Goal: Task Accomplishment & Management: Manage account settings

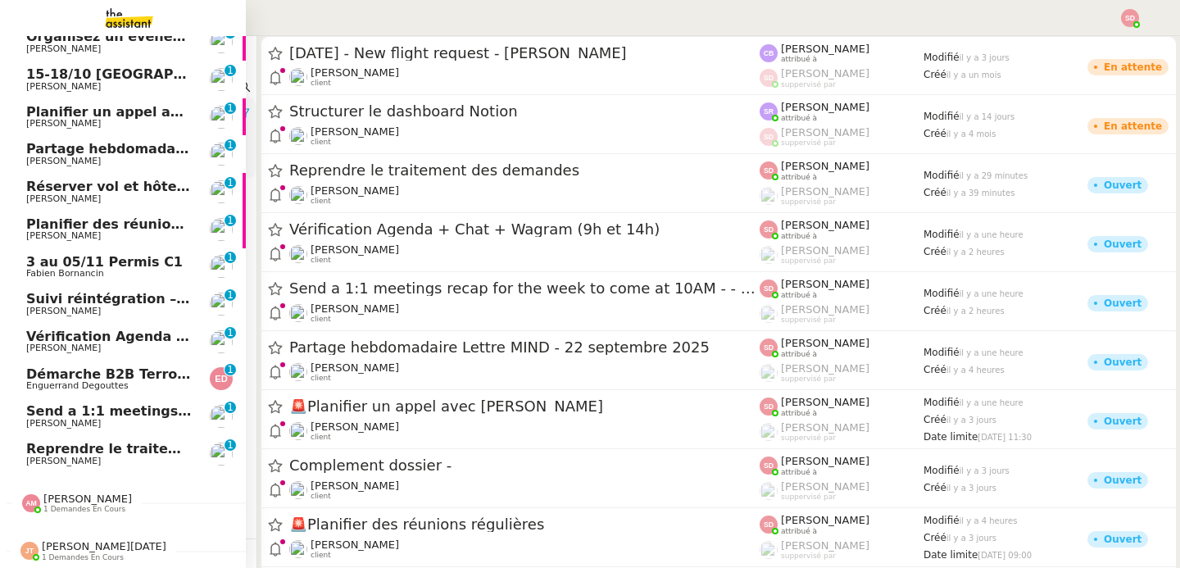
scroll to position [131, 0]
click at [166, 406] on span "Send a 1:1 meetings recap for the week to come at 10AM - - 22 septembre 2025" at bounding box center [322, 411] width 593 height 16
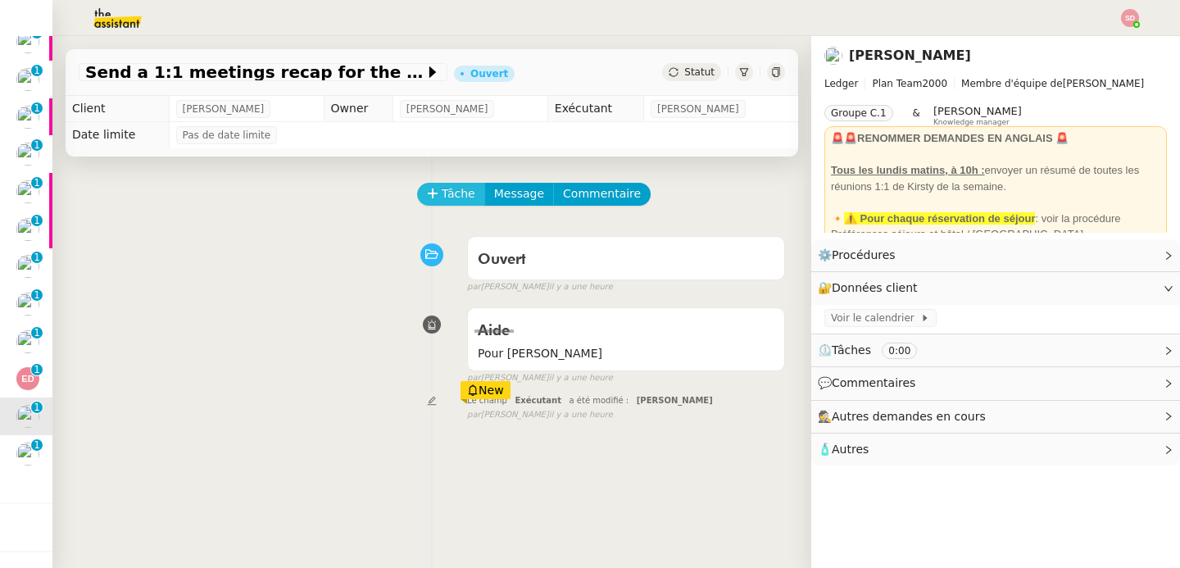
click at [443, 195] on span "Tâche" at bounding box center [459, 193] width 34 height 19
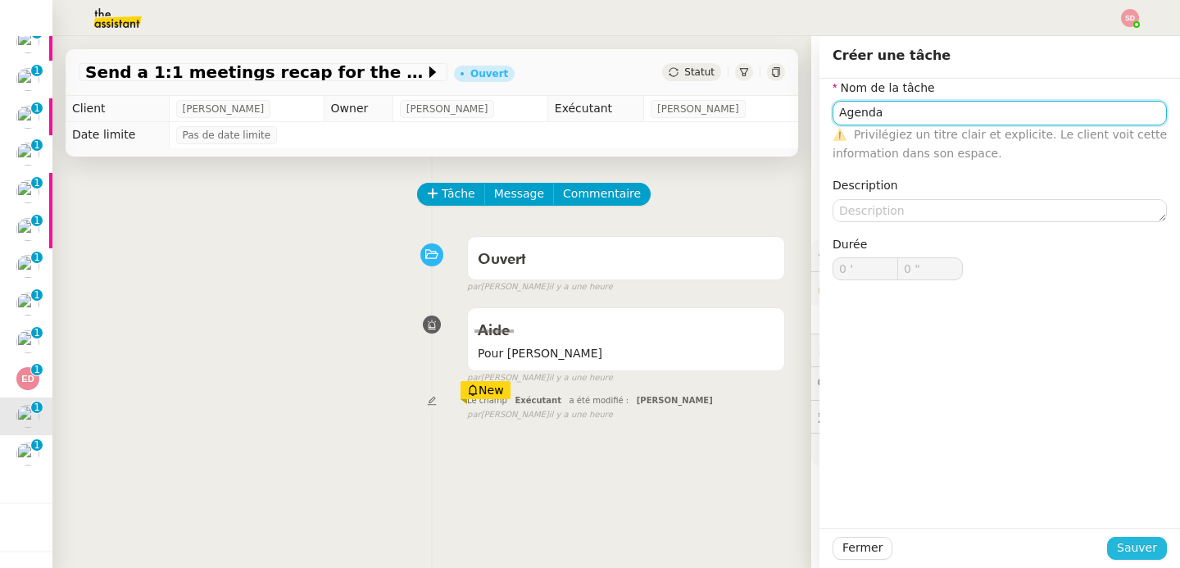
type input "Agenda"
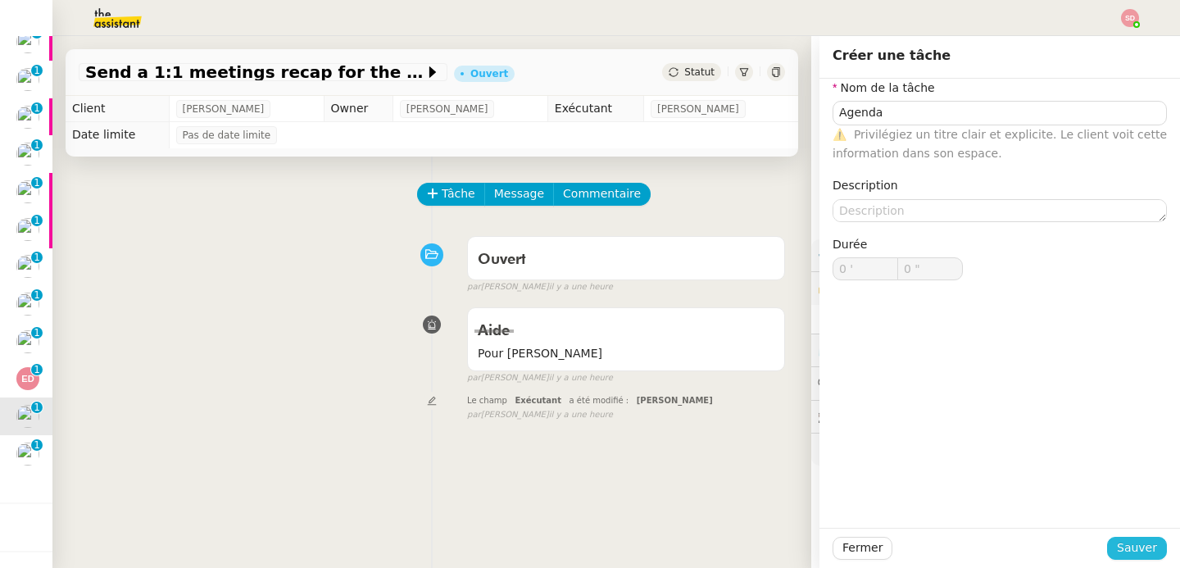
click at [1119, 542] on span "Sauver" at bounding box center [1137, 547] width 40 height 19
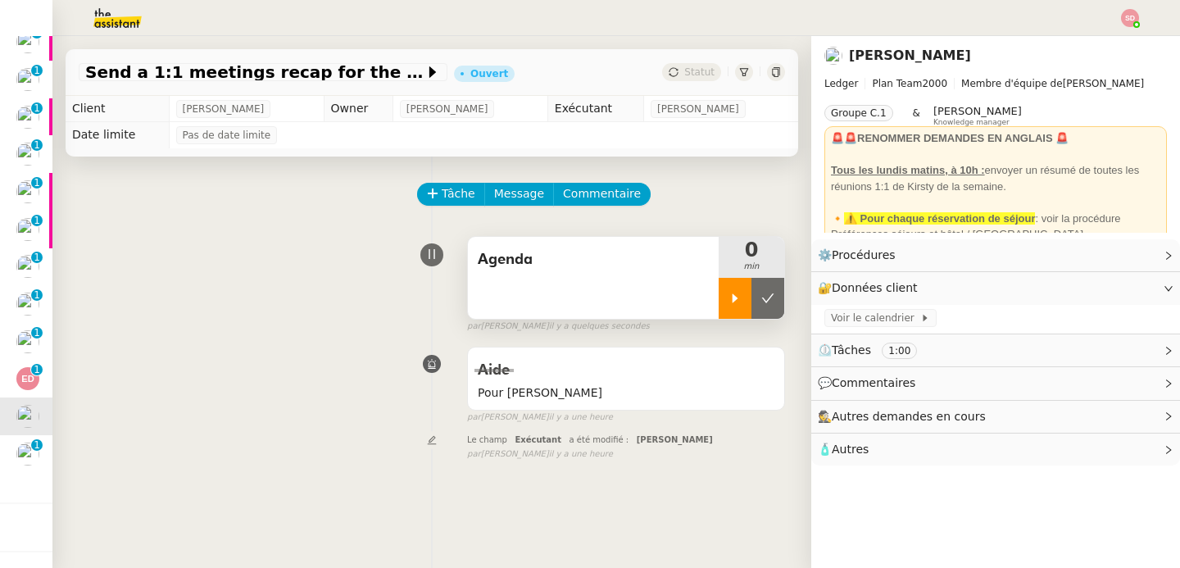
click at [729, 300] on icon at bounding box center [735, 298] width 13 height 13
click at [883, 326] on span "Voir le calendrier" at bounding box center [875, 318] width 89 height 16
click at [494, 190] on span "Message" at bounding box center [519, 193] width 50 height 19
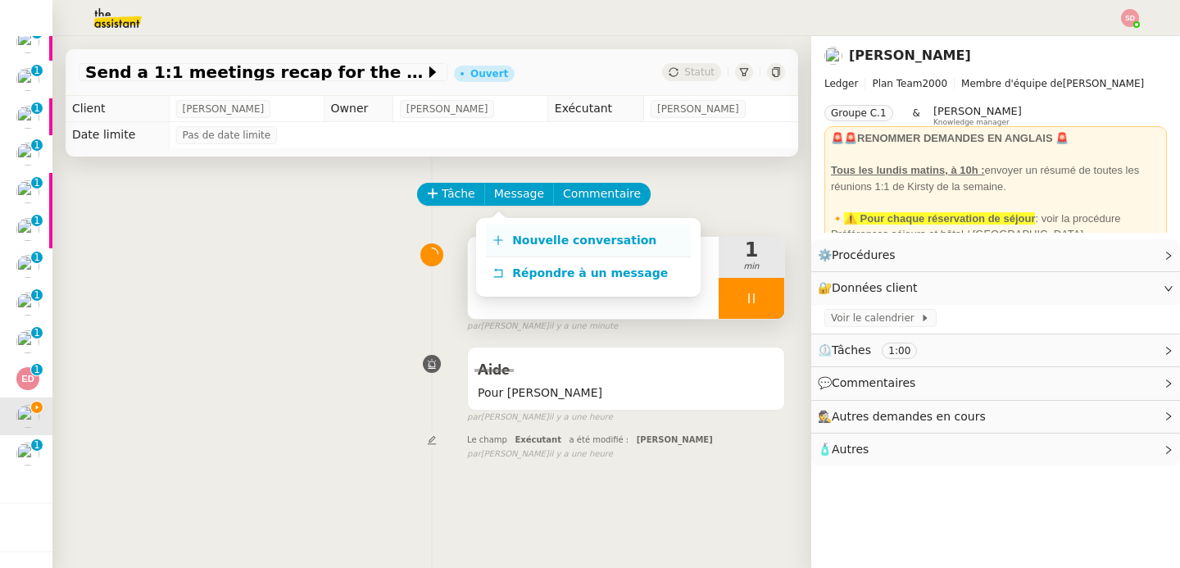
click at [508, 241] on link "Nouvelle conversation" at bounding box center [588, 241] width 205 height 33
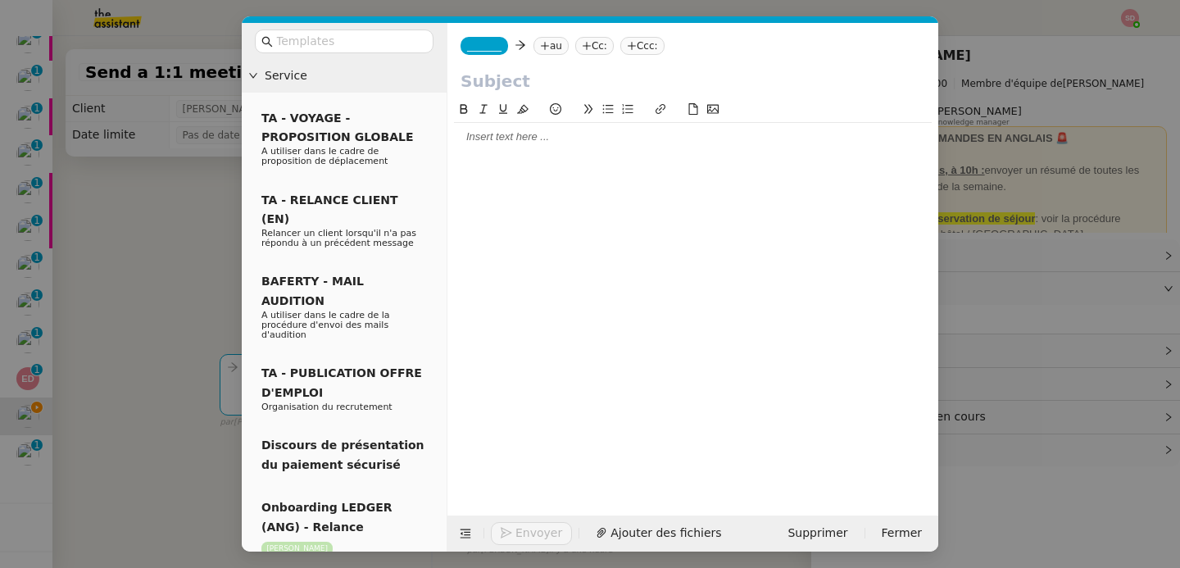
click at [488, 48] on span "_______" at bounding box center [484, 45] width 34 height 11
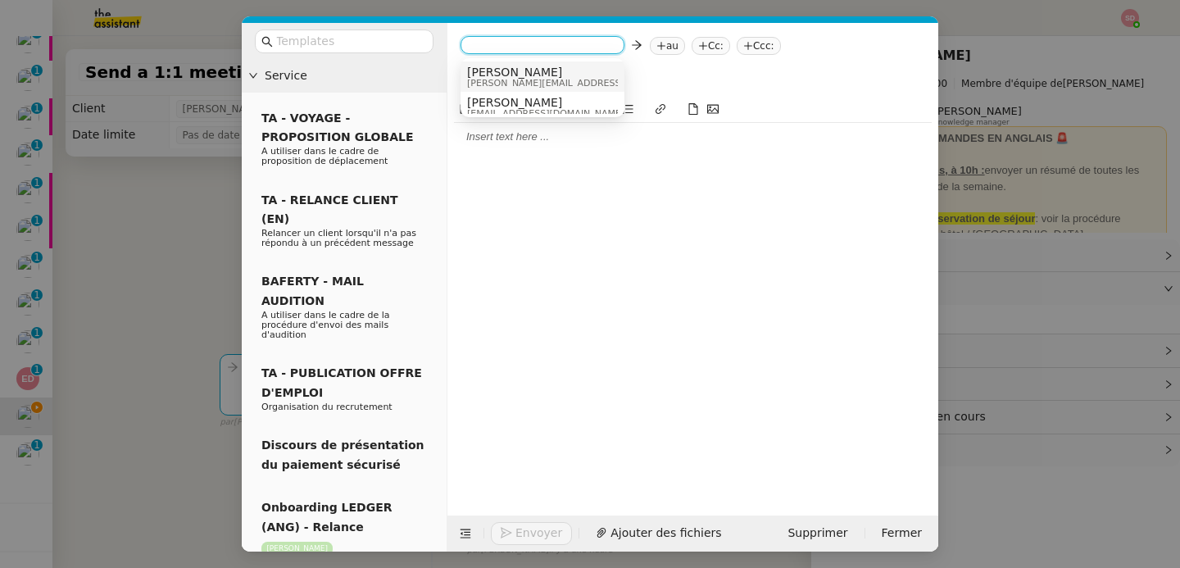
click at [493, 83] on span "sam@ledger.fr" at bounding box center [583, 83] width 233 height 9
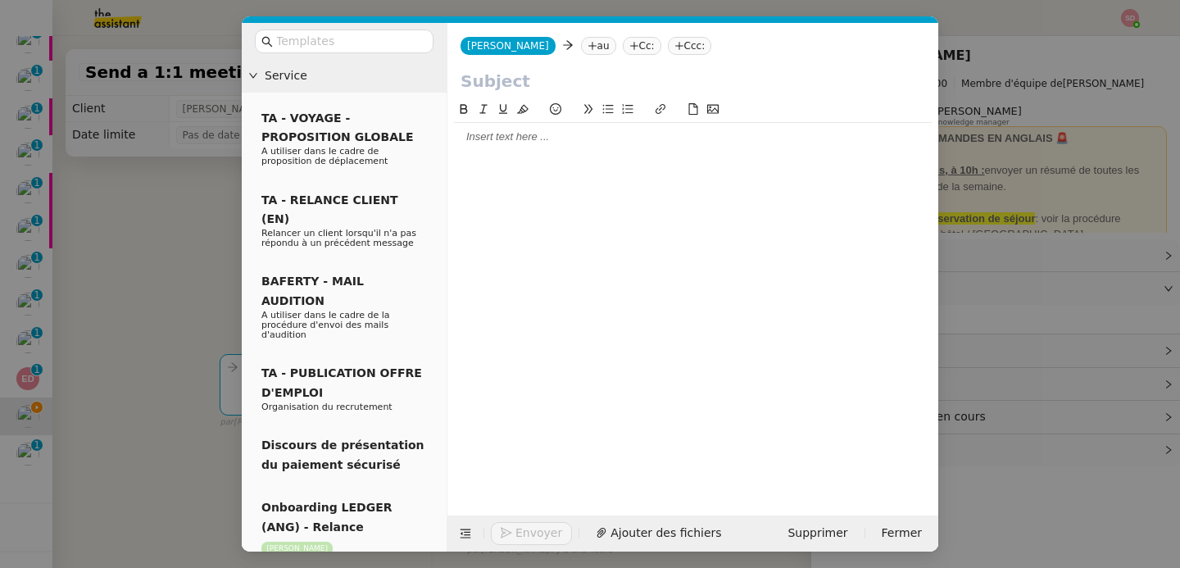
click at [581, 42] on nz-tag "au" at bounding box center [598, 46] width 35 height 18
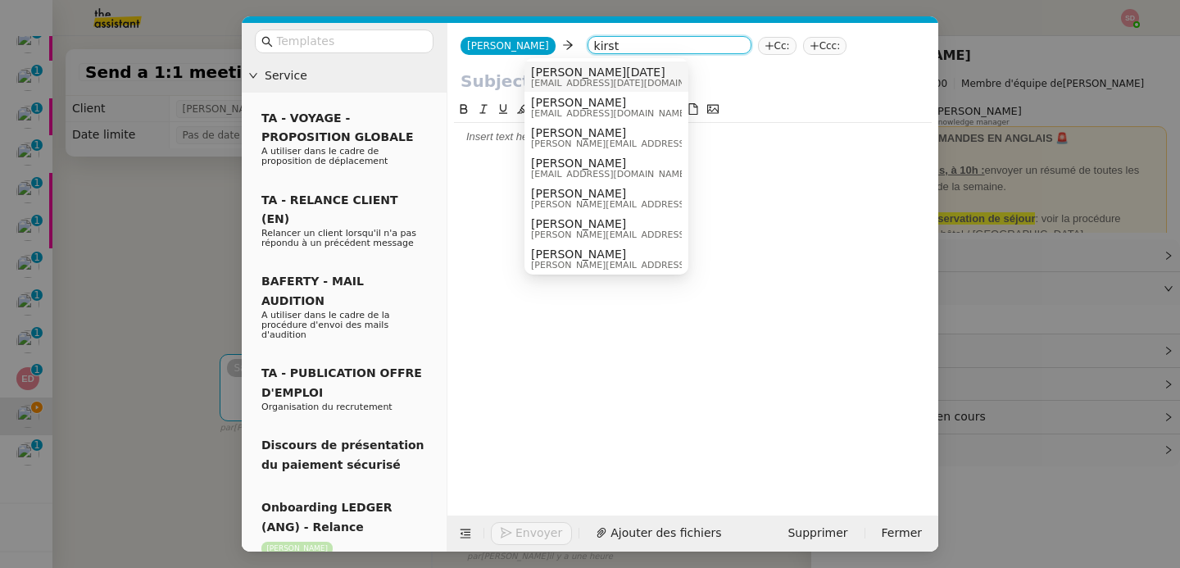
type input "kirsty"
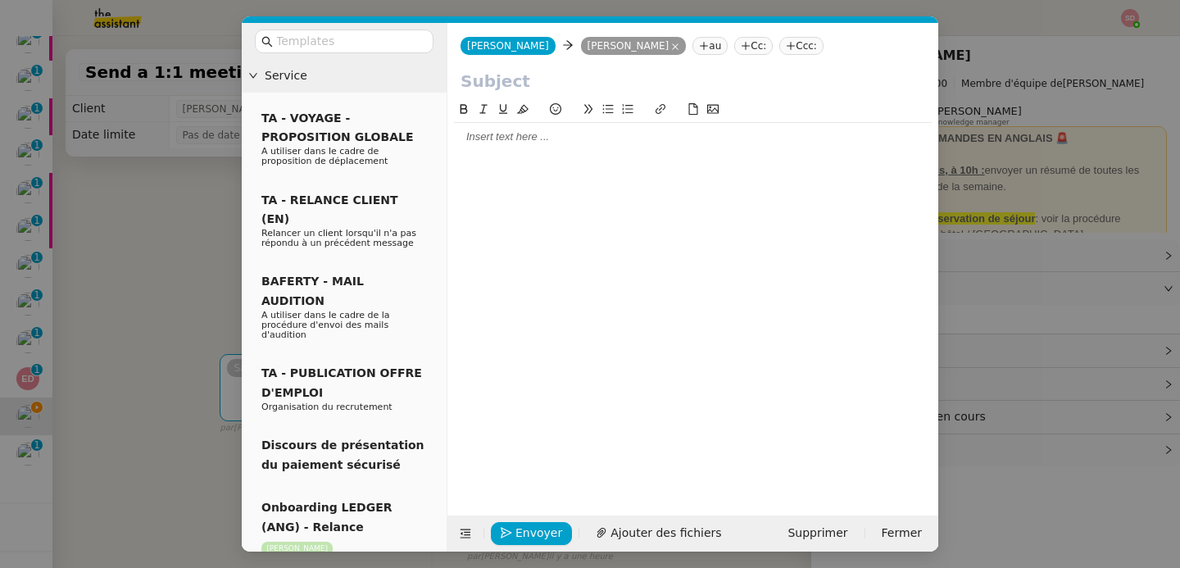
click at [521, 77] on input "text" at bounding box center [693, 81] width 465 height 25
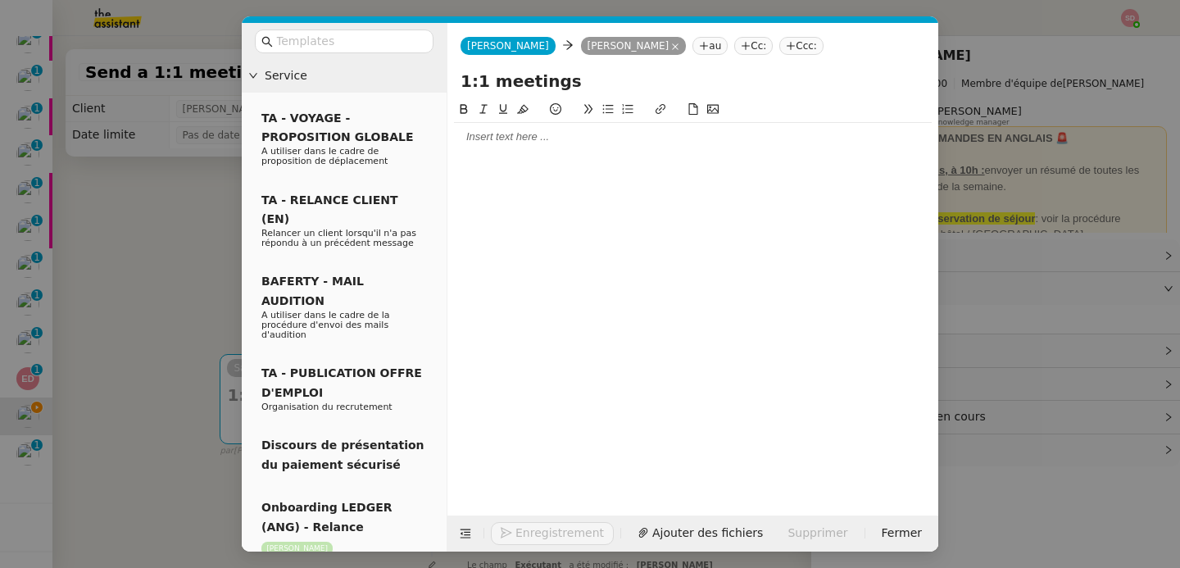
type input "1:1 meetings"
click at [506, 152] on div at bounding box center [693, 295] width 478 height 390
click at [493, 141] on div at bounding box center [693, 136] width 478 height 15
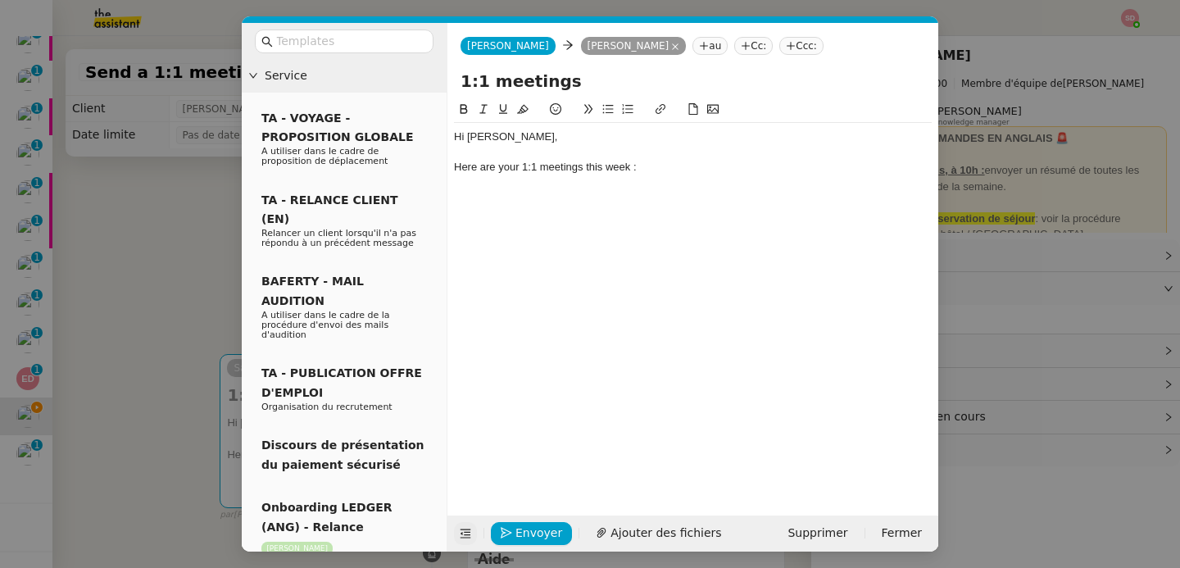
click at [471, 538] on icon at bounding box center [465, 533] width 21 height 11
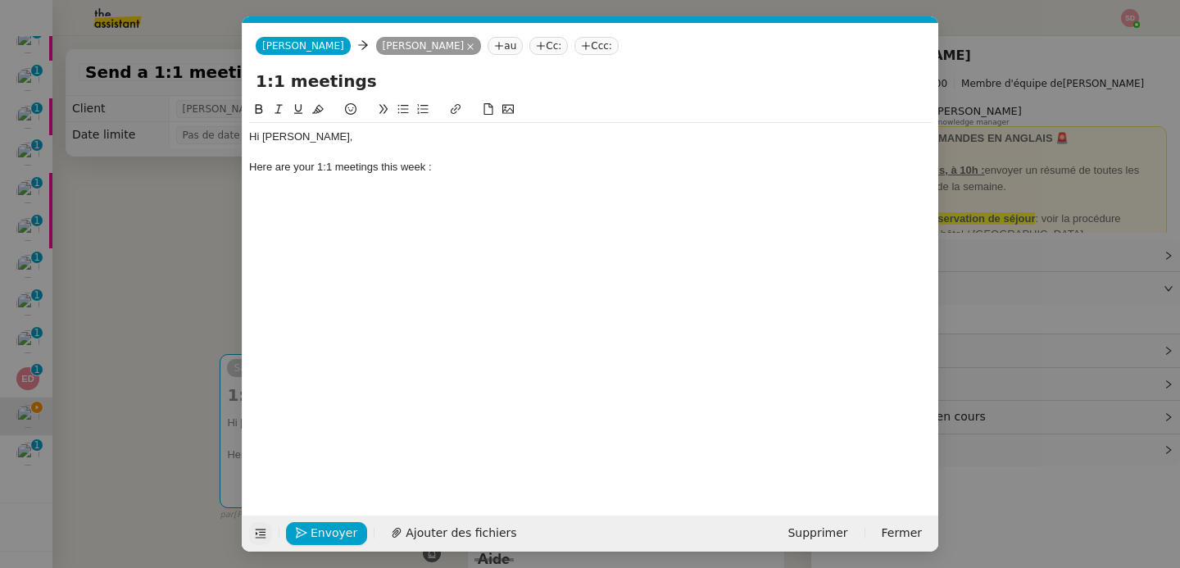
click at [275, 184] on div at bounding box center [590, 182] width 683 height 15
click at [287, 207] on div "Hi Kirsty, Here are your 1:1 meetings this week : Kirsty / Geraldine 11:00 - 11…" at bounding box center [590, 167] width 683 height 89
click at [286, 199] on div "11:00 - 11:30" at bounding box center [590, 197] width 683 height 15
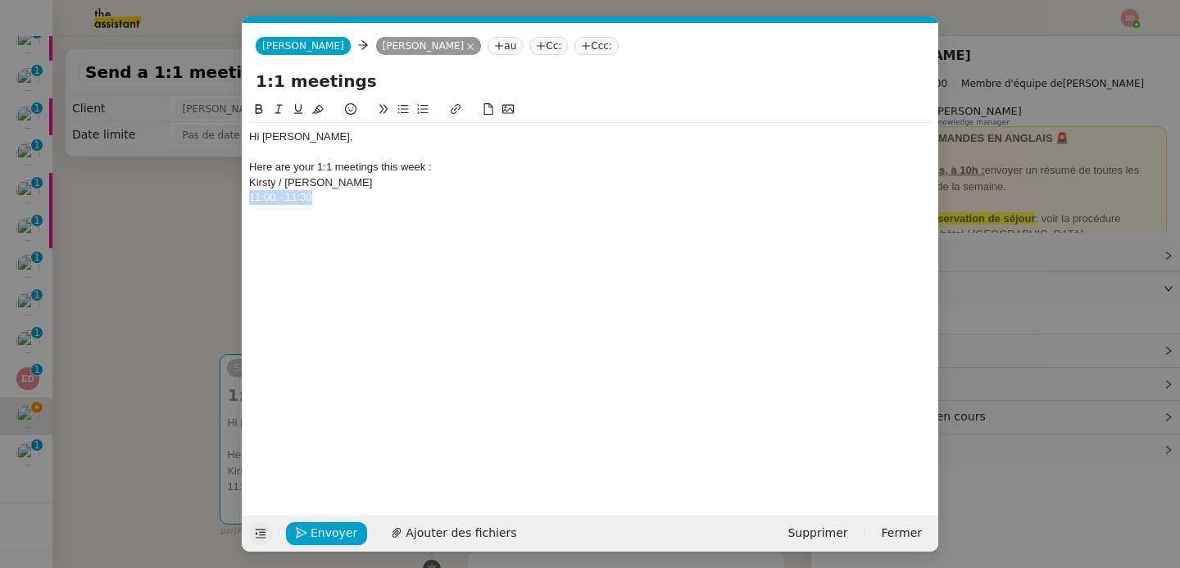
click at [286, 199] on div "11:00 - 11:30" at bounding box center [590, 197] width 683 height 15
click at [251, 183] on div "Kirsty / Geraldine" at bounding box center [590, 182] width 683 height 15
click at [251, 183] on div "11:00 - 11:30 Kirsty / Geraldine" at bounding box center [590, 182] width 683 height 15
click at [117, 342] on nz-modal-container "Service TA - VOYAGE - PROPOSITION GLOBALE A utiliser dans le cadre de propositi…" at bounding box center [590, 284] width 1180 height 568
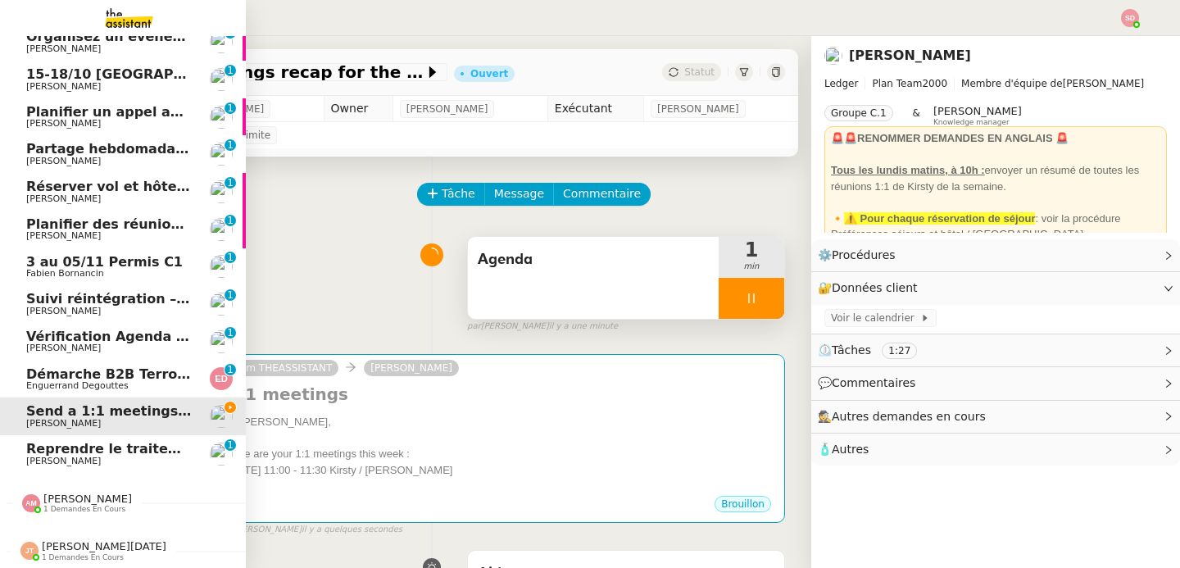
click at [76, 493] on span "Amyna Mehrez" at bounding box center [87, 499] width 89 height 12
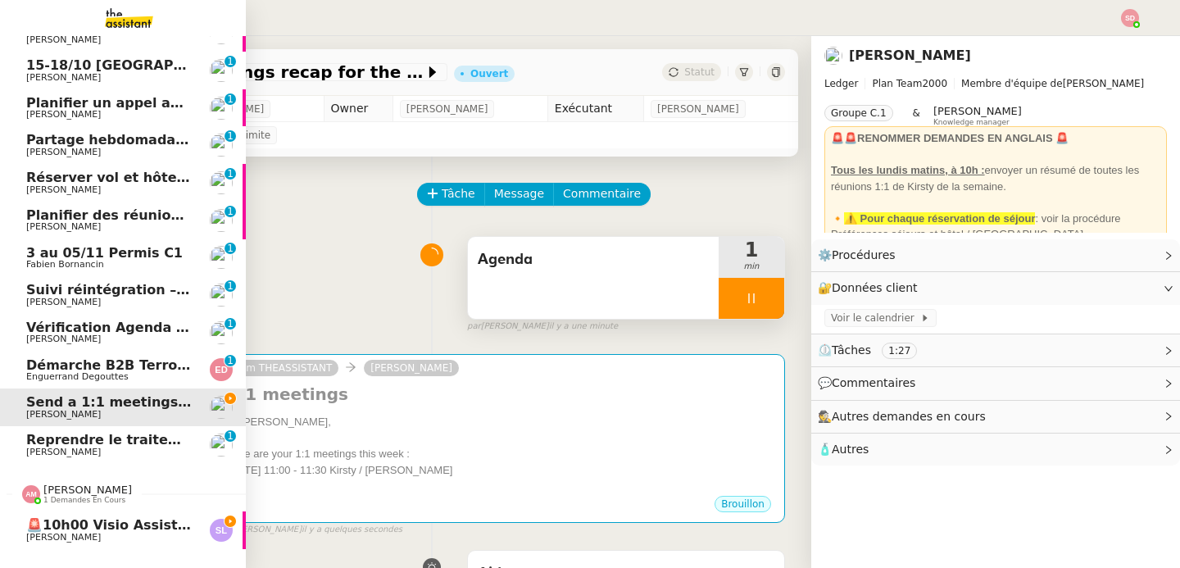
scroll to position [169, 0]
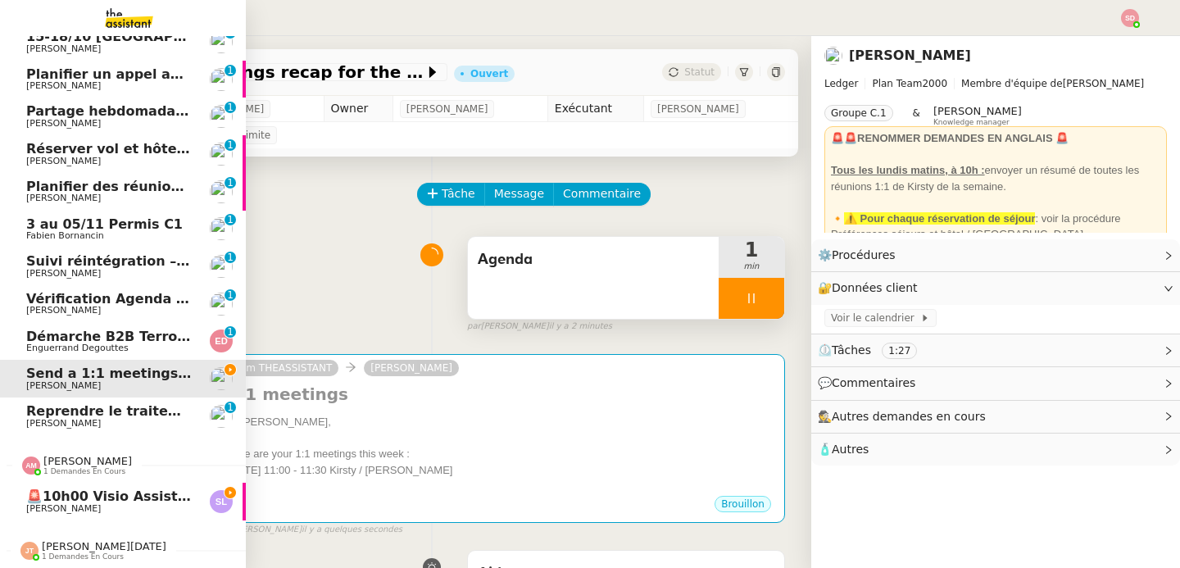
click at [76, 456] on span "Amyna Mehrez" at bounding box center [87, 461] width 89 height 12
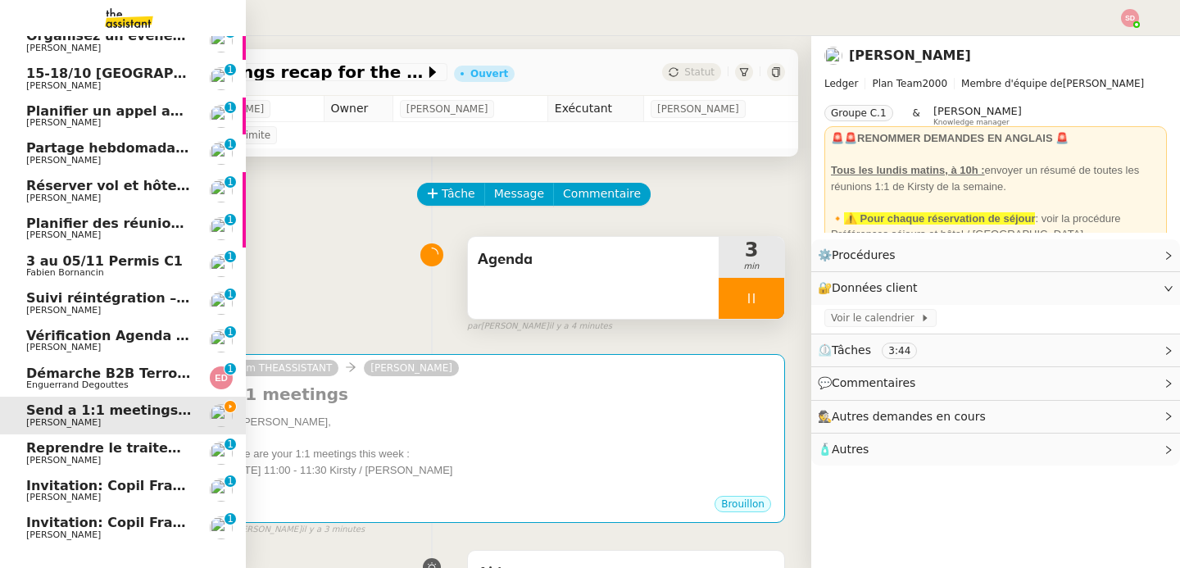
scroll to position [192, 0]
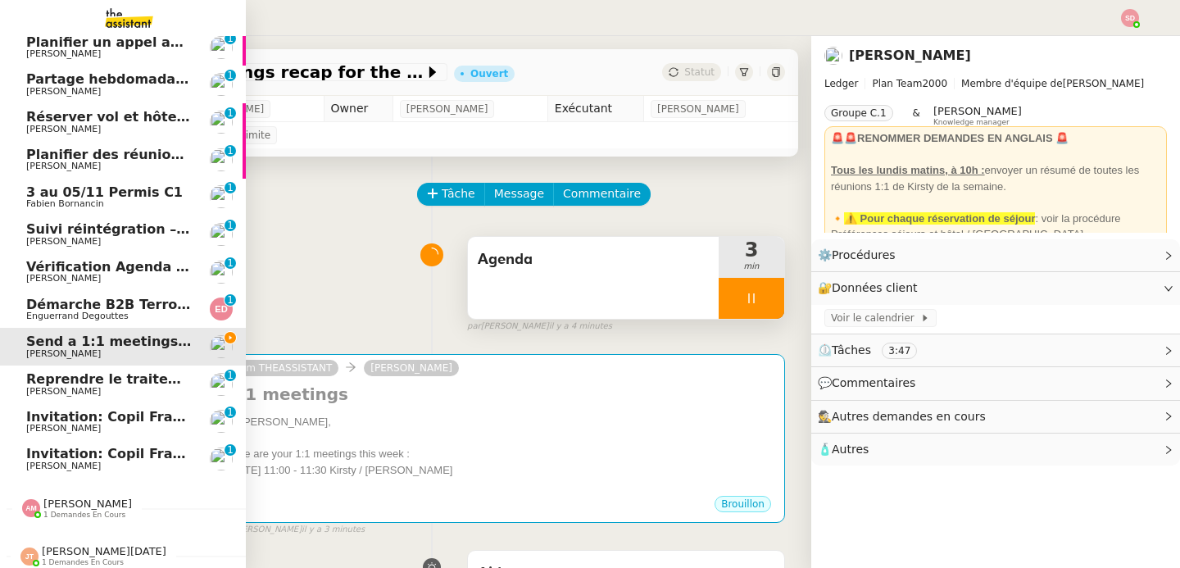
click at [53, 417] on span "Invitation: Copil France Dim & Ici Paris - mer. 1 oct. 2025 9am - 10am (UTC+2) …" at bounding box center [407, 417] width 762 height 16
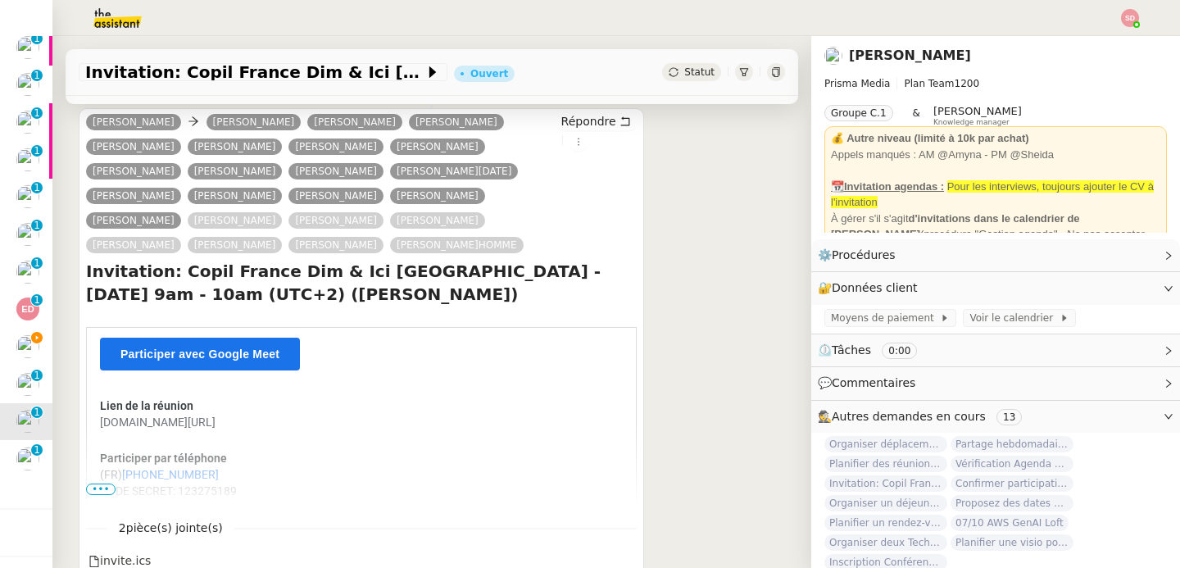
scroll to position [256, 0]
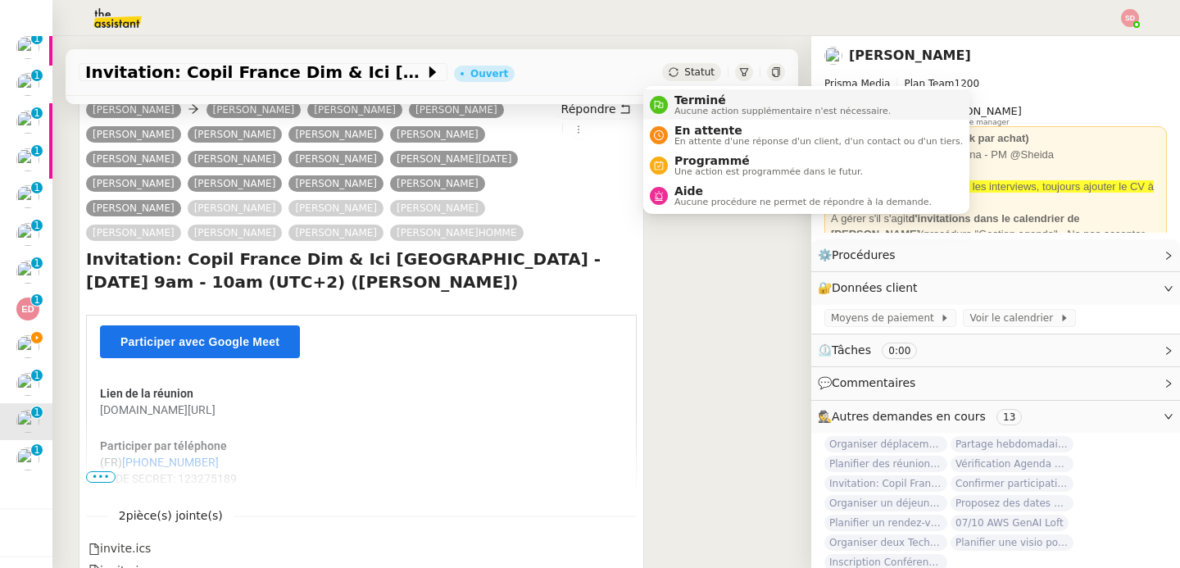
click at [665, 102] on nz-avatar at bounding box center [659, 105] width 18 height 18
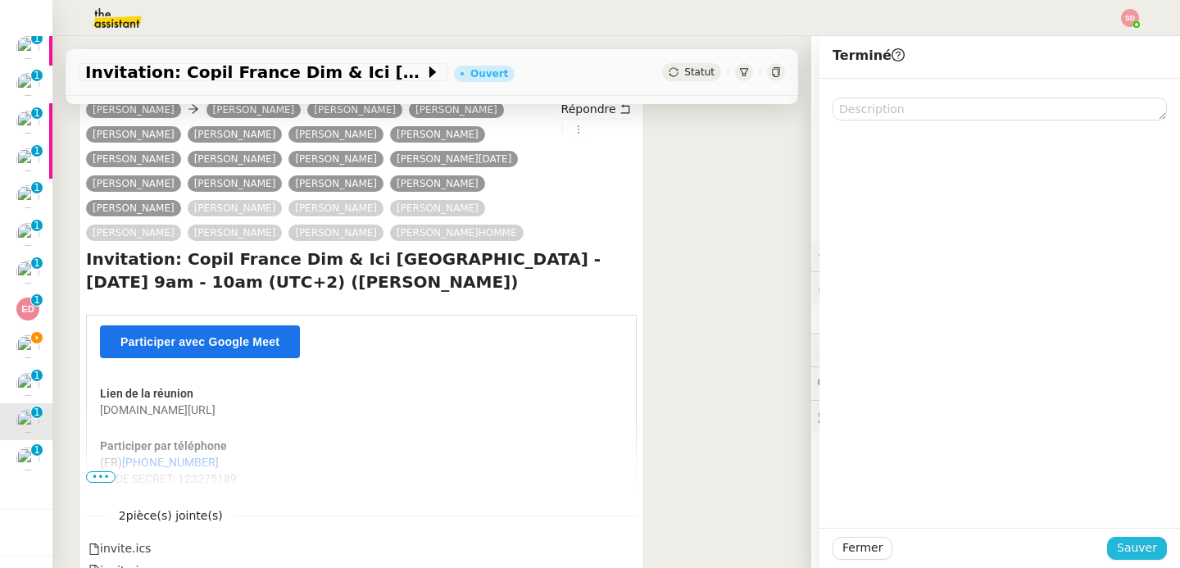
click at [1145, 552] on button "Sauver" at bounding box center [1137, 548] width 60 height 23
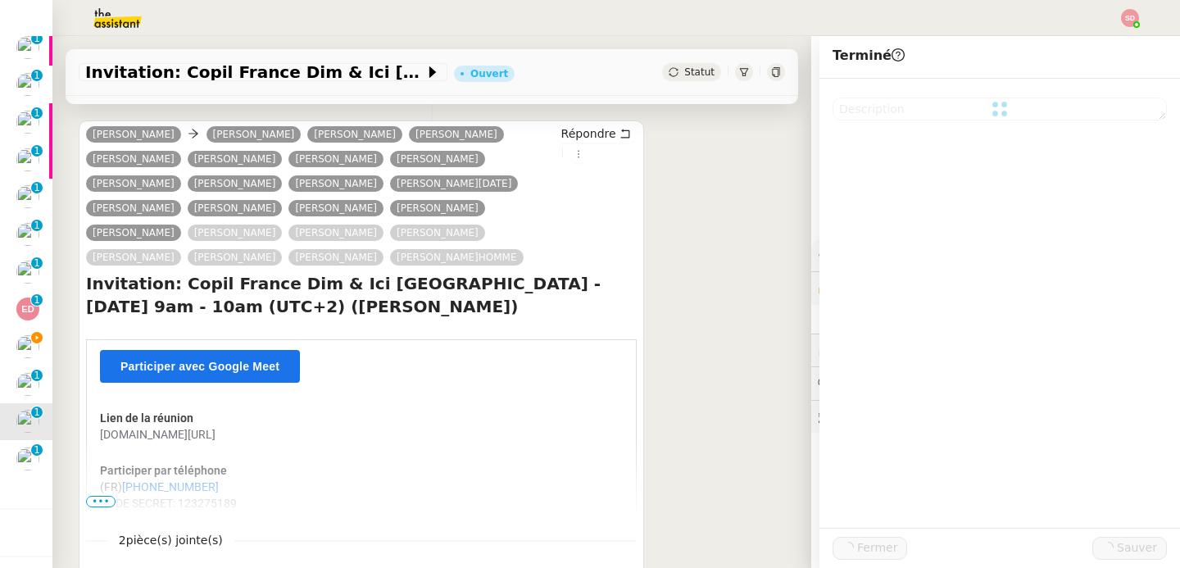
scroll to position [281, 0]
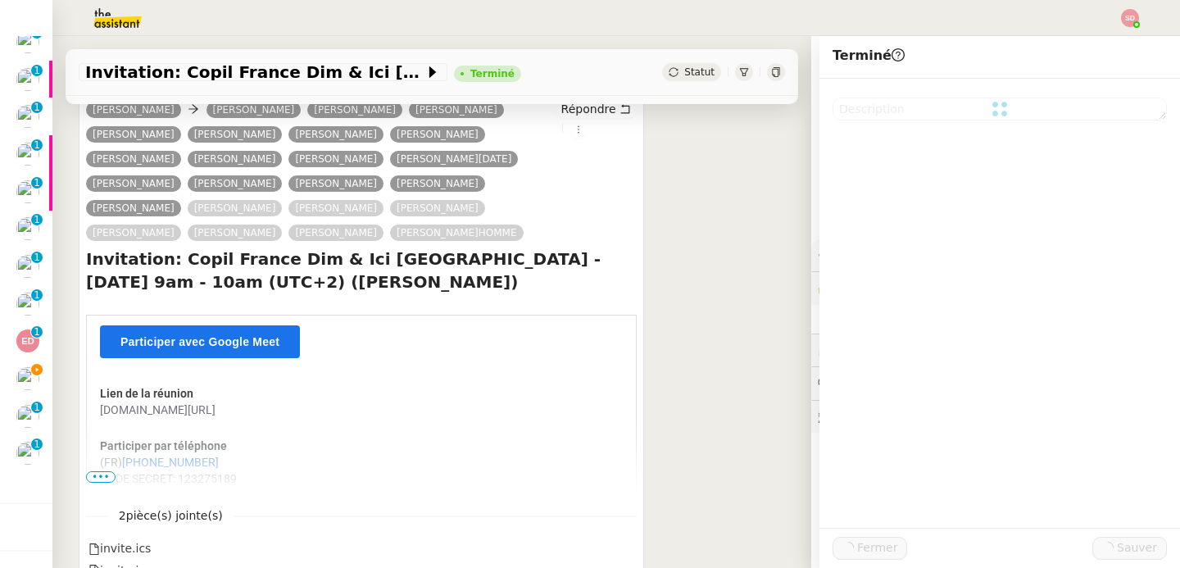
scroll to position [207, 0]
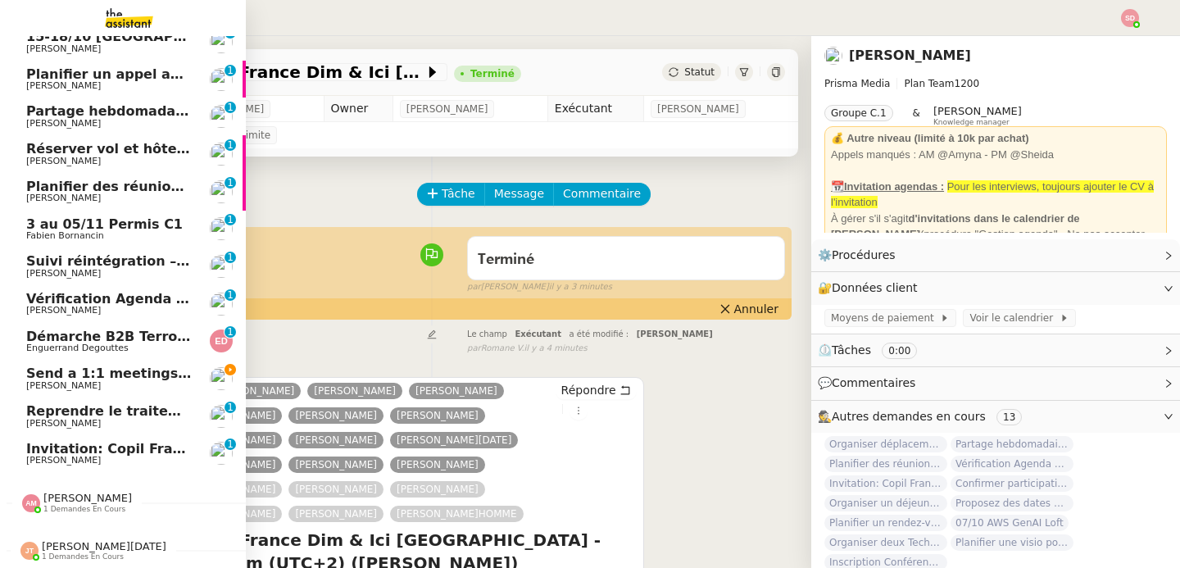
click at [26, 455] on span "[PERSON_NAME]" at bounding box center [63, 460] width 75 height 11
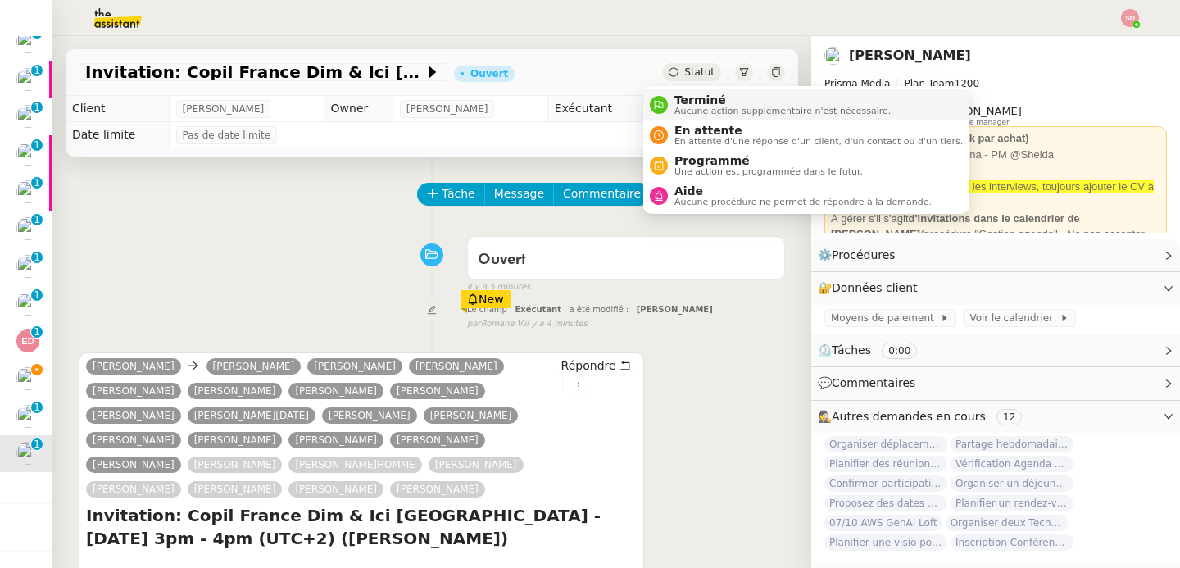
click at [665, 109] on nz-avatar at bounding box center [659, 105] width 18 height 18
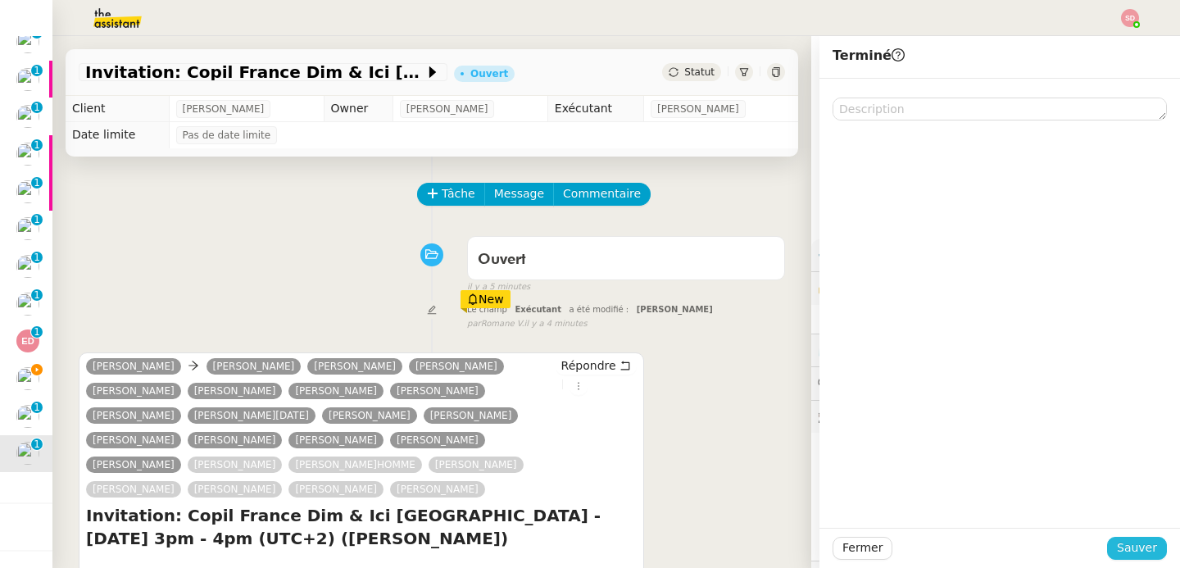
click at [1138, 550] on span "Sauver" at bounding box center [1137, 547] width 40 height 19
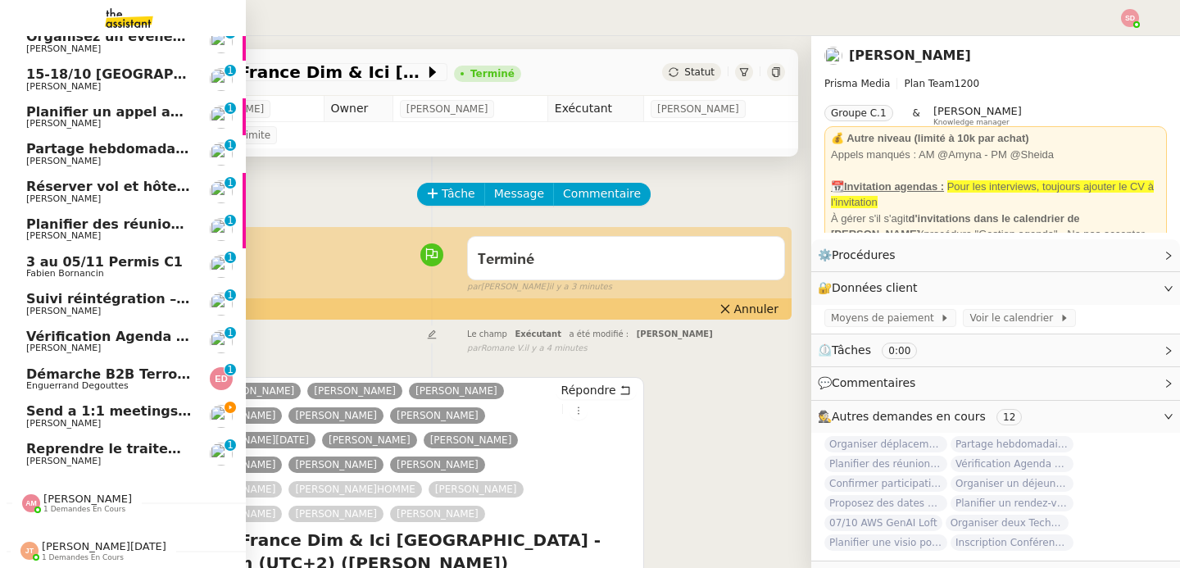
click at [97, 441] on span "Reprendre le traitement des demandes" at bounding box center [171, 449] width 291 height 16
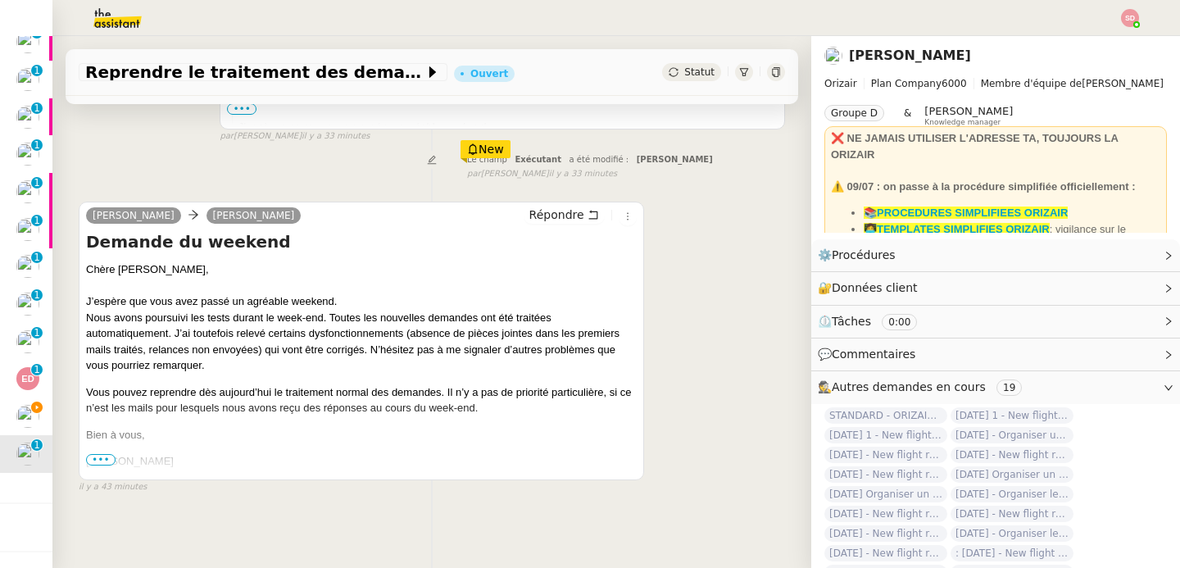
scroll to position [466, 0]
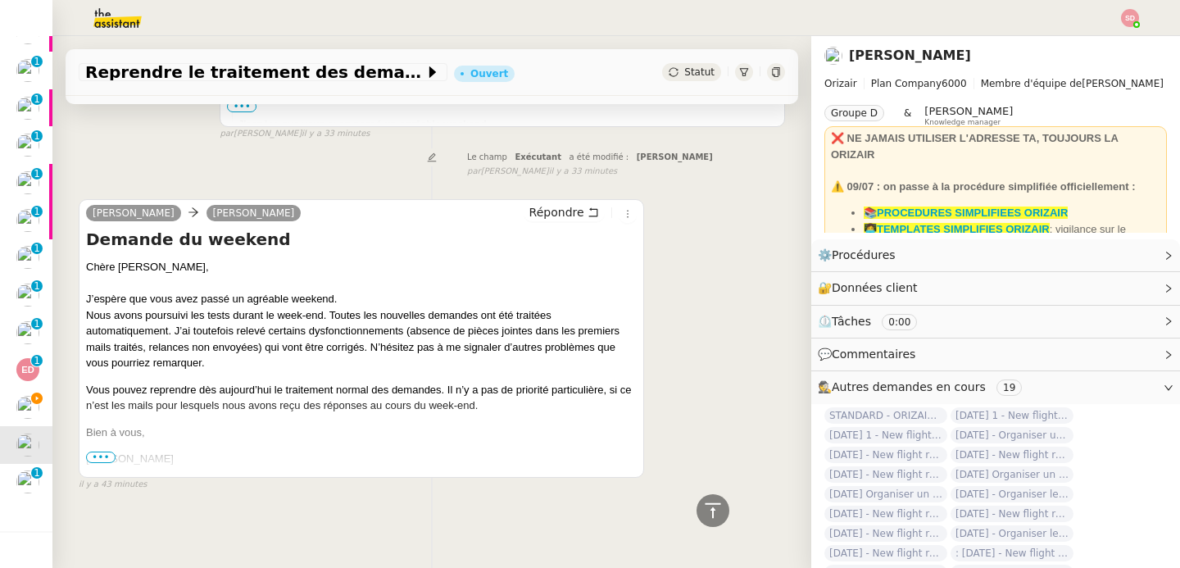
click at [220, 328] on p "Nous avons poursuivi les tests durant le week-end. Toutes les nouvelles demande…" at bounding box center [361, 339] width 551 height 64
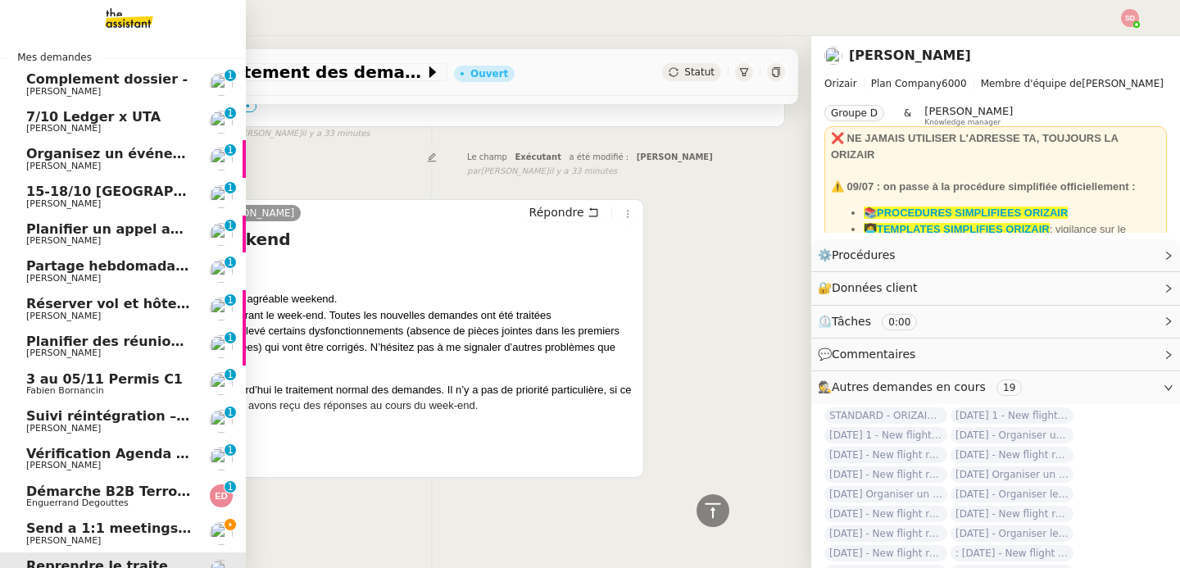
scroll to position [114, 0]
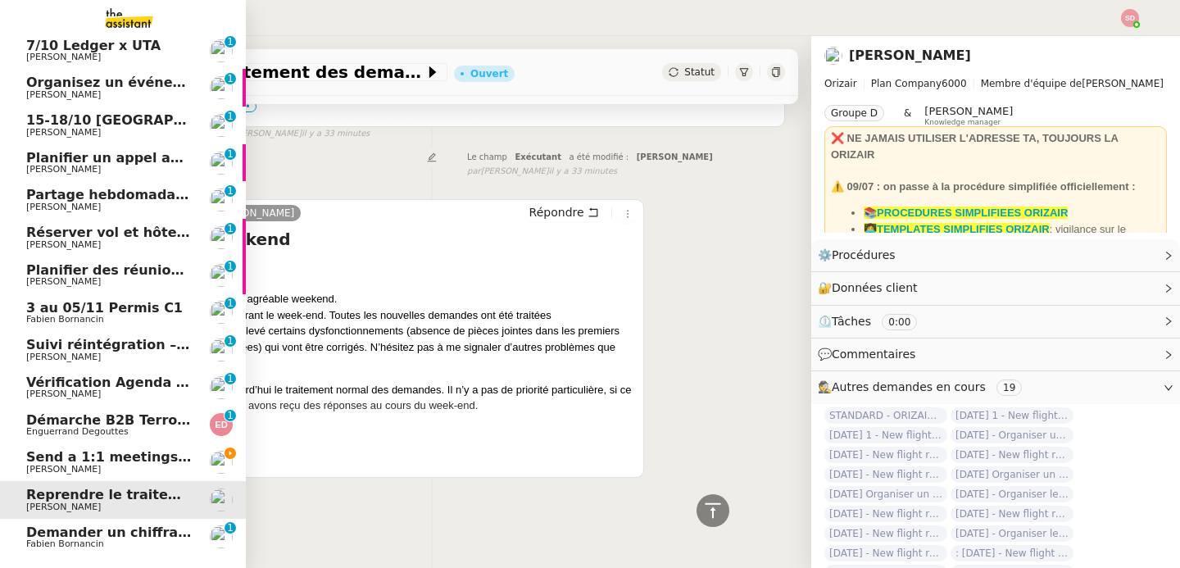
click at [175, 455] on span "Send a 1:1 meetings recap for the week to come at 10AM - - 22 septembre 2025" at bounding box center [322, 457] width 593 height 16
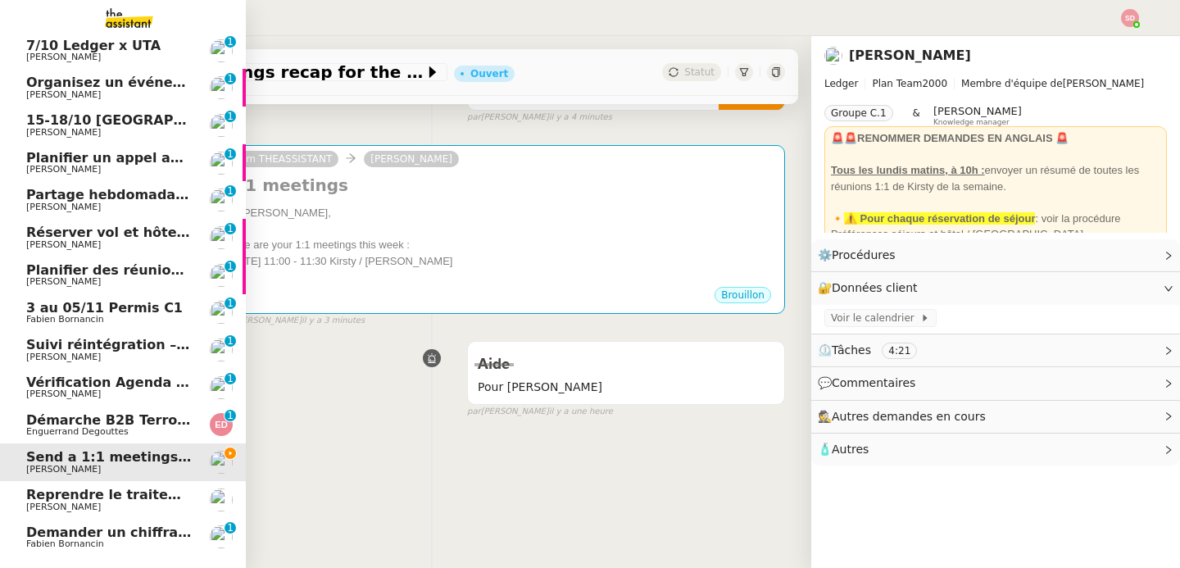
scroll to position [217, 0]
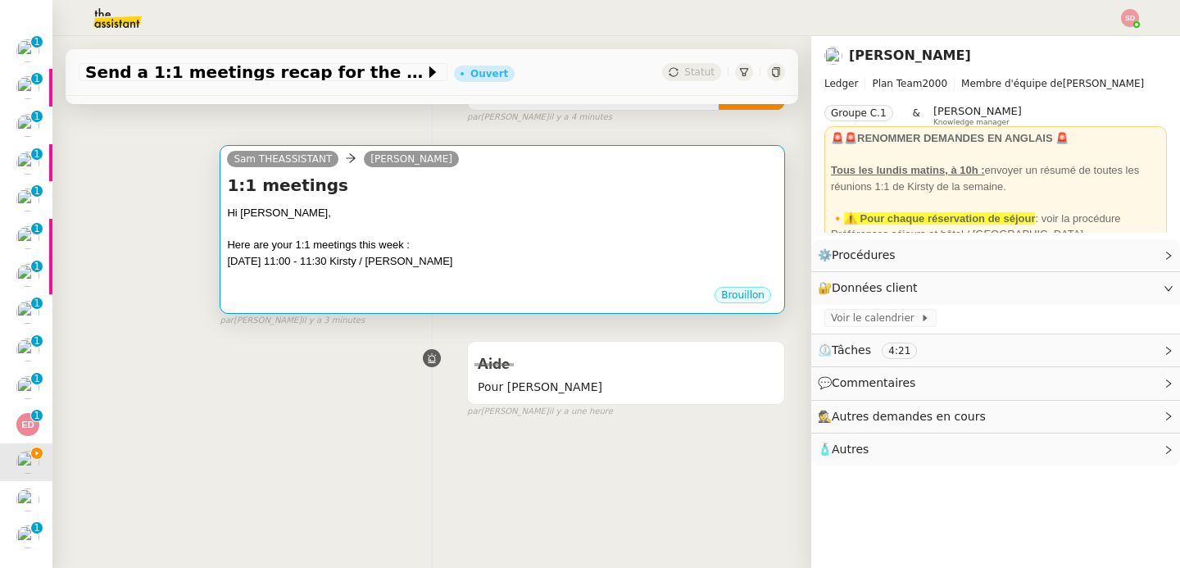
click at [515, 253] on div "Today 11:00 - 11:30 Kirsty / Geraldine" at bounding box center [502, 261] width 551 height 16
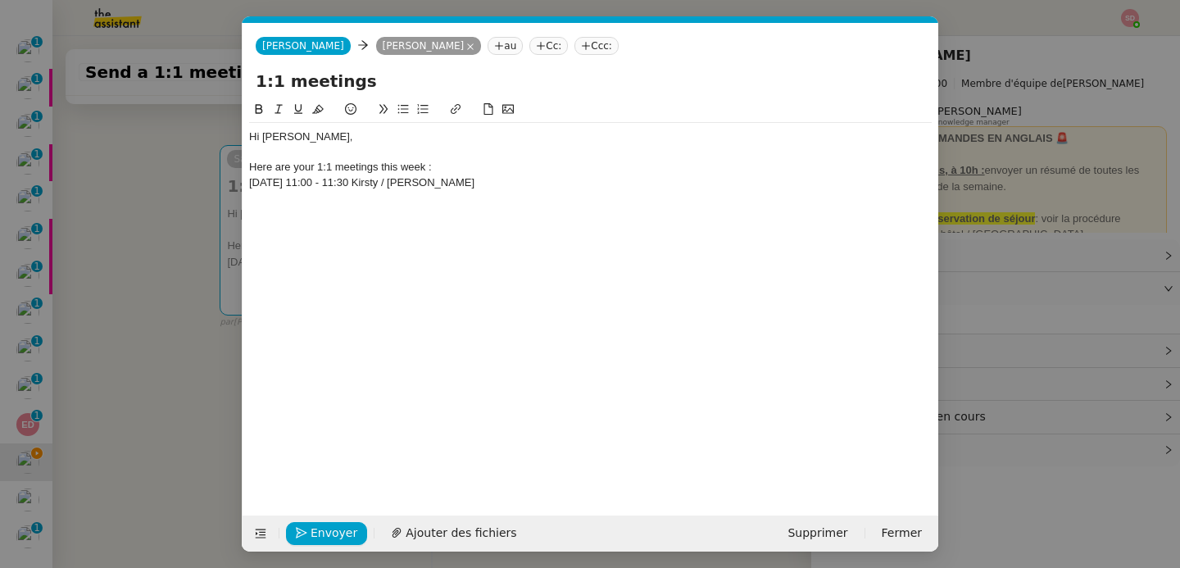
scroll to position [0, 34]
click at [447, 185] on div "Today 11:00 - 11:30 Kirsty / Geraldine" at bounding box center [590, 182] width 683 height 15
click at [266, 210] on div "15:45 - 16:30" at bounding box center [590, 213] width 683 height 15
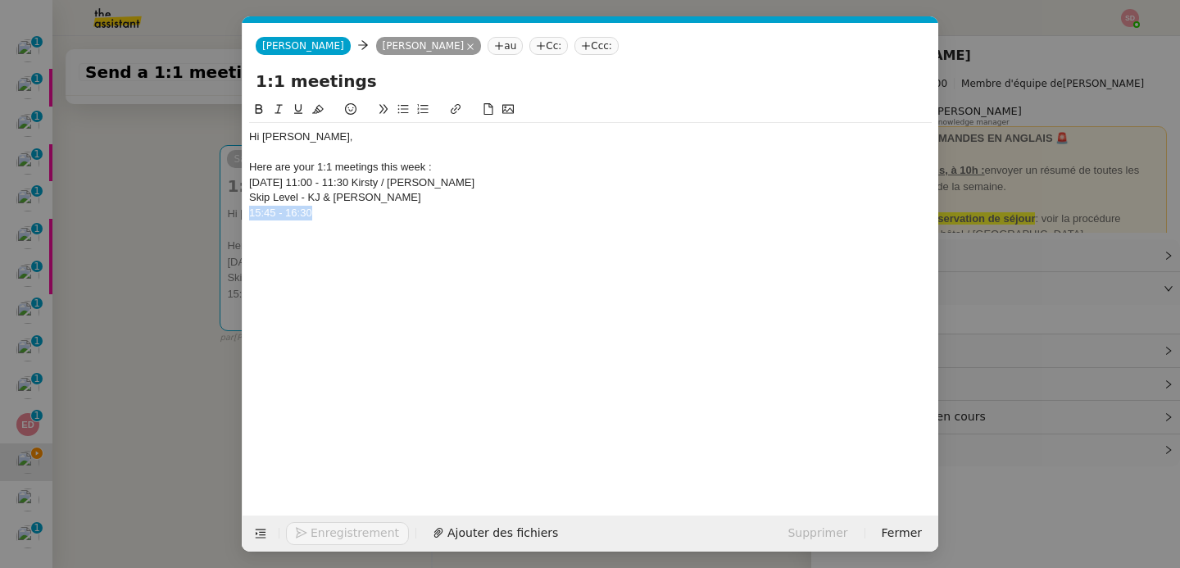
click at [266, 210] on div "15:45 - 16:30" at bounding box center [590, 213] width 683 height 15
click at [252, 197] on div "Skip Level - KJ & Akanshi" at bounding box center [590, 197] width 683 height 15
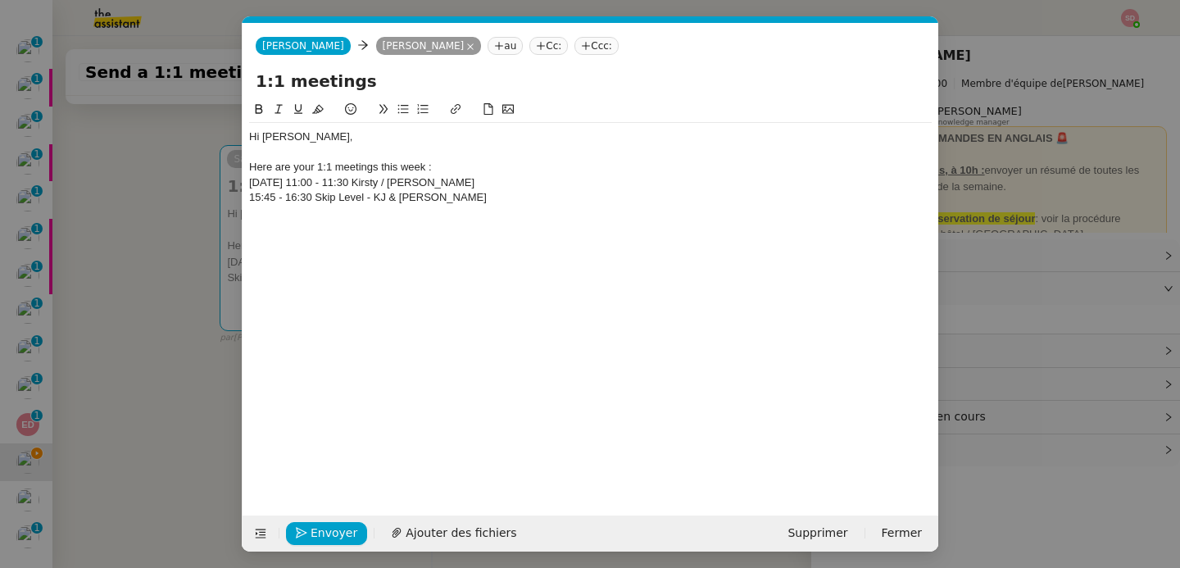
click at [252, 197] on div "15:45 - 16:30 Skip Level - KJ & Akanshi" at bounding box center [590, 197] width 683 height 15
click at [269, 220] on div "17:30 - 18:30" at bounding box center [590, 227] width 683 height 15
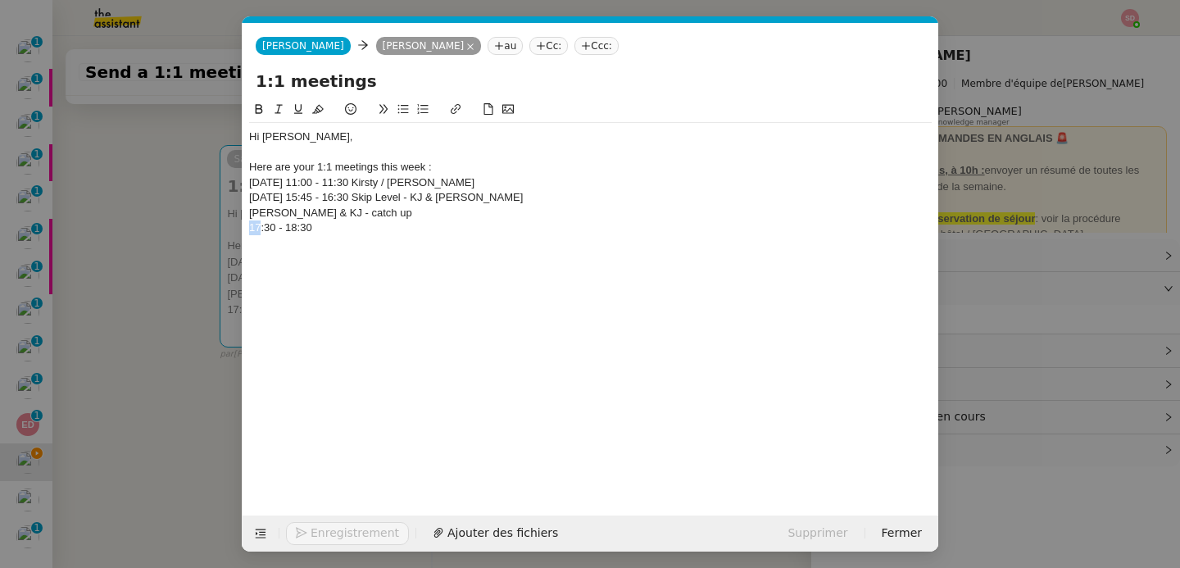
click at [269, 220] on div "17:30 - 18:30" at bounding box center [590, 227] width 683 height 15
click at [250, 210] on div "Brady & KJ - catch up" at bounding box center [590, 213] width 683 height 15
click at [256, 201] on div "Today 15:45 - 16:30 Skip Level - KJ & Akanshi" at bounding box center [590, 197] width 683 height 15
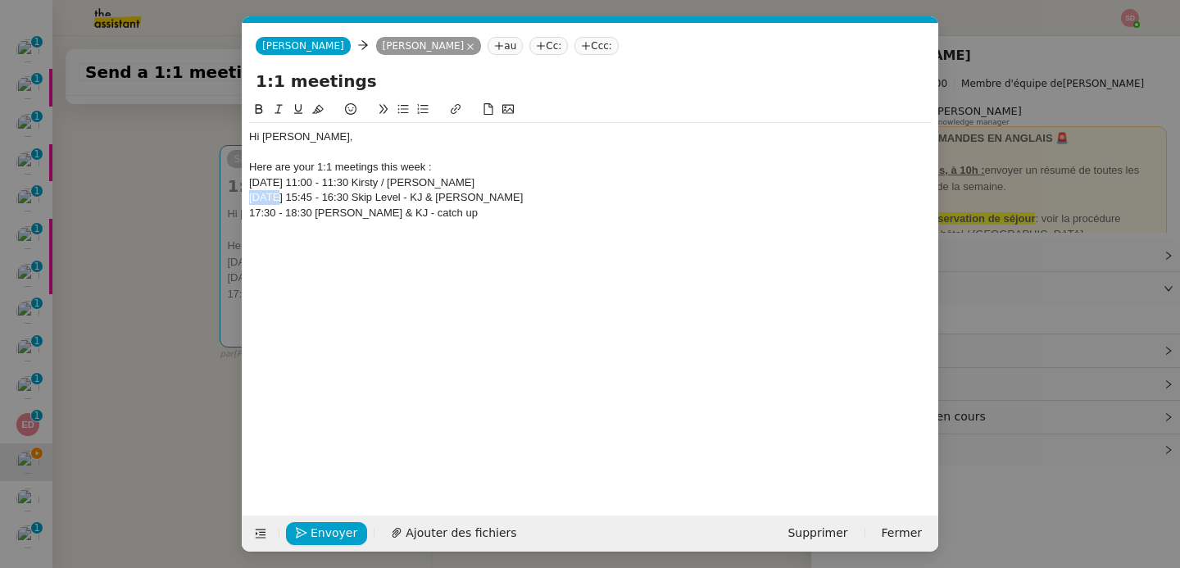
copy div "Today"
click at [249, 214] on div "17:30 - 18:30 Brady & KJ - catch up" at bounding box center [590, 213] width 683 height 15
click at [383, 235] on div "Hi Kirsty, Here are your 1:1 meetings this week : Today 11:00 - 11:30 Kirsty / …" at bounding box center [590, 182] width 683 height 119
click at [279, 247] on div "10:30 - 11:00" at bounding box center [590, 243] width 683 height 15
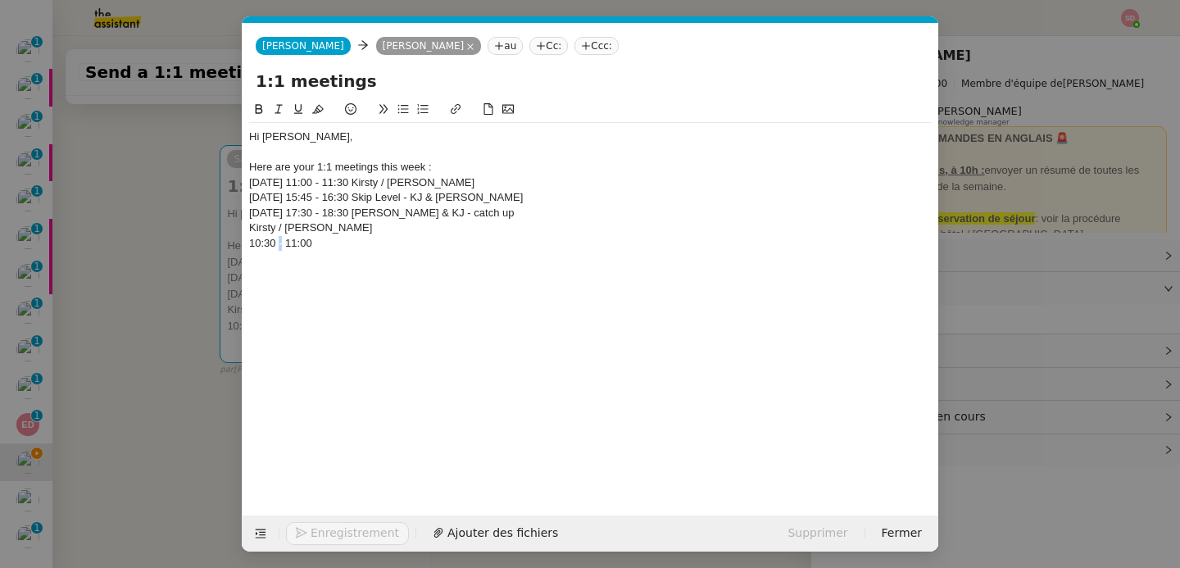
click at [279, 247] on div "10:30 - 11:00" at bounding box center [590, 243] width 683 height 15
click at [250, 224] on div "Kirsty / Mathias" at bounding box center [590, 227] width 683 height 15
click at [250, 224] on div "10:30 - 11:00 Kirsty / Mathias" at bounding box center [590, 227] width 683 height 15
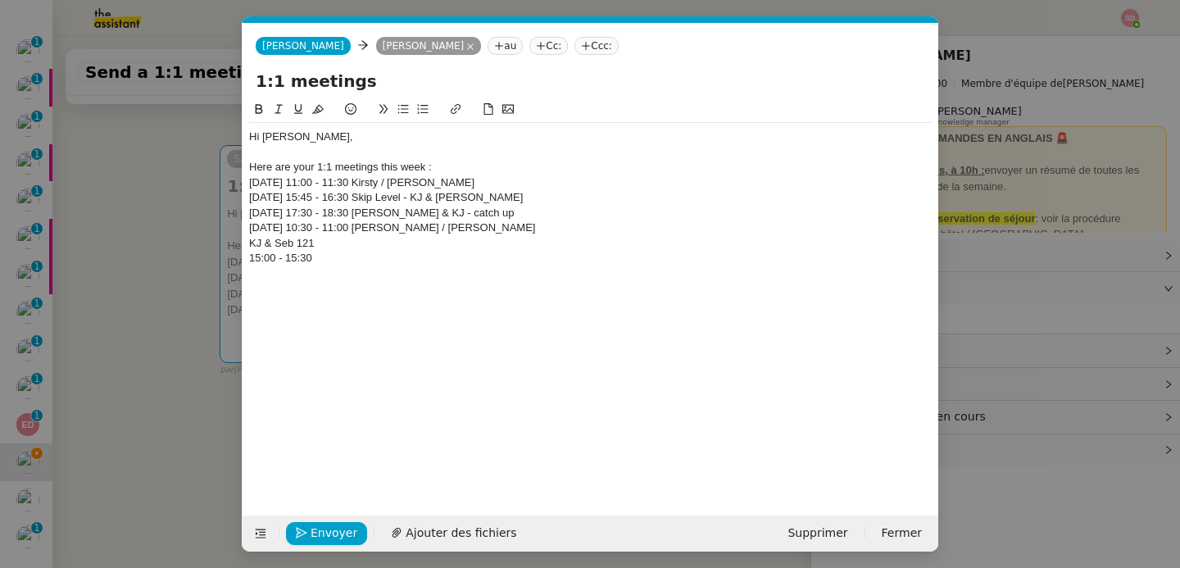
click at [273, 257] on div "15:00 - 15:30" at bounding box center [590, 258] width 683 height 15
click at [249, 240] on div "KJ & Seb 121" at bounding box center [590, 243] width 683 height 15
click at [266, 219] on div "Today 17:30 - 18:30 Brady & KJ - catch up" at bounding box center [590, 213] width 683 height 15
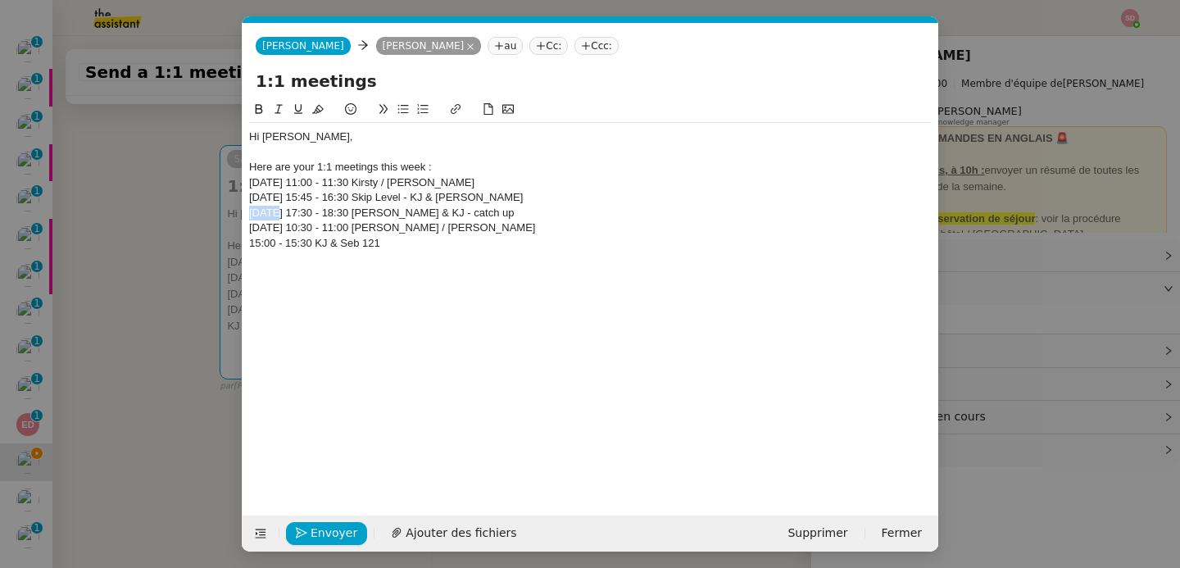
click at [266, 219] on div "Today 17:30 - 18:30 Brady & KJ - catch up" at bounding box center [590, 213] width 683 height 15
click at [265, 222] on div "Tomorrow 10:30 - 11:00 Kirsty / Mathias" at bounding box center [590, 227] width 683 height 15
copy div "Tomorrow"
click at [249, 243] on div "15:00 - 15:30 KJ & Seb 121" at bounding box center [590, 243] width 683 height 15
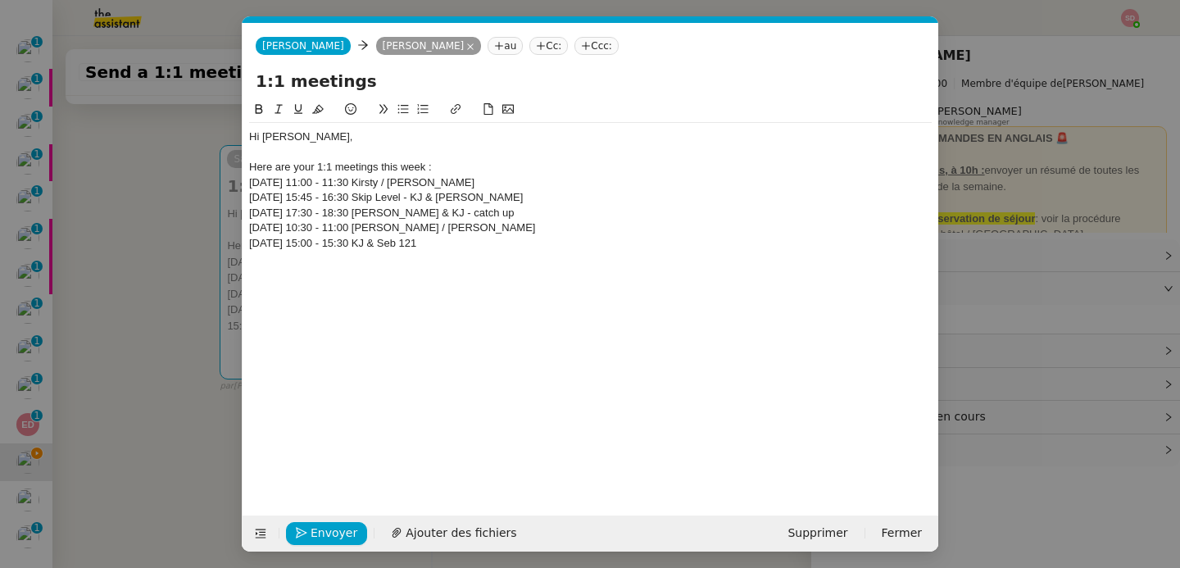
click at [259, 261] on div at bounding box center [590, 258] width 683 height 15
click at [279, 279] on div "15:30 - 16:00" at bounding box center [590, 273] width 683 height 15
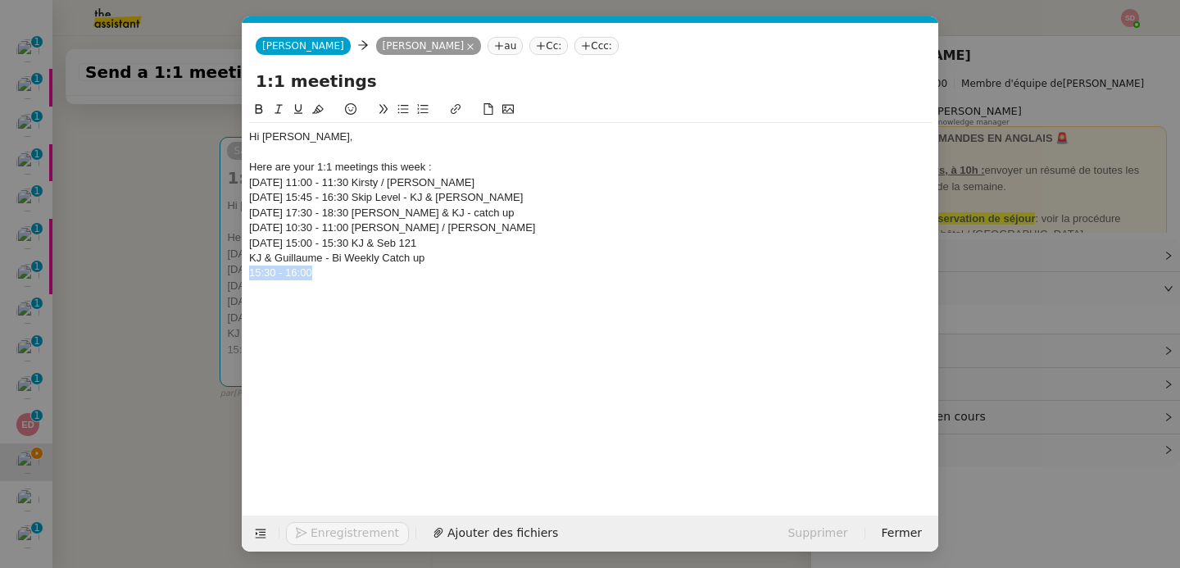
click at [279, 279] on div "15:30 - 16:00" at bounding box center [590, 273] width 683 height 15
click at [247, 261] on nz-spin "Hi Kirsty, Here are your 1:1 meetings this week : Today 11:00 - 11:30 Kirsty / …" at bounding box center [591, 298] width 696 height 397
click at [250, 257] on div "KJ & Guillaume - Bi Weekly Catch up" at bounding box center [590, 258] width 683 height 15
click at [259, 247] on div "Tomorrow 15:00 - 15:30 KJ & Seb 121" at bounding box center [590, 243] width 683 height 15
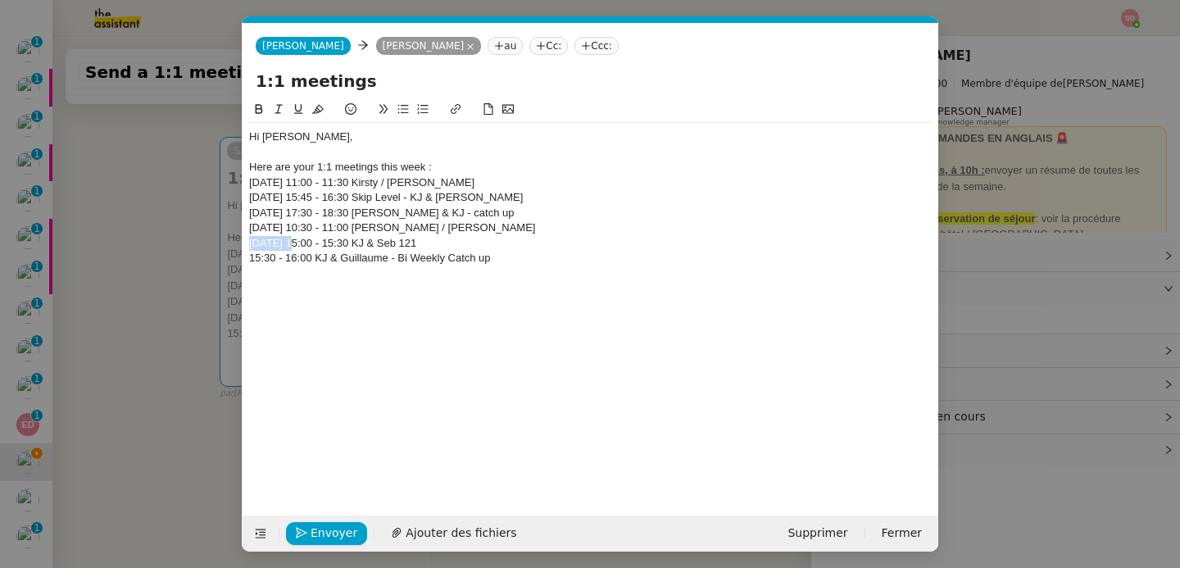
copy div "Tomorrow"
click at [251, 256] on div "15:30 - 16:00 KJ & Guillaume - Bi Weekly Catch up" at bounding box center [590, 258] width 683 height 15
click at [284, 280] on div "Hi Kirsty, Here are your 1:1 meetings this week : Today 11:00 - 11:30 Kirsty / …" at bounding box center [590, 205] width 683 height 165
click at [278, 287] on div "08:30 - 09:00" at bounding box center [590, 288] width 683 height 15
click at [278, 286] on div "08:30 - 09:00" at bounding box center [590, 288] width 683 height 15
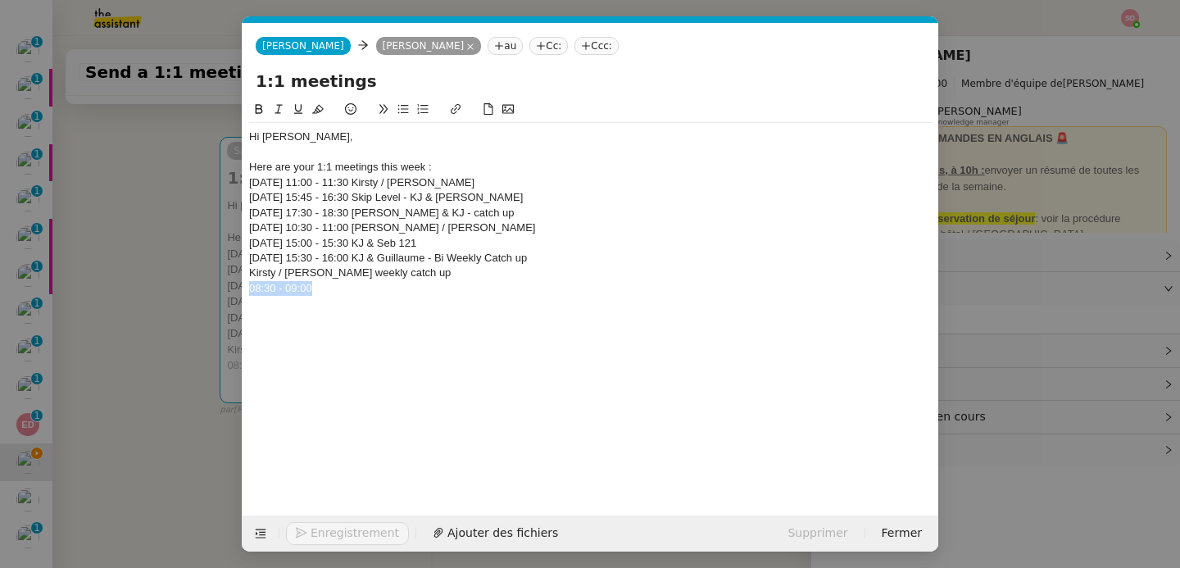
click at [278, 286] on div "08:30 - 09:00" at bounding box center [590, 288] width 683 height 15
click at [250, 272] on div "Kirsty / Elise weekly catch up" at bounding box center [590, 273] width 683 height 15
click at [250, 272] on div "08:30 - 09:00 Kirsty / Elise weekly catch up" at bounding box center [590, 273] width 683 height 15
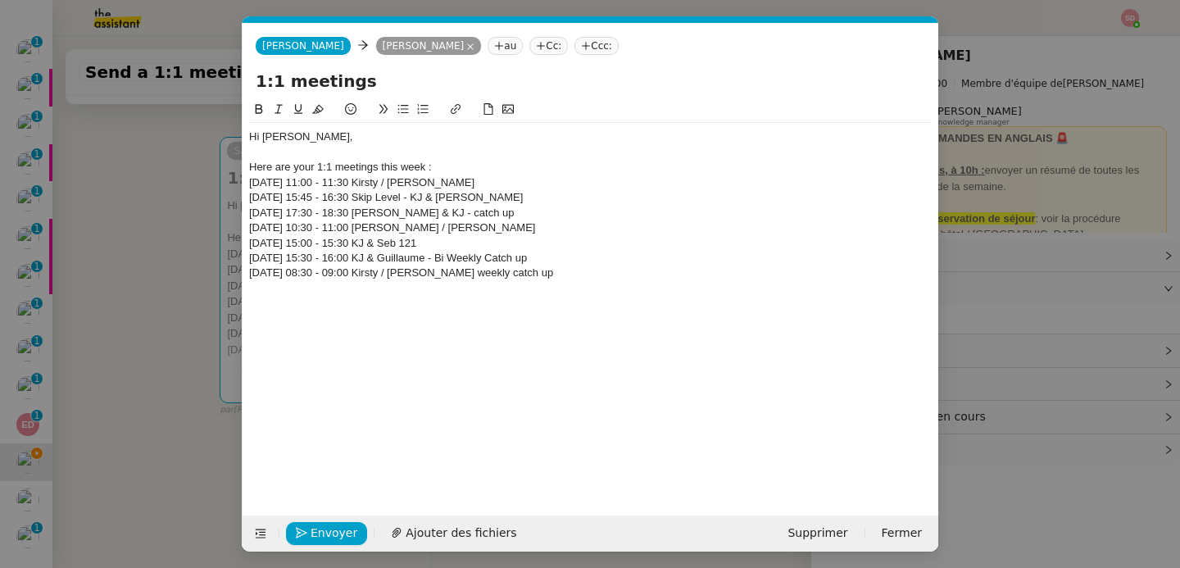
click at [264, 284] on div at bounding box center [590, 288] width 683 height 15
click at [278, 300] on div "16:30 - 16:55" at bounding box center [590, 303] width 683 height 15
click at [249, 290] on div "Kirsty x Ariel weekly" at bounding box center [590, 288] width 683 height 15
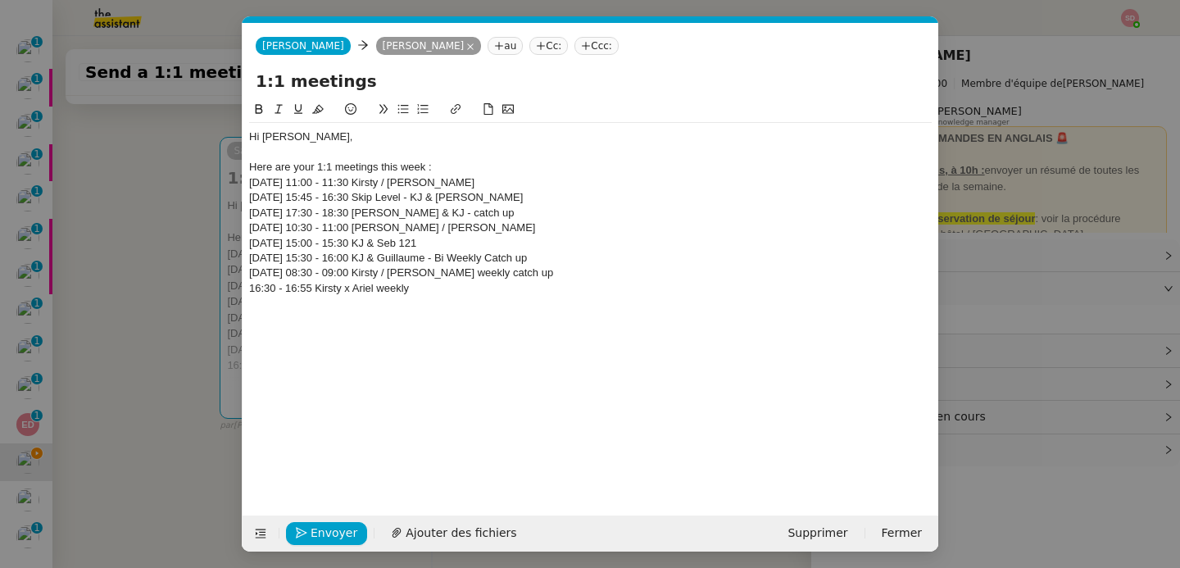
click at [267, 275] on div "Wednesday 08:30 - 09:00 Kirsty / Elise weekly catch up" at bounding box center [590, 273] width 683 height 15
click at [266, 275] on div "Wednesday 08:30 - 09:00 Kirsty / Elise weekly catch up" at bounding box center [590, 273] width 683 height 15
copy div "Wednesday"
click at [249, 287] on div "16:30 - 16:55 Kirsty x Ariel weekly" at bounding box center [590, 288] width 683 height 15
click at [351, 311] on div at bounding box center [590, 303] width 683 height 15
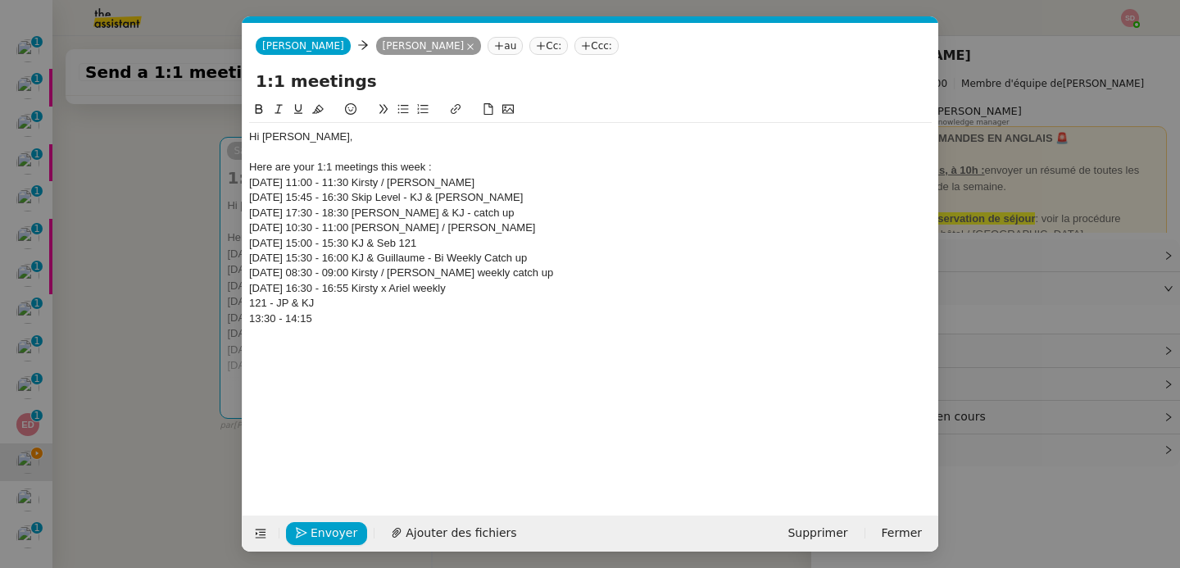
click at [256, 322] on div "13:30 - 14:15" at bounding box center [590, 318] width 683 height 15
click at [249, 302] on div "121 - JP & KJ" at bounding box center [590, 303] width 683 height 15
click at [249, 302] on div "13:30 - 14:15 121 - JP & KJ" at bounding box center [590, 303] width 683 height 15
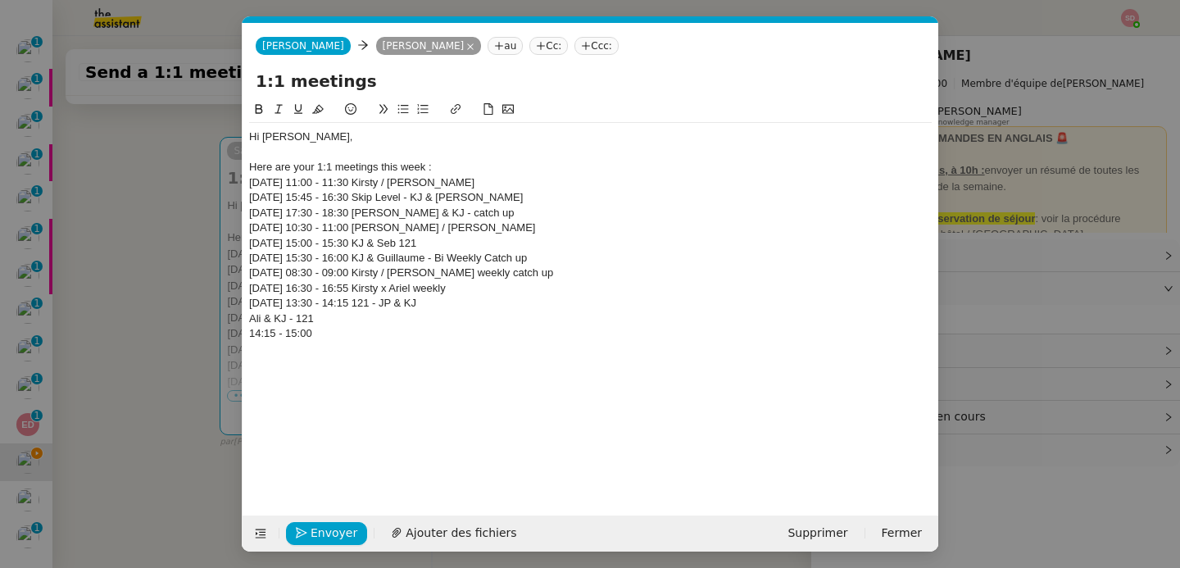
click at [281, 331] on div "14:15 - 15:00" at bounding box center [590, 333] width 683 height 15
click at [252, 321] on div "Ali & KJ - 121" at bounding box center [590, 318] width 683 height 15
click at [261, 308] on div "Thursday 13:30 - 14:15 121 - JP & KJ" at bounding box center [590, 303] width 683 height 15
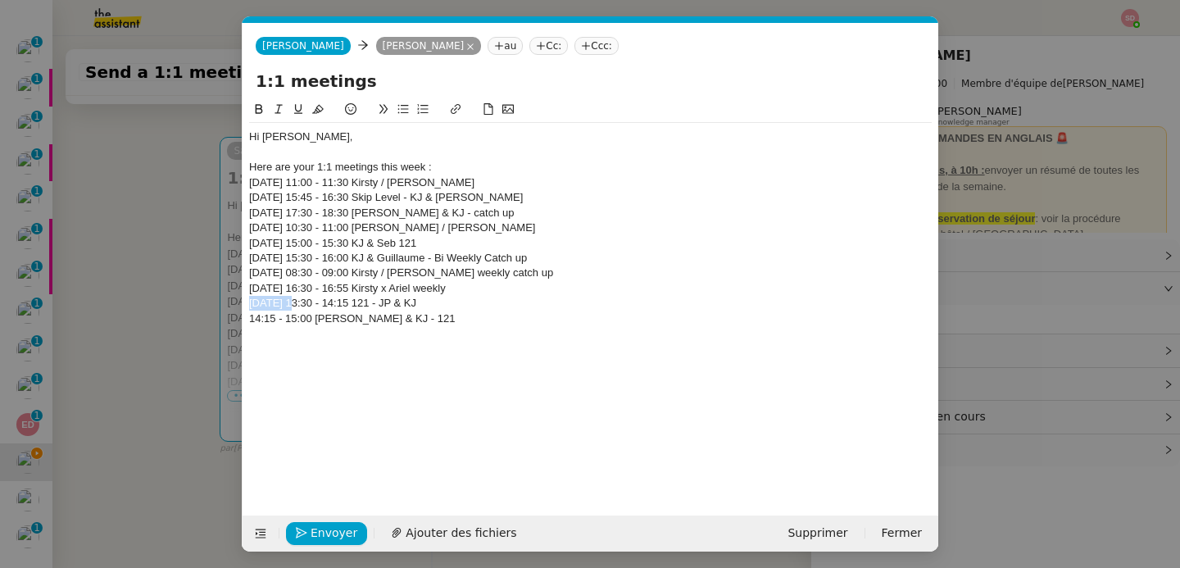
click at [261, 308] on div "Thursday 13:30 - 14:15 121 - JP & KJ" at bounding box center [590, 303] width 683 height 15
copy div "Thursday"
click at [251, 315] on div "14:15 - 15:00 Ali & KJ - 121" at bounding box center [590, 318] width 683 height 15
click at [256, 342] on div "Hi Kirsty, Here are your 1:1 meetings this week : Today 11:00 - 11:30 Kirsty / …" at bounding box center [590, 235] width 683 height 225
click at [279, 347] on div "15:00 - 15:45" at bounding box center [590, 349] width 683 height 15
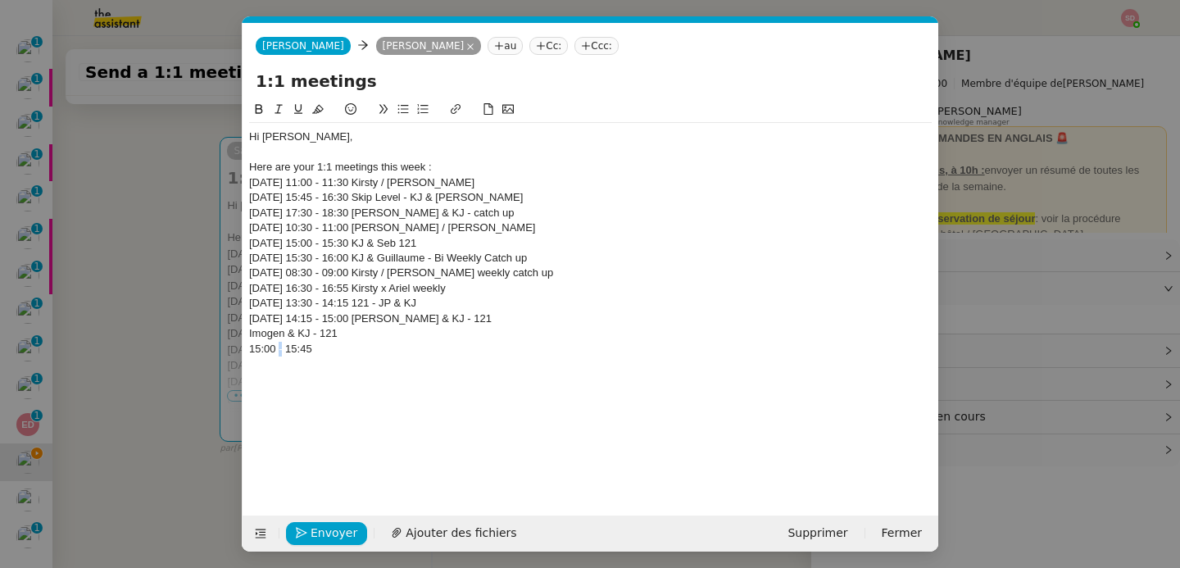
click at [279, 347] on div "15:00 - 15:45" at bounding box center [590, 349] width 683 height 15
click at [251, 334] on div "Imogen & KJ - 121" at bounding box center [590, 333] width 683 height 15
click at [259, 320] on div "Thursday 14:15 - 15:00 Ali & KJ - 121" at bounding box center [590, 318] width 683 height 15
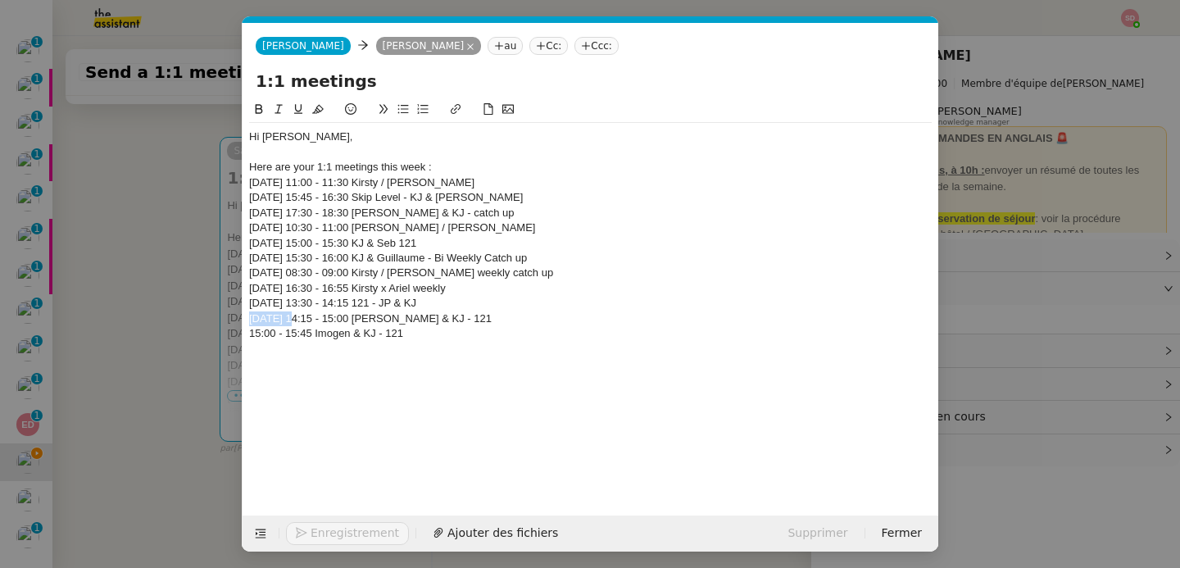
click at [259, 320] on div "Thursday 14:15 - 15:00 Ali & KJ - 121" at bounding box center [590, 318] width 683 height 15
copy div "Thursday"
click at [252, 330] on div "15:00 - 15:45 Imogen & KJ - 121" at bounding box center [590, 333] width 683 height 15
click at [258, 353] on div at bounding box center [590, 349] width 683 height 15
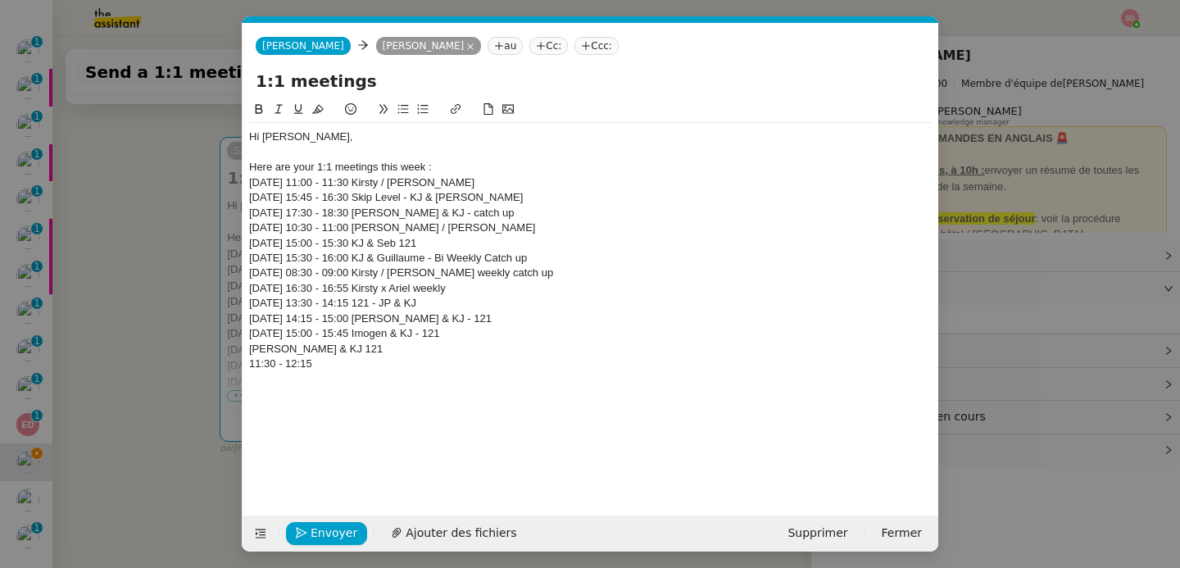
click at [273, 360] on div "11:30 - 12:15" at bounding box center [590, 363] width 683 height 15
click at [251, 351] on div "Janet & KJ 121" at bounding box center [590, 349] width 683 height 15
click at [251, 351] on div "11:30 - 12:15 Janet & KJ 121" at bounding box center [590, 349] width 683 height 15
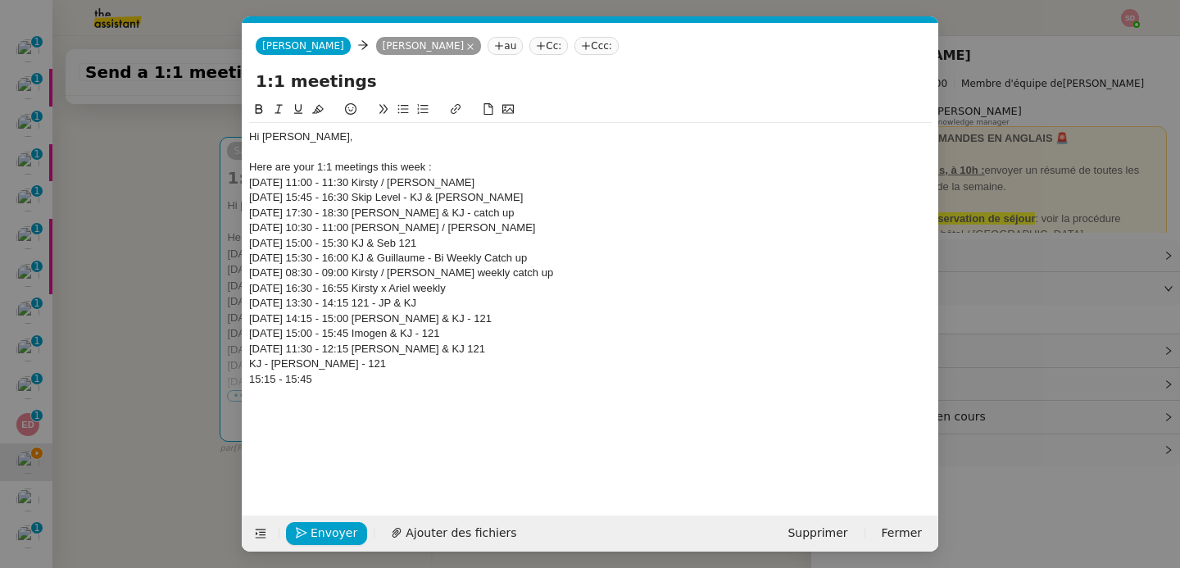
click at [279, 384] on div "15:15 - 15:45" at bounding box center [590, 379] width 683 height 15
click at [249, 362] on div "KJ - Dominic H - 121" at bounding box center [590, 363] width 683 height 15
click at [259, 352] on div "Friday 11:30 - 12:15 Janet & KJ 121" at bounding box center [590, 349] width 683 height 15
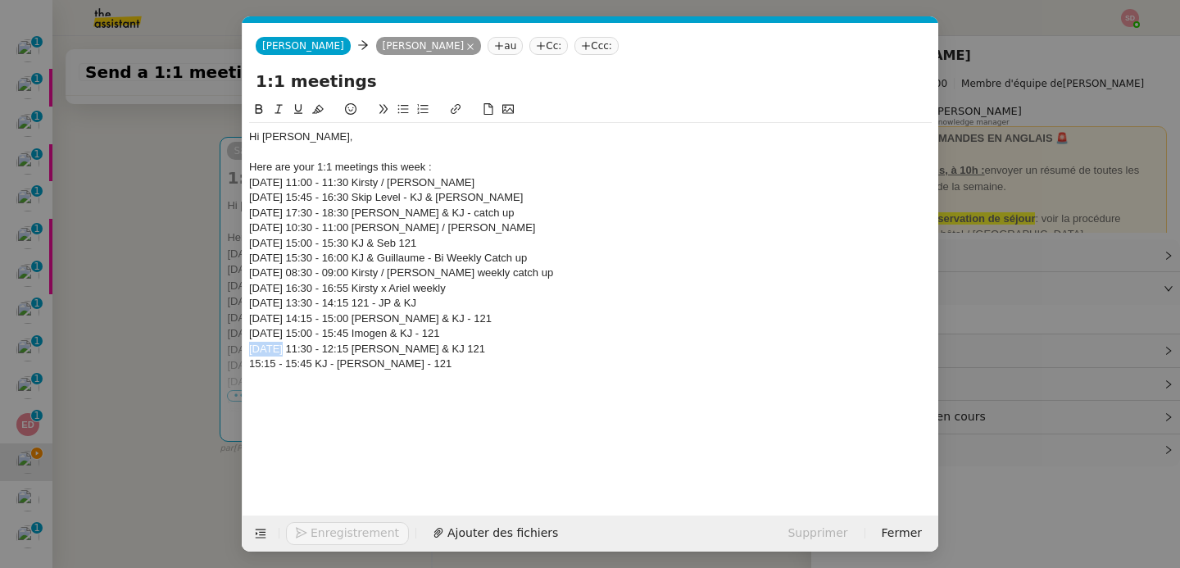
click at [259, 352] on div "Friday 11:30 - 12:15 Janet & KJ 121" at bounding box center [590, 349] width 683 height 15
copy div "Friday"
click at [248, 365] on nz-spin "Hi Kirsty, Here are your 1:1 meetings this week : Today 11:00 - 11:30 Kirsty / …" at bounding box center [591, 298] width 696 height 397
click at [251, 363] on div "15:15 - 15:45 KJ - Dominic H - 121" at bounding box center [590, 363] width 683 height 15
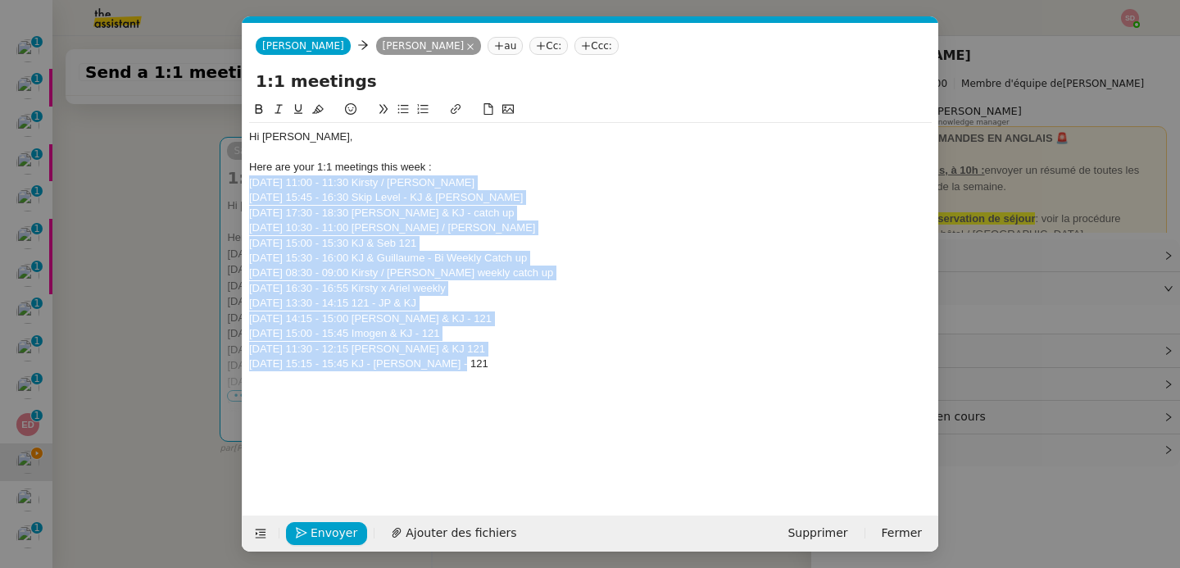
drag, startPoint x: 458, startPoint y: 363, endPoint x: 225, endPoint y: 187, distance: 291.9
click at [225, 187] on nz-modal-container "Service TA - VOYAGE - PROPOSITION GLOBALE A utiliser dans le cadre de propositi…" at bounding box center [590, 284] width 1180 height 568
click at [406, 112] on icon at bounding box center [402, 108] width 11 height 11
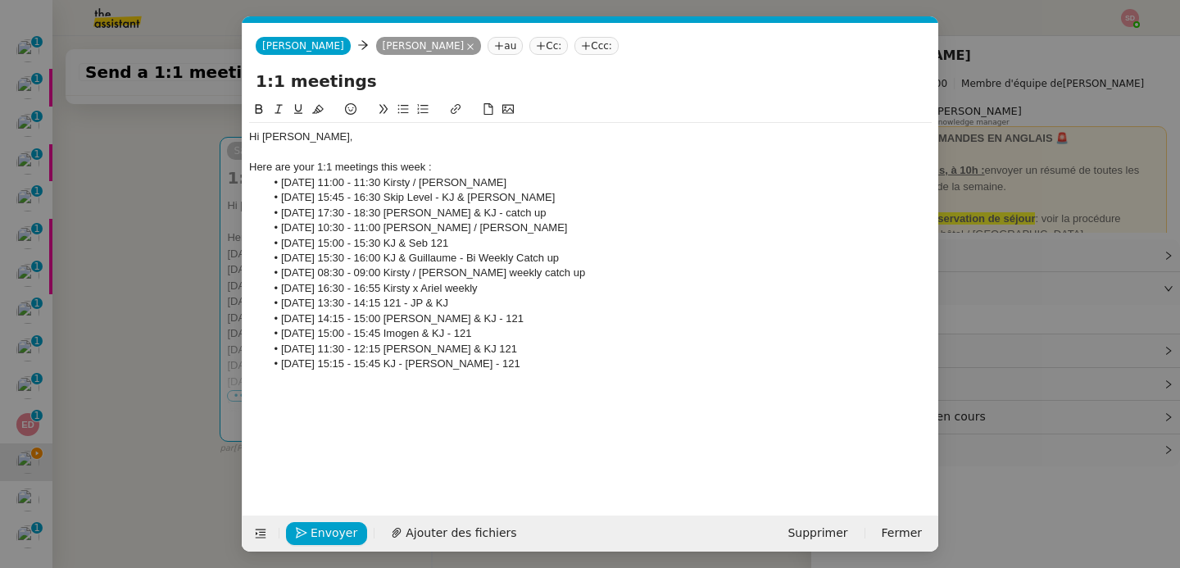
click at [529, 369] on li "Friday 15:15 - 15:45 KJ - Dominic H - 121" at bounding box center [599, 363] width 667 height 15
click at [325, 533] on span "Envoyer" at bounding box center [334, 533] width 47 height 19
click at [325, 533] on span "Confirmer l'envoi" at bounding box center [360, 533] width 98 height 19
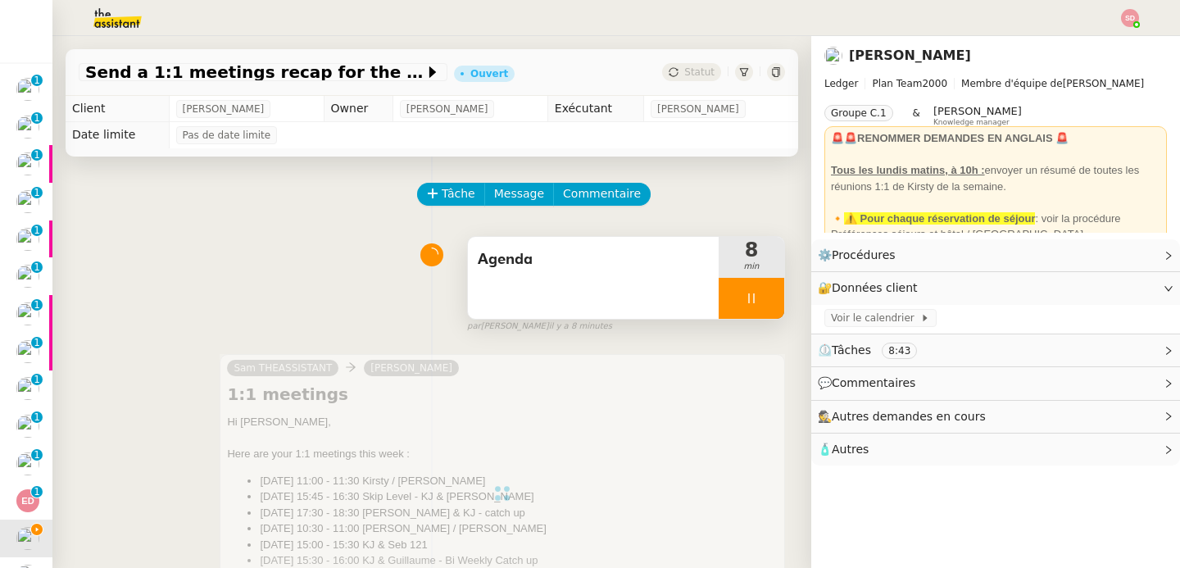
click at [744, 300] on div at bounding box center [752, 298] width 66 height 41
click at [761, 300] on icon at bounding box center [767, 298] width 13 height 13
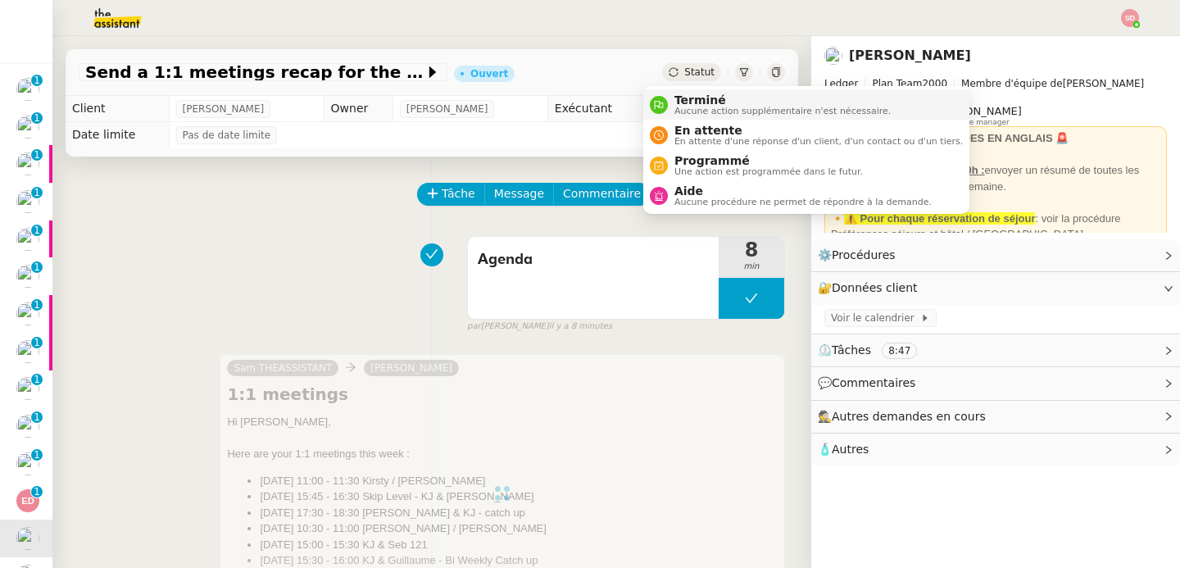
click at [676, 105] on span "Terminé" at bounding box center [782, 99] width 216 height 13
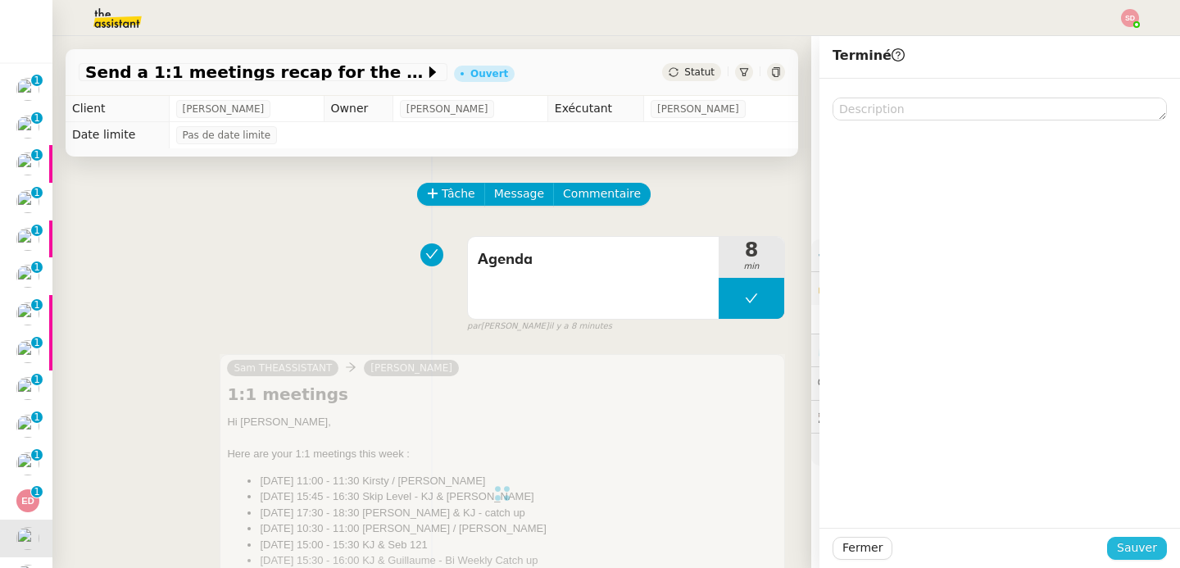
click at [1150, 551] on button "Sauver" at bounding box center [1137, 548] width 60 height 23
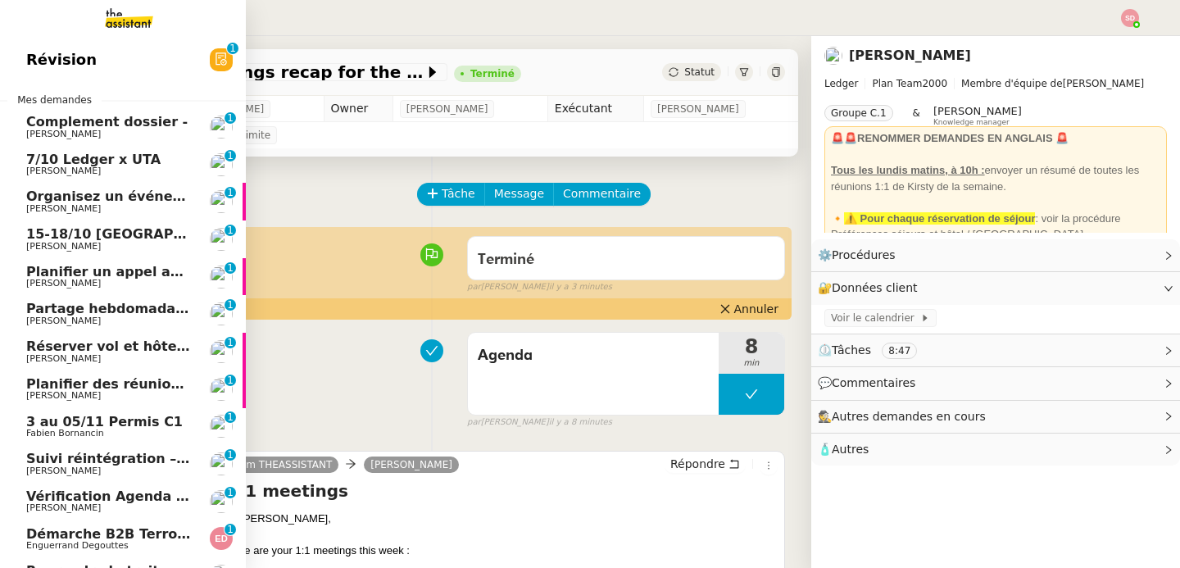
click at [26, 169] on span "Ariel Wengroff" at bounding box center [63, 171] width 75 height 11
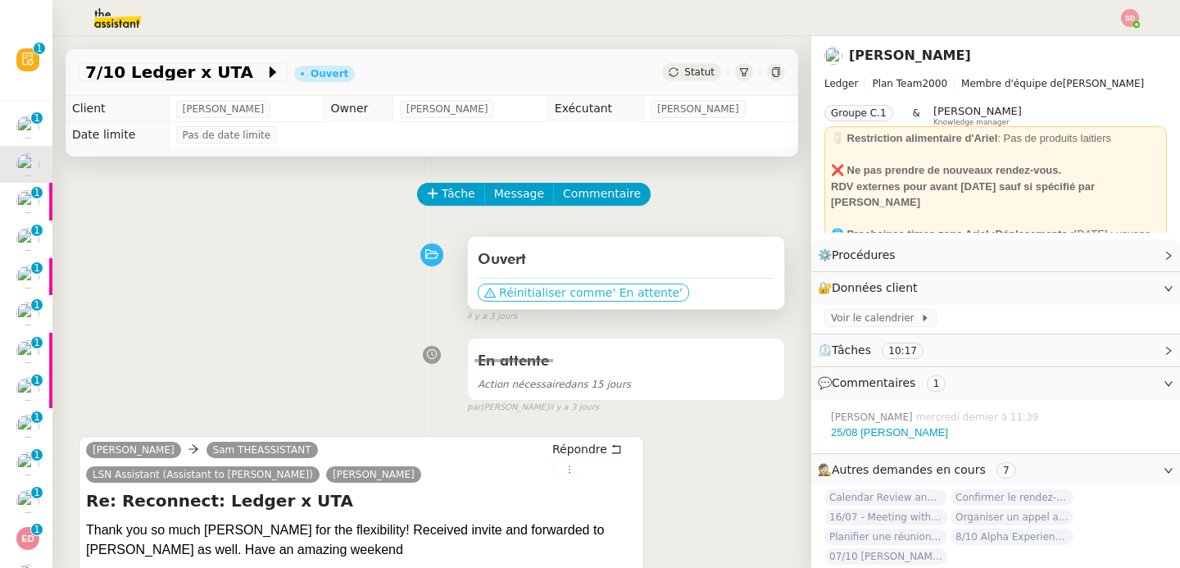
click at [535, 290] on span "Réinitialiser comme" at bounding box center [555, 292] width 113 height 16
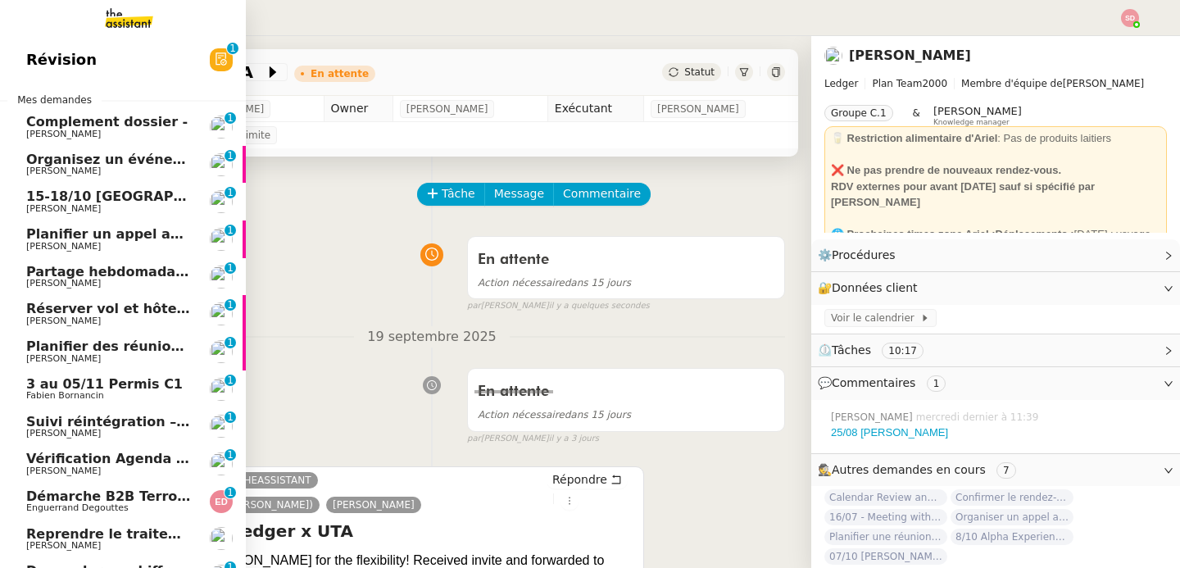
click at [32, 129] on span "[PERSON_NAME]" at bounding box center [63, 134] width 75 height 11
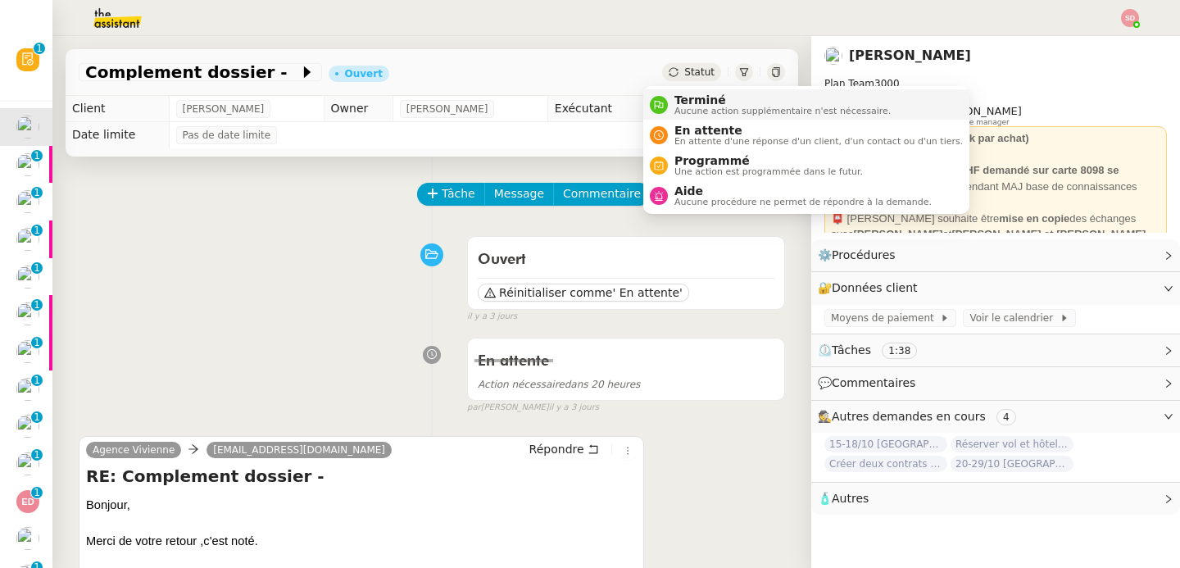
click at [678, 97] on span "Terminé" at bounding box center [782, 99] width 216 height 13
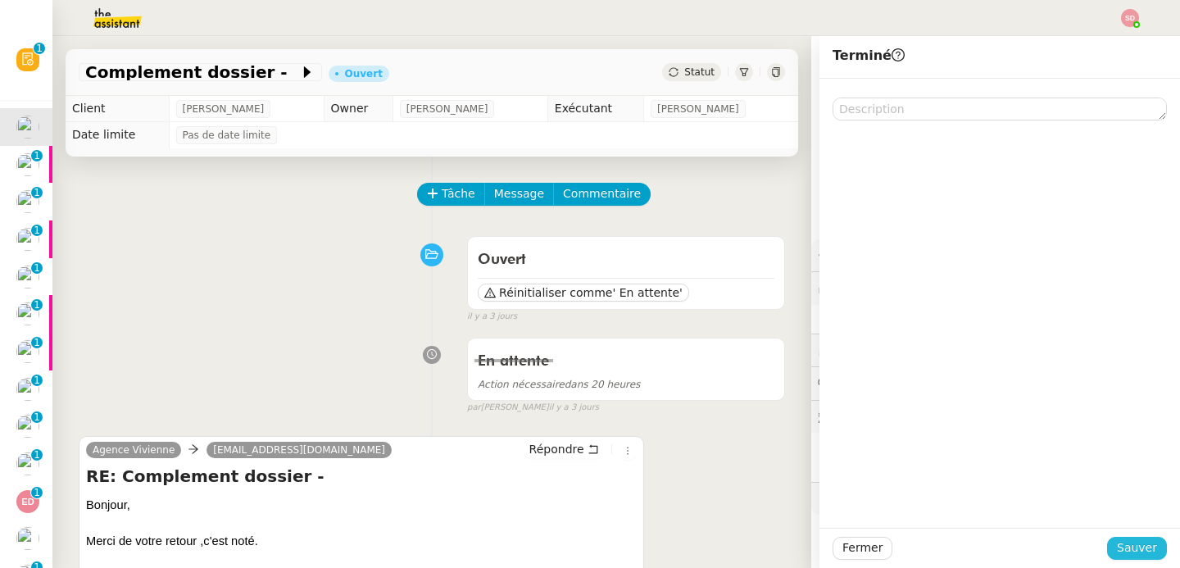
click at [1150, 544] on button "Sauver" at bounding box center [1137, 548] width 60 height 23
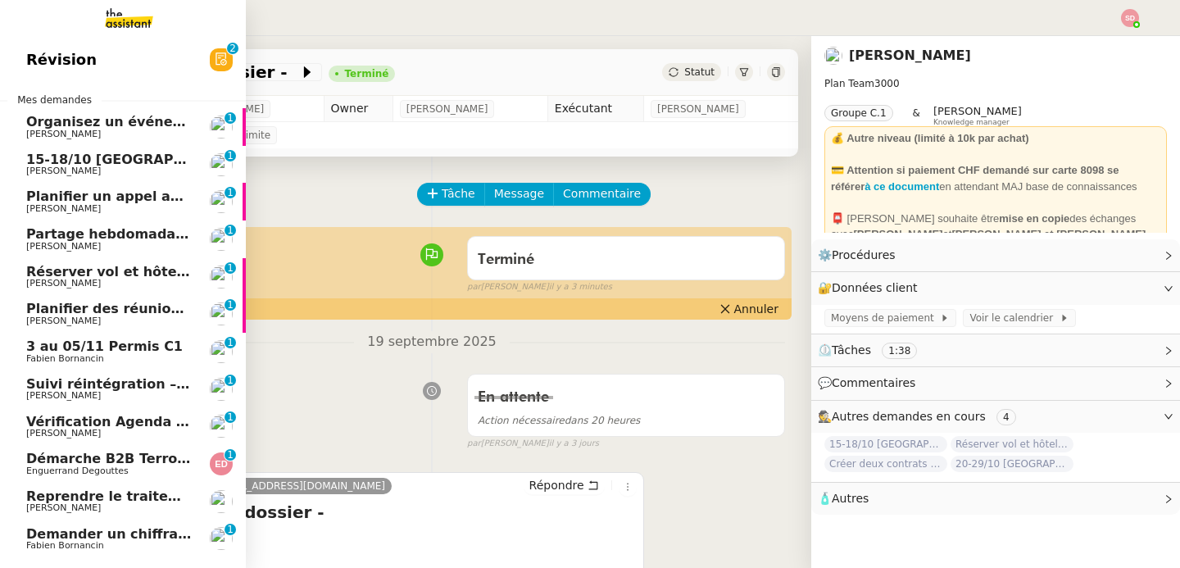
click at [60, 171] on span "[PERSON_NAME]" at bounding box center [63, 171] width 75 height 11
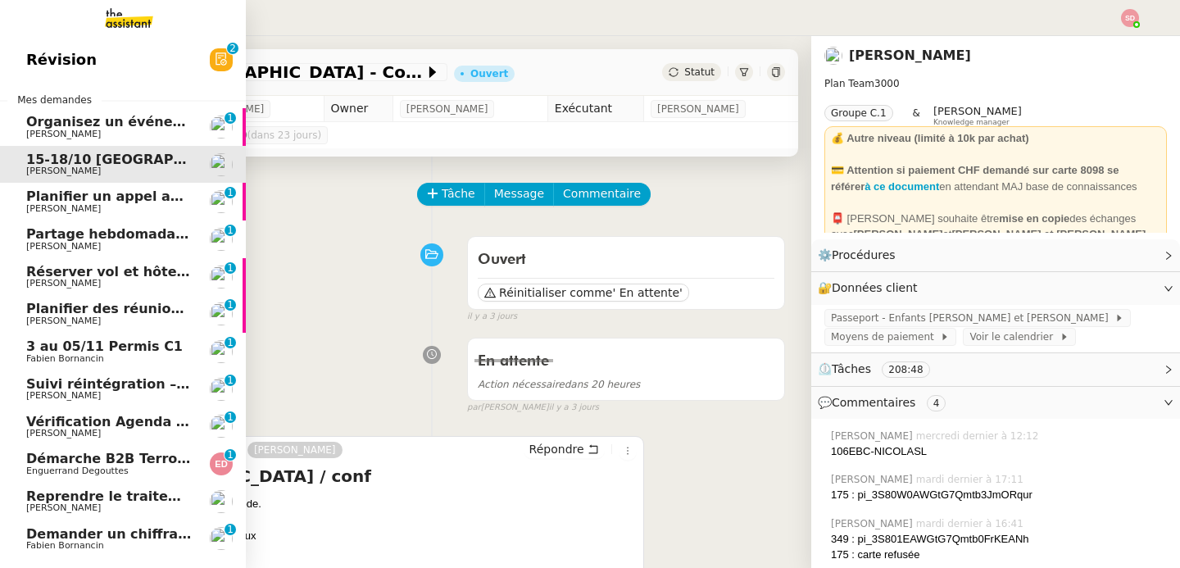
click at [61, 201] on span "Planifier un appel avec Laurène" at bounding box center [174, 196] width 296 height 16
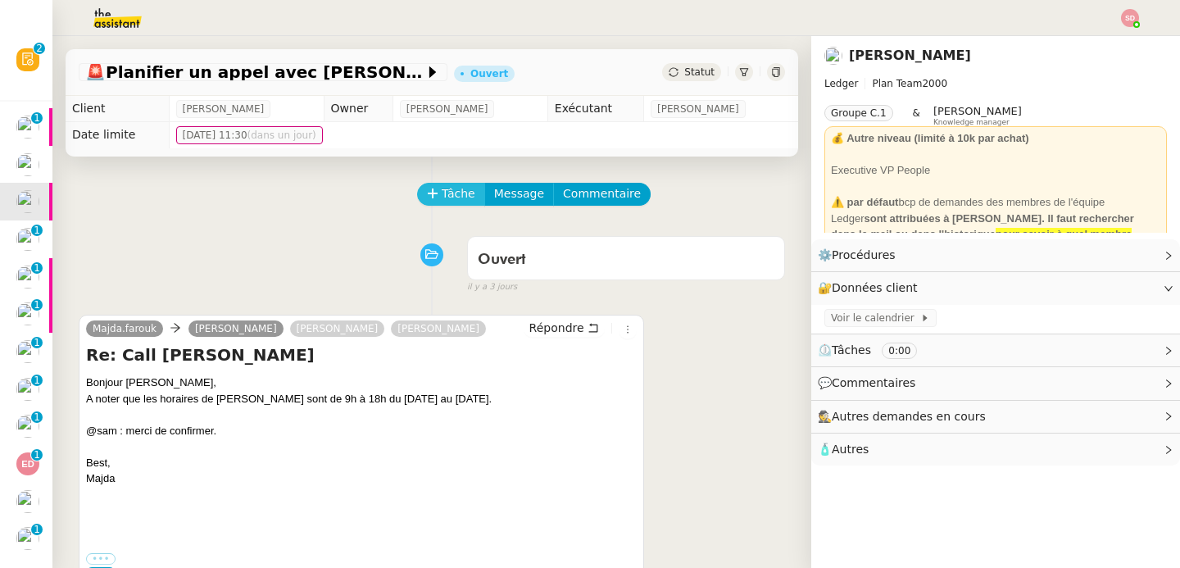
click at [453, 193] on span "Tâche" at bounding box center [459, 193] width 34 height 19
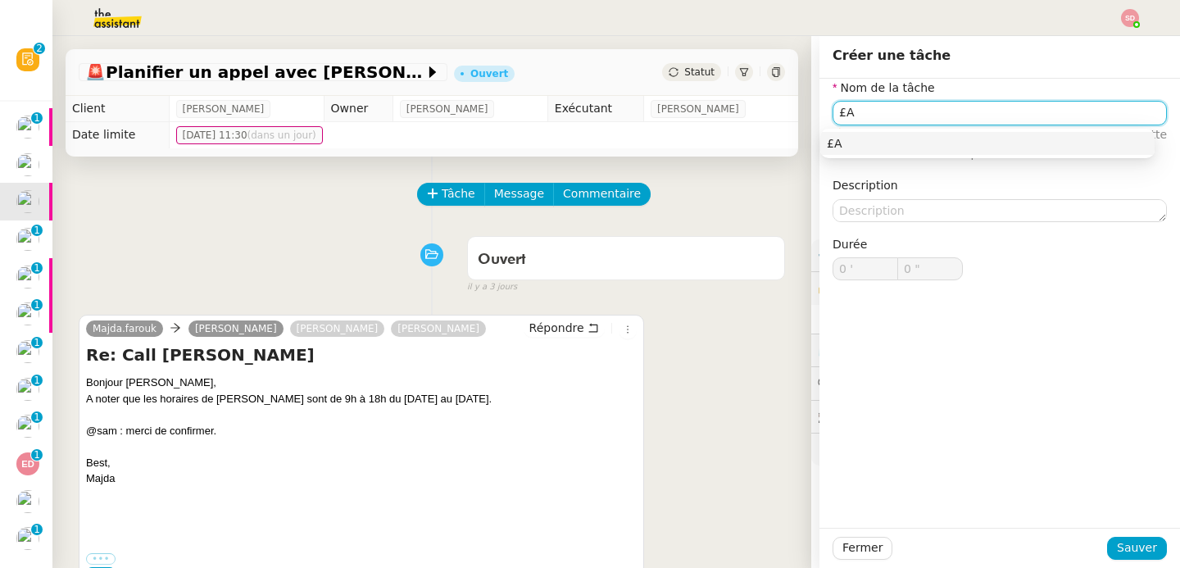
type input "£"
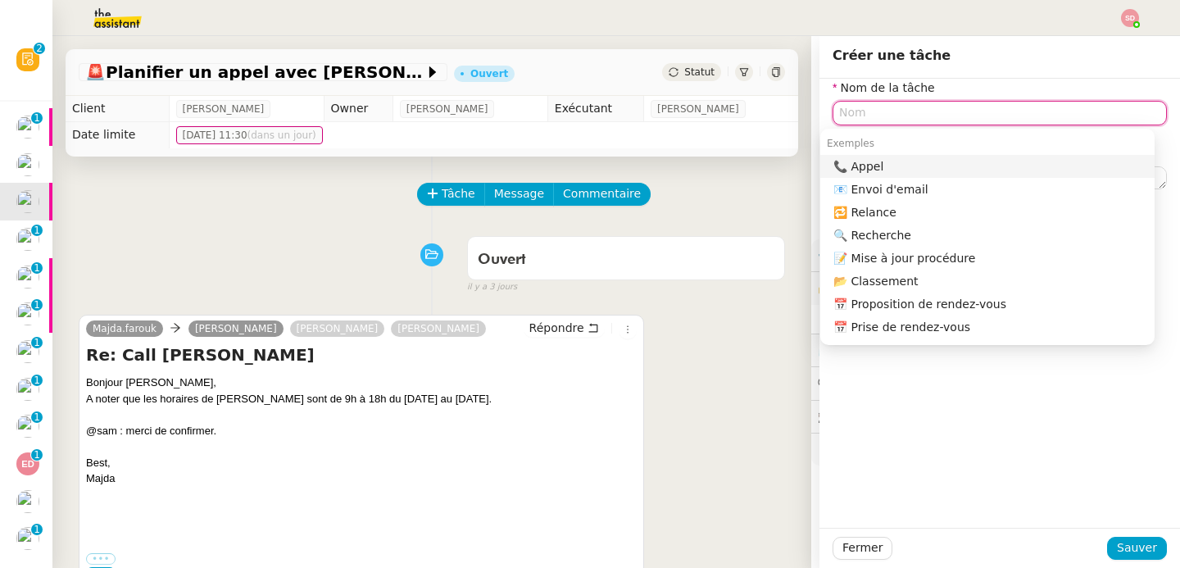
type input "a"
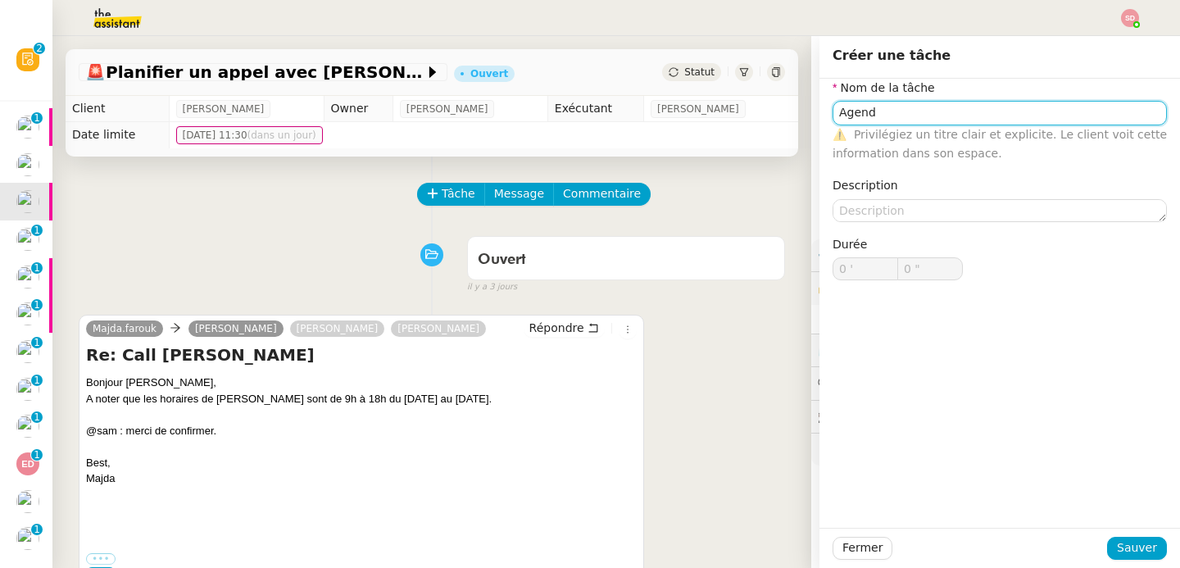
type input "Agend"
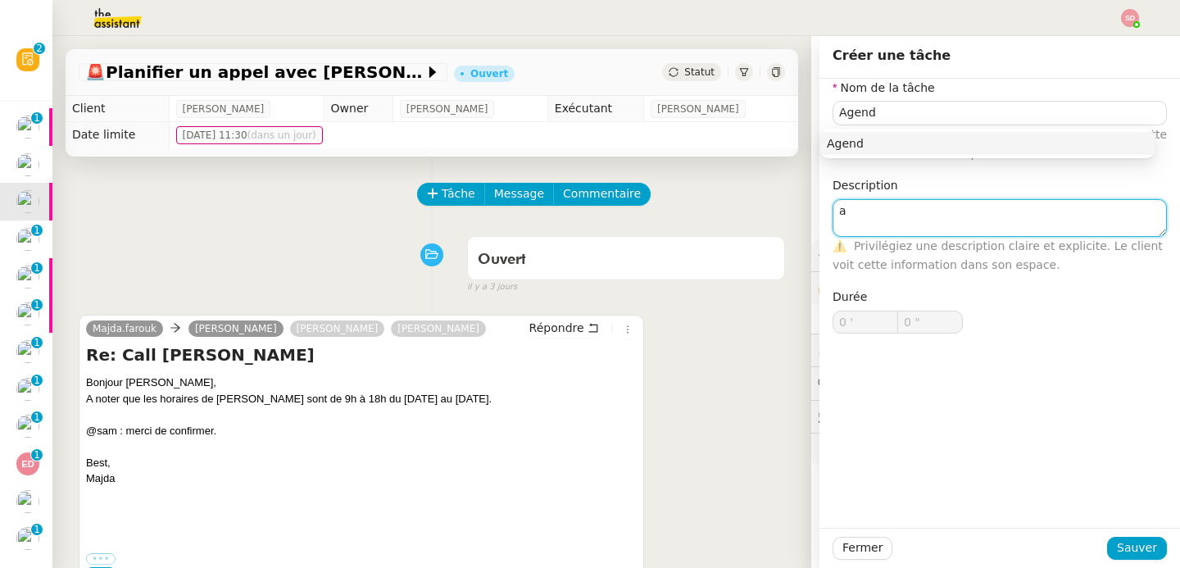
scroll to position [1, 0]
type textarea "a"
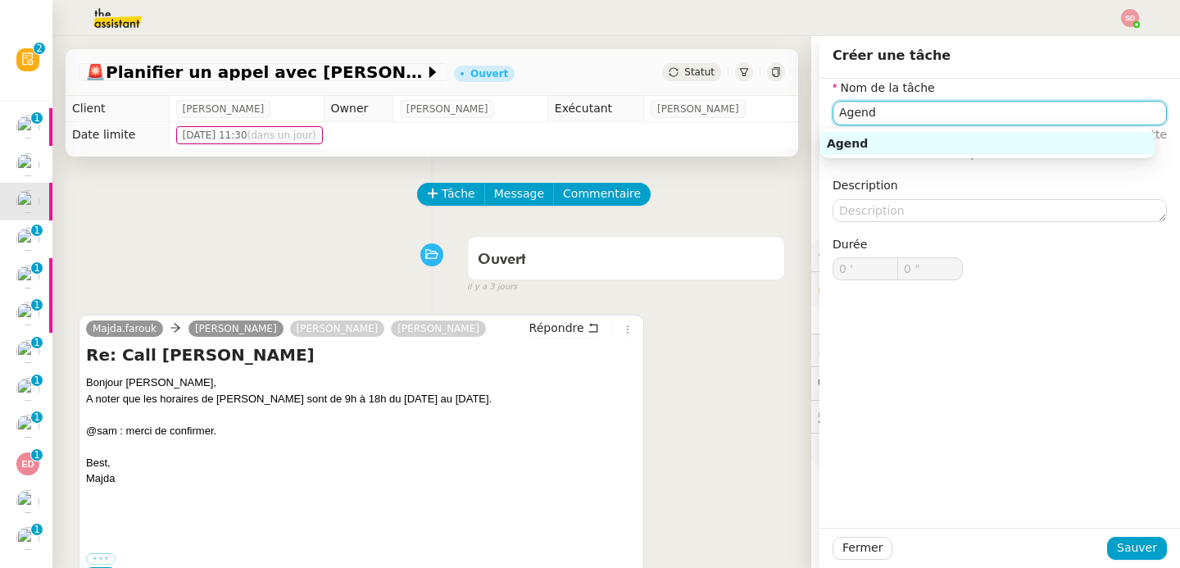
click at [895, 112] on input "Agend" at bounding box center [1000, 113] width 334 height 24
type input "Agenda"
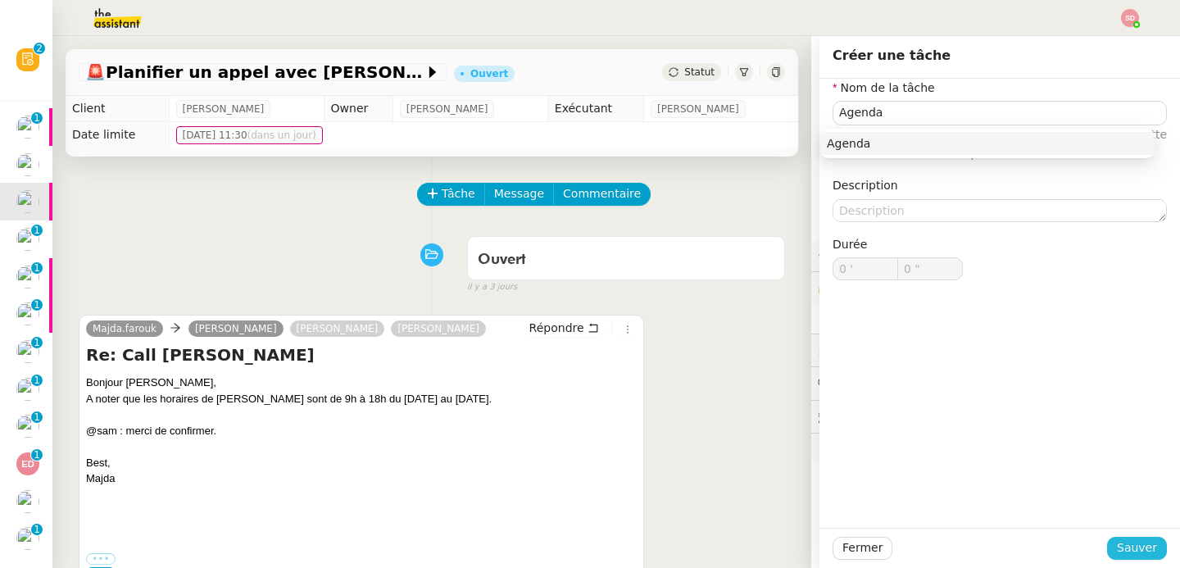
click at [1142, 541] on span "Sauver" at bounding box center [1137, 547] width 40 height 19
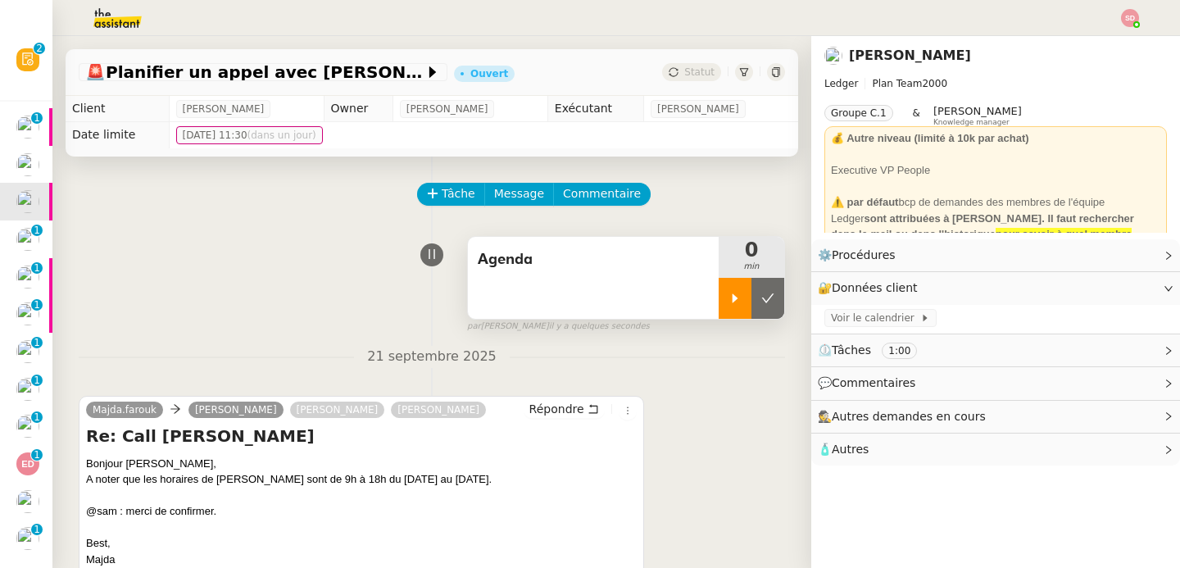
click at [729, 300] on icon at bounding box center [735, 298] width 13 height 13
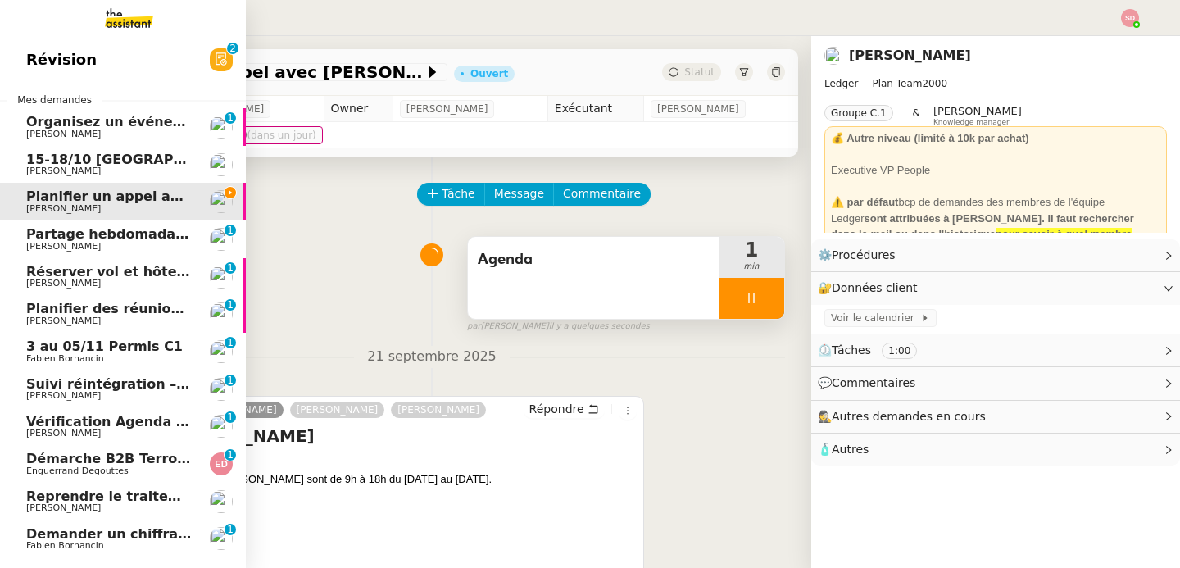
click at [31, 166] on span "[PERSON_NAME]" at bounding box center [63, 171] width 75 height 11
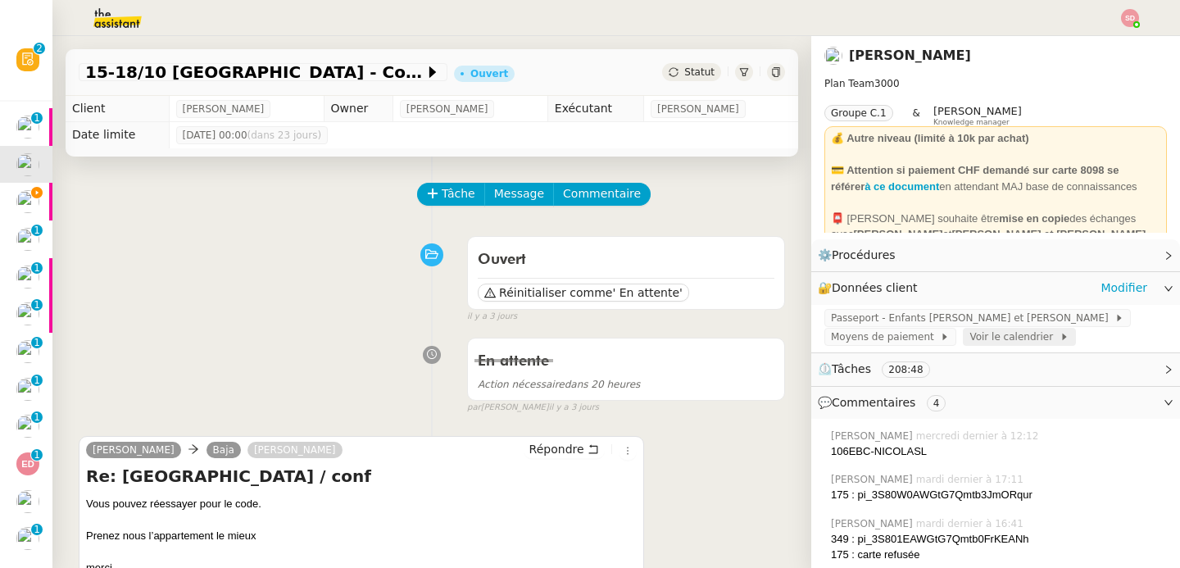
click at [1007, 340] on span "Voir le calendrier" at bounding box center [1013, 337] width 89 height 16
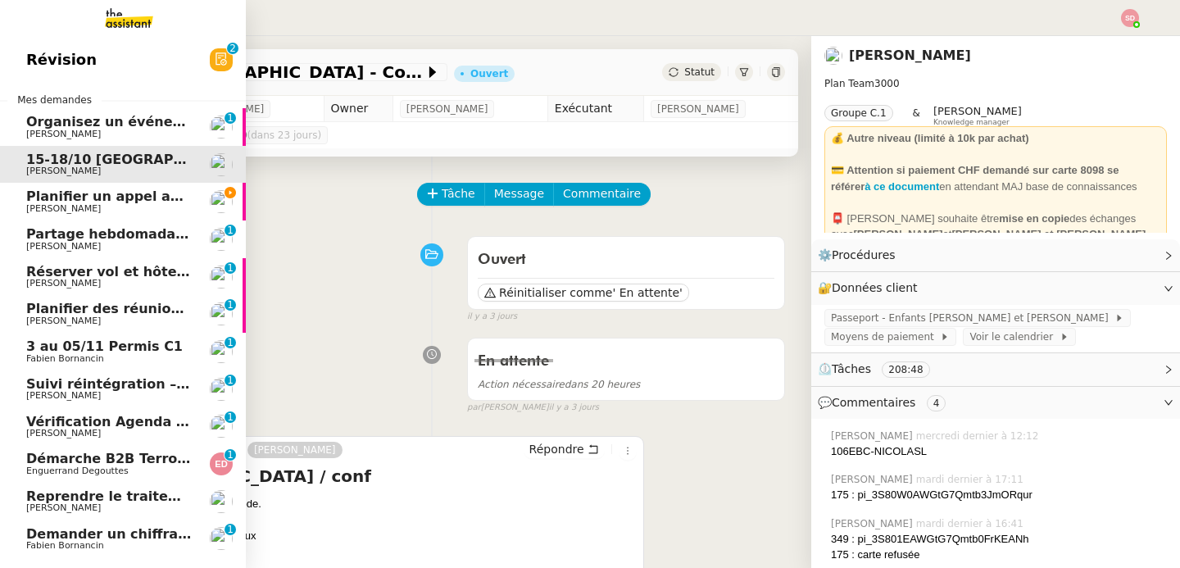
click at [30, 206] on span "Alexandre Blanc" at bounding box center [63, 208] width 75 height 11
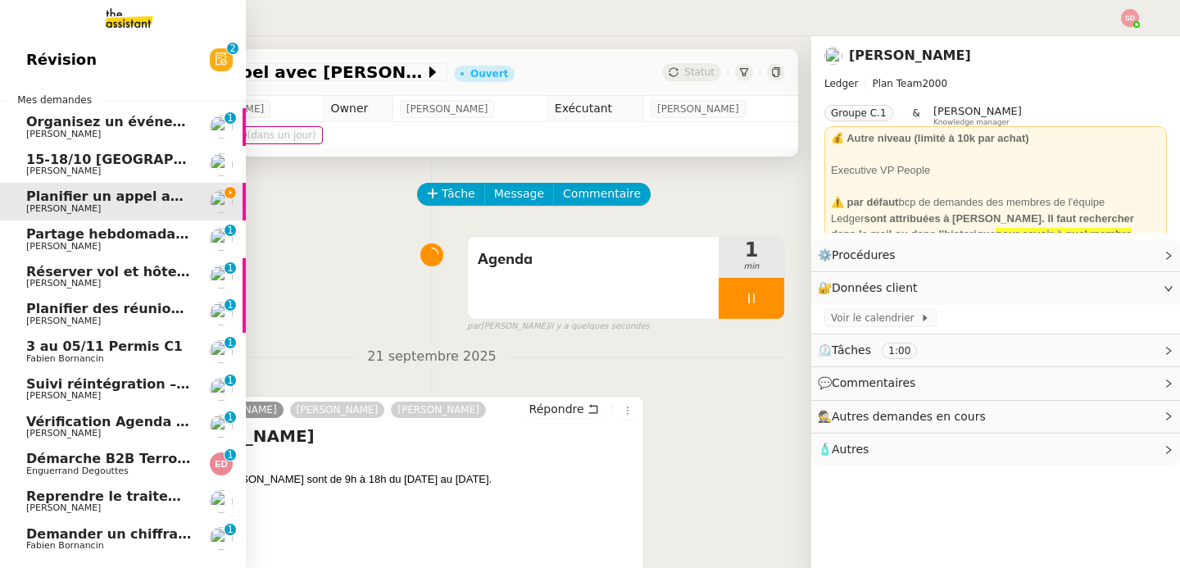
click at [28, 234] on span "Partage hebdomadaire Lettre MIND - 22 septembre 2025" at bounding box center [236, 234] width 421 height 16
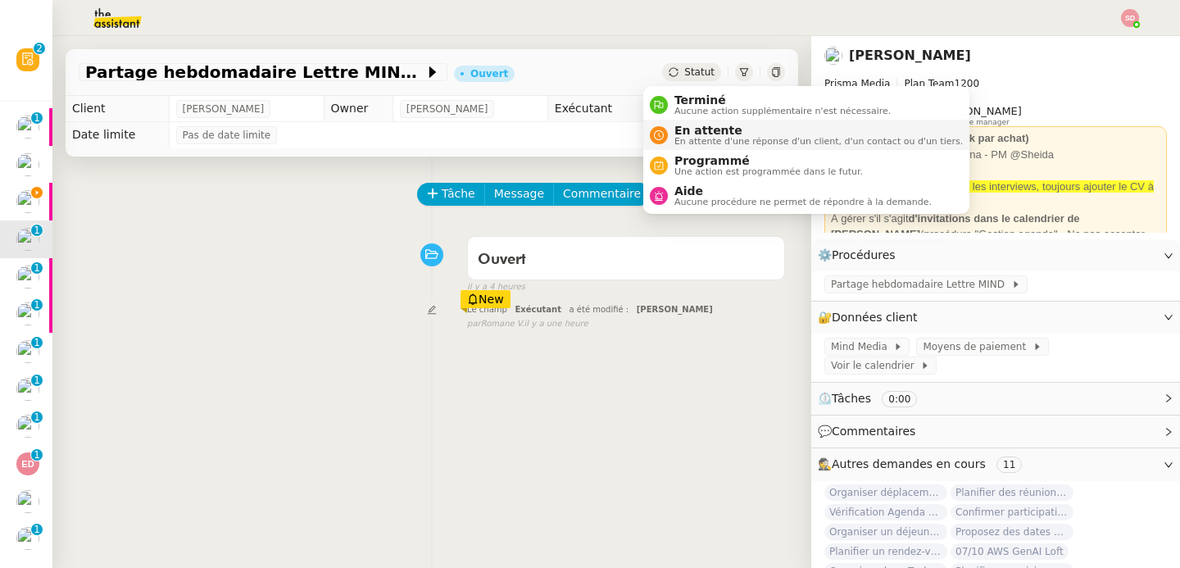
click at [684, 133] on span "En attente" at bounding box center [818, 130] width 288 height 13
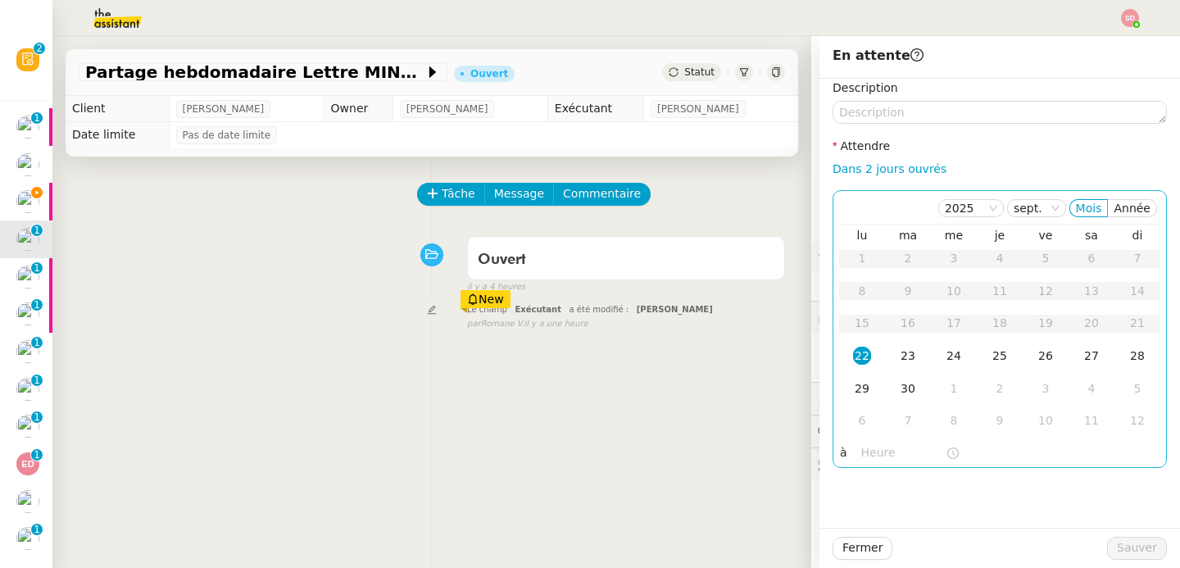
click at [879, 449] on input "text" at bounding box center [903, 452] width 84 height 19
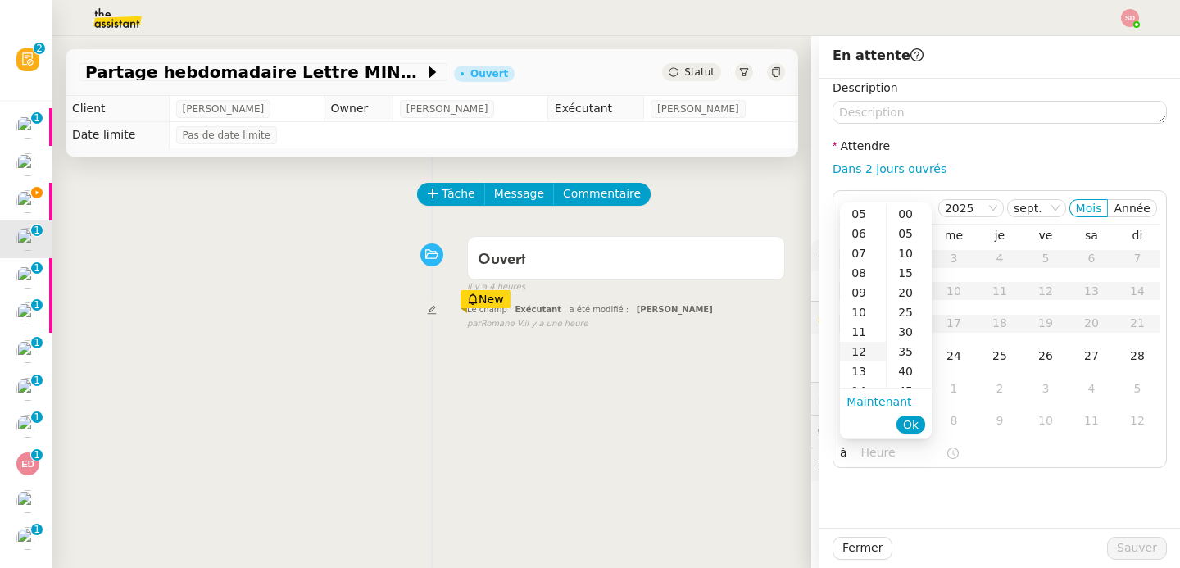
click at [851, 354] on div "12" at bounding box center [863, 352] width 46 height 20
type input "12:42"
click at [906, 430] on span "Ok" at bounding box center [911, 424] width 16 height 16
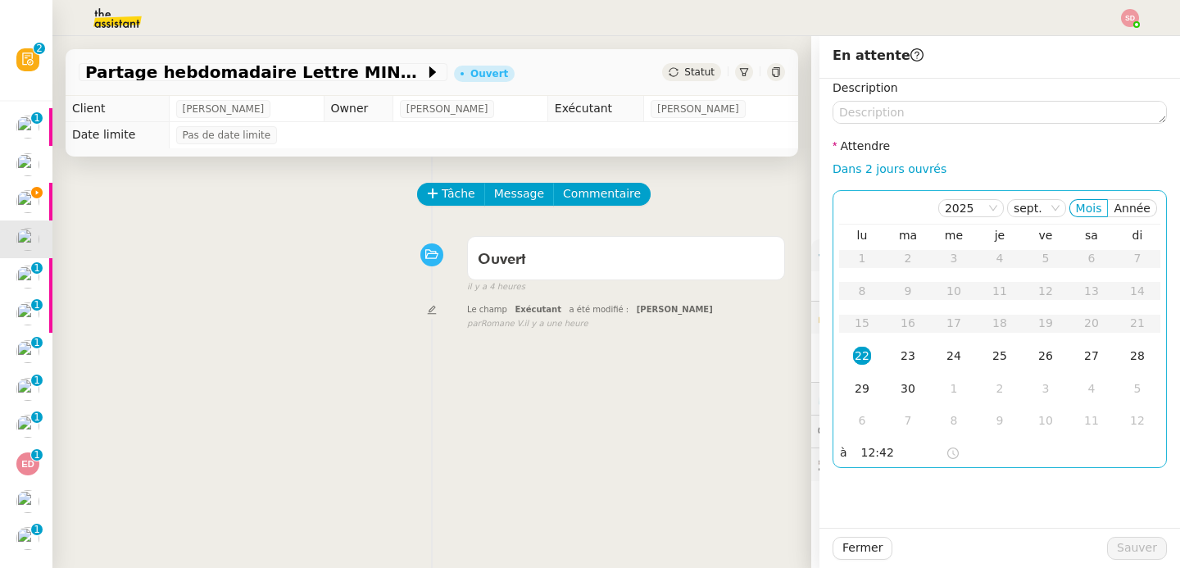
click at [855, 355] on div "22" at bounding box center [862, 356] width 18 height 18
click at [1137, 551] on span "Sauver" at bounding box center [1137, 547] width 40 height 19
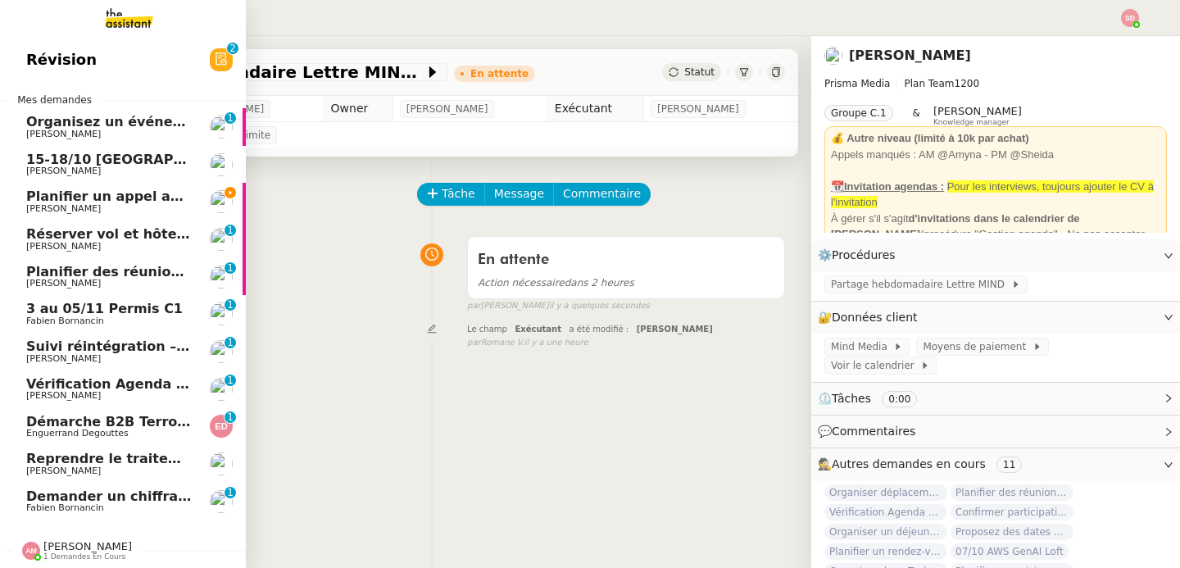
click at [95, 282] on span "[PERSON_NAME]" at bounding box center [109, 284] width 166 height 10
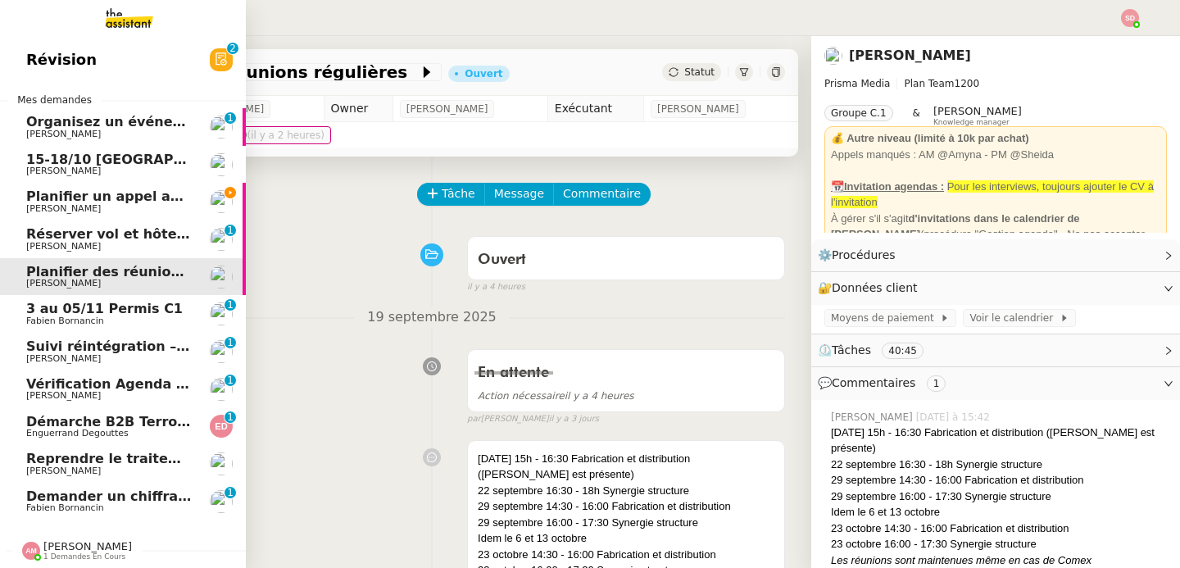
click at [30, 196] on span "Planifier un appel avec Laurène" at bounding box center [174, 196] width 296 height 16
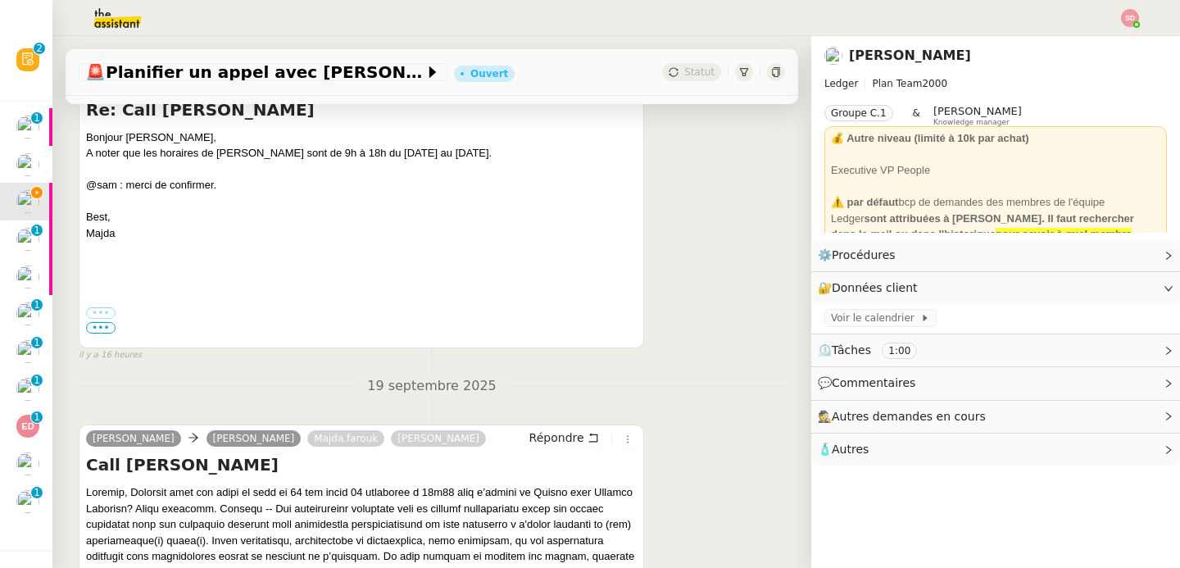
scroll to position [591, 0]
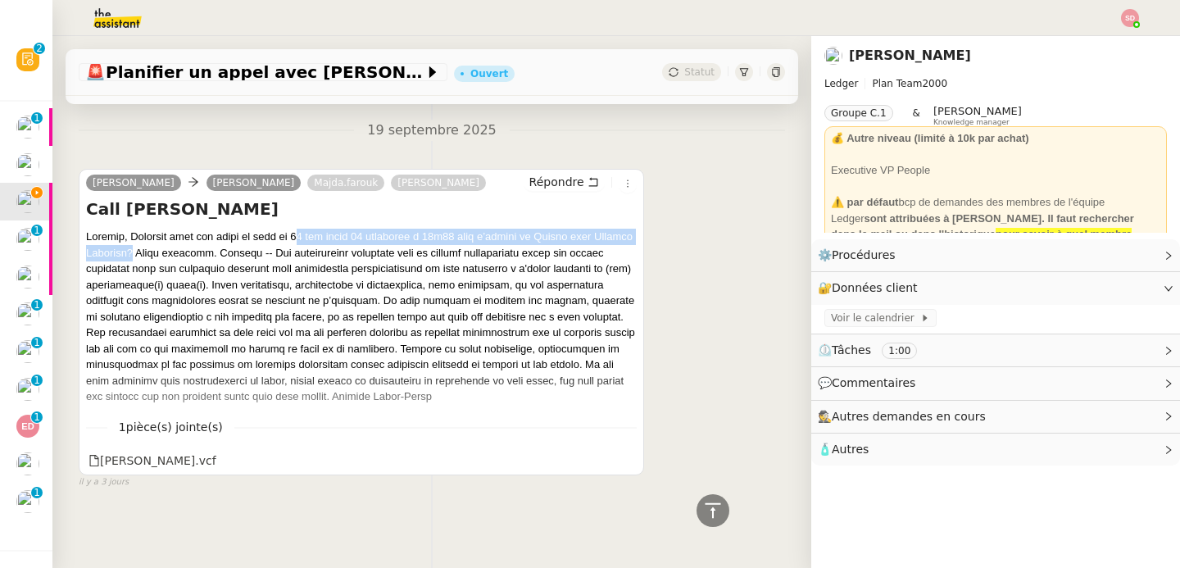
drag, startPoint x: 290, startPoint y: 229, endPoint x: 170, endPoint y: 239, distance: 120.1
click at [170, 239] on div at bounding box center [361, 317] width 551 height 176
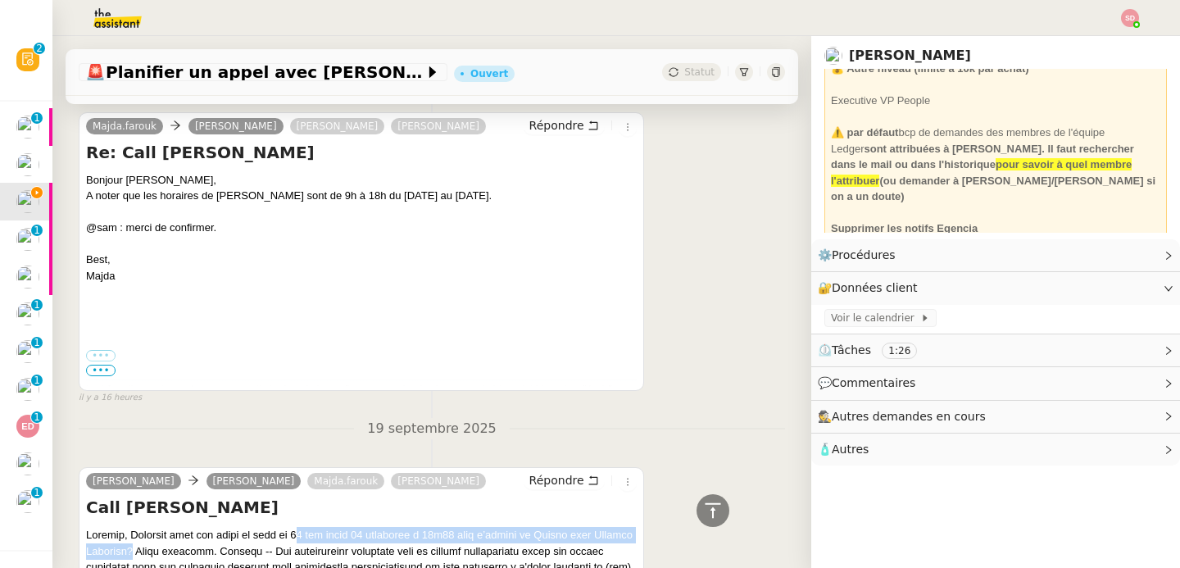
scroll to position [0, 0]
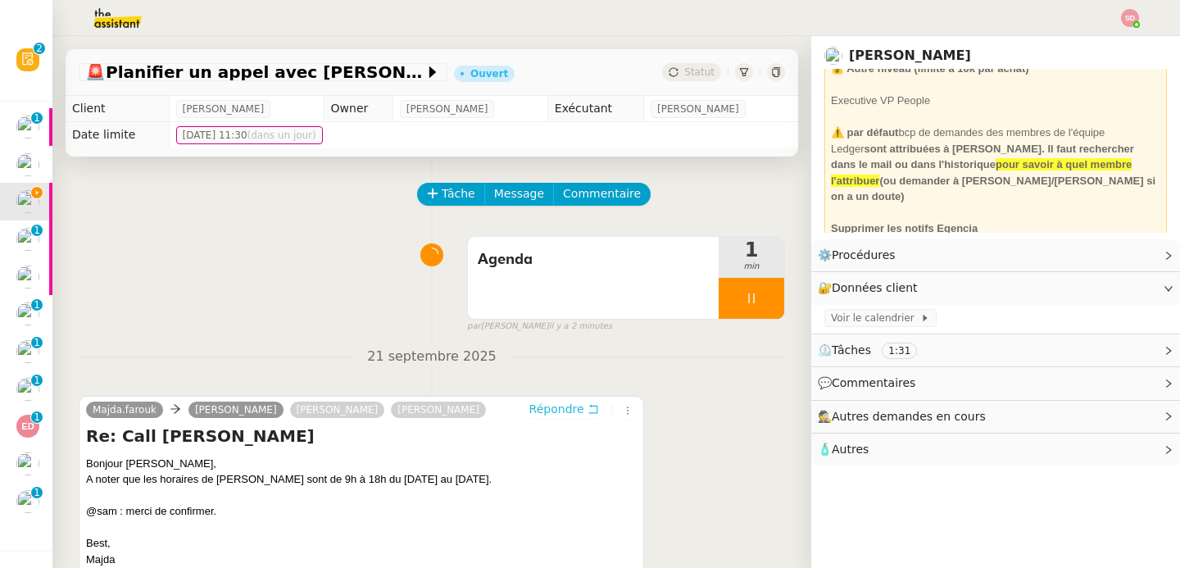
click at [546, 406] on span "Répondre" at bounding box center [556, 409] width 55 height 16
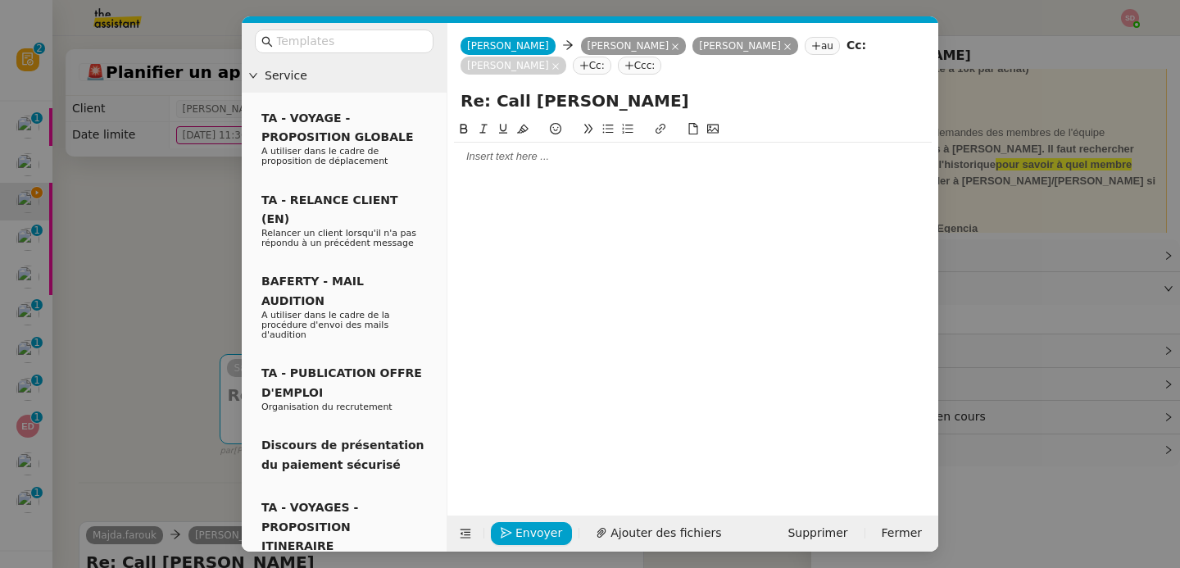
click at [555, 166] on div at bounding box center [693, 157] width 478 height 28
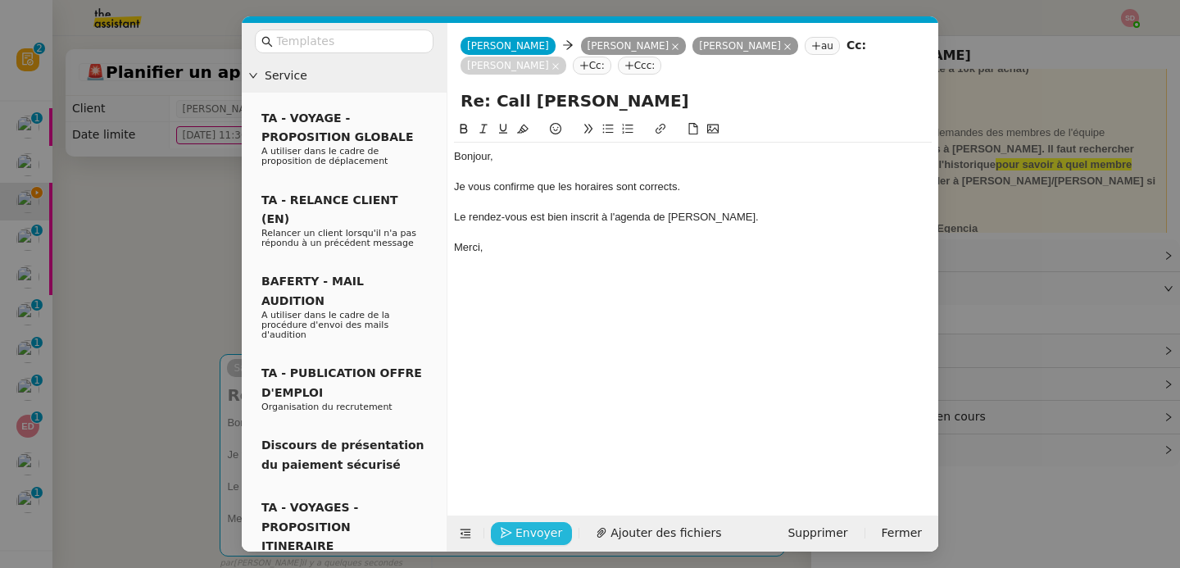
click at [536, 533] on span "Envoyer" at bounding box center [538, 533] width 47 height 19
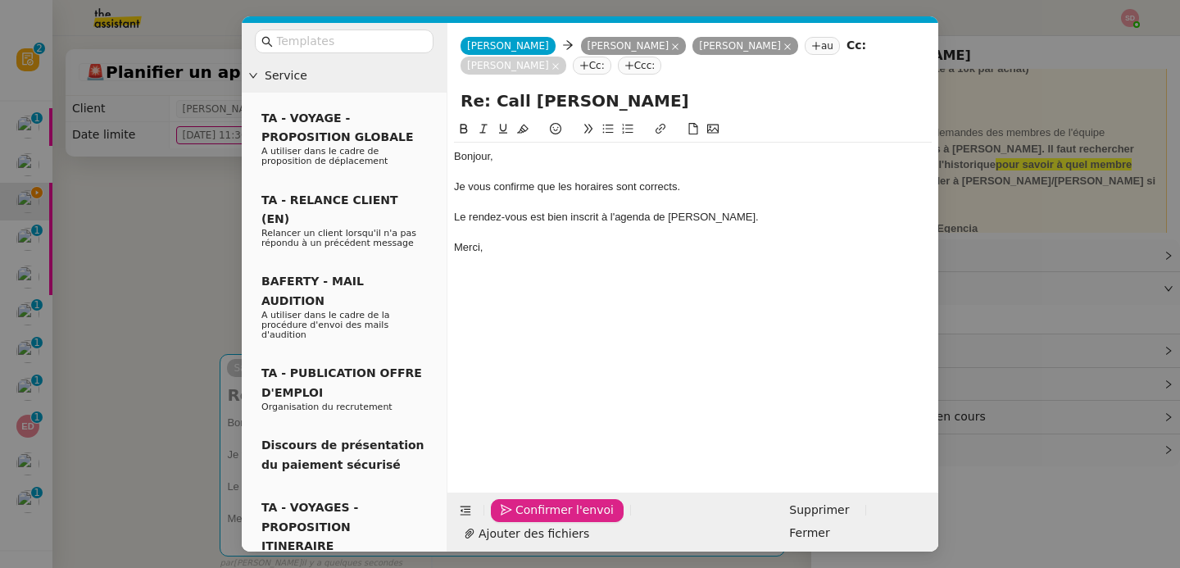
click at [536, 520] on span "Confirmer l'envoi" at bounding box center [564, 510] width 98 height 19
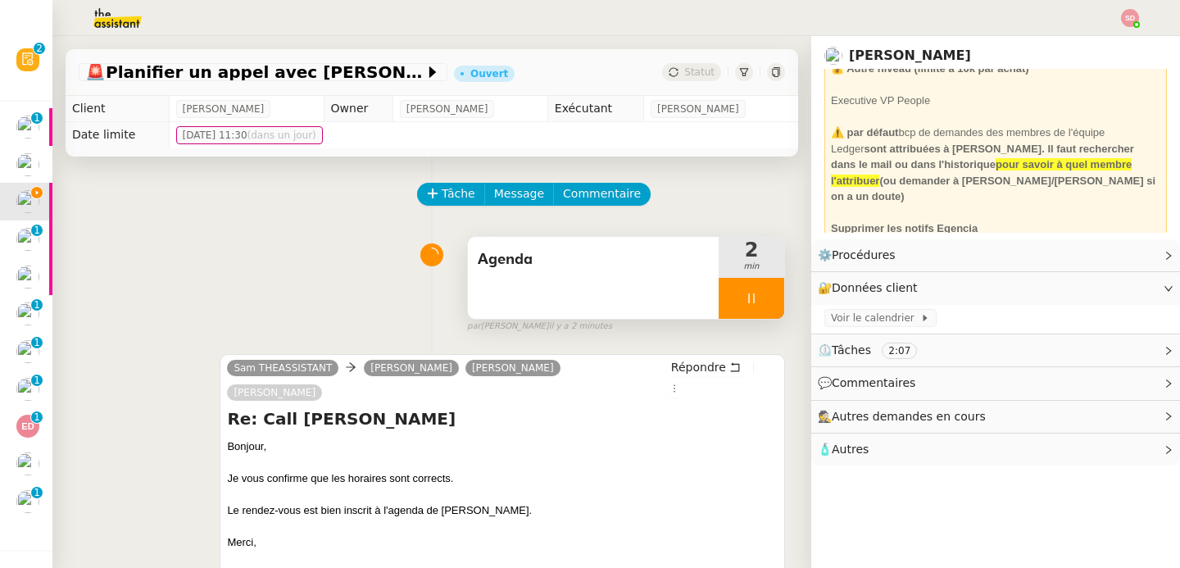
click at [740, 298] on div at bounding box center [752, 298] width 66 height 41
click at [761, 298] on icon at bounding box center [767, 298] width 13 height 13
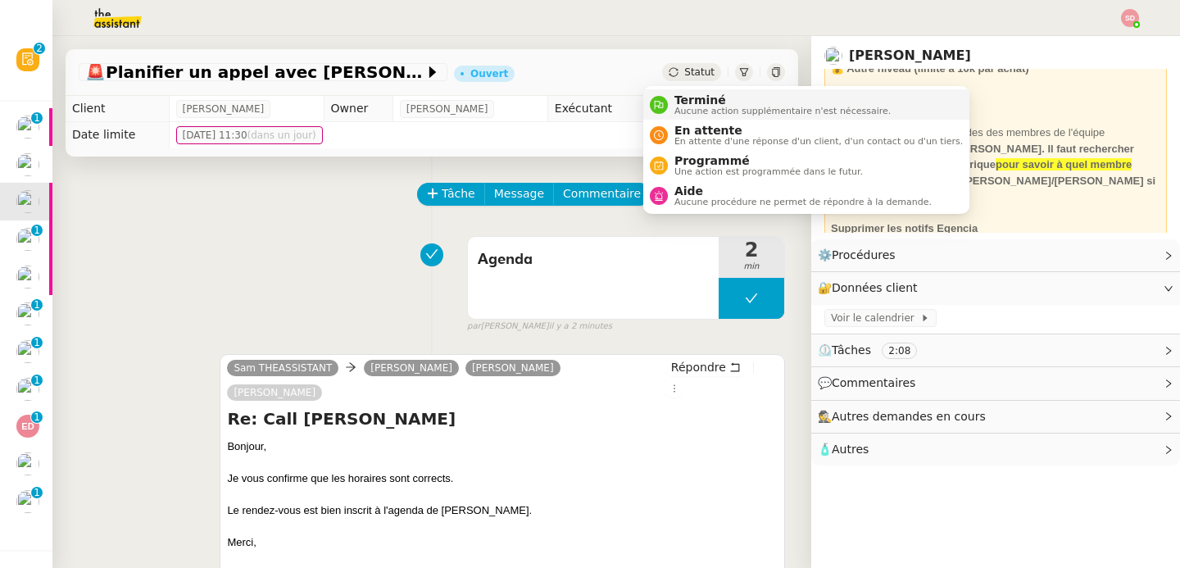
click at [669, 96] on div "Terminé Aucune action supplémentaire n'est nécessaire." at bounding box center [779, 104] width 223 height 22
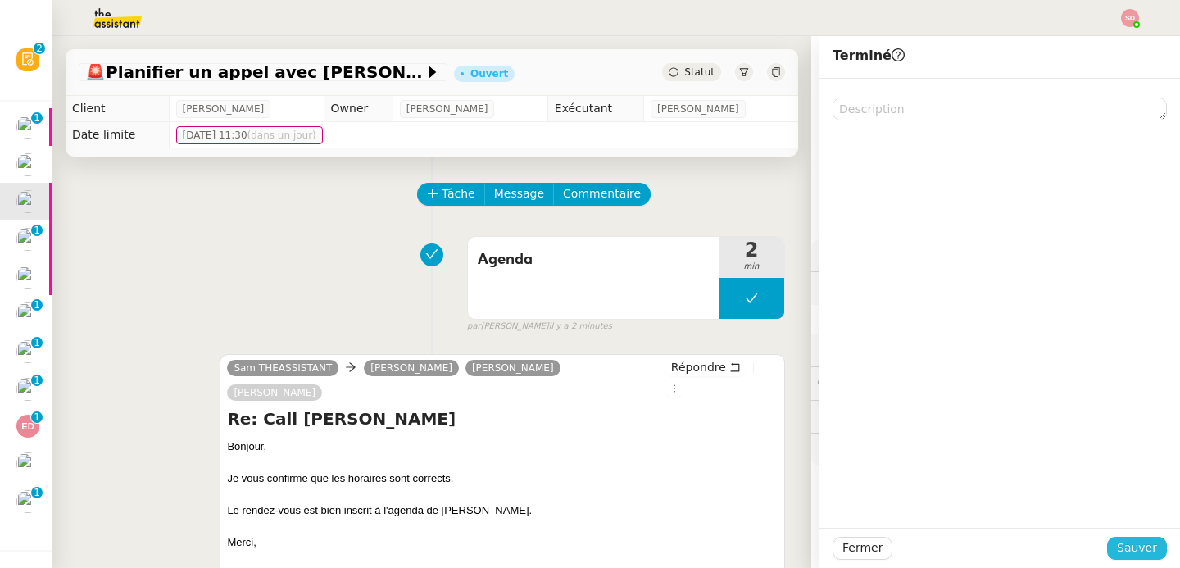
click at [1107, 547] on button "Sauver" at bounding box center [1137, 548] width 60 height 23
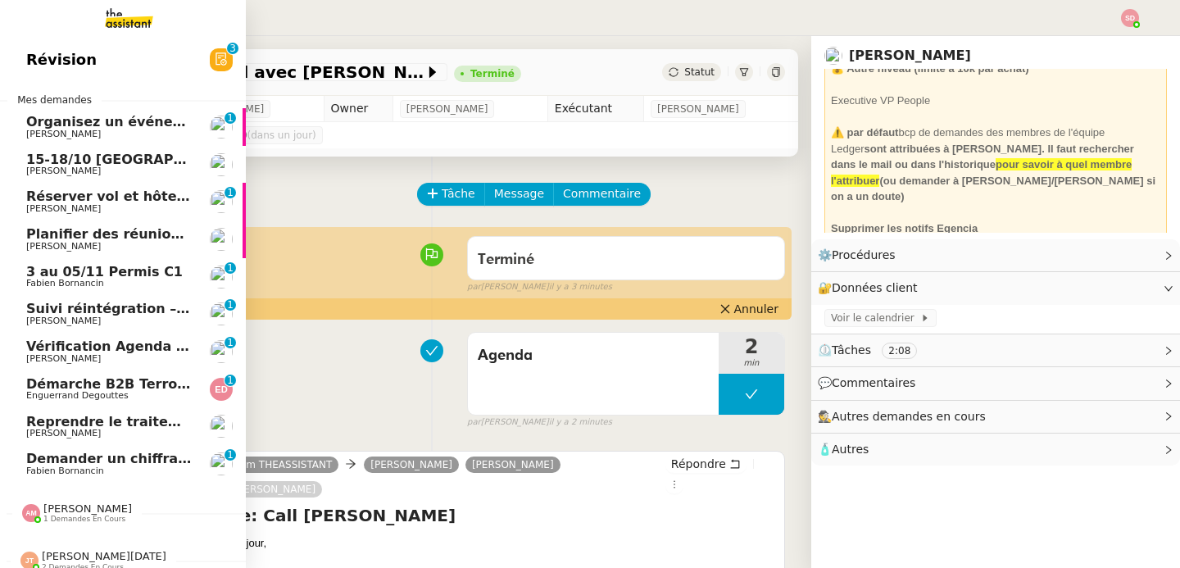
click at [46, 207] on span "[PERSON_NAME]" at bounding box center [63, 208] width 75 height 11
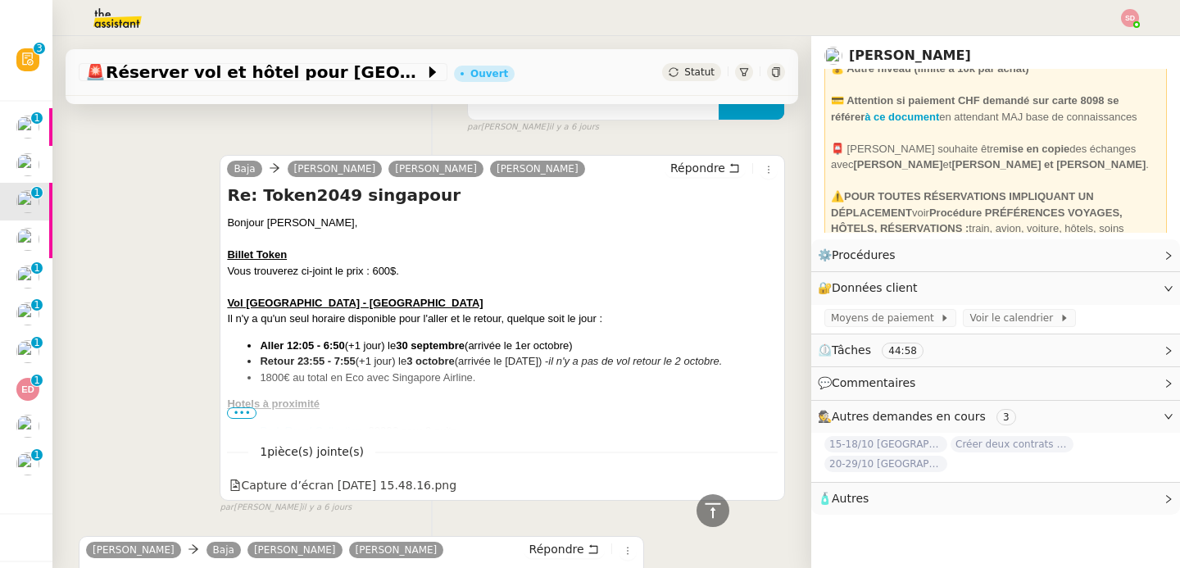
scroll to position [537, 0]
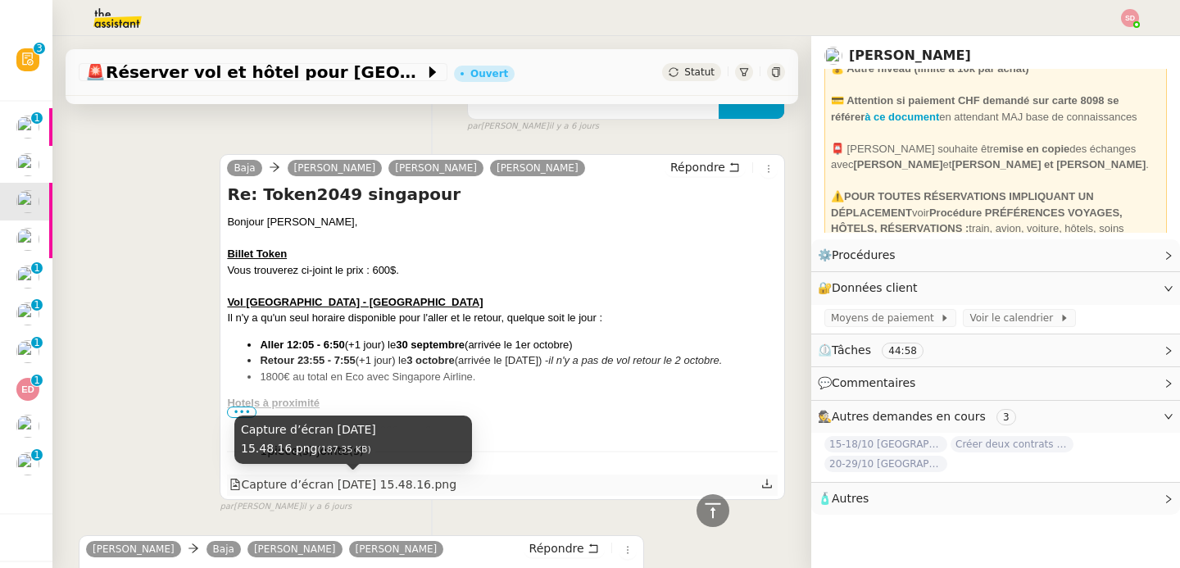
click at [292, 491] on div "Capture d’écran 2025-09-16 à 15.48.16.png" at bounding box center [342, 484] width 227 height 19
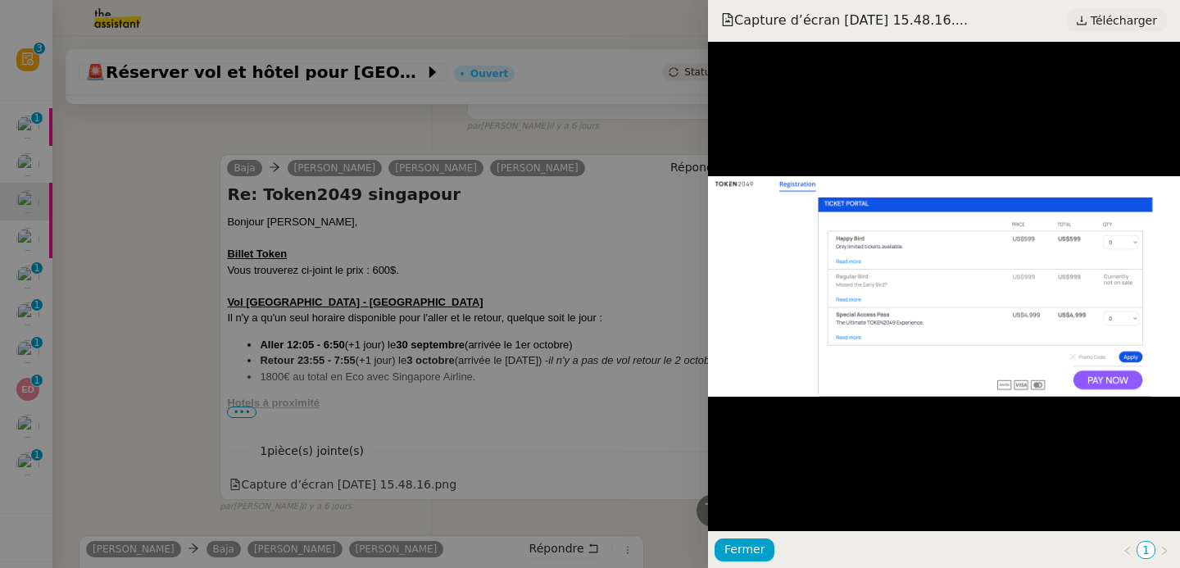
click at [1112, 25] on span "Télécharger" at bounding box center [1124, 20] width 66 height 21
click at [260, 238] on div at bounding box center [590, 284] width 1180 height 568
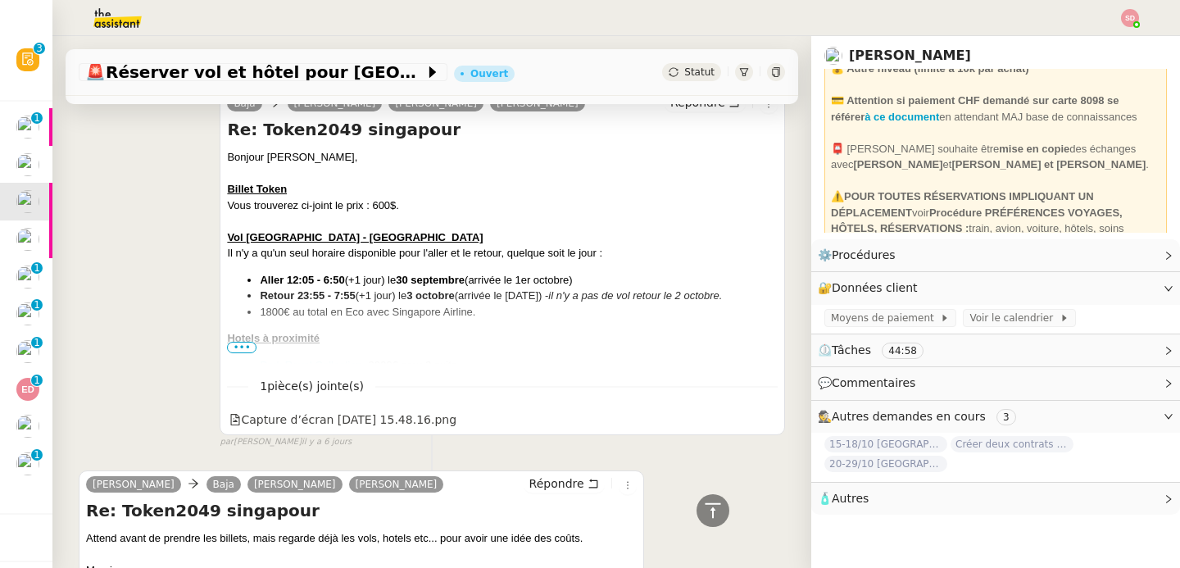
scroll to position [626, 0]
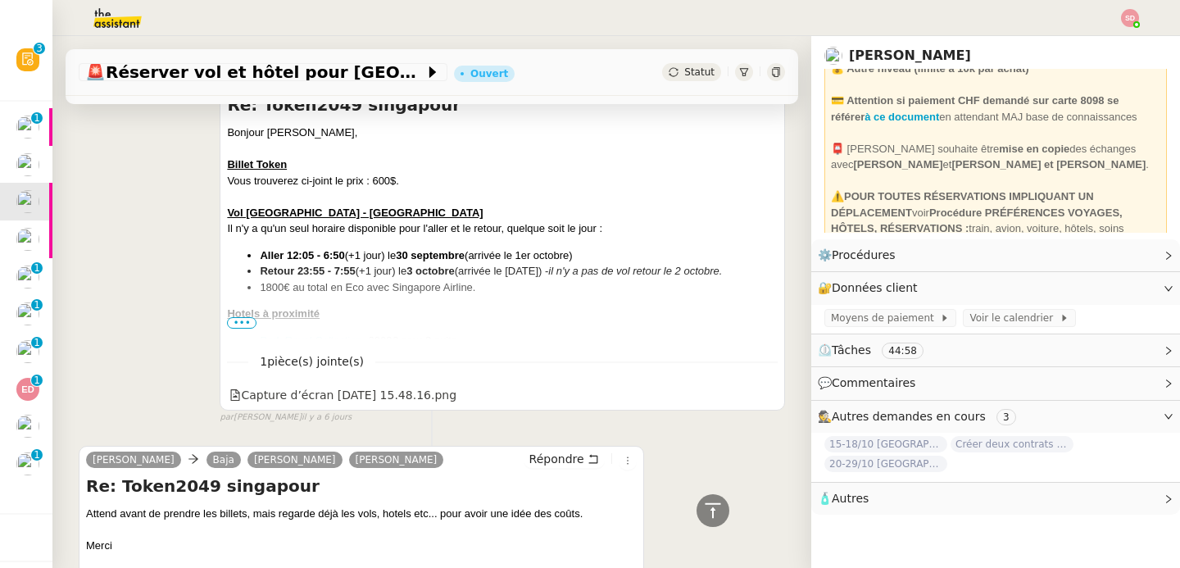
click at [239, 321] on span "•••" at bounding box center [242, 322] width 30 height 11
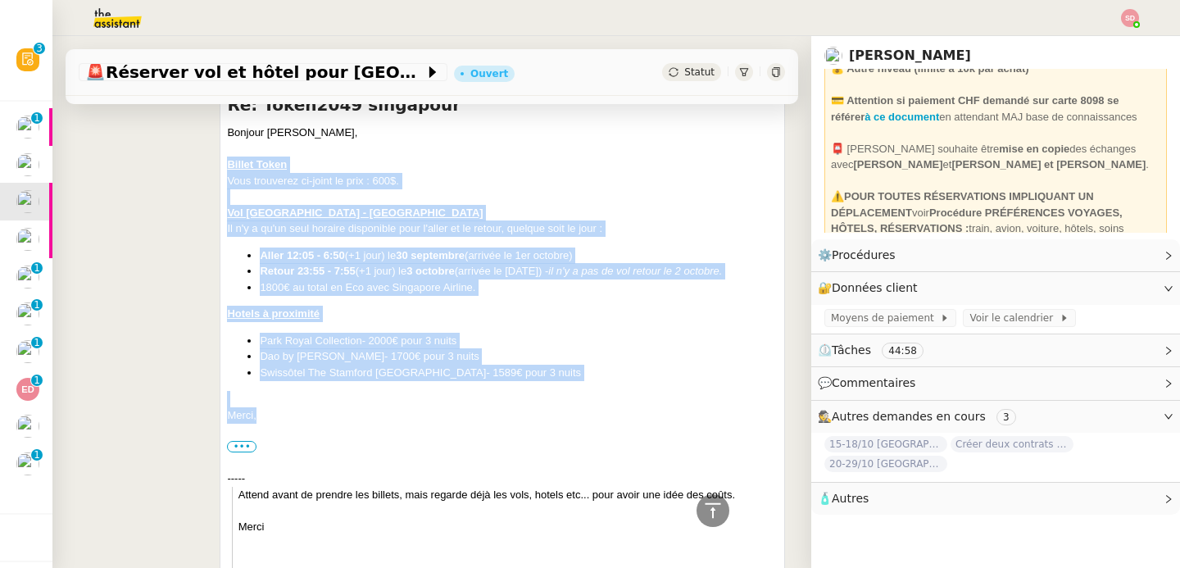
drag, startPoint x: 224, startPoint y: 165, endPoint x: 302, endPoint y: 419, distance: 265.7
click at [302, 419] on div "Bonjour Raphael, Billet Token Vous trouverez ci-joint le prix : 600$. Vol Bruxe…" at bounding box center [502, 353] width 551 height 457
copy div "Billet Token Vous trouverez ci-joint le prix : 600$. Vol Bruxelles - Singapore …"
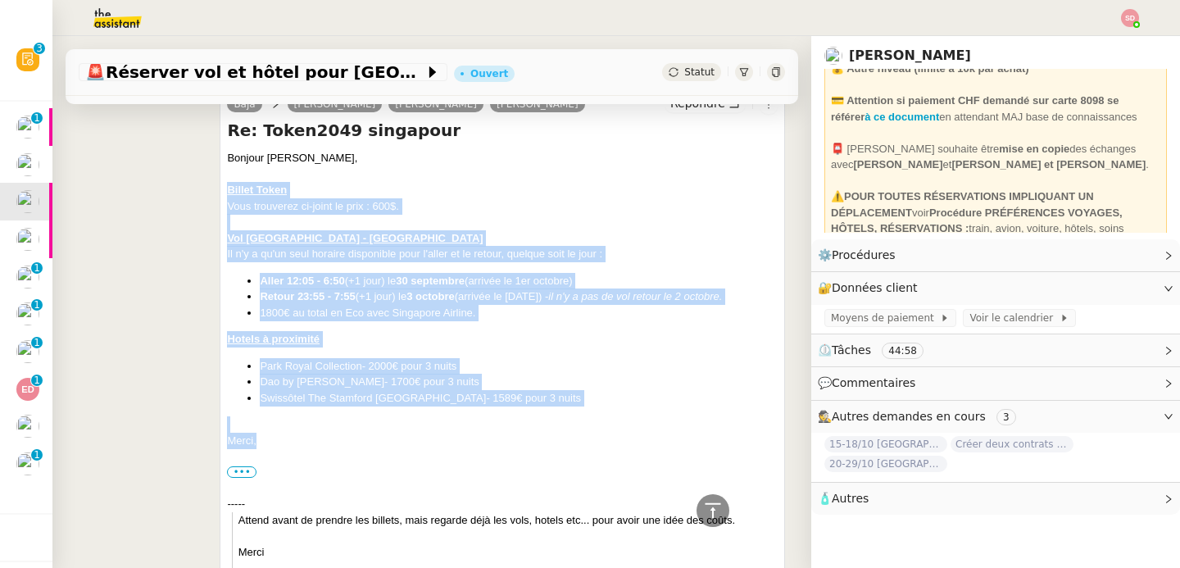
scroll to position [520, 0]
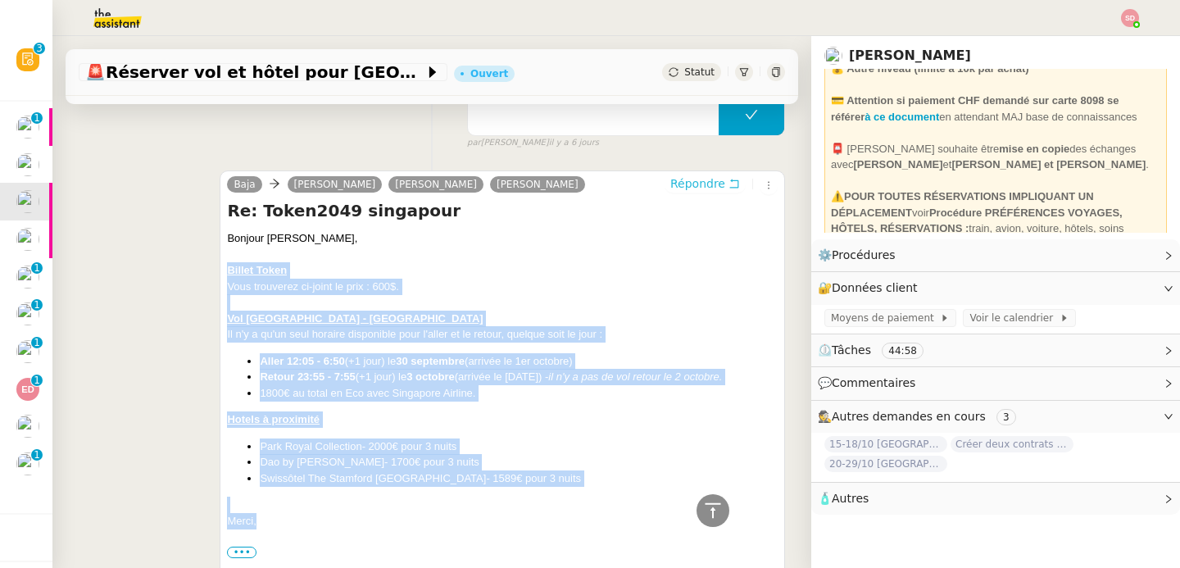
click at [695, 177] on span "Répondre" at bounding box center [697, 183] width 55 height 16
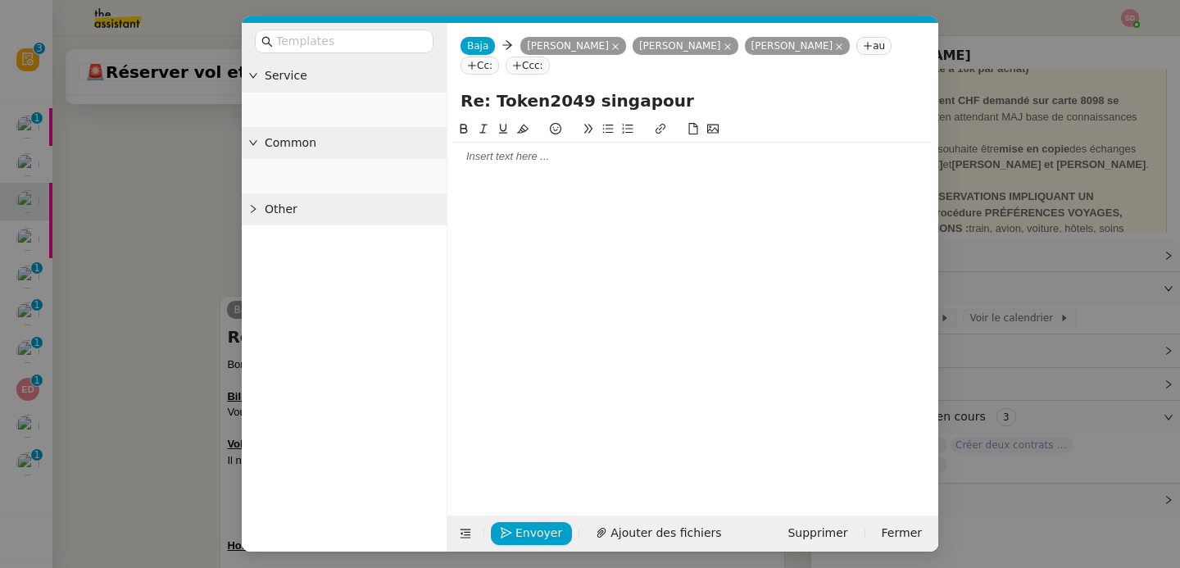
scroll to position [645, 0]
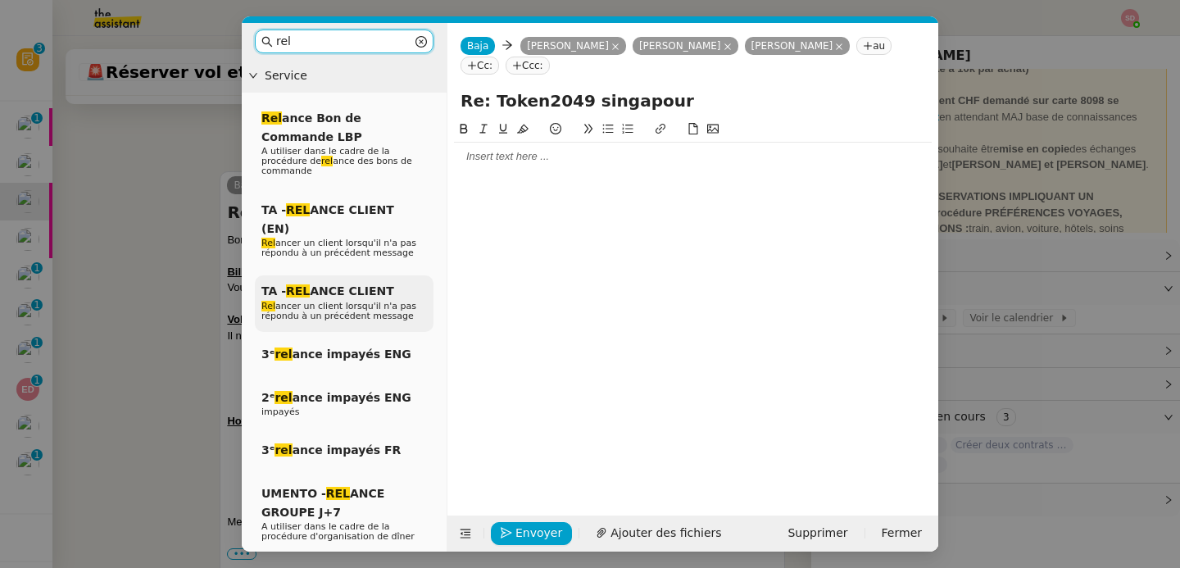
type input "rel"
click at [334, 301] on span "Rel ancer un client lorsqu'il n'a pas répondu à un précédent message" at bounding box center [338, 311] width 155 height 20
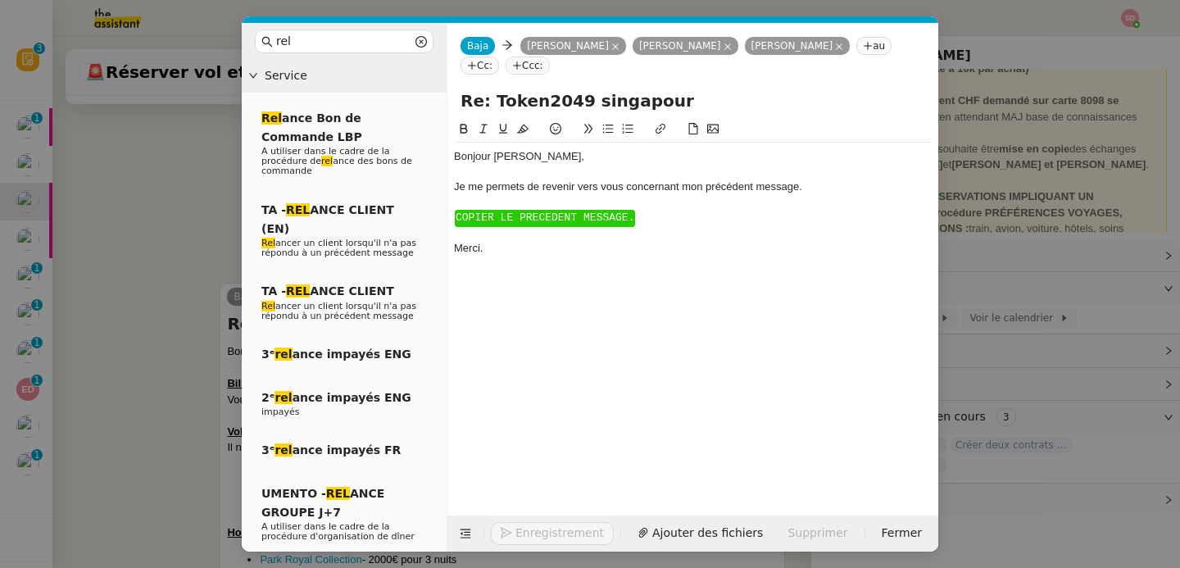
scroll to position [757, 0]
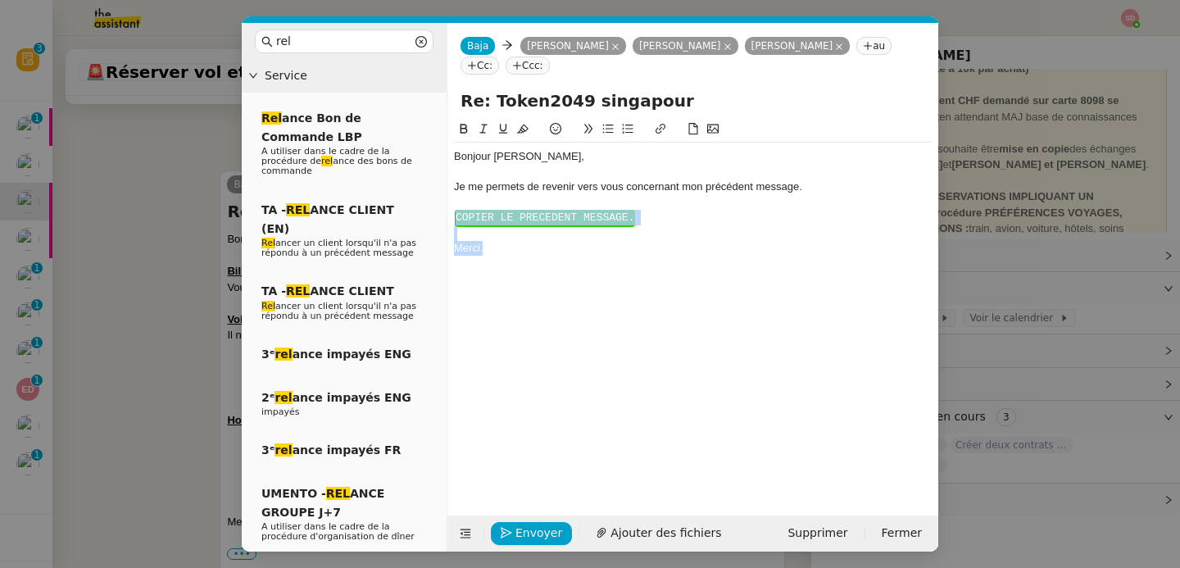
drag, startPoint x: 488, startPoint y: 266, endPoint x: 449, endPoint y: 216, distance: 63.6
click at [449, 216] on nz-spin "Bonjour ﻿Laurène﻿, Je me permets de revenir vers vous concernant mon précédent …" at bounding box center [692, 308] width 491 height 377
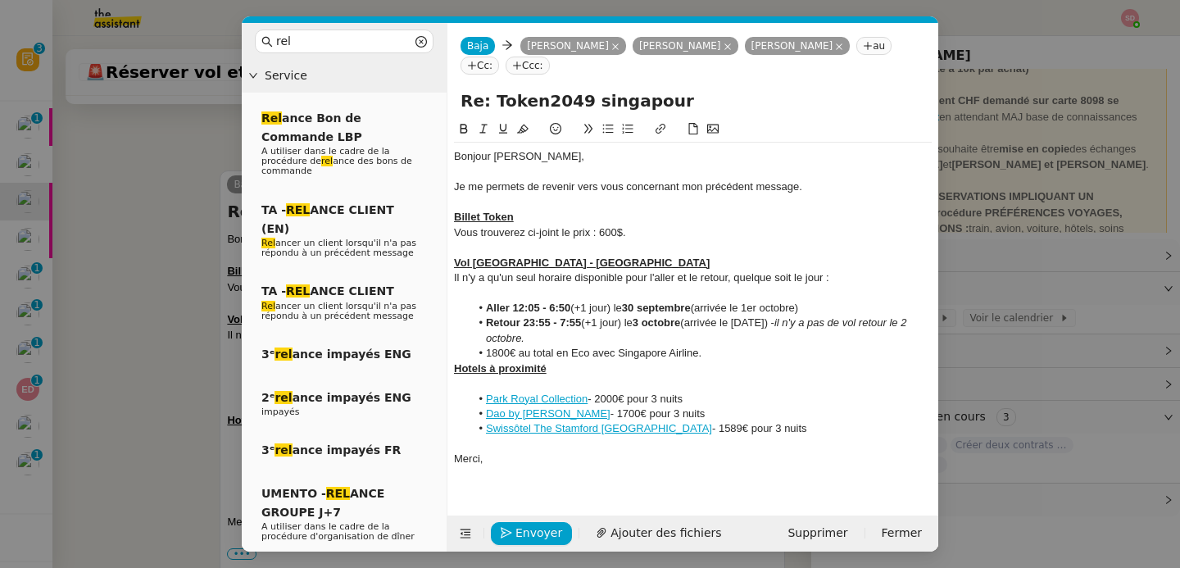
click at [502, 155] on div "Bonjour ﻿Laurène﻿," at bounding box center [693, 156] width 478 height 15
click at [583, 243] on div at bounding box center [693, 247] width 478 height 15
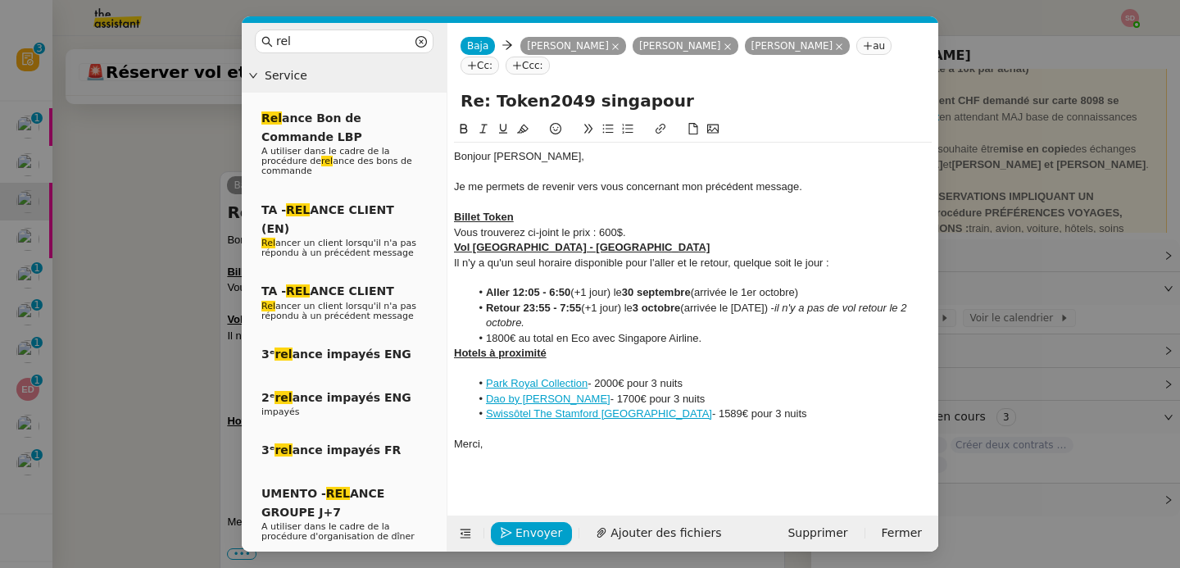
click at [548, 283] on div at bounding box center [693, 277] width 478 height 15
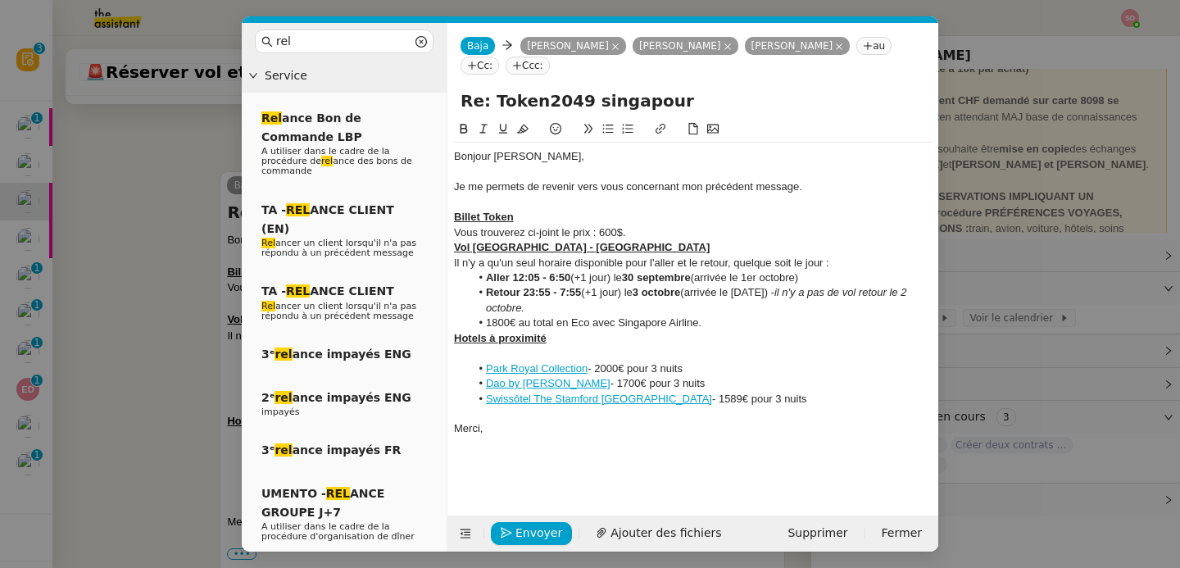
click at [586, 359] on div at bounding box center [693, 353] width 478 height 15
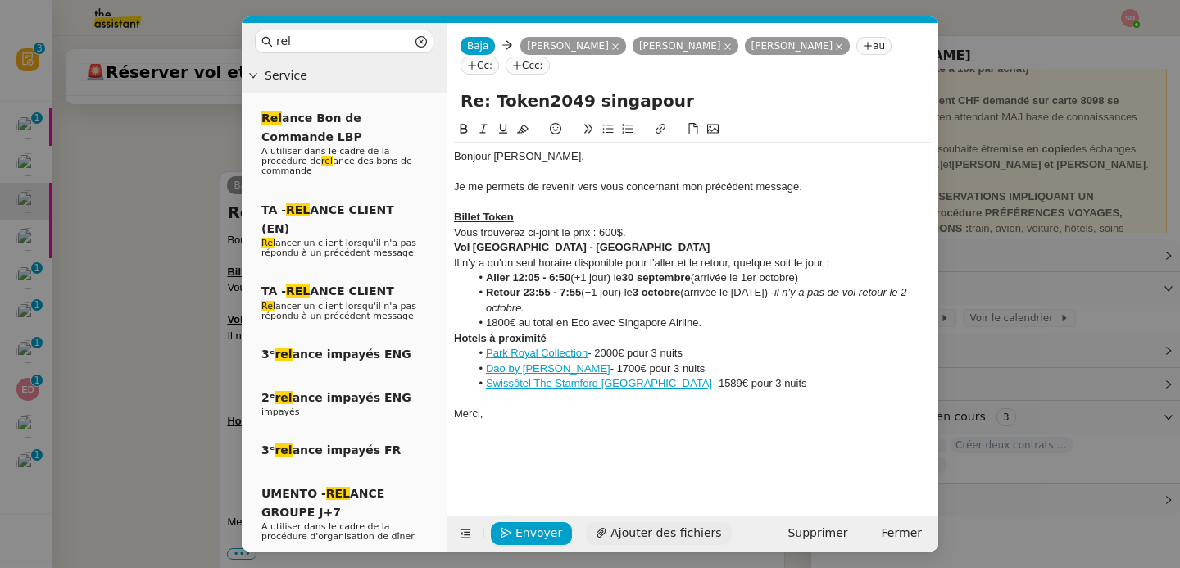
click at [635, 529] on span "Ajouter des fichiers" at bounding box center [666, 533] width 111 height 19
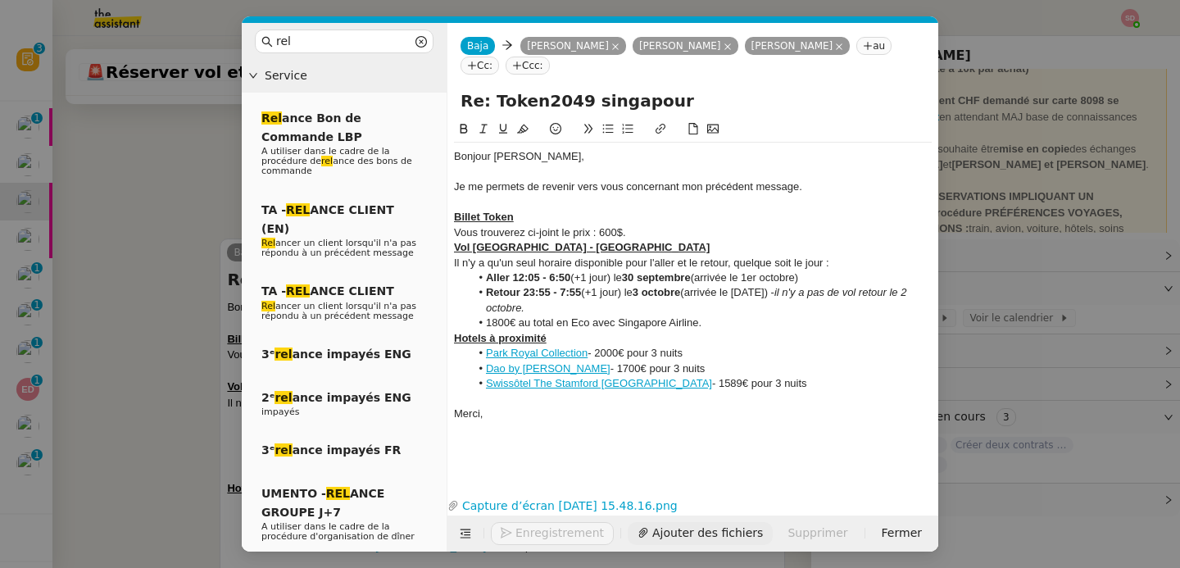
scroll to position [927, 0]
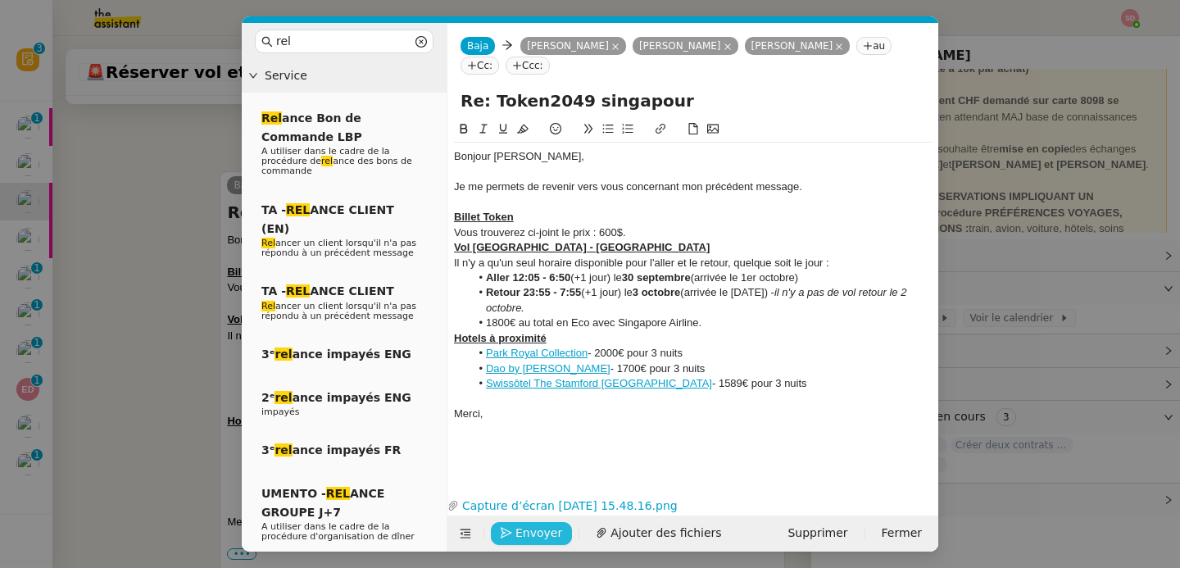
click at [536, 538] on span "Envoyer" at bounding box center [538, 533] width 47 height 19
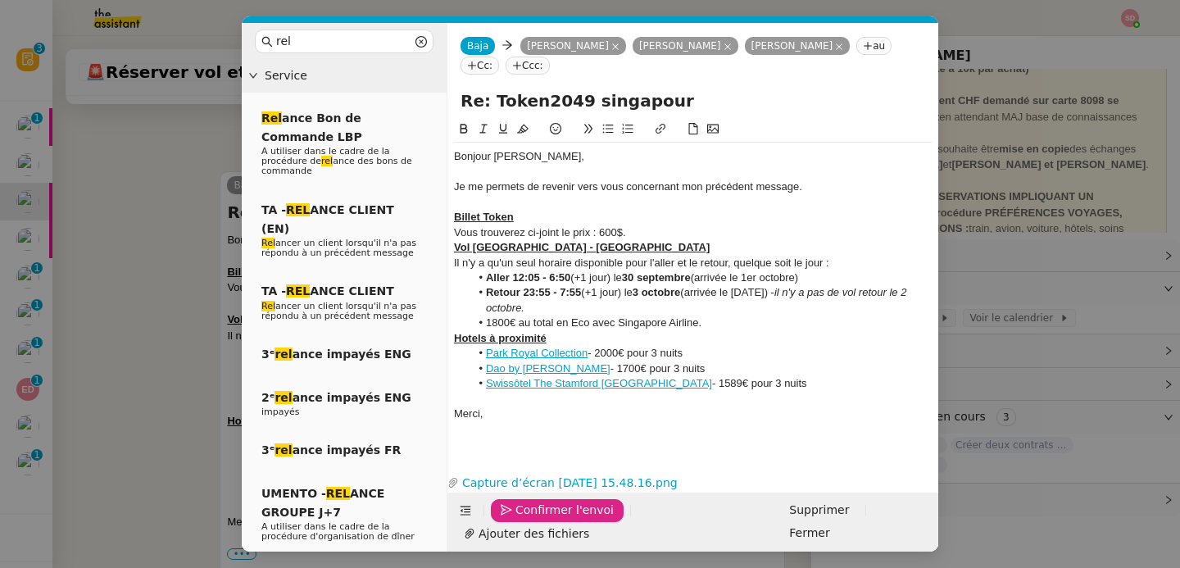
click at [536, 520] on span "Confirmer l'envoi" at bounding box center [564, 510] width 98 height 19
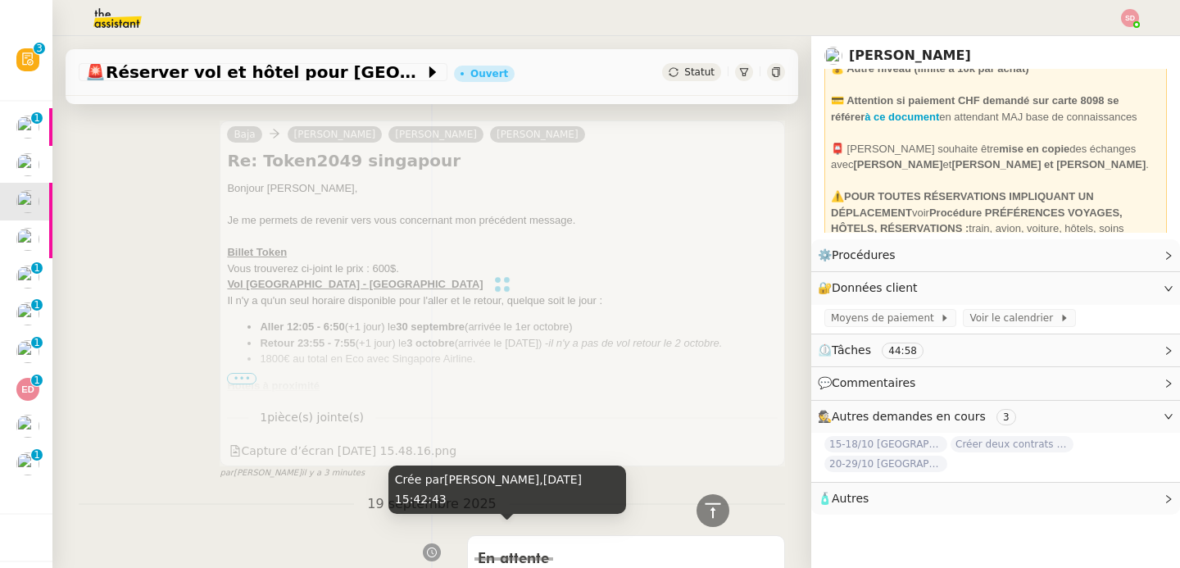
scroll to position [0, 0]
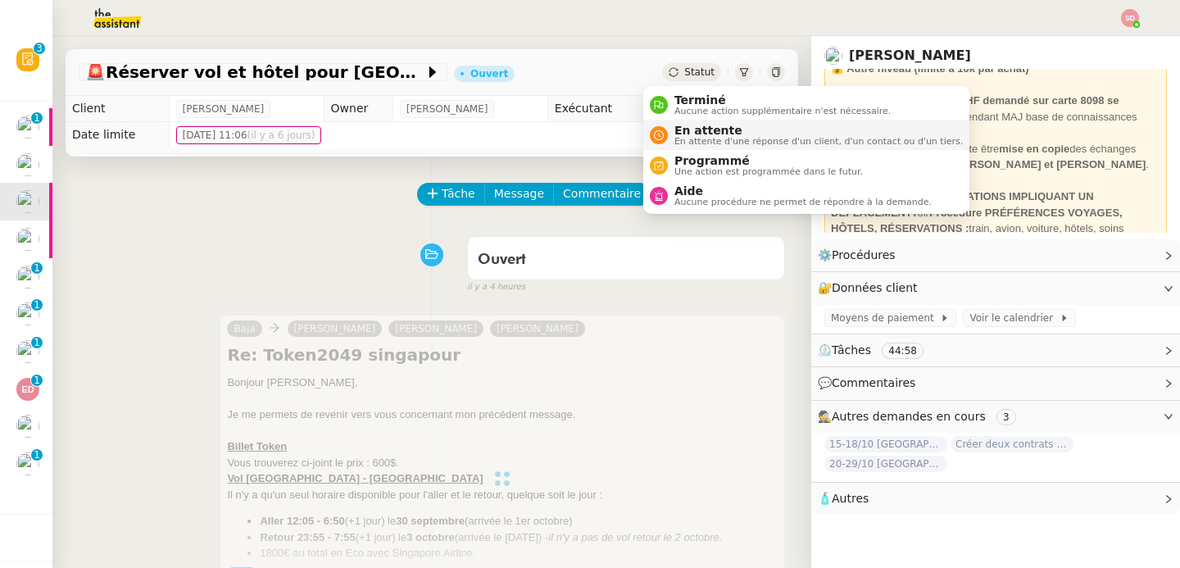
click at [671, 129] on div "En attente En attente d'une réponse d'un client, d'un contact ou d'un tiers." at bounding box center [815, 135] width 295 height 22
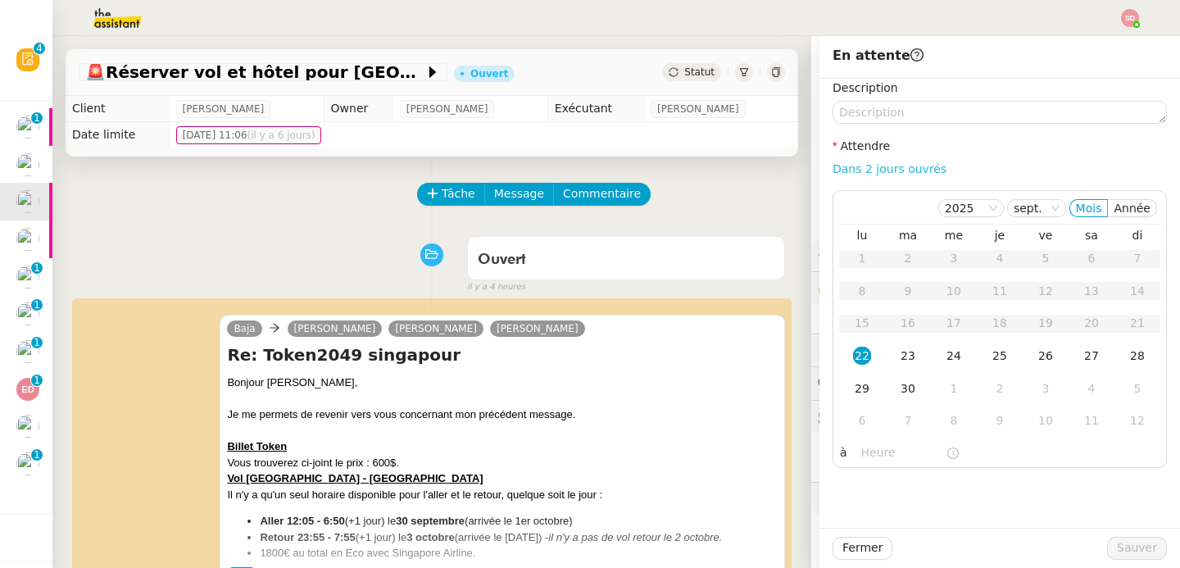
click at [878, 168] on link "Dans 2 jours ouvrés" at bounding box center [890, 168] width 114 height 13
type input "07:00"
click at [991, 352] on div "25" at bounding box center [1000, 356] width 18 height 18
click at [1131, 544] on span "Sauver" at bounding box center [1137, 547] width 40 height 19
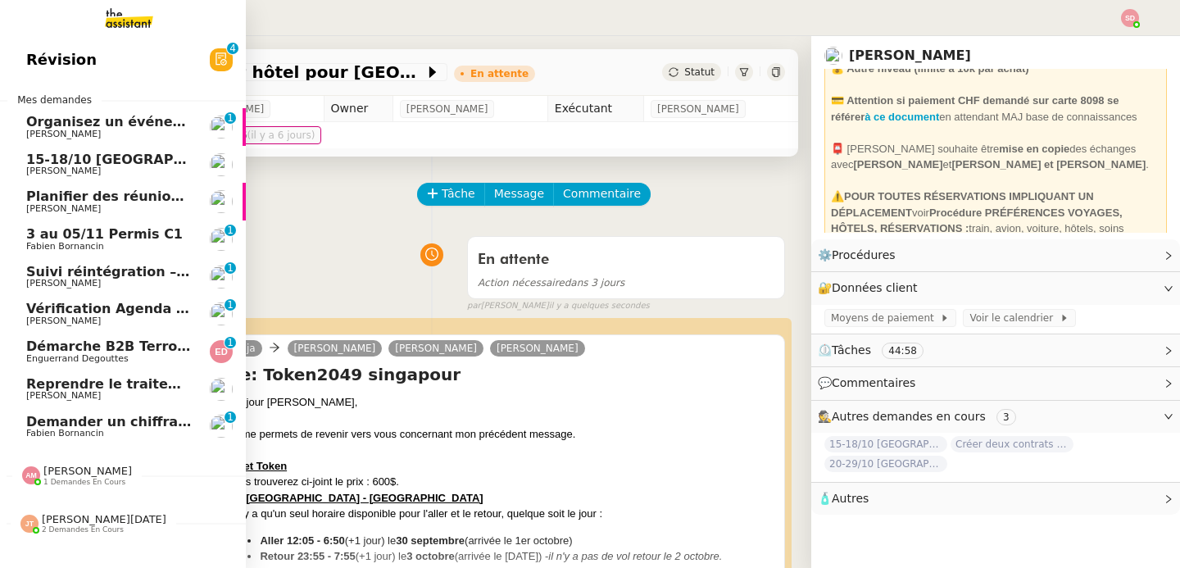
click at [92, 238] on span "3 au 05/11 Permis C1" at bounding box center [104, 234] width 157 height 16
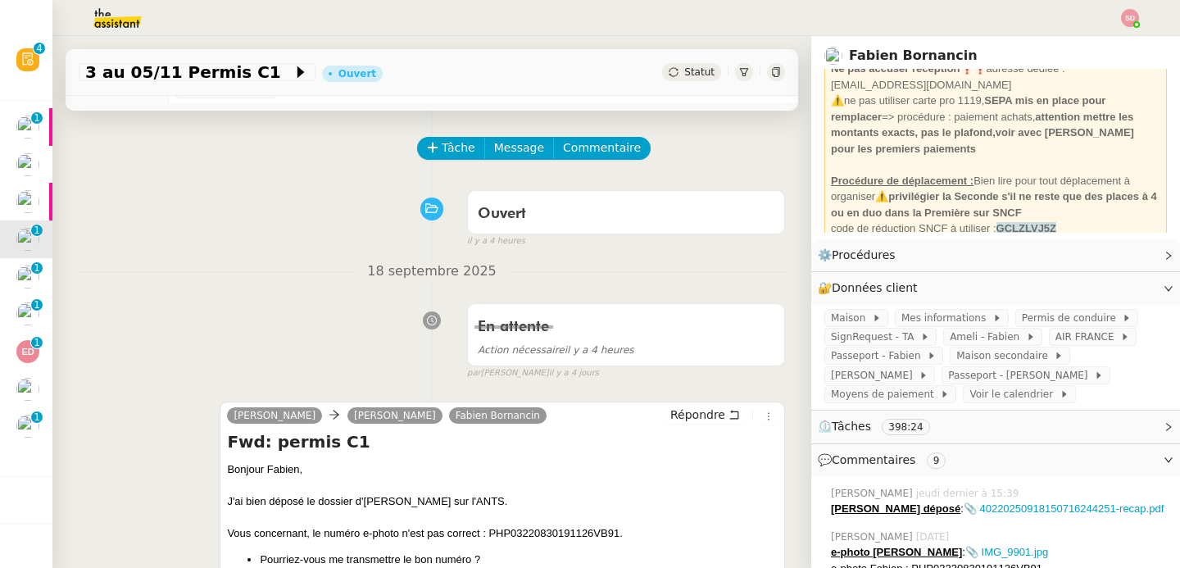
scroll to position [40, 0]
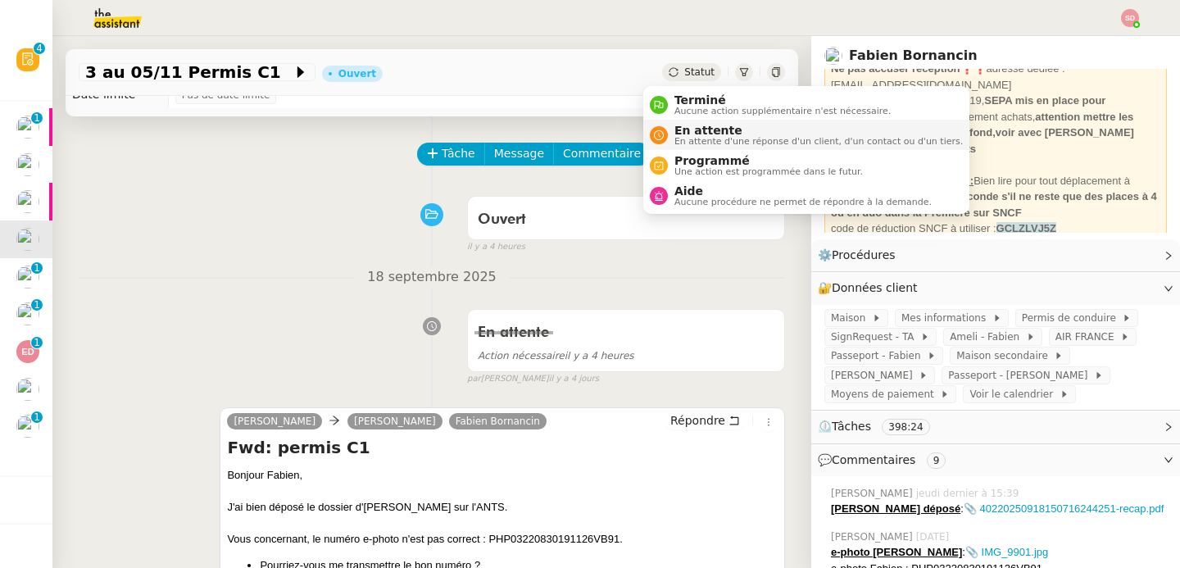
click at [673, 133] on div "En attente En attente d'une réponse d'un client, d'un contact ou d'un tiers." at bounding box center [815, 135] width 295 height 22
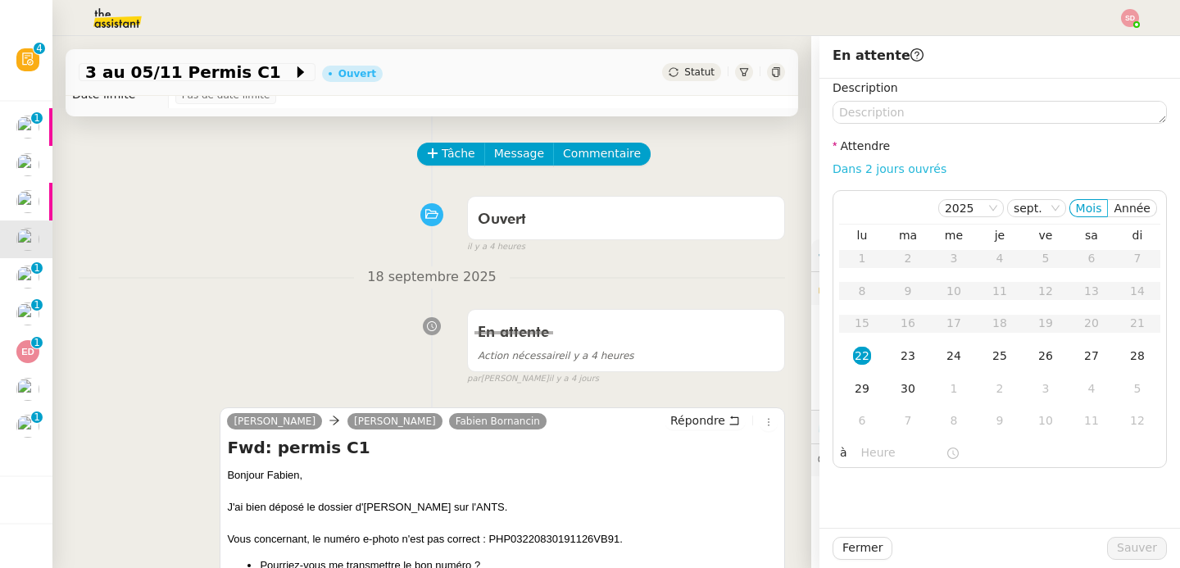
click at [887, 166] on link "Dans 2 jours ouvrés" at bounding box center [890, 168] width 114 height 13
type input "07:00"
click at [906, 354] on td "23" at bounding box center [908, 356] width 46 height 33
click at [1127, 552] on span "Sauver" at bounding box center [1137, 547] width 40 height 19
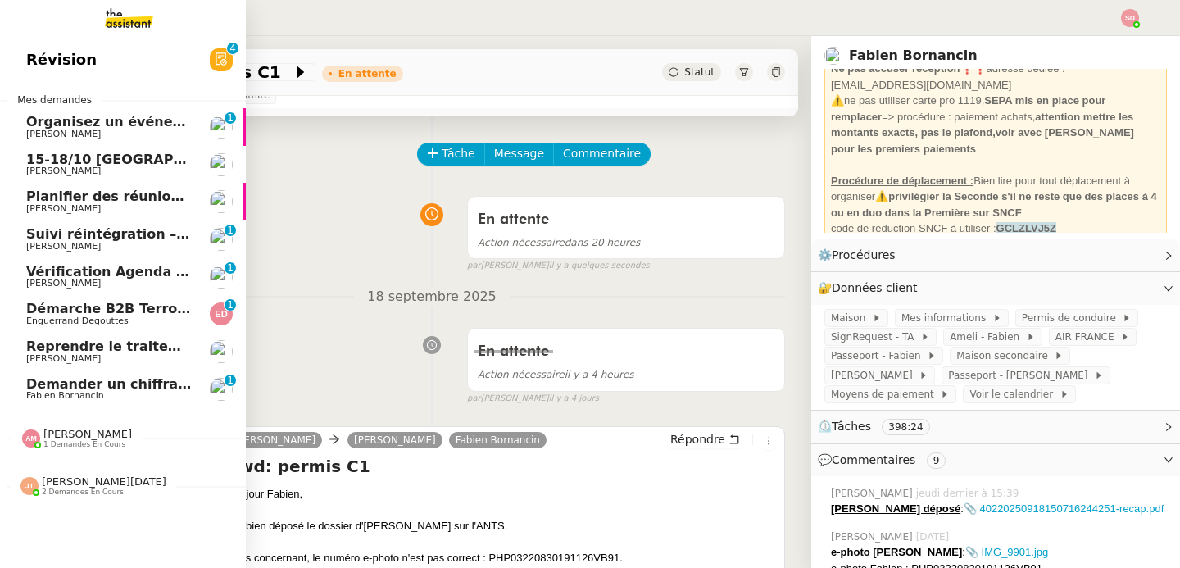
click at [98, 242] on span "Réma Ngaiboye" at bounding box center [109, 247] width 166 height 10
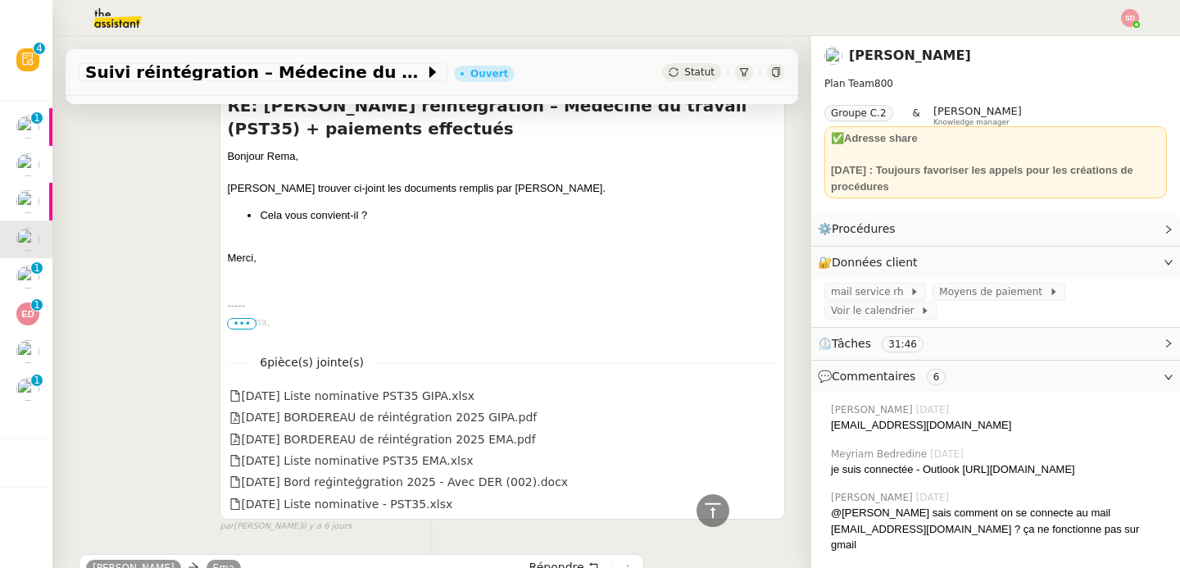
scroll to position [579, 0]
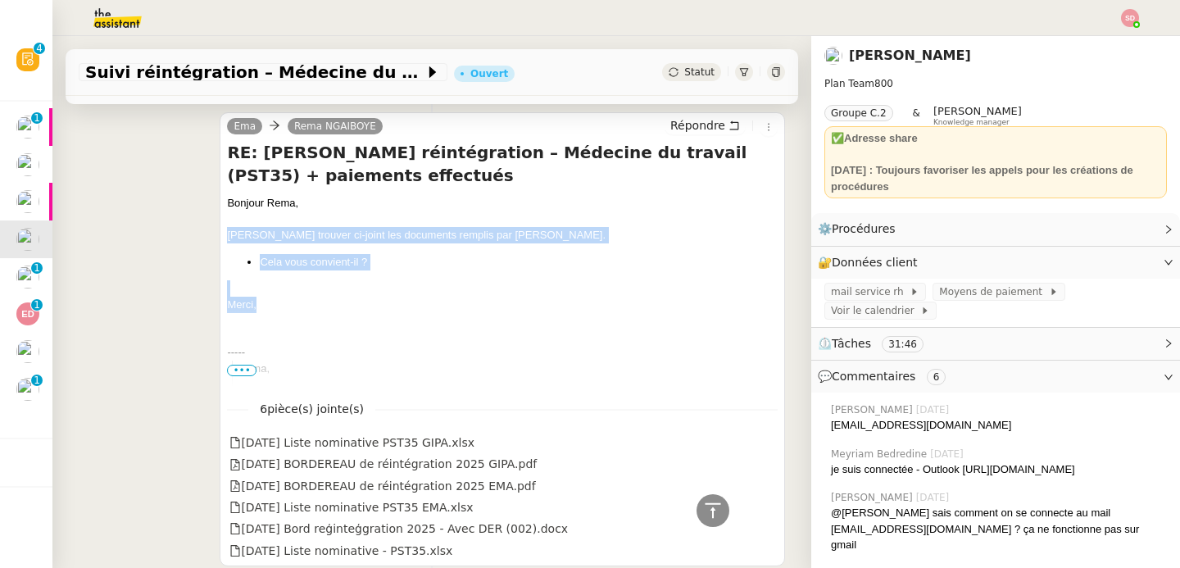
drag, startPoint x: 222, startPoint y: 229, endPoint x: 270, endPoint y: 302, distance: 86.4
copy div "Veuillez trouver ci-joint les documents remplis par Mme Delgado. Cela vous conv…"
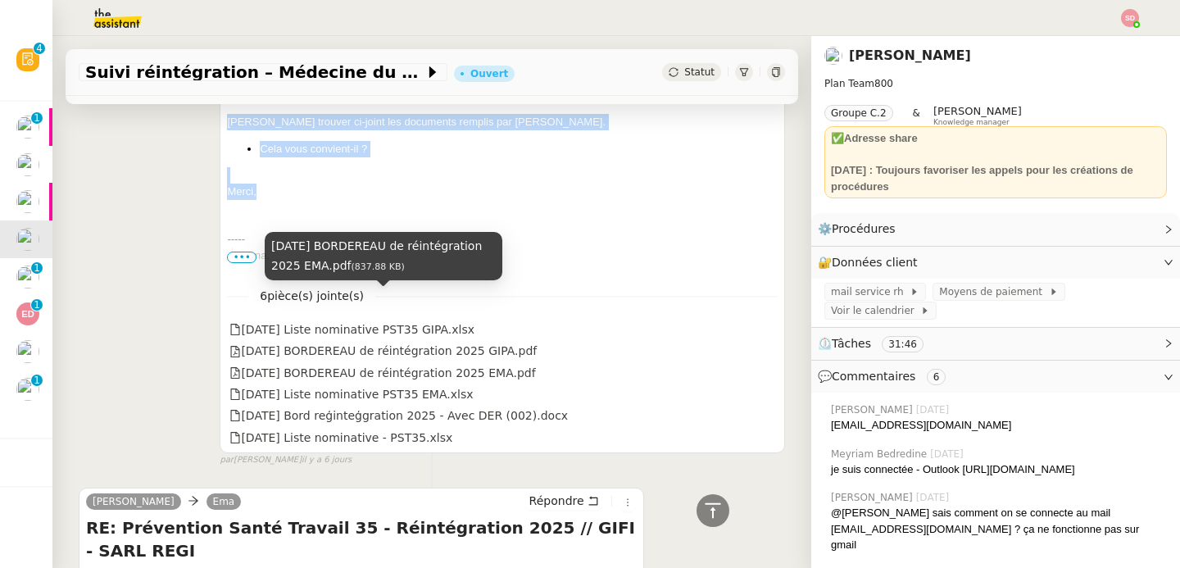
scroll to position [485, 0]
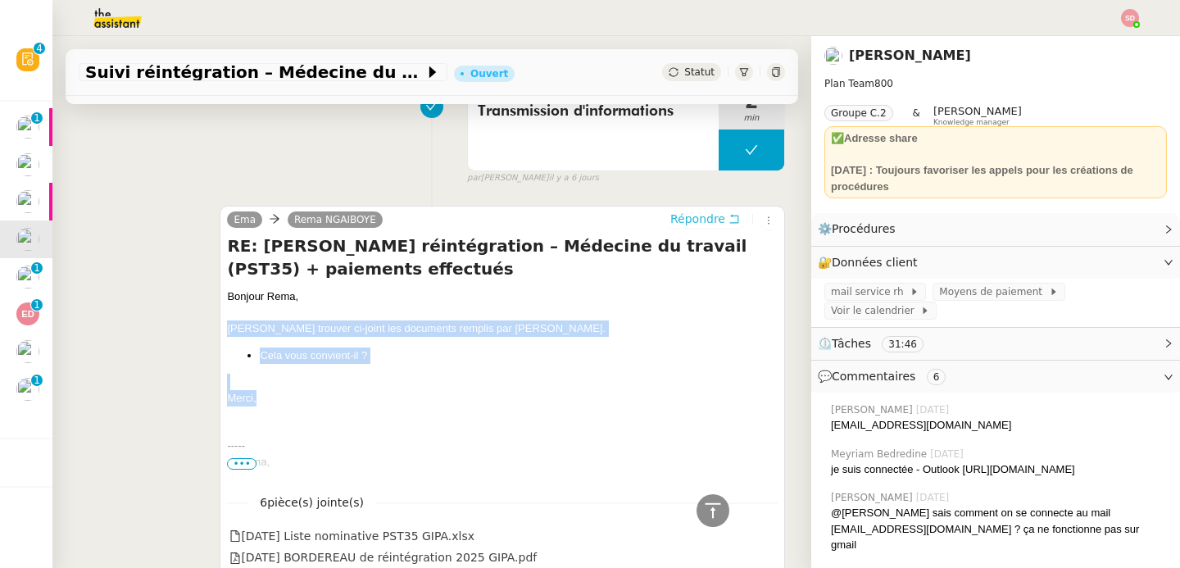
click at [698, 218] on span "Répondre" at bounding box center [697, 219] width 55 height 16
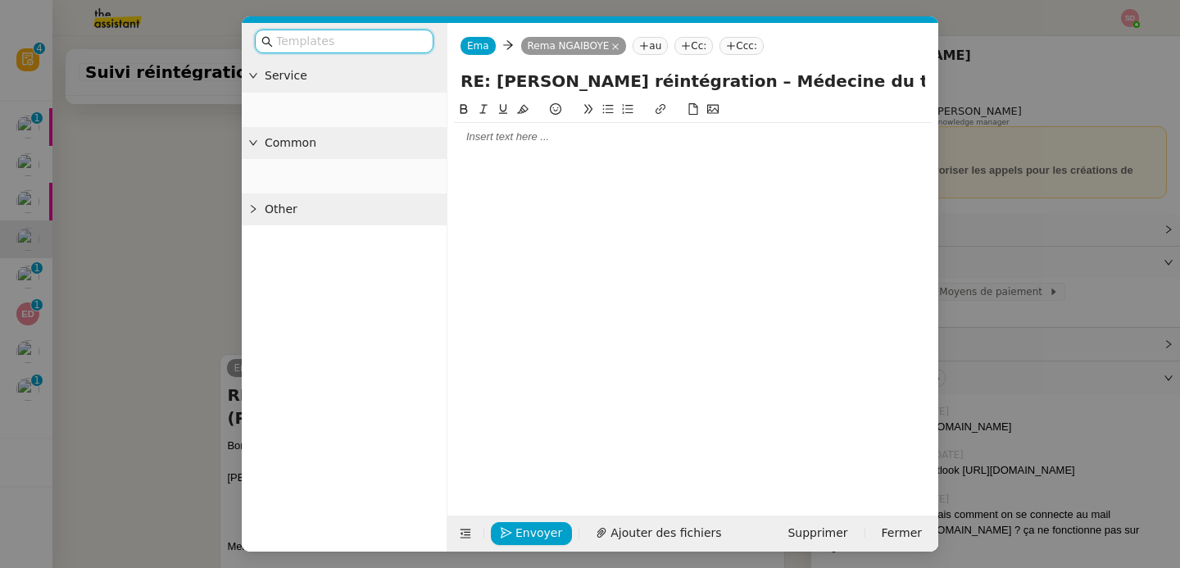
scroll to position [633, 0]
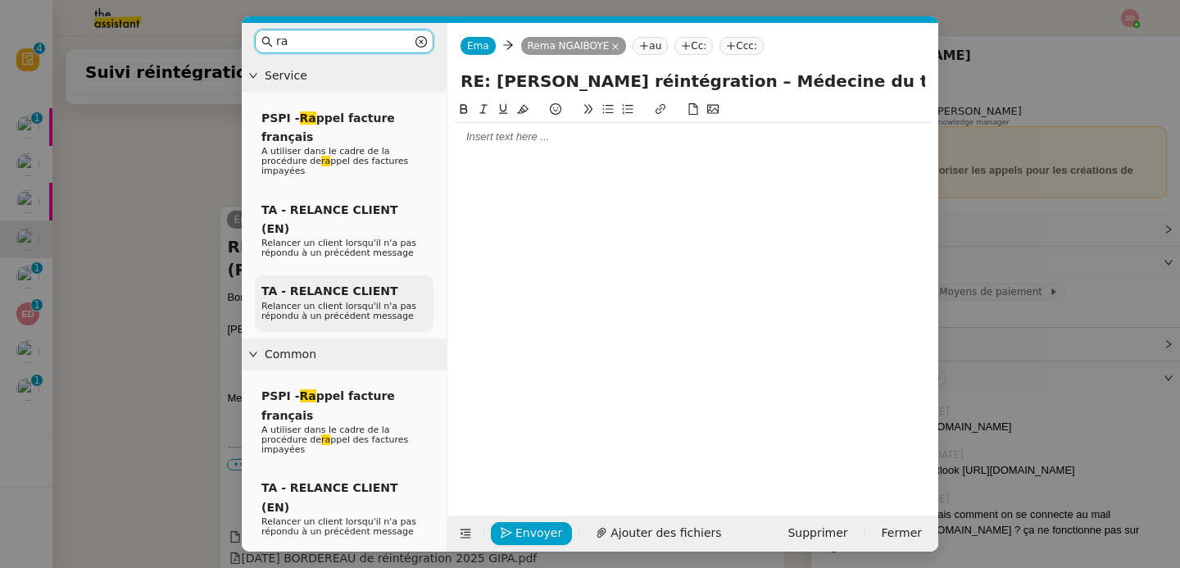
type input "ra"
click at [314, 301] on span "Relancer un client lorsqu'il n'a pas répondu à un précédent message" at bounding box center [338, 311] width 155 height 20
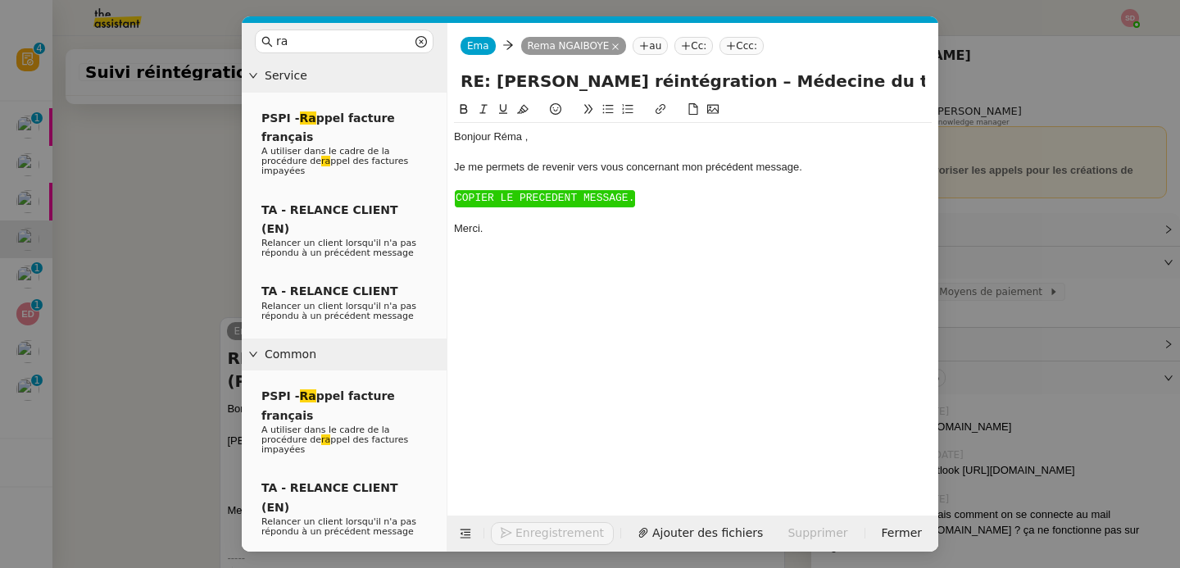
scroll to position [745, 0]
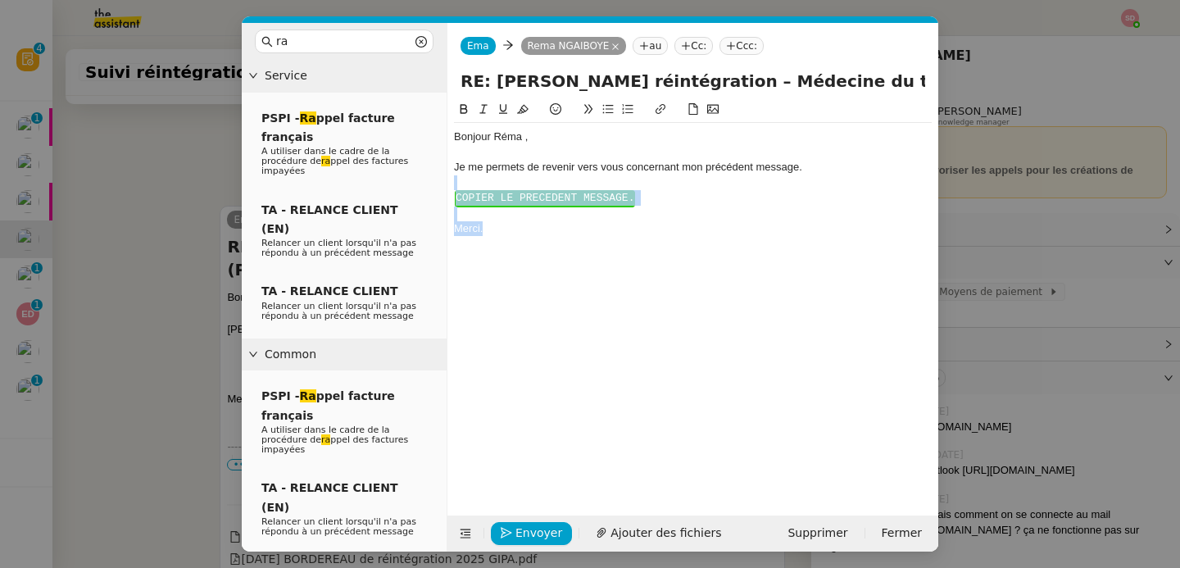
drag, startPoint x: 488, startPoint y: 247, endPoint x: 454, endPoint y: 187, distance: 69.3
click at [454, 187] on div "Bonjour ﻿Réma ﻿, Je me permets de revenir vers vous concernant mon précédent me…" at bounding box center [693, 183] width 478 height 120
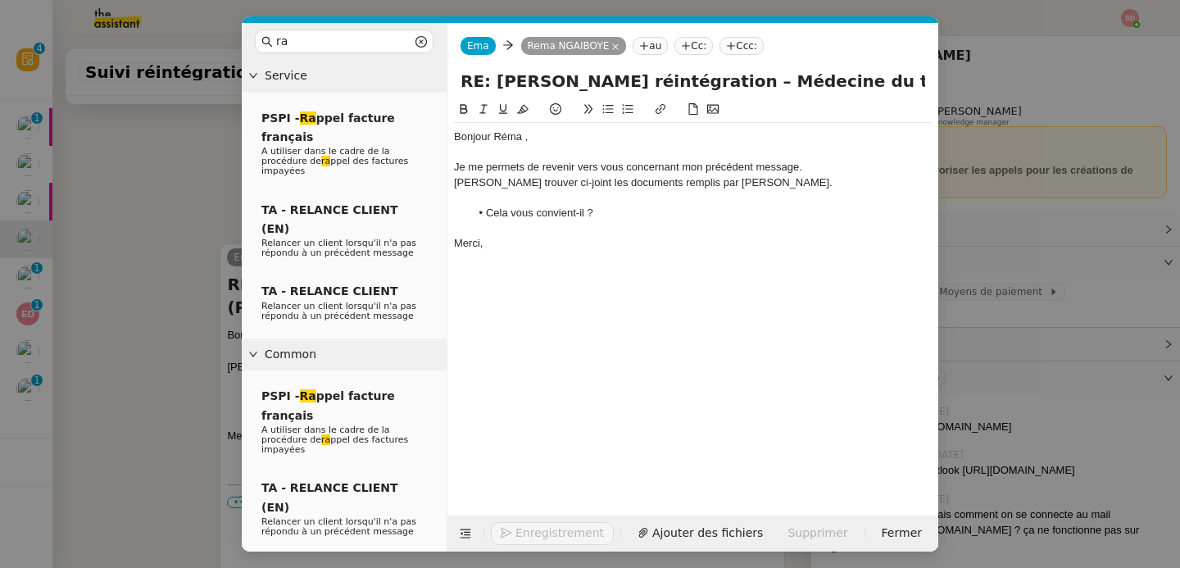
scroll to position [783, 0]
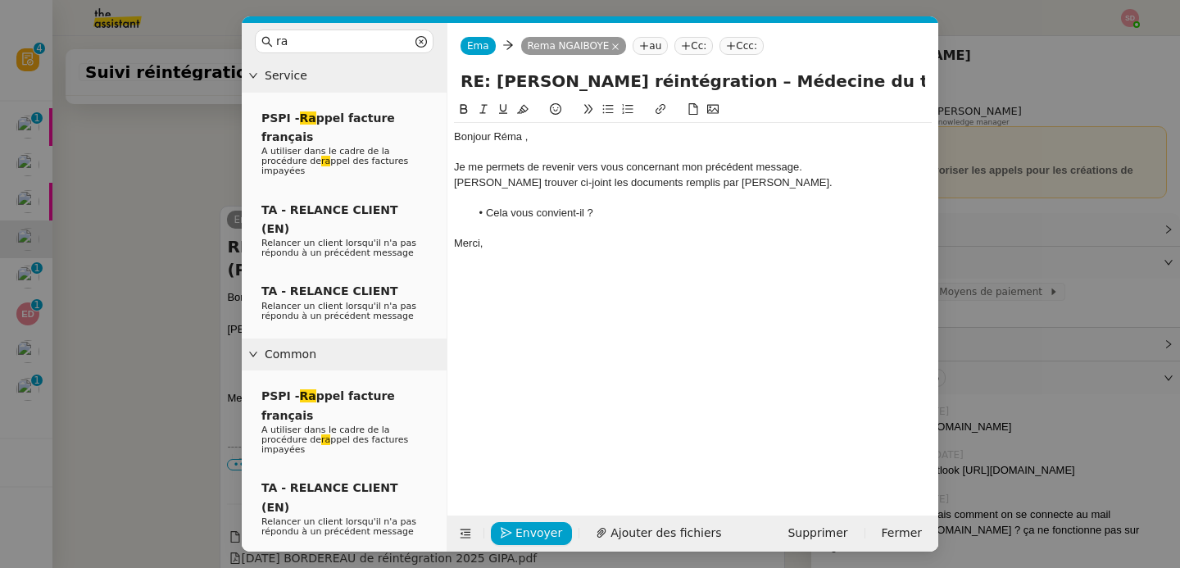
click at [554, 206] on li "Cela vous convient-il ?" at bounding box center [701, 213] width 462 height 15
click at [547, 197] on div at bounding box center [693, 197] width 478 height 15
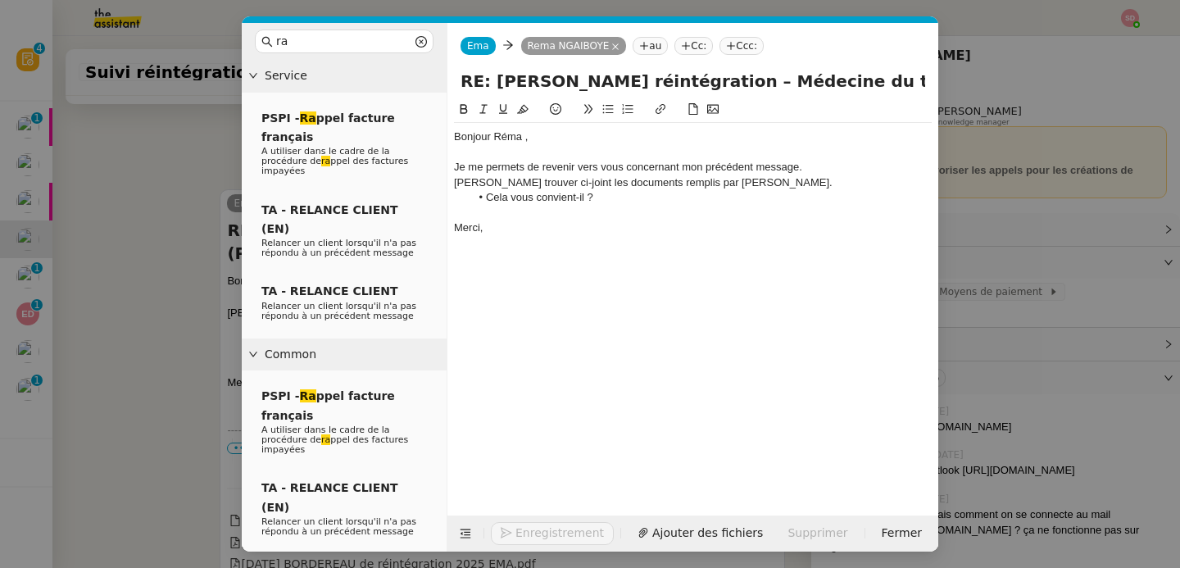
scroll to position [766, 0]
click at [628, 535] on span "Ajouter des fichiers" at bounding box center [666, 533] width 111 height 19
click at [148, 372] on nz-modal-container "ra Service PSPI - Ra ppel facture français A utiliser dans le cadre de la procé…" at bounding box center [590, 284] width 1180 height 568
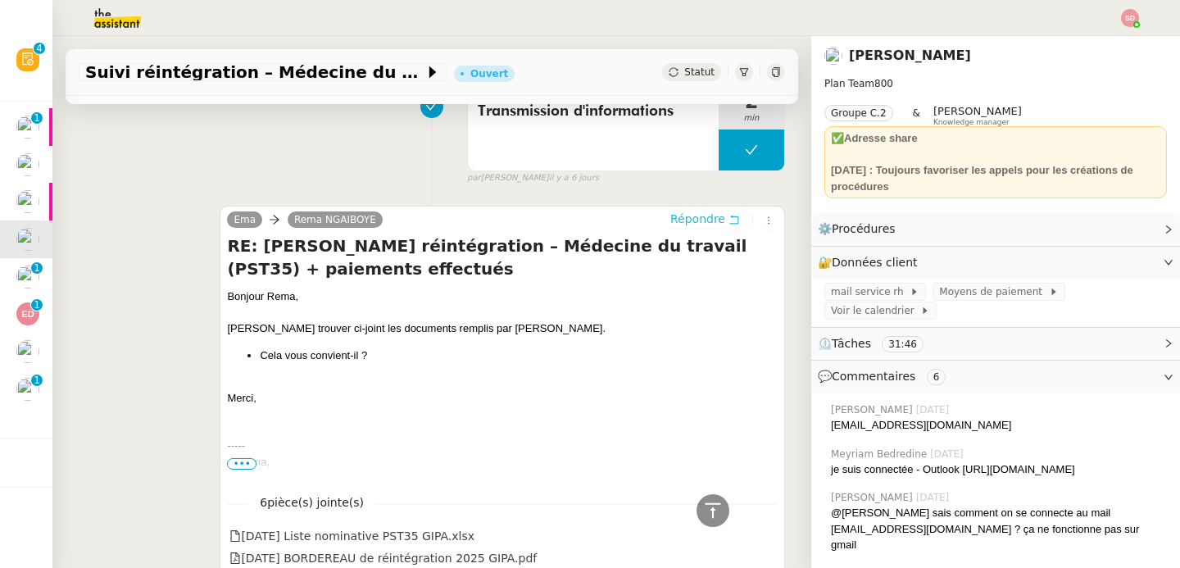
scroll to position [1092, 0]
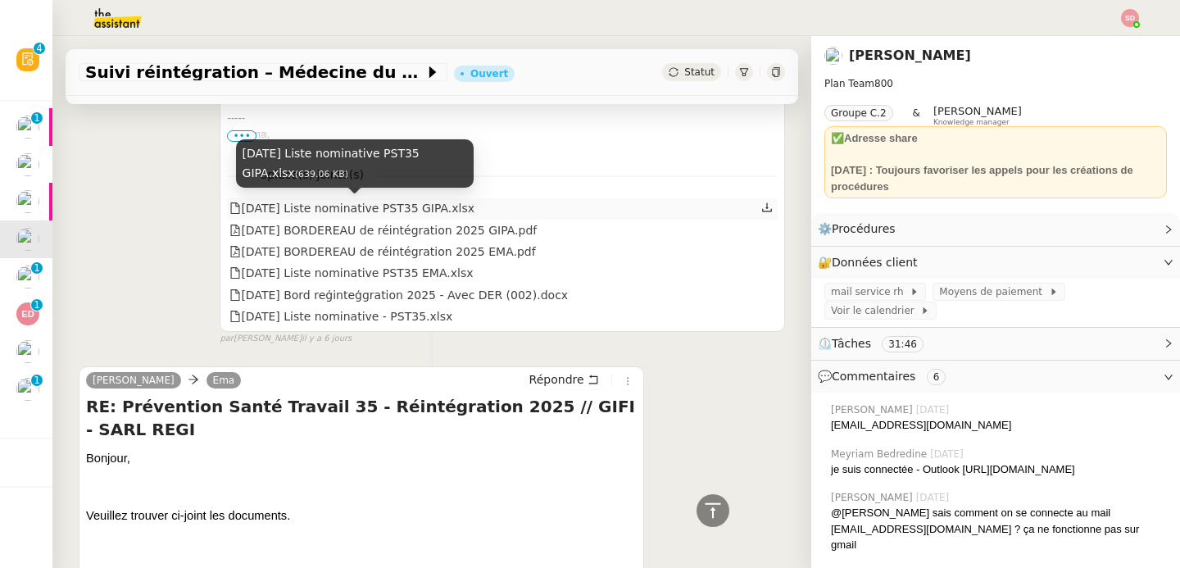
click at [437, 212] on div "2025 09 16 Liste nominative PST35 GIPA.xlsx" at bounding box center [351, 208] width 245 height 19
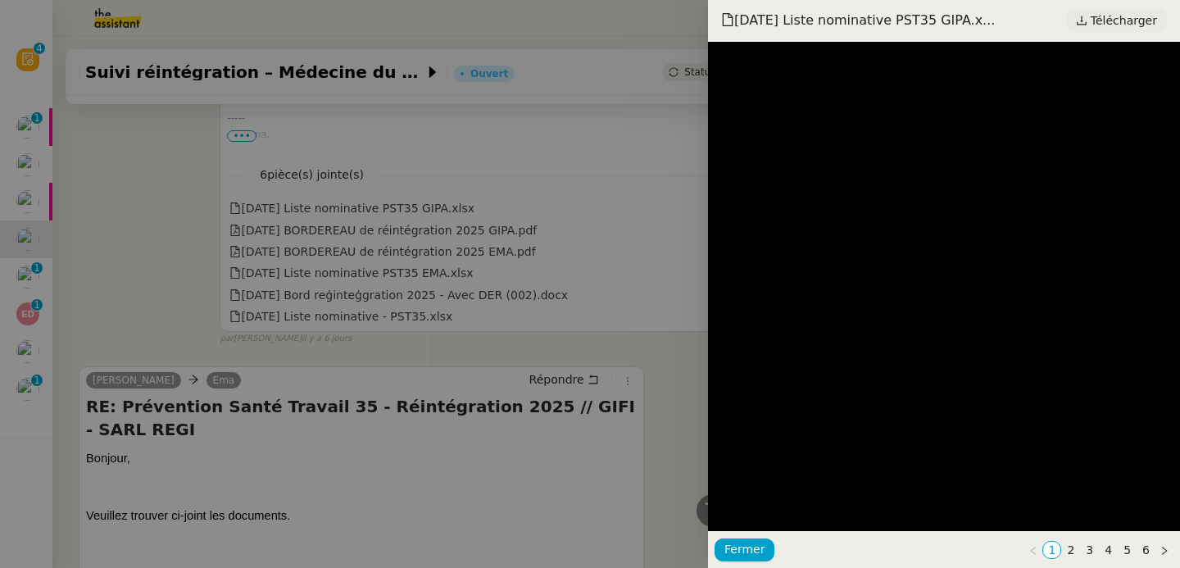
click at [1104, 13] on span "Télécharger" at bounding box center [1124, 20] width 66 height 21
click at [463, 232] on div at bounding box center [590, 284] width 1180 height 568
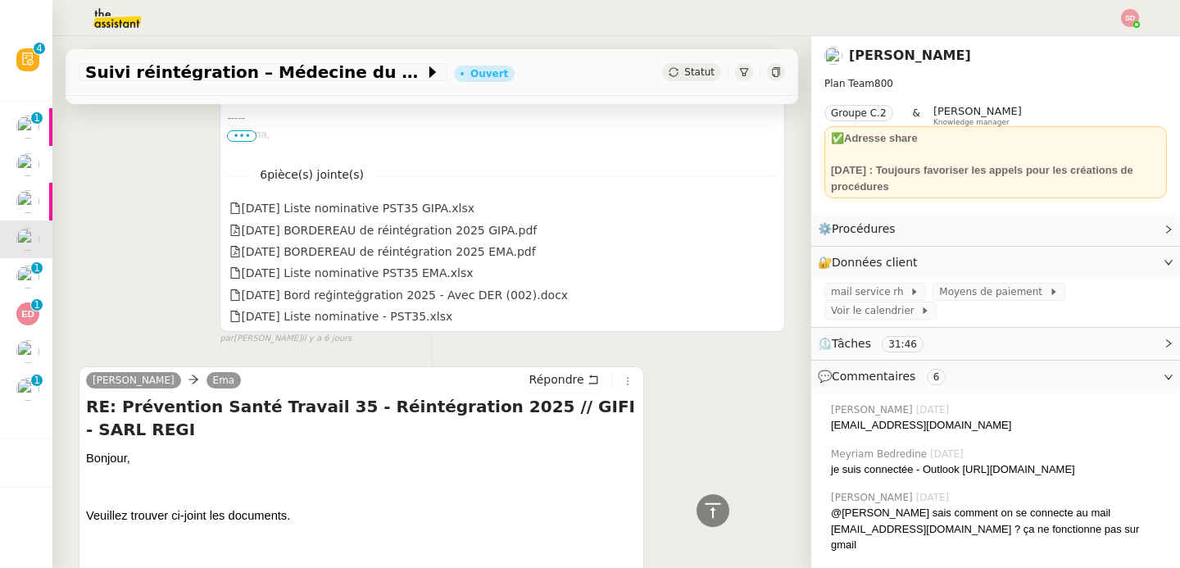
click at [443, 234] on div "2025 09 16 BORDEREAU de réintégration 2025 GIPA.pdf" at bounding box center [382, 230] width 307 height 19
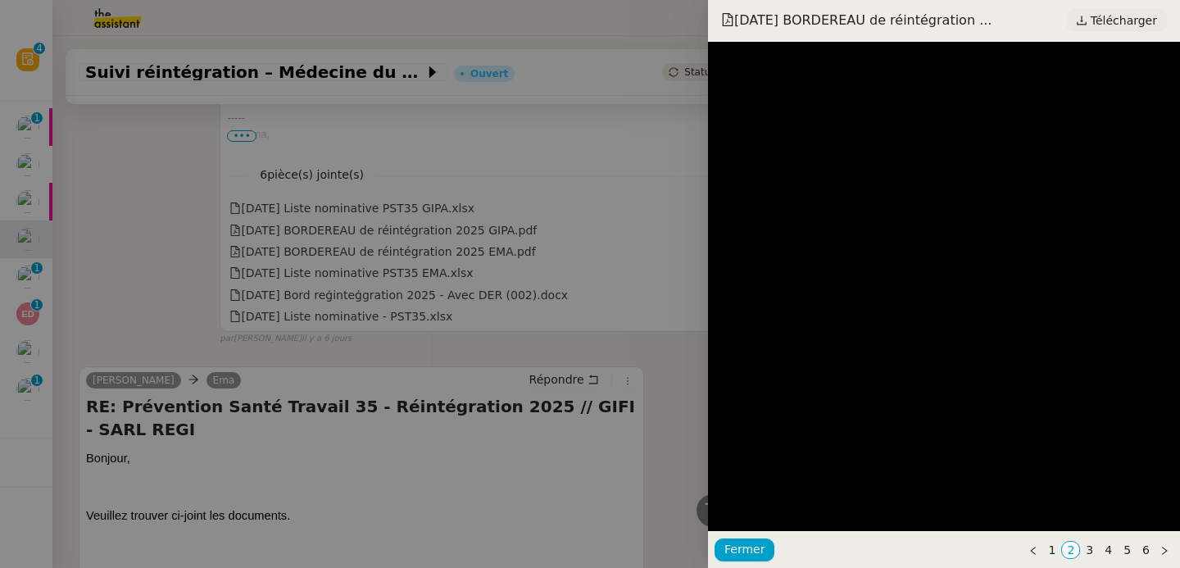
click at [1129, 22] on span "Télécharger" at bounding box center [1124, 20] width 66 height 21
click at [440, 241] on div at bounding box center [590, 284] width 1180 height 568
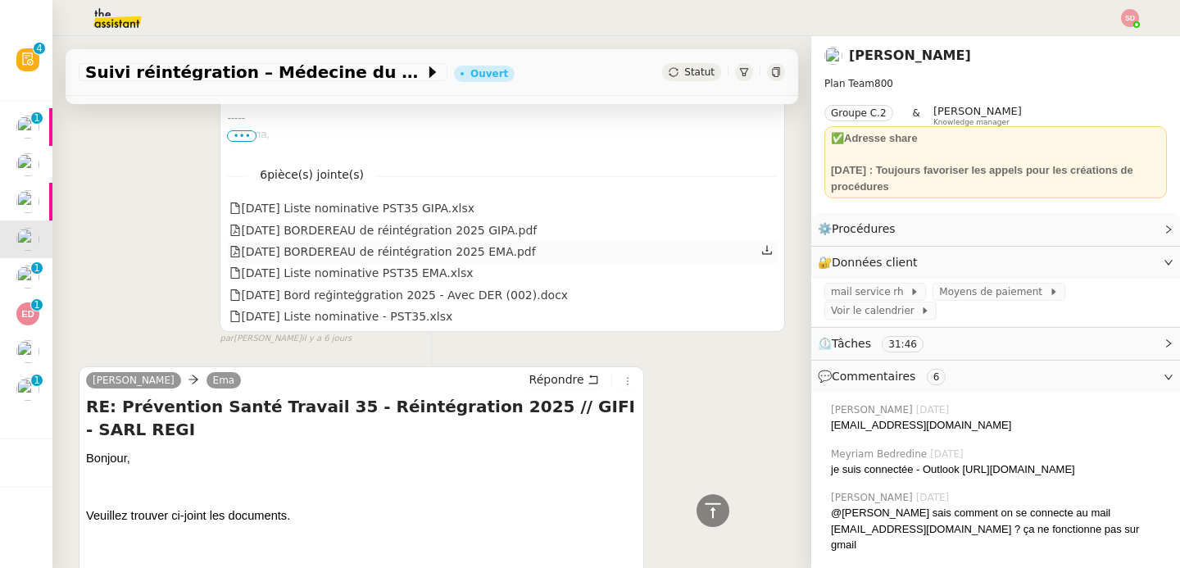
click at [442, 252] on div "2025 09 16 BORDEREAU de réintégration 2025 EMA.pdf" at bounding box center [382, 252] width 306 height 19
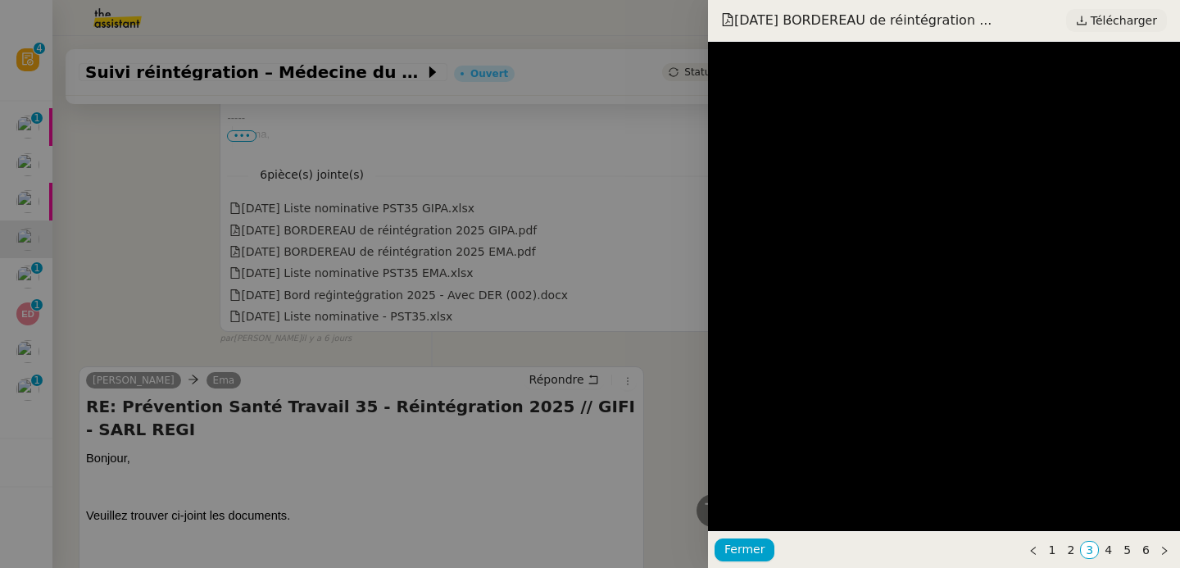
click at [1114, 25] on span "Télécharger" at bounding box center [1124, 20] width 66 height 21
click at [447, 266] on div at bounding box center [590, 284] width 1180 height 568
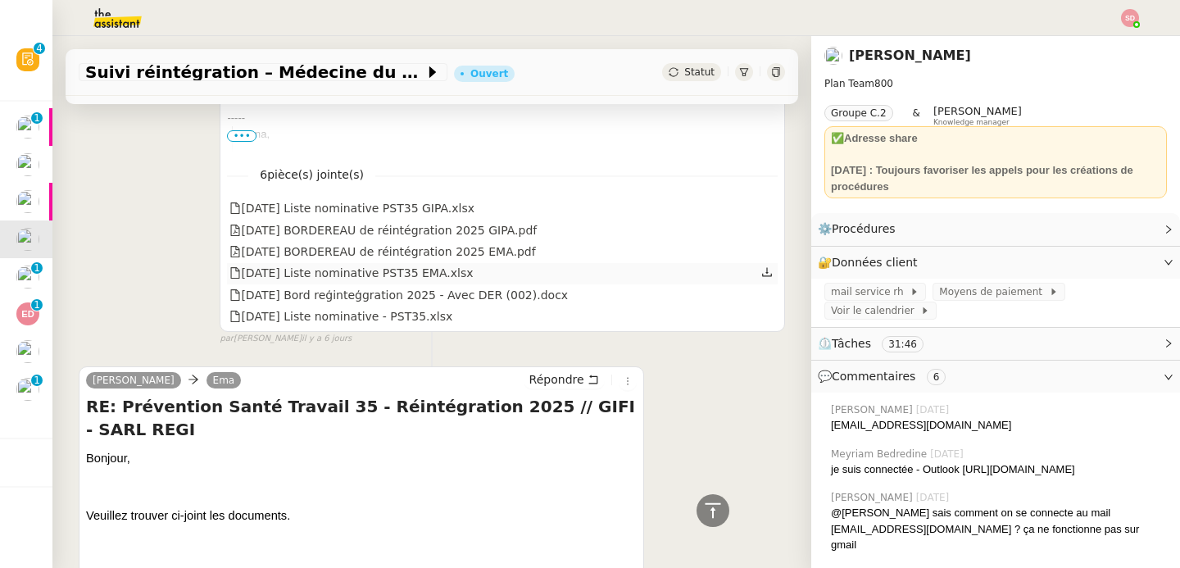
click at [409, 268] on div "2025 09 16 Liste nominative PST35 EMA.xlsx" at bounding box center [350, 273] width 243 height 19
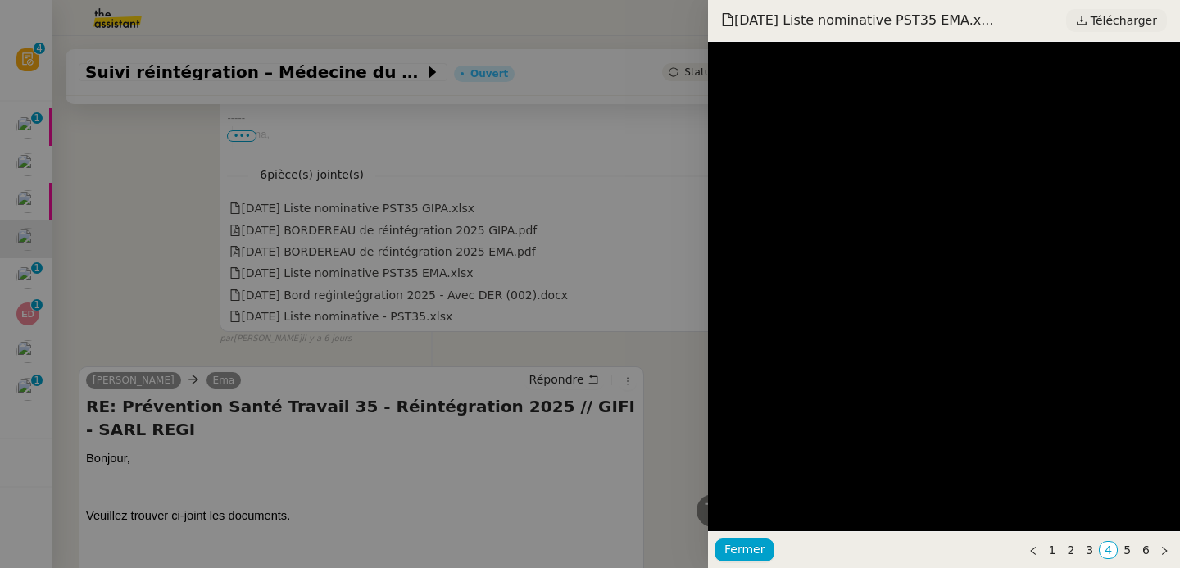
click at [1111, 20] on span "Télécharger" at bounding box center [1124, 20] width 66 height 21
click at [486, 297] on div at bounding box center [590, 284] width 1180 height 568
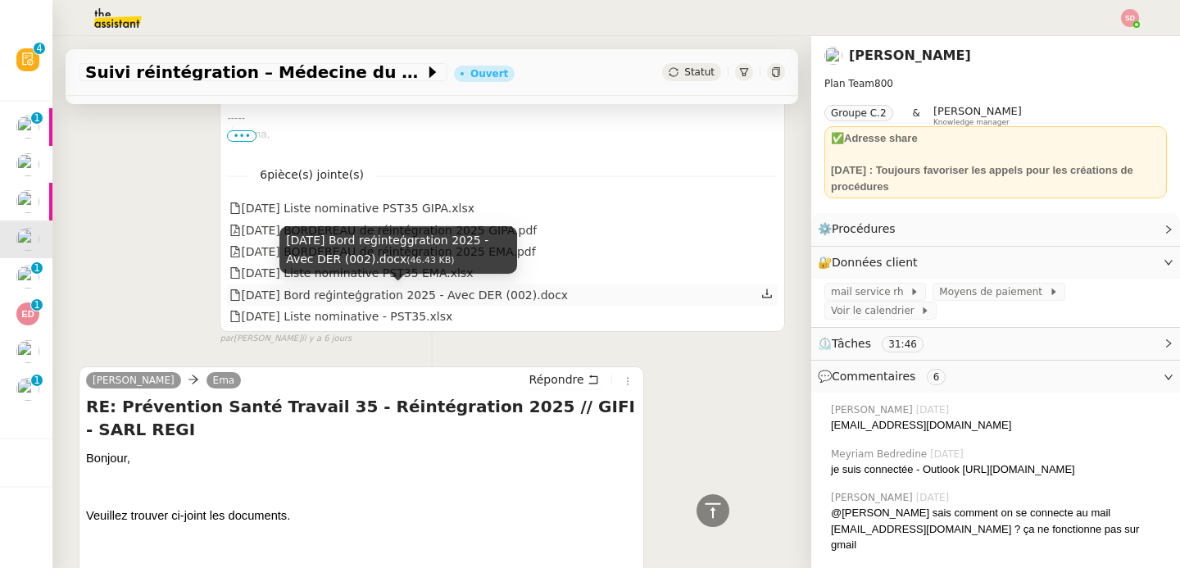
click at [470, 297] on div "2025 09 16 Bord reģinteģgration 2025 - Avec DER (002).docx" at bounding box center [398, 295] width 338 height 19
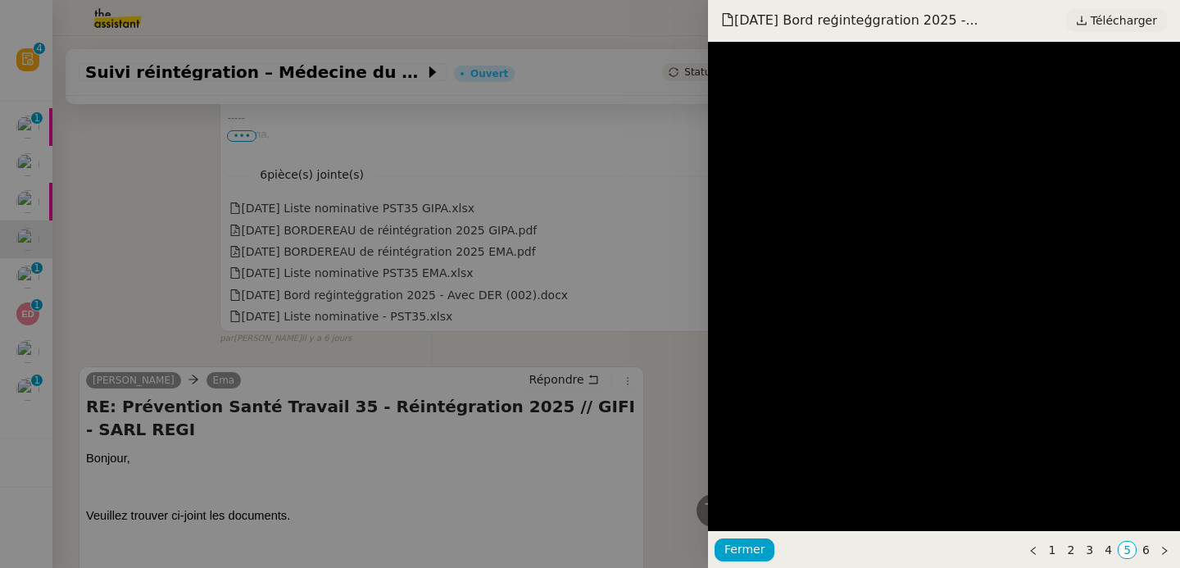
click at [1127, 19] on span "Télécharger" at bounding box center [1124, 20] width 66 height 21
drag, startPoint x: 424, startPoint y: 311, endPoint x: 413, endPoint y: 315, distance: 11.7
click at [424, 311] on div at bounding box center [590, 284] width 1180 height 568
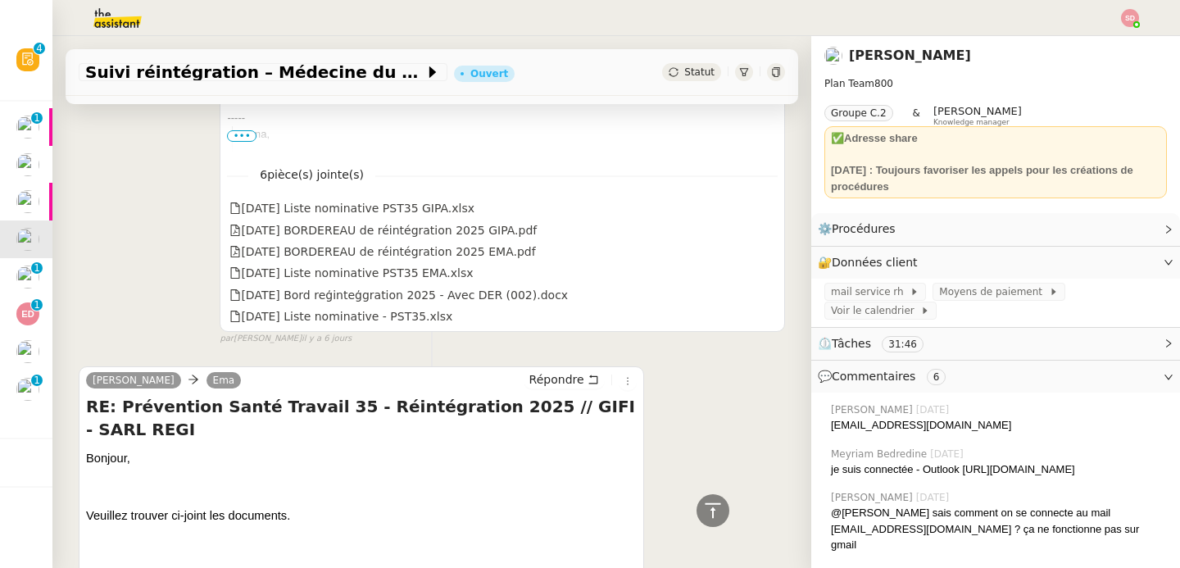
click at [411, 316] on div "2025 09 16 Liste nominative - PST35.xlsx" at bounding box center [340, 316] width 223 height 19
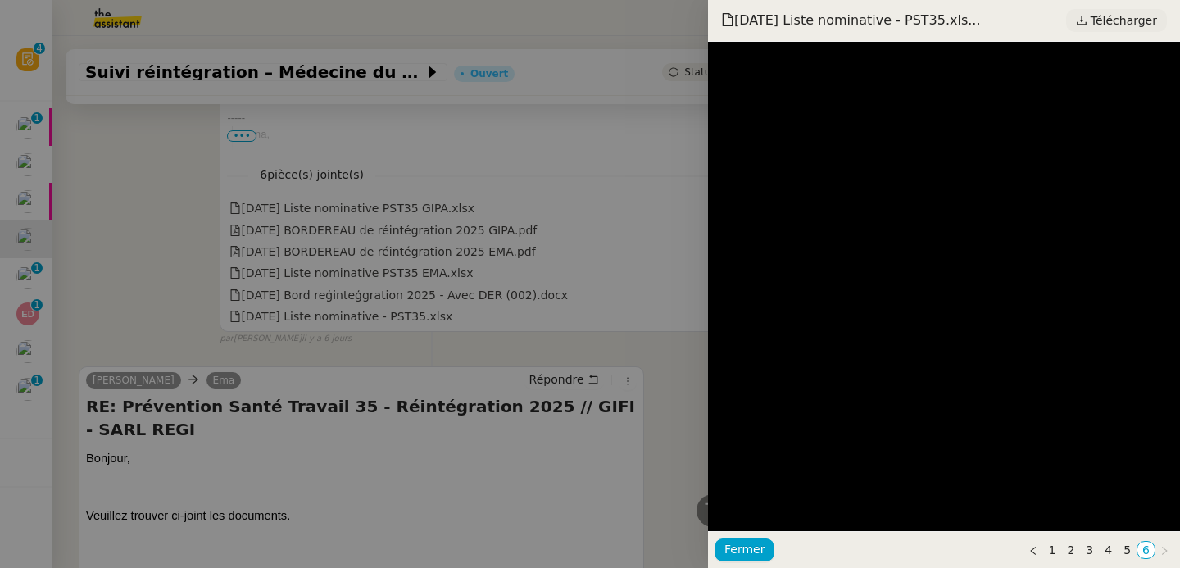
click at [1129, 16] on span "Télécharger" at bounding box center [1124, 20] width 66 height 21
click at [166, 234] on div at bounding box center [590, 284] width 1180 height 568
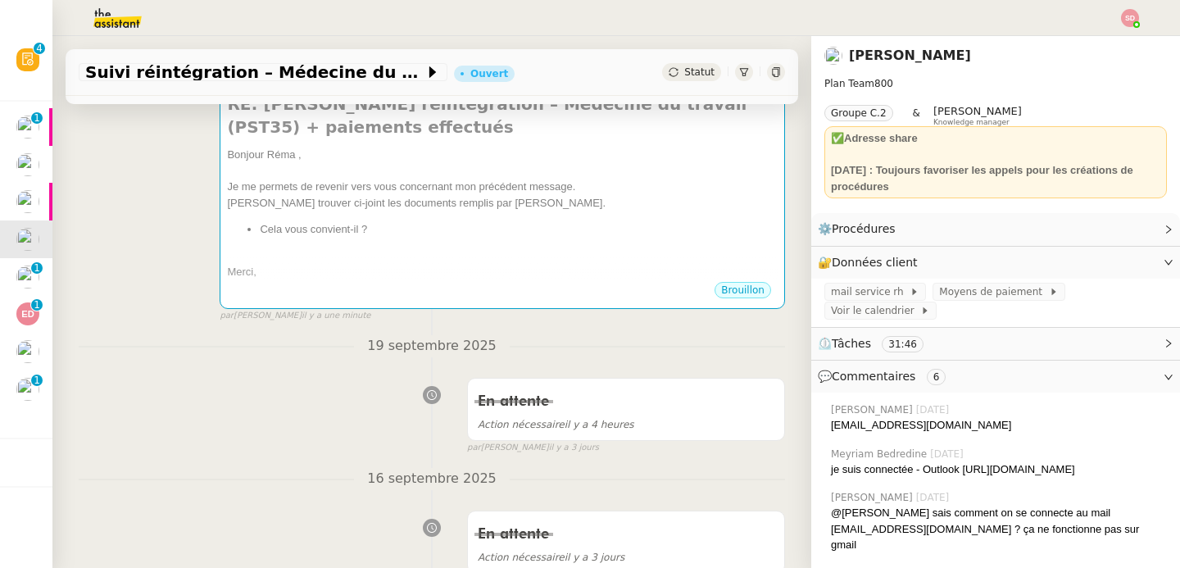
scroll to position [0, 0]
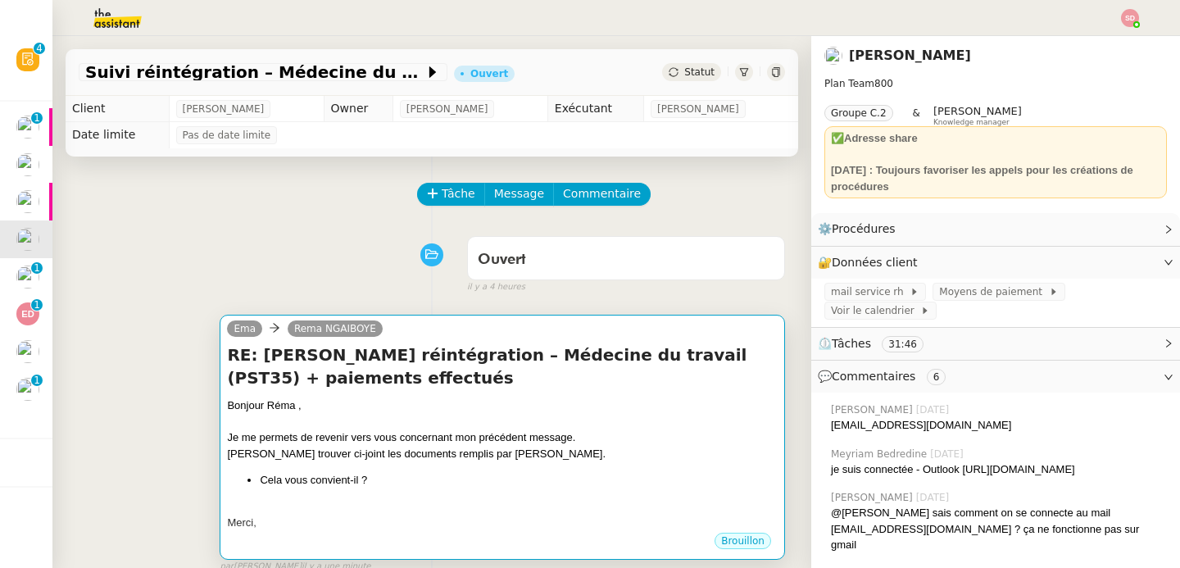
click at [521, 371] on h4 "RE: Suivi réintégration – Médecine du travail (PST35) + paiements effectués" at bounding box center [502, 366] width 551 height 46
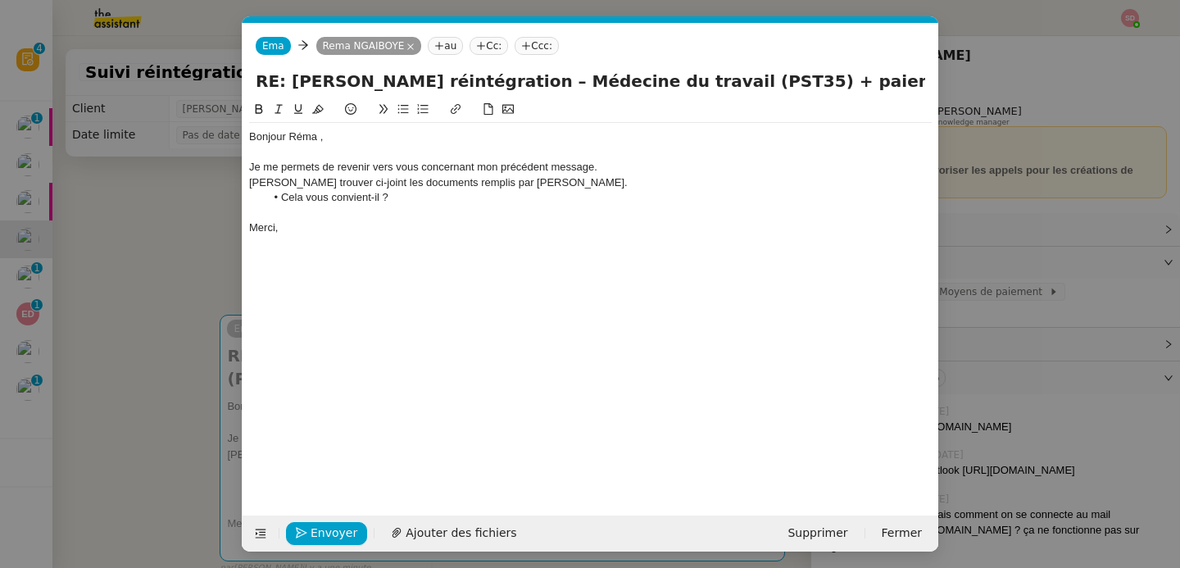
scroll to position [0, 45]
click at [465, 529] on span "Ajouter des fichiers" at bounding box center [461, 533] width 111 height 19
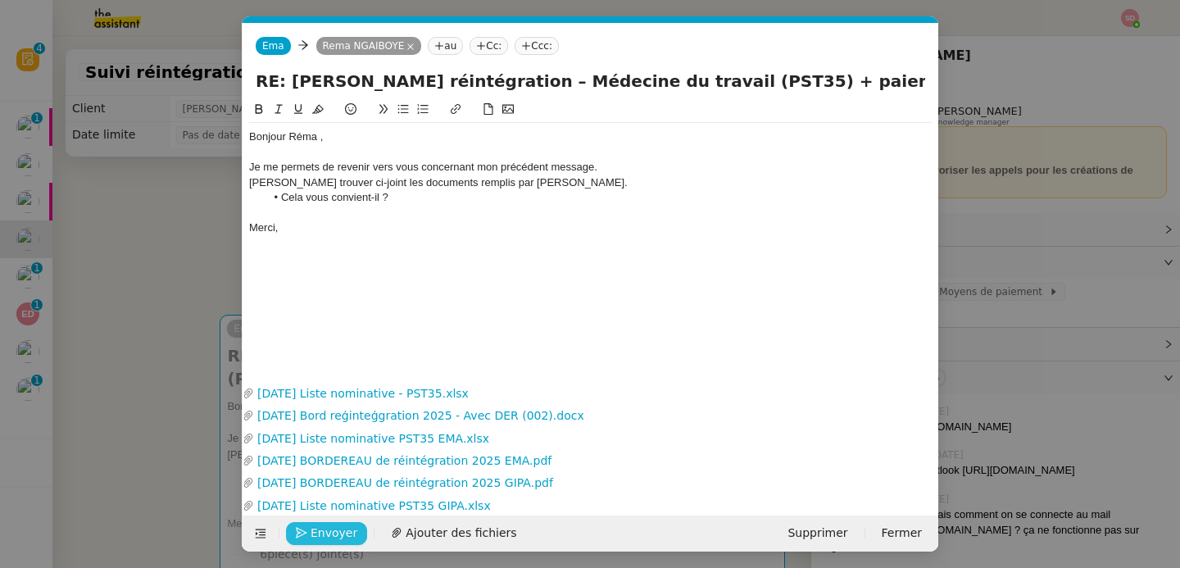
click at [328, 536] on span "Envoyer" at bounding box center [334, 533] width 47 height 19
click at [328, 536] on span "Confirmer l'envoi" at bounding box center [360, 533] width 98 height 19
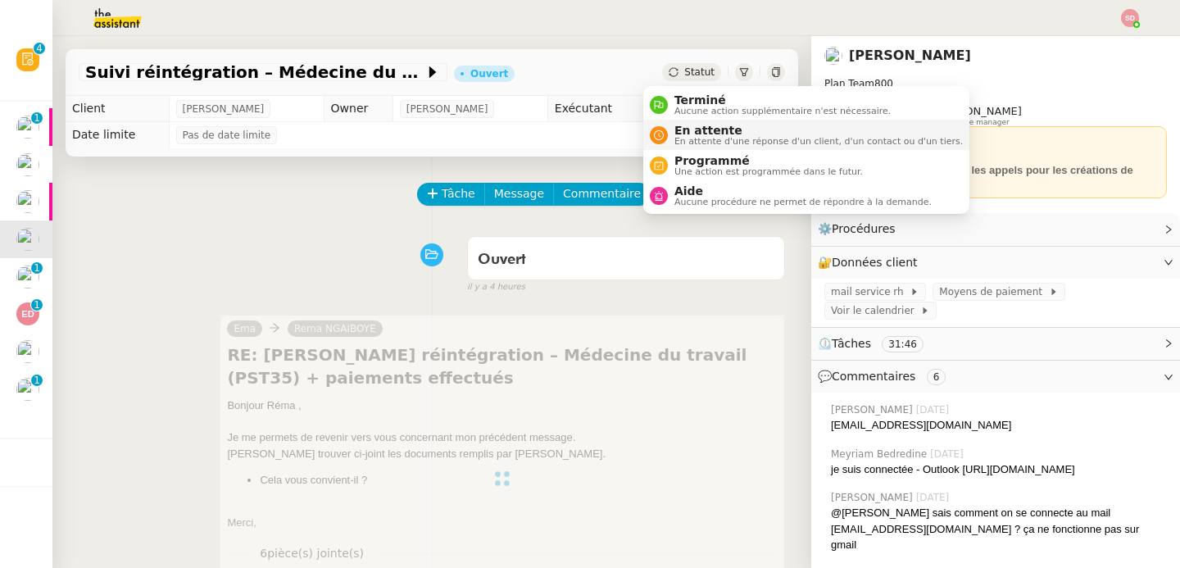
click at [689, 131] on span "En attente" at bounding box center [818, 130] width 288 height 13
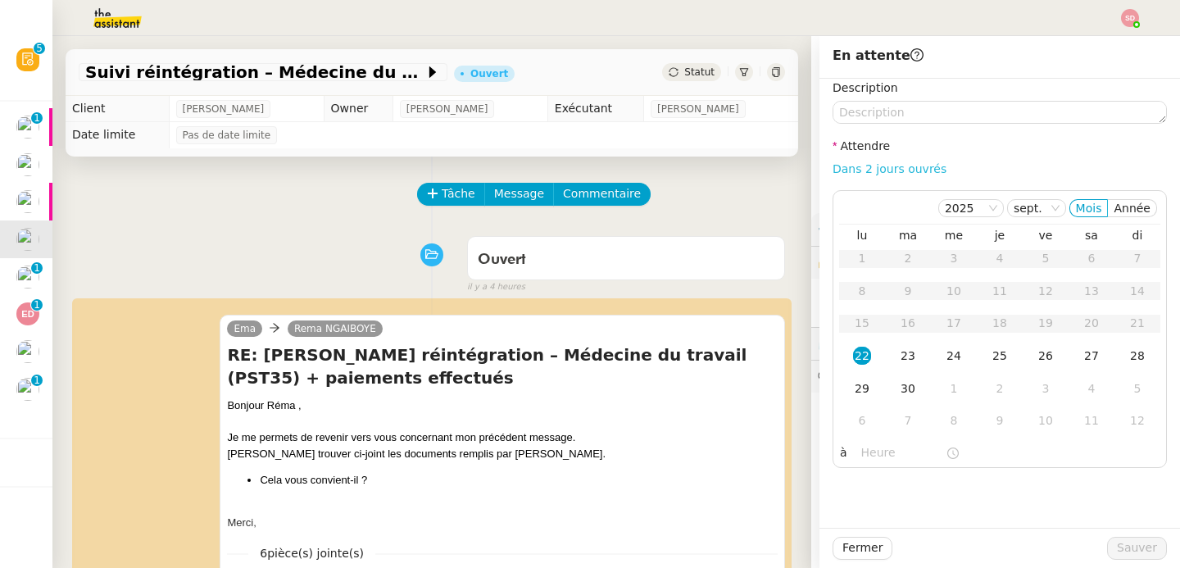
click at [913, 166] on link "Dans 2 jours ouvrés" at bounding box center [890, 168] width 114 height 13
type input "07:00"
click at [1039, 358] on div "26" at bounding box center [1046, 356] width 18 height 18
click at [1107, 542] on button "Sauver" at bounding box center [1137, 548] width 60 height 23
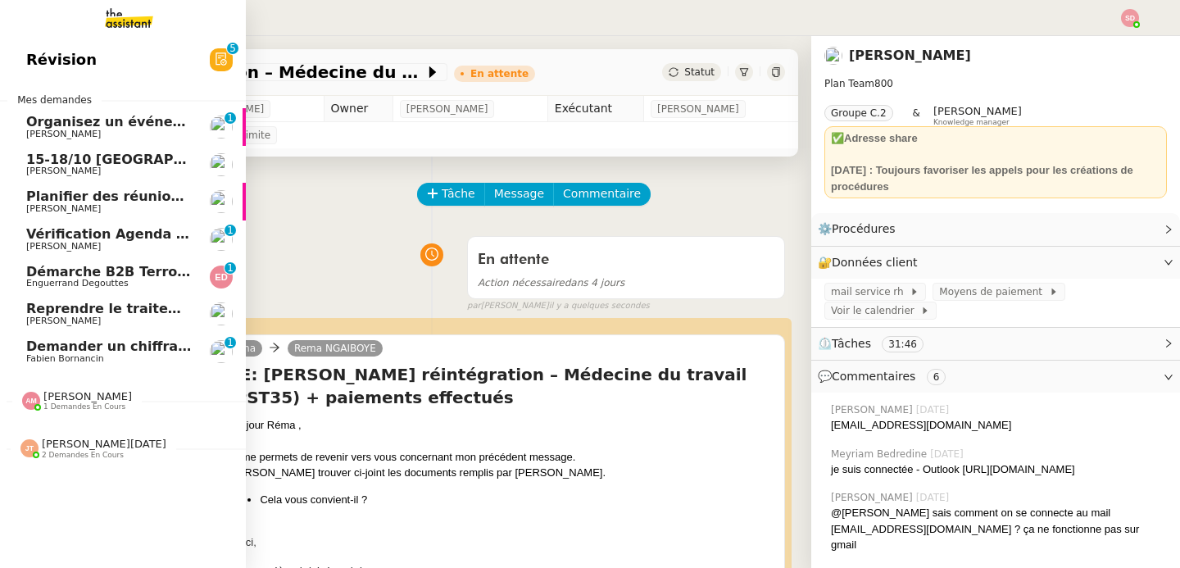
click at [41, 234] on span "Vérification Agenda + Chat + Wagram (9h et 14h)" at bounding box center [210, 234] width 368 height 16
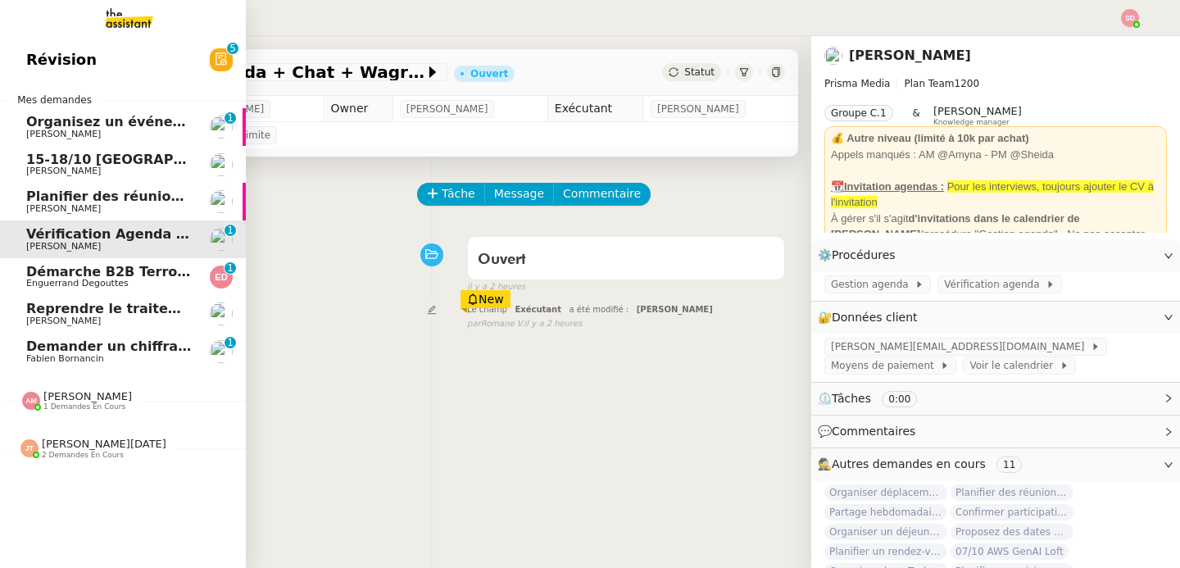
click at [88, 353] on span "Demander un chiffrage pour caisson hyperbar" at bounding box center [196, 346] width 340 height 16
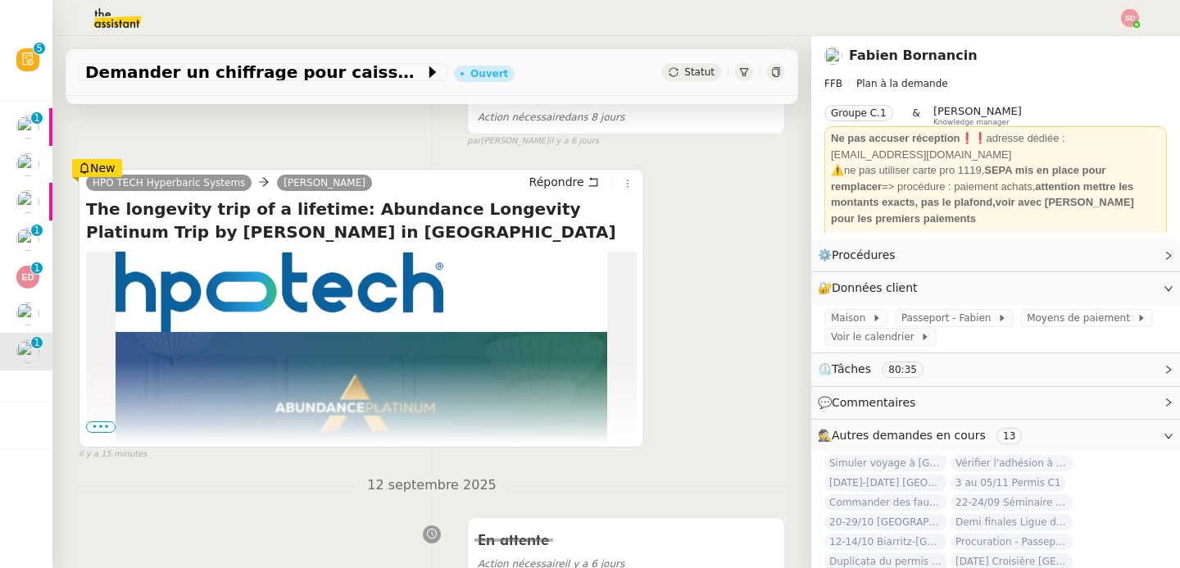
scroll to position [385, 0]
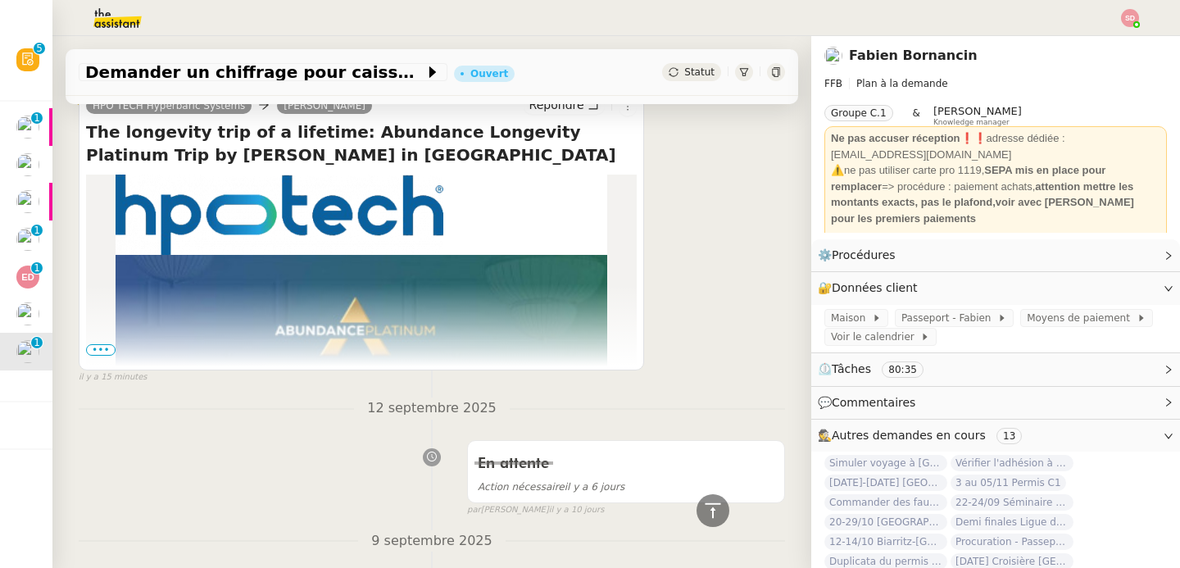
click at [98, 350] on span "•••" at bounding box center [101, 349] width 30 height 11
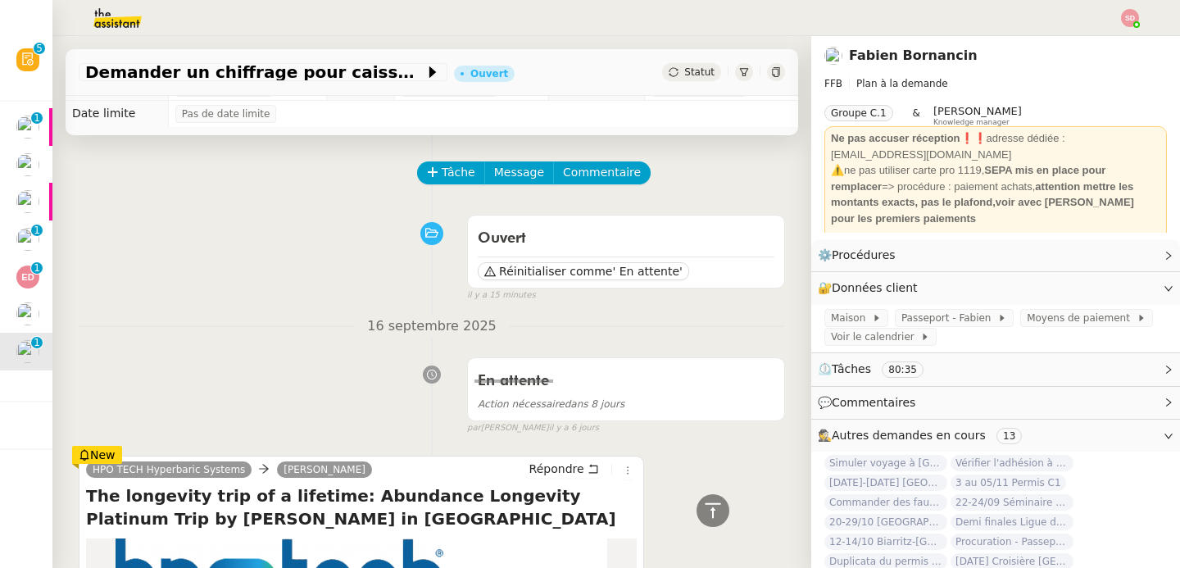
scroll to position [0, 0]
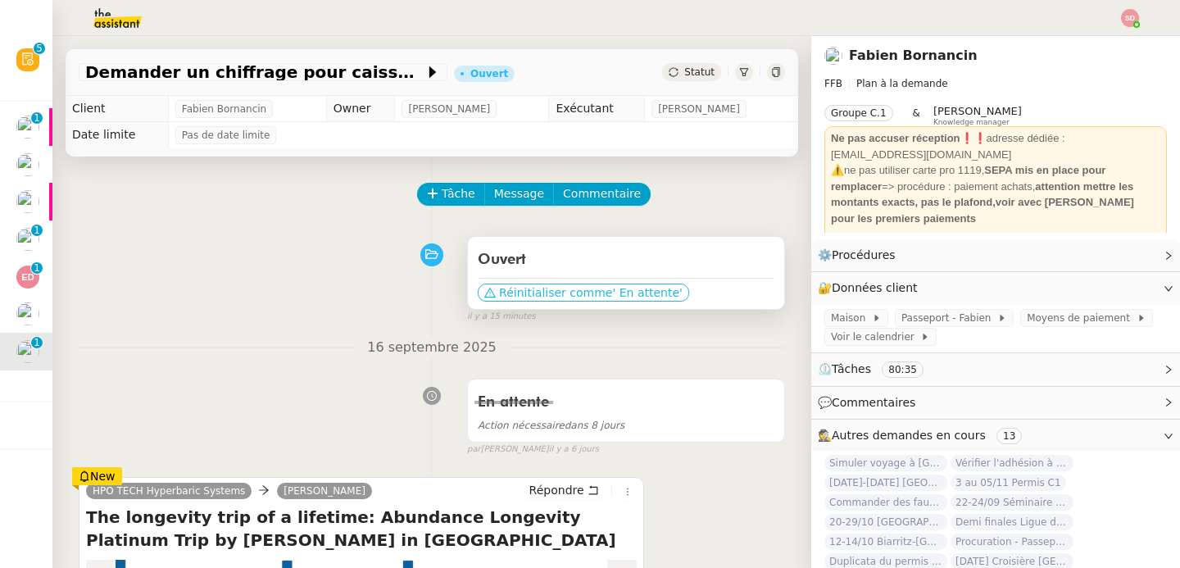
click at [612, 291] on span "' En attente'" at bounding box center [647, 292] width 70 height 16
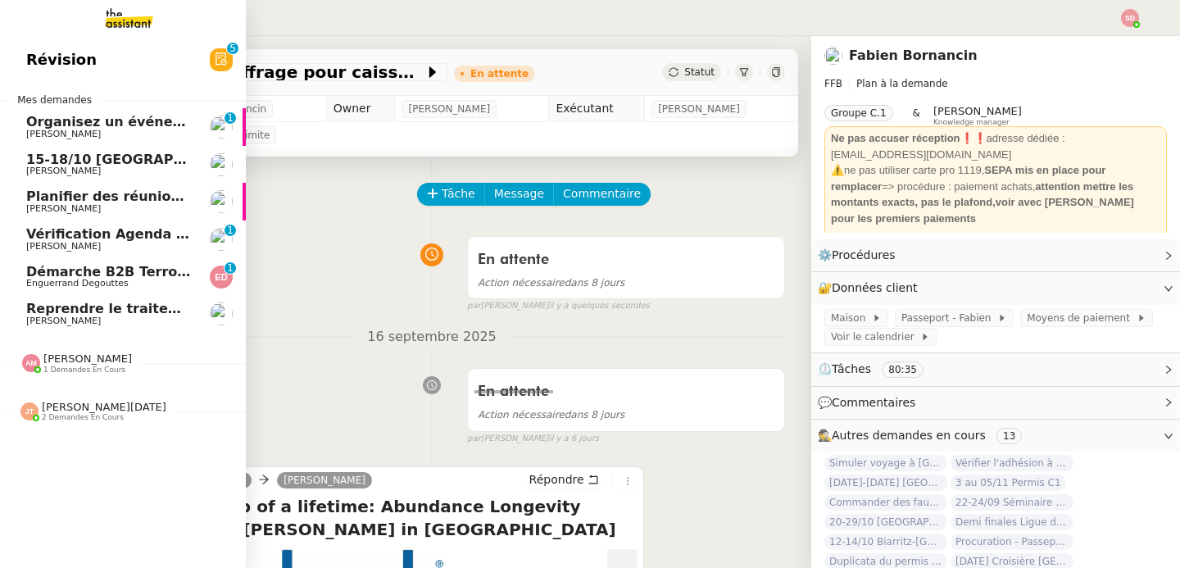
click at [34, 309] on span "Reprendre le traitement des demandes" at bounding box center [171, 309] width 291 height 16
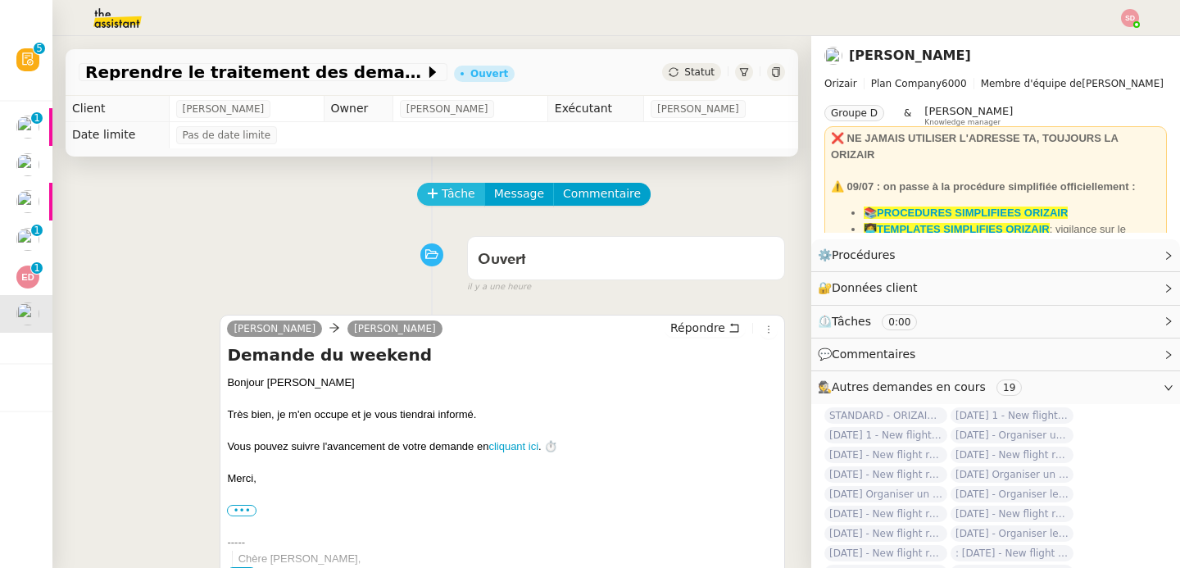
click at [446, 196] on span "Tâche" at bounding box center [459, 193] width 34 height 19
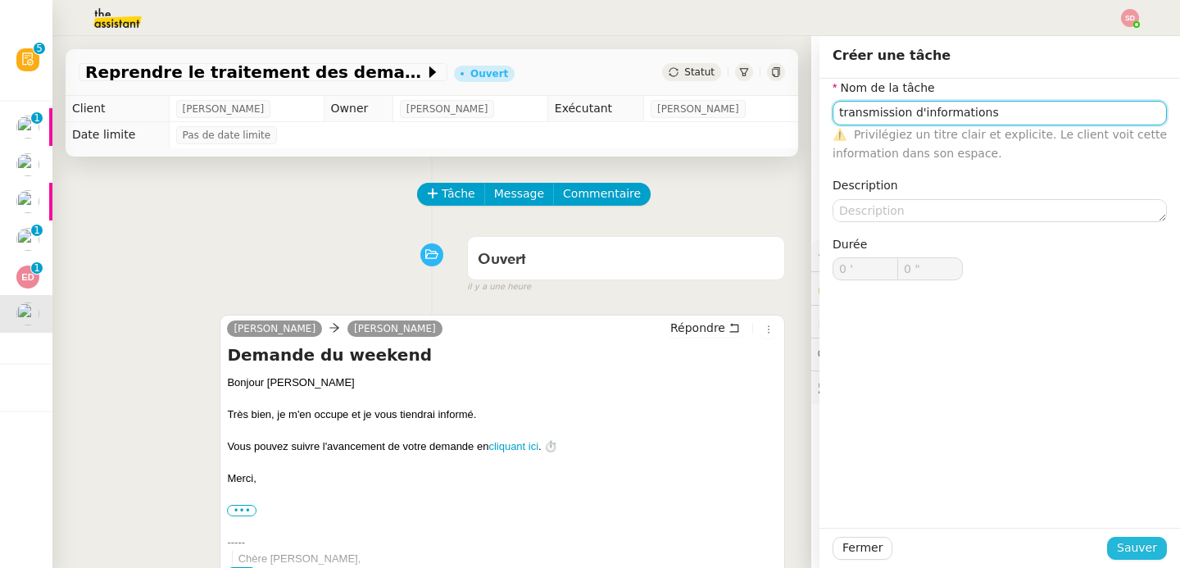
type input "transmission d'informations"
click at [1135, 551] on span "Sauver" at bounding box center [1137, 547] width 40 height 19
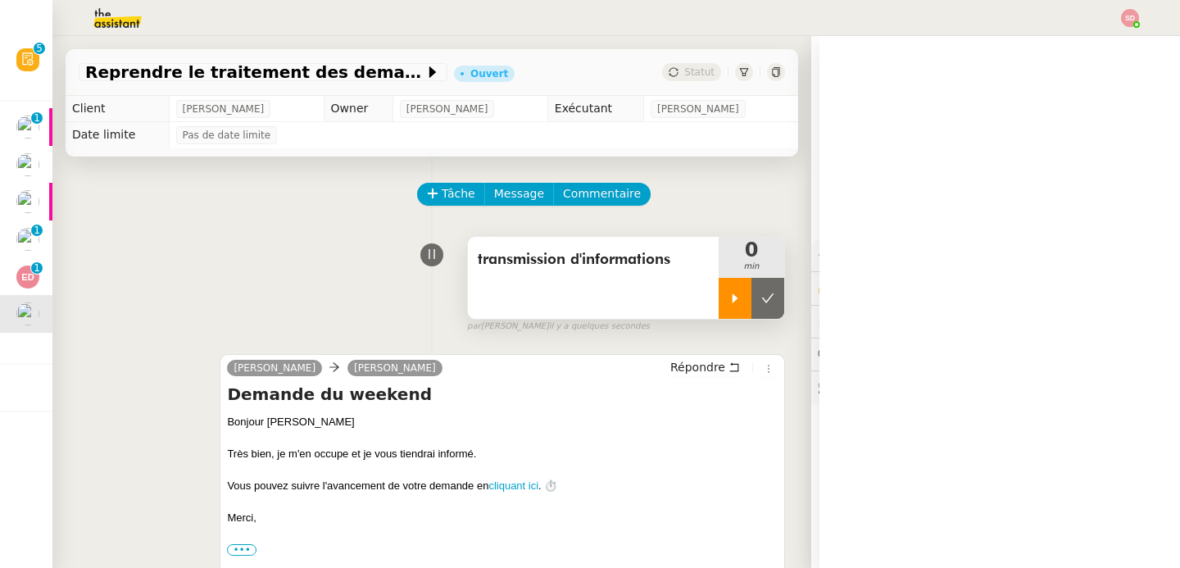
click at [719, 296] on div at bounding box center [735, 298] width 33 height 41
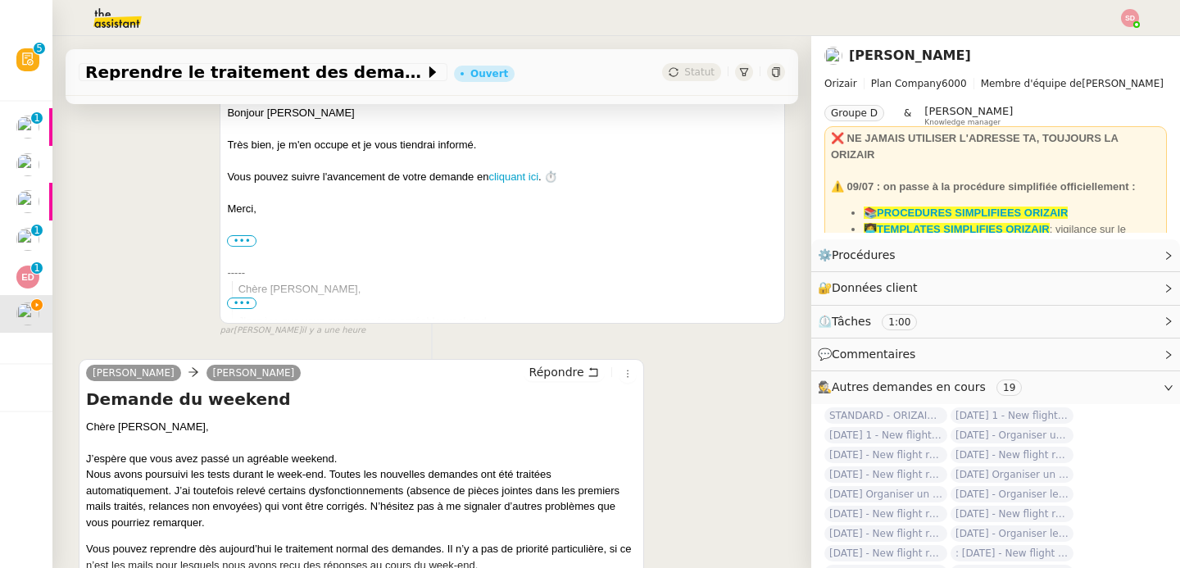
scroll to position [479, 0]
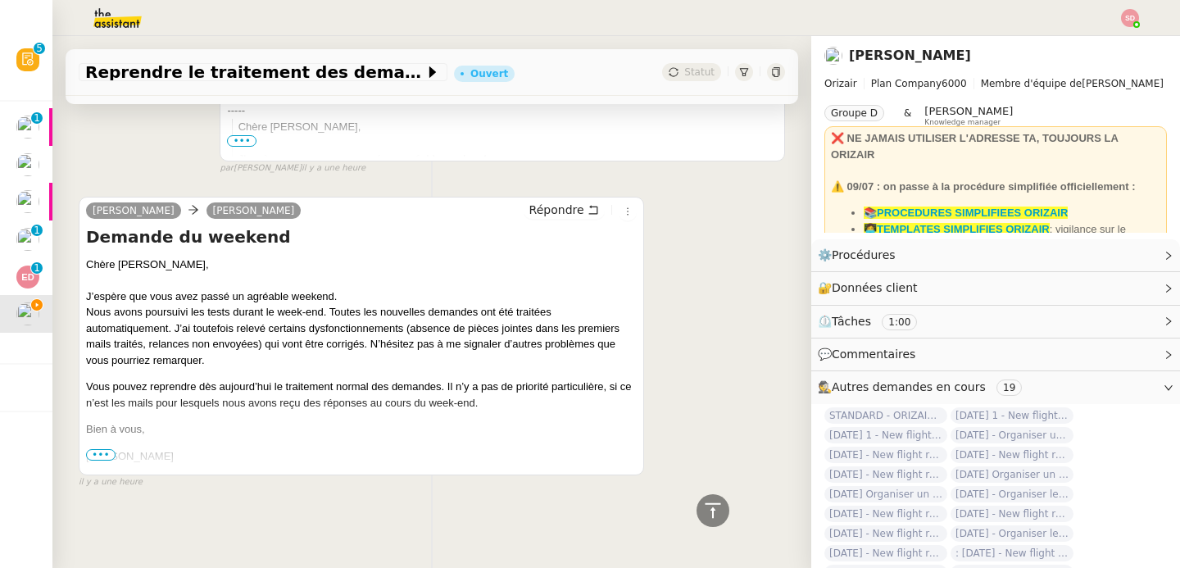
click at [104, 449] on span "•••" at bounding box center [101, 454] width 30 height 11
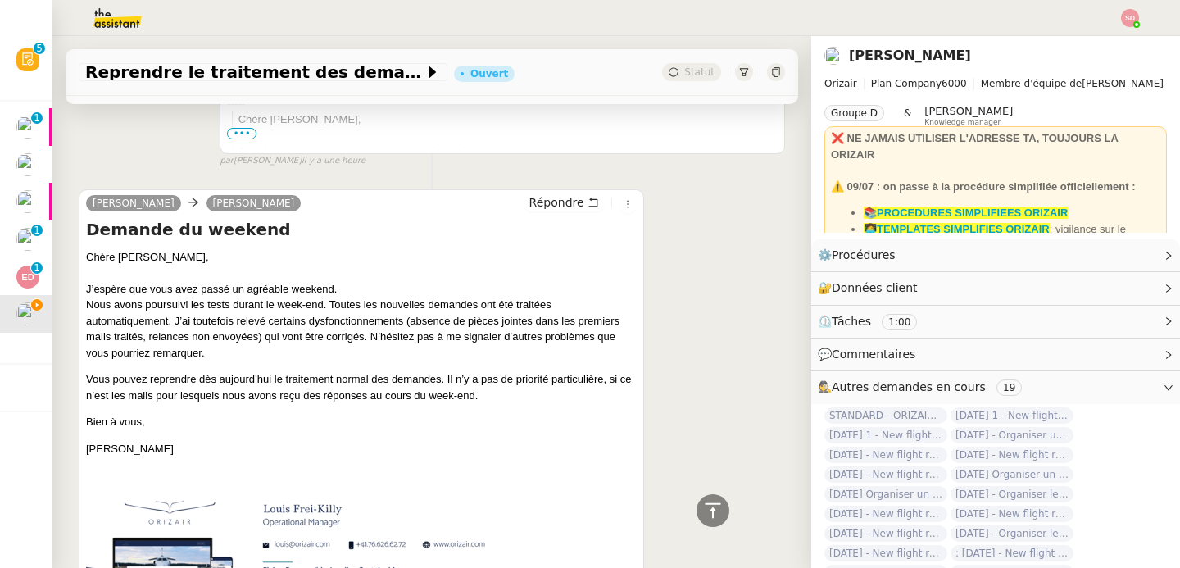
scroll to position [463, 0]
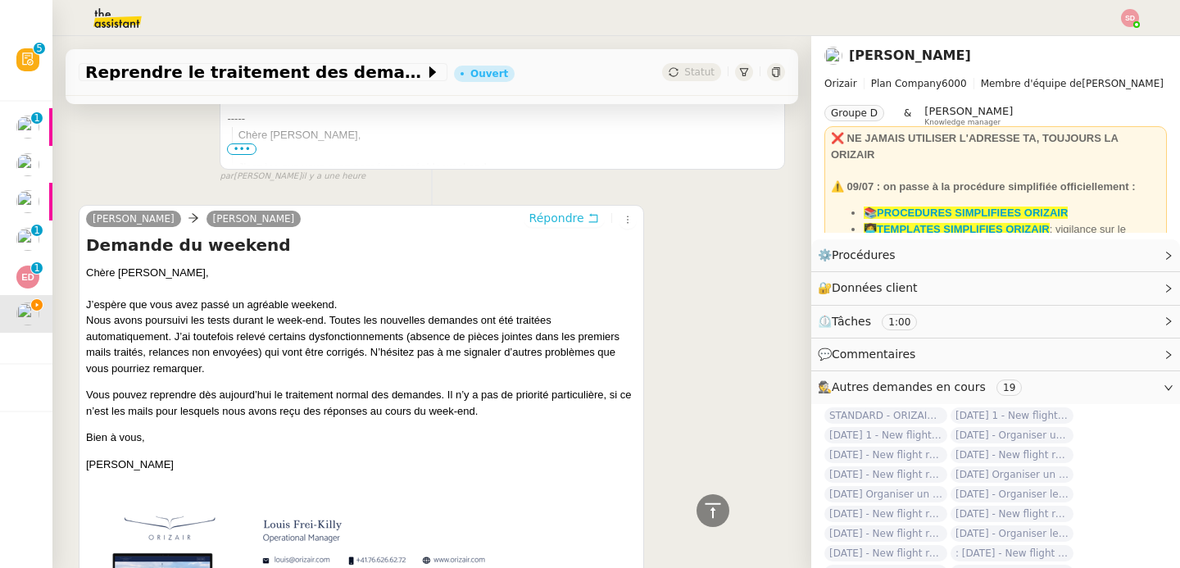
click at [529, 227] on button "Répondre" at bounding box center [564, 218] width 81 height 18
click at [545, 219] on span "Répondre" at bounding box center [556, 218] width 55 height 16
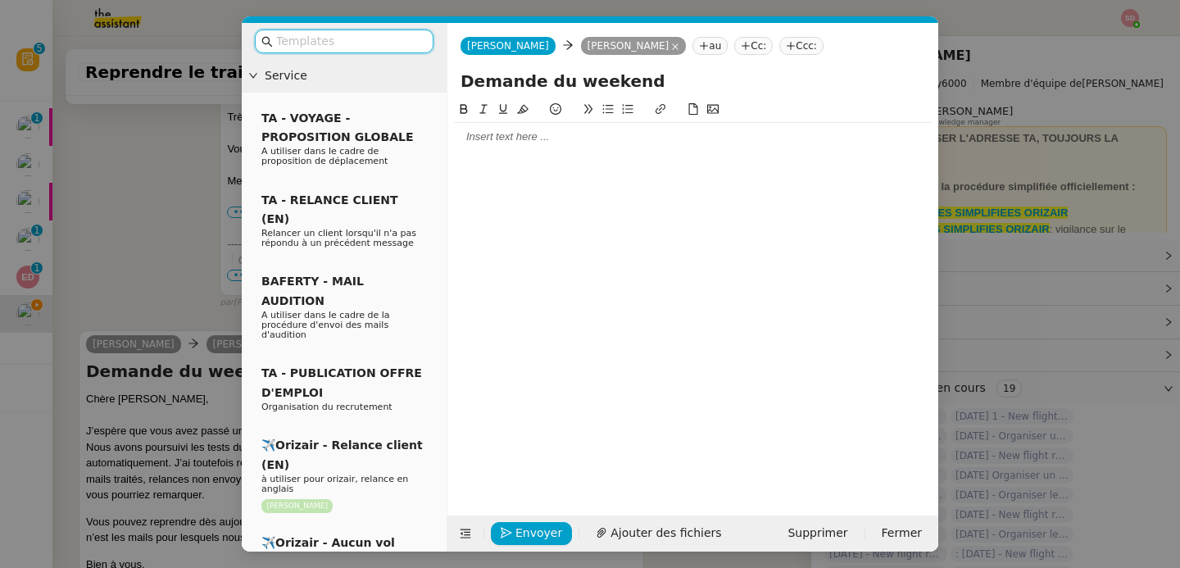
scroll to position [714, 0]
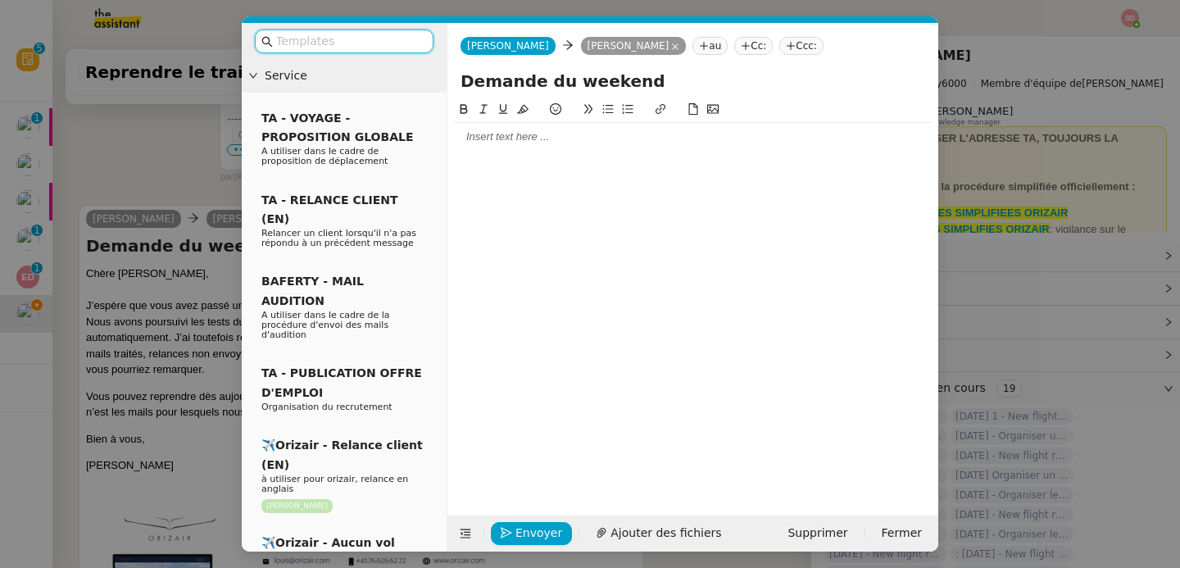
click at [544, 150] on div at bounding box center [693, 137] width 478 height 28
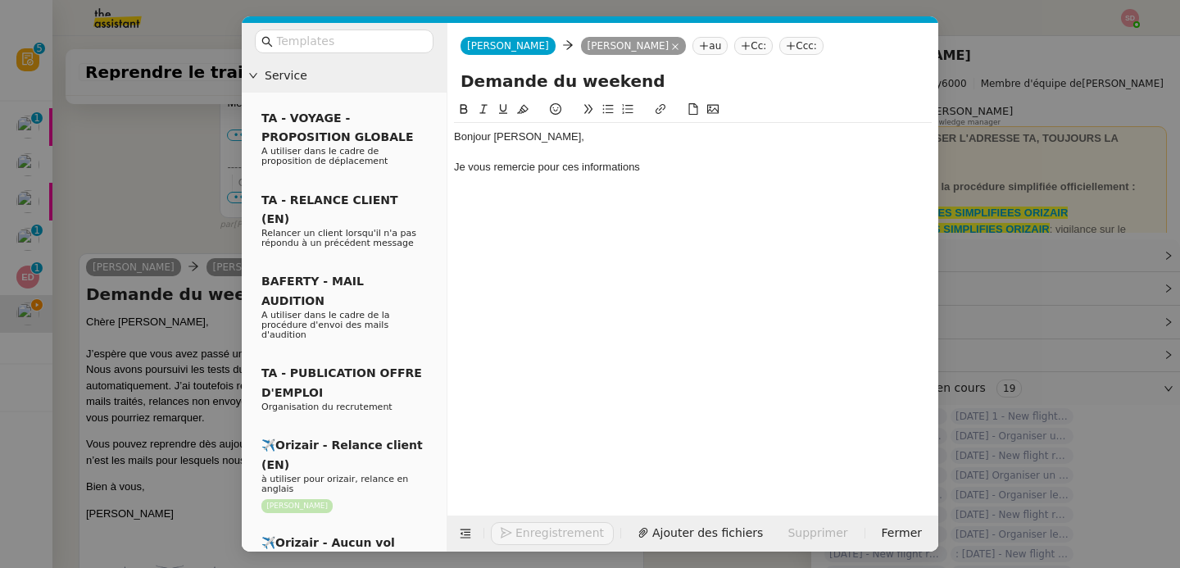
scroll to position [761, 0]
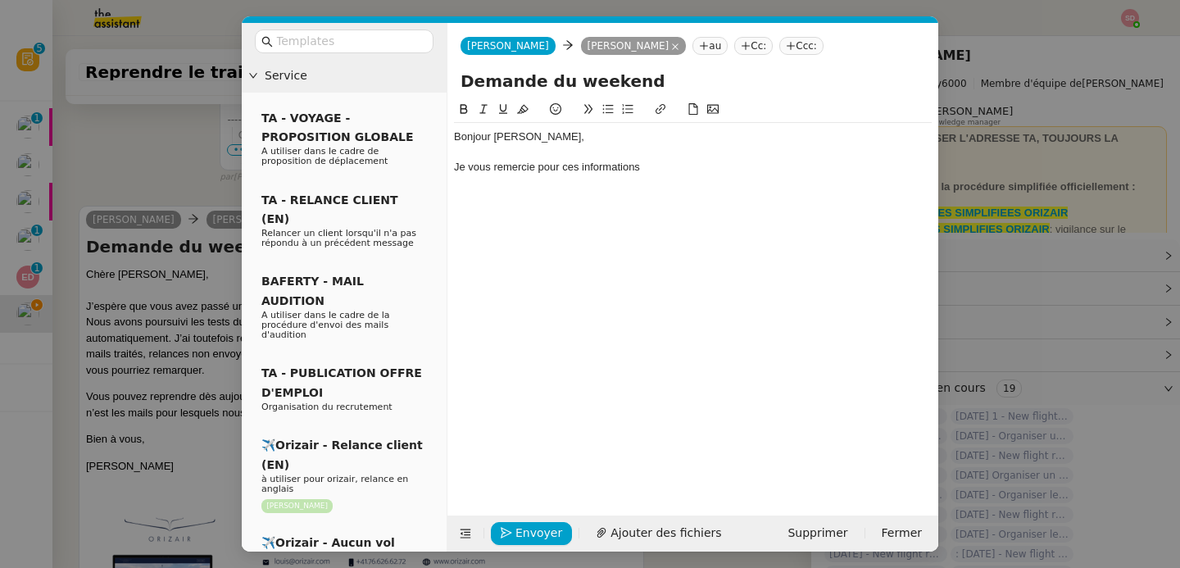
click at [140, 420] on nz-modal-container "Service TA - VOYAGE - PROPOSITION GLOBALE A utiliser dans le cadre de propositi…" at bounding box center [590, 284] width 1180 height 568
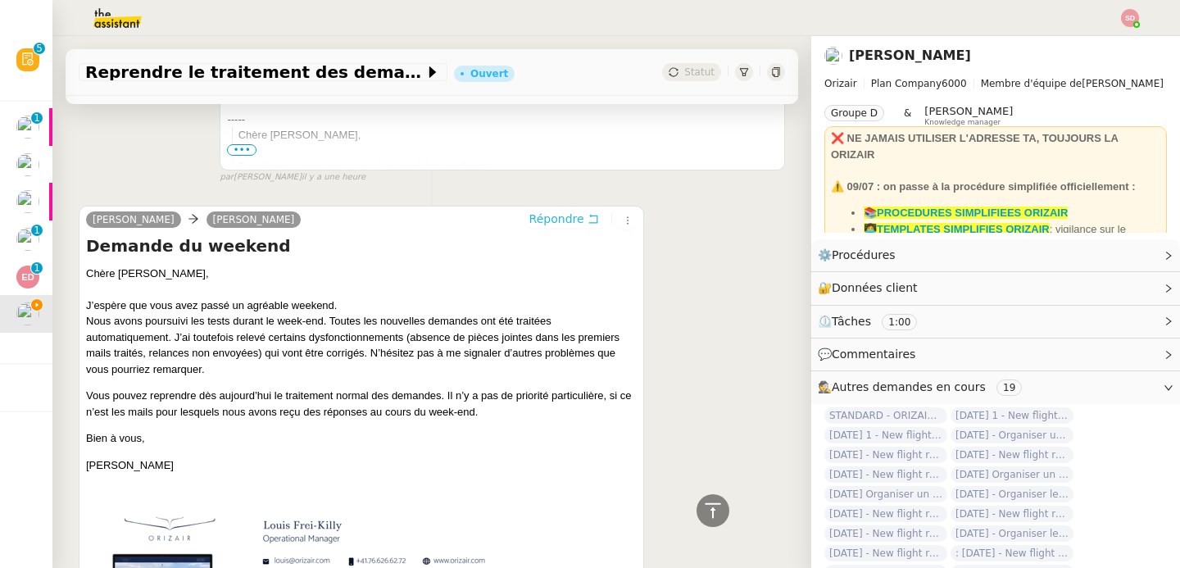
scroll to position [0, 0]
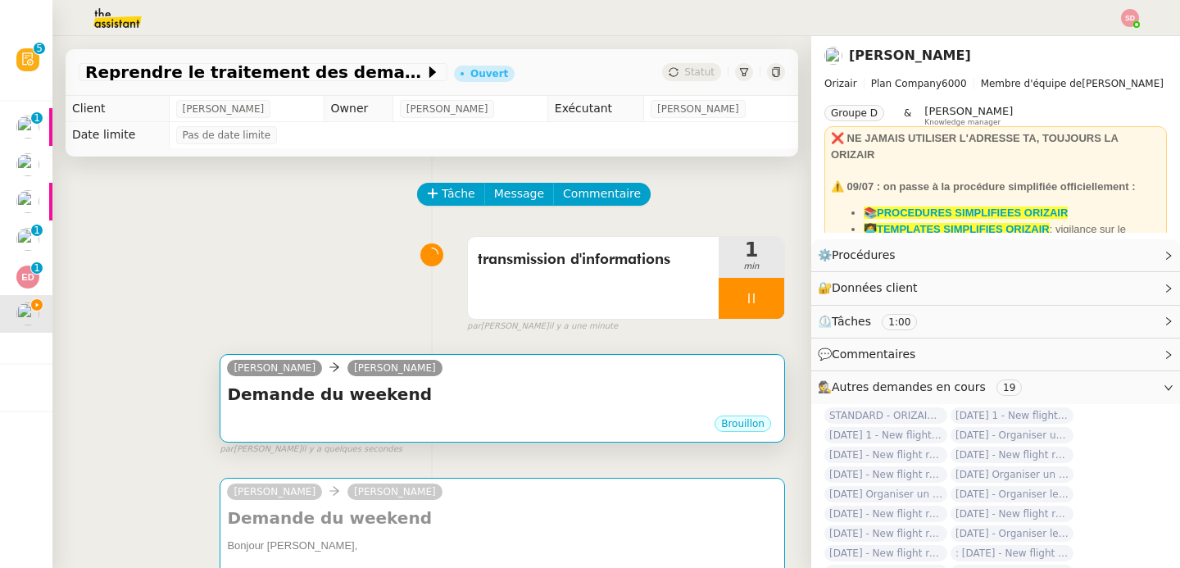
click at [461, 406] on div "Demande du weekend •••" at bounding box center [502, 398] width 551 height 31
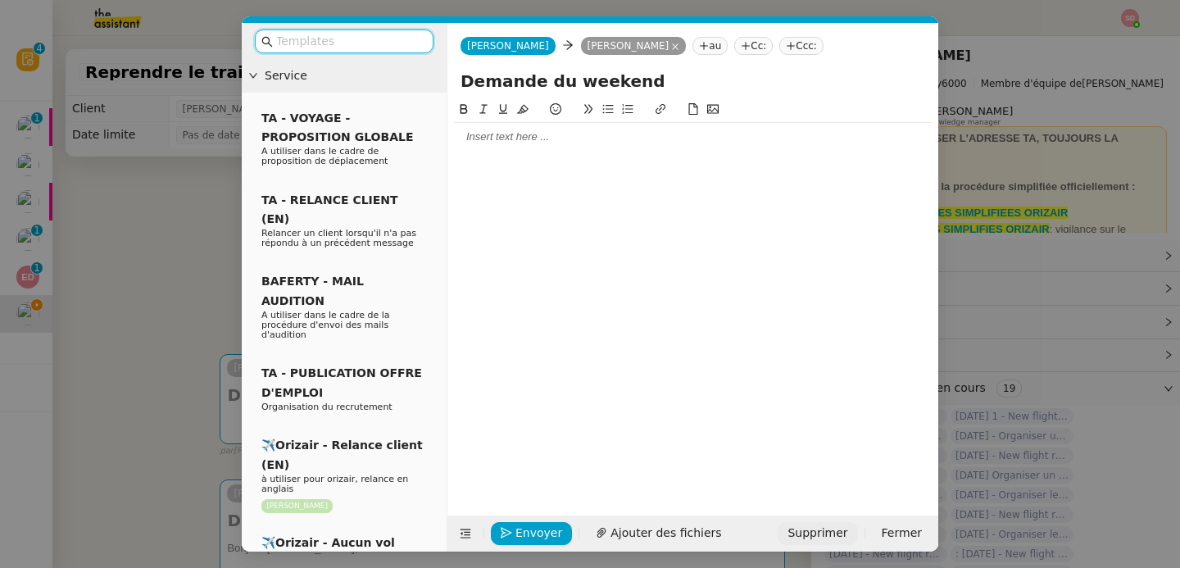
click at [809, 538] on span "Supprimer" at bounding box center [818, 533] width 60 height 19
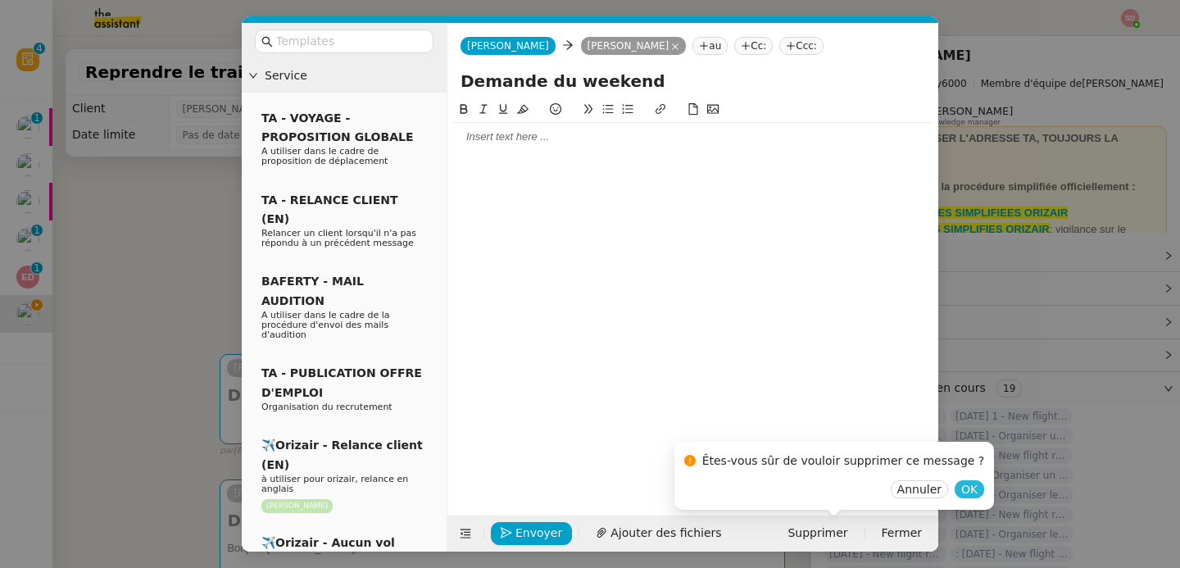
click at [961, 488] on span "OK" at bounding box center [969, 489] width 16 height 16
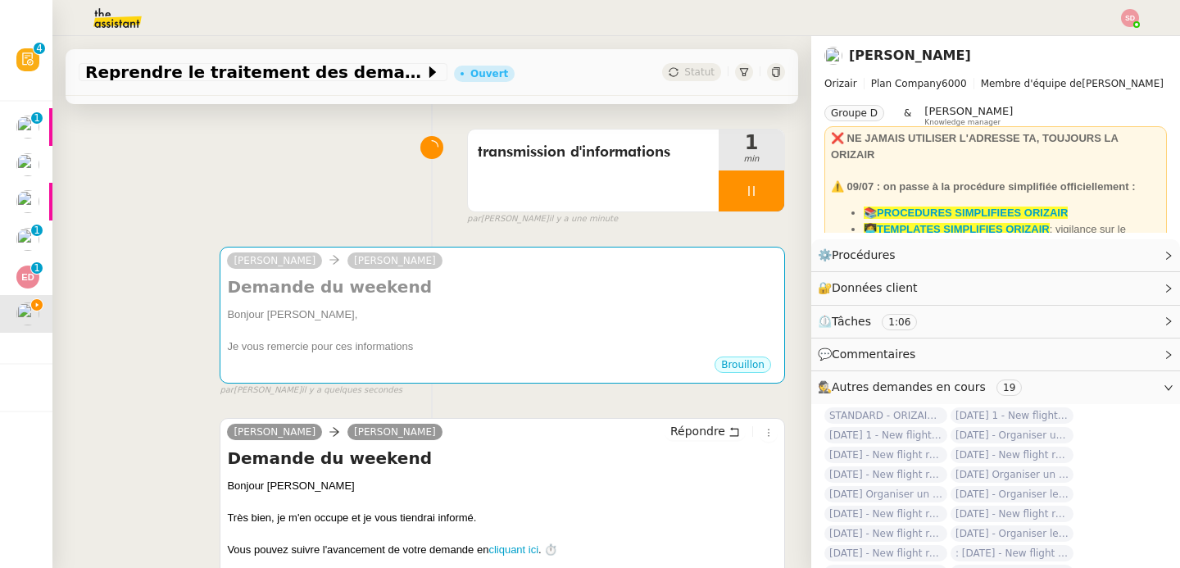
scroll to position [170, 0]
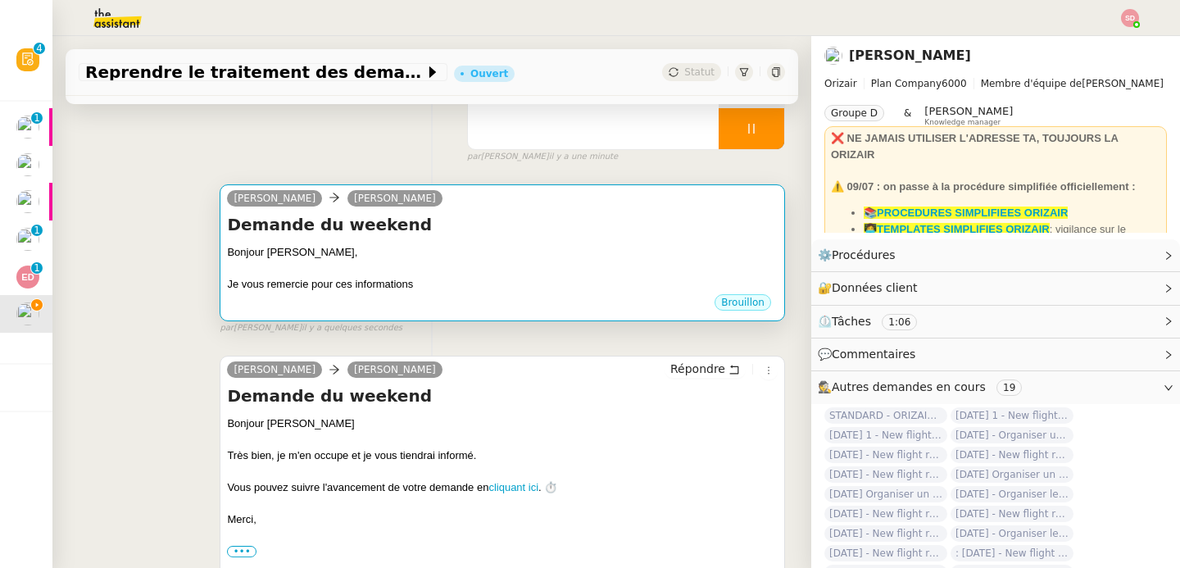
click at [521, 236] on h4 "Demande du weekend" at bounding box center [502, 224] width 551 height 23
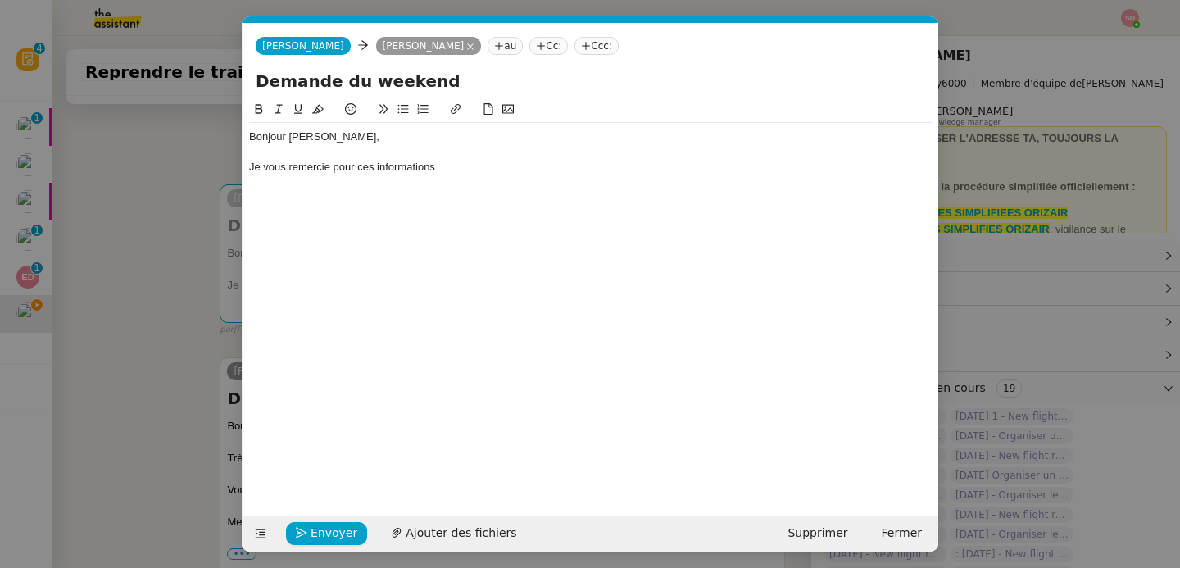
scroll to position [0, 34]
click at [490, 175] on div "Bonjour Louis, Je vous remercie pour ces informations" at bounding box center [590, 152] width 683 height 58
click at [157, 325] on nz-modal-container "Service TA - VOYAGE - PROPOSITION GLOBALE A utiliser dans le cadre de propositi…" at bounding box center [590, 284] width 1180 height 568
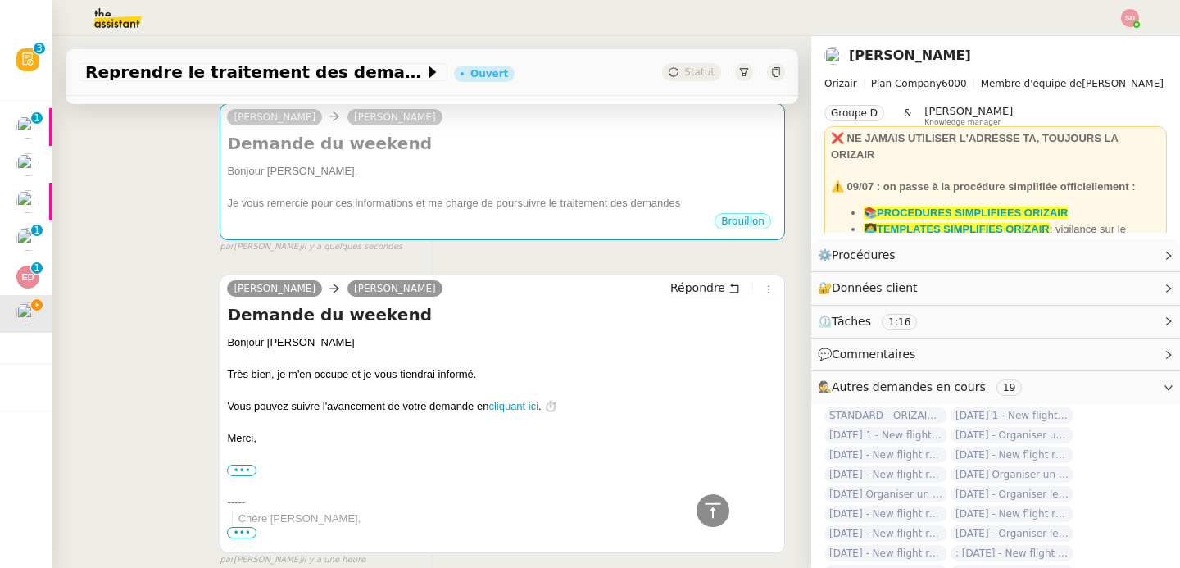
scroll to position [125, 0]
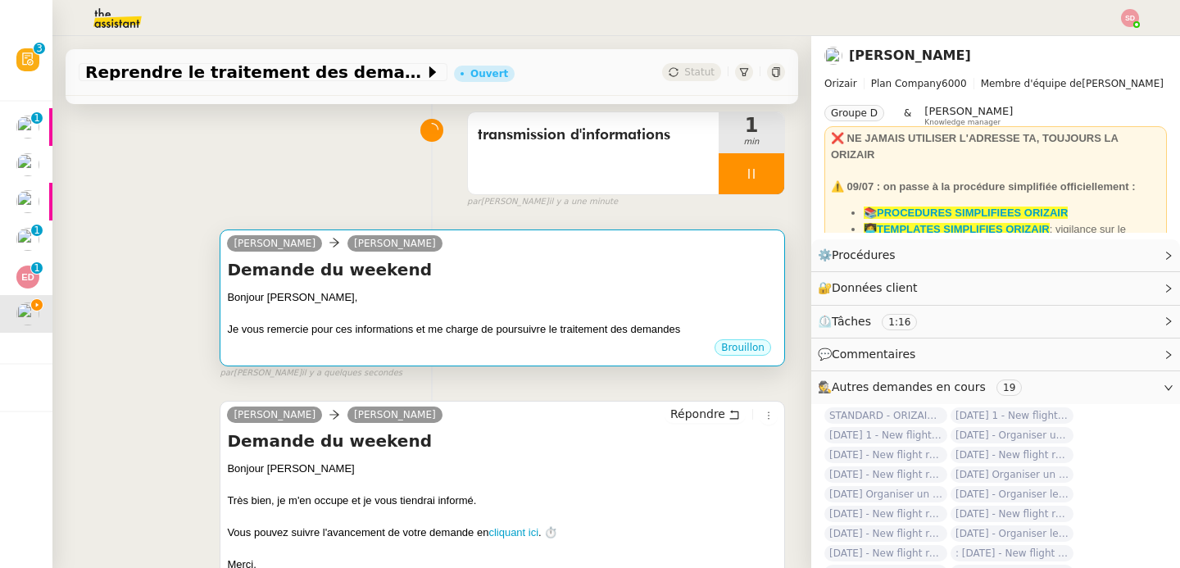
click at [586, 335] on div "Je vous remercie pour ces informations et me charge de poursuivre le traitement…" at bounding box center [502, 329] width 551 height 16
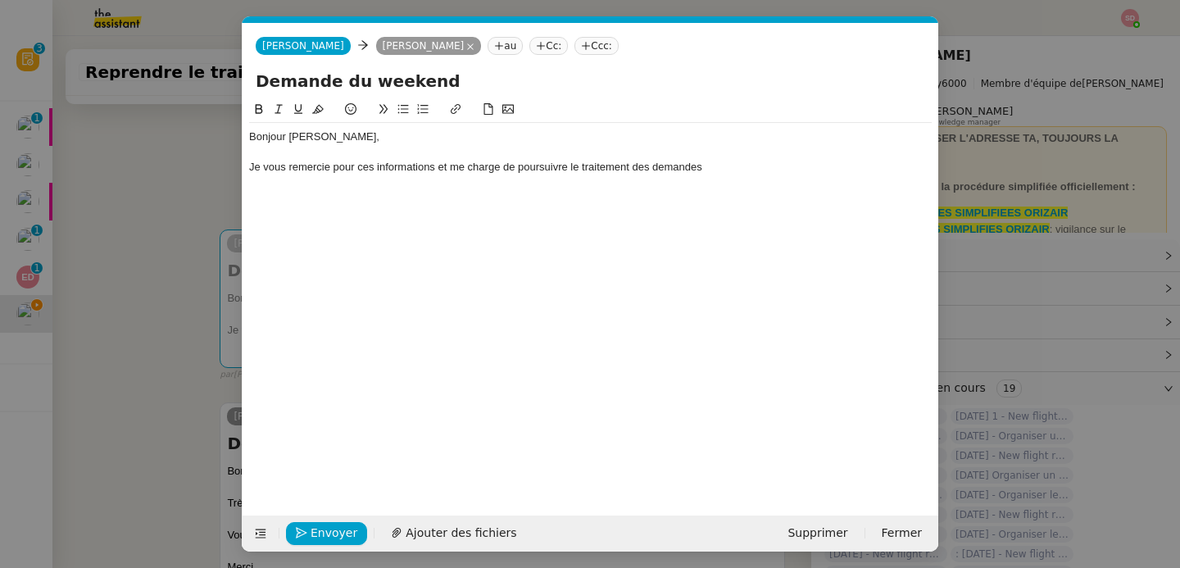
scroll to position [0, 34]
click at [633, 164] on div "Je vous remercie pour ces informations et me charge de poursuivre le traitement…" at bounding box center [590, 167] width 683 height 15
click at [768, 179] on div "Bonjour Louis, Je vous remercie pour ces informations et me charge de poursuivr…" at bounding box center [590, 152] width 683 height 58
click at [309, 539] on button "Envoyer" at bounding box center [326, 533] width 81 height 23
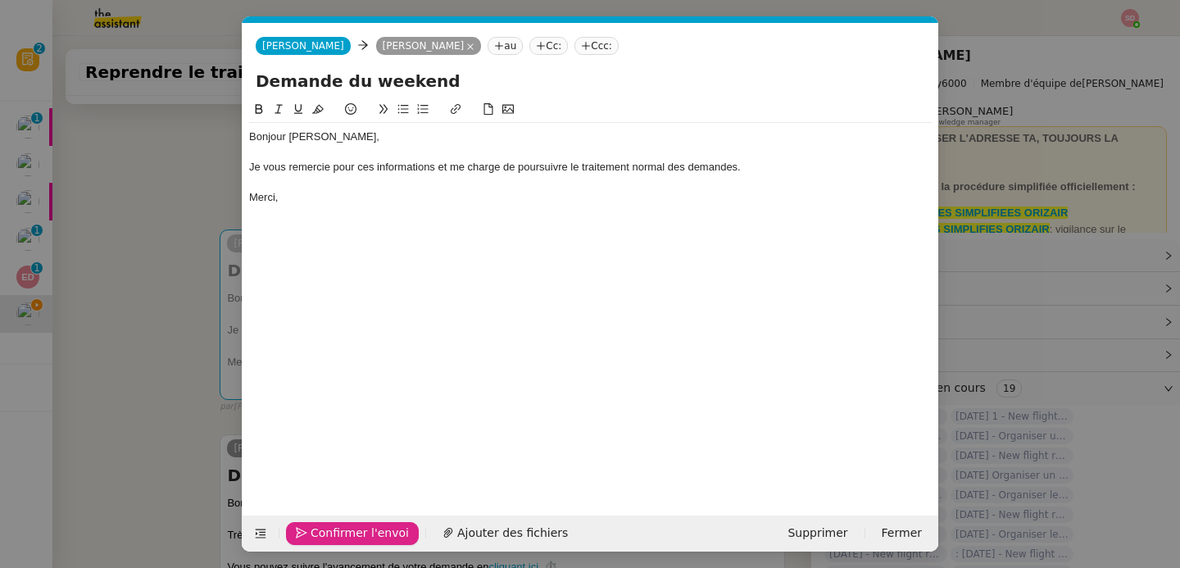
click at [309, 539] on button "Confirmer l'envoi" at bounding box center [352, 533] width 133 height 23
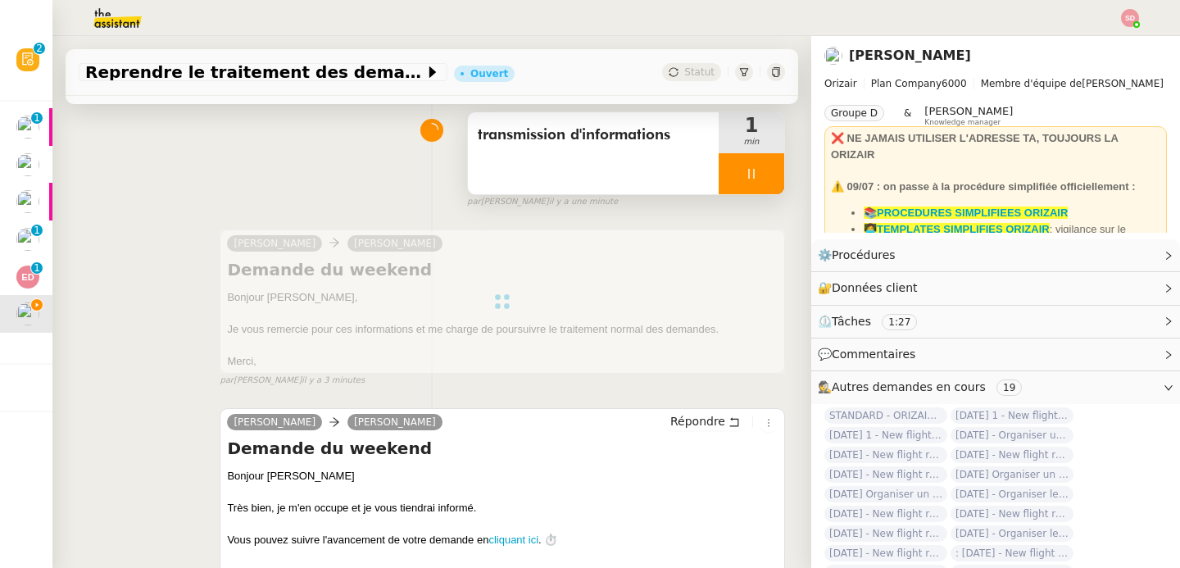
click at [753, 179] on div at bounding box center [752, 173] width 66 height 41
click at [753, 179] on button at bounding box center [767, 173] width 33 height 41
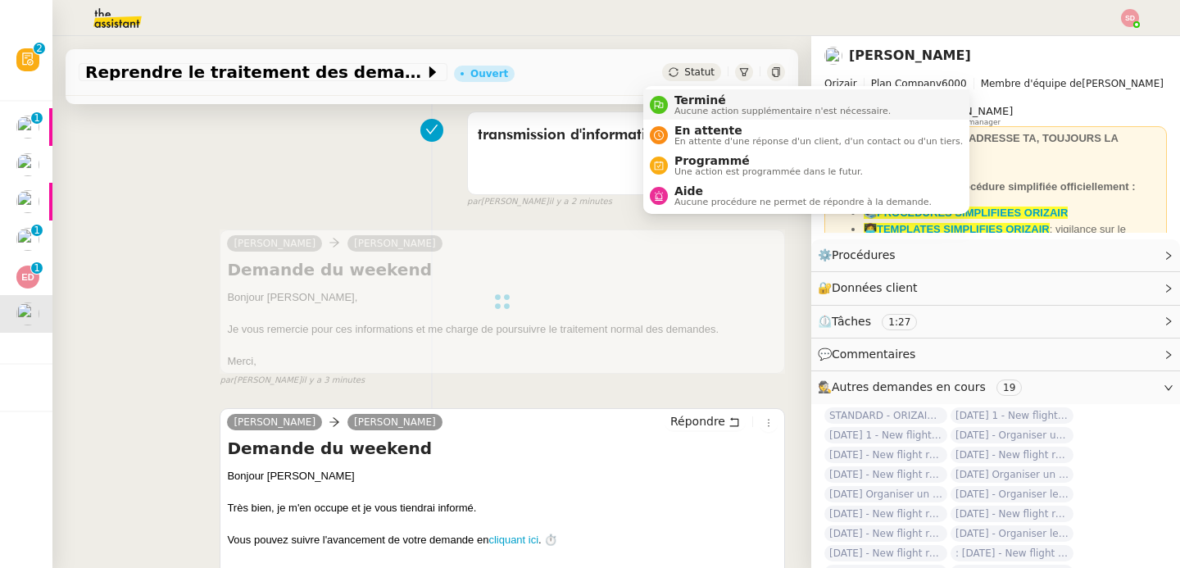
click at [656, 107] on icon at bounding box center [659, 105] width 10 height 10
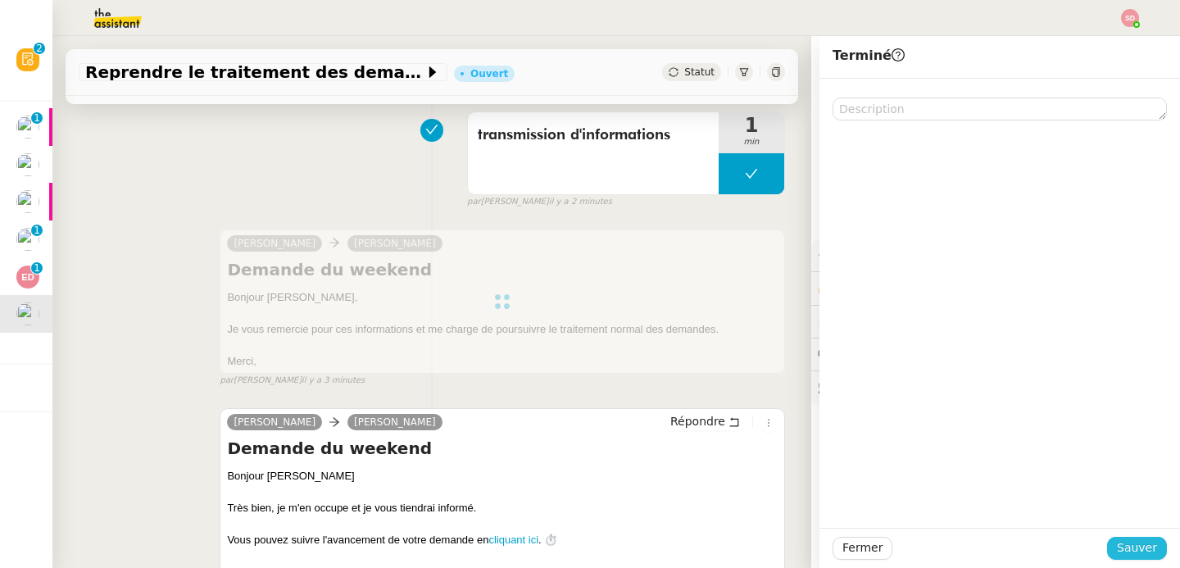
click at [1122, 551] on span "Sauver" at bounding box center [1137, 547] width 40 height 19
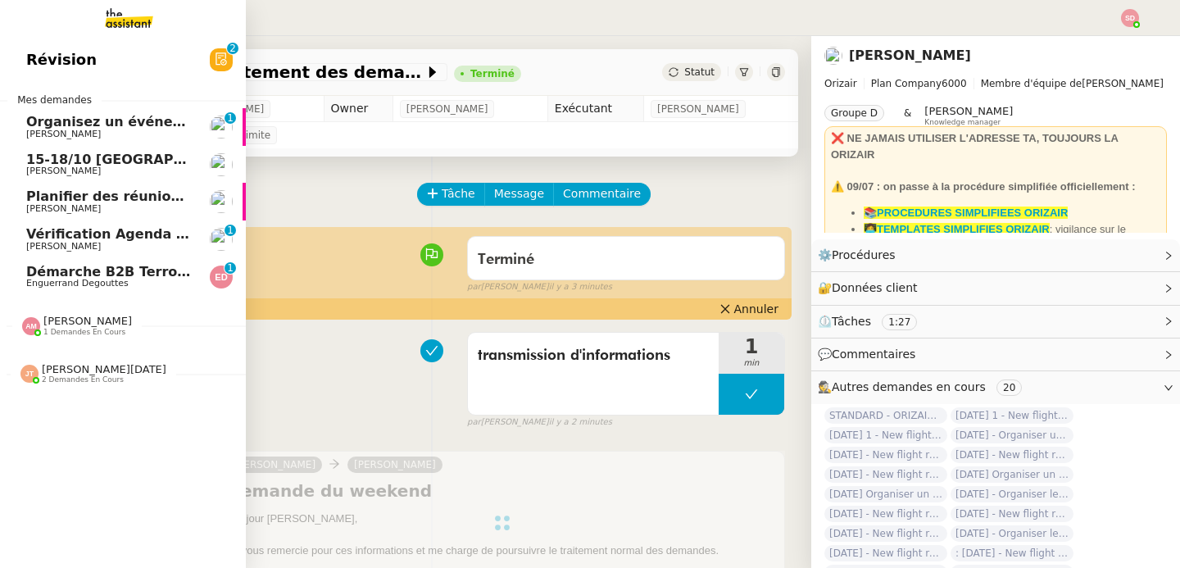
click at [106, 235] on span "Vérification Agenda + Chat + Wagram (9h et 14h)" at bounding box center [210, 234] width 368 height 16
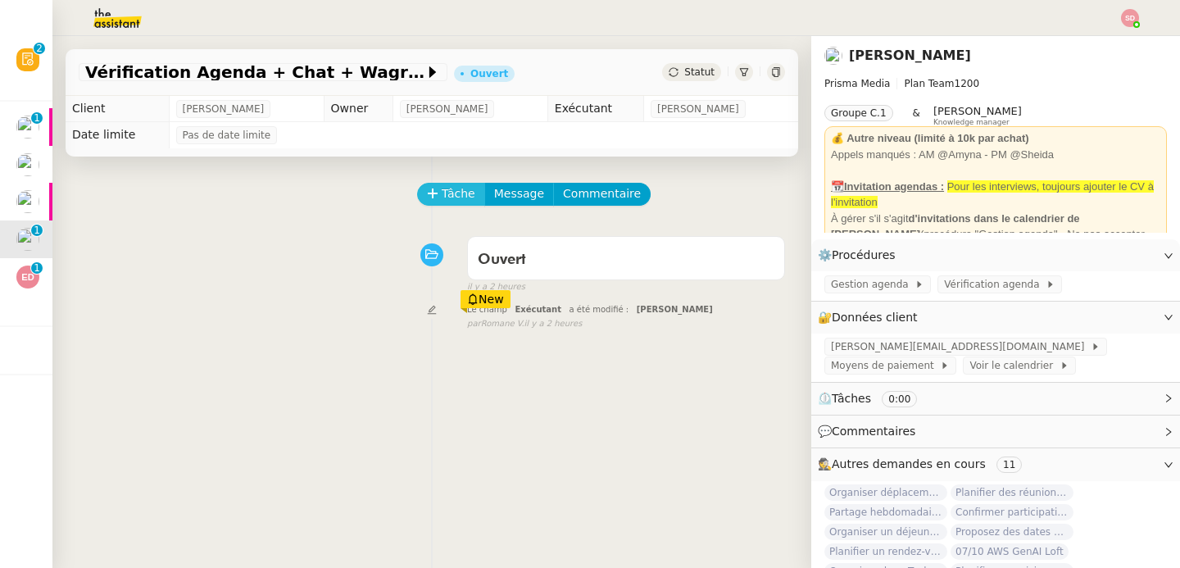
click at [447, 189] on span "Tâche" at bounding box center [459, 193] width 34 height 19
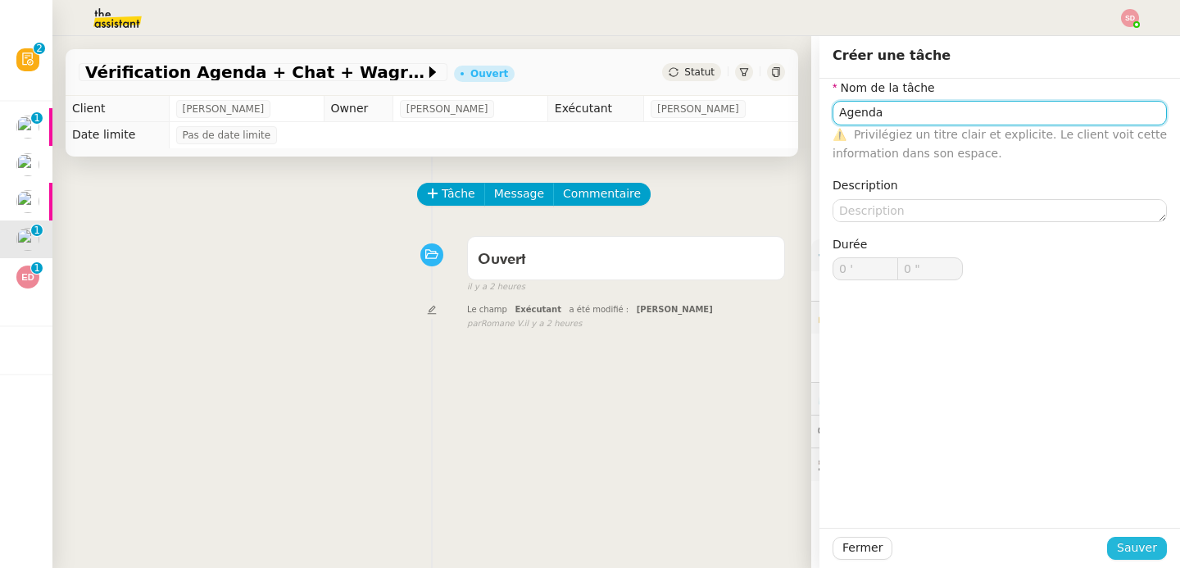
type input "Agenda"
click at [1133, 547] on span "Sauver" at bounding box center [1137, 547] width 40 height 19
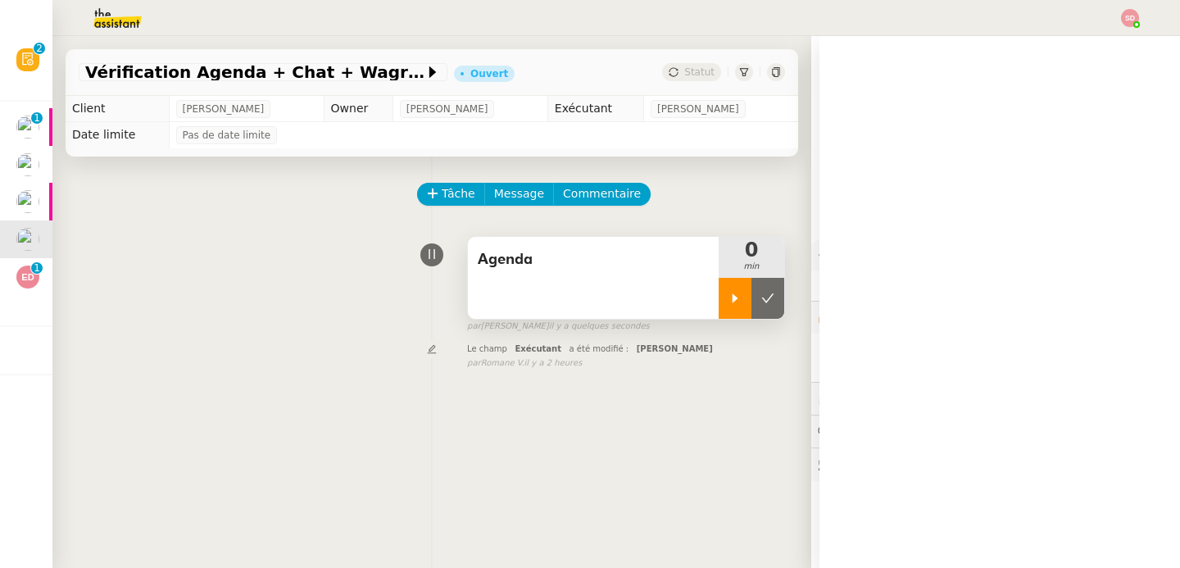
click at [726, 295] on div at bounding box center [735, 298] width 33 height 41
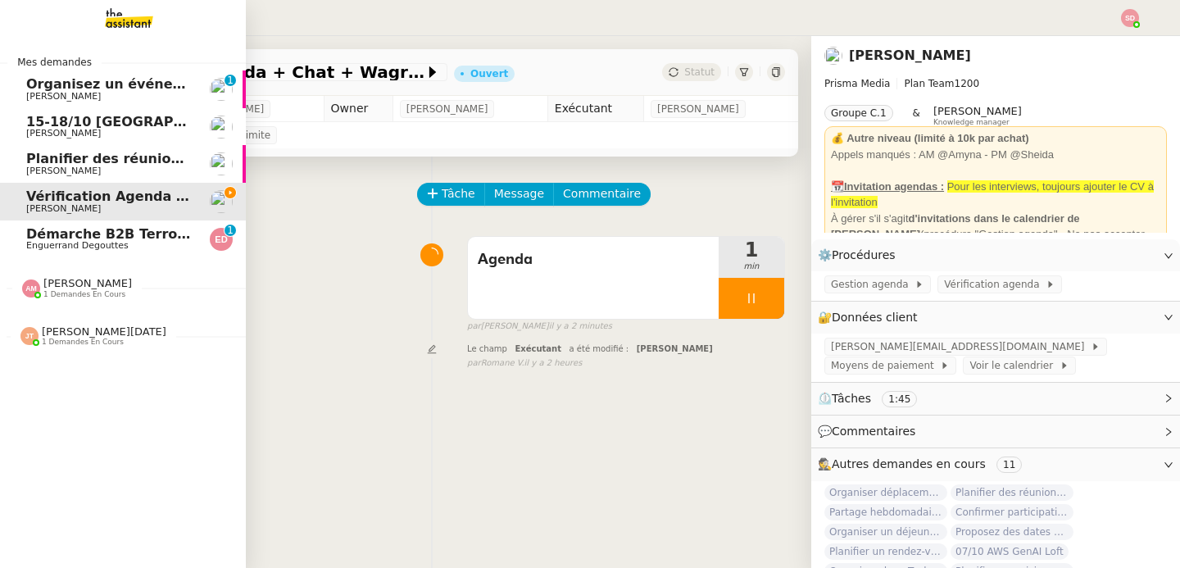
click at [56, 324] on span "Jean-Noël De Tinguy 1 demandes en cours" at bounding box center [130, 329] width 246 height 34
click at [67, 366] on span "Réserver chambre hôtel Renaissance" at bounding box center [165, 367] width 278 height 16
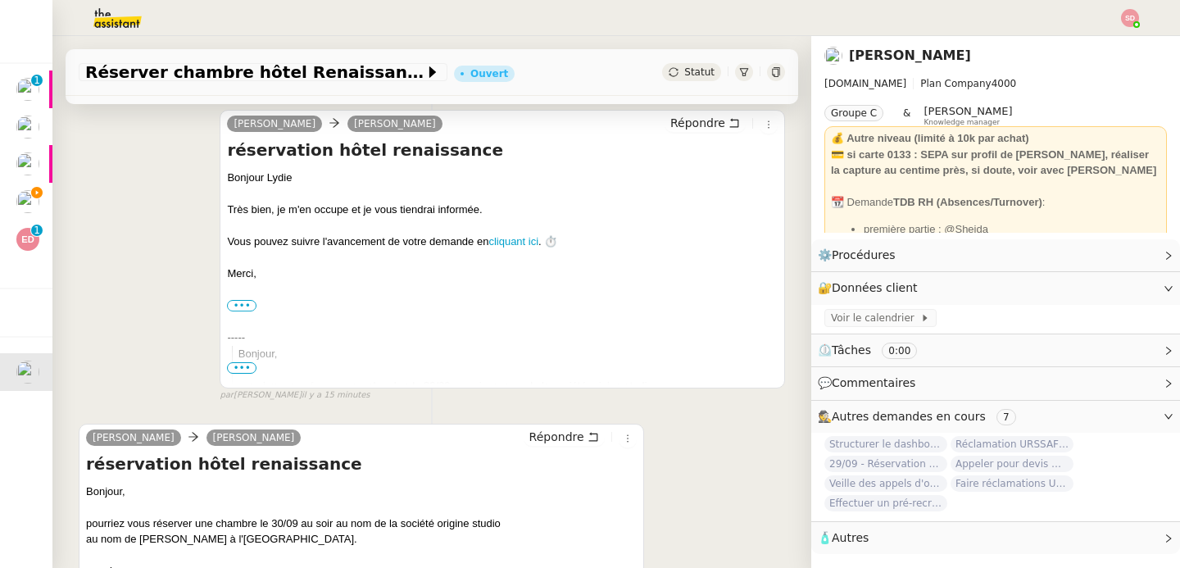
scroll to position [349, 0]
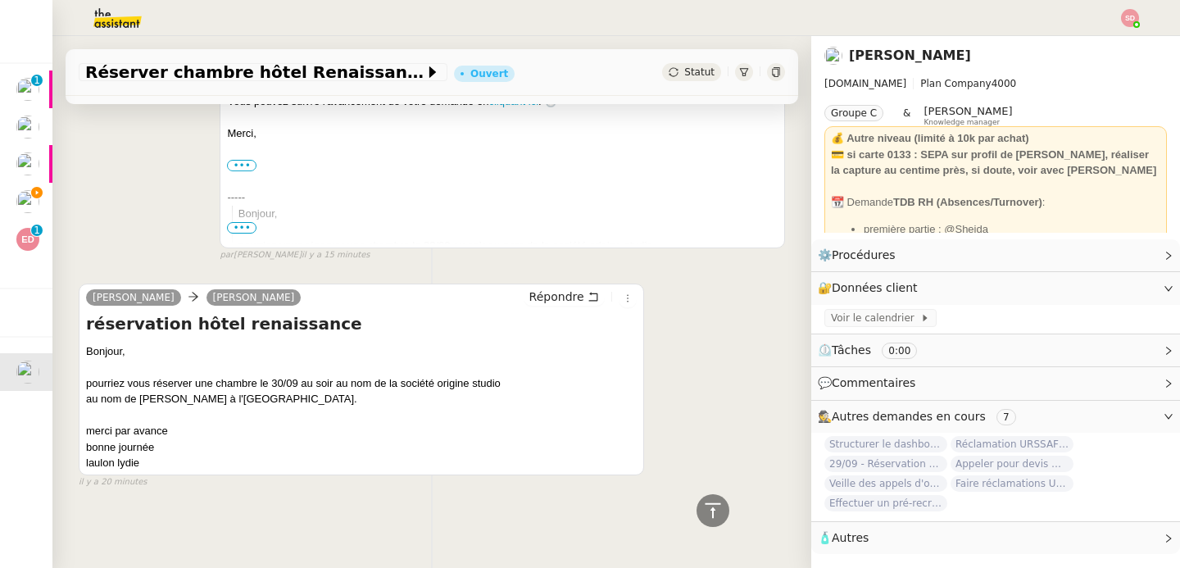
click at [824, 463] on span "29/09 - Réservation hôtel Renaissance" at bounding box center [885, 464] width 123 height 16
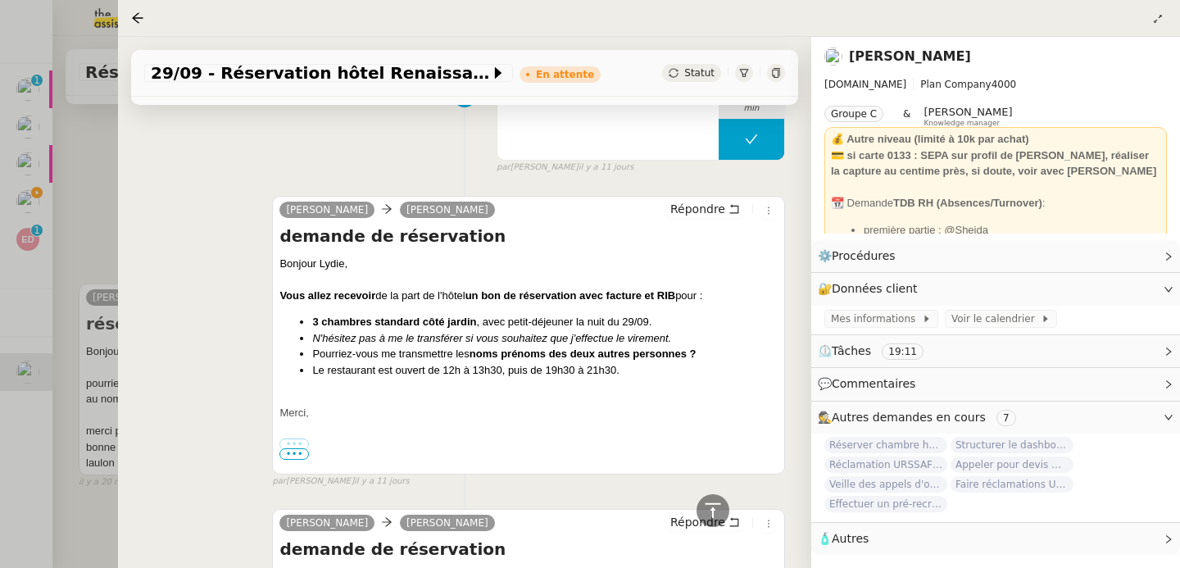
scroll to position [1870, 0]
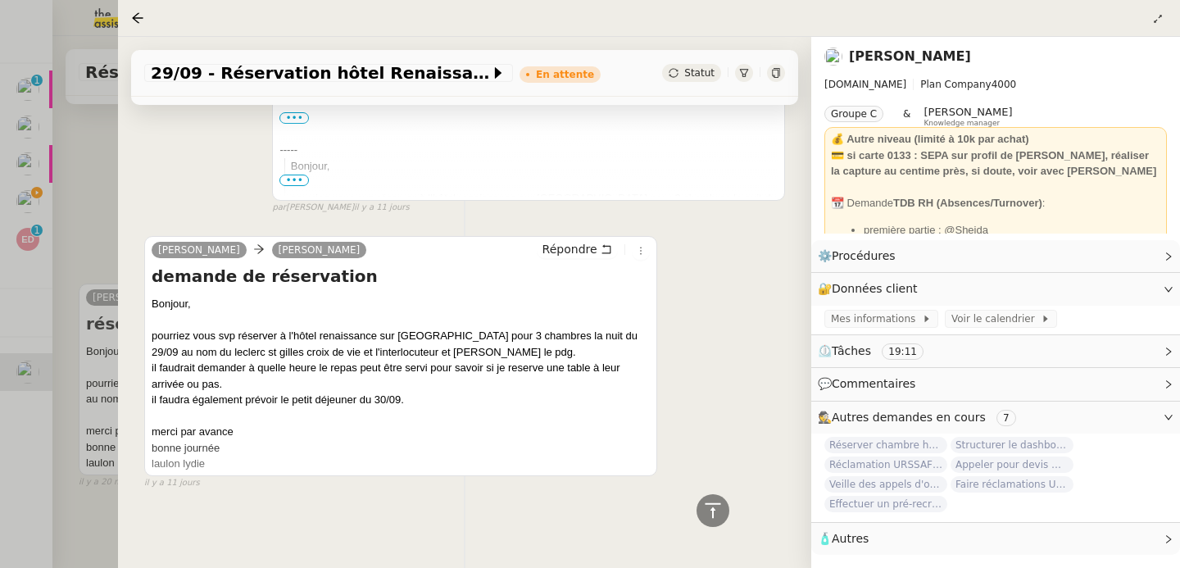
click at [116, 399] on div at bounding box center [590, 284] width 1180 height 568
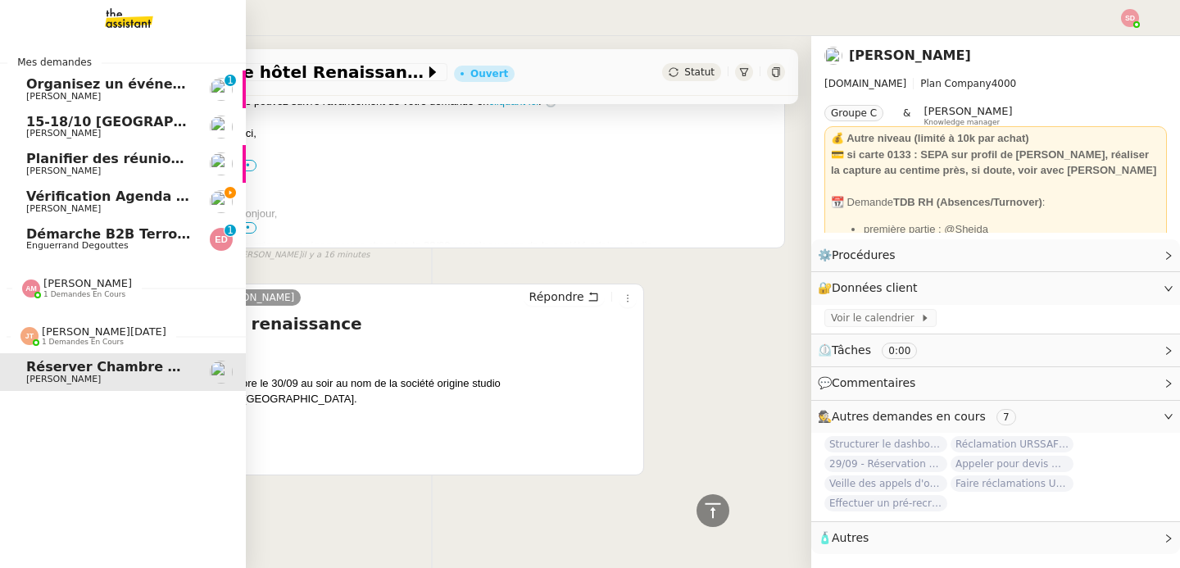
click at [11, 325] on span "Jean-Noël De Tinguy 1 demandes en cours" at bounding box center [94, 335] width 166 height 21
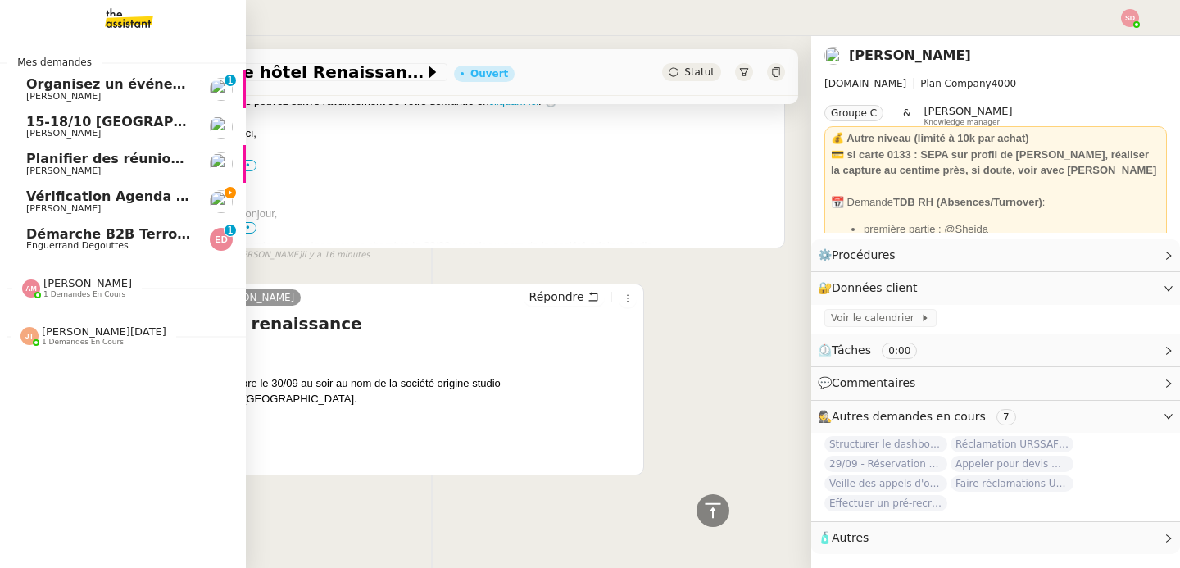
click at [106, 283] on span "Amyna Mehrez" at bounding box center [87, 283] width 89 height 12
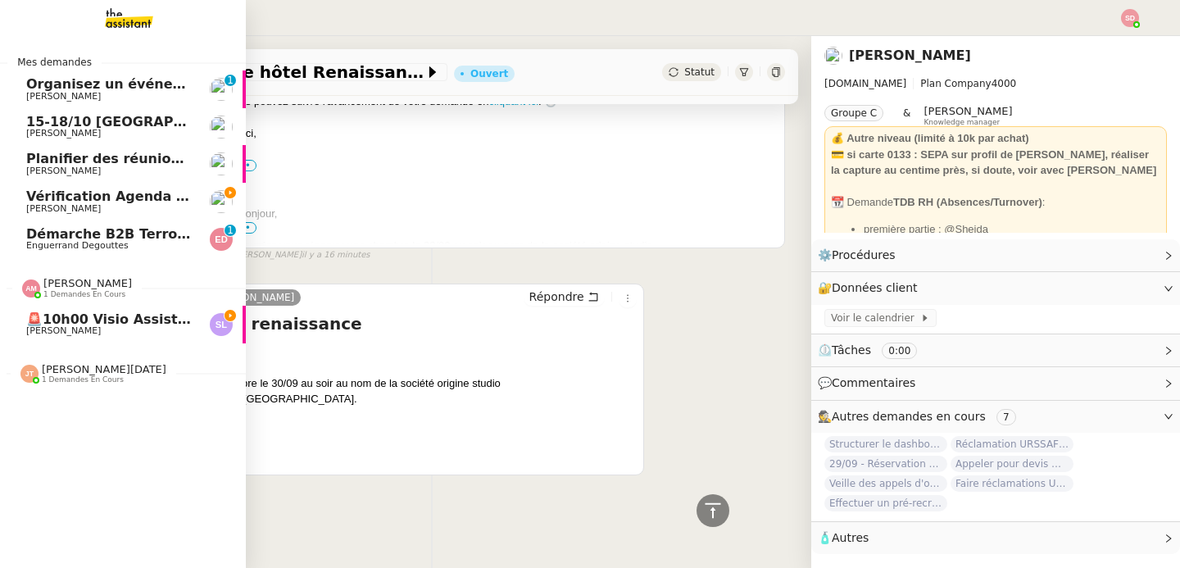
click at [124, 329] on span "Sylvie Legendarme" at bounding box center [109, 331] width 166 height 10
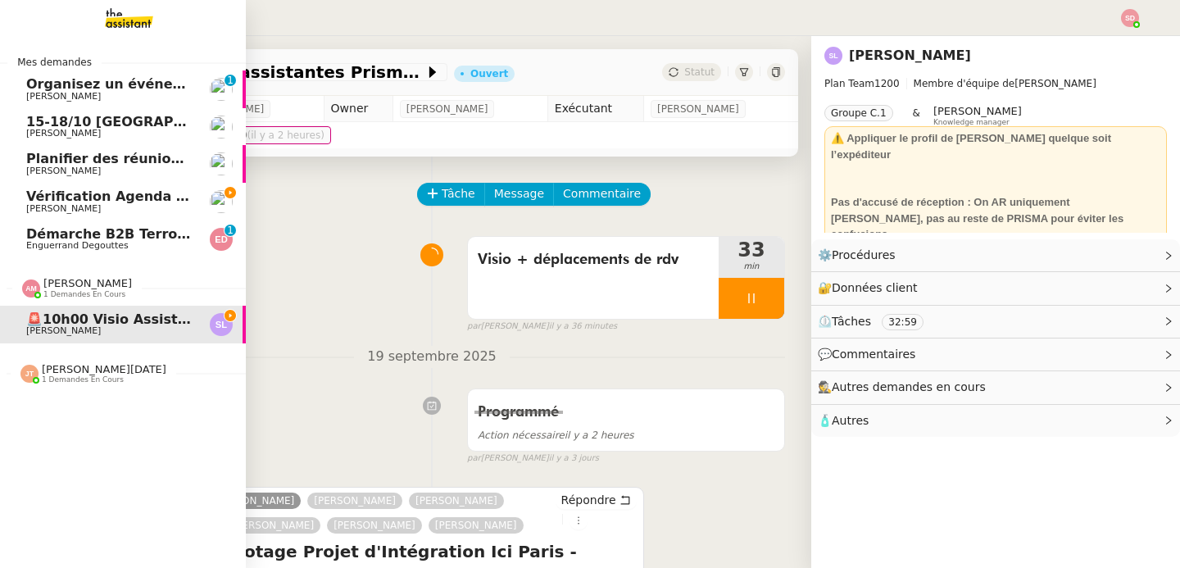
click at [58, 287] on span "Amyna Mehrez" at bounding box center [87, 283] width 89 height 12
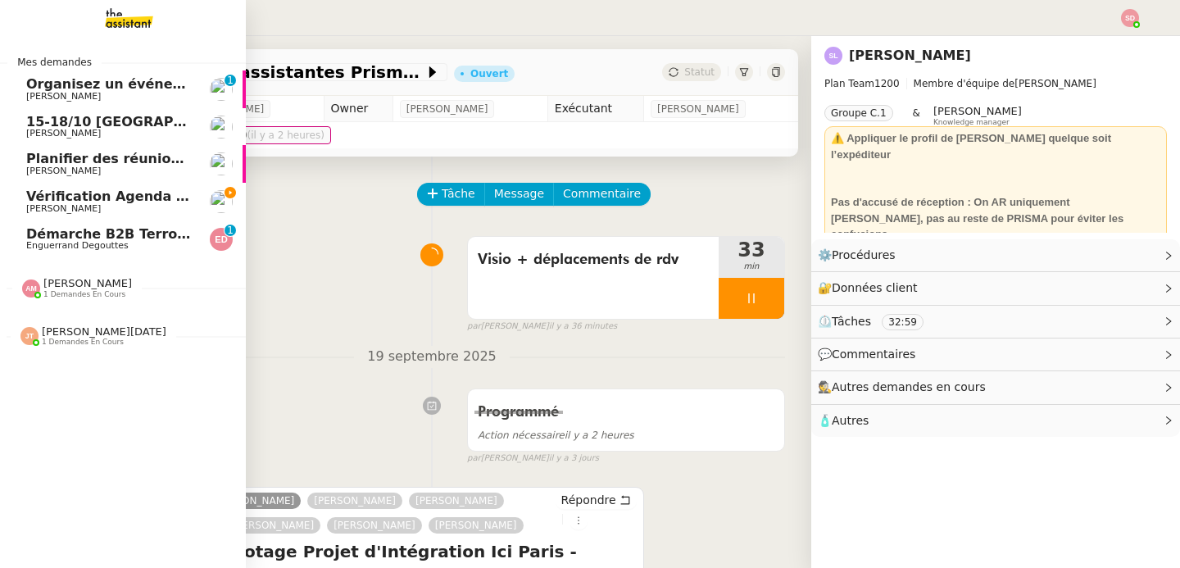
click at [138, 193] on span "Vérification Agenda + Chat + Wagram (9h et 14h)" at bounding box center [210, 196] width 368 height 16
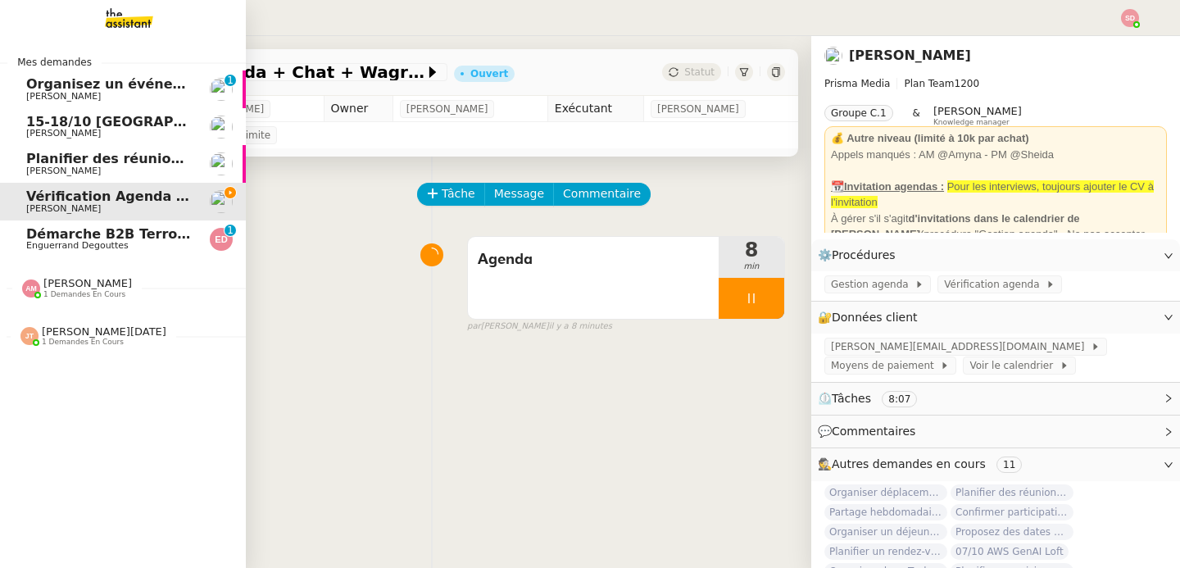
click at [82, 162] on span "Planifier des réunions régulières" at bounding box center [147, 159] width 242 height 16
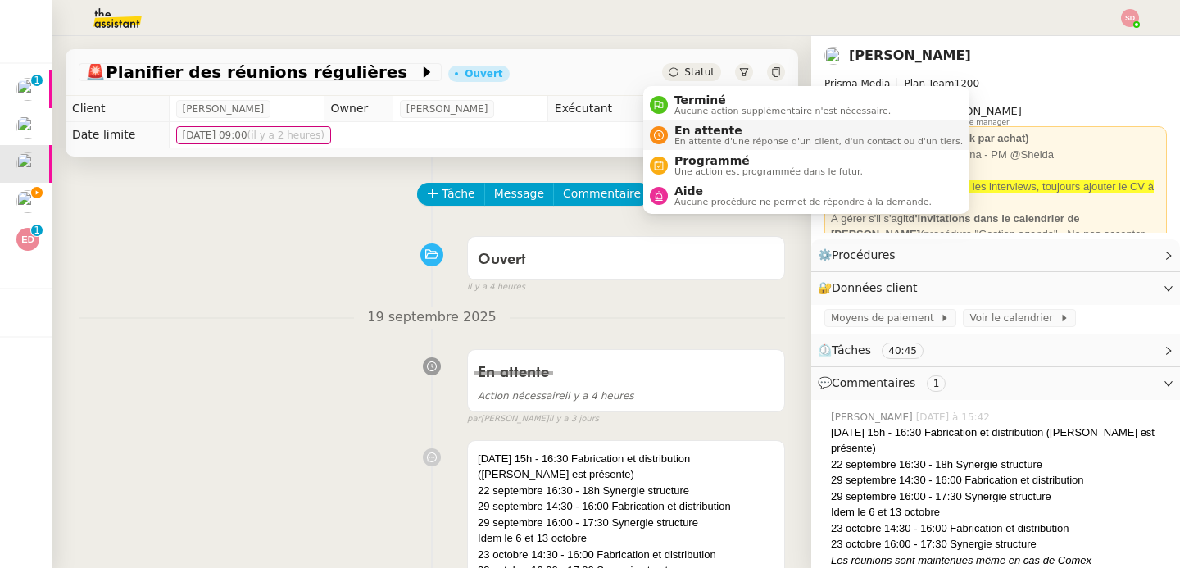
click at [671, 136] on div "En attente En attente d'une réponse d'un client, d'un contact ou d'un tiers." at bounding box center [815, 135] width 295 height 22
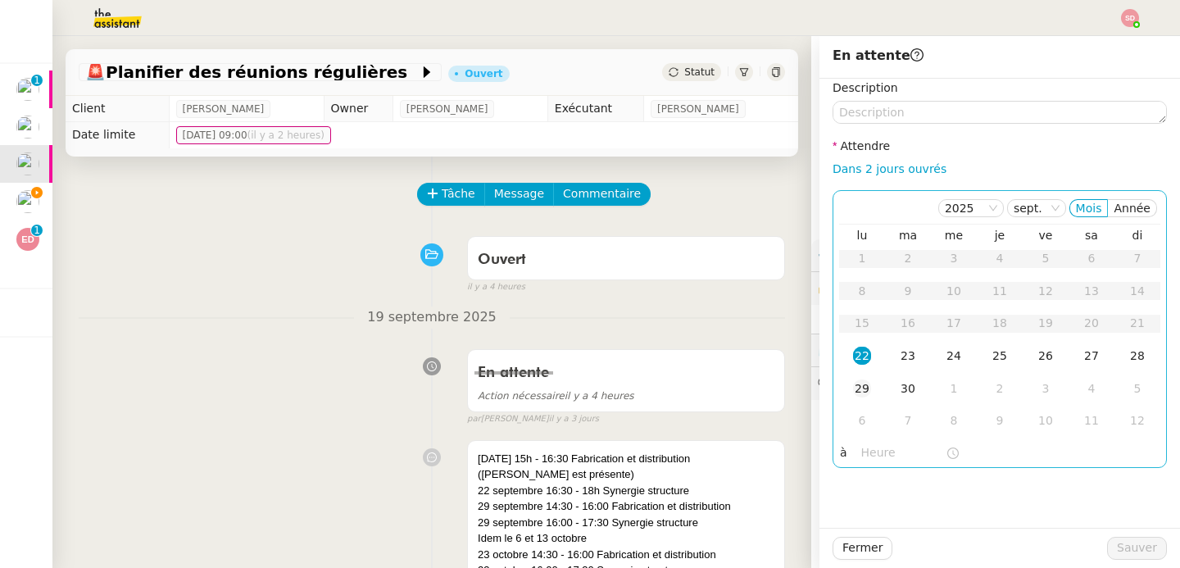
click at [853, 387] on div "29" at bounding box center [862, 388] width 18 height 18
click at [1128, 541] on span "Sauver" at bounding box center [1137, 547] width 40 height 19
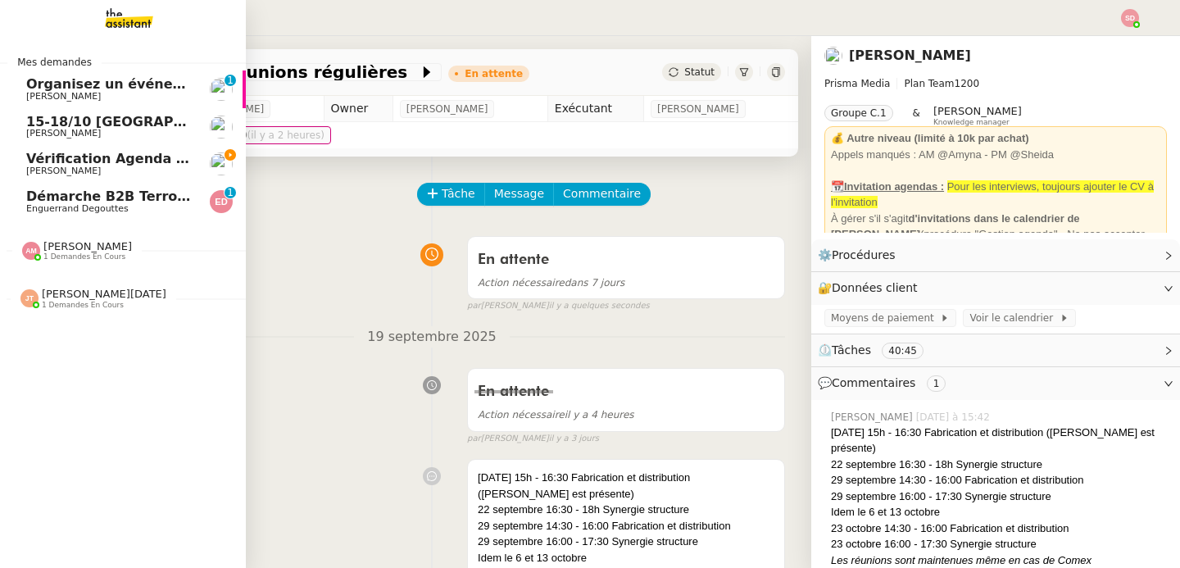
click at [220, 93] on img at bounding box center [221, 89] width 23 height 23
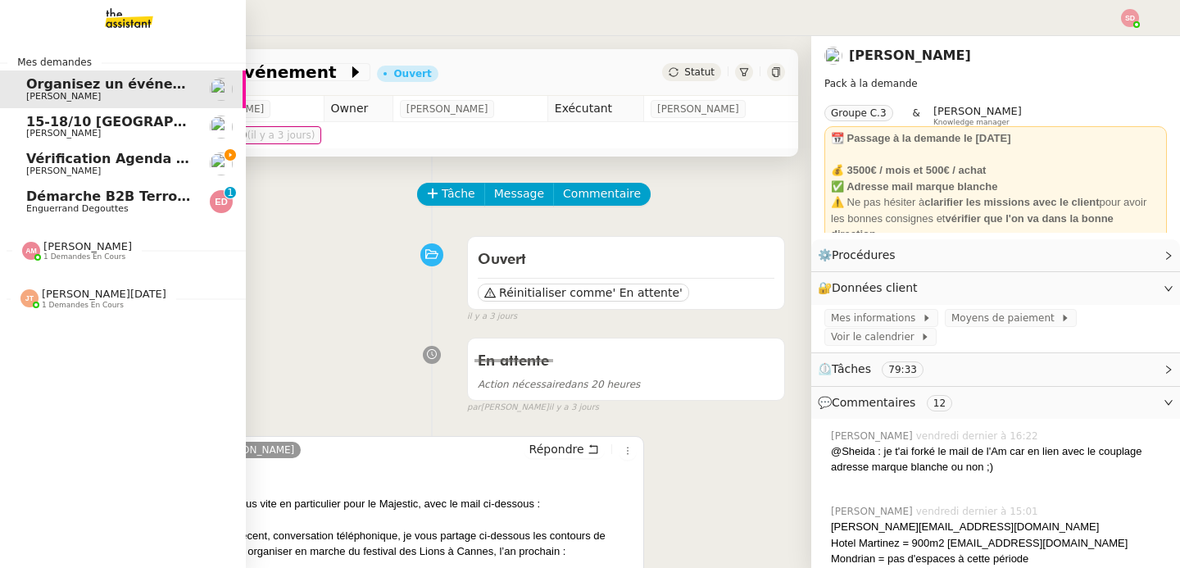
click at [44, 159] on span "Vérification Agenda + Chat + Wagram (9h et 14h)" at bounding box center [210, 159] width 368 height 16
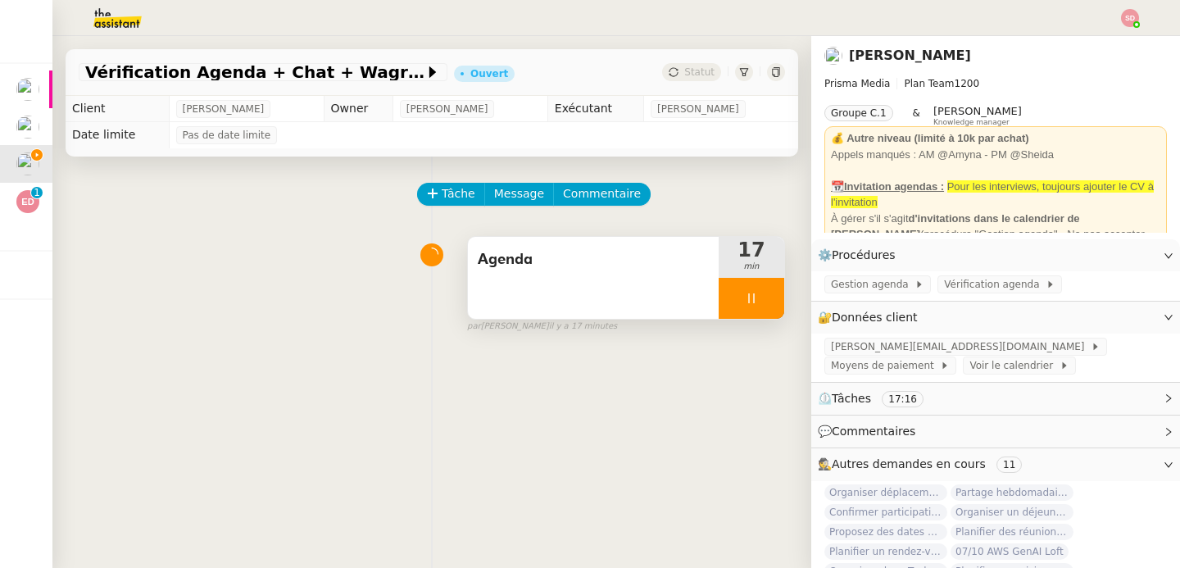
click at [745, 286] on div at bounding box center [752, 298] width 66 height 41
click at [751, 286] on button at bounding box center [767, 298] width 33 height 41
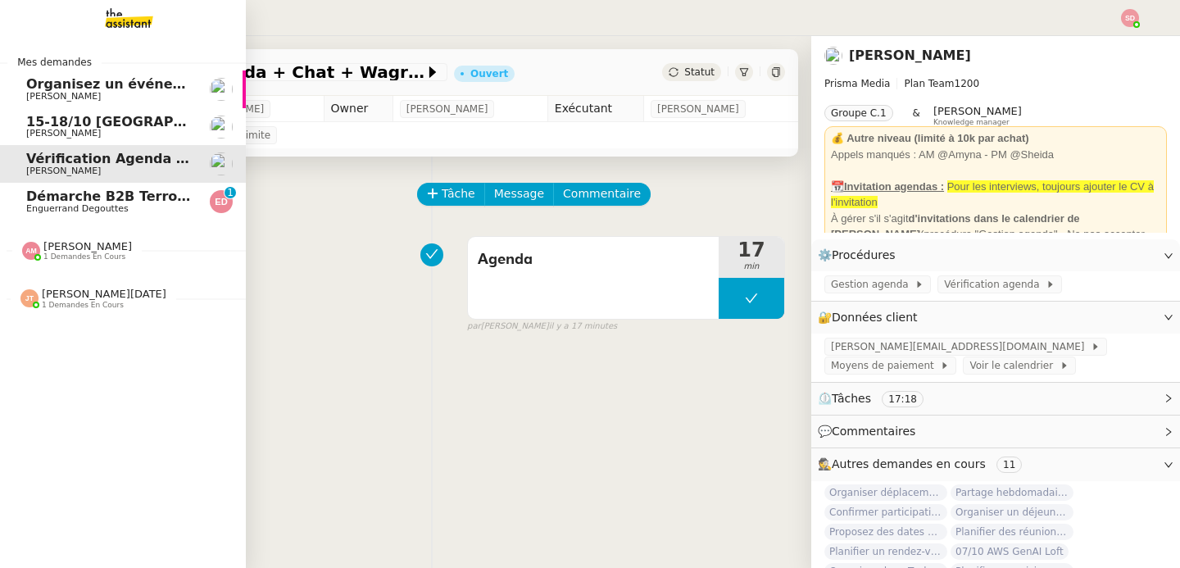
click at [45, 91] on span "[PERSON_NAME]" at bounding box center [63, 96] width 75 height 11
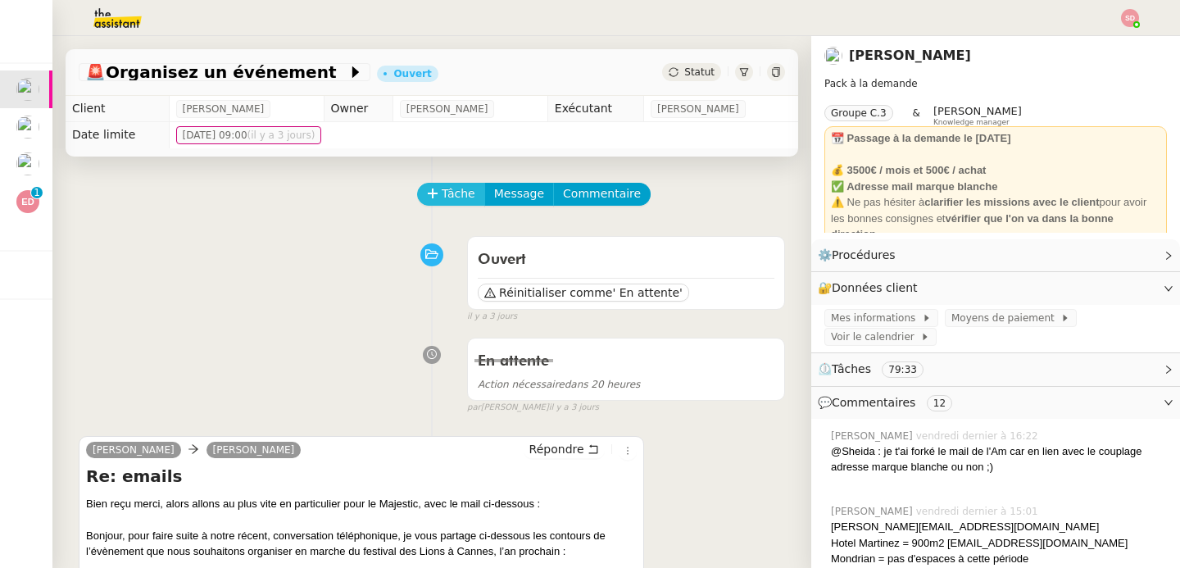
click at [457, 190] on span "Tâche" at bounding box center [459, 193] width 34 height 19
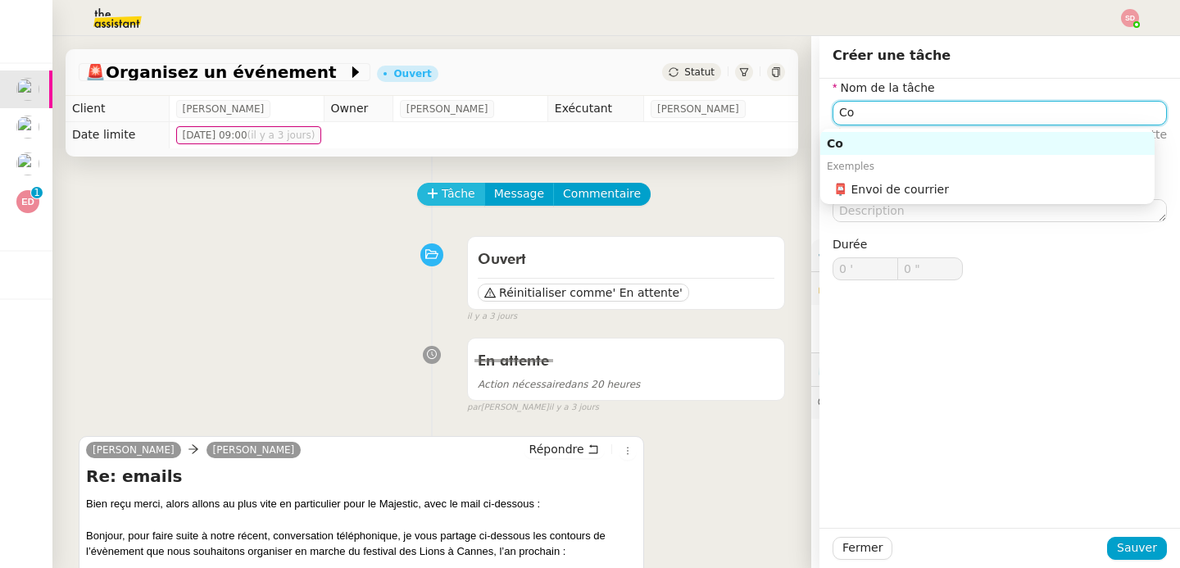
type input "C"
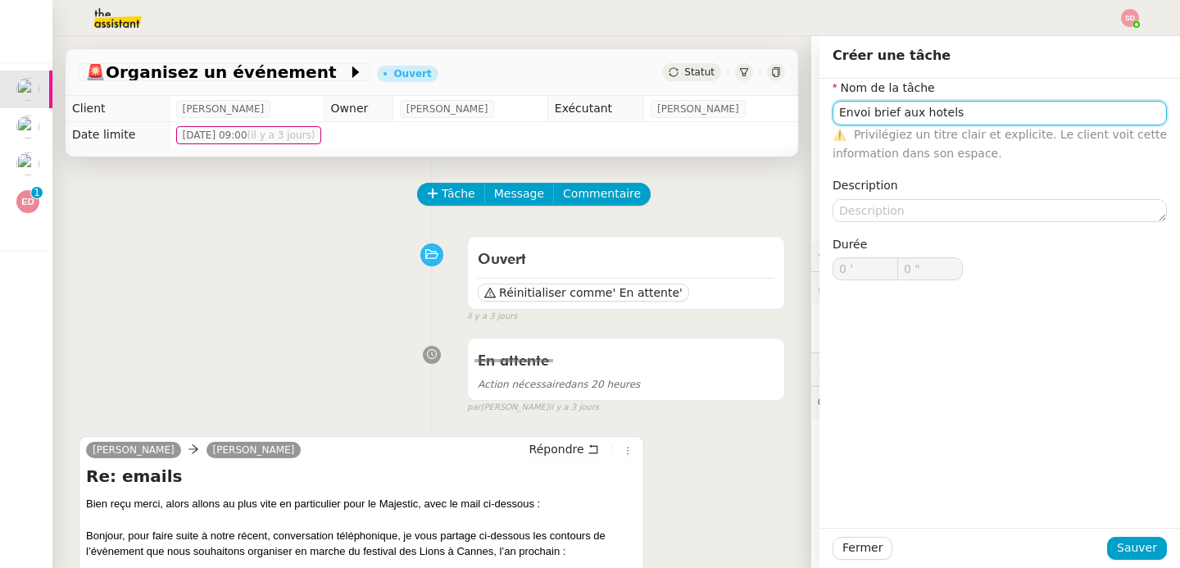
type input "Envoi brief aux hotels"
click at [1124, 533] on div "Fermer Sauver" at bounding box center [999, 548] width 361 height 40
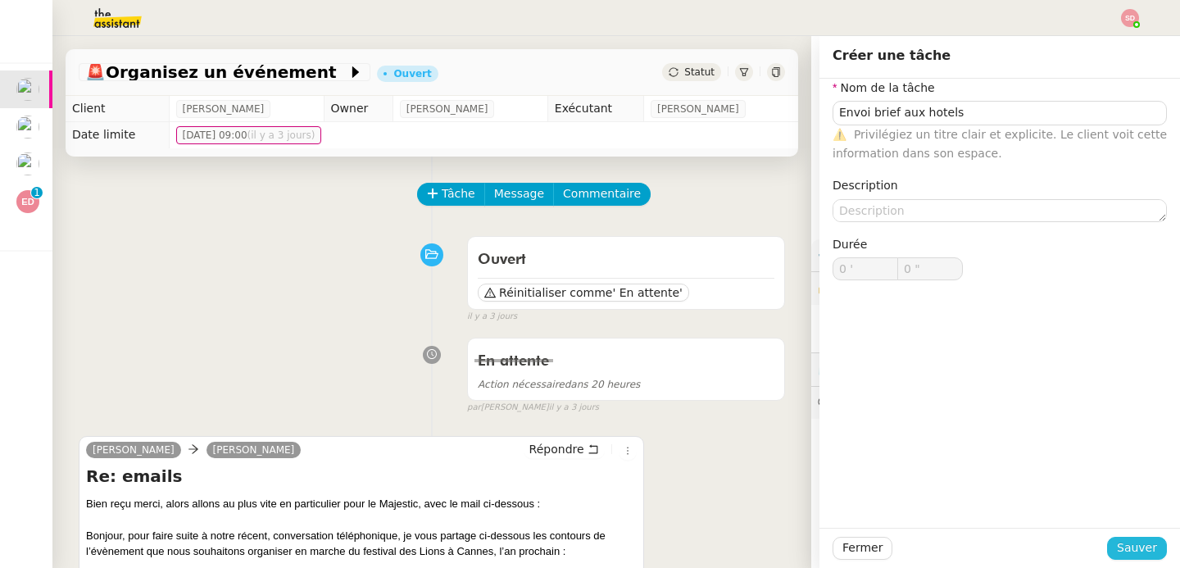
click at [1124, 539] on span "Sauver" at bounding box center [1137, 547] width 40 height 19
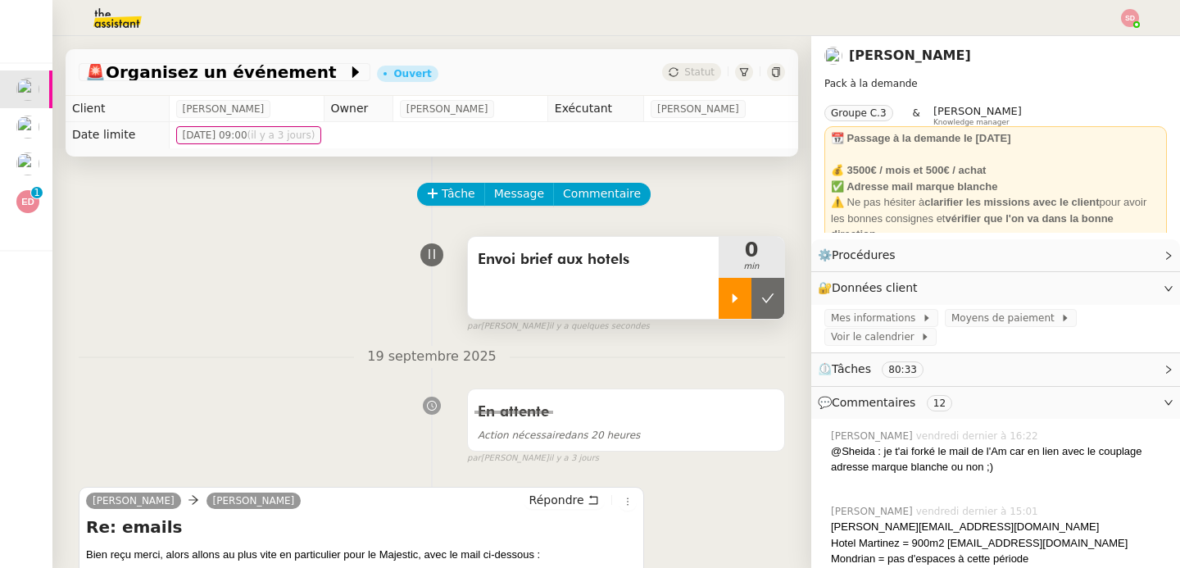
click at [719, 279] on div at bounding box center [735, 298] width 33 height 41
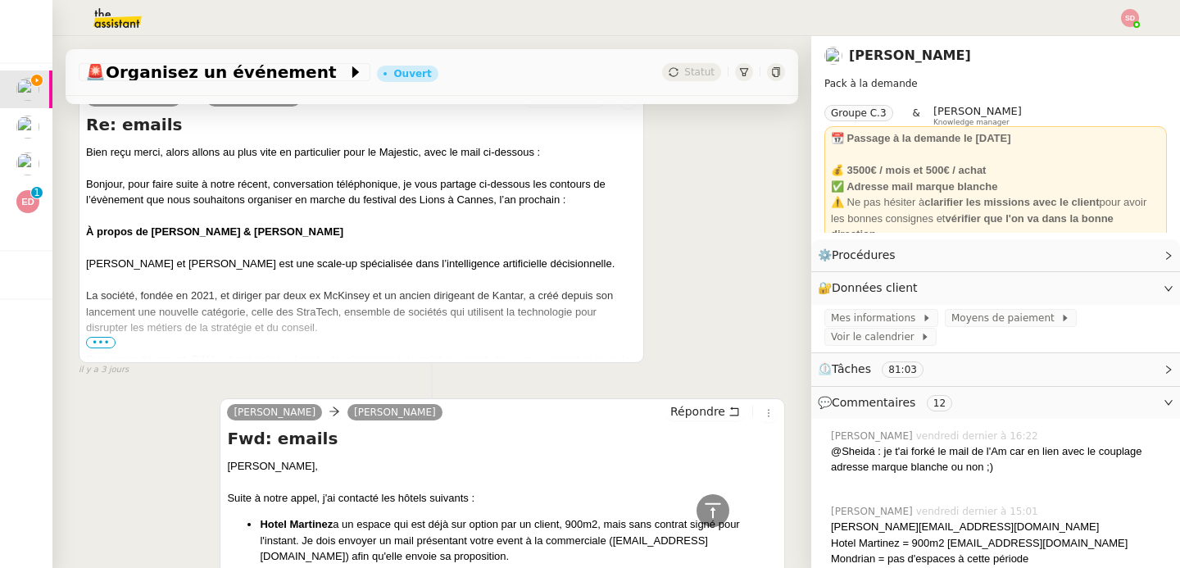
scroll to position [389, 0]
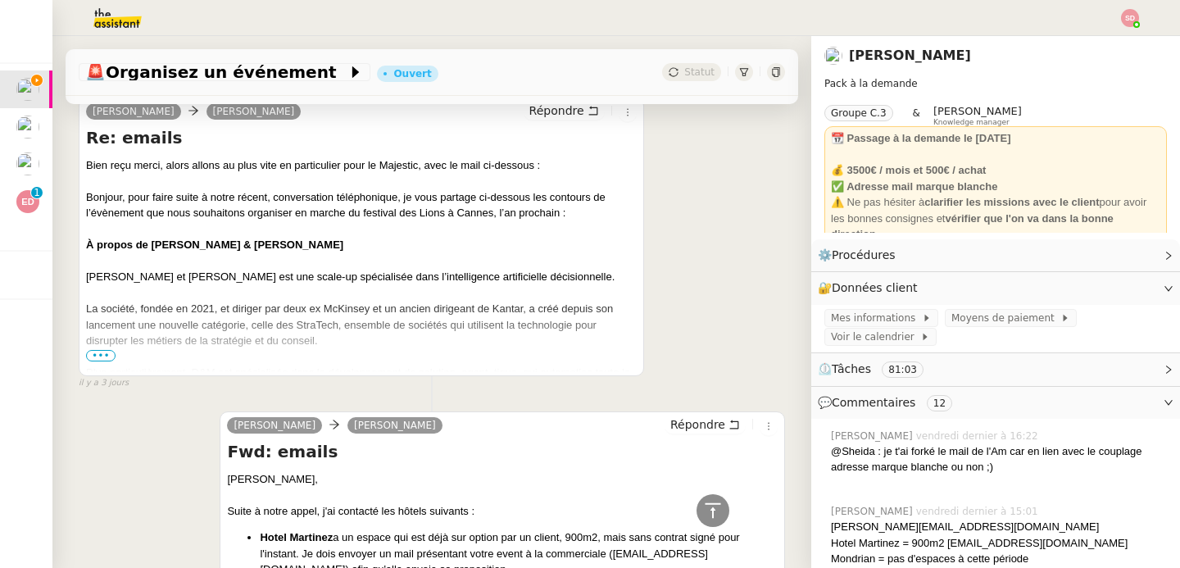
click at [102, 356] on span "•••" at bounding box center [101, 355] width 30 height 11
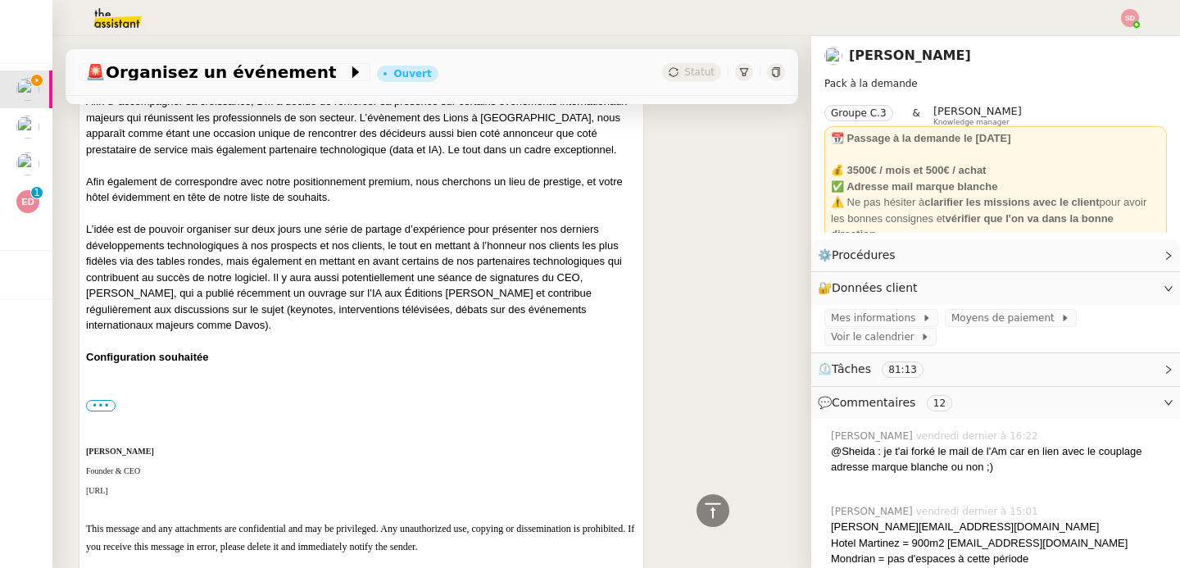
scroll to position [924, 0]
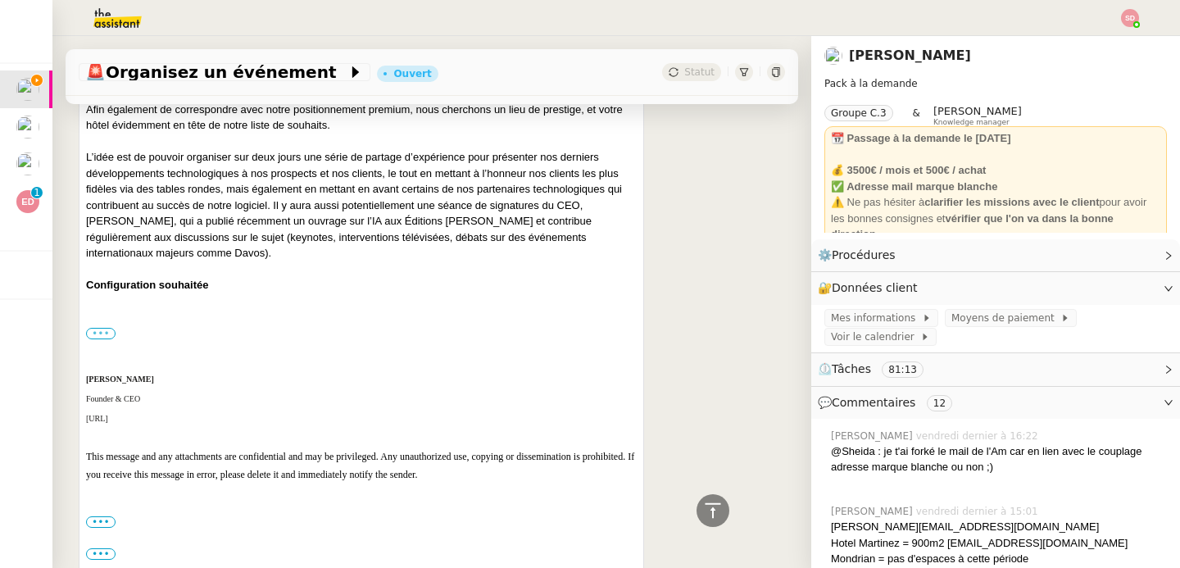
click at [103, 331] on label "•••" at bounding box center [101, 333] width 30 height 11
click at [0, 0] on input "•••" at bounding box center [0, 0] width 0 height 0
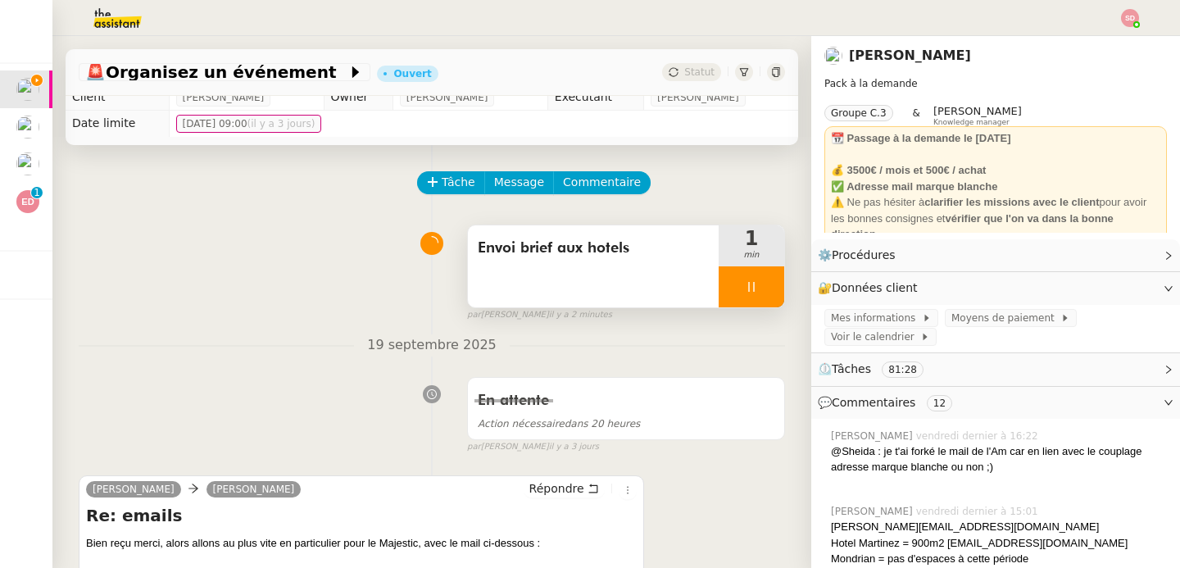
scroll to position [0, 0]
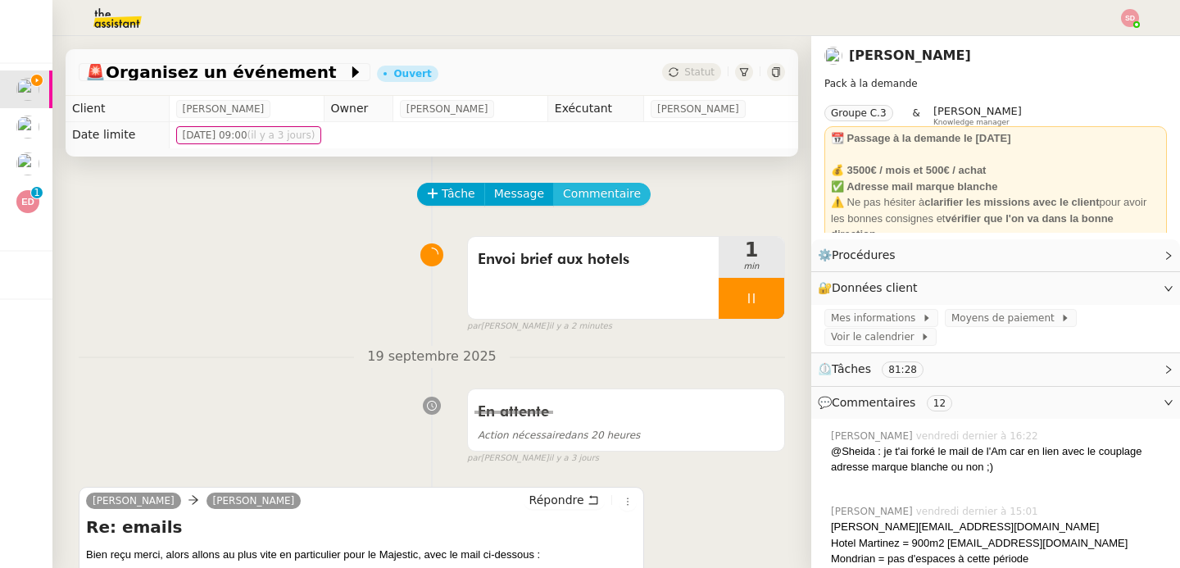
click at [612, 190] on span "Commentaire" at bounding box center [602, 193] width 78 height 19
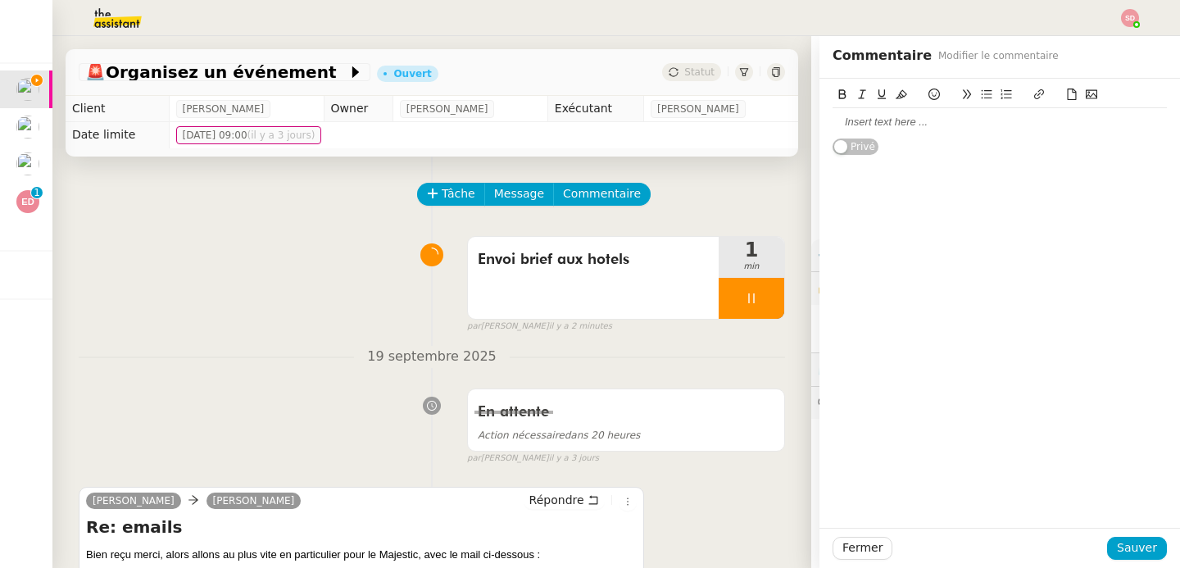
click at [976, 131] on div at bounding box center [1000, 122] width 334 height 28
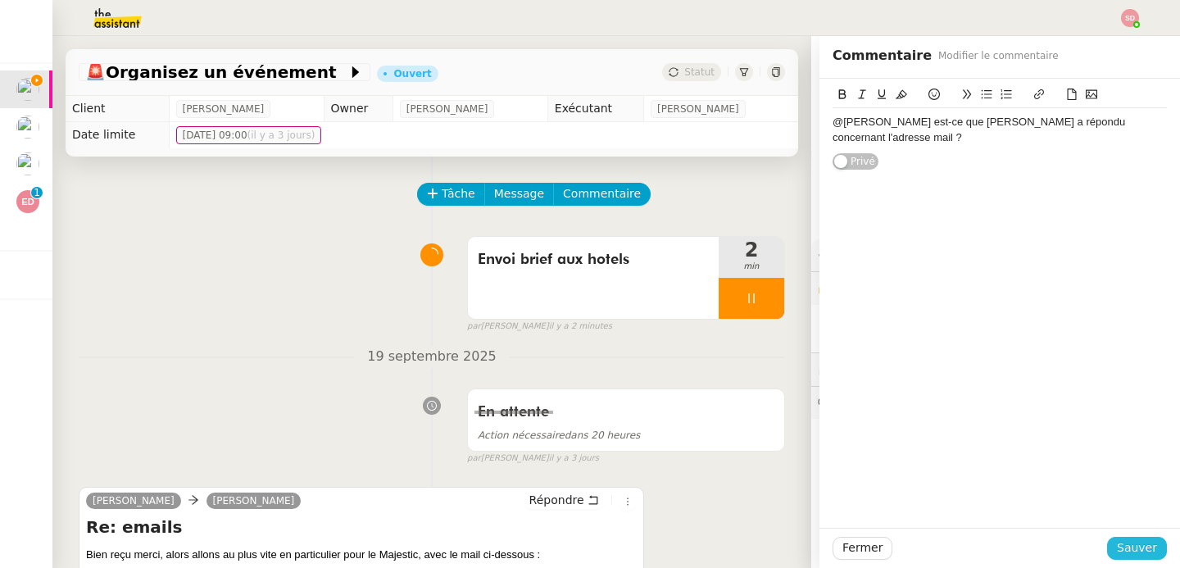
click at [1132, 547] on span "Sauver" at bounding box center [1137, 547] width 40 height 19
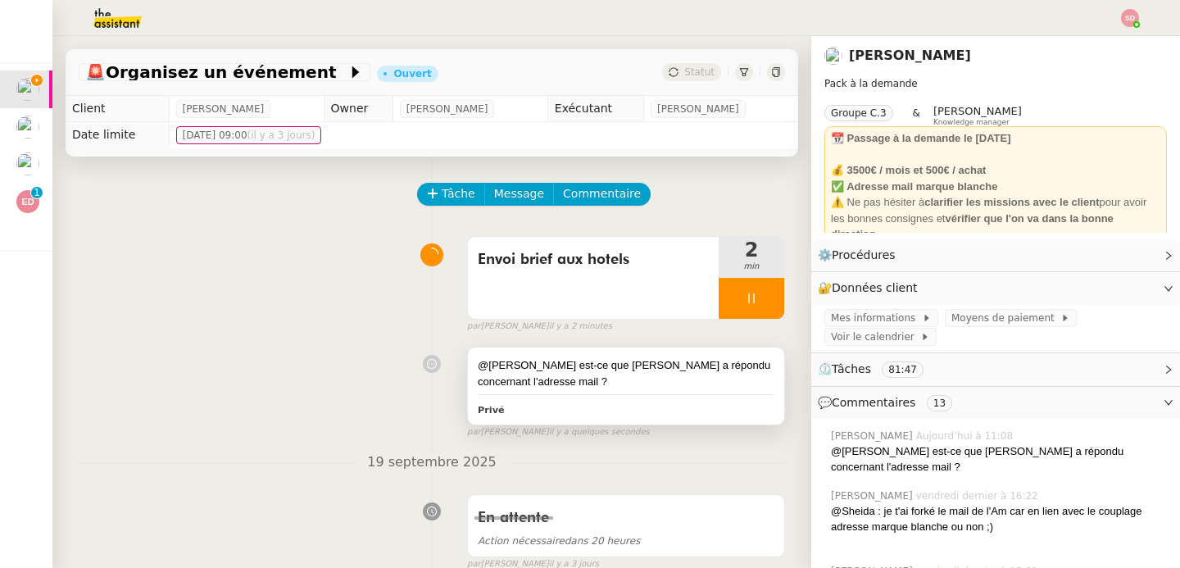
click at [664, 384] on div "@Fred est-ce que Maurice a répondu concernant l'adresse mail ?" at bounding box center [626, 373] width 297 height 32
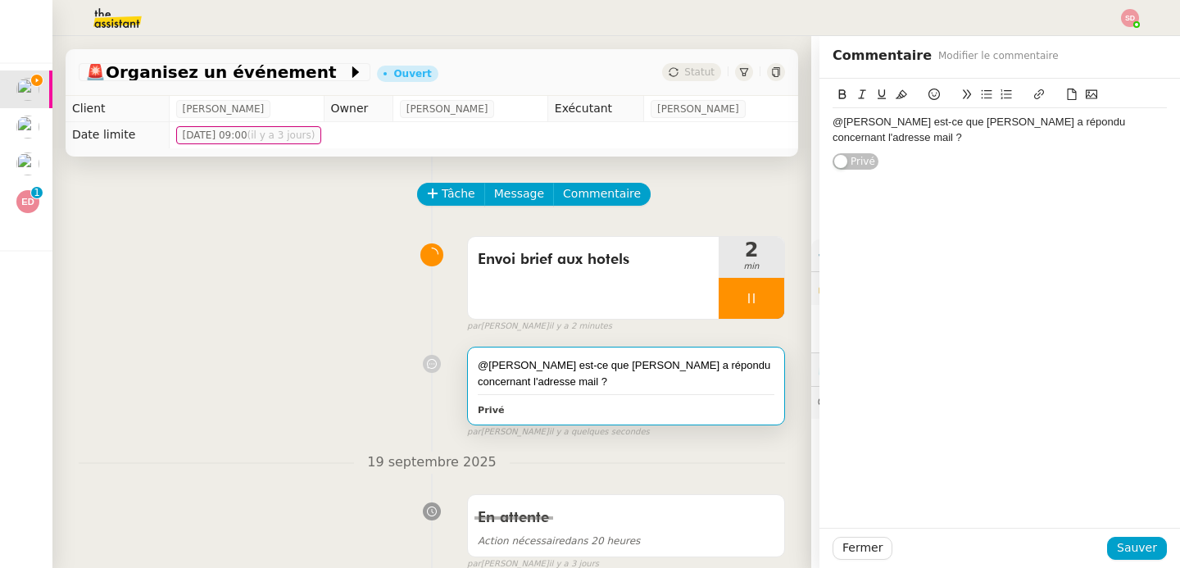
click at [1149, 121] on div "@Fred est-ce que Maurice a répondu concernant l'adresse mail ?" at bounding box center [1000, 130] width 334 height 30
click at [1117, 554] on span "Sauver" at bounding box center [1137, 547] width 40 height 19
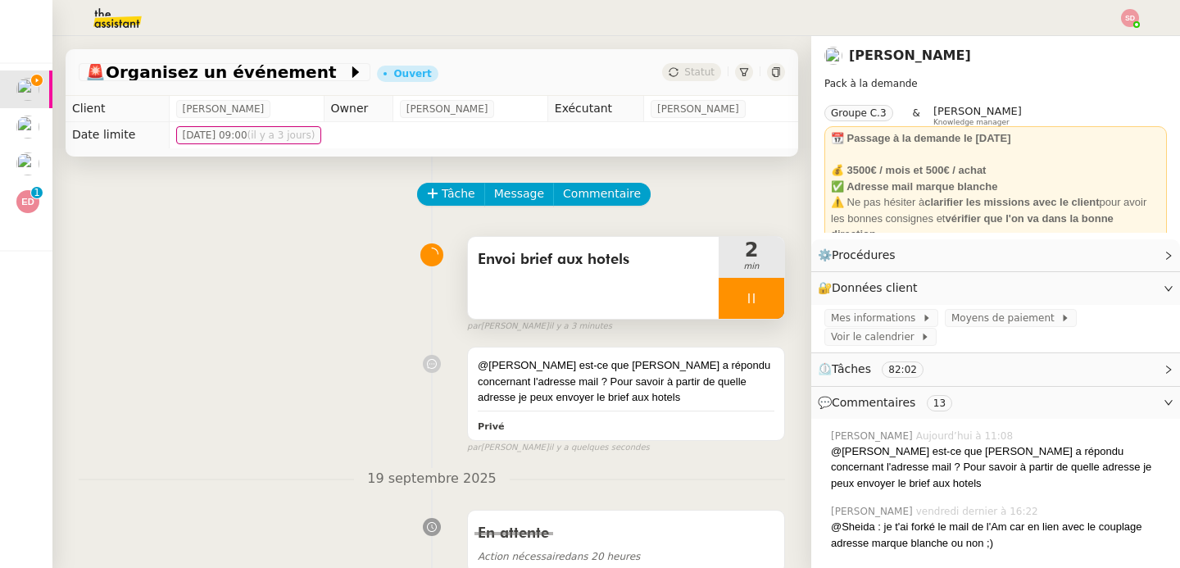
click at [746, 289] on div at bounding box center [752, 298] width 66 height 41
click at [751, 289] on button at bounding box center [767, 298] width 33 height 41
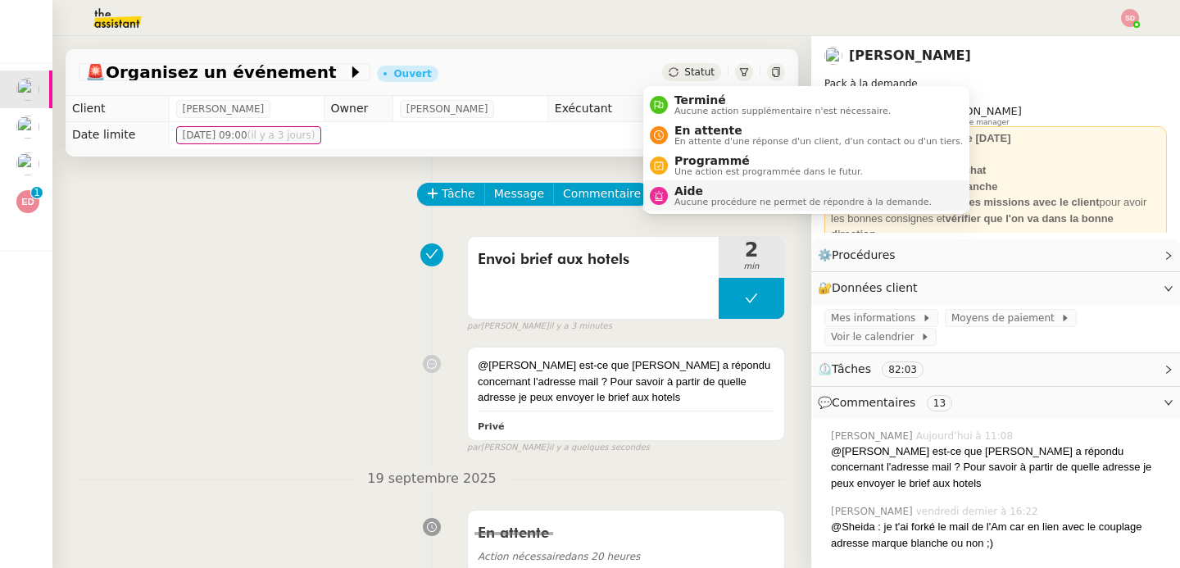
click at [709, 185] on span "Aide" at bounding box center [802, 190] width 257 height 13
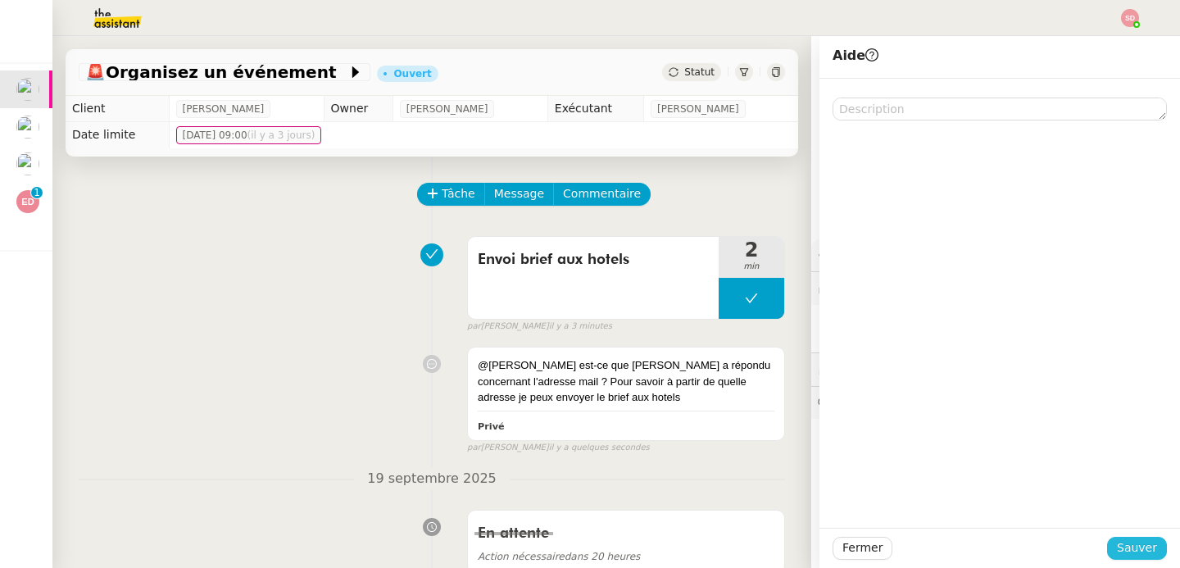
click at [1132, 550] on span "Sauver" at bounding box center [1137, 547] width 40 height 19
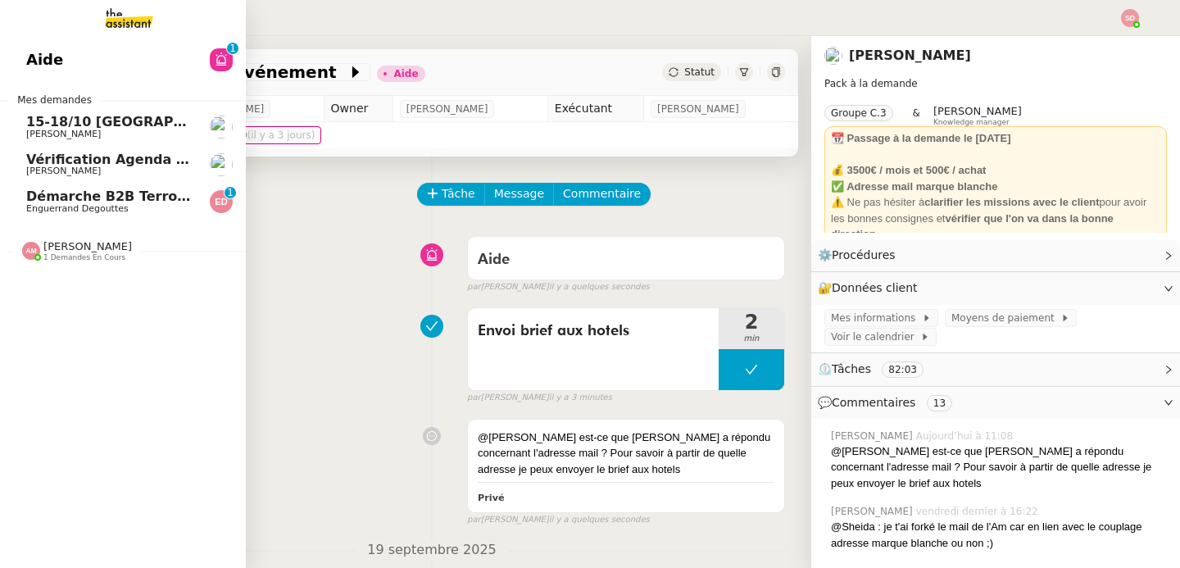
click at [66, 202] on span "Démarche B2B Terroir d'Eugénie" at bounding box center [145, 196] width 239 height 16
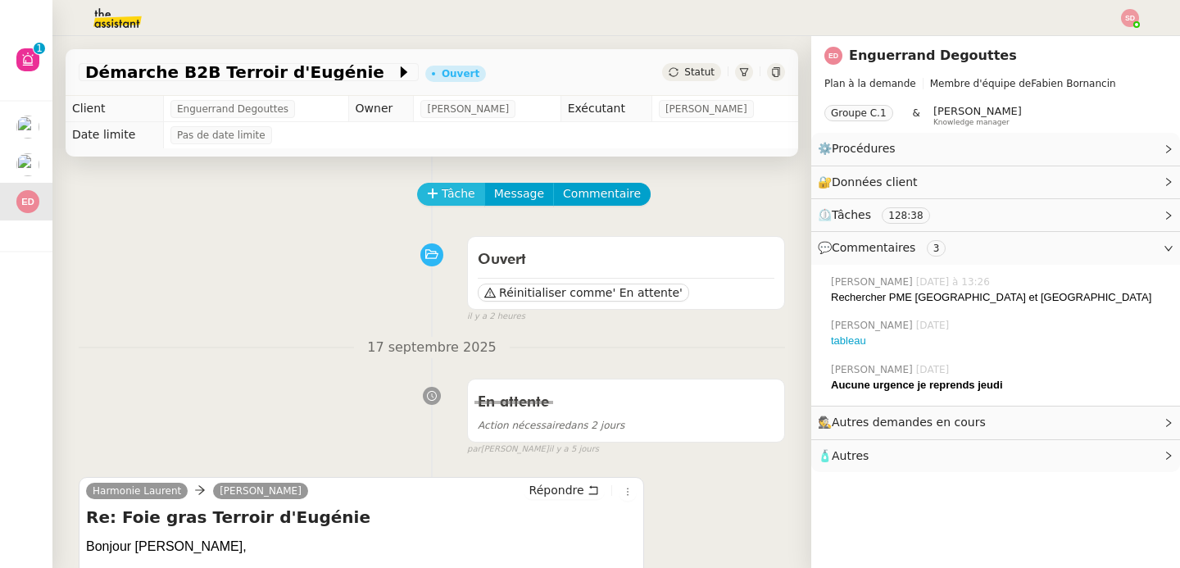
click at [443, 188] on span "Tâche" at bounding box center [459, 193] width 34 height 19
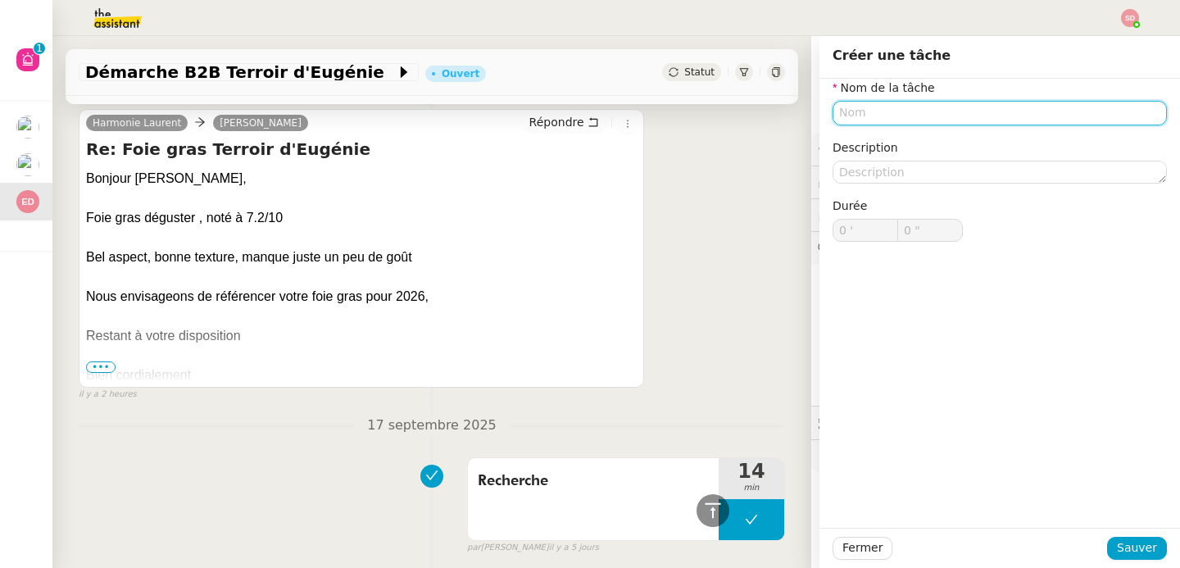
scroll to position [22, 0]
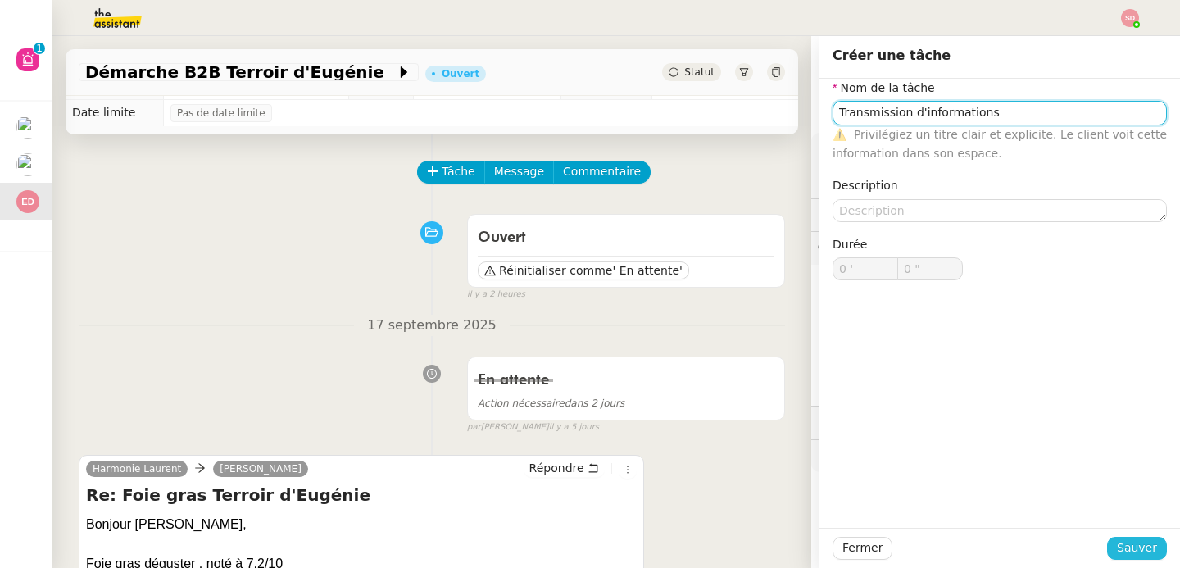
type input "Transmission d'informations"
click at [1137, 552] on span "Sauver" at bounding box center [1137, 547] width 40 height 19
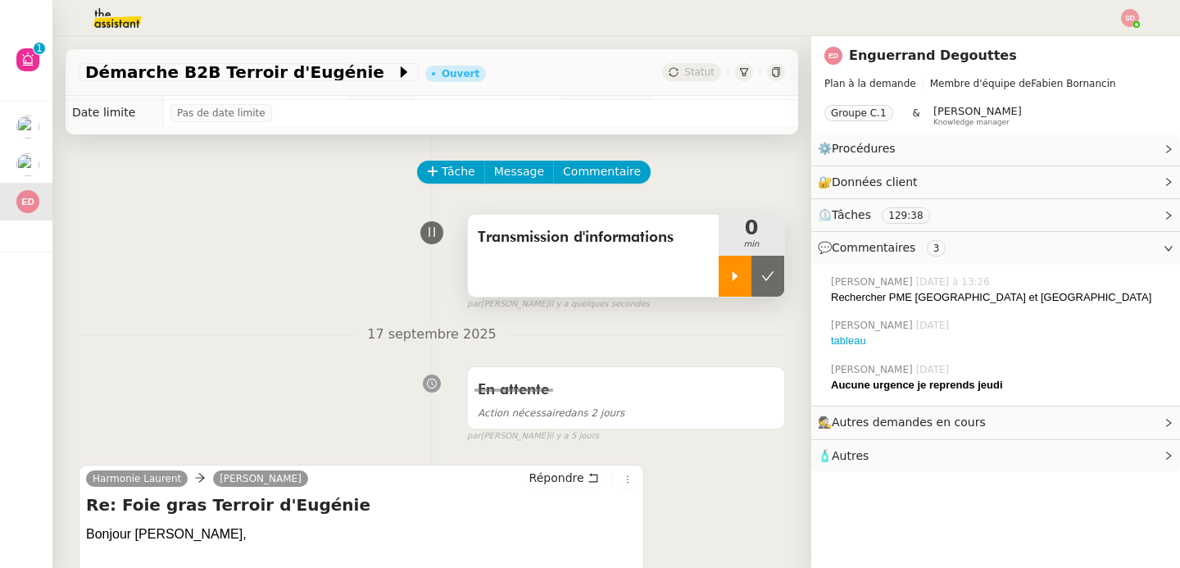
click at [719, 288] on div at bounding box center [735, 276] width 33 height 41
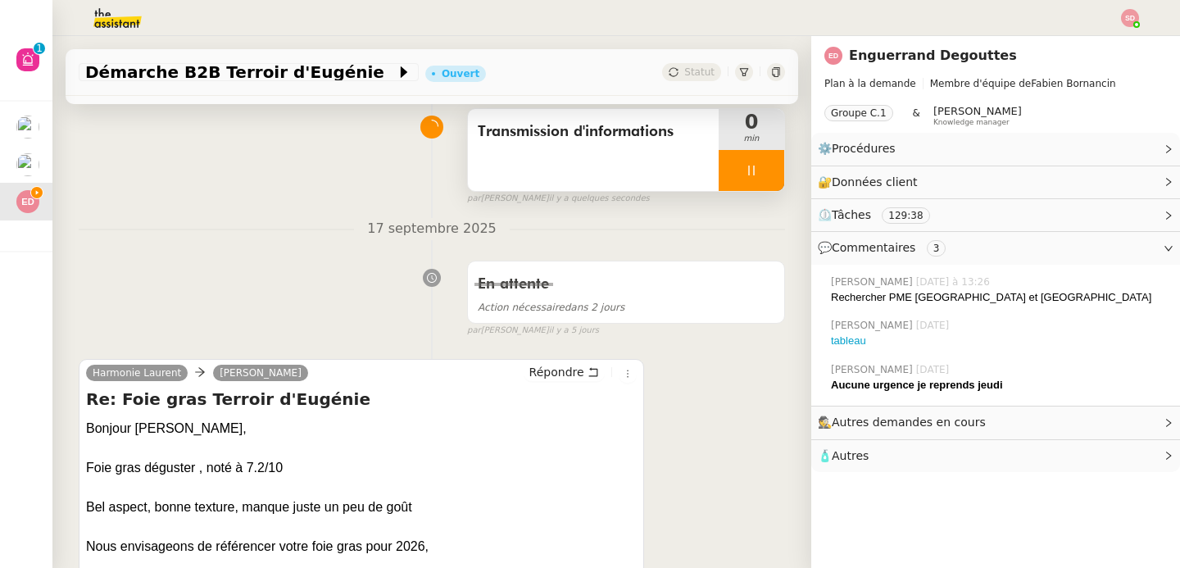
scroll to position [246, 0]
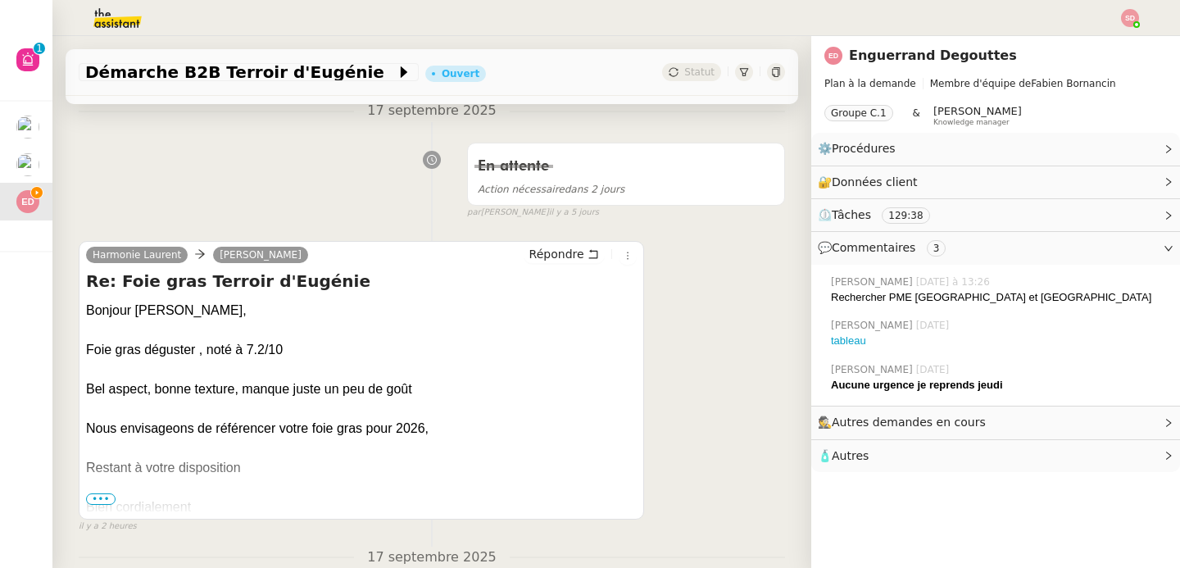
drag, startPoint x: 85, startPoint y: 352, endPoint x: 470, endPoint y: 428, distance: 392.6
click at [470, 428] on div "Harmonie Laurent camille Répondre Re: Foie gras Terroir d'Eugénie Bonjour Camil…" at bounding box center [361, 380] width 565 height 279
copy div "Foie gras déguster , noté à 7.2/10 Bel aspect, bonne texture, manque juste un p…"
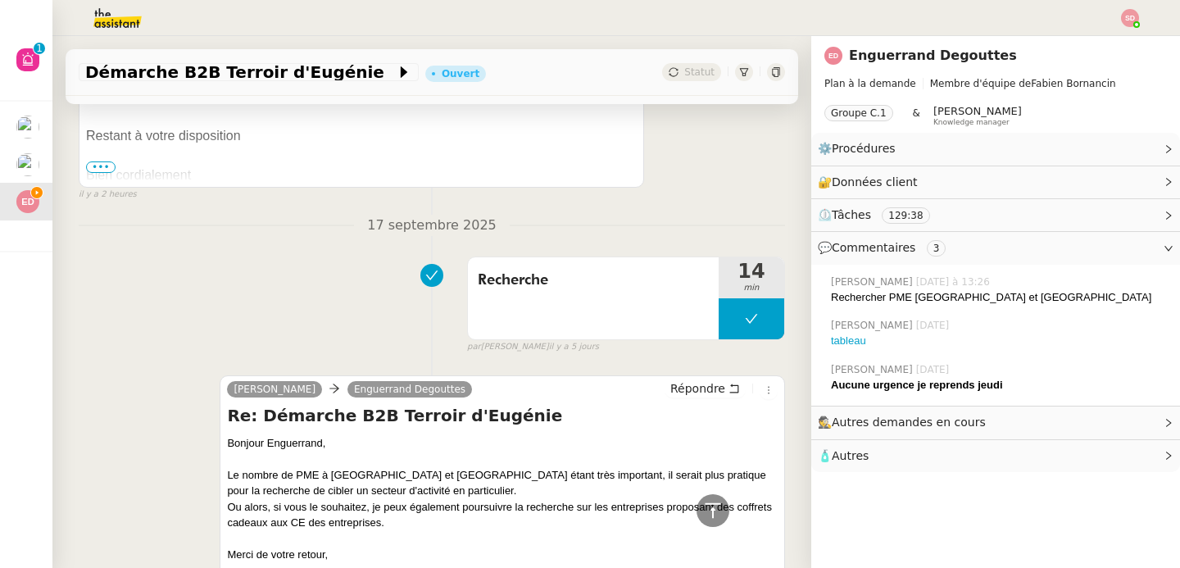
scroll to position [792, 0]
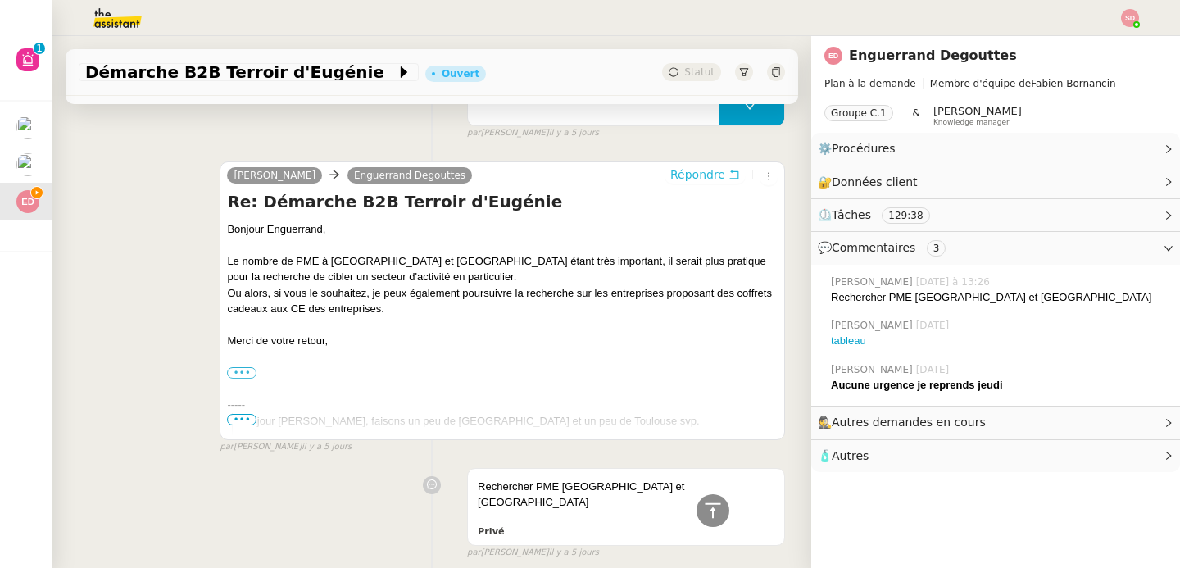
click at [729, 176] on icon at bounding box center [734, 174] width 11 height 11
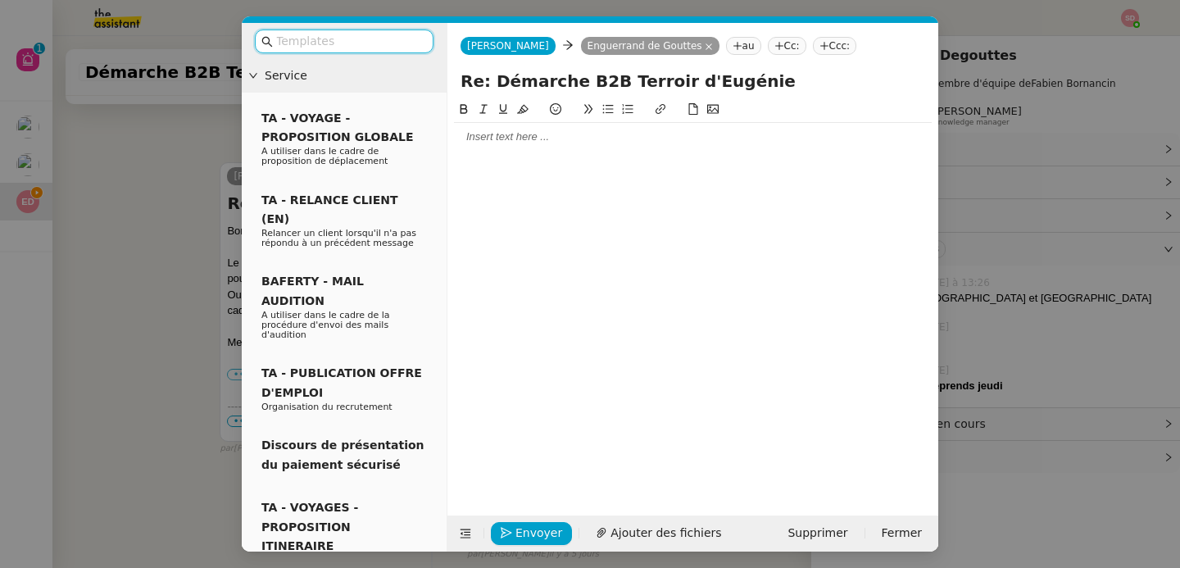
scroll to position [917, 0]
click at [461, 535] on icon at bounding box center [465, 533] width 11 height 11
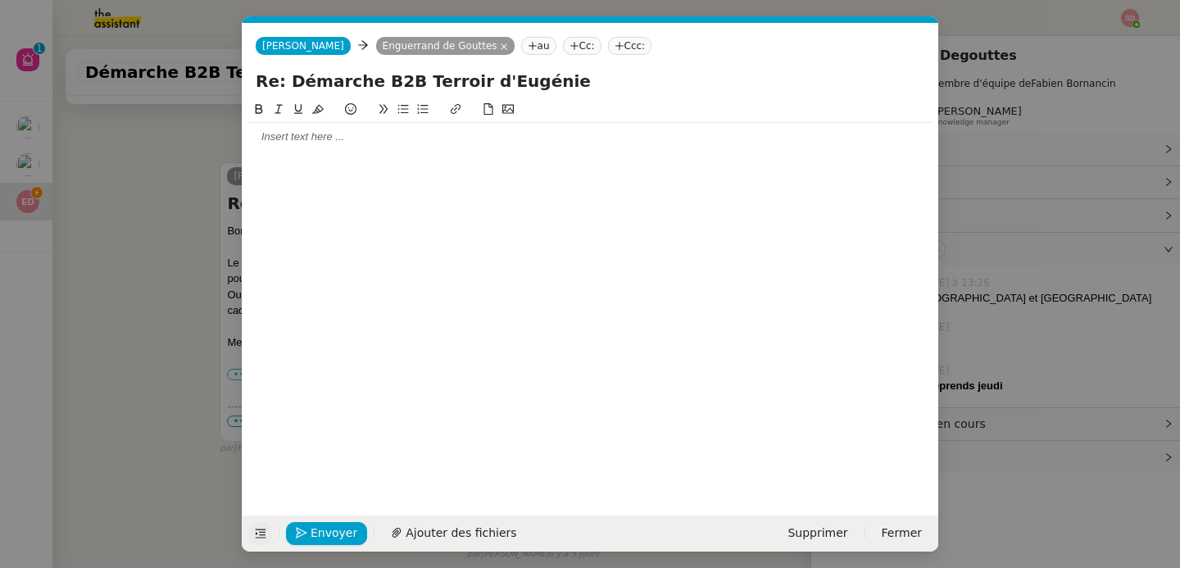
click at [346, 157] on div at bounding box center [590, 295] width 683 height 390
click at [348, 140] on div at bounding box center [590, 136] width 683 height 15
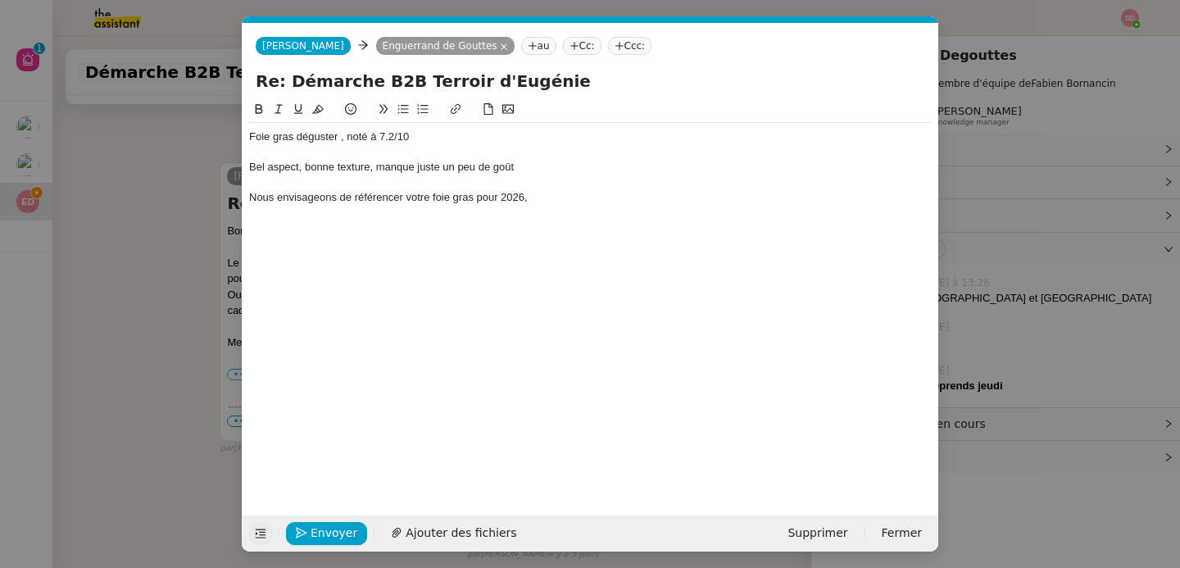
scroll to position [0, 0]
click at [175, 278] on nz-modal-container "Service TA - VOYAGE - PROPOSITION GLOBALE A utiliser dans le cadre de propositi…" at bounding box center [590, 284] width 1180 height 568
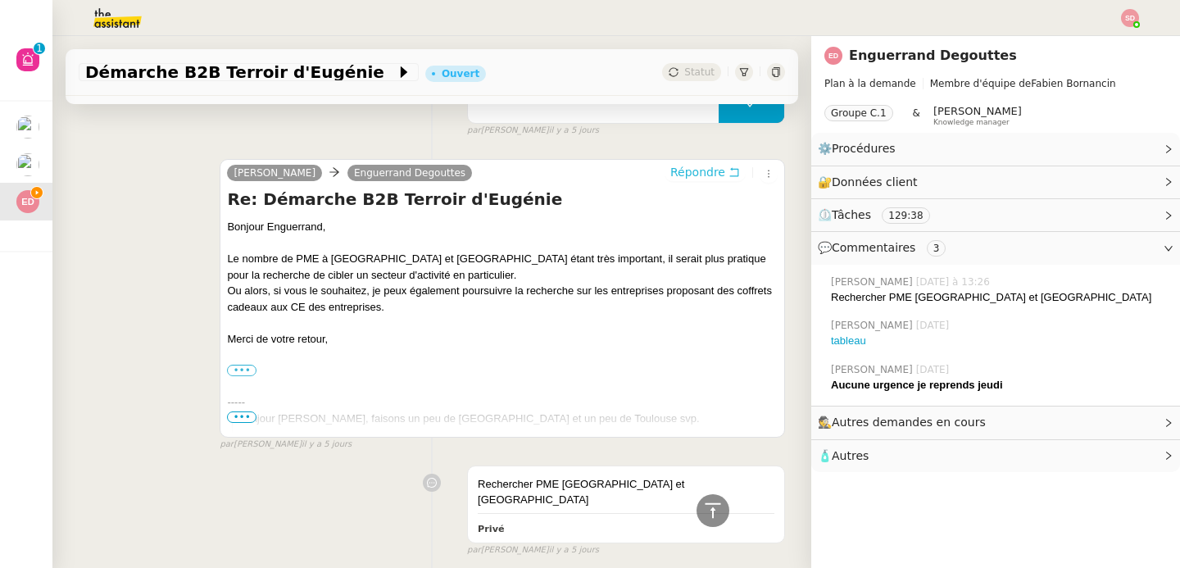
scroll to position [995, 0]
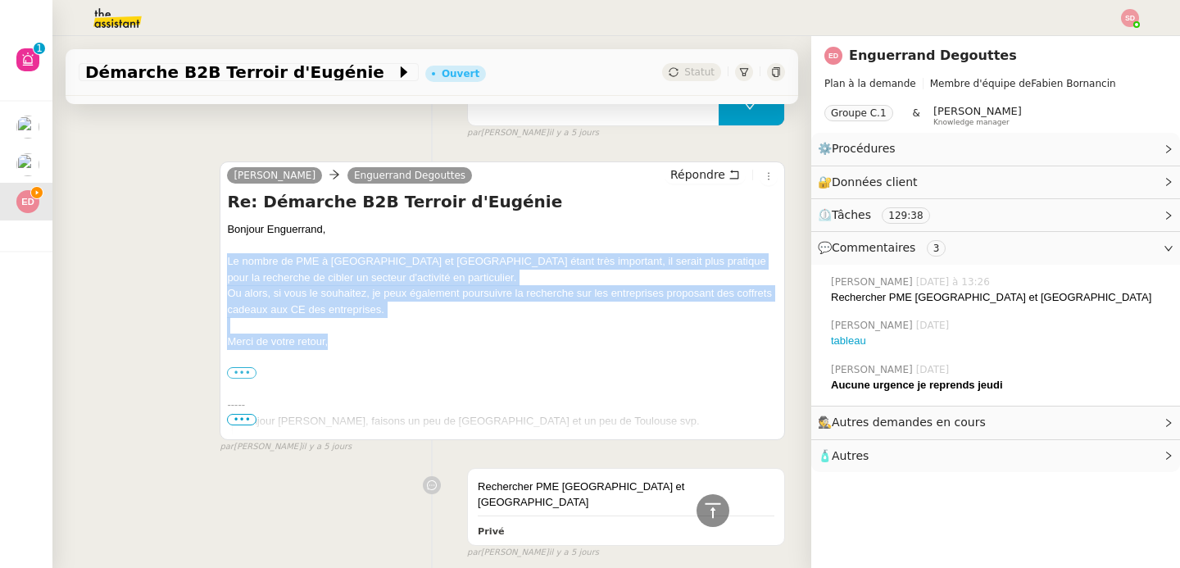
drag, startPoint x: 225, startPoint y: 265, endPoint x: 335, endPoint y: 339, distance: 133.4
click at [335, 339] on div "Bonjour Enguerrand, Le nombre de PME à Paris et Toulouse étant très important, …" at bounding box center [502, 362] width 551 height 282
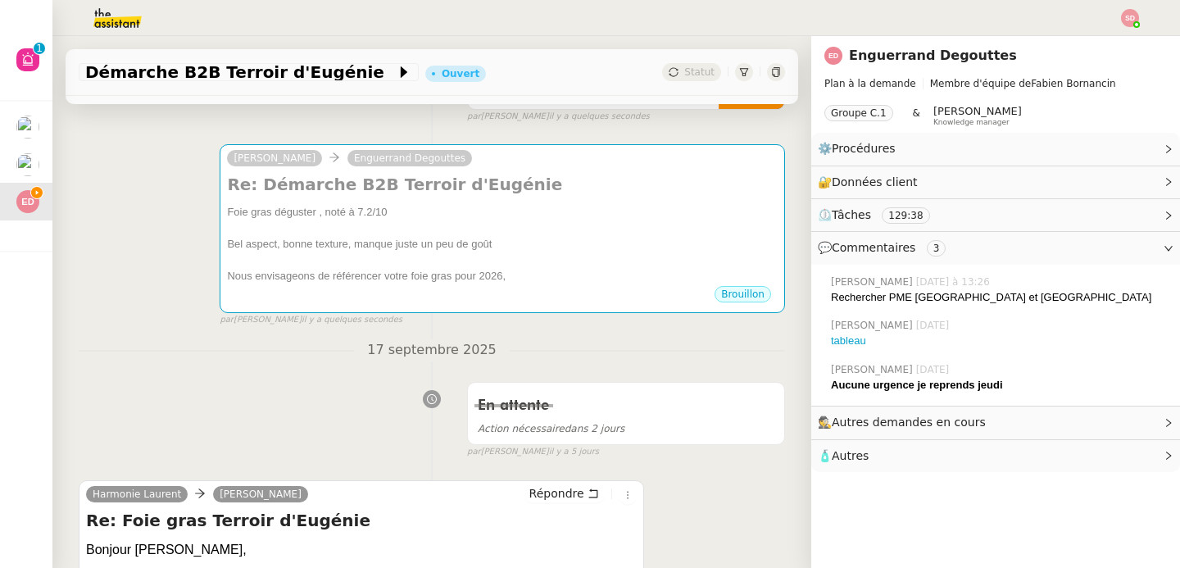
scroll to position [0, 0]
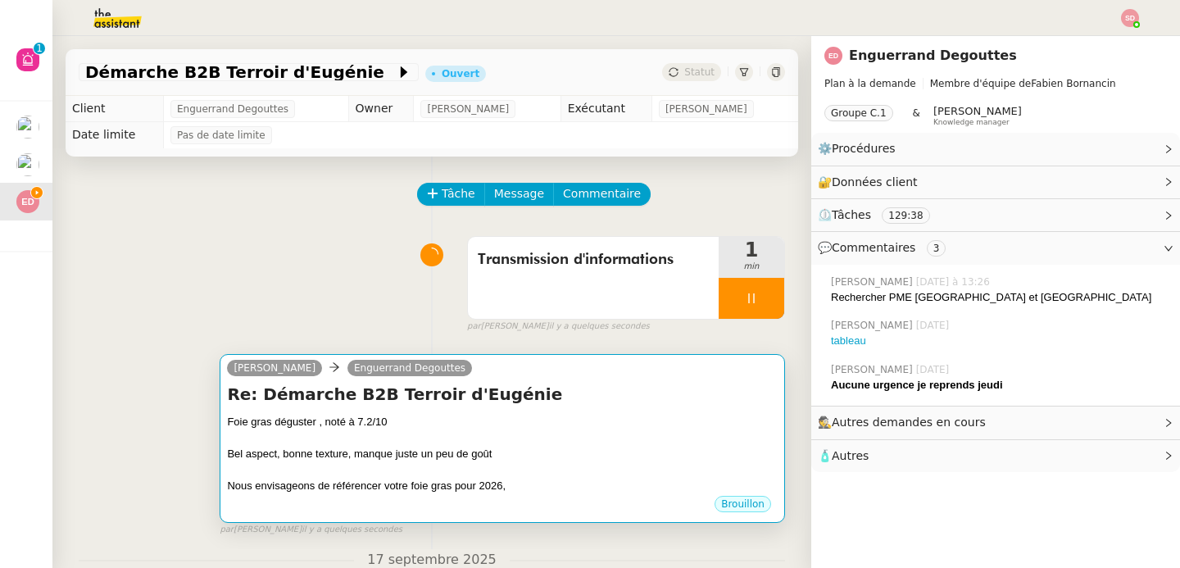
click at [579, 408] on div "Re: Démarche B2B Terroir d'Eugénie Foie gras déguster , noté à 7.2/10 Bel aspec…" at bounding box center [502, 438] width 551 height 111
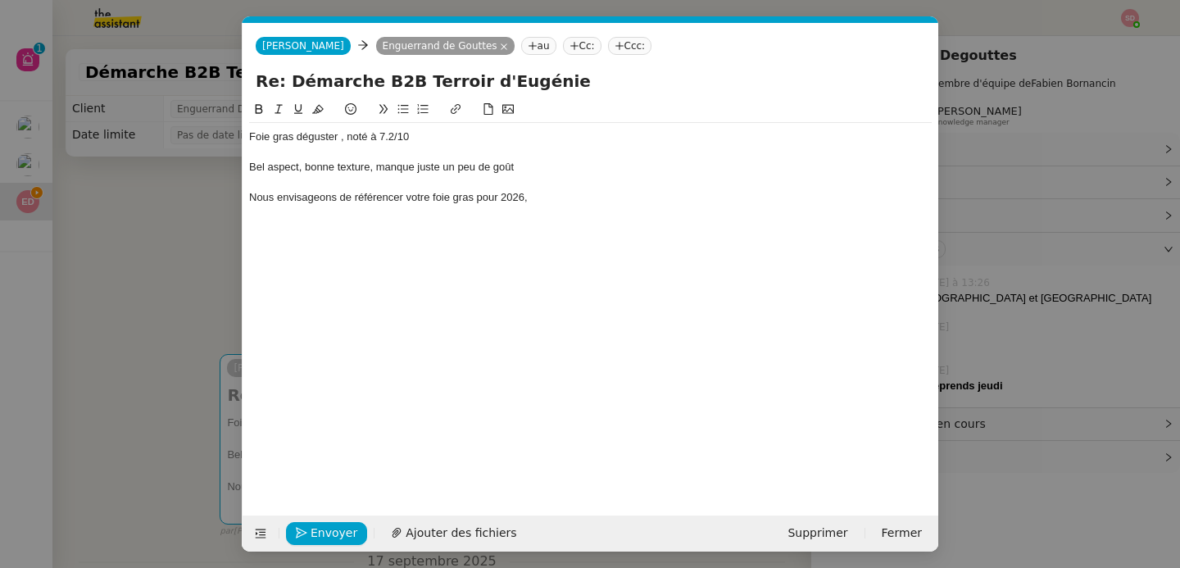
scroll to position [0, 34]
click at [249, 137] on div "Foie gras déguster , noté à 7.2/10" at bounding box center [590, 136] width 683 height 15
click at [671, 207] on div "Foie gras déguster , noté à 7.2/10 Bel aspect, bonne texture, manque juste un p…" at bounding box center [590, 167] width 683 height 89
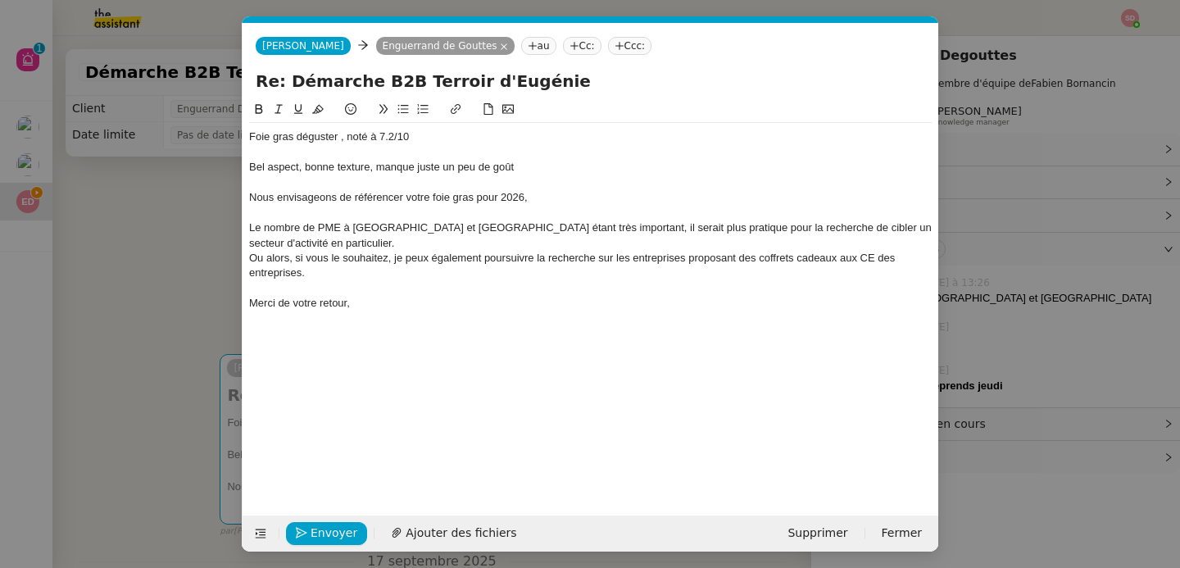
scroll to position [0, 0]
click at [249, 136] on div "Foie gras déguster , noté à 7.2/10" at bounding box center [590, 136] width 683 height 15
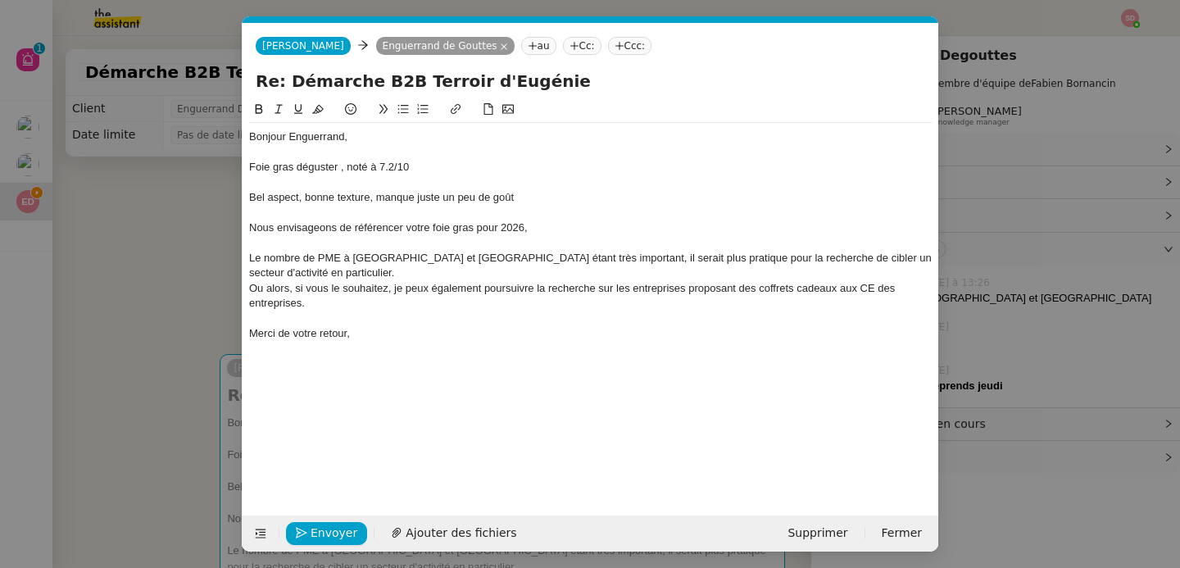
click at [170, 216] on nz-modal-container "Service TA - VOYAGE - PROPOSITION GLOBALE A utiliser dans le cadre de propositi…" at bounding box center [590, 284] width 1180 height 568
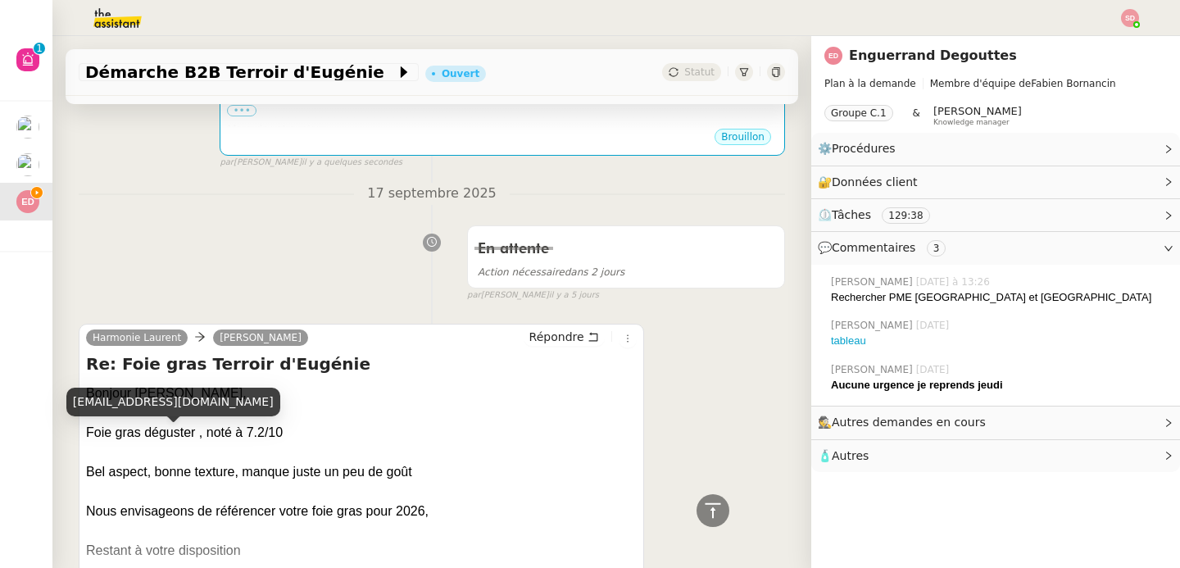
scroll to position [847, 0]
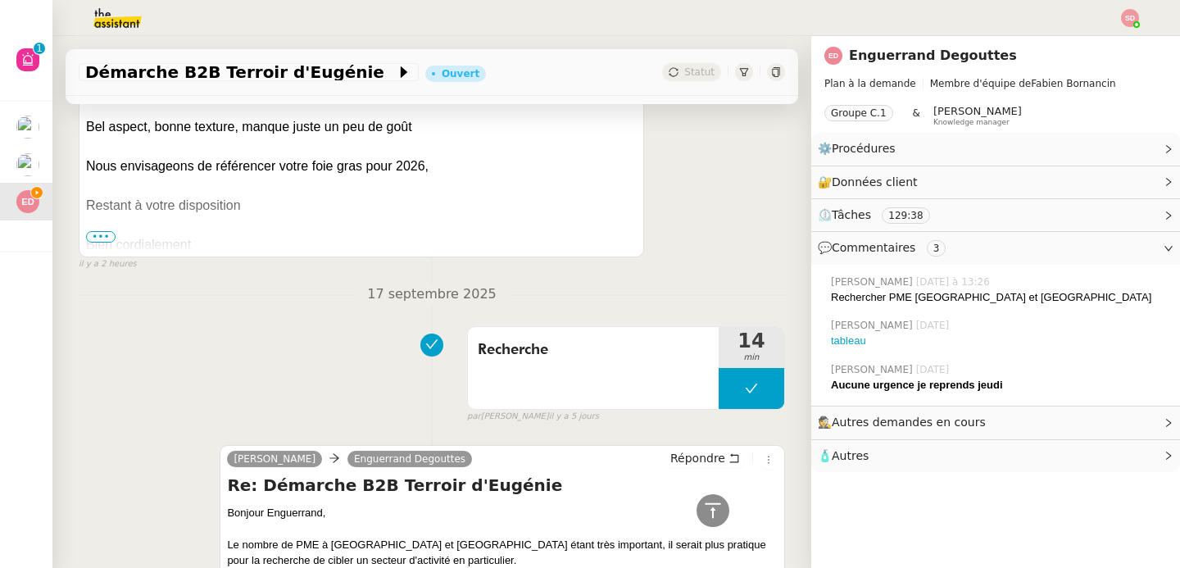
click at [100, 233] on span "•••" at bounding box center [101, 236] width 30 height 11
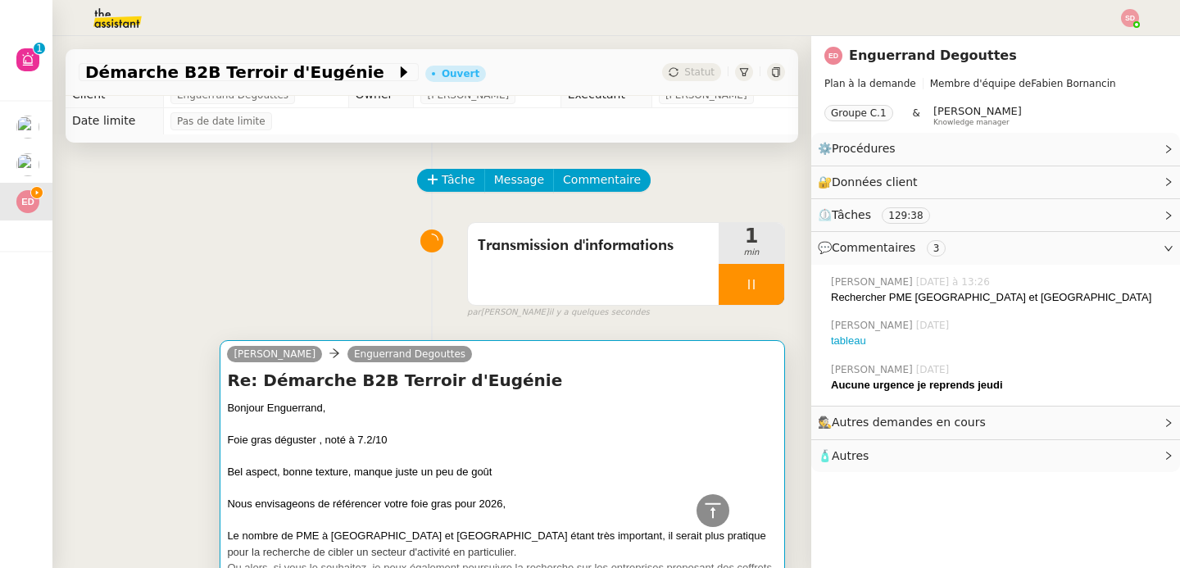
scroll to position [0, 0]
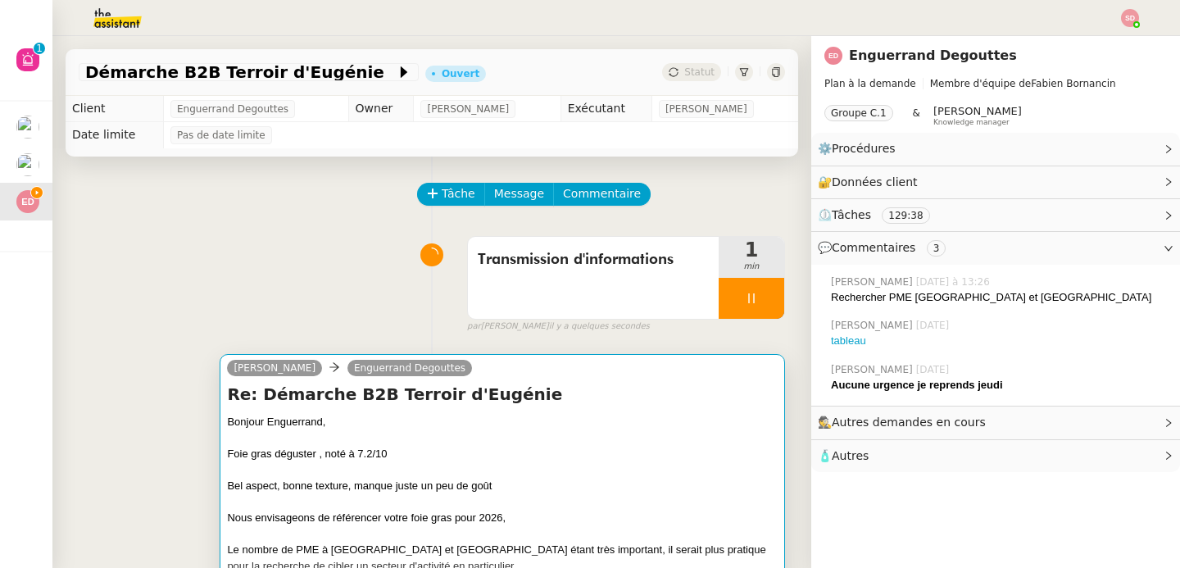
click at [513, 382] on div "camille Enguerrand Degouttes" at bounding box center [502, 370] width 551 height 25
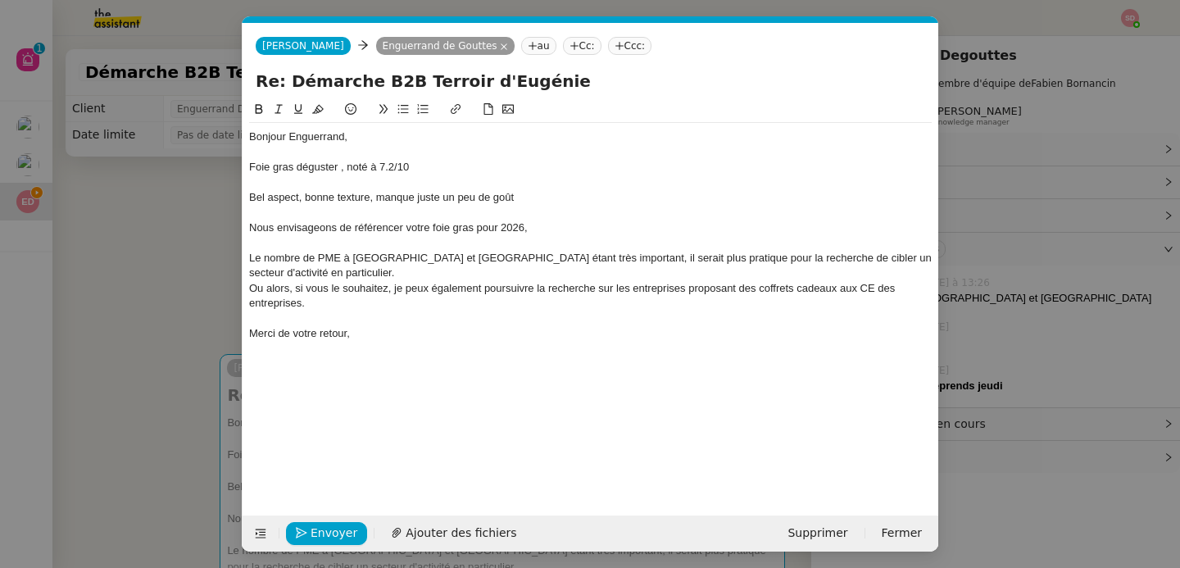
scroll to position [0, 34]
click at [325, 154] on div at bounding box center [590, 152] width 683 height 15
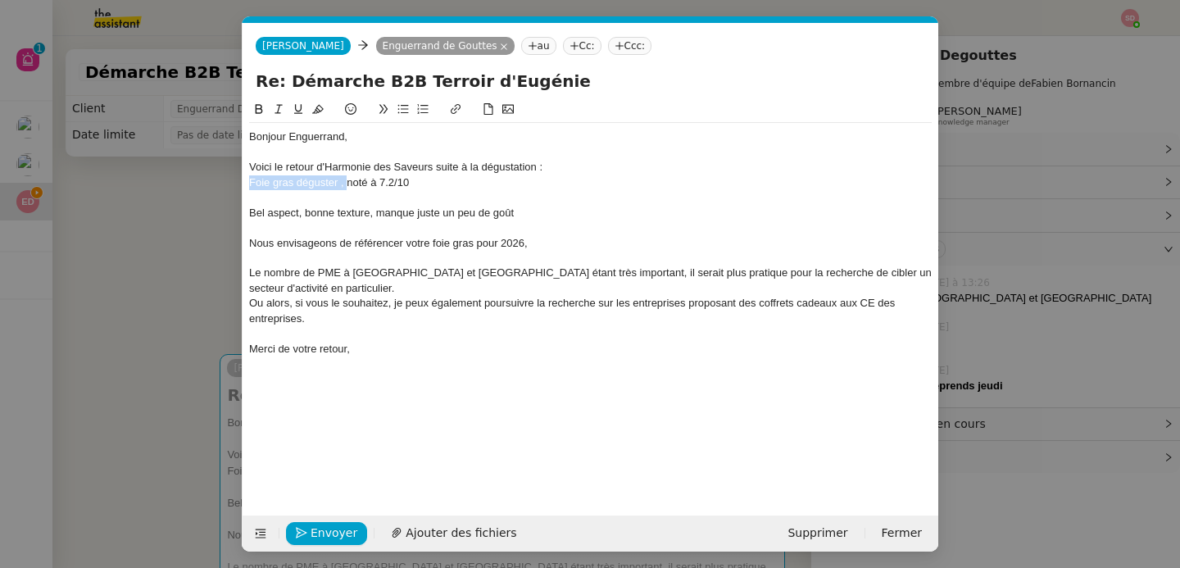
drag, startPoint x: 347, startPoint y: 184, endPoint x: 225, endPoint y: 188, distance: 122.1
click at [225, 188] on nz-modal-container "Service TA - VOYAGE - PROPOSITION GLOBALE A utiliser dans le cadre de propositi…" at bounding box center [590, 284] width 1180 height 568
click at [247, 213] on nz-spin "Bonjour Enguerrand, Voici le retour d'Harmonie des Saveurs suite à la dégustati…" at bounding box center [591, 298] width 696 height 397
click at [250, 211] on div "Bel aspect, bonne texture, manque juste un peu de goût" at bounding box center [590, 213] width 683 height 15
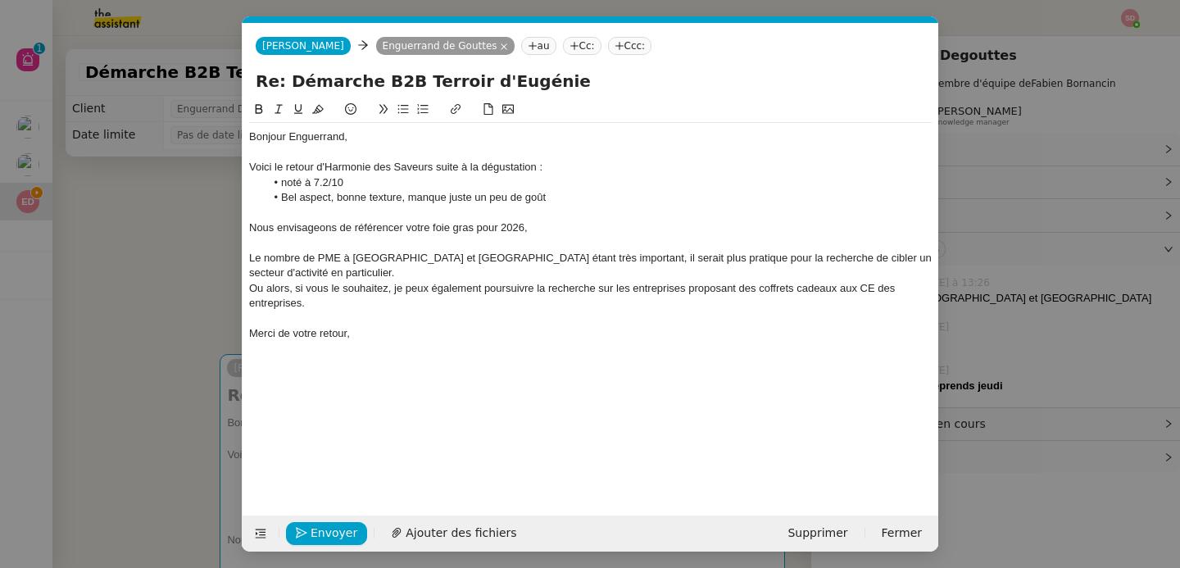
click at [251, 230] on div "Nous envisageons de référencer votre foie gras pour 2026," at bounding box center [590, 227] width 683 height 15
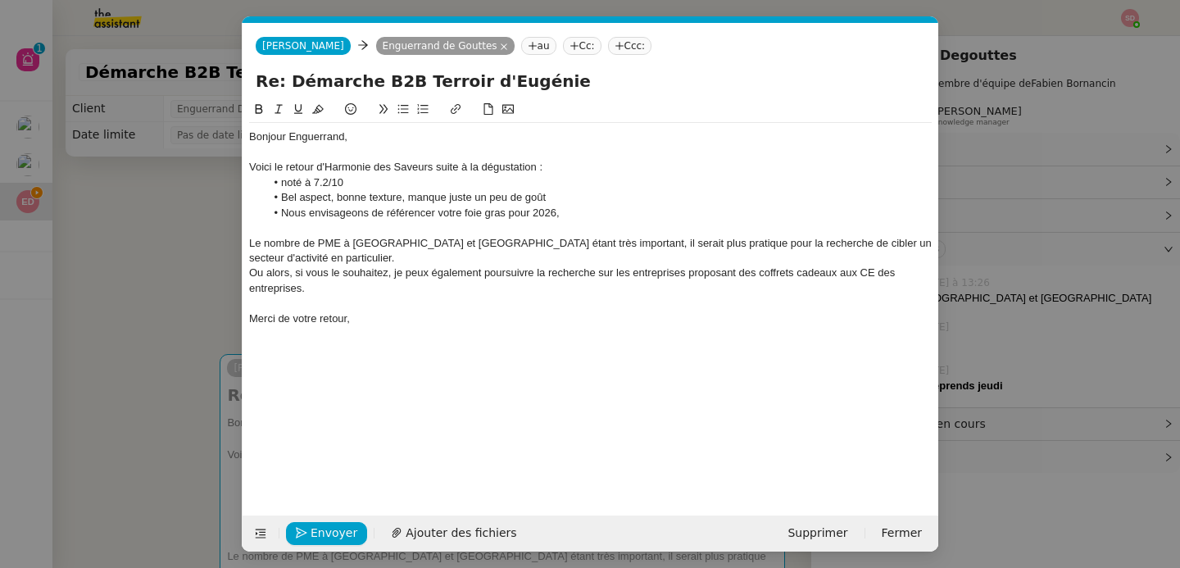
click at [288, 214] on li "Nous envisageons de référencer votre foie gras pour 2026," at bounding box center [599, 213] width 667 height 15
click at [345, 213] on li "Ils envisageons de référencer votre foie gras pour 2026," at bounding box center [599, 213] width 667 height 15
click at [558, 212] on li "Ils anvisagent de référencer votre foie gras pour 2026," at bounding box center [599, 213] width 667 height 15
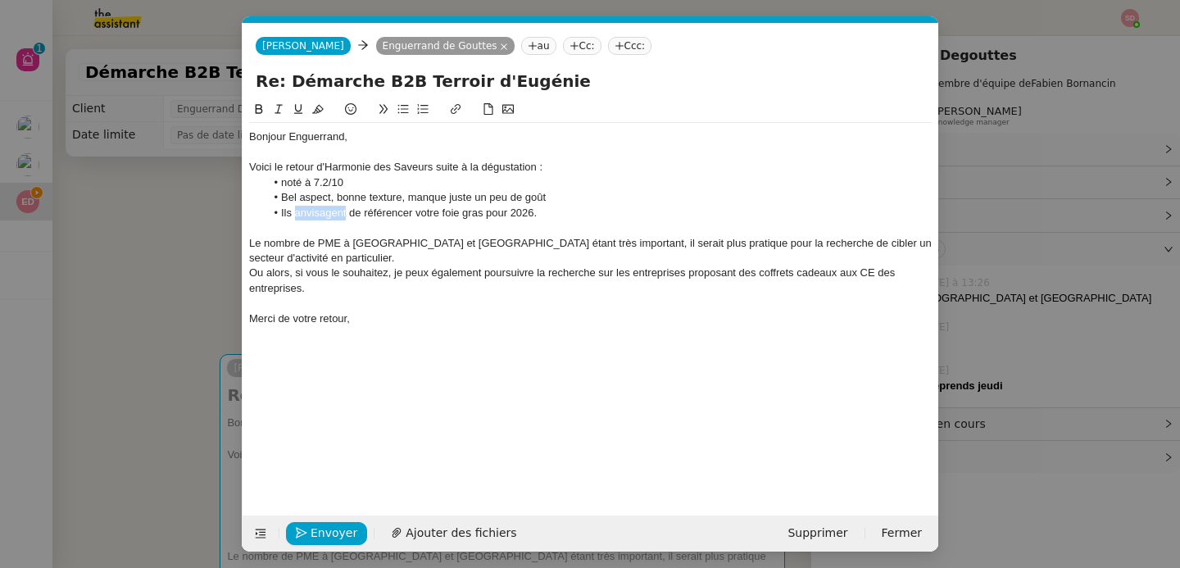
click at [299, 214] on li "Ils anvisagent de référencer votre foie gras pour 2026." at bounding box center [599, 213] width 667 height 15
click at [592, 192] on li "Bel aspect, bonne texture, manque juste un peu de goût" at bounding box center [599, 197] width 667 height 15
click at [249, 243] on div "Le nombre de PME à Paris et Toulouse étant très important, il serait plus prati…" at bounding box center [590, 251] width 683 height 30
click at [342, 530] on span "Envoyer" at bounding box center [334, 533] width 47 height 19
click at [342, 530] on span "Confirmer l'envoi" at bounding box center [360, 533] width 98 height 19
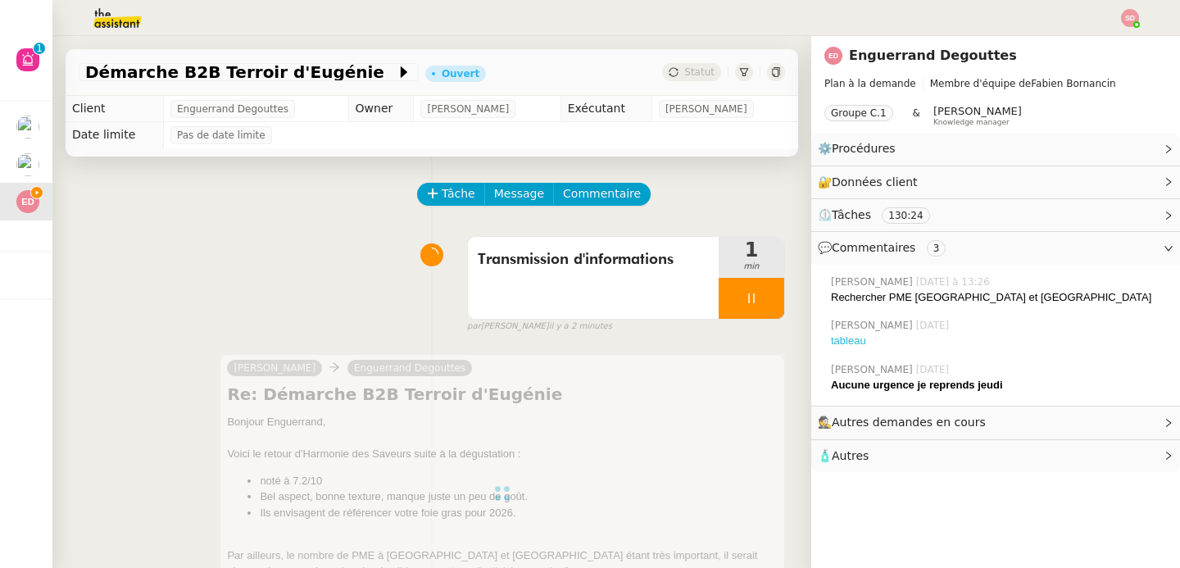
click at [846, 337] on link "tableau" at bounding box center [848, 340] width 35 height 12
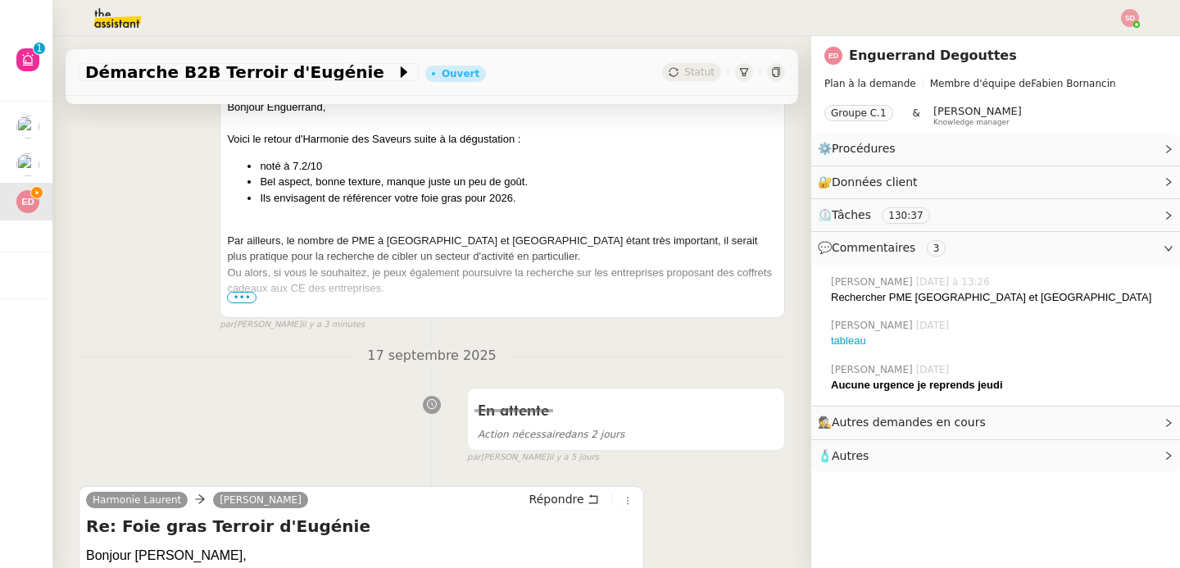
scroll to position [230, 0]
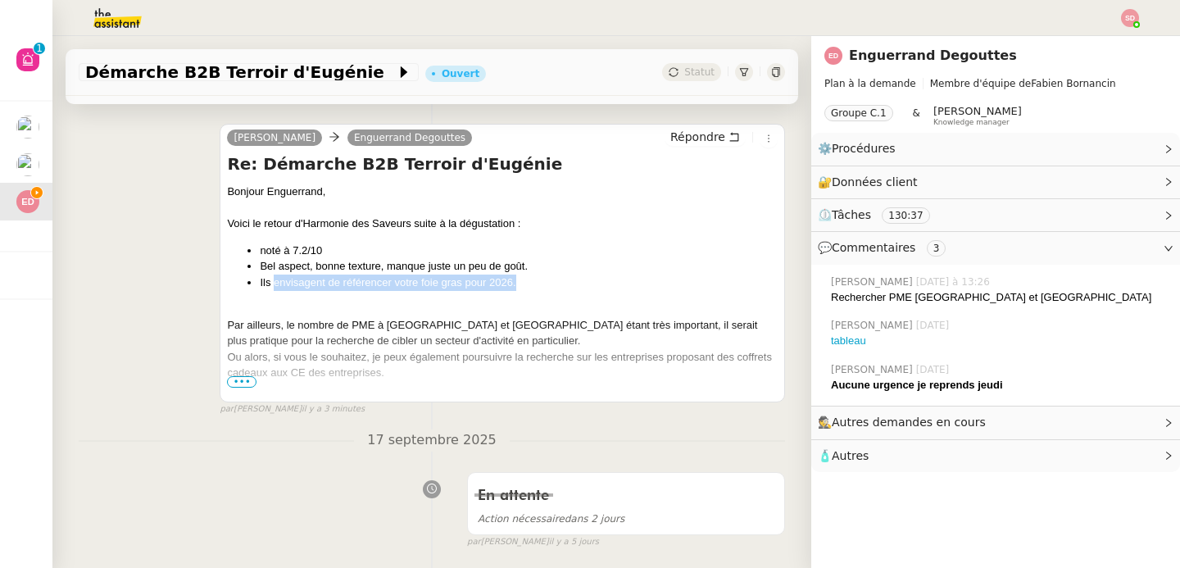
drag, startPoint x: 270, startPoint y: 284, endPoint x: 518, endPoint y: 285, distance: 248.3
click at [518, 285] on li "Ils envisagent de référencer votre foie gras pour 2026." at bounding box center [519, 283] width 518 height 16
click at [215, 255] on div "camille Enguerrand Degouttes Répondre Re: Démarche B2B Terroir d'Eugénie Bonjou…" at bounding box center [432, 262] width 706 height 307
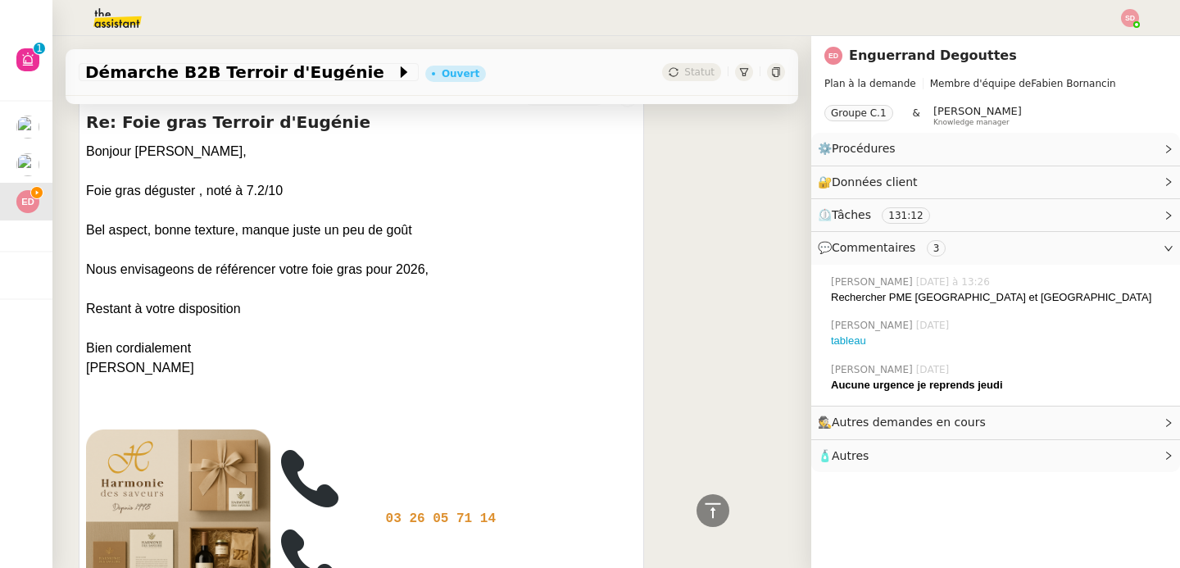
scroll to position [647, 0]
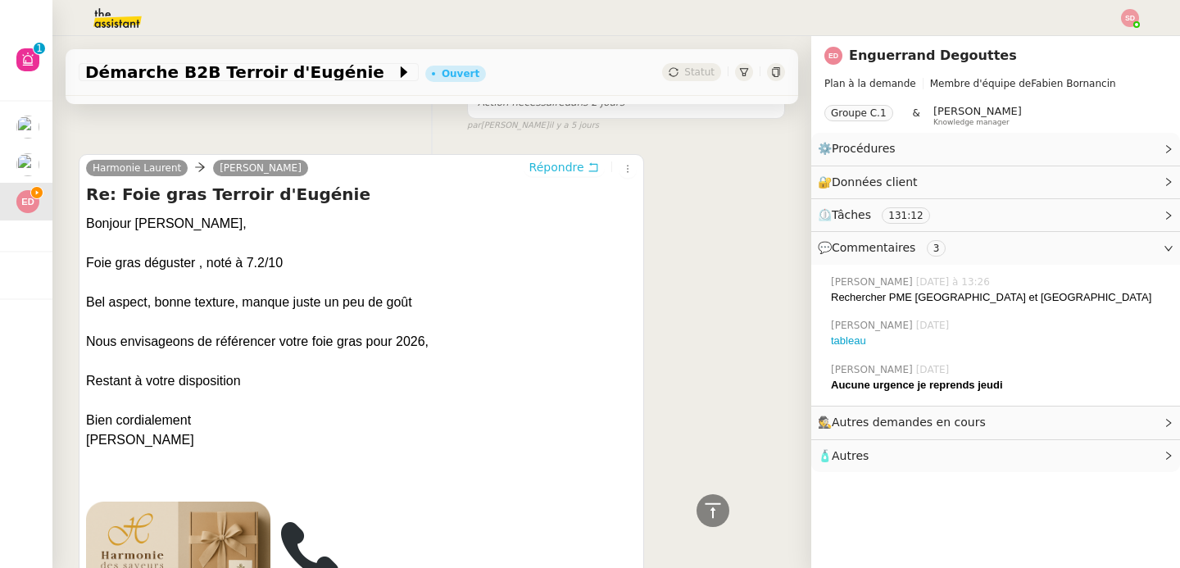
click at [546, 169] on span "Répondre" at bounding box center [556, 167] width 55 height 16
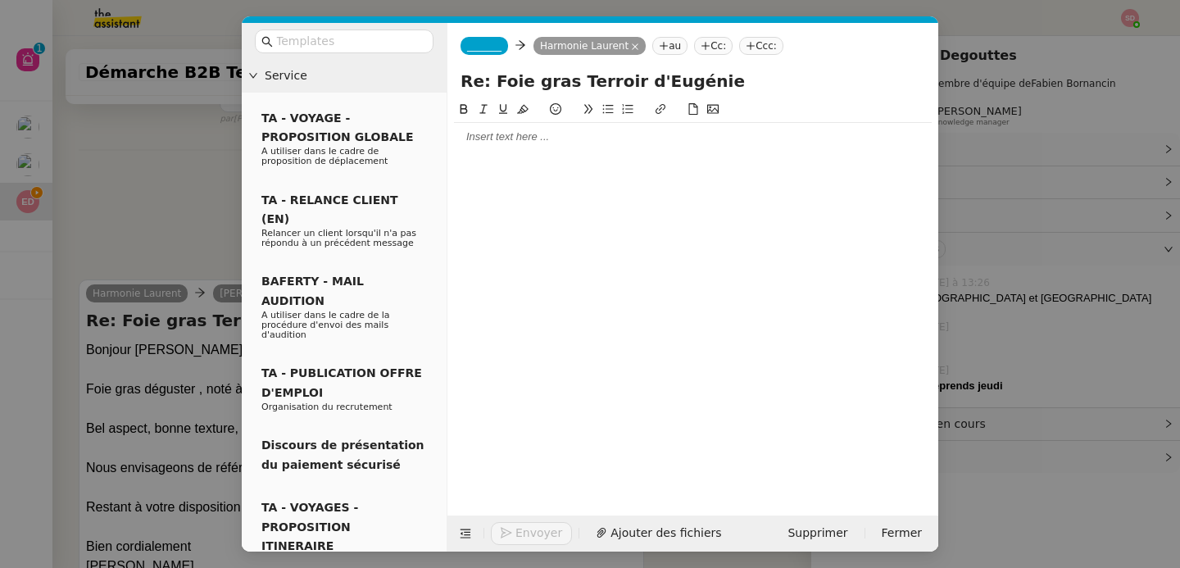
click at [538, 143] on div at bounding box center [693, 136] width 478 height 15
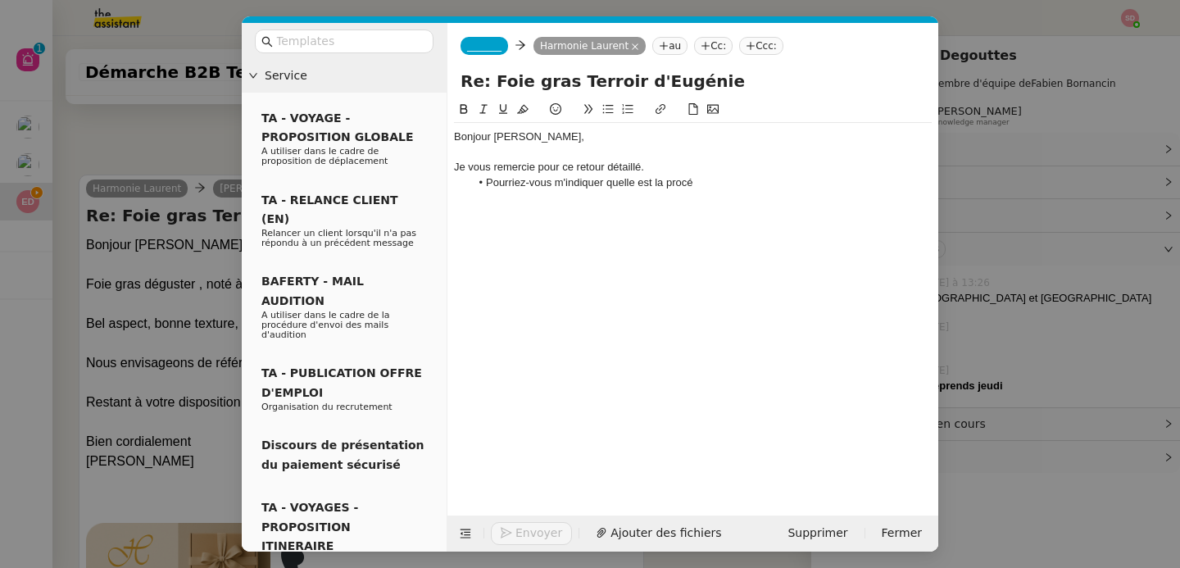
scroll to position [858, 0]
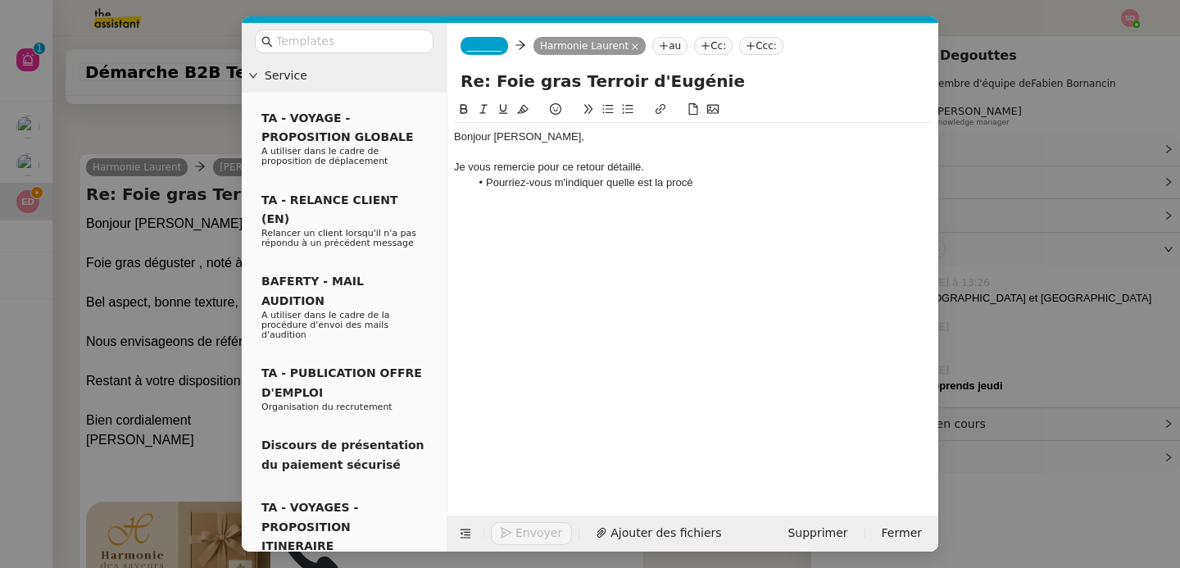
click at [650, 160] on div "Je vous remercie pour ce retour détaillé." at bounding box center [693, 167] width 478 height 15
click at [704, 193] on div "Bonjour Laurent, Je vous remercie pour ce retour détaillé ainsi que pour votre …" at bounding box center [693, 160] width 478 height 74
click at [476, 52] on nz-tag "_______" at bounding box center [485, 46] width 48 height 18
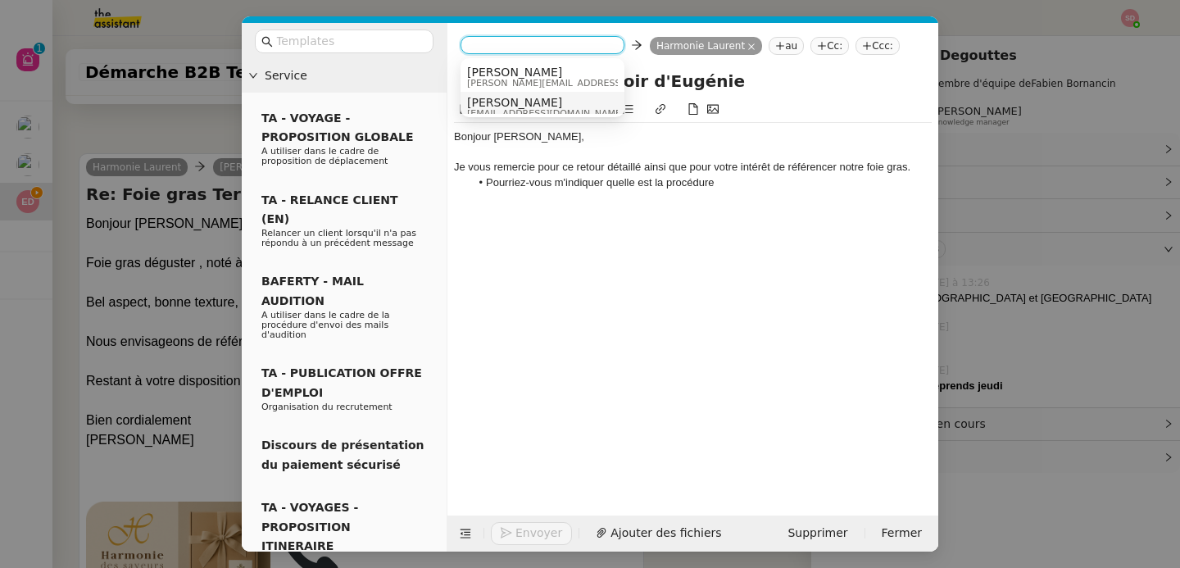
click at [496, 101] on span "Camille" at bounding box center [545, 102] width 157 height 13
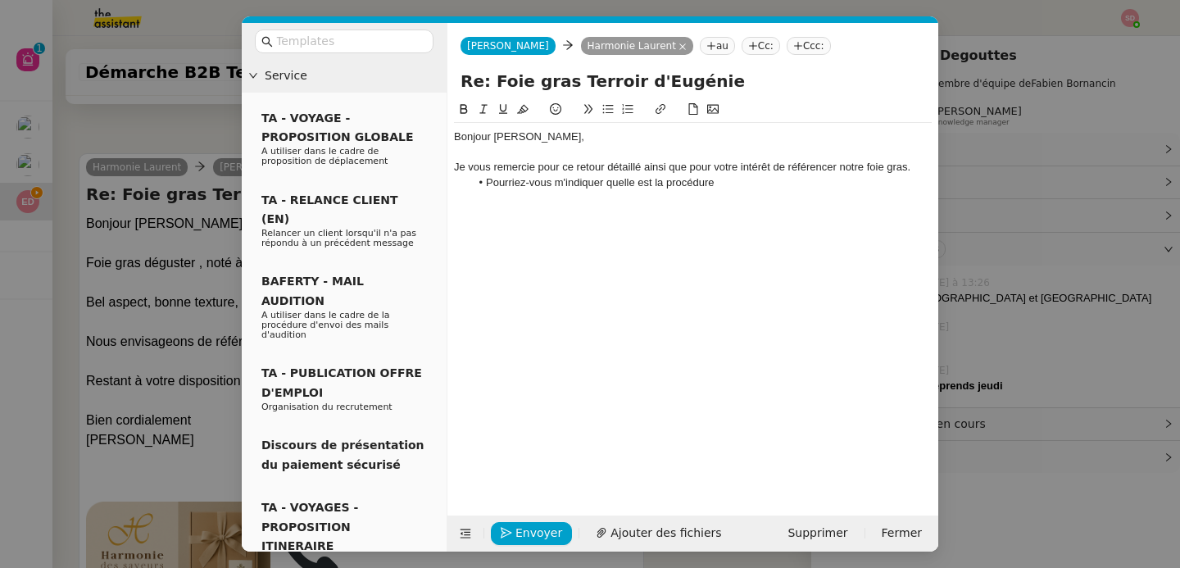
click at [771, 169] on div "Je vous remercie pour ce retour détaillé ainsi que pour votre intérêt de référe…" at bounding box center [693, 167] width 478 height 15
click at [698, 172] on div "Je vous remercie pour ce retour détaillé ainsi que pour votre intérêt de référe…" at bounding box center [693, 167] width 478 height 15
click at [765, 166] on div "Je vous remercie pour ce retour détaillé ainsi que de votre intérêt de référenc…" at bounding box center [693, 167] width 478 height 15
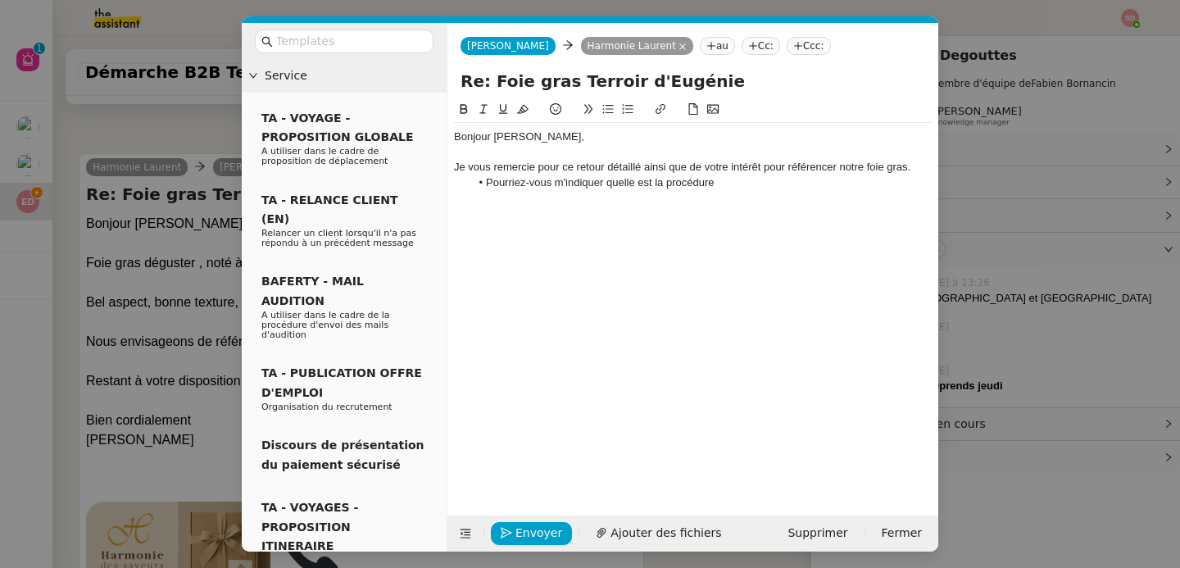
drag, startPoint x: 737, startPoint y: 188, endPoint x: 454, endPoint y: 195, distance: 282.8
click at [454, 195] on div "Bonjour Laurent, Je vous remercie pour ce retour détaillé ainsi que de votre in…" at bounding box center [693, 160] width 478 height 74
click at [498, 190] on li "Pourriez-vous m'indiquer quelle est la procédure" at bounding box center [701, 182] width 462 height 15
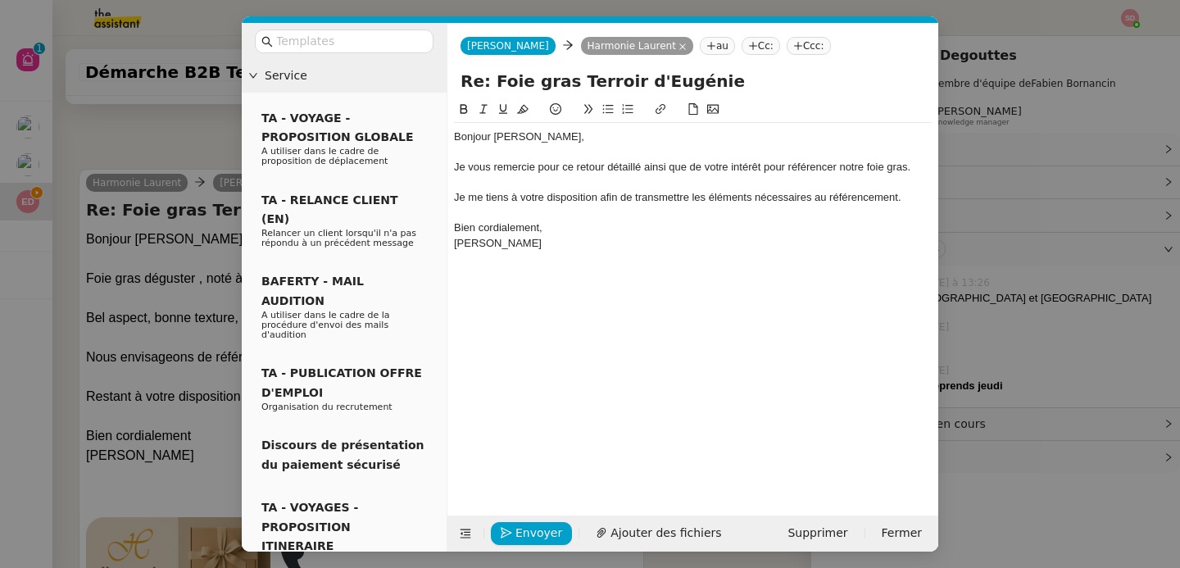
scroll to position [901, 0]
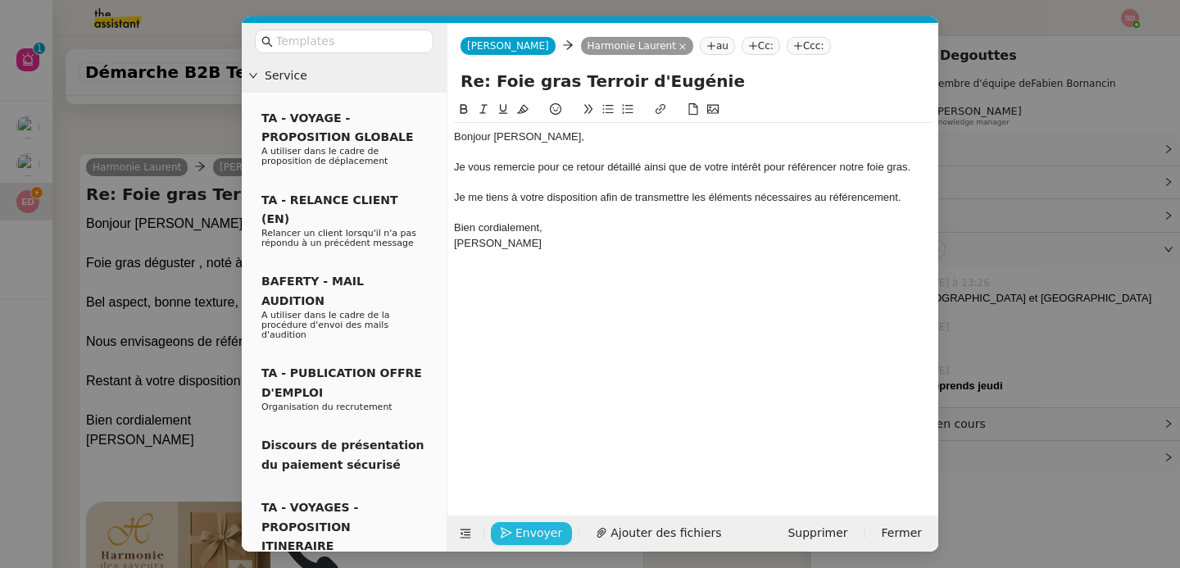
click at [533, 533] on span "Envoyer" at bounding box center [538, 533] width 47 height 19
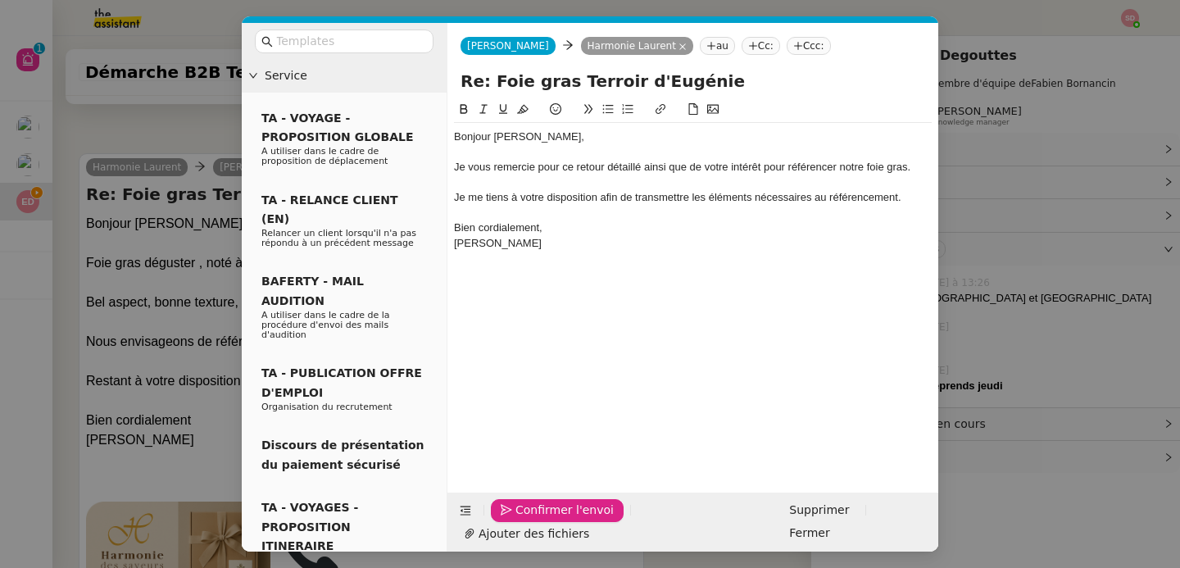
click at [533, 520] on span "Confirmer l'envoi" at bounding box center [564, 510] width 98 height 19
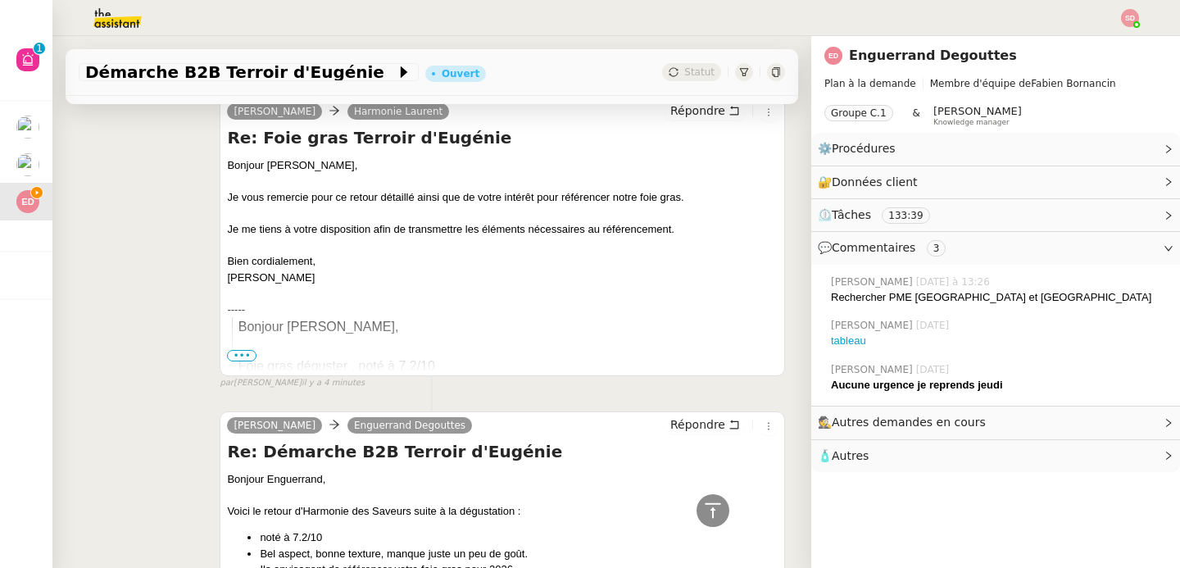
scroll to position [0, 0]
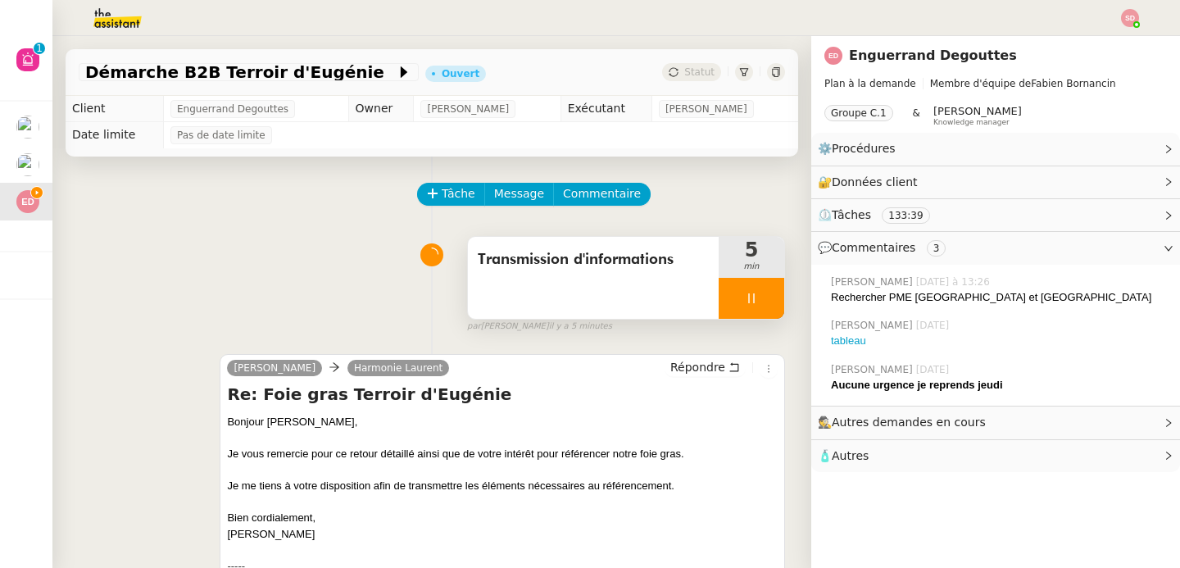
click at [755, 288] on div at bounding box center [752, 298] width 66 height 41
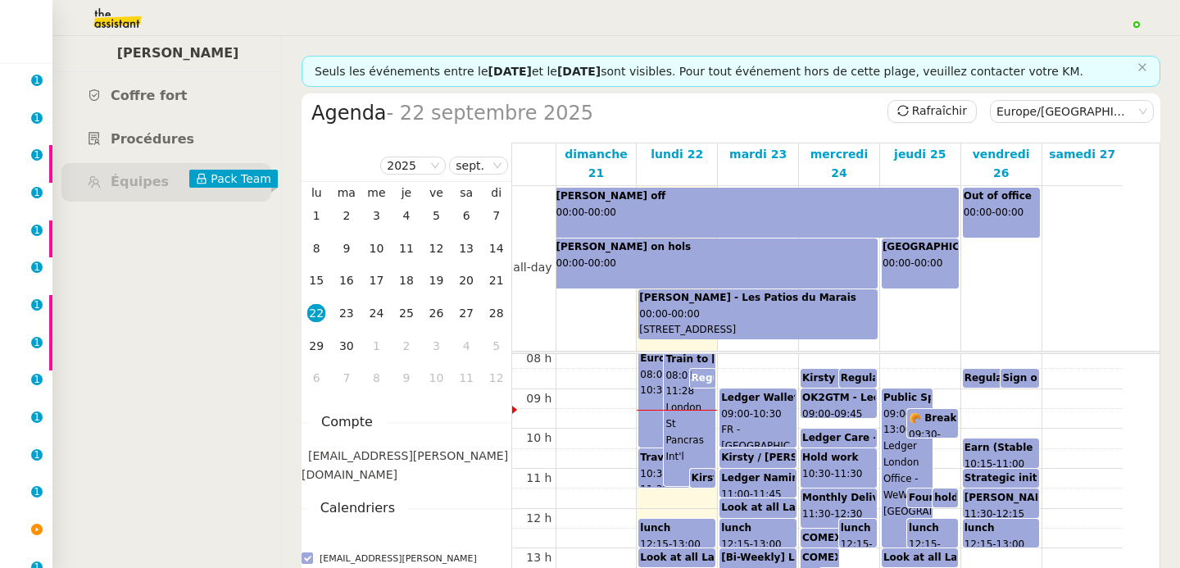
scroll to position [325, 0]
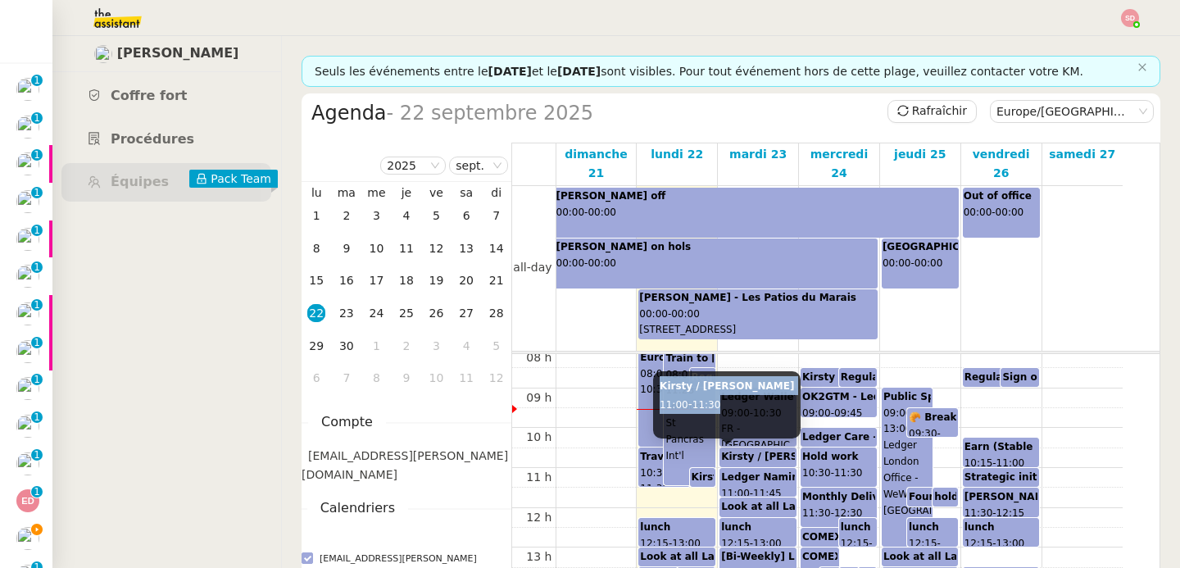
drag, startPoint x: 659, startPoint y: 390, endPoint x: 725, endPoint y: 409, distance: 69.0
click at [725, 409] on div "Kirsty / Geraldine 11:00 - 11:30" at bounding box center [727, 404] width 148 height 67
copy div "Kirsty / Geraldine 11:00 - 11:30"
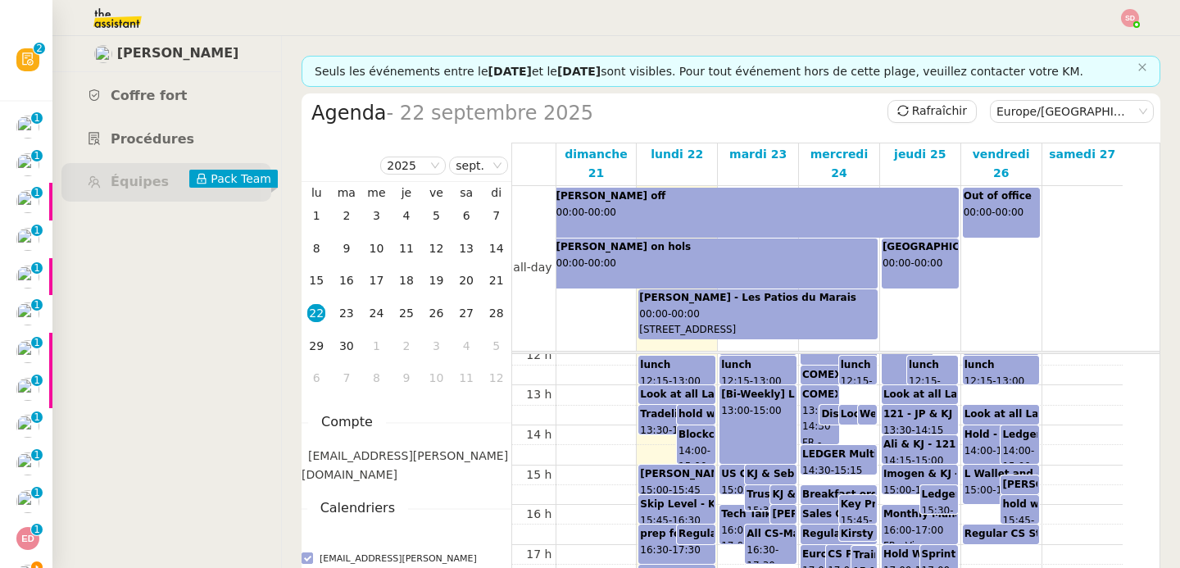
scroll to position [488, 0]
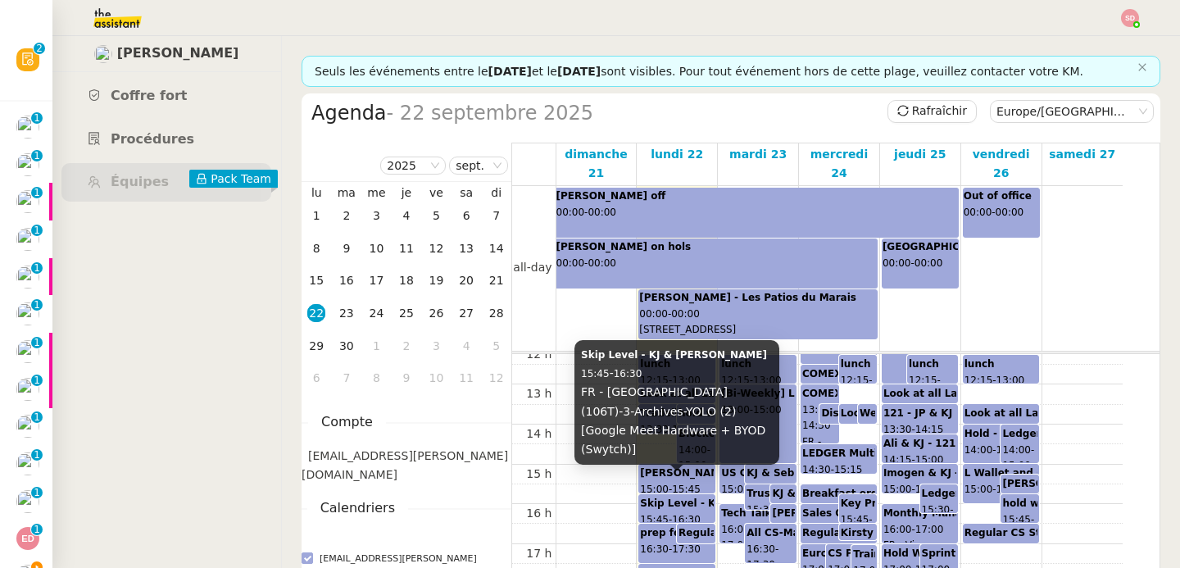
click at [678, 361] on b "Skip Level - KJ & Akanshi" at bounding box center [674, 354] width 186 height 11
drag, startPoint x: 660, startPoint y: 388, endPoint x: 582, endPoint y: 376, distance: 79.5
click at [582, 376] on div "Skip Level - KJ & Akanshi 15:45 - 16:30 FR - Paris (106T)-3-Archives-YOLO (2) […" at bounding box center [676, 402] width 205 height 125
copy div "Skip Level - KJ & Akanshi 15:45 - 16:30"
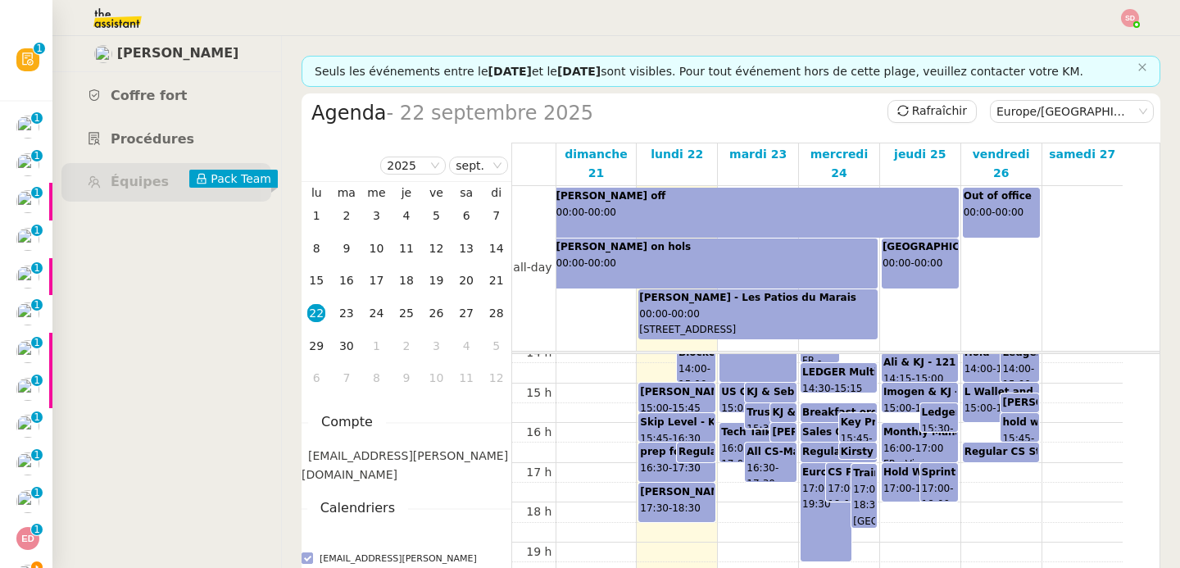
scroll to position [577, 0]
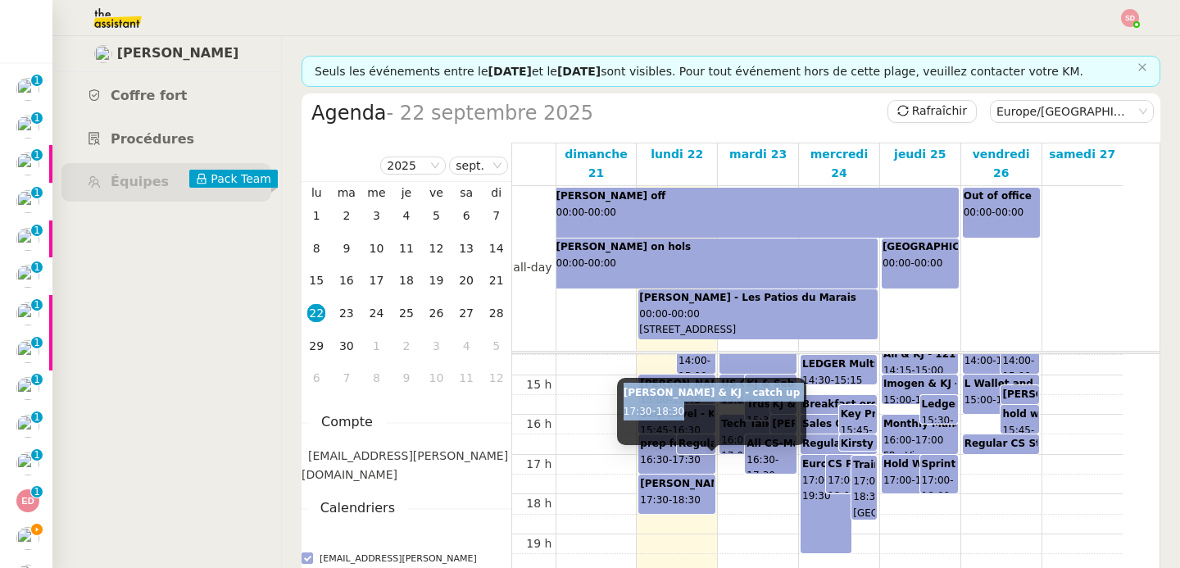
drag, startPoint x: 622, startPoint y: 394, endPoint x: 689, endPoint y: 412, distance: 69.6
click at [689, 412] on div "Brady & KJ - catch up 17:30 - 18:30" at bounding box center [711, 411] width 189 height 67
copy div "Brady & KJ - catch up 17:30 - 18:30"
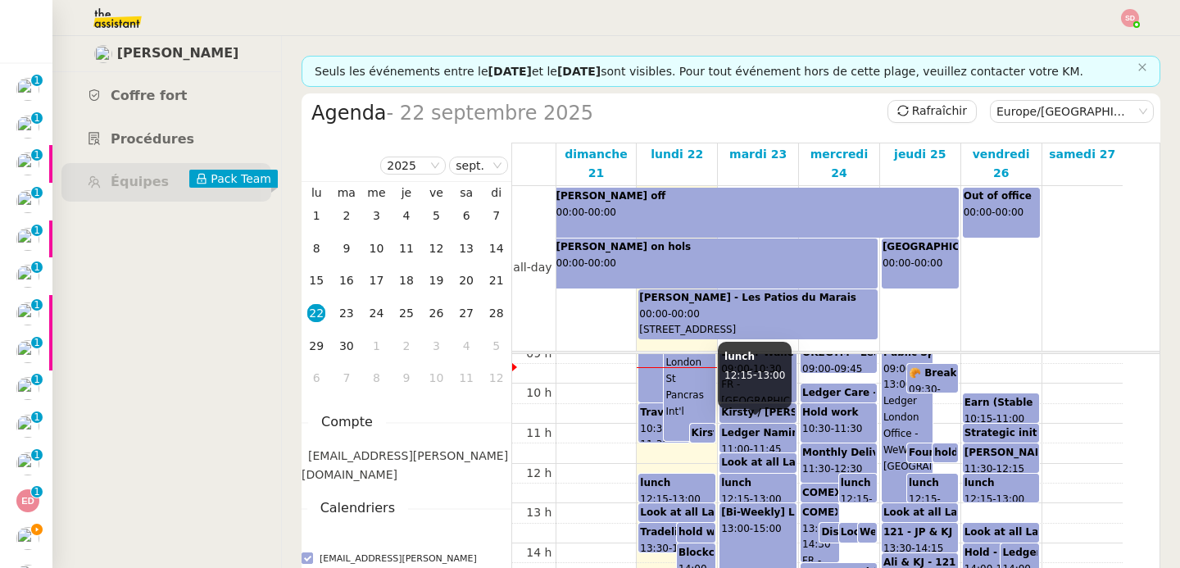
scroll to position [356, 0]
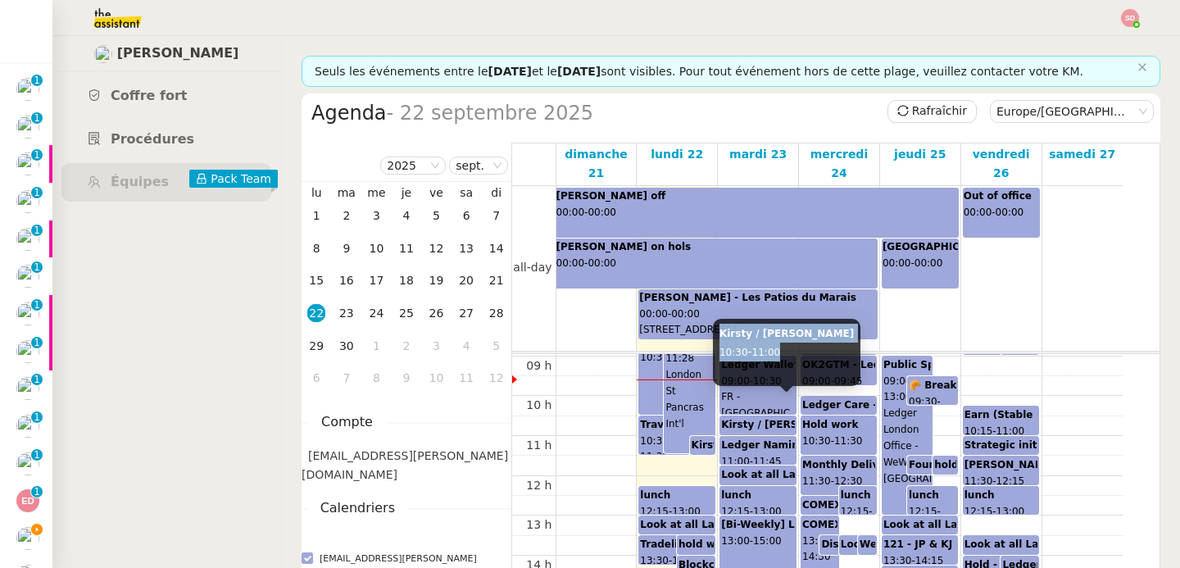
drag, startPoint x: 720, startPoint y: 334, endPoint x: 788, endPoint y: 347, distance: 69.4
click at [788, 347] on div "Kirsty / Mathias 10:30 - 11:00" at bounding box center [787, 352] width 148 height 67
copy div "Kirsty / Mathias 10:30 - 11:00"
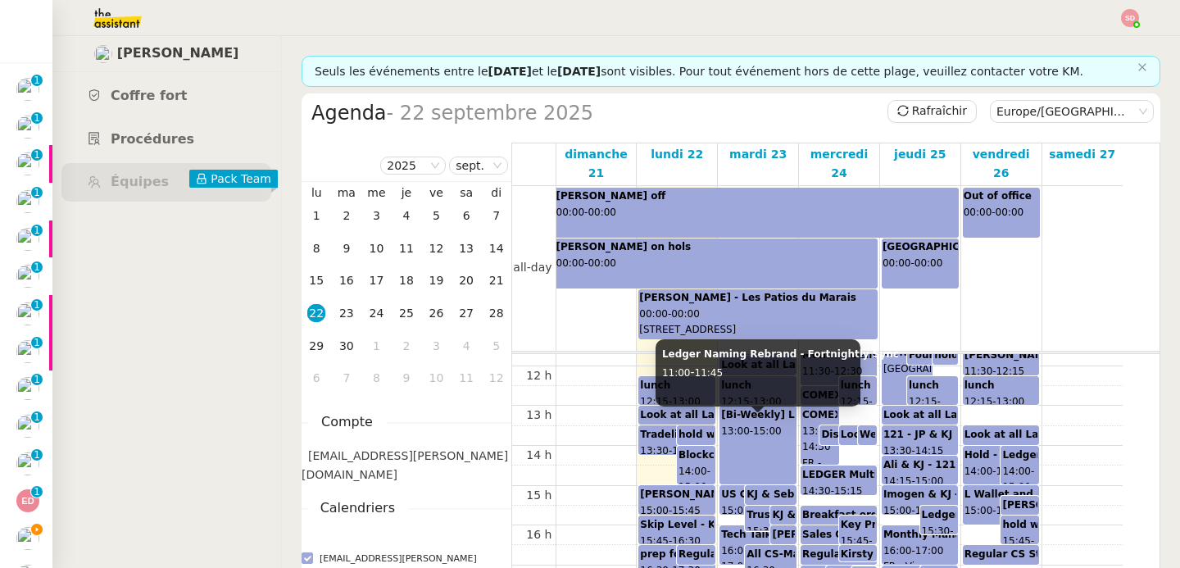
scroll to position [493, 0]
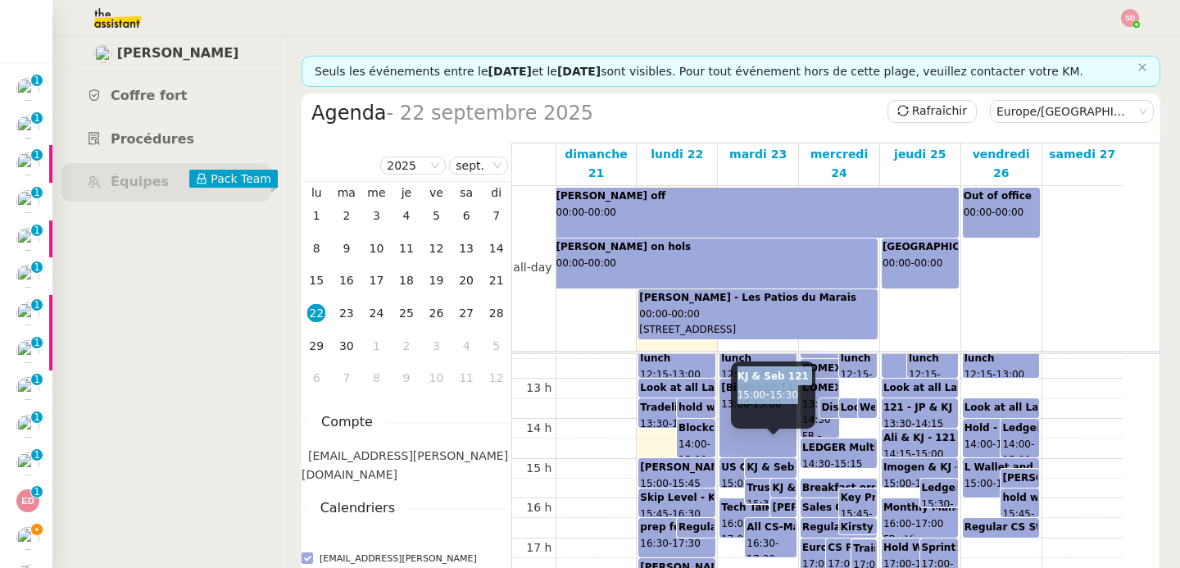
drag, startPoint x: 738, startPoint y: 376, endPoint x: 803, endPoint y: 395, distance: 68.2
click at [803, 395] on div "KJ & Seb 121 15:00 - 15:30" at bounding box center [773, 394] width 84 height 67
copy div "KJ & Seb 121 15:00 - 15:30"
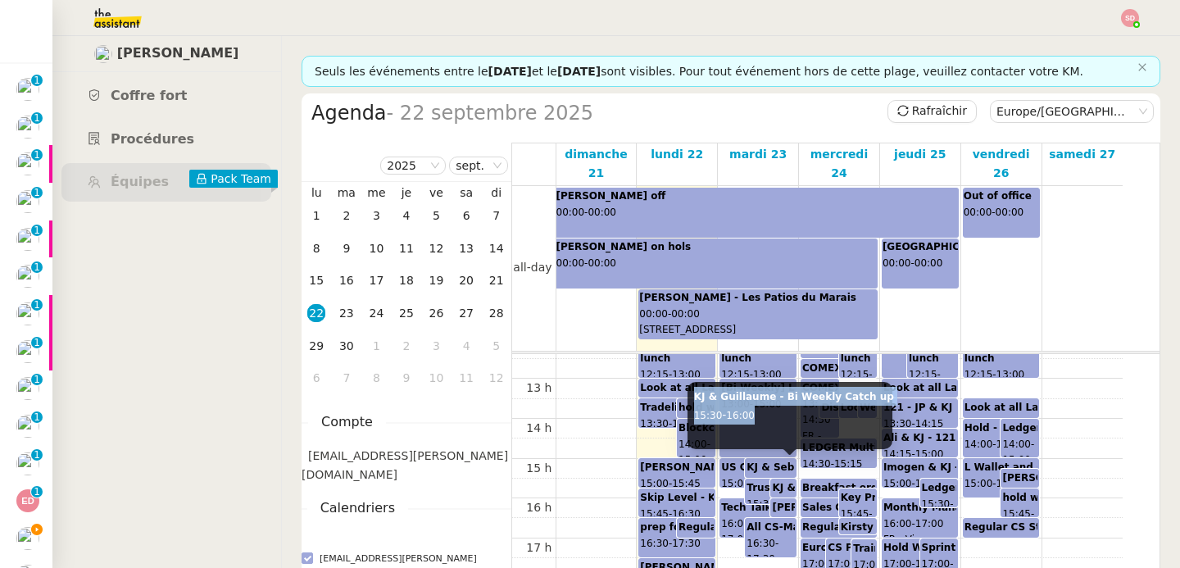
drag, startPoint x: 697, startPoint y: 395, endPoint x: 772, endPoint y: 411, distance: 77.0
click at [772, 411] on div "KJ & Guillaume - Bi Weekly Catch up 15:30 - 16:00" at bounding box center [790, 415] width 205 height 67
copy div "KJ & Guillaume - Bi Weekly Catch up 15:30 - 16:00"
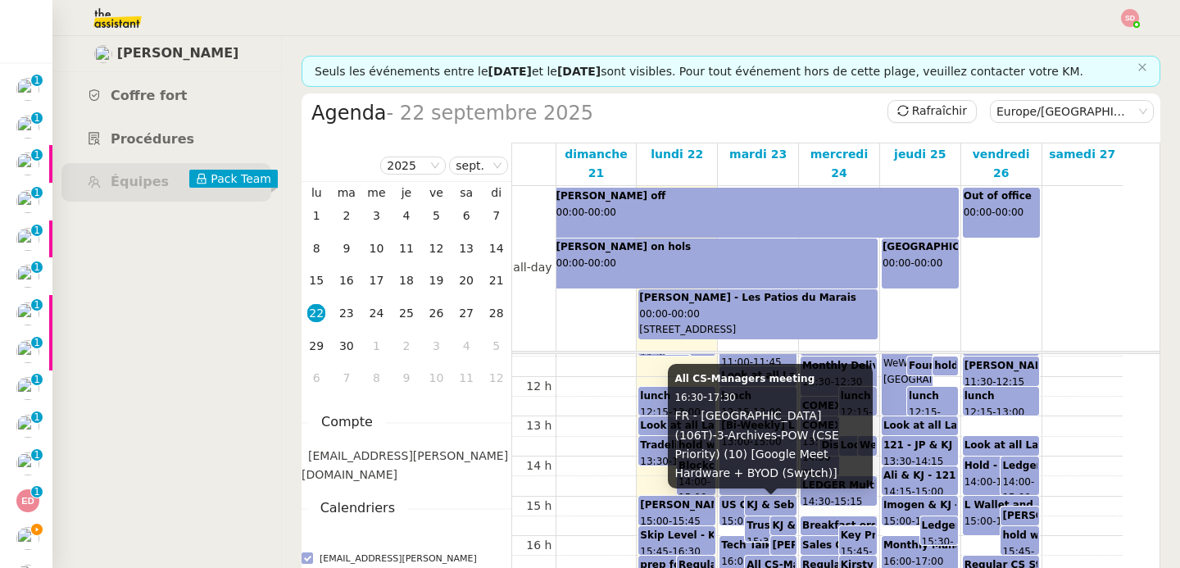
scroll to position [300, 0]
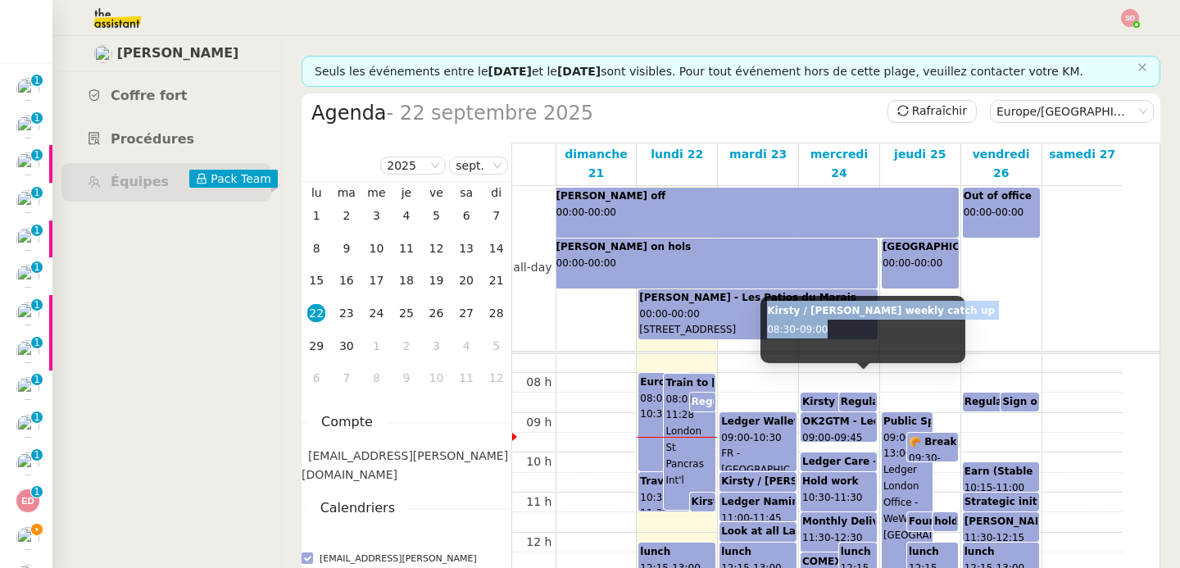
drag, startPoint x: 766, startPoint y: 311, endPoint x: 837, endPoint y: 326, distance: 72.0
click at [837, 326] on div "Kirsty / Elise weekly catch up 08:30 - 09:00" at bounding box center [862, 329] width 205 height 67
copy div "Kirsty / Elise weekly catch up 08:30 - 09:00"
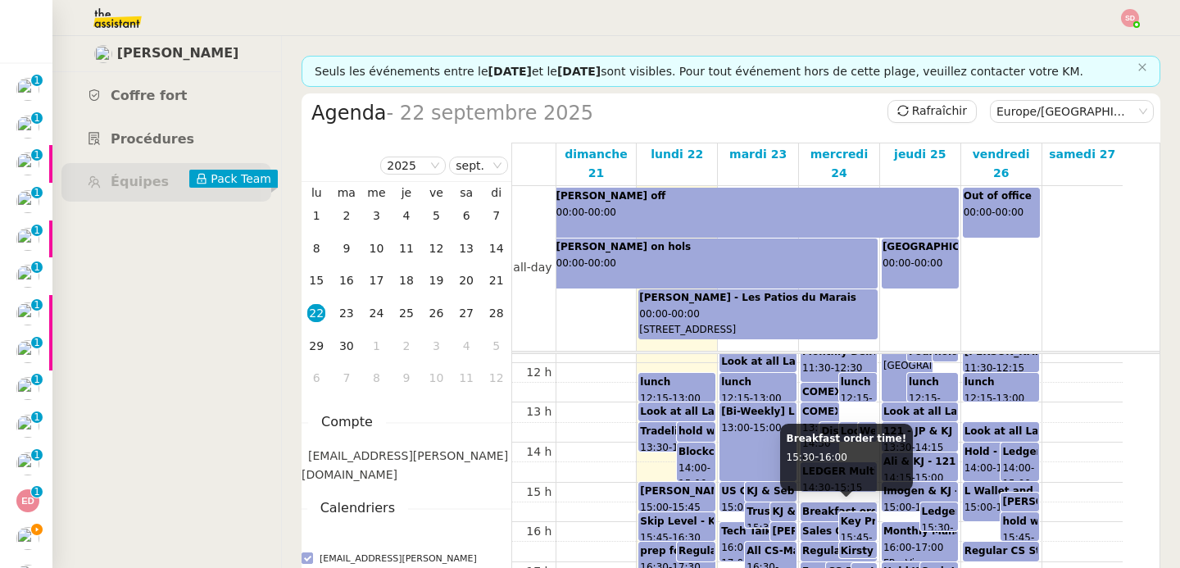
scroll to position [486, 0]
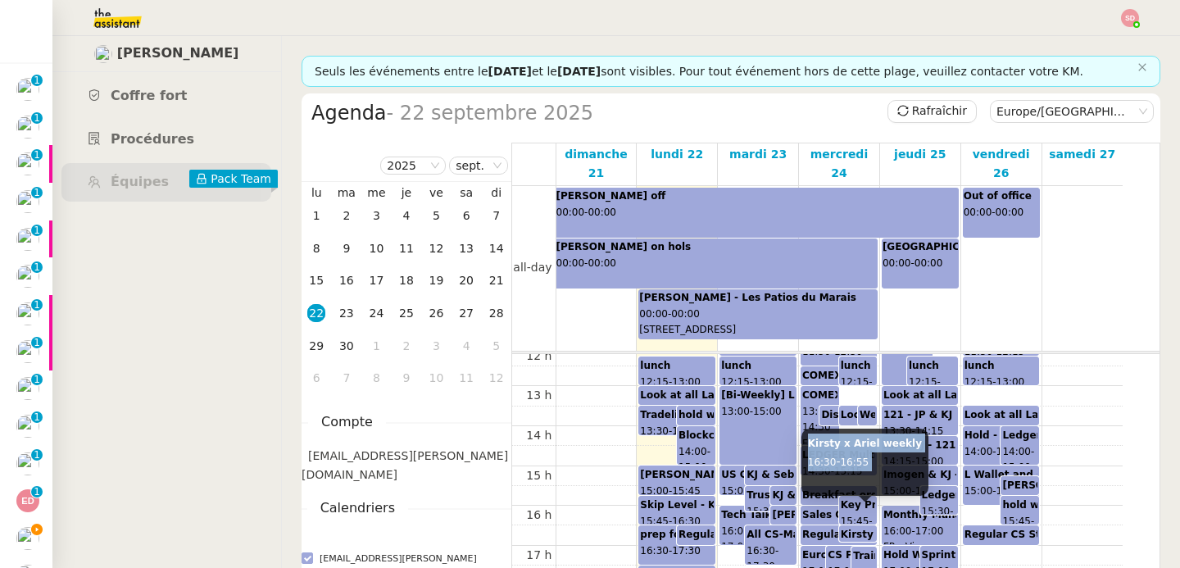
drag, startPoint x: 807, startPoint y: 446, endPoint x: 874, endPoint y: 472, distance: 71.4
click at [874, 472] on div "Kirsty x Ariel weekly 16:30 - 16:55" at bounding box center [864, 462] width 127 height 67
copy div "Kirsty x Ariel weekly 16:30 - 16:55"
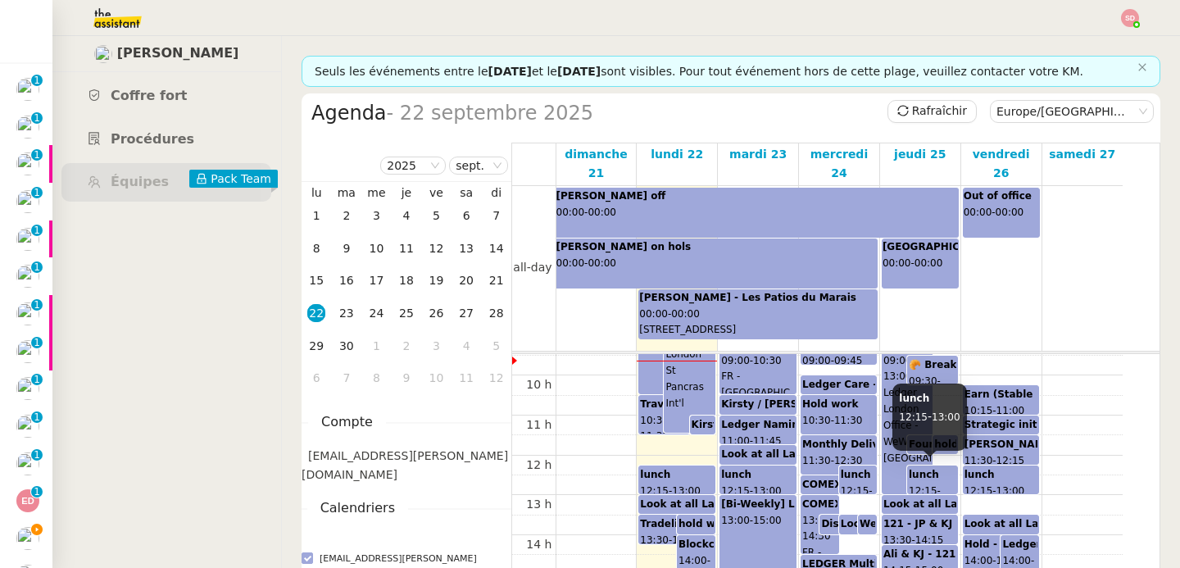
scroll to position [390, 0]
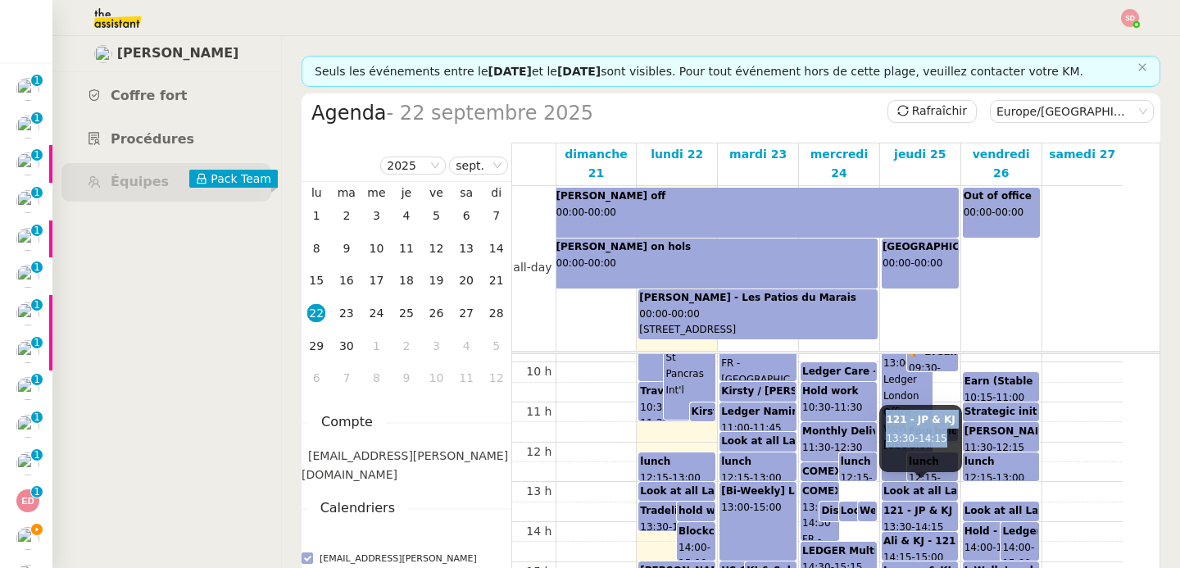
drag, startPoint x: 887, startPoint y: 423, endPoint x: 953, endPoint y: 438, distance: 68.0
click at [953, 438] on div "121 - JP & KJ 13:30 - 14:15" at bounding box center [920, 438] width 82 height 67
copy div "121 - JP & KJ 13:30 - 14:15"
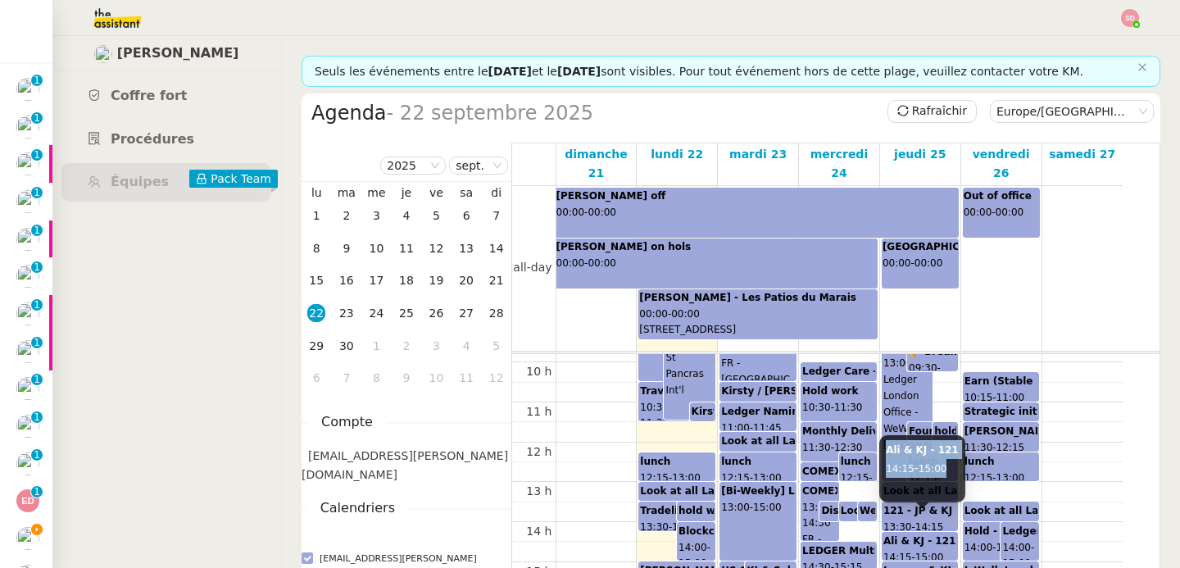
drag, startPoint x: 886, startPoint y: 454, endPoint x: 956, endPoint y: 469, distance: 71.2
click at [956, 469] on div "Ali & KJ - 121 14:15 - 15:00" at bounding box center [921, 468] width 85 height 67
copy div "Ali & KJ - 121 14:15 - 15:00"
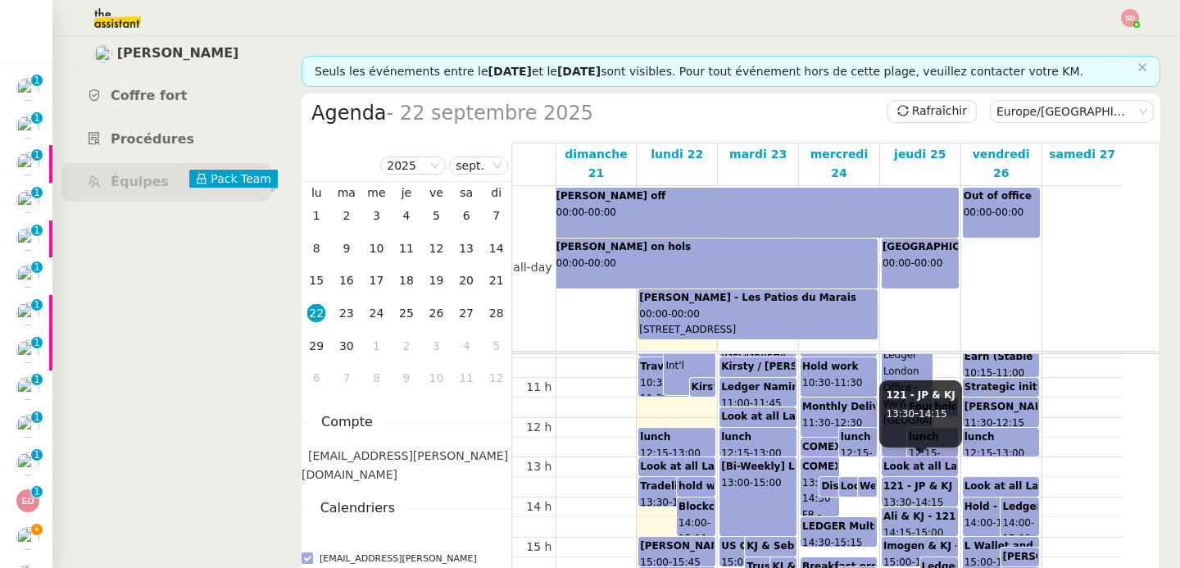
scroll to position [432, 0]
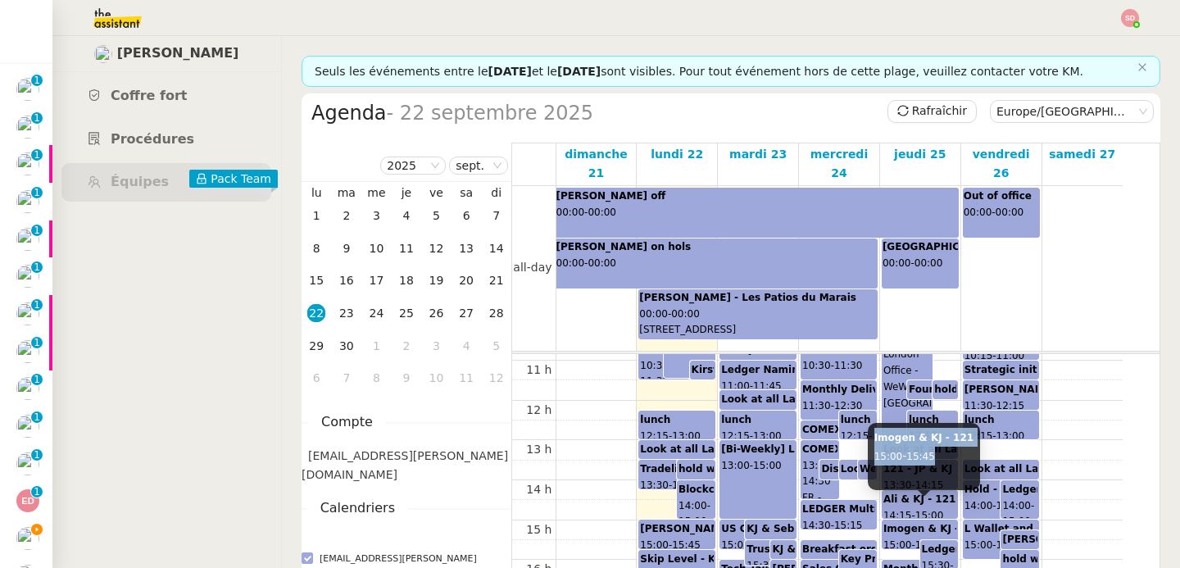
drag, startPoint x: 874, startPoint y: 438, endPoint x: 940, endPoint y: 450, distance: 66.7
click at [940, 450] on div "Imogen & KJ - 121 15:00 - 15:45" at bounding box center [924, 456] width 112 height 67
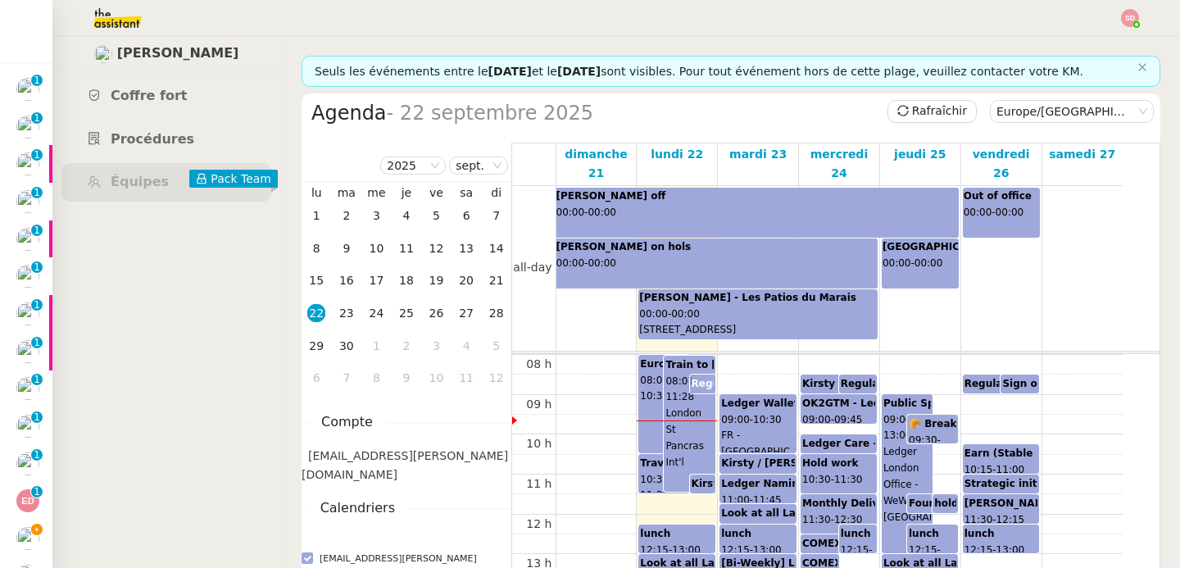
scroll to position [328, 0]
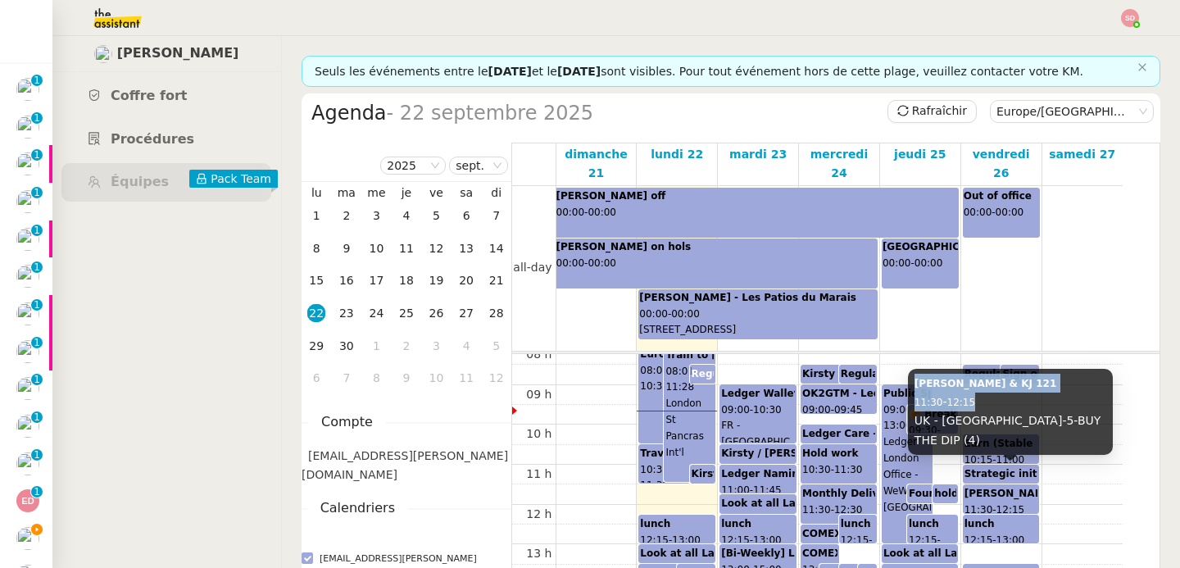
drag, startPoint x: 915, startPoint y: 406, endPoint x: 982, endPoint y: 413, distance: 66.8
click at [982, 413] on div "Janet & KJ 121 11:30 - 12:15 UK - London-5-BUY THE DIP (4)" at bounding box center [1010, 412] width 205 height 86
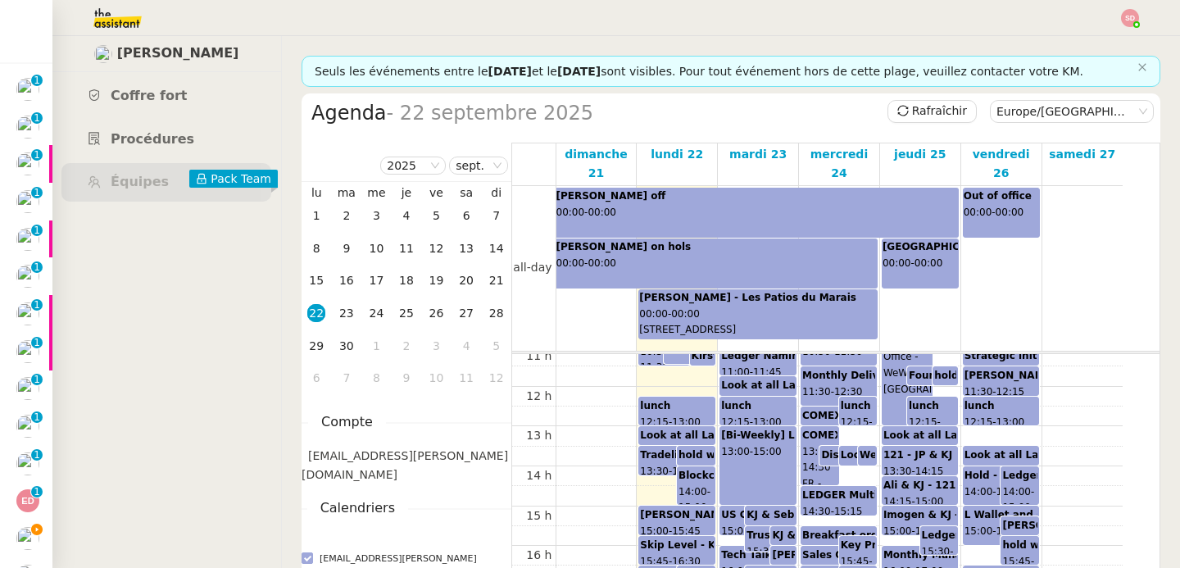
scroll to position [470, 0]
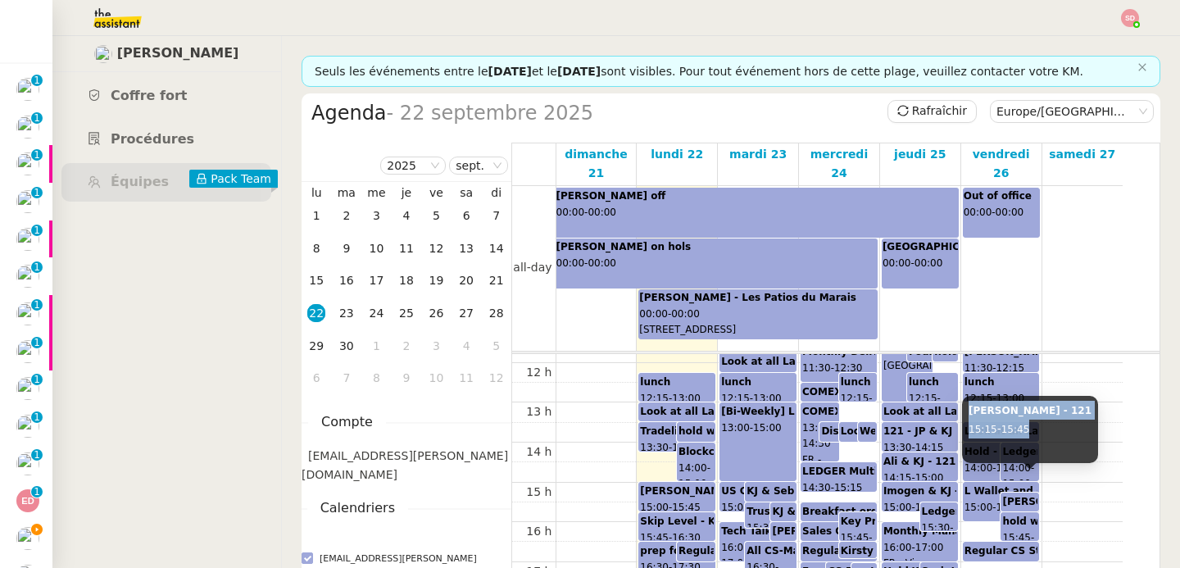
drag, startPoint x: 1043, startPoint y: 430, endPoint x: 969, endPoint y: 413, distance: 75.7
click at [969, 413] on div "KJ - Dominic H - 121 15:15 - 15:45" at bounding box center [1030, 429] width 136 height 67
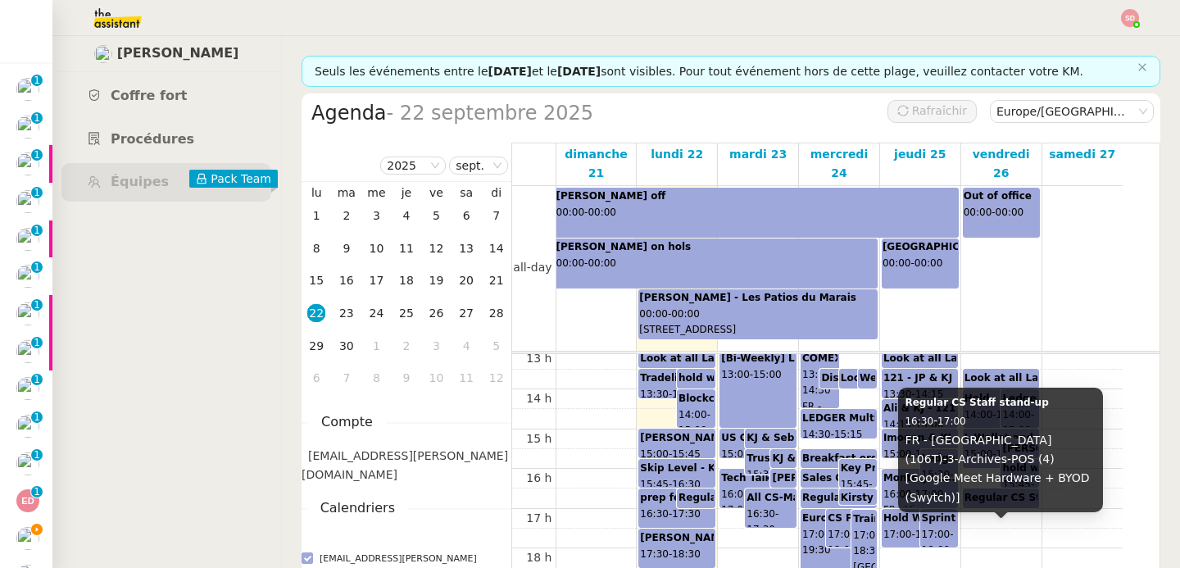
scroll to position [544, 0]
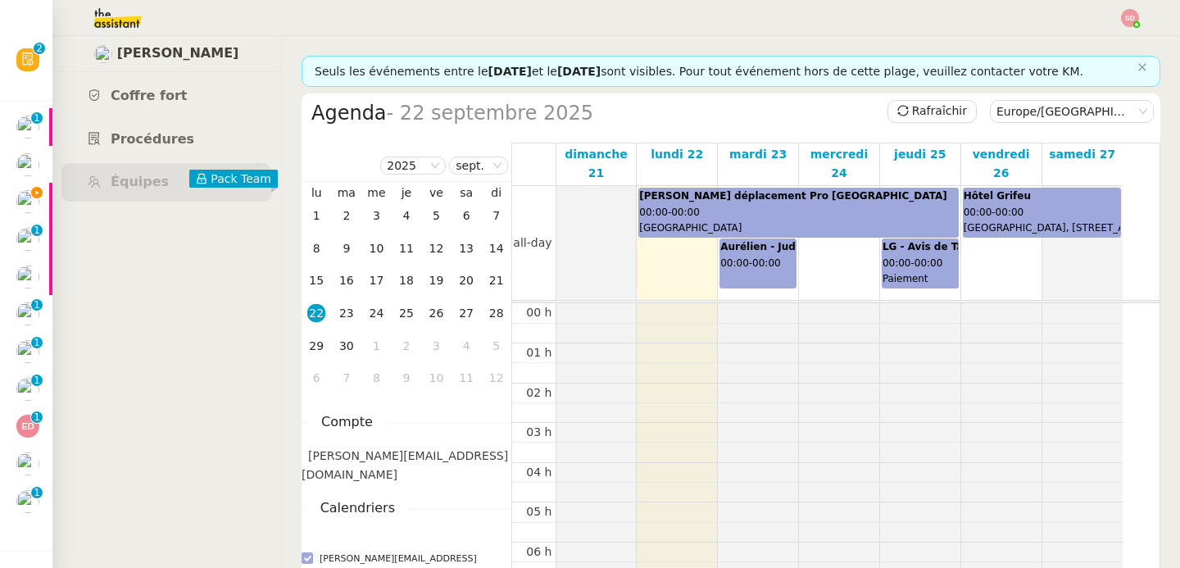
scroll to position [240, 0]
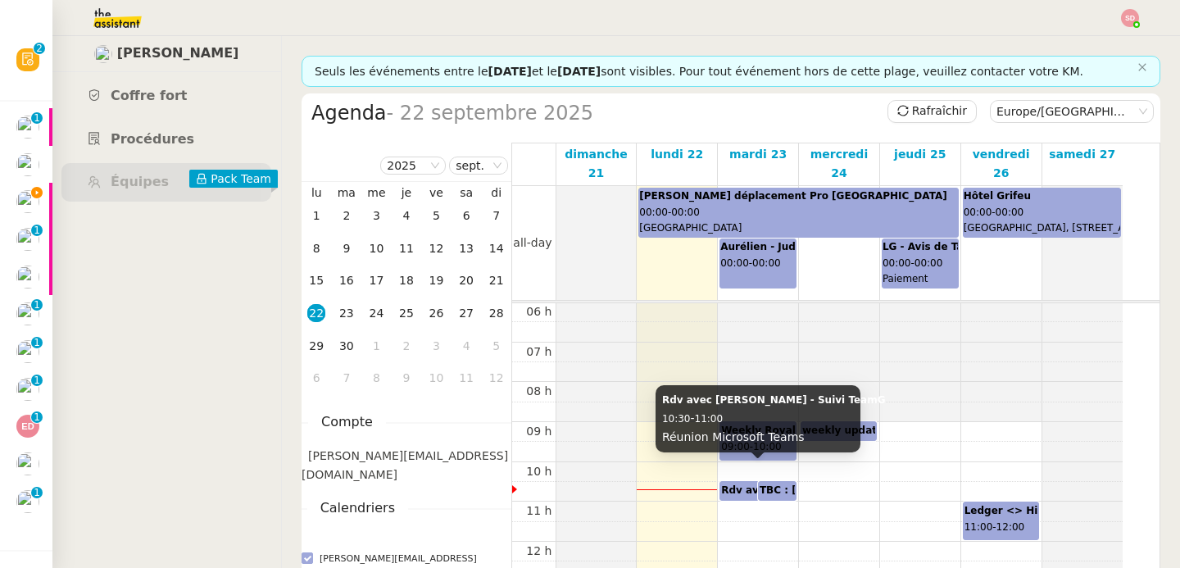
click at [742, 484] on b "Rdv avec [PERSON_NAME] - Suivi TeamG" at bounding box center [833, 489] width 224 height 11
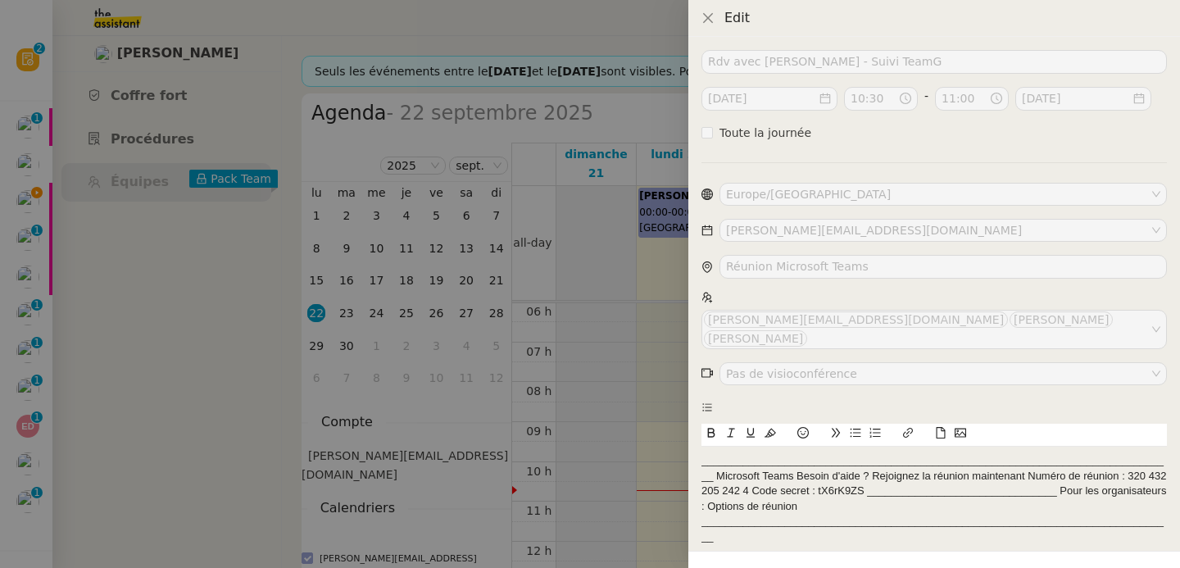
click at [642, 465] on div at bounding box center [590, 284] width 1180 height 568
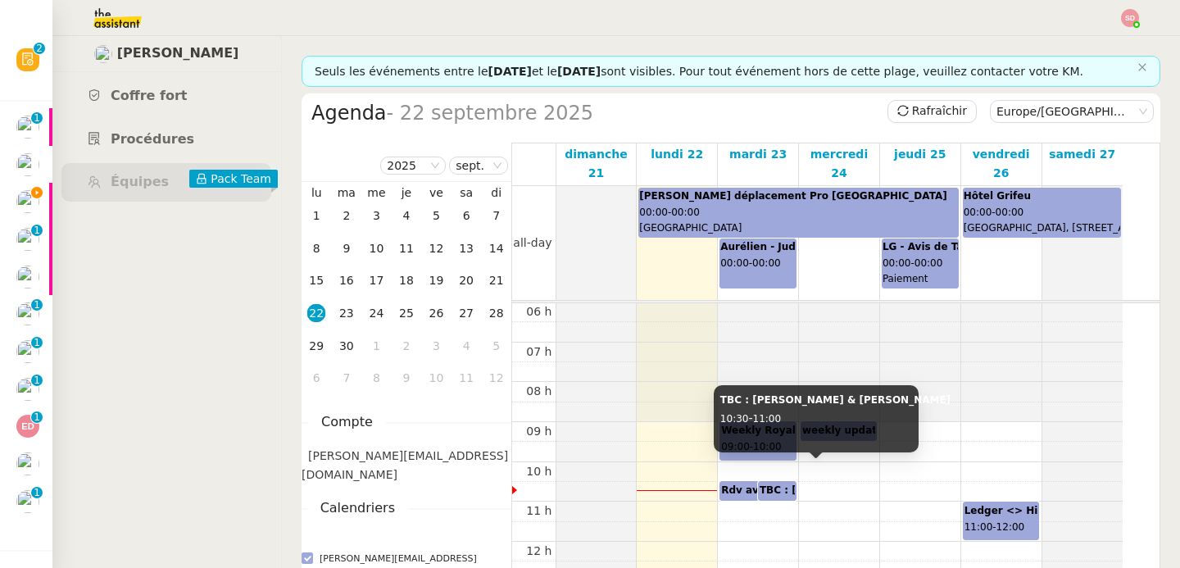
click at [763, 484] on b "TBC : Pascal & Laurène" at bounding box center [875, 489] width 230 height 11
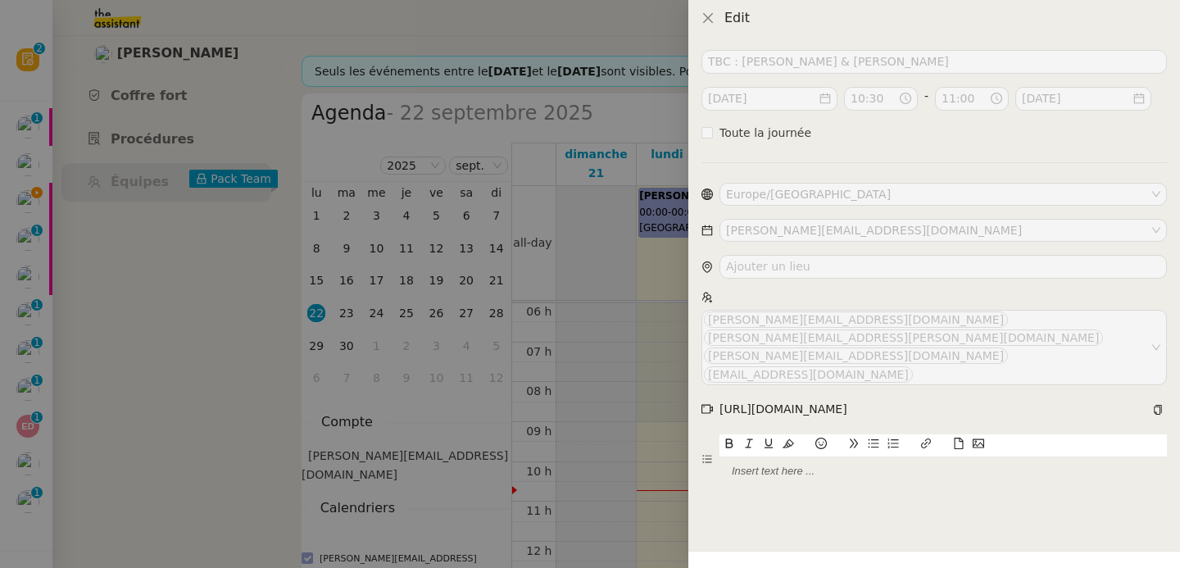
click at [673, 464] on div at bounding box center [590, 284] width 1180 height 568
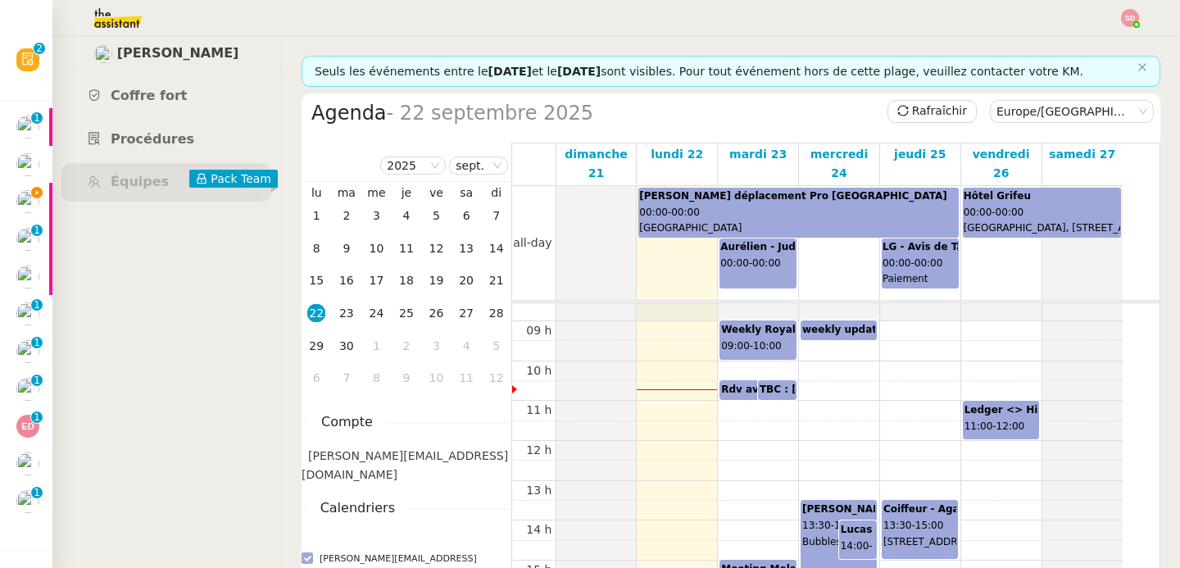
scroll to position [335, 0]
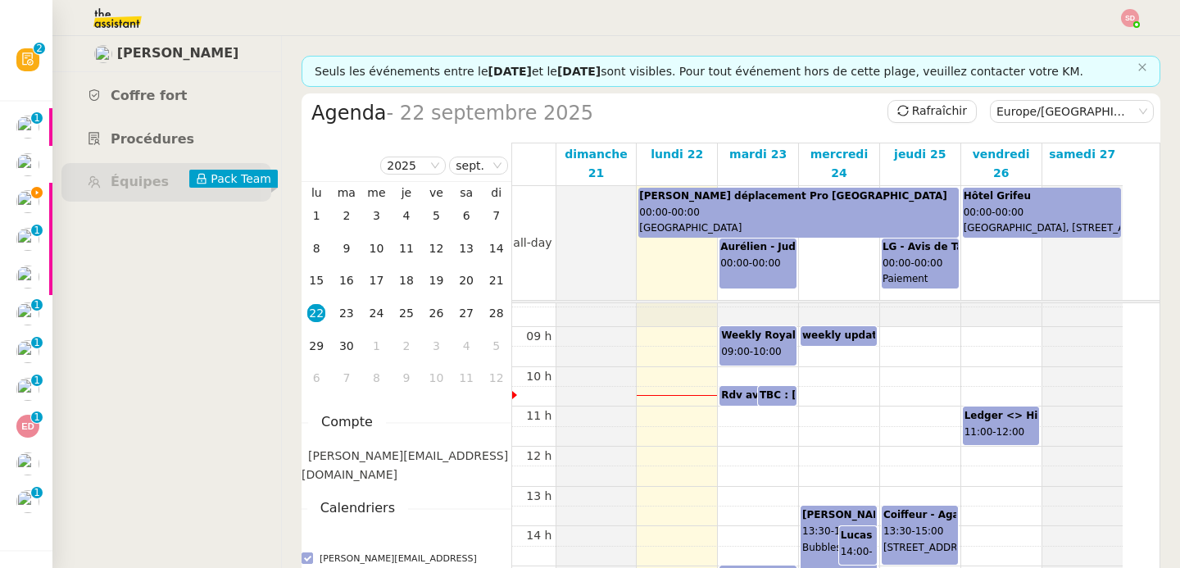
click at [774, 389] on b "TBC : Pascal & Laurène" at bounding box center [875, 394] width 230 height 11
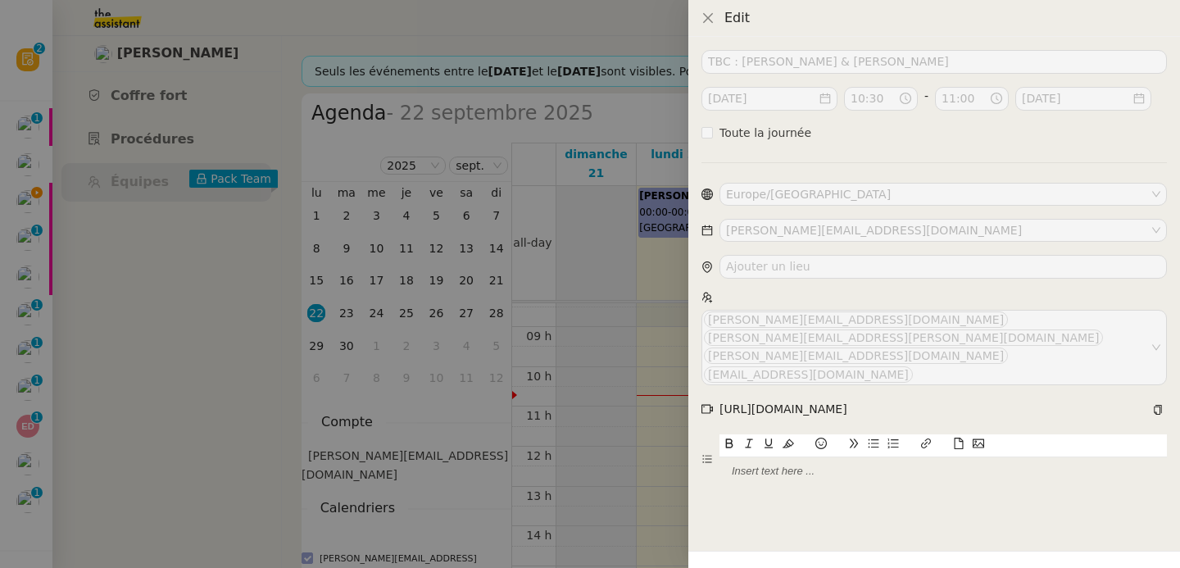
click at [692, 372] on div "TBC : Pascal & Laurène 2025-sept.-23 10:30 - 11:00 2025-sept.-23 Toute la journ…" at bounding box center [934, 302] width 492 height 531
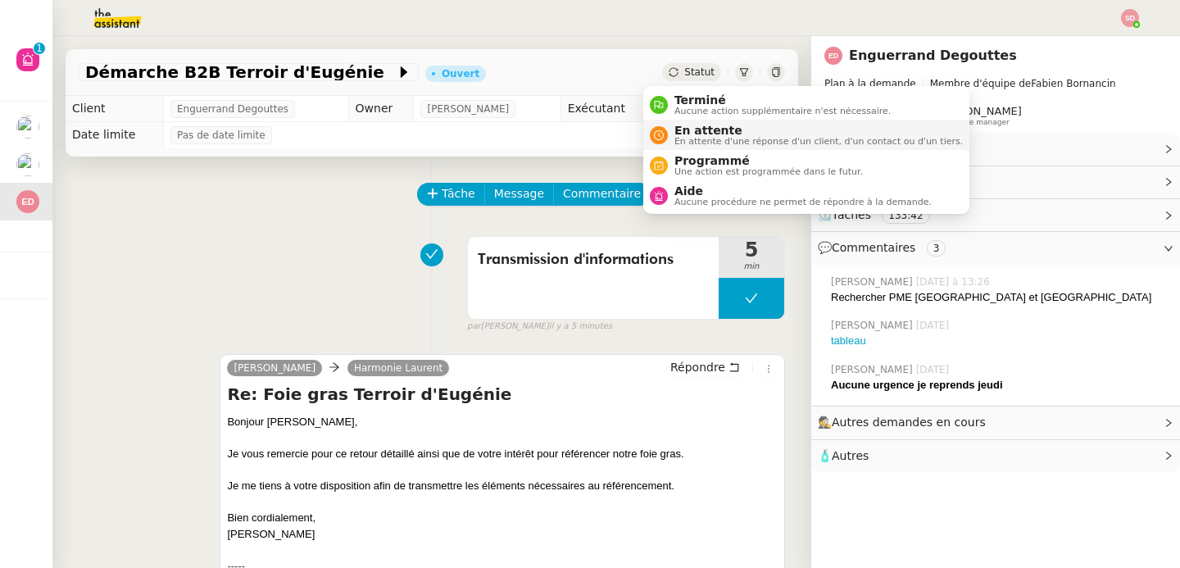
click at [710, 140] on span "En attente d'une réponse d'un client, d'un contact ou d'un tiers." at bounding box center [818, 141] width 288 height 9
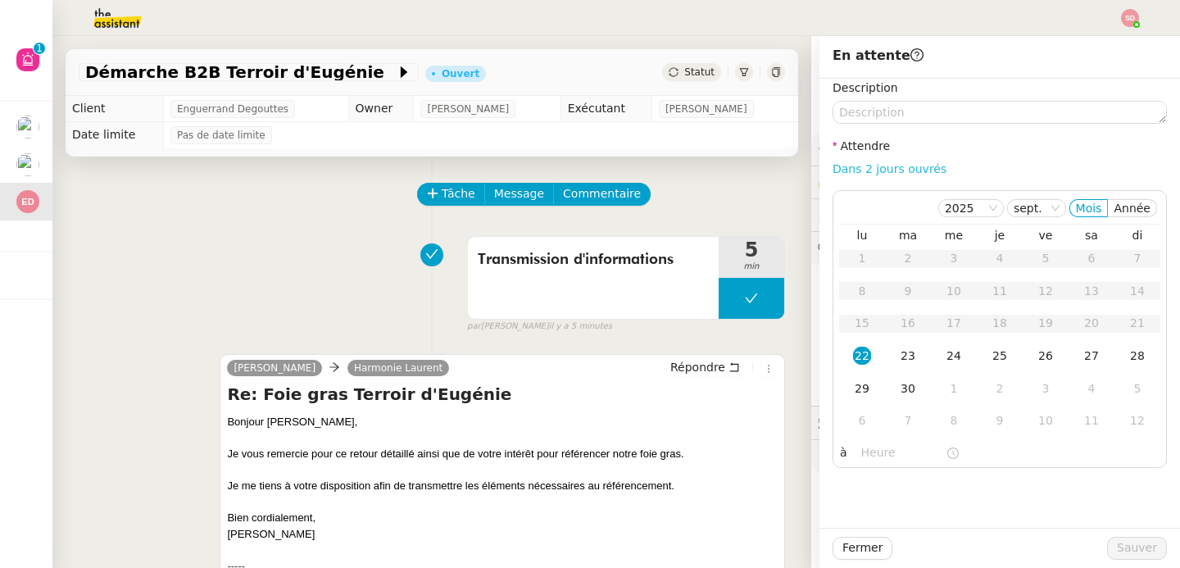
click at [902, 163] on link "Dans 2 jours ouvrés" at bounding box center [890, 168] width 114 height 13
type input "07:00"
click at [1037, 356] on div "26" at bounding box center [1046, 356] width 18 height 18
click at [1118, 543] on span "Sauver" at bounding box center [1137, 547] width 40 height 19
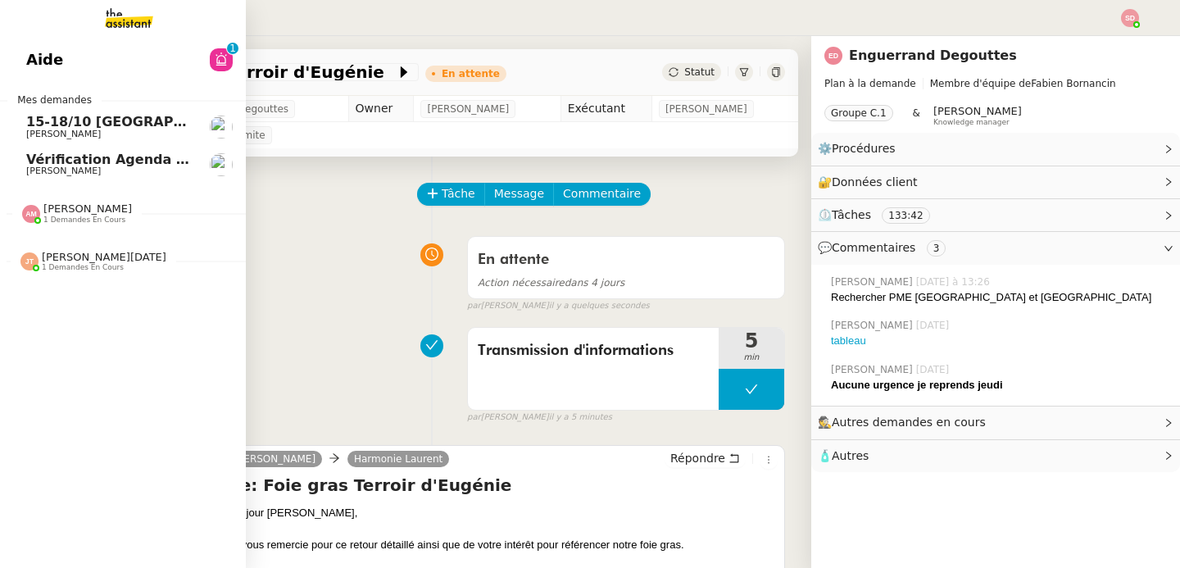
click at [38, 119] on span "15-18/10 [GEOGRAPHIC_DATA] - Conférence" at bounding box center [186, 122] width 321 height 16
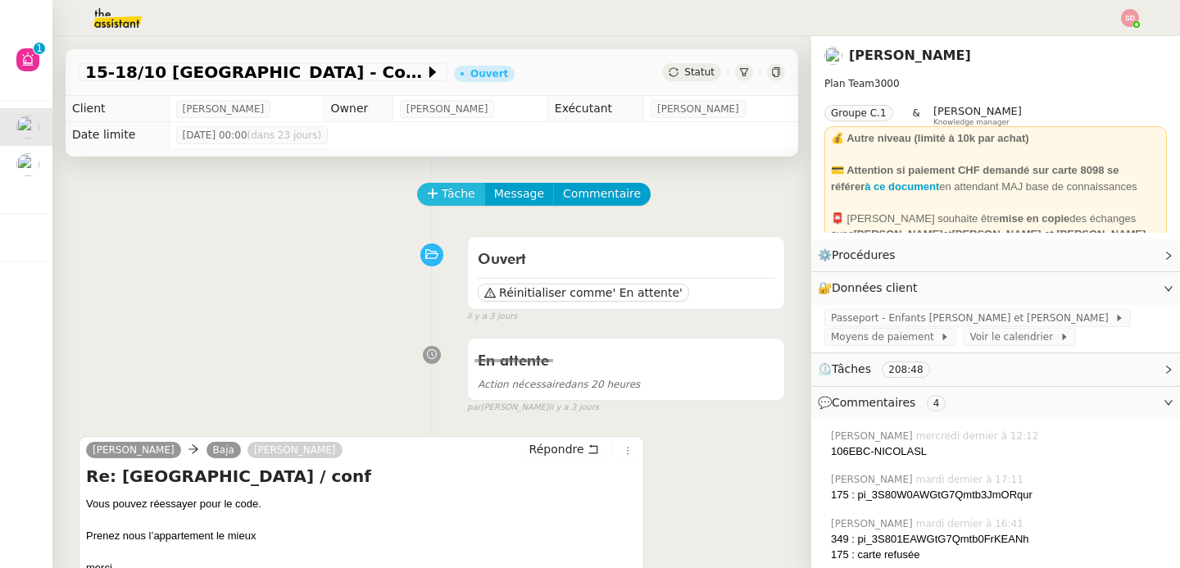
click at [427, 193] on icon at bounding box center [432, 193] width 11 height 11
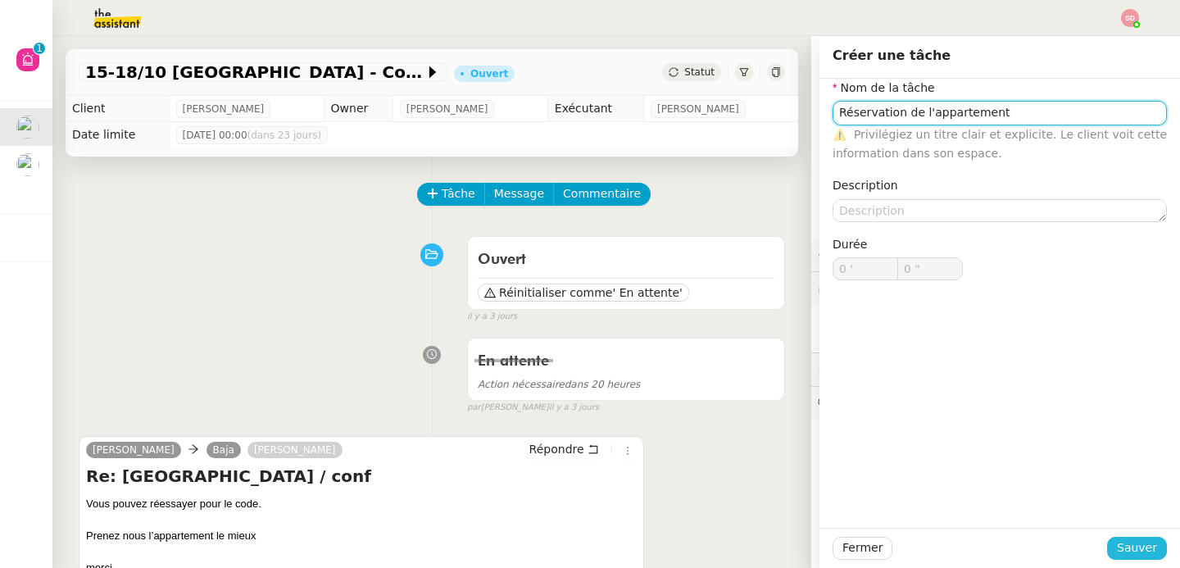
type input "Réservation de l'appartement"
click at [1117, 548] on span "Sauver" at bounding box center [1137, 547] width 40 height 19
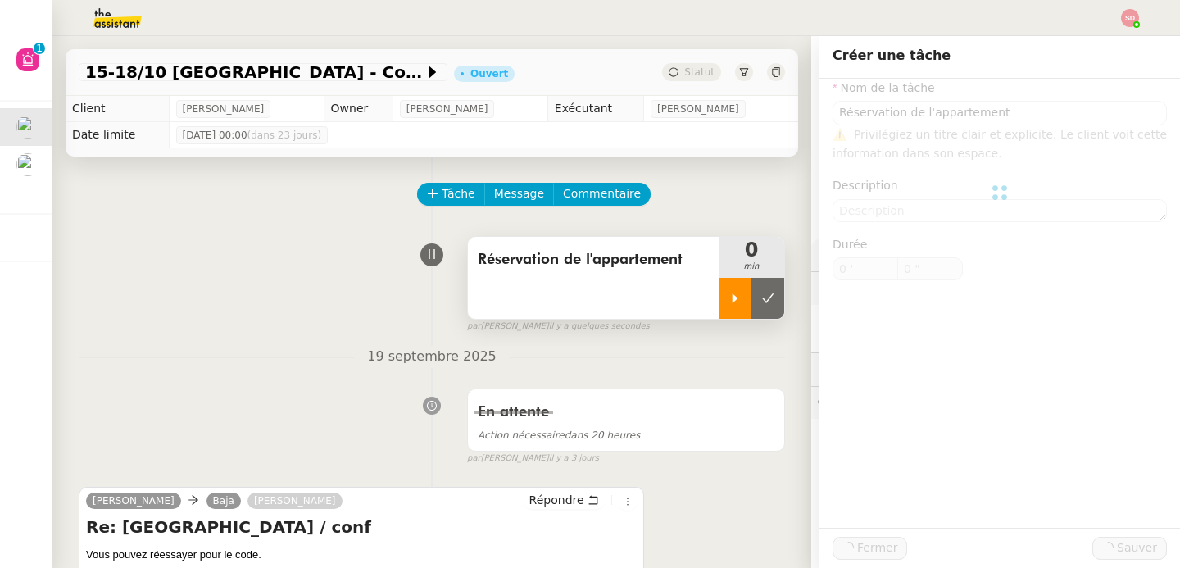
click at [719, 305] on div at bounding box center [735, 298] width 33 height 41
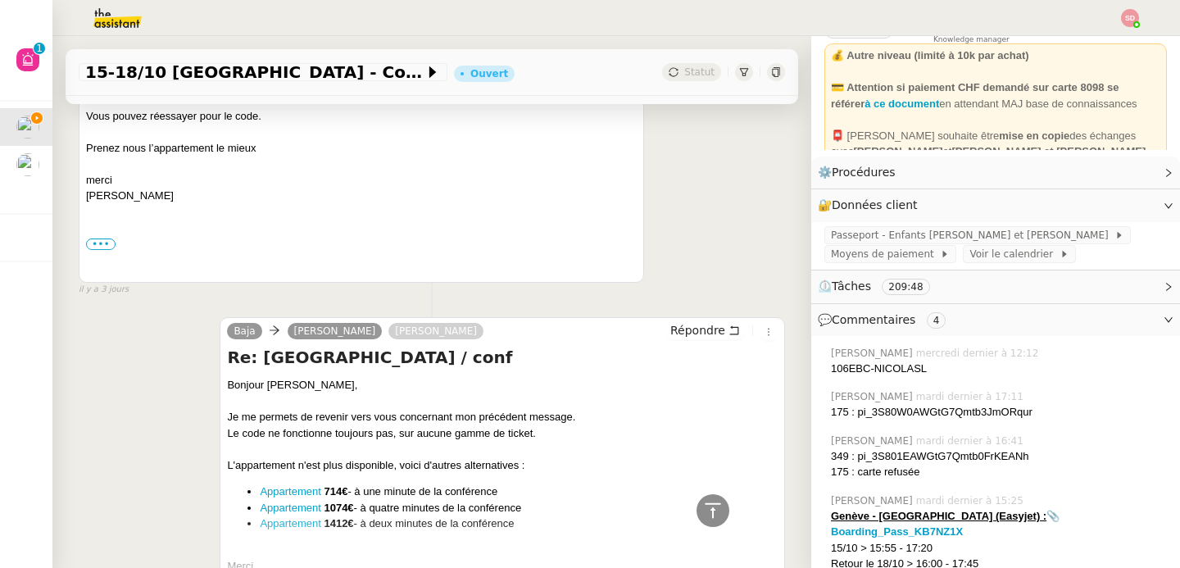
scroll to position [106, 0]
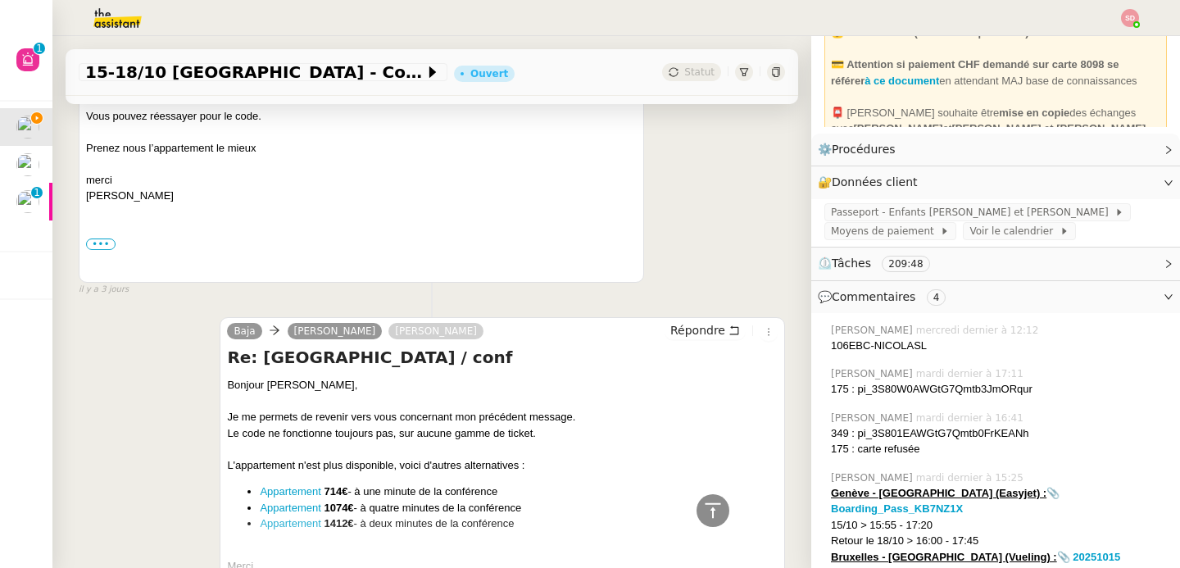
click at [882, 348] on div "106EBC-NICOLASL" at bounding box center [999, 346] width 336 height 16
copy nz-comment "106EBC-NICOLASL"
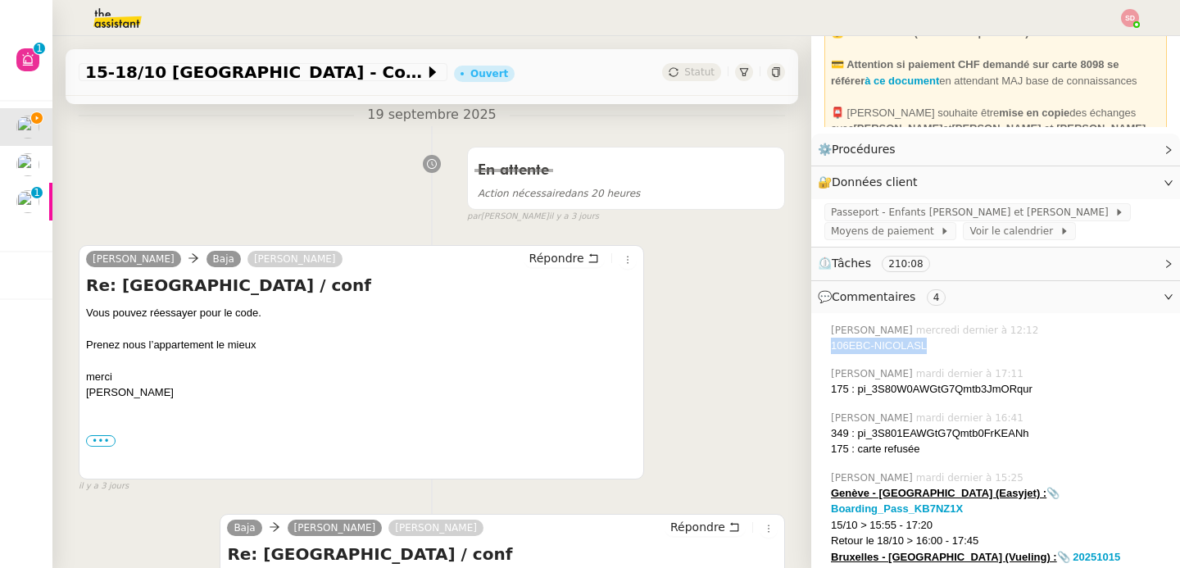
scroll to position [0, 0]
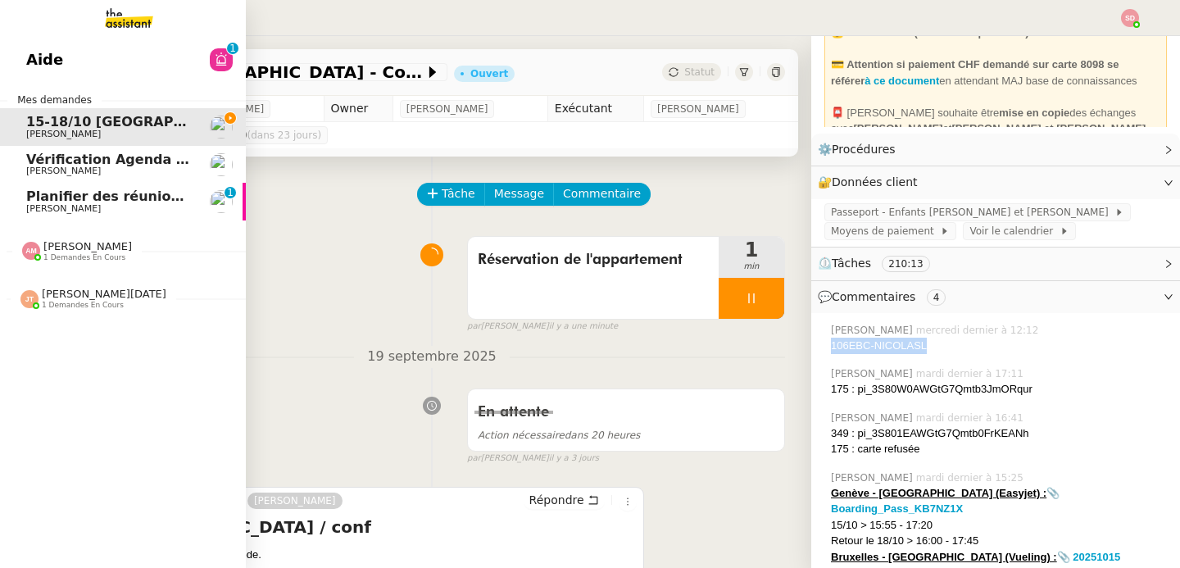
click at [31, 199] on span "Planifier des réunions régulières" at bounding box center [147, 196] width 242 height 16
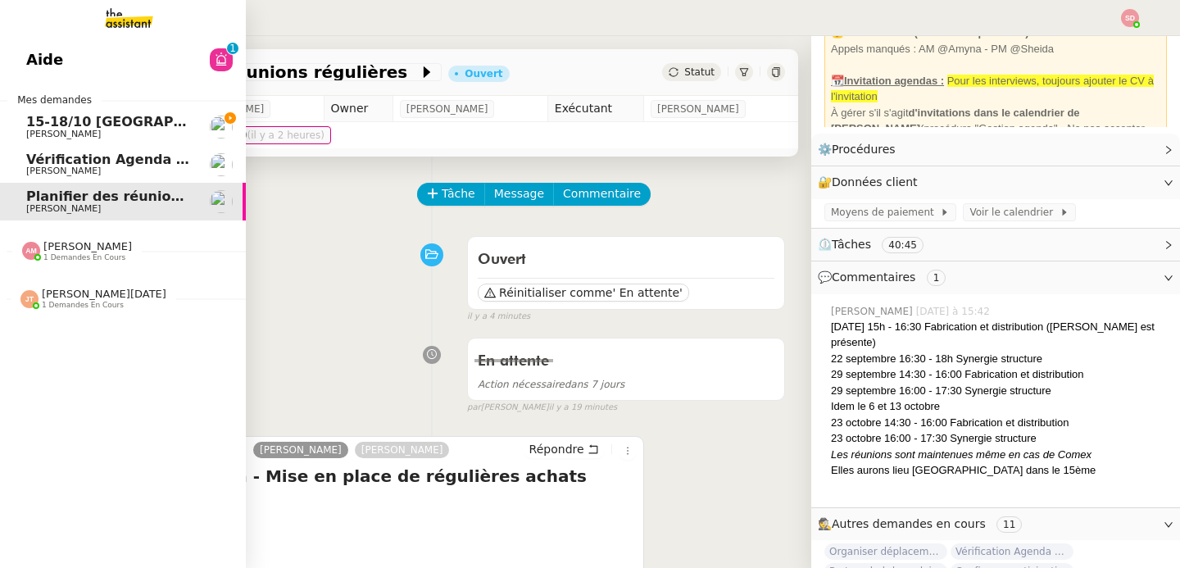
click at [26, 120] on span "15-18/10 [GEOGRAPHIC_DATA] - Conférence" at bounding box center [186, 122] width 321 height 16
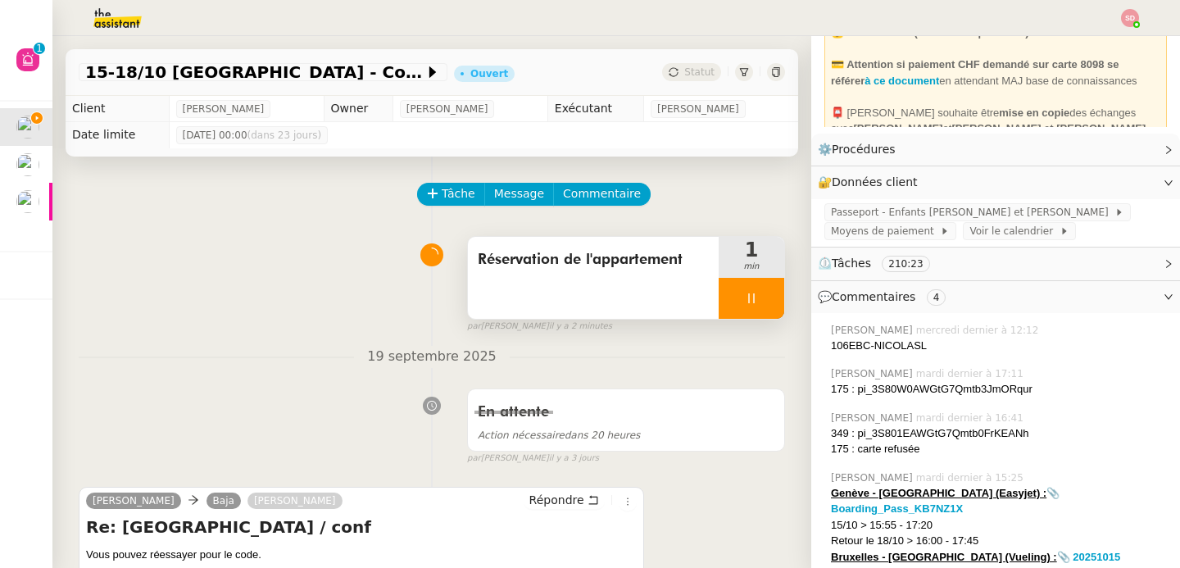
click at [742, 298] on div at bounding box center [752, 298] width 66 height 41
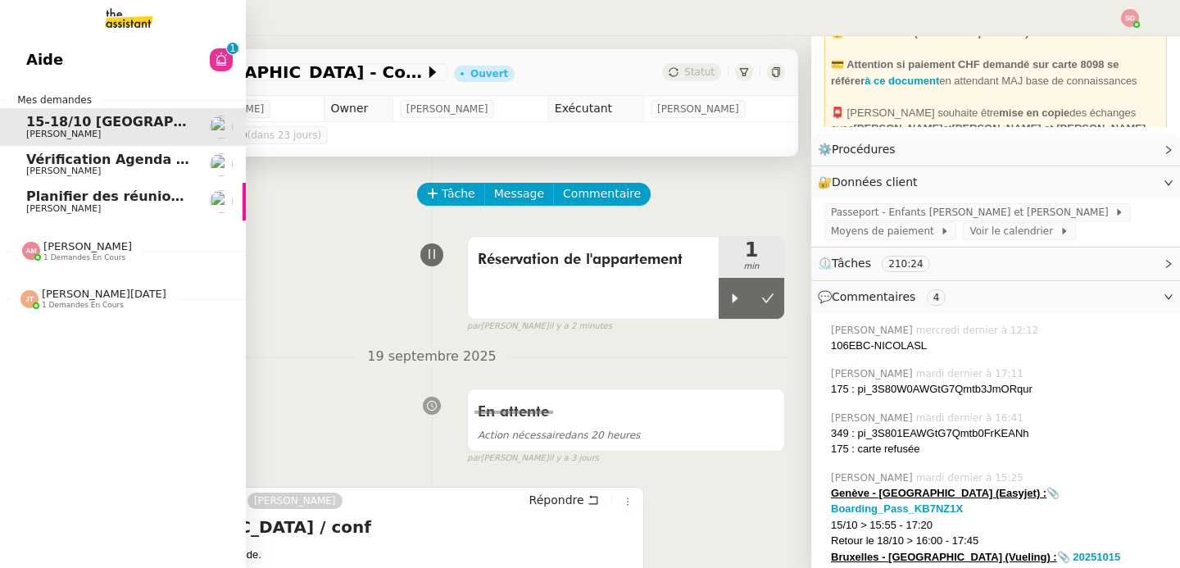
click at [40, 207] on span "[PERSON_NAME]" at bounding box center [63, 208] width 75 height 11
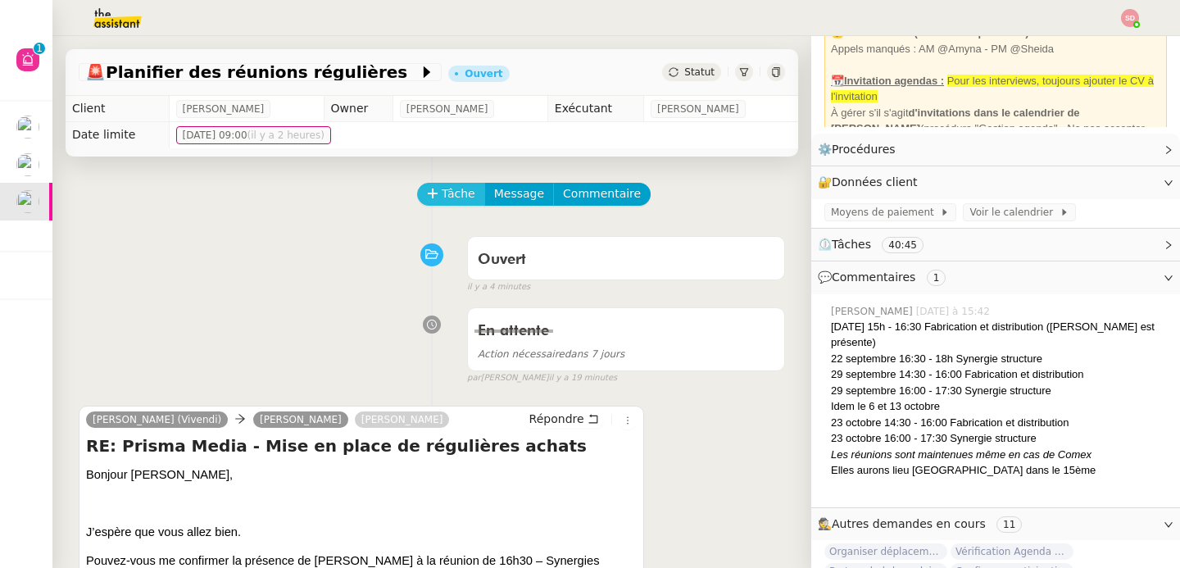
click at [427, 197] on icon at bounding box center [432, 193] width 11 height 11
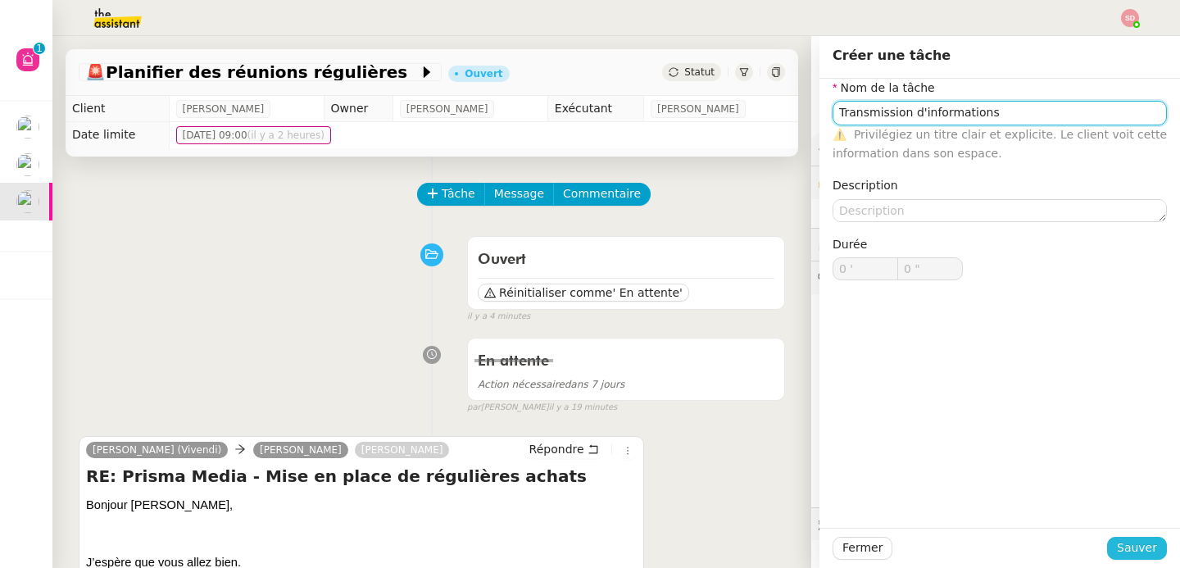
type input "Transmission d'informations"
click at [1134, 557] on button "Sauver" at bounding box center [1137, 548] width 60 height 23
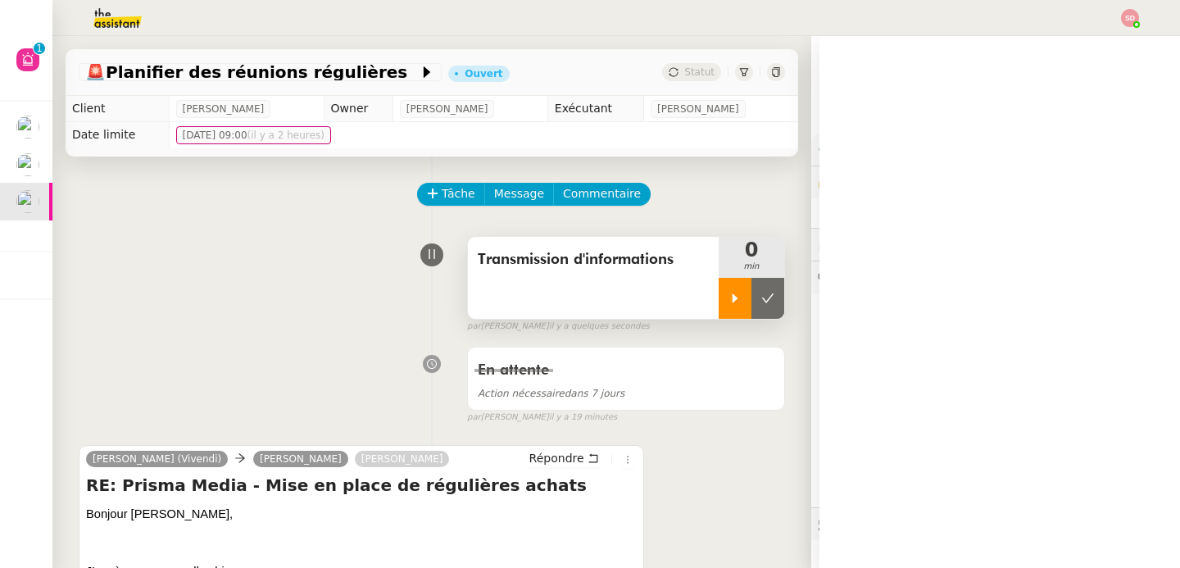
click at [729, 292] on icon at bounding box center [735, 298] width 13 height 13
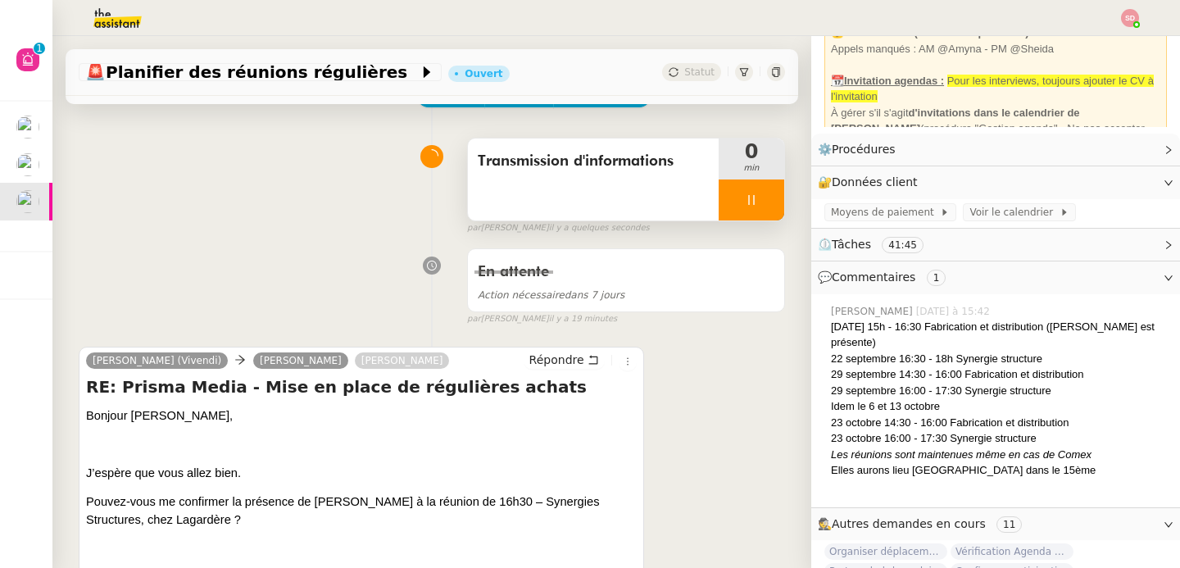
scroll to position [123, 0]
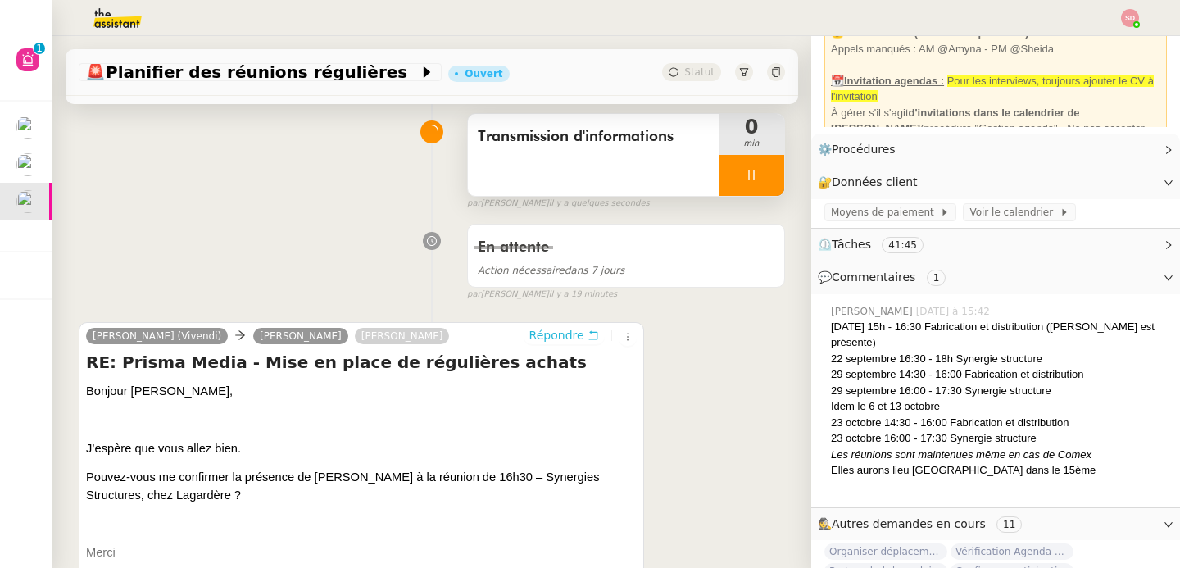
click at [535, 337] on span "Répondre" at bounding box center [556, 335] width 55 height 16
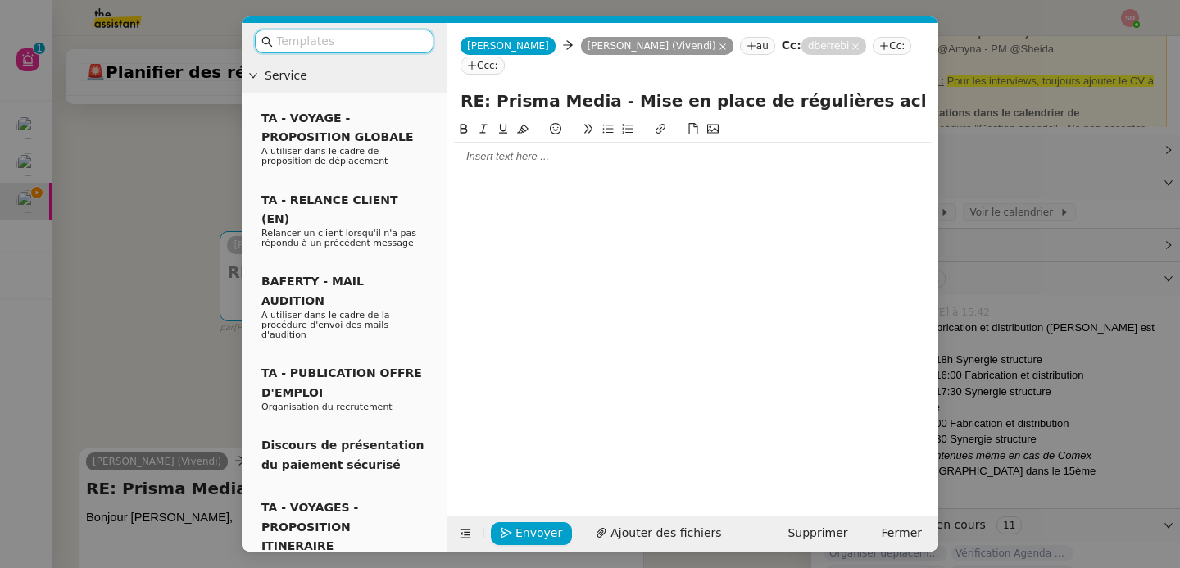
click at [181, 297] on nz-modal-container "Service TA - VOYAGE - PROPOSITION GLOBALE A utiliser dans le cadre de propositi…" at bounding box center [590, 284] width 1180 height 568
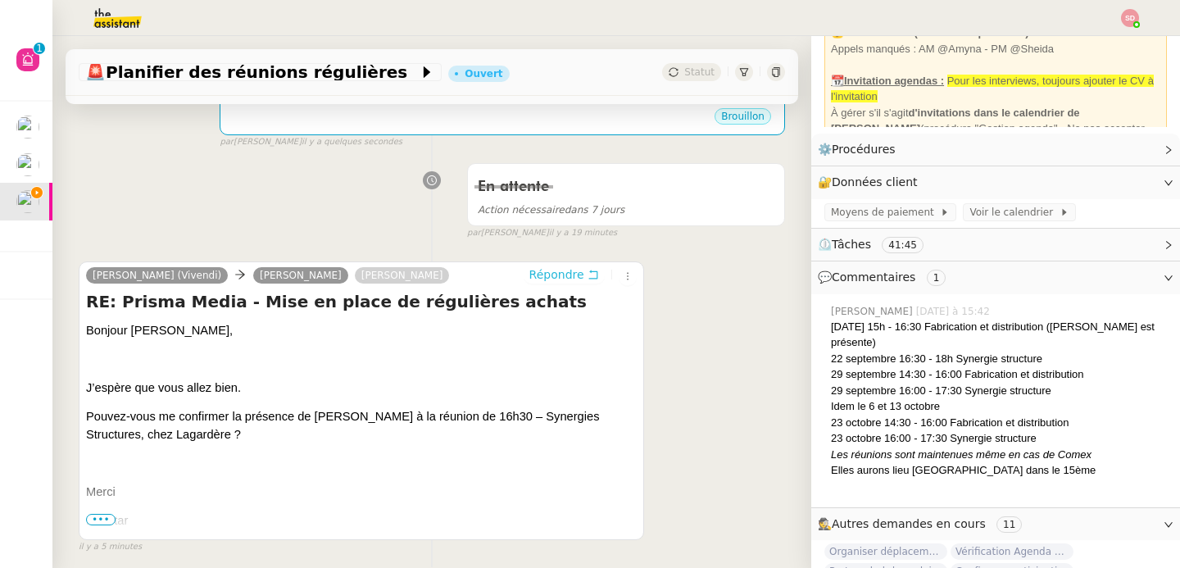
scroll to position [316, 0]
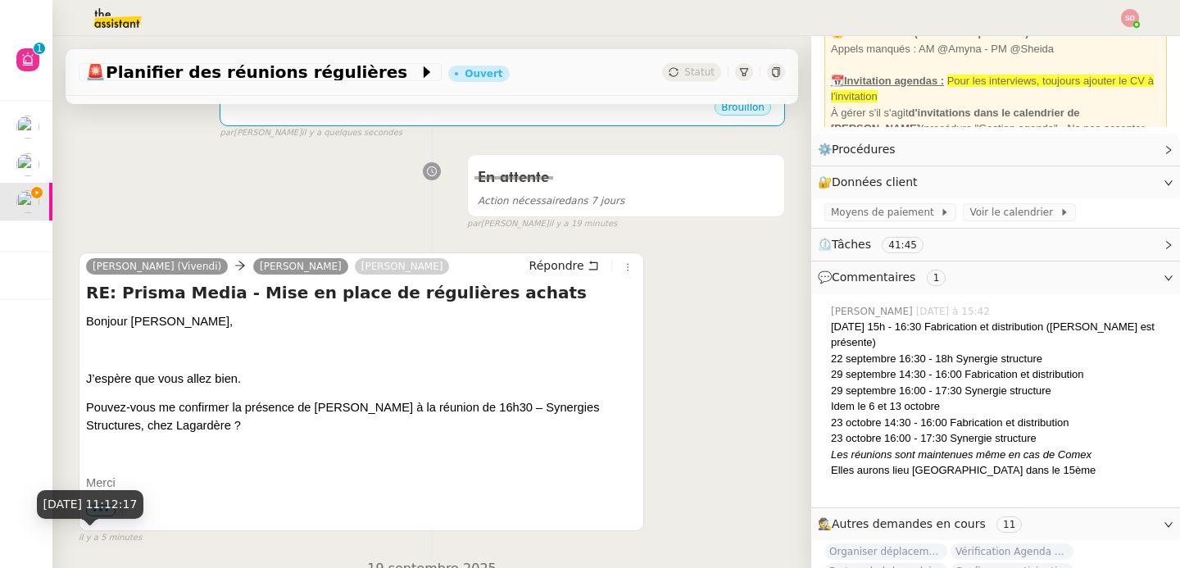
click at [103, 517] on div "22 sept. 2025, 11:12:17" at bounding box center [90, 504] width 107 height 29
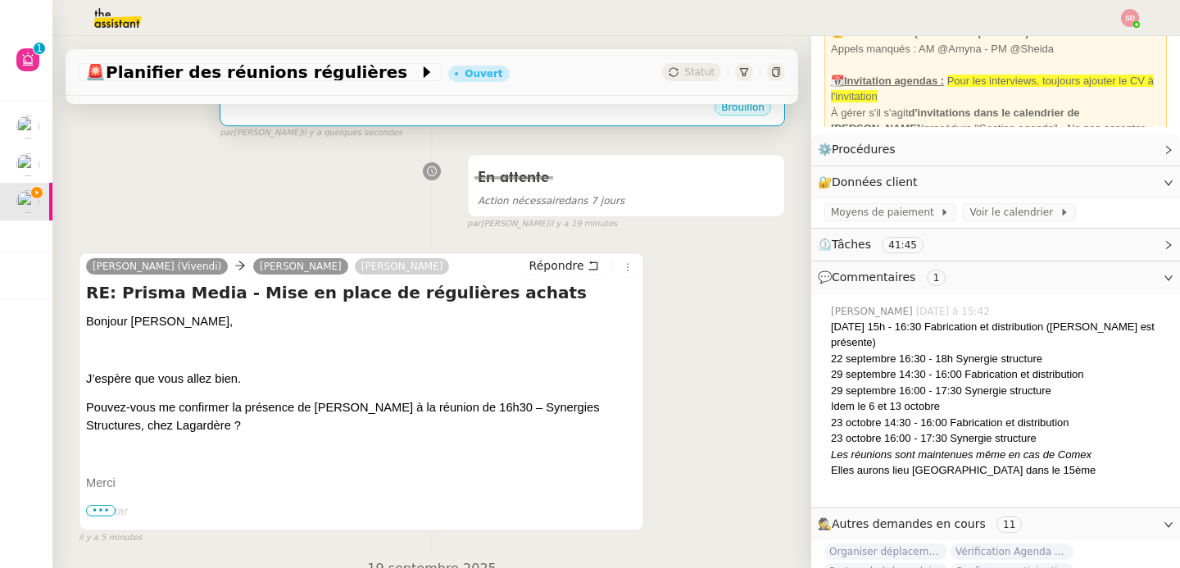
click at [430, 114] on div "Brouillon" at bounding box center [502, 110] width 551 height 25
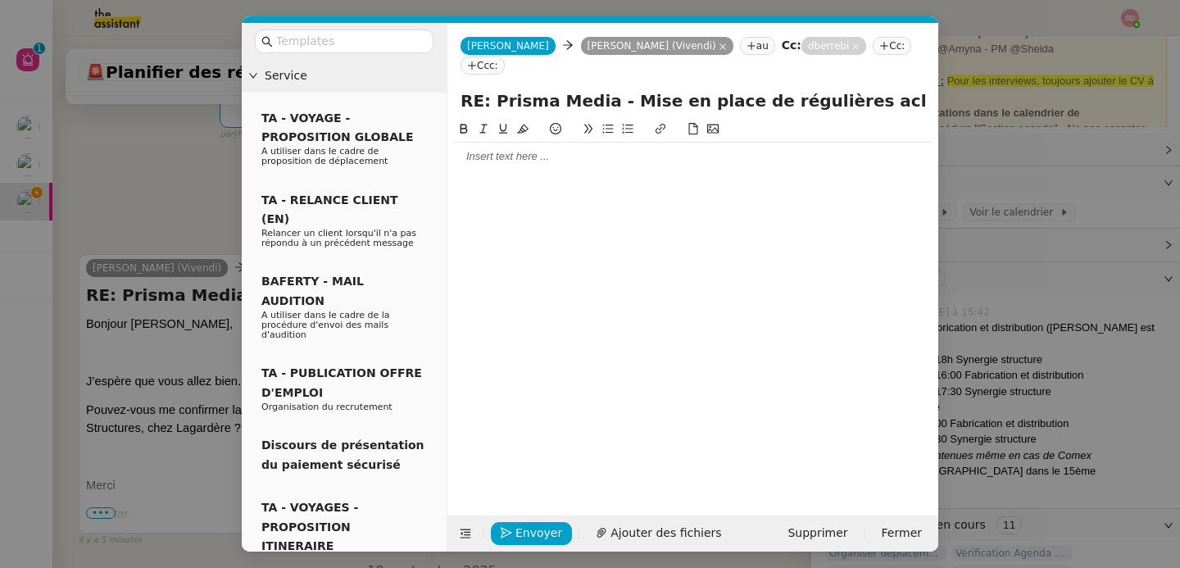
click at [494, 151] on div at bounding box center [693, 156] width 478 height 15
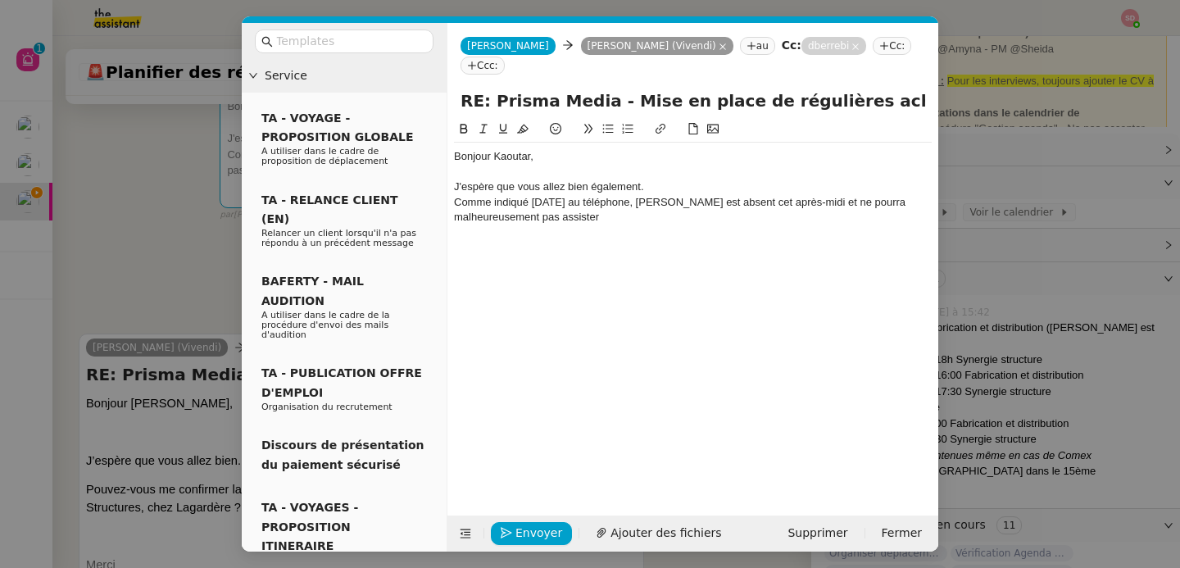
click at [148, 175] on nz-modal-container "Service TA - VOYAGE - PROPOSITION GLOBALE A utiliser dans le cadre de propositi…" at bounding box center [590, 284] width 1180 height 568
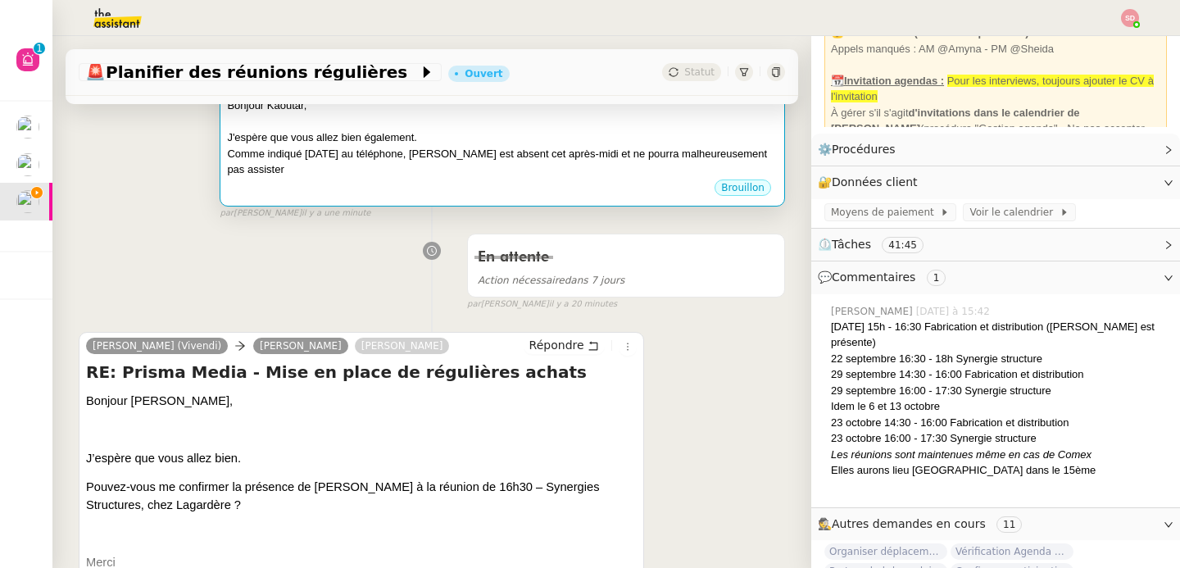
click at [349, 152] on div "Comme indiqué vendredi au téléphone, David est absent cet après-midi et ne pour…" at bounding box center [502, 162] width 551 height 32
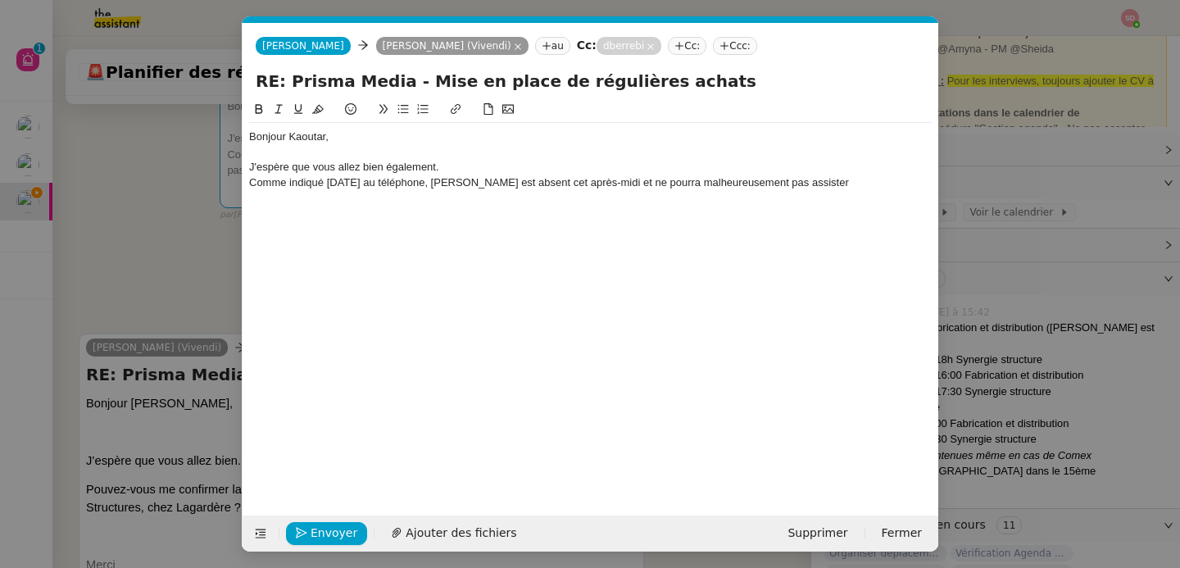
scroll to position [0, 34]
click at [811, 184] on div "Comme indiqué vendredi au téléphone, David est absent cet après-midi et ne pour…" at bounding box center [590, 182] width 683 height 15
click at [253, 168] on div "J'espère que vous allez bien également." at bounding box center [590, 167] width 683 height 15
click at [910, 186] on div "Comme indiqué vendredi au téléphone, David est absent cet après-midi et ne pour…" at bounding box center [590, 182] width 683 height 15
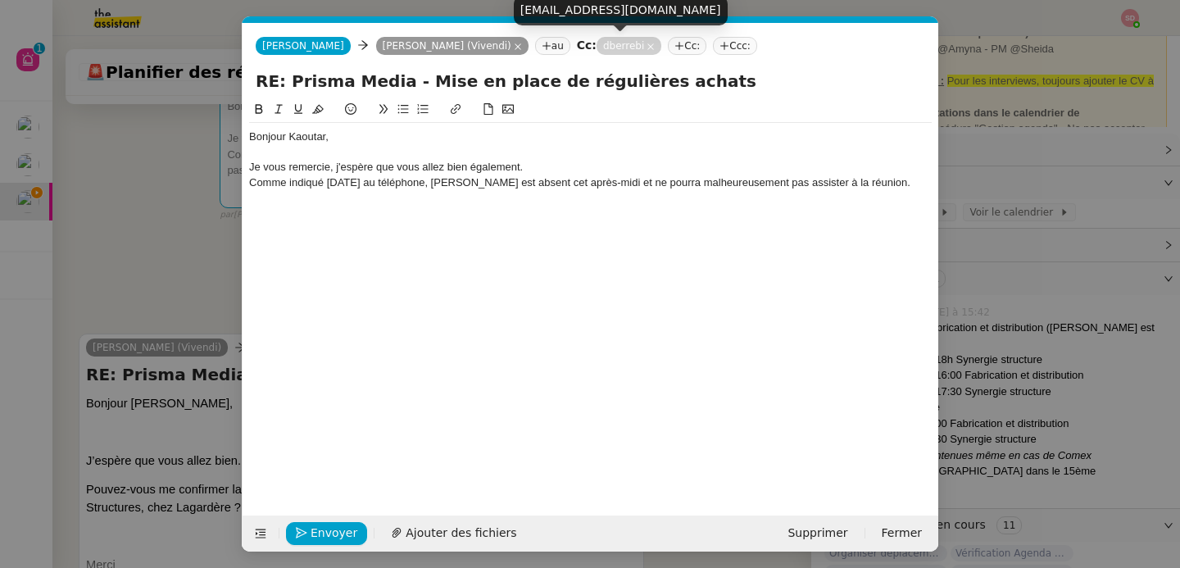
click at [647, 48] on icon at bounding box center [650, 46] width 7 height 7
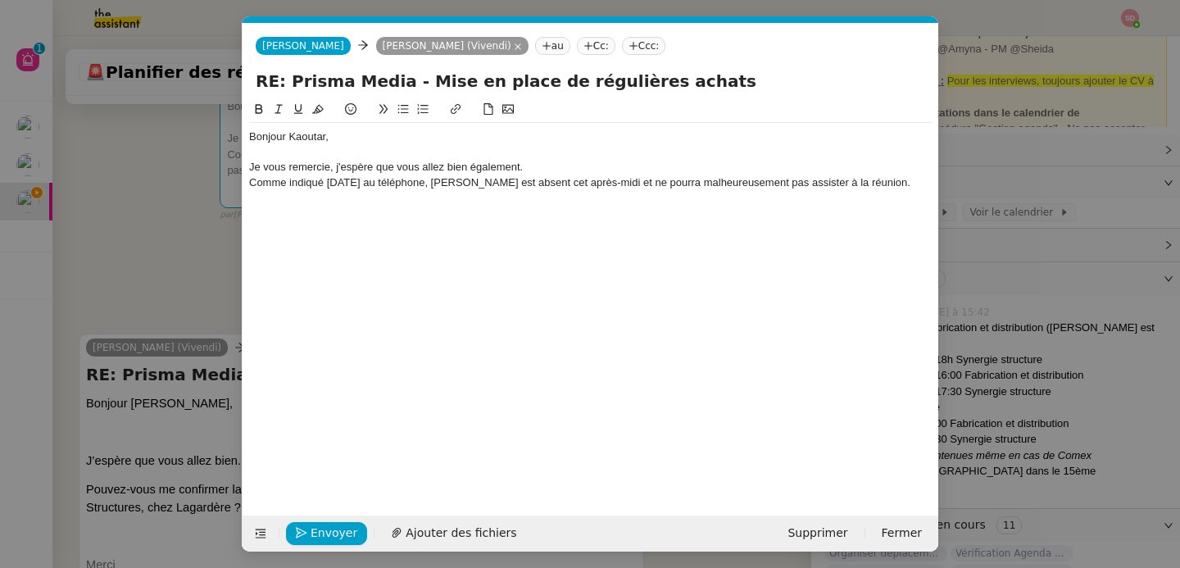
click at [892, 177] on div "Comme indiqué vendredi au téléphone, David est absent cet après-midi et ne pour…" at bounding box center [590, 182] width 683 height 15
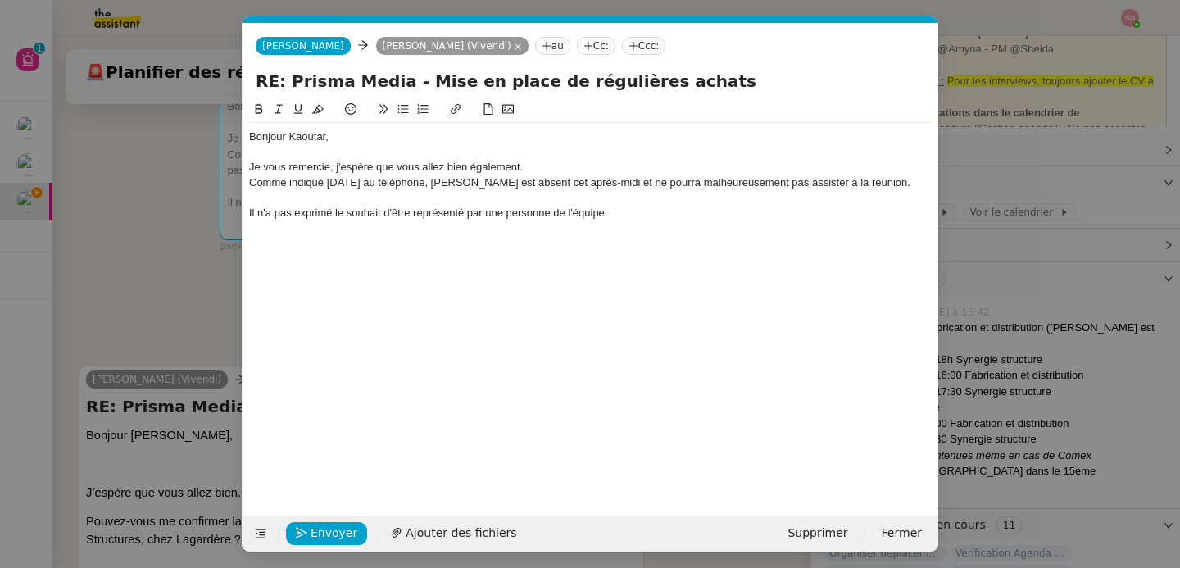
click at [577, 52] on nz-tag "Cc:" at bounding box center [596, 46] width 39 height 18
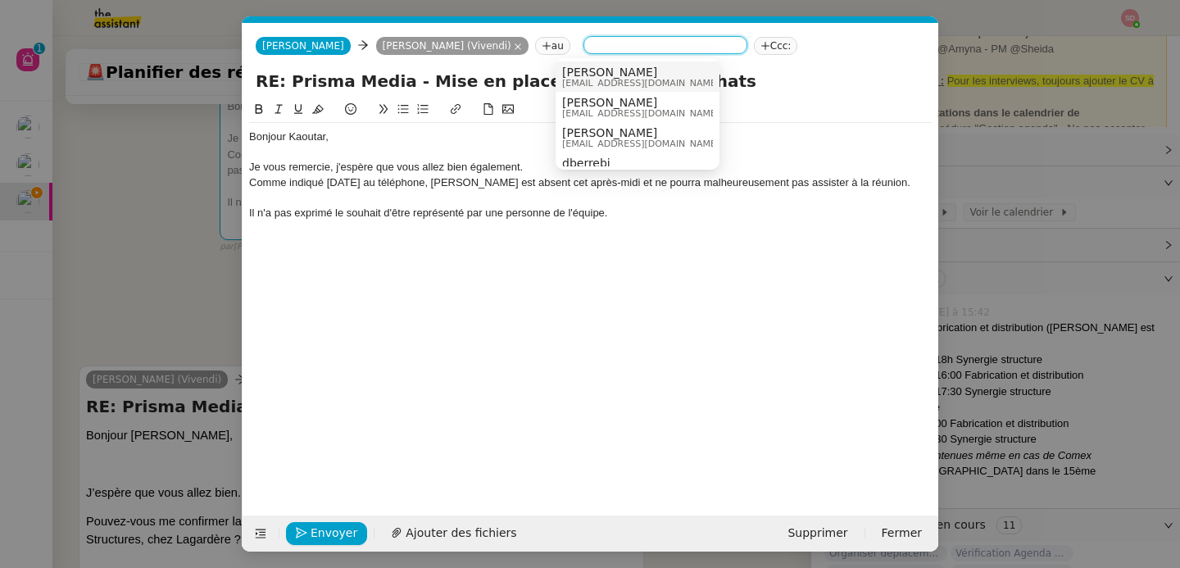
click at [598, 79] on span "dberrebi@prismamedia.com" at bounding box center [640, 83] width 157 height 9
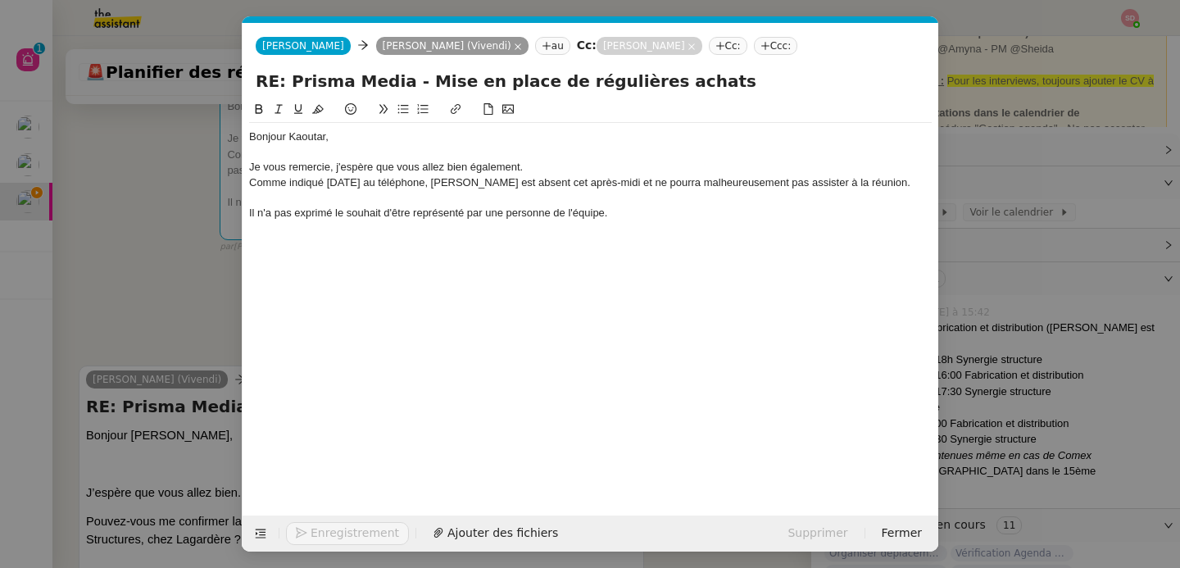
click at [547, 222] on div "Bonjour Kaoutar, Je vous remercie, j'espère que vous allez bien également. Comm…" at bounding box center [590, 175] width 683 height 104
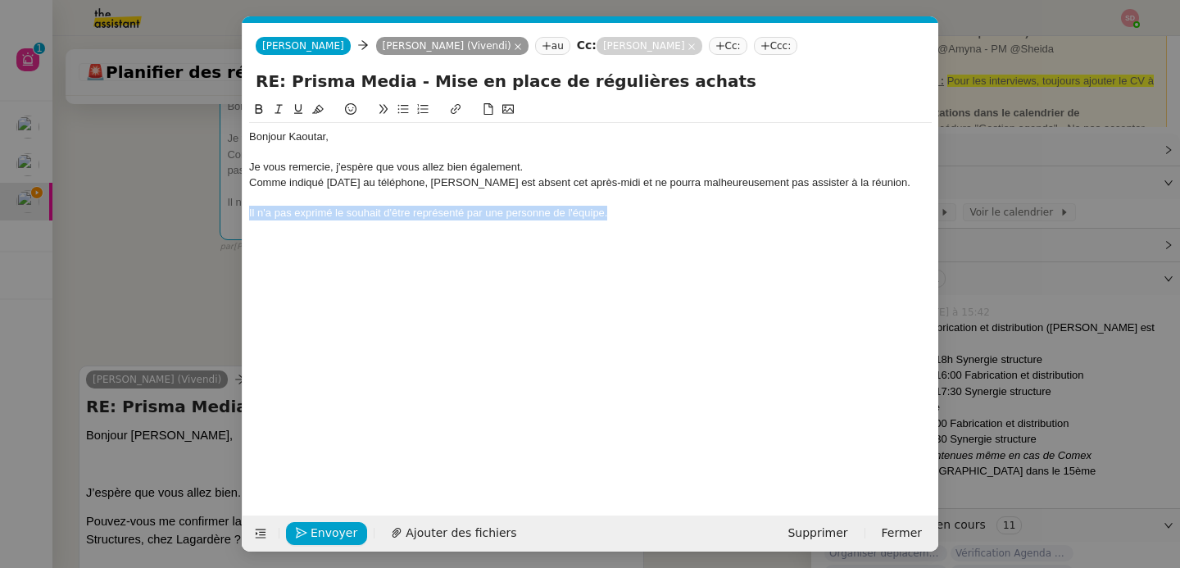
click at [547, 222] on div "Bonjour Kaoutar, Je vous remercie, j'espère que vous allez bien également. Comm…" at bounding box center [590, 175] width 683 height 104
click at [197, 315] on nz-modal-container "Service TA - VOYAGE - PROPOSITION GLOBALE A utiliser dans le cadre de propositi…" at bounding box center [590, 284] width 1180 height 568
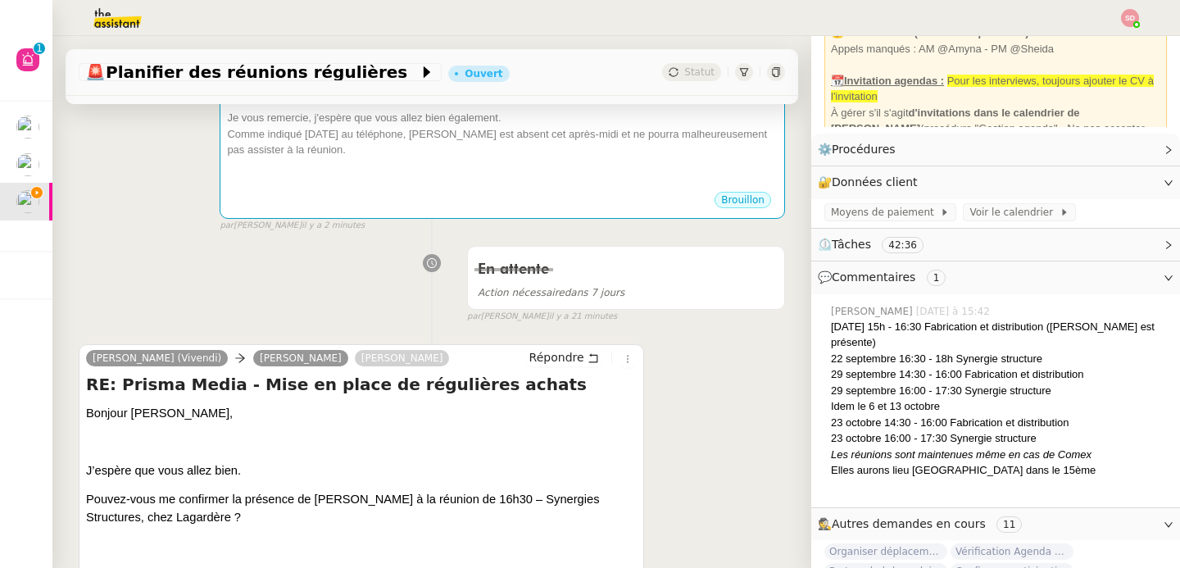
scroll to position [174, 0]
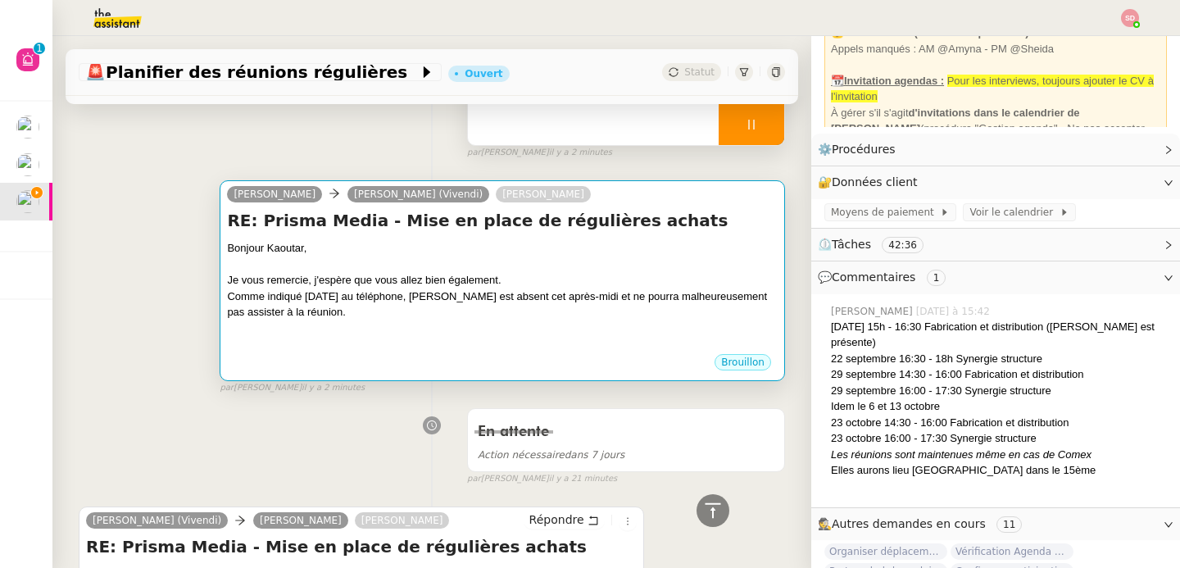
click at [440, 296] on div "Comme indiqué vendredi au téléphone, David est absent cet après-midi et ne pour…" at bounding box center [502, 304] width 551 height 32
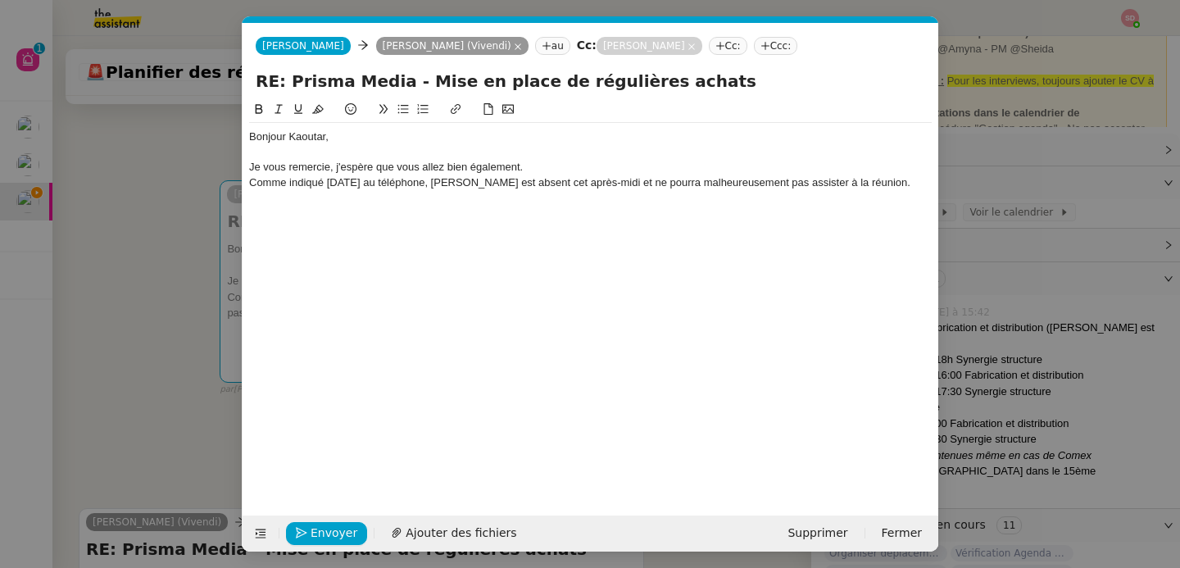
scroll to position [0, 34]
click at [885, 184] on div "Comme indiqué vendredi au téléphone, David est absent cet après-midi et ne pour…" at bounding box center [590, 182] width 683 height 15
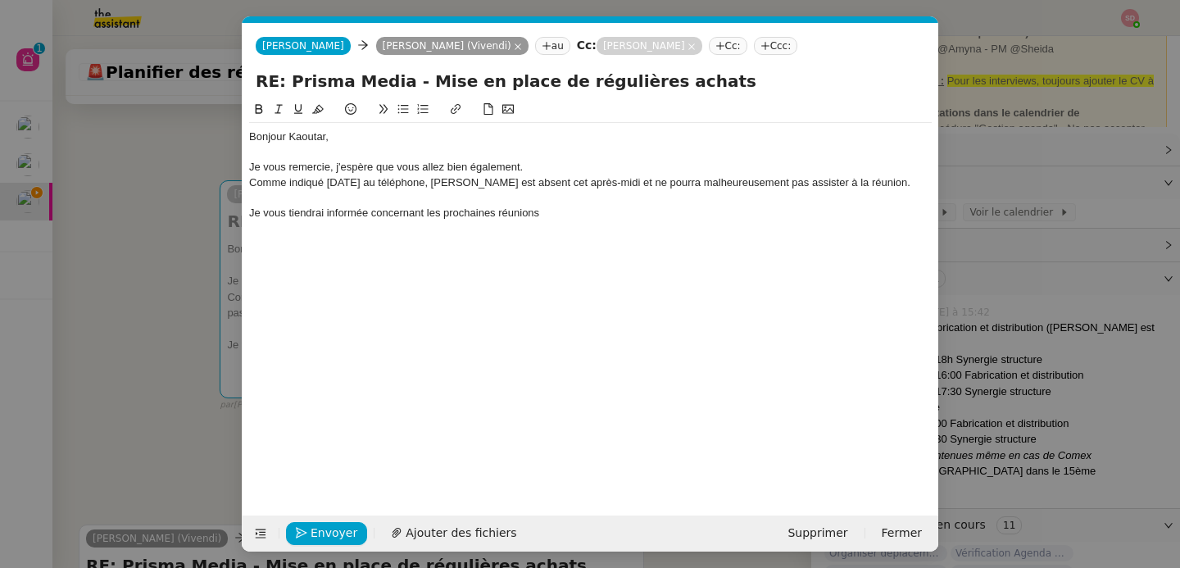
click at [371, 214] on div "Je vous tiendrai informée concernant les prochaines réunions" at bounding box center [590, 213] width 683 height 15
click at [659, 207] on div "Je vous tiendrai informée au fur et à mesure concernant les prochaines réunions" at bounding box center [590, 213] width 683 height 15
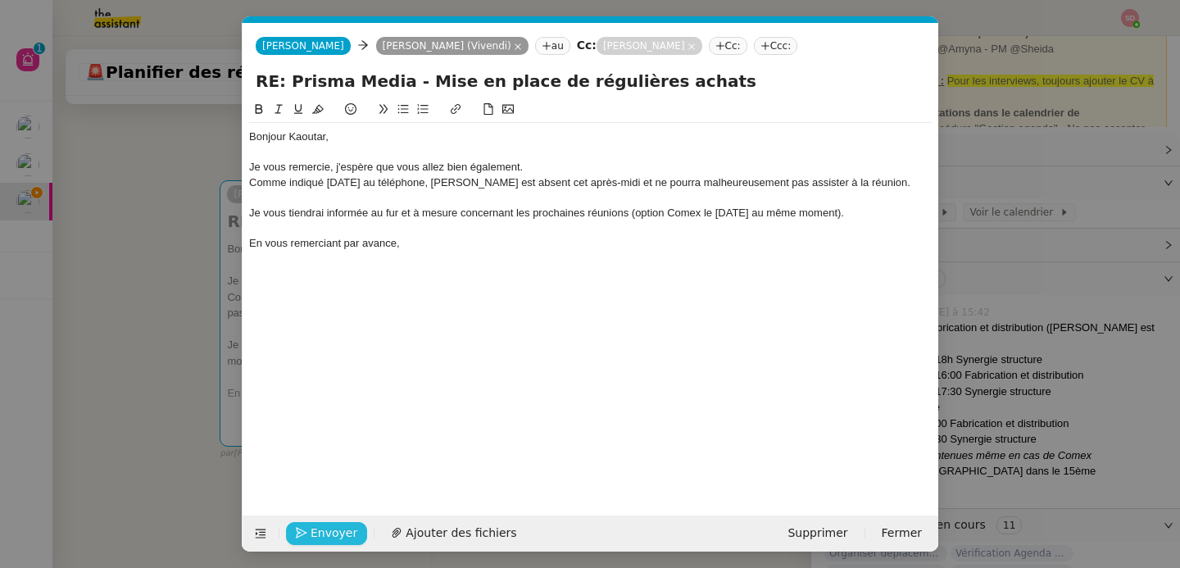
click at [325, 542] on span "Envoyer" at bounding box center [334, 533] width 47 height 19
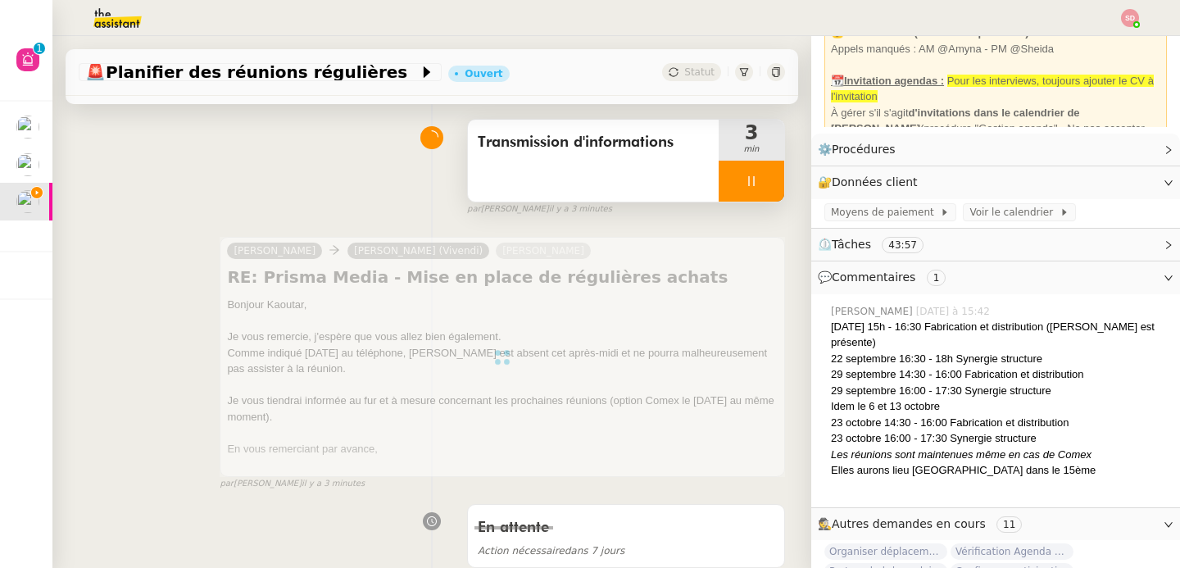
scroll to position [0, 0]
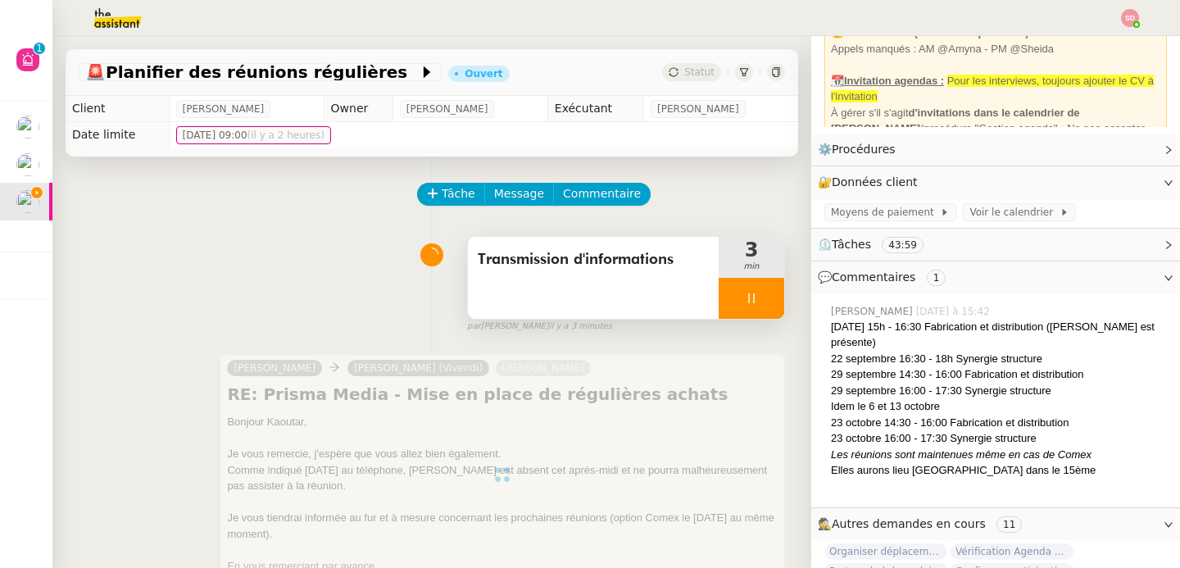
click at [734, 286] on div at bounding box center [752, 298] width 66 height 41
click at [751, 286] on button at bounding box center [767, 298] width 33 height 41
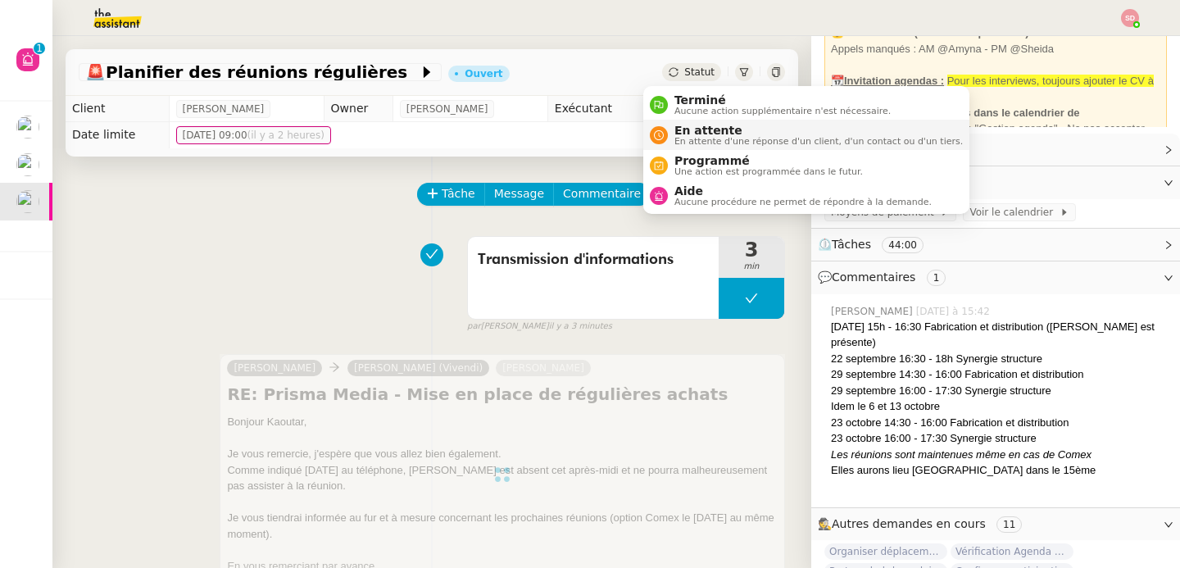
click at [672, 135] on div "En attente En attente d'une réponse d'un client, d'un contact ou d'un tiers." at bounding box center [815, 135] width 295 height 22
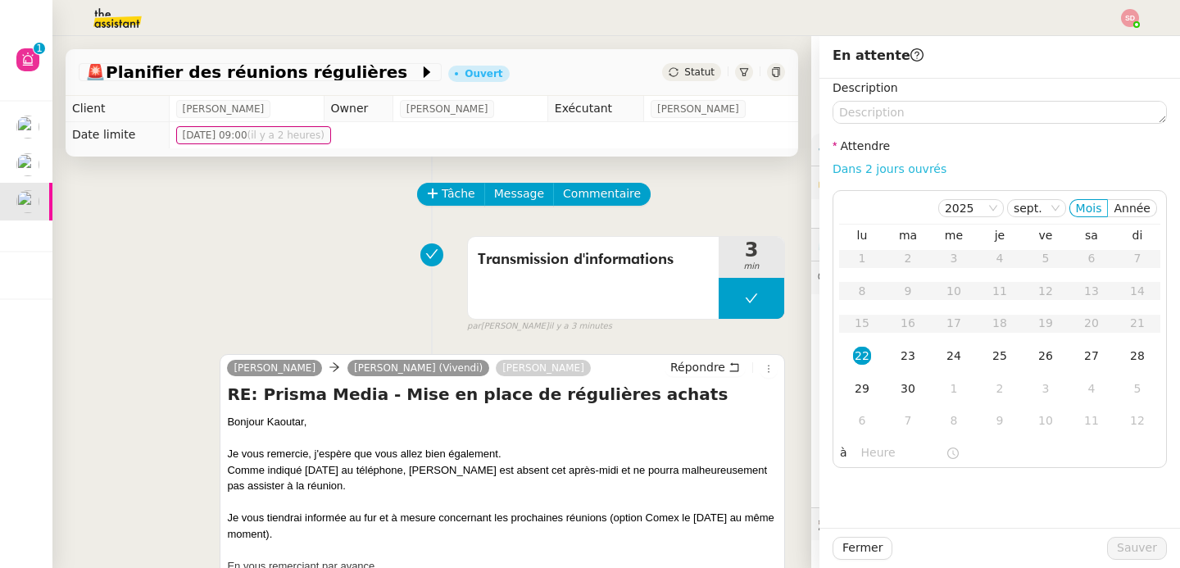
click at [885, 167] on link "Dans 2 jours ouvrés" at bounding box center [890, 168] width 114 height 13
type input "07:00"
click at [854, 395] on div "29" at bounding box center [862, 388] width 18 height 18
click at [1122, 541] on span "Sauver" at bounding box center [1137, 547] width 40 height 19
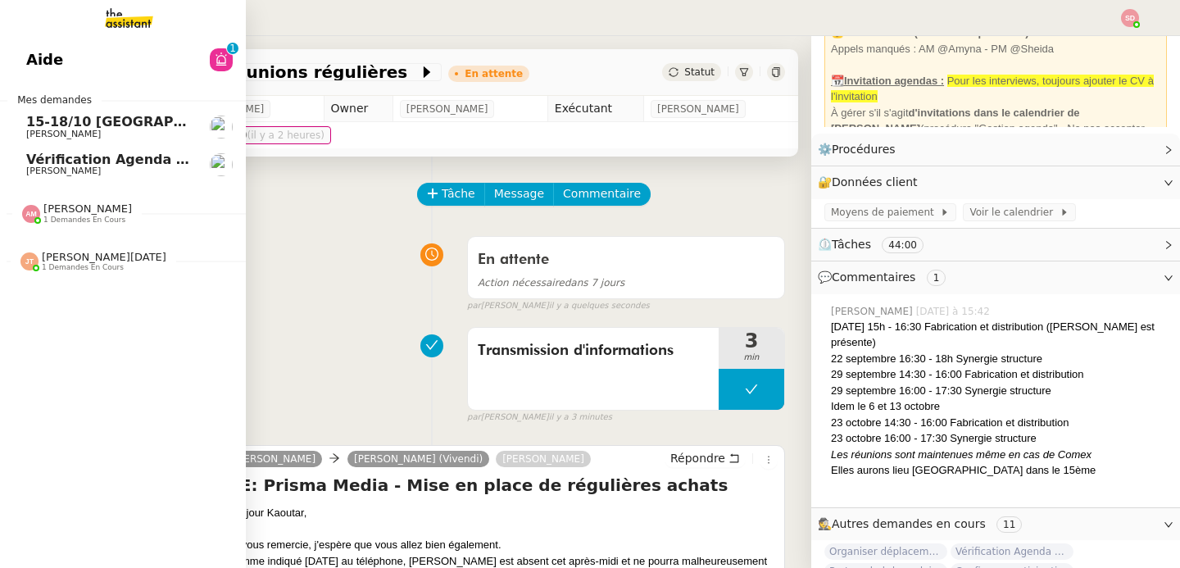
click at [29, 116] on span "15-18/10 [GEOGRAPHIC_DATA] - Conférence" at bounding box center [186, 122] width 321 height 16
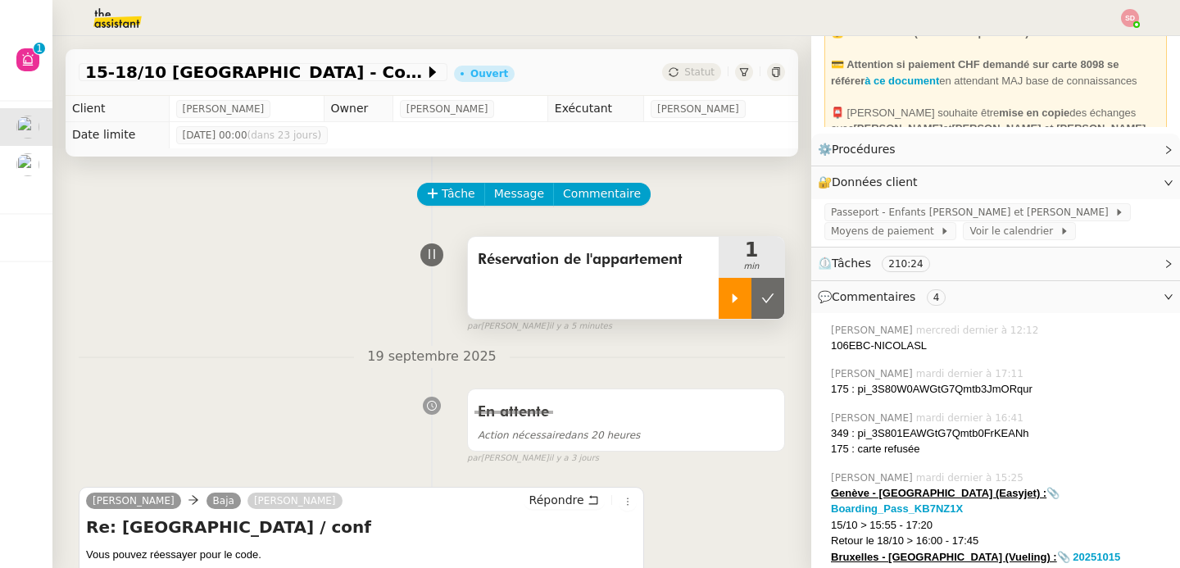
click at [729, 301] on icon at bounding box center [735, 298] width 13 height 13
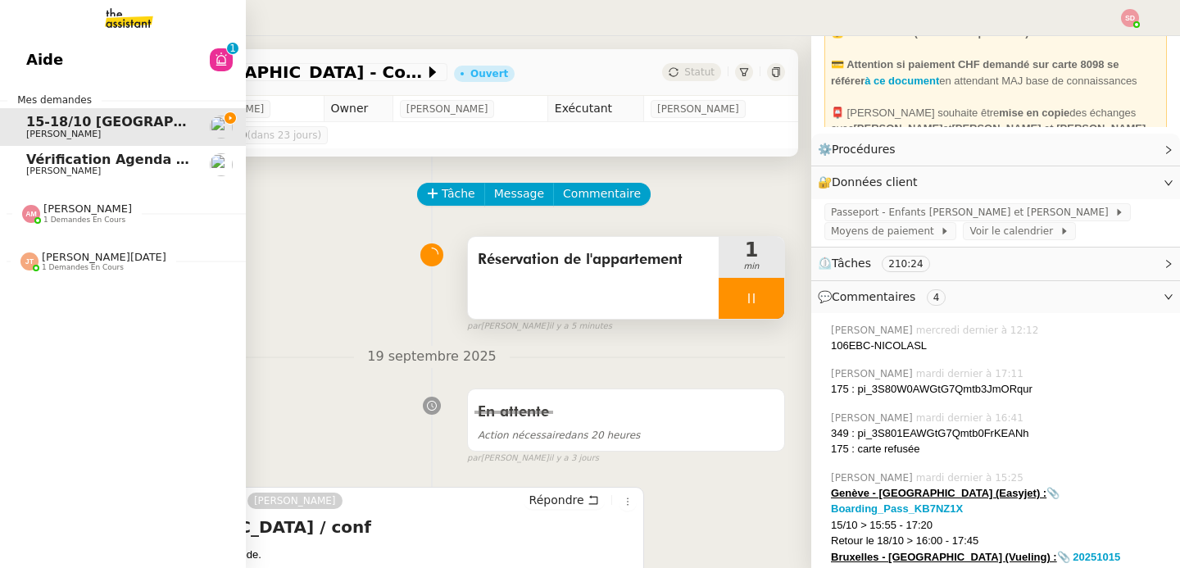
click at [43, 217] on span "1 demandes en cours" at bounding box center [84, 220] width 82 height 9
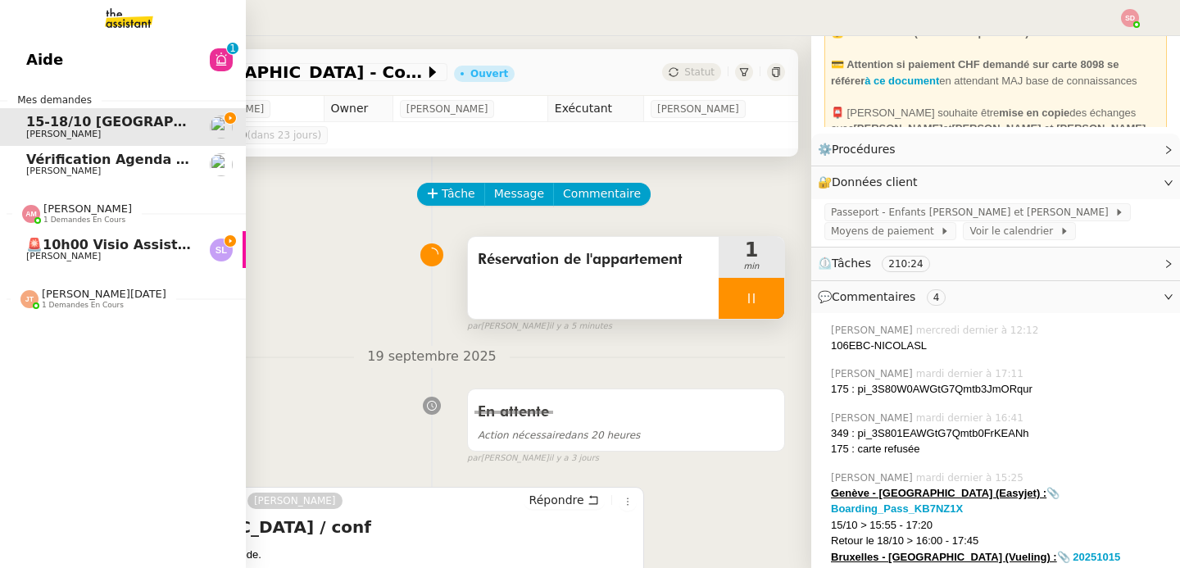
click at [43, 255] on span "Sylvie Legendarme" at bounding box center [63, 256] width 75 height 11
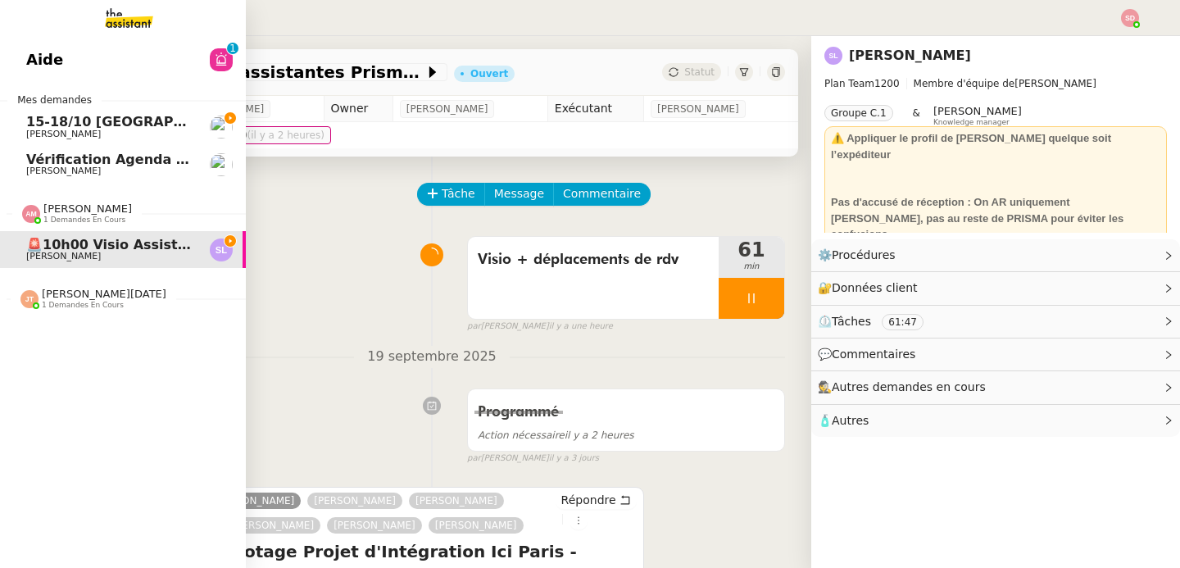
click at [24, 207] on img at bounding box center [31, 214] width 18 height 18
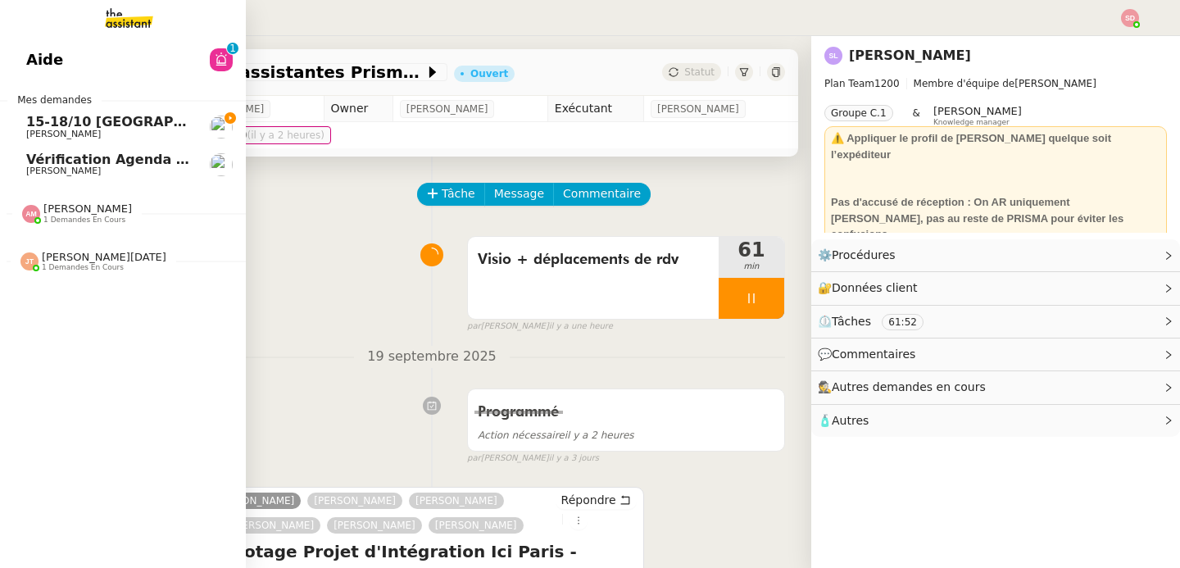
click at [42, 259] on span "[PERSON_NAME][DATE]" at bounding box center [104, 257] width 125 height 12
click at [42, 263] on span "1 demandes en cours" at bounding box center [83, 267] width 82 height 9
click at [46, 301] on span "[PERSON_NAME]" at bounding box center [63, 304] width 75 height 11
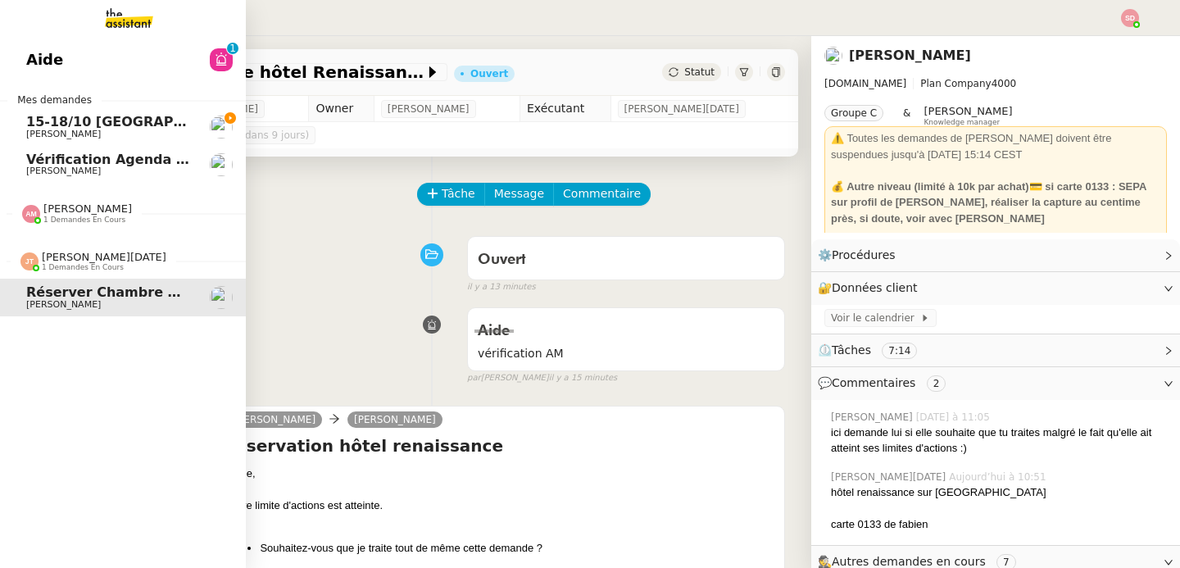
click at [20, 268] on img at bounding box center [29, 261] width 18 height 18
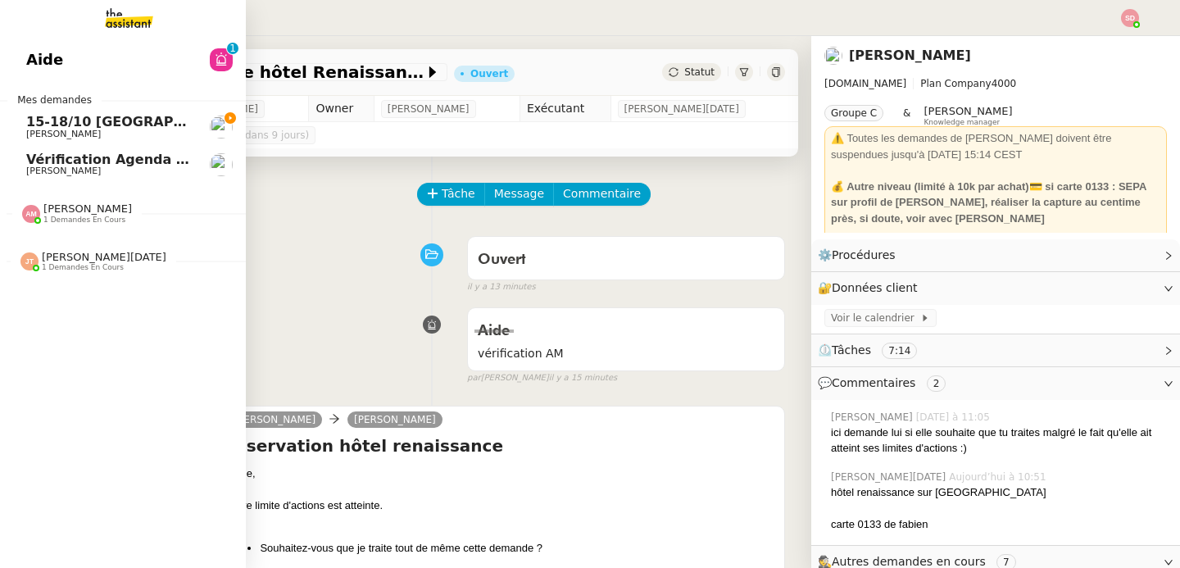
click at [133, 122] on span "15-18/10 [GEOGRAPHIC_DATA] - Conférence" at bounding box center [186, 122] width 321 height 16
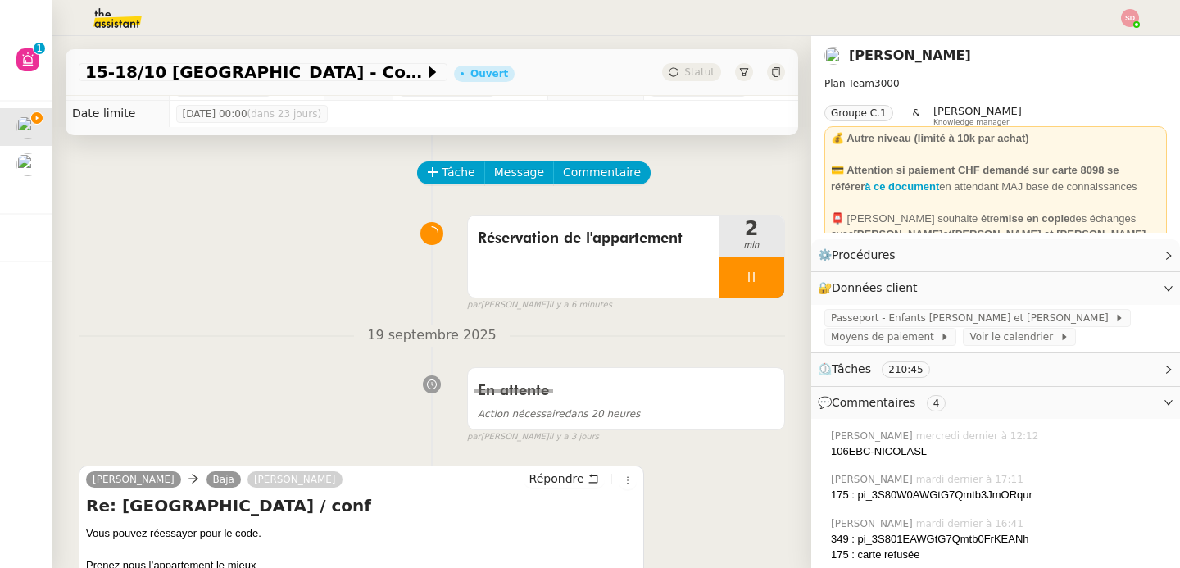
scroll to position [123, 0]
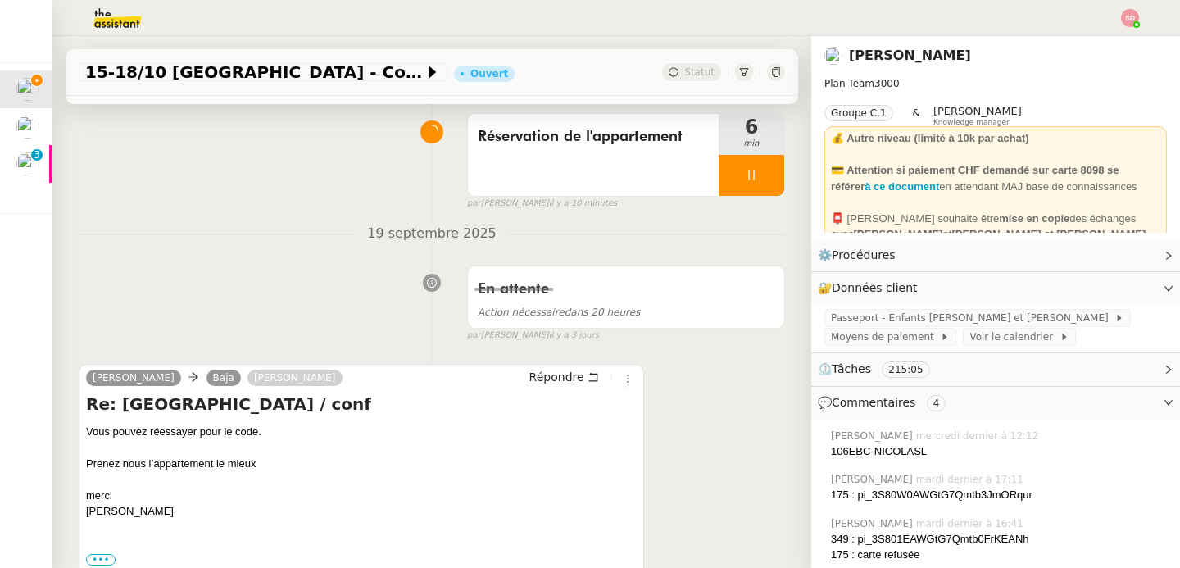
click at [259, 263] on div "En attente Action nécessaire dans 20 heures false par Sheida D. il y a 3 jours" at bounding box center [432, 300] width 706 height 84
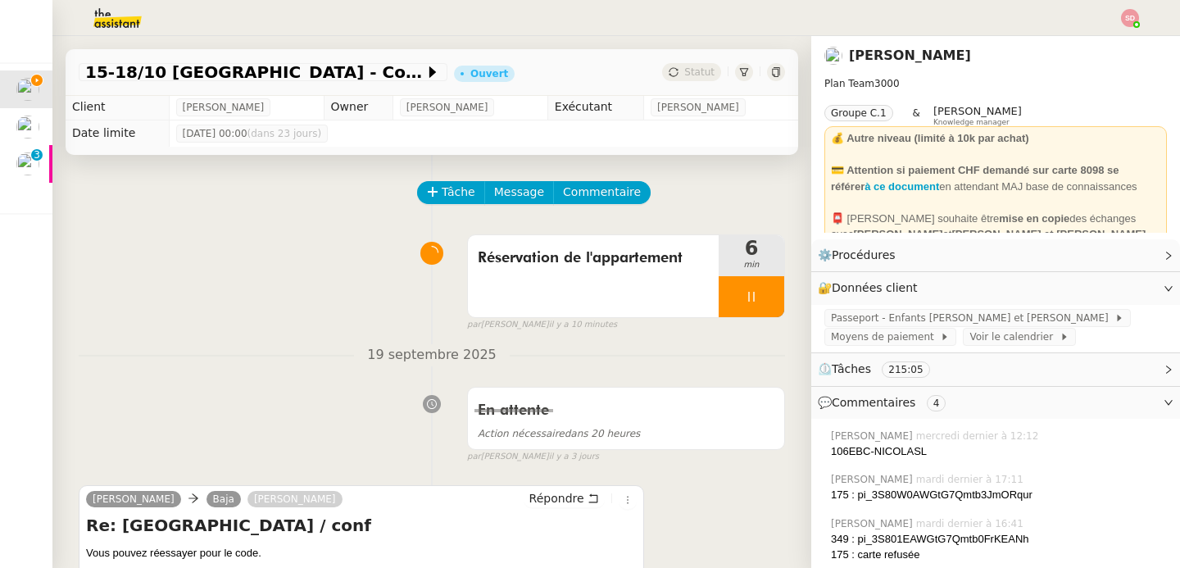
scroll to position [0, 0]
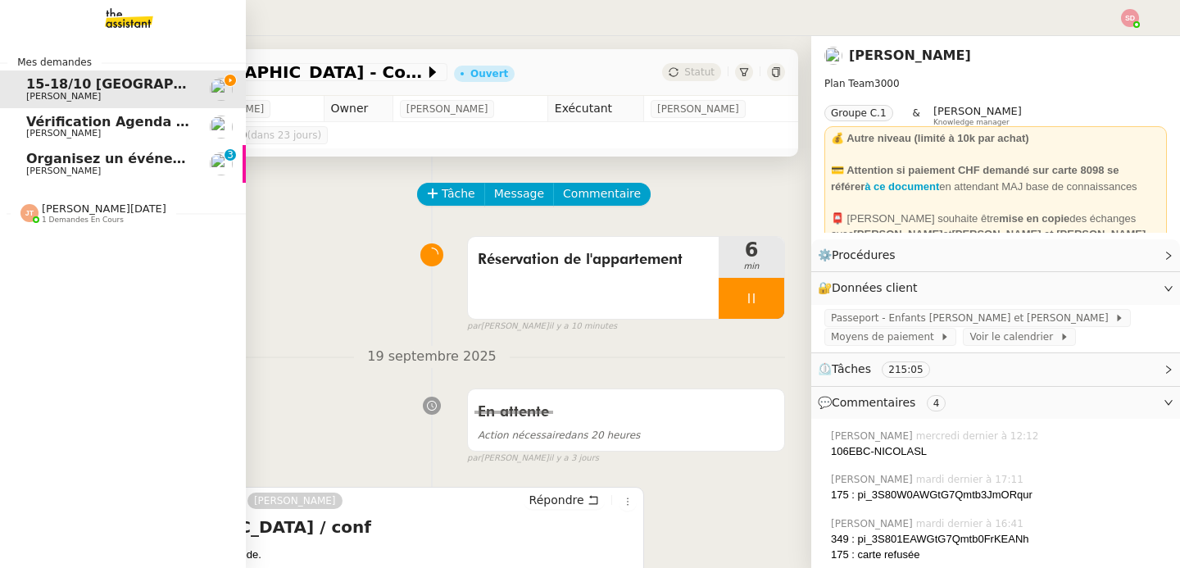
click at [61, 169] on span "[PERSON_NAME]" at bounding box center [63, 171] width 75 height 11
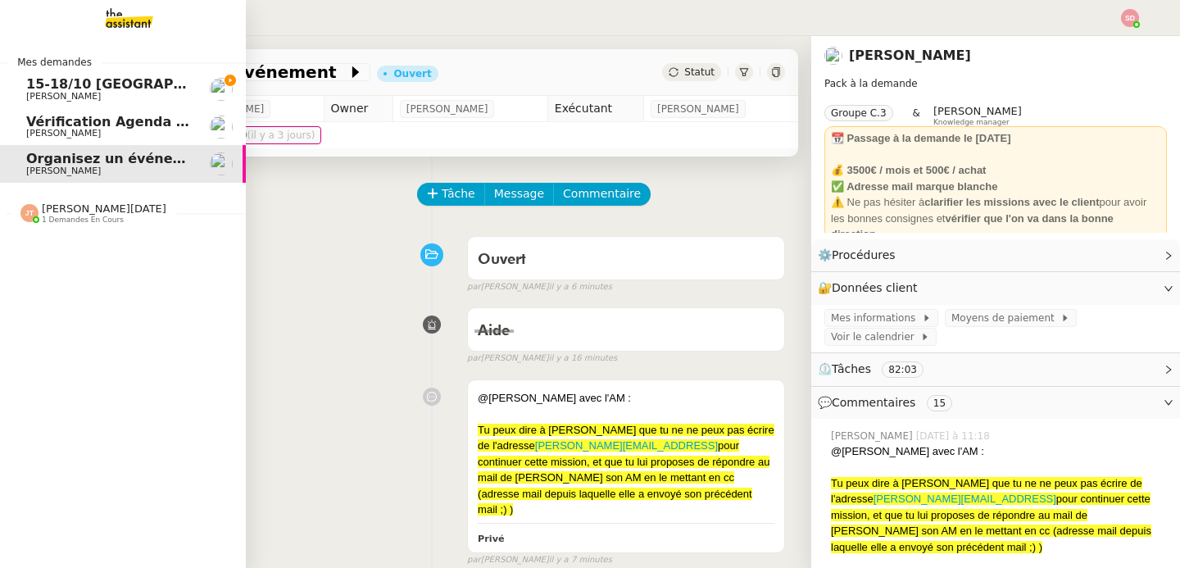
click at [38, 91] on span "15-18/10 [GEOGRAPHIC_DATA] - Conférence" at bounding box center [186, 84] width 321 height 16
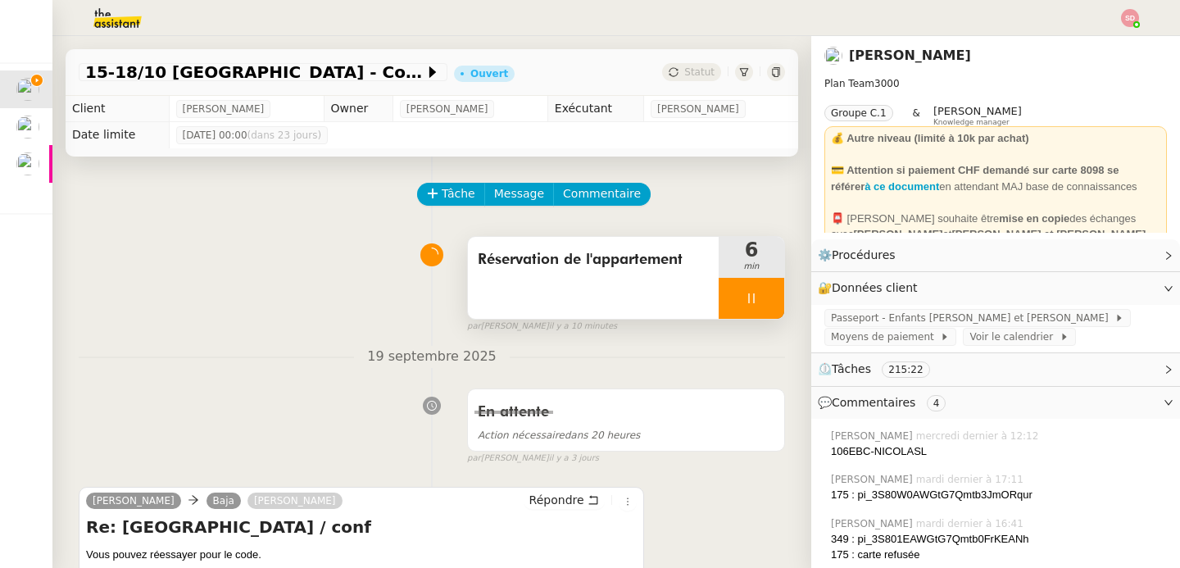
click at [742, 303] on div at bounding box center [752, 298] width 66 height 41
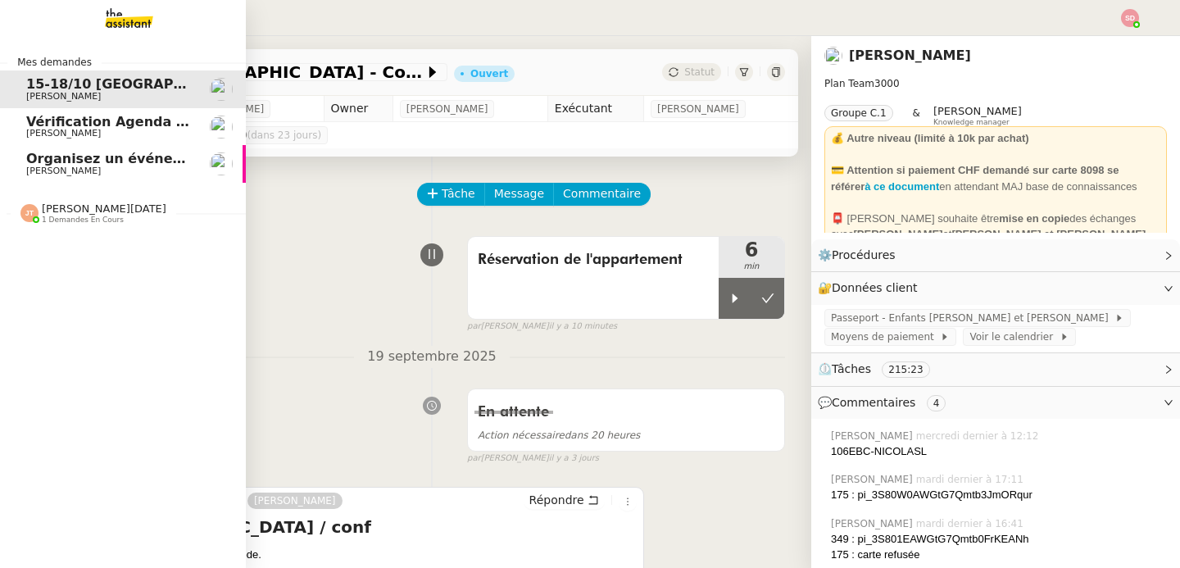
click at [52, 167] on span "[PERSON_NAME]" at bounding box center [63, 171] width 75 height 11
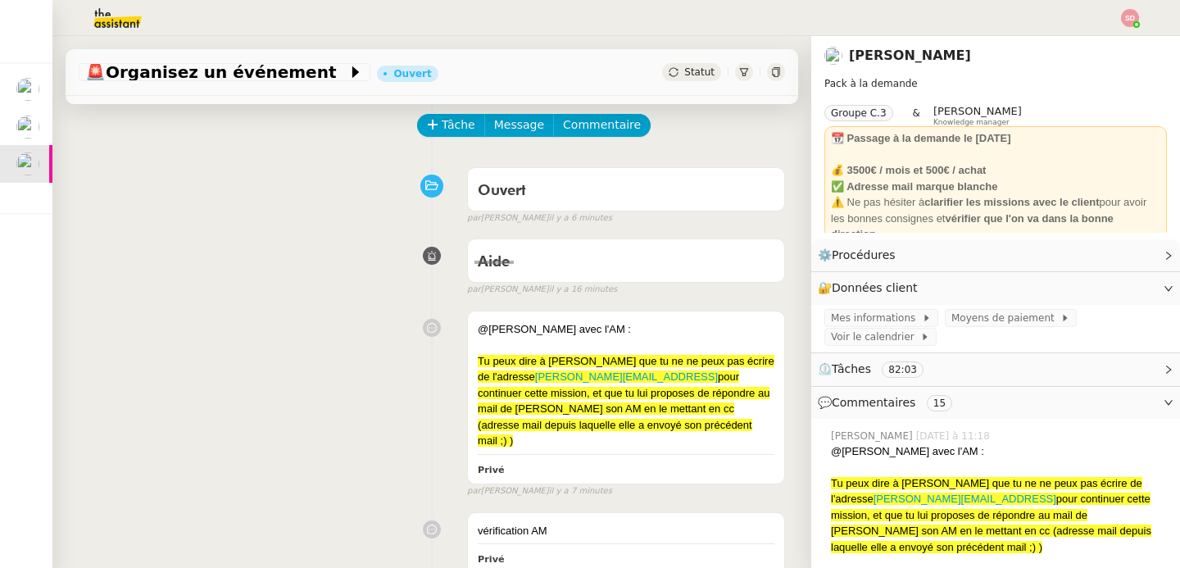
scroll to position [344, 0]
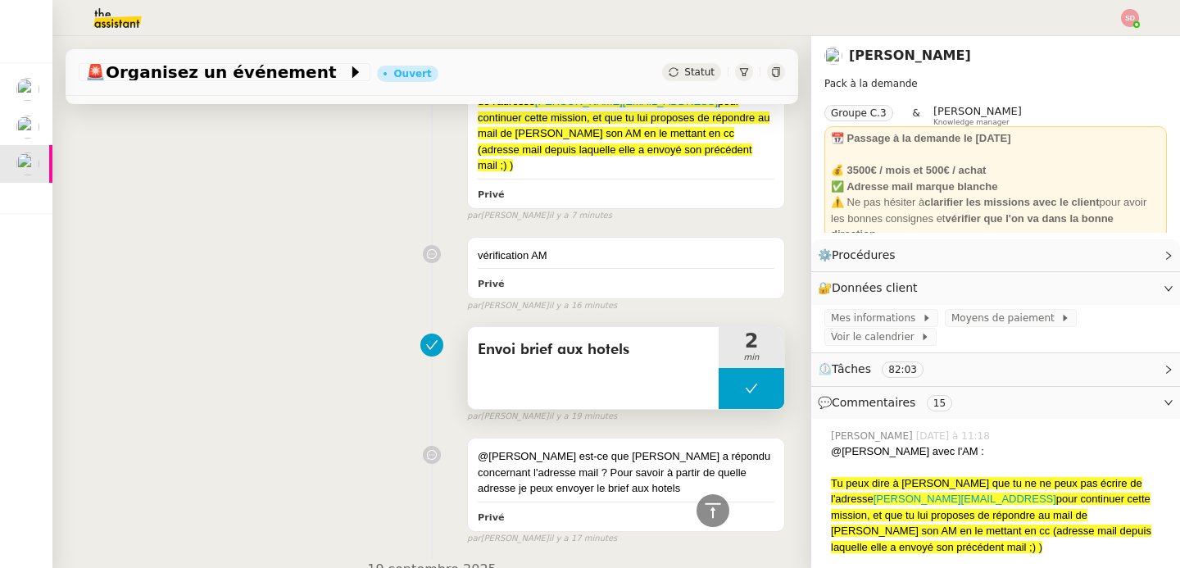
click at [745, 382] on icon at bounding box center [751, 388] width 13 height 13
click at [729, 382] on icon at bounding box center [735, 388] width 13 height 13
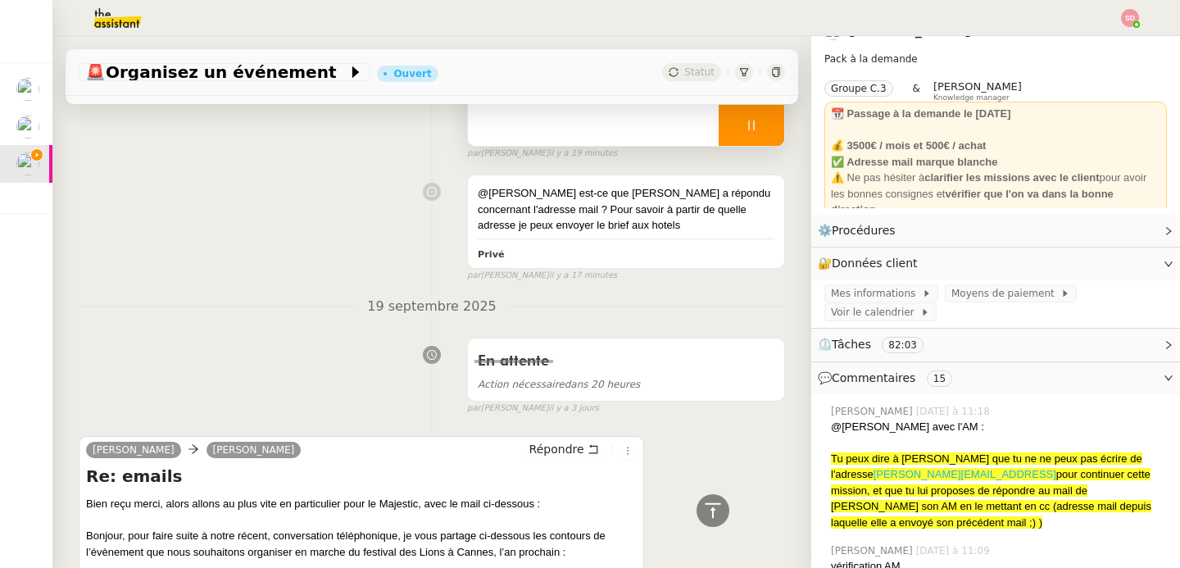
scroll to position [30, 0]
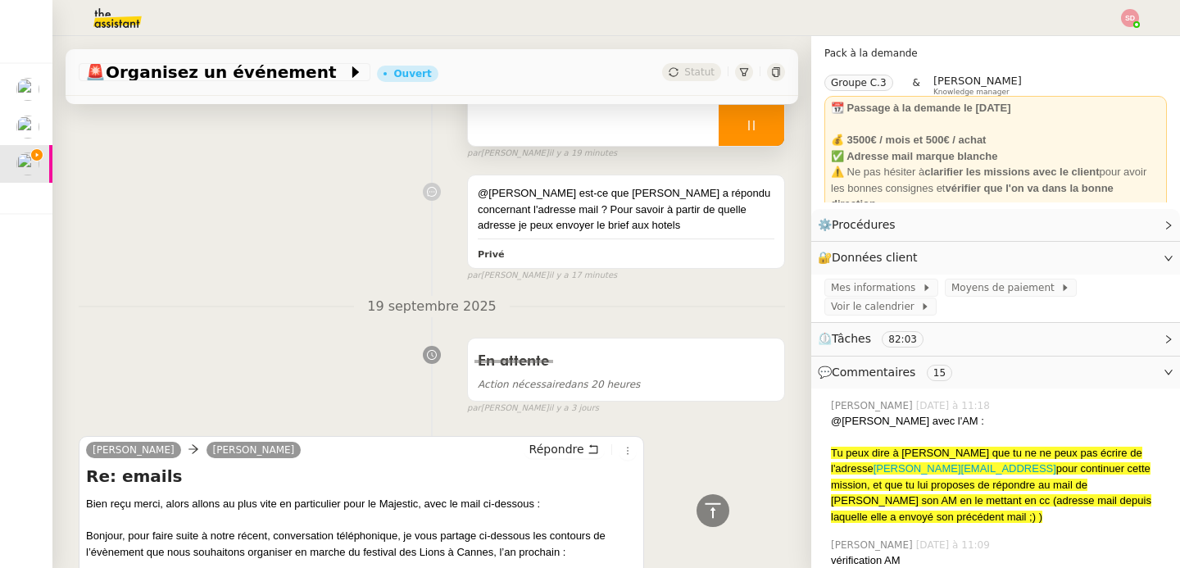
click at [964, 497] on span "pour continuer cette mission, et que tu lui proposes de répondre au mail de [PE…" at bounding box center [991, 492] width 320 height 61
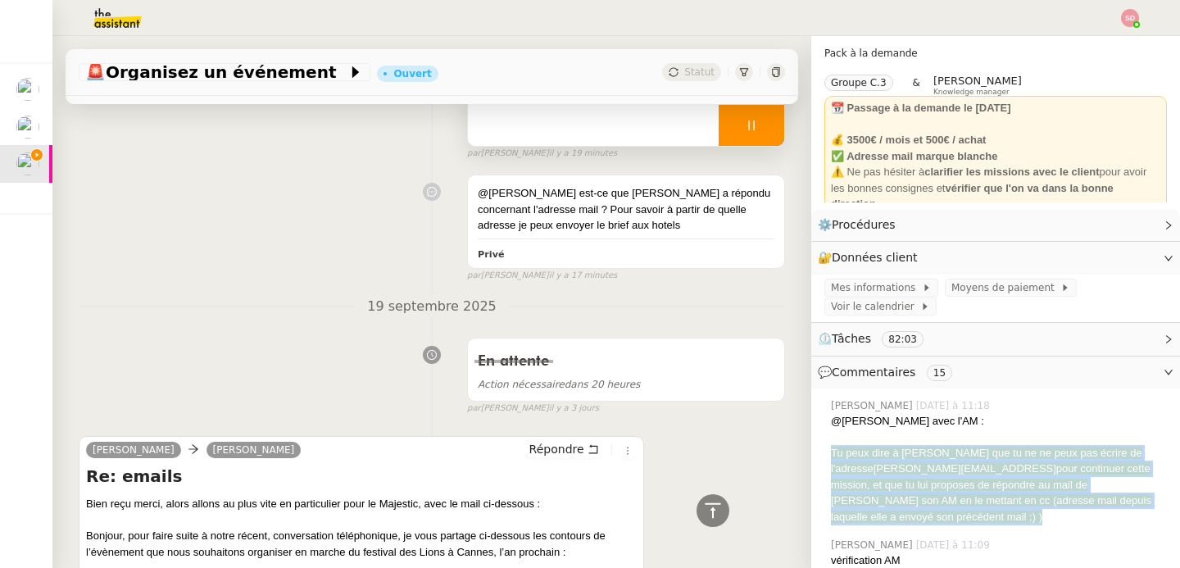
click at [964, 497] on span "pour continuer cette mission, et que tu lui proposes de répondre au mail de [PE…" at bounding box center [991, 492] width 320 height 61
copy nz-comment "Tu peux dire à Maurice que tu ne ne peux pas écrire de l'adresse alex.clayton@d…"
click at [534, 441] on span "Répondre" at bounding box center [556, 449] width 55 height 16
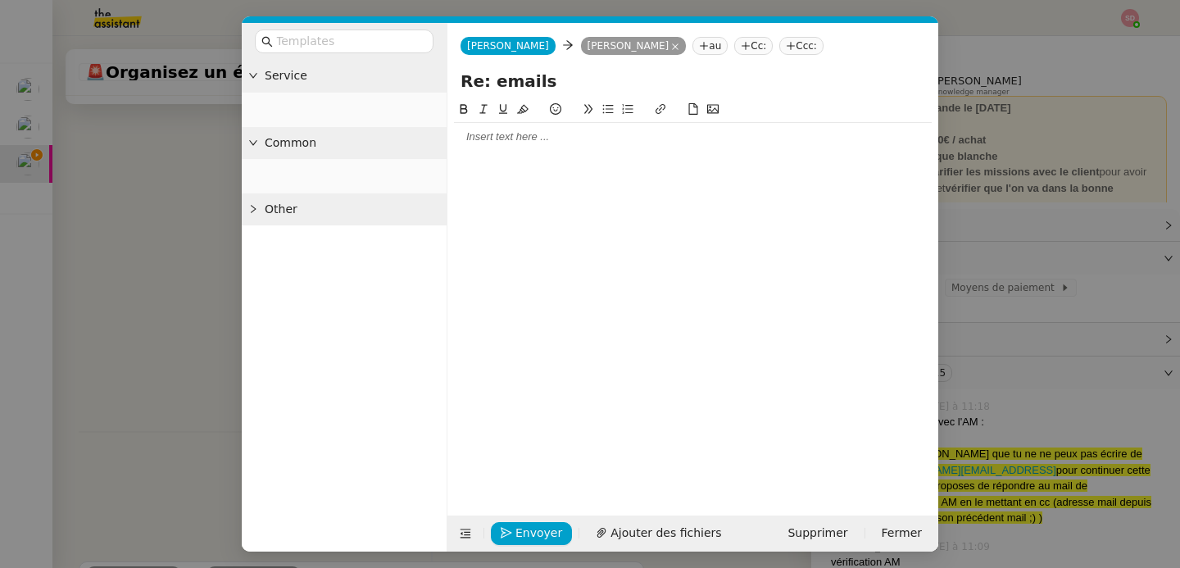
scroll to position [732, 0]
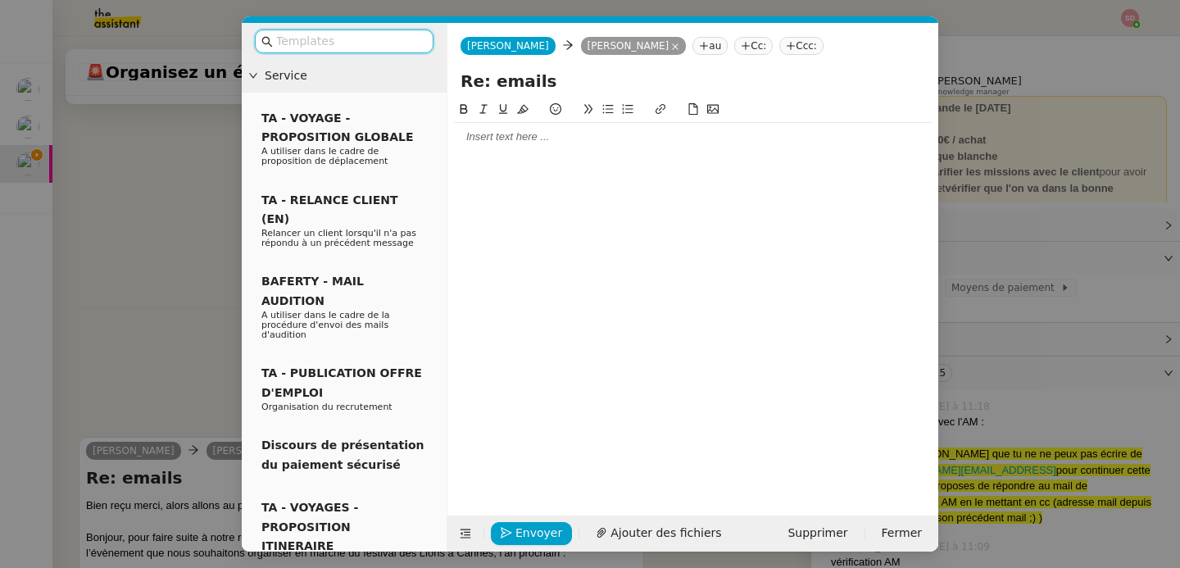
click at [501, 142] on div at bounding box center [693, 136] width 478 height 15
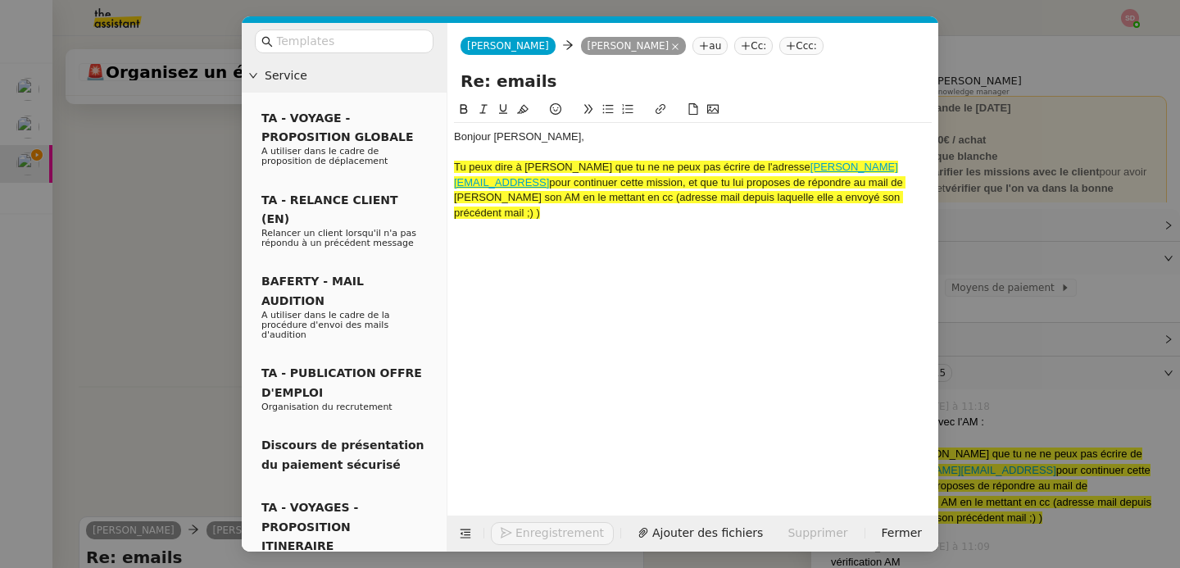
scroll to position [828, 0]
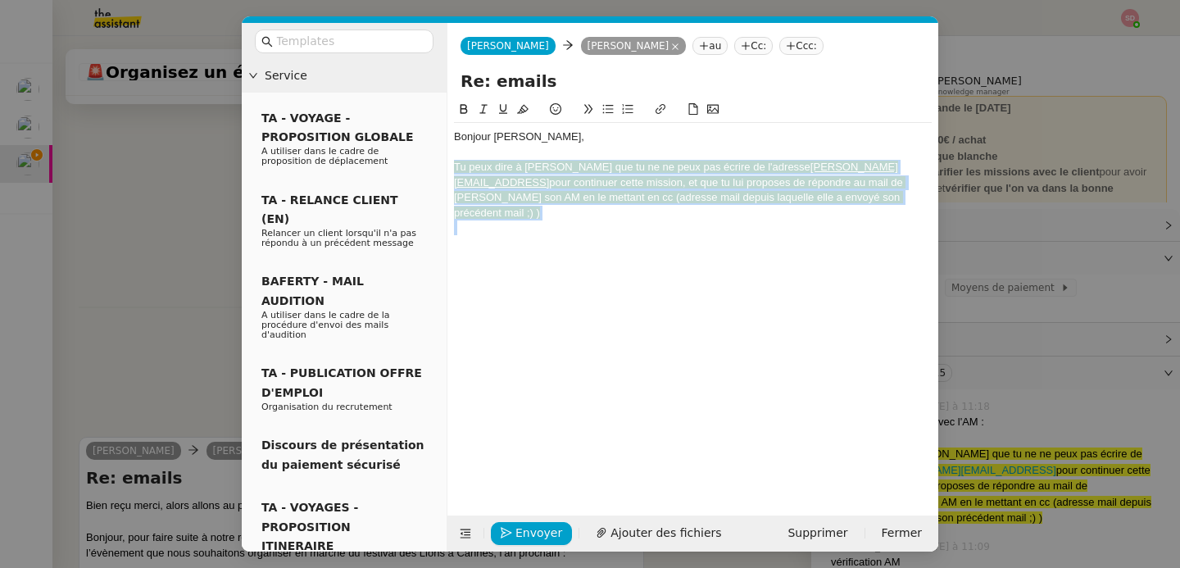
drag, startPoint x: 589, startPoint y: 221, endPoint x: 455, endPoint y: 165, distance: 145.8
click at [455, 165] on div "Bonjour Maurice, Tu peux dire à Maurice que tu ne ne peux pas écrire de l'adres…" at bounding box center [693, 182] width 478 height 119
click at [523, 111] on icon at bounding box center [522, 108] width 11 height 11
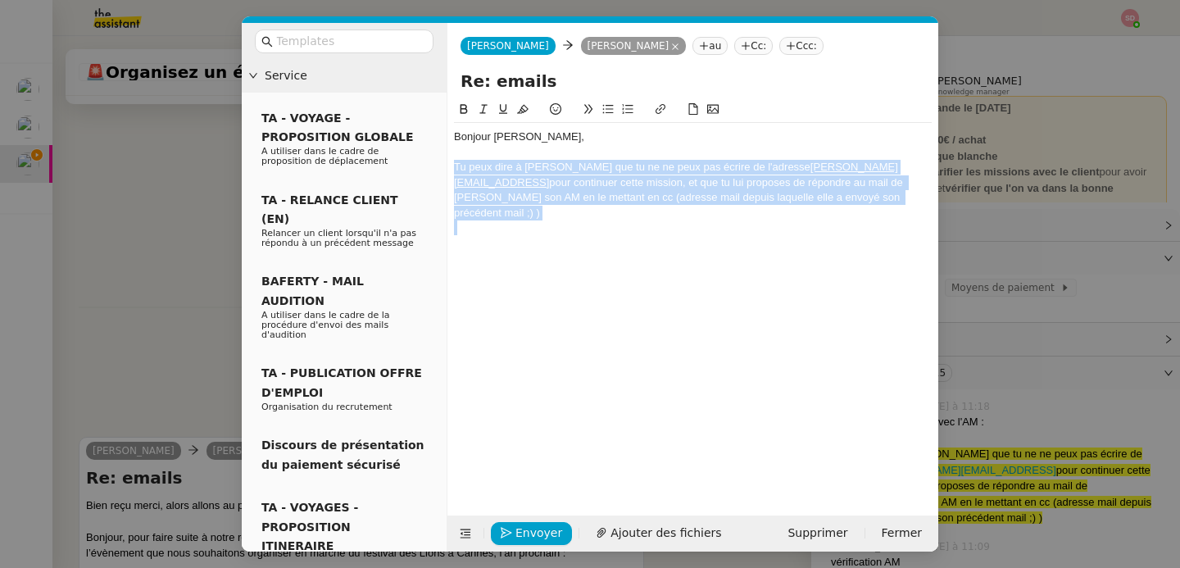
click at [517, 175] on div "Tu peux dire à Maurice que tu ne ne peux pas écrire de l'adresse alex.clayton@d…" at bounding box center [693, 190] width 478 height 61
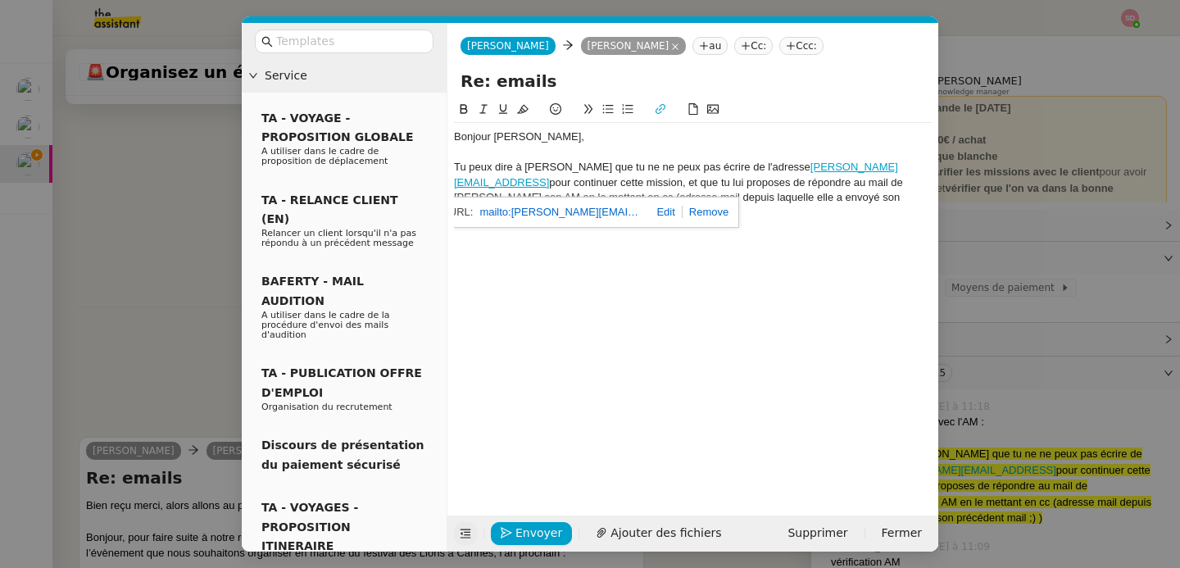
click at [460, 528] on icon at bounding box center [465, 533] width 11 height 11
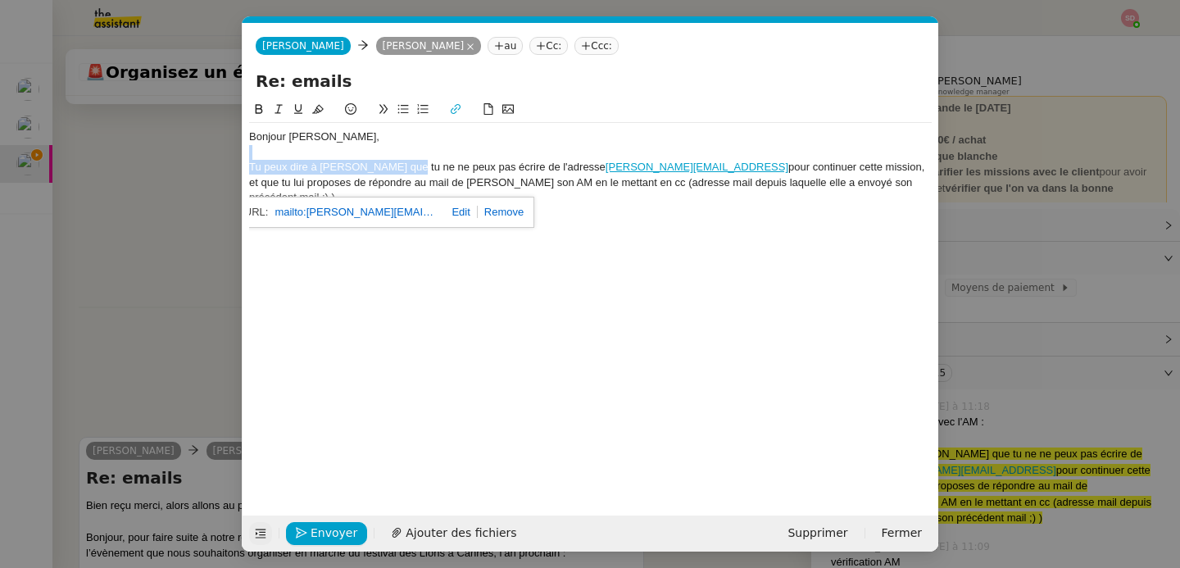
drag, startPoint x: 403, startPoint y: 164, endPoint x: 235, endPoint y: 159, distance: 168.1
click at [235, 159] on nz-modal-container "Service TA - VOYAGE - PROPOSITION GLOBALE A utiliser dans le cadre de propositi…" at bounding box center [590, 284] width 1180 height 568
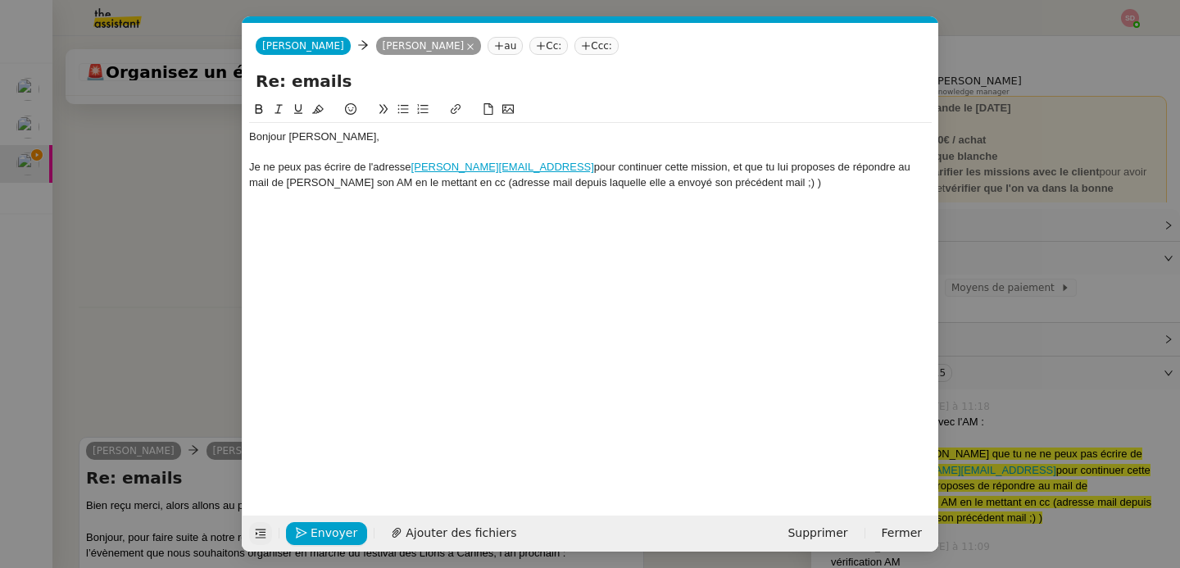
click at [338, 162] on div "Je ne peux pas écrire de l'adresse alex.clayton@descartesmauss.ai pour continue…" at bounding box center [590, 175] width 683 height 30
drag, startPoint x: 620, startPoint y: 170, endPoint x: 752, endPoint y: 170, distance: 132.8
click at [752, 170] on div "Je ne peux pas envoyer le brief de l'adresse alex.clayton@descartesmauss.ai pou…" at bounding box center [590, 175] width 683 height 30
click at [624, 169] on div "Je ne peux pas envoyer le brief de l'adresse alex.clayton@descartesmauss.ai , e…" at bounding box center [590, 175] width 683 height 30
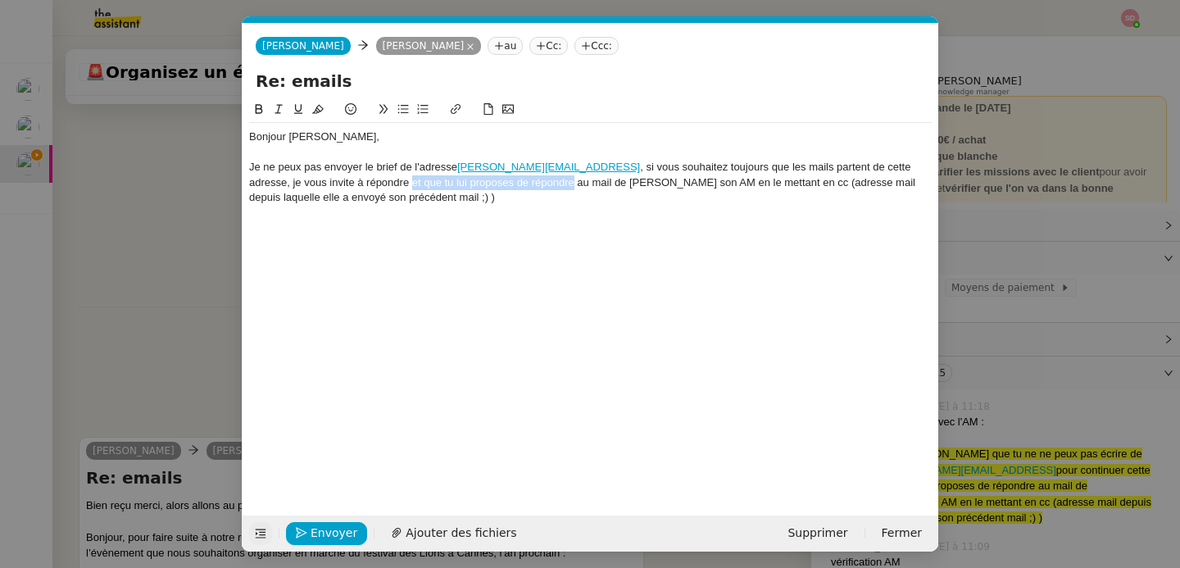
drag, startPoint x: 369, startPoint y: 184, endPoint x: 529, endPoint y: 186, distance: 159.8
click at [529, 186] on div "Je ne peux pas envoyer le brief de l'adresse alex.clayton@descartesmauss.ai , s…" at bounding box center [590, 182] width 683 height 45
click at [460, 183] on div "Je ne peux pas envoyer le brief de l'adresse alex.clayton@descartesmauss.ai , s…" at bounding box center [590, 182] width 683 height 45
click at [230, 265] on nz-modal-container "Service TA - VOYAGE - PROPOSITION GLOBALE A utiliser dans le cadre de propositi…" at bounding box center [590, 284] width 1180 height 568
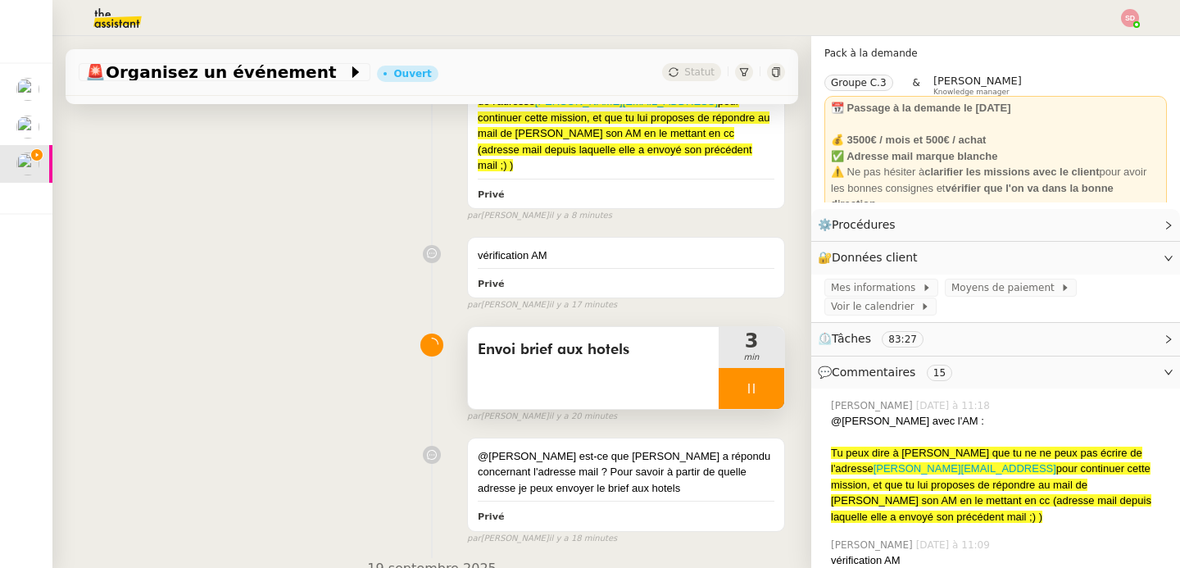
scroll to position [270, 0]
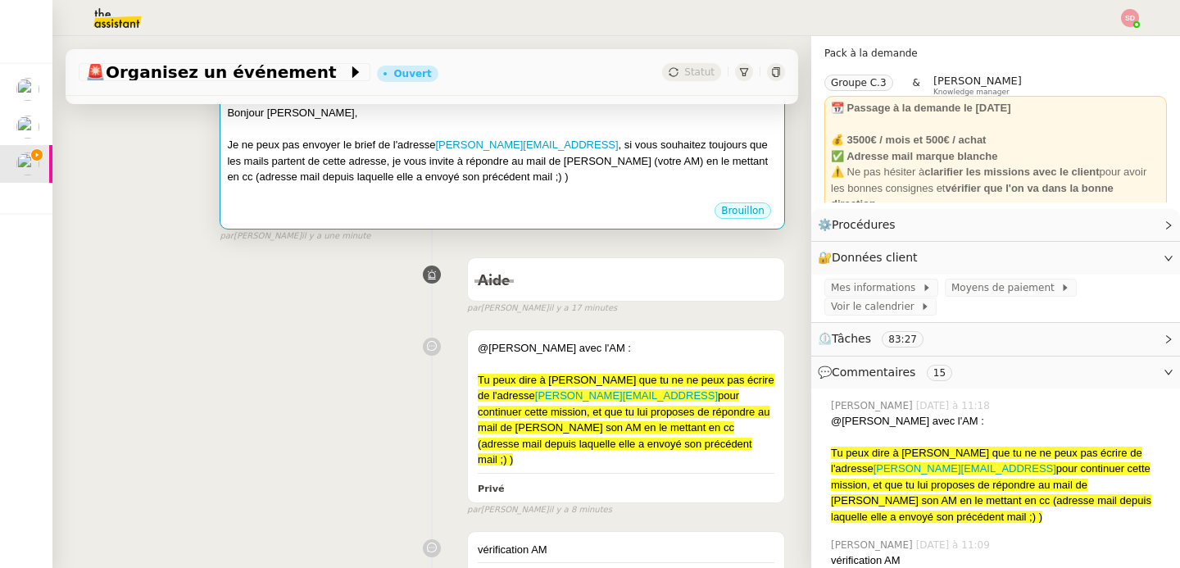
click at [576, 220] on div "Brouillon" at bounding box center [502, 213] width 551 height 25
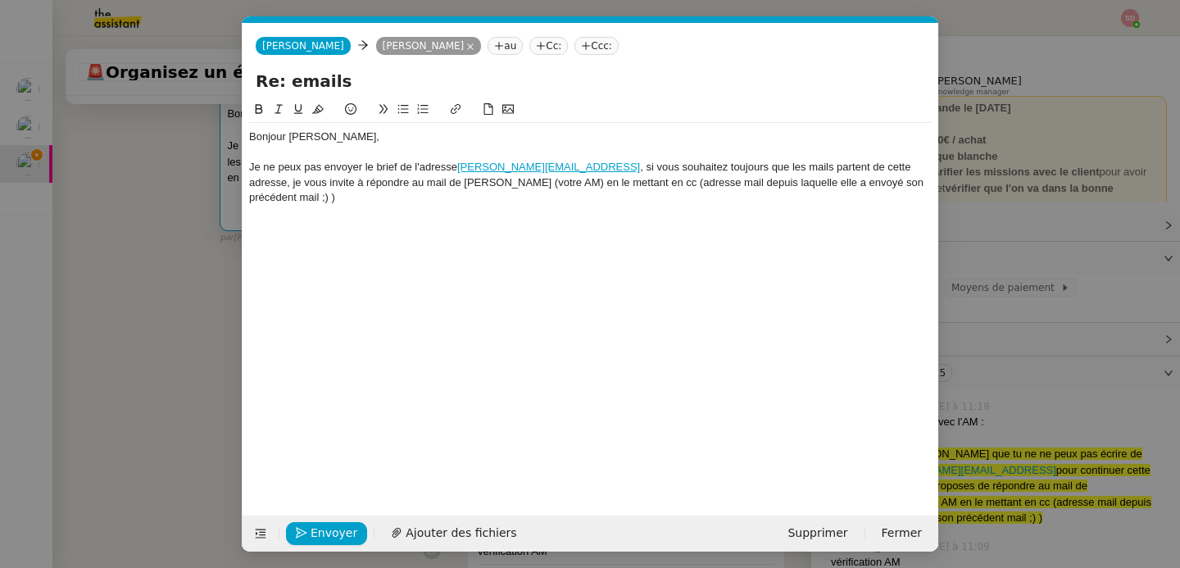
scroll to position [0, 34]
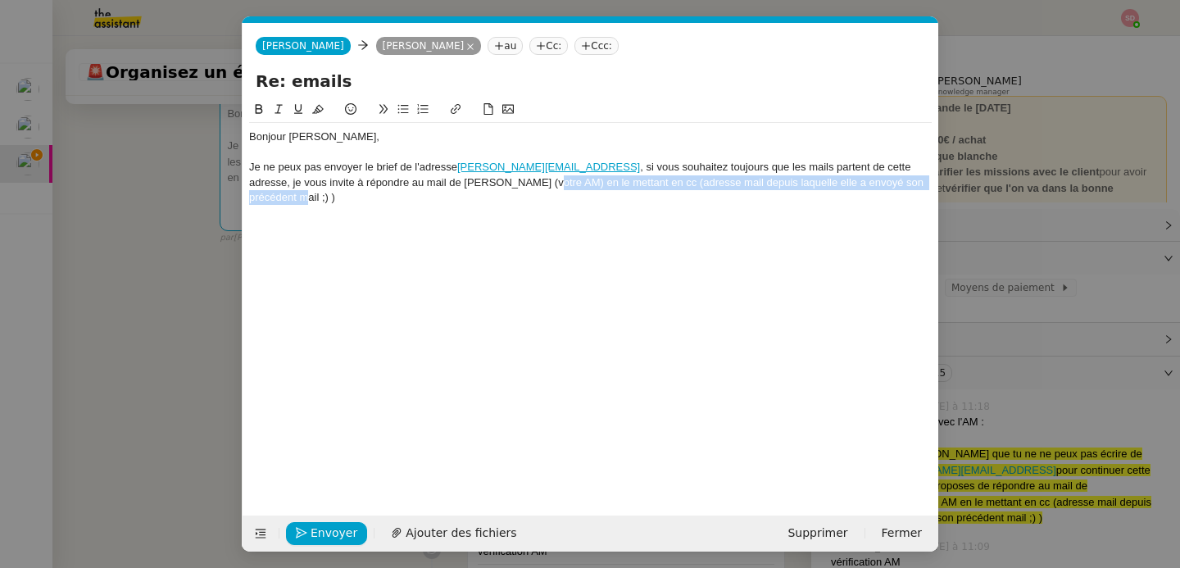
drag, startPoint x: 499, startPoint y: 185, endPoint x: 925, endPoint y: 185, distance: 426.1
click at [925, 185] on div "Je ne peux pas envoyer le brief de l'adresse alex.clayton@descartesmauss.ai , s…" at bounding box center [590, 182] width 683 height 45
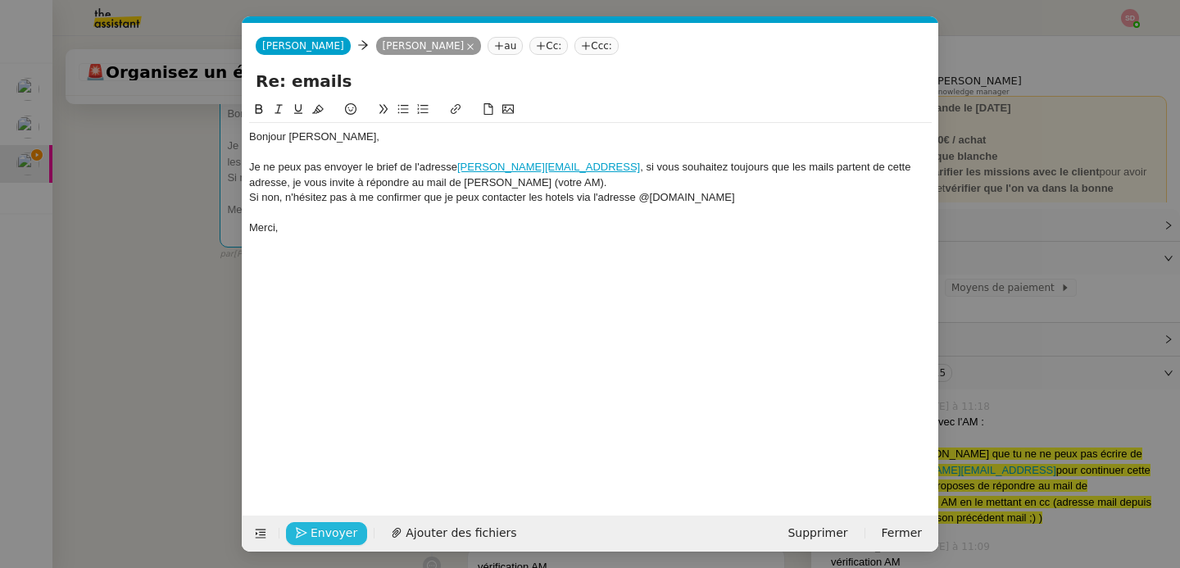
click at [328, 530] on span "Envoyer" at bounding box center [334, 533] width 47 height 19
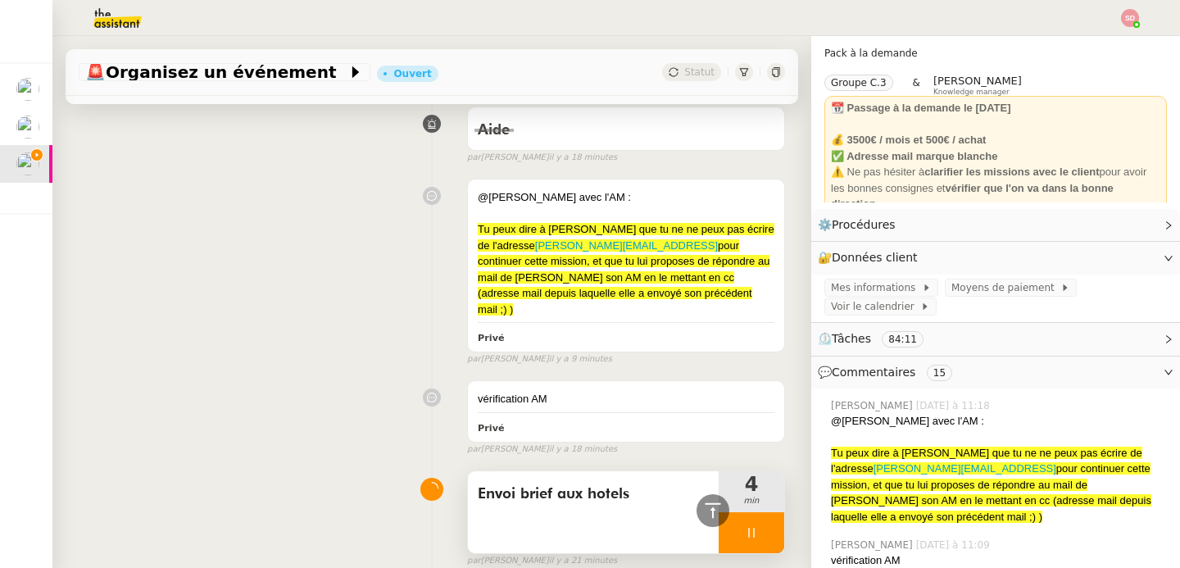
scroll to position [697, 0]
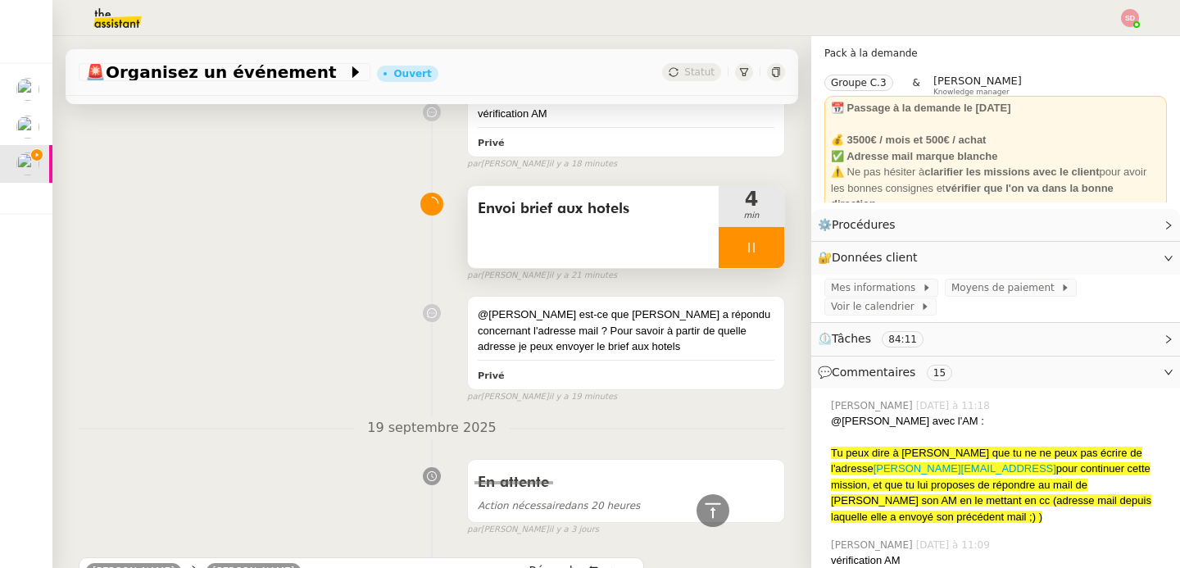
click at [738, 227] on div at bounding box center [752, 247] width 66 height 41
click at [751, 227] on button at bounding box center [767, 247] width 33 height 41
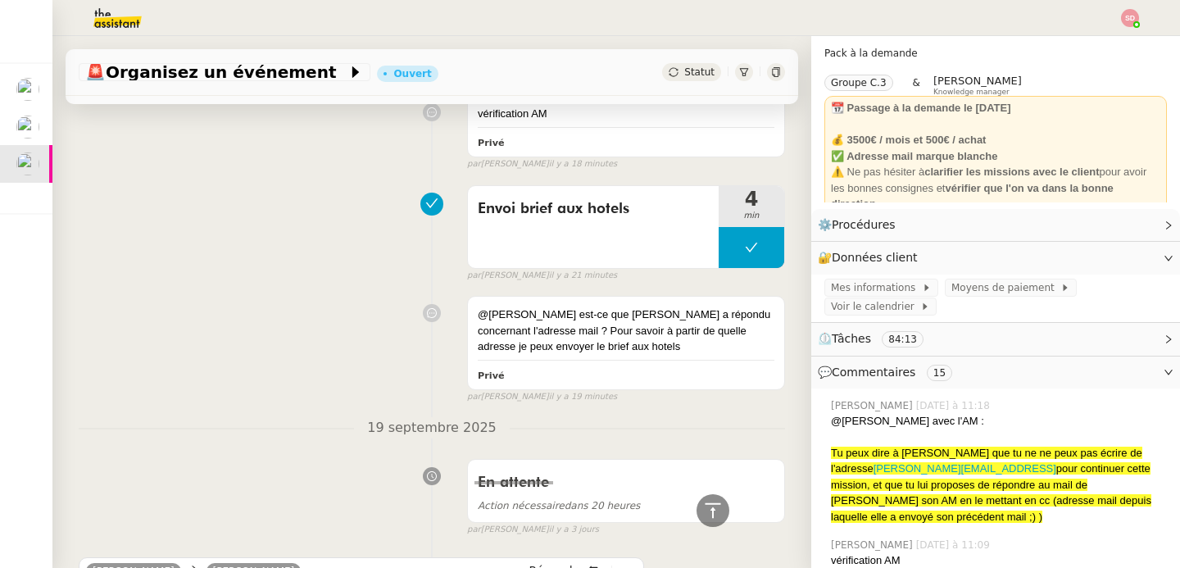
scroll to position [0, 0]
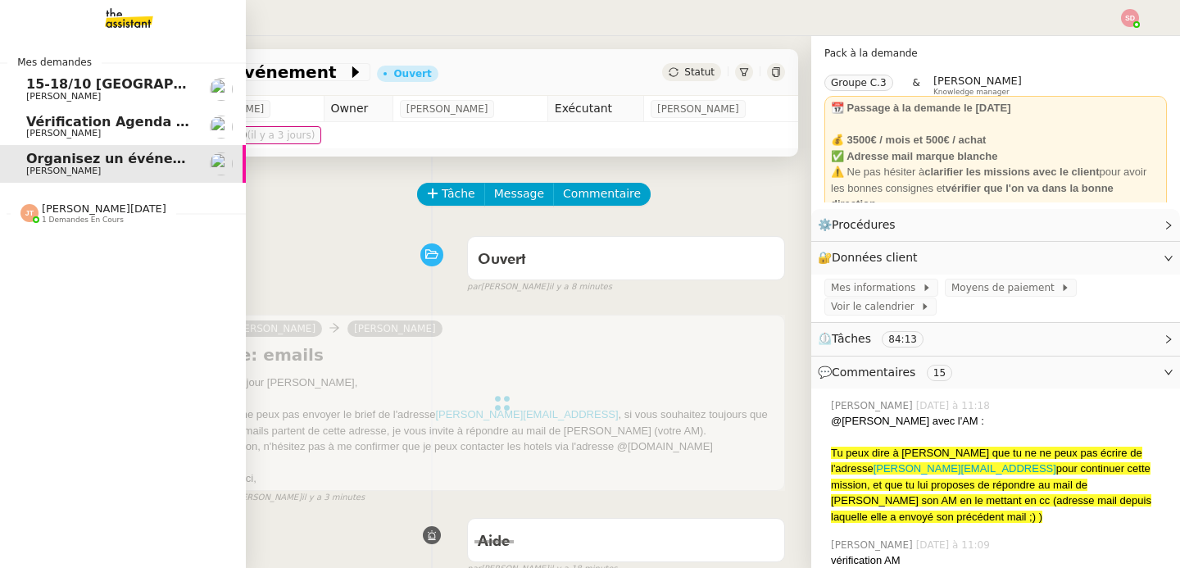
click at [29, 80] on span "15-18/10 [GEOGRAPHIC_DATA] - Conférence" at bounding box center [186, 84] width 321 height 16
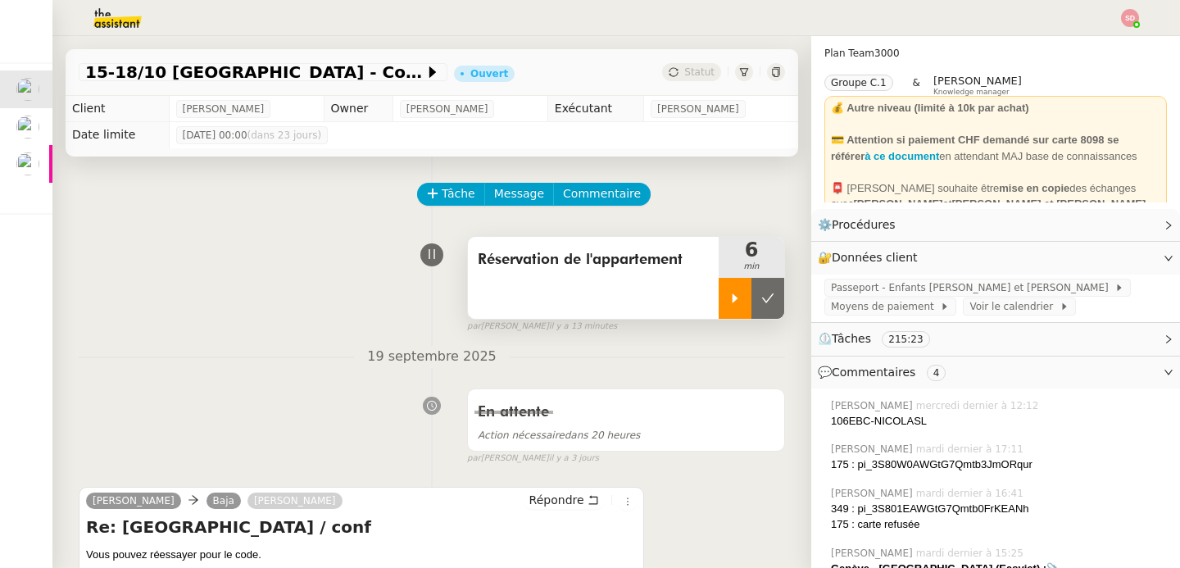
click at [719, 307] on div at bounding box center [735, 298] width 33 height 41
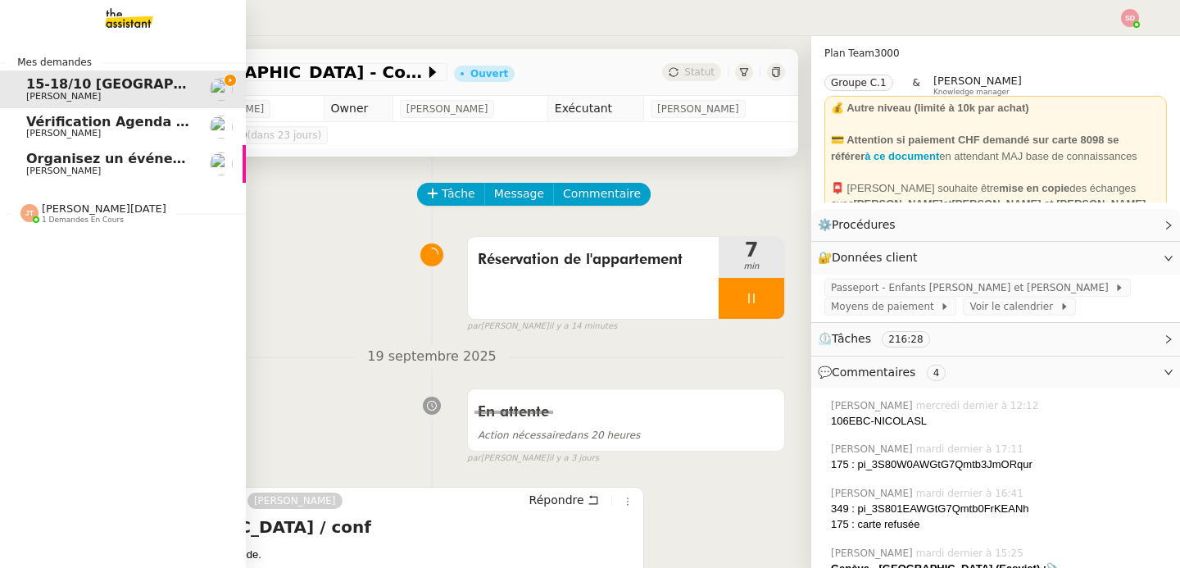
click at [40, 174] on span "[PERSON_NAME]" at bounding box center [63, 171] width 75 height 11
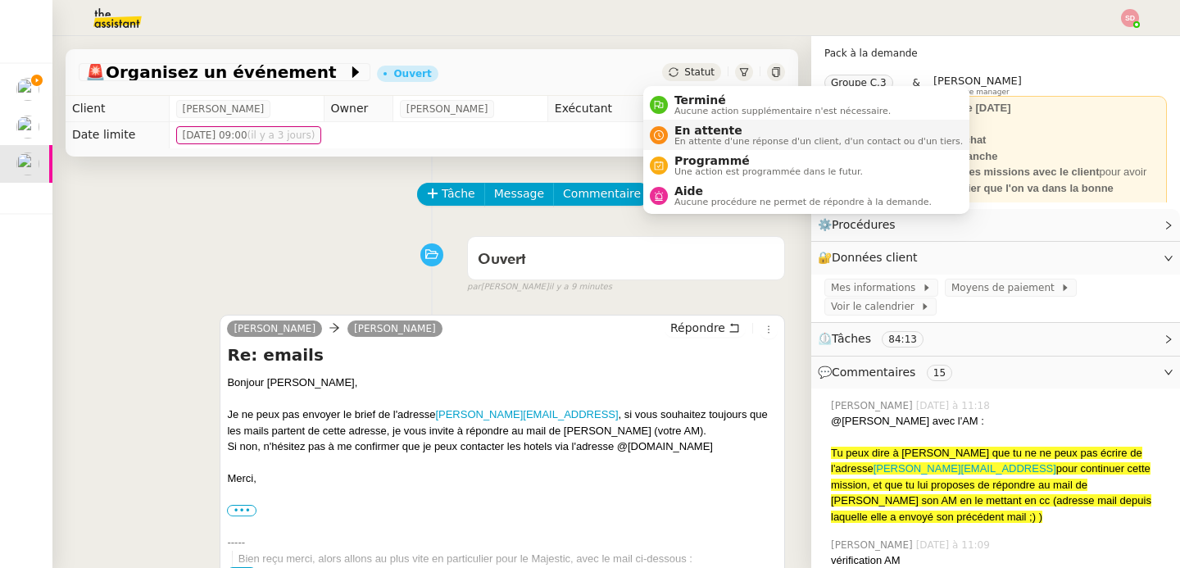
click at [678, 143] on span "En attente d'une réponse d'un client, d'un contact ou d'un tiers." at bounding box center [818, 141] width 288 height 9
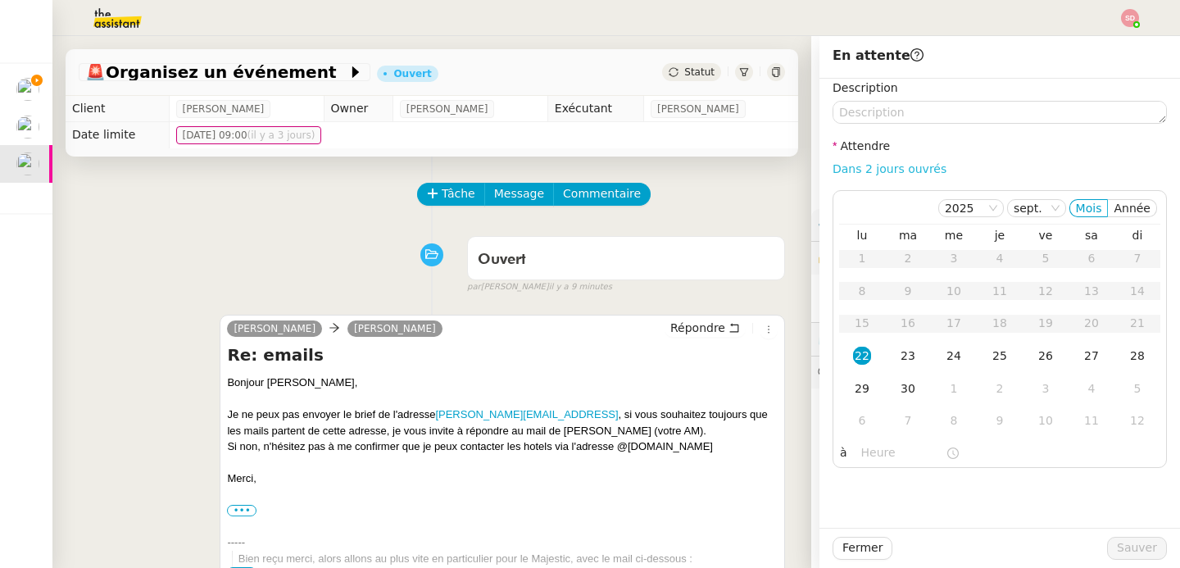
click at [884, 169] on link "Dans 2 jours ouvrés" at bounding box center [890, 168] width 114 height 13
type input "07:00"
click at [1125, 547] on span "Sauver" at bounding box center [1137, 547] width 40 height 19
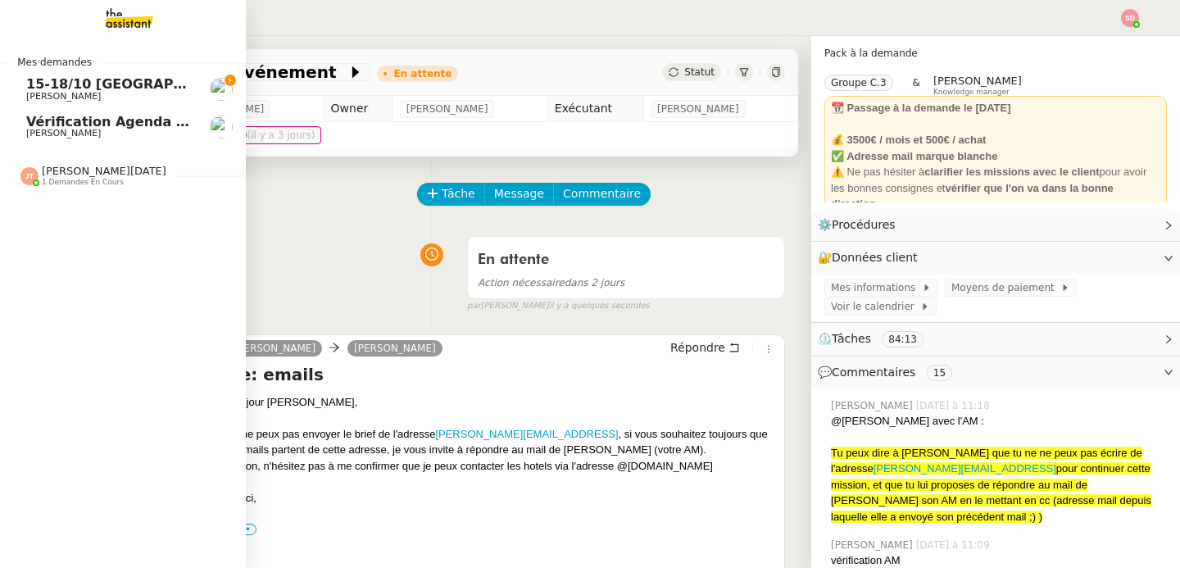
click at [152, 84] on span "15-18/10 [GEOGRAPHIC_DATA] - Conférence" at bounding box center [186, 84] width 321 height 16
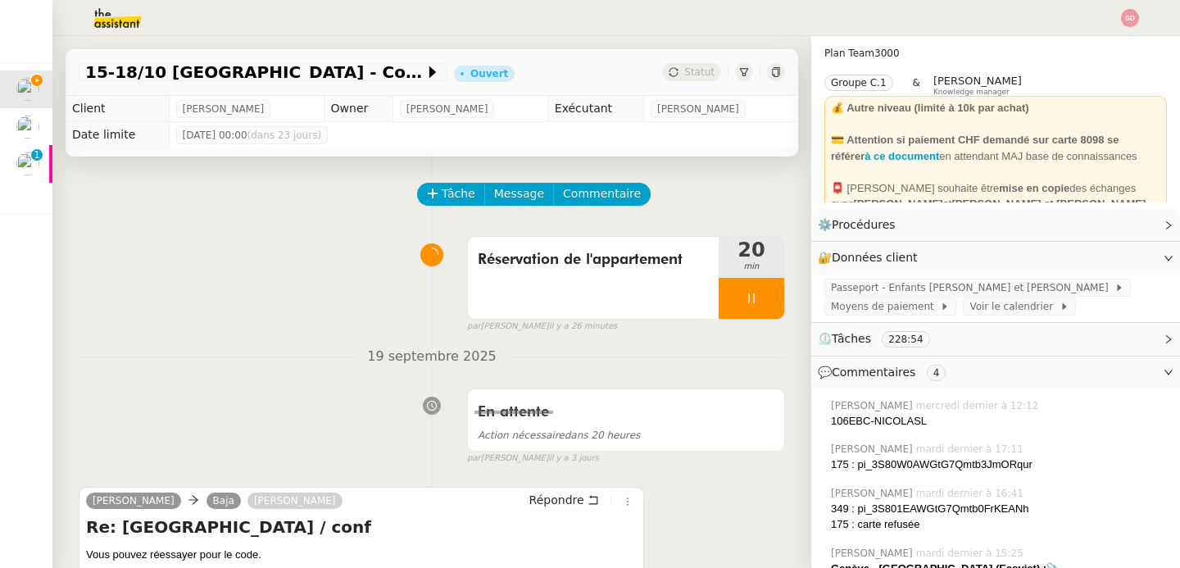
click at [211, 211] on div "Tâche Message Commentaire" at bounding box center [432, 202] width 706 height 39
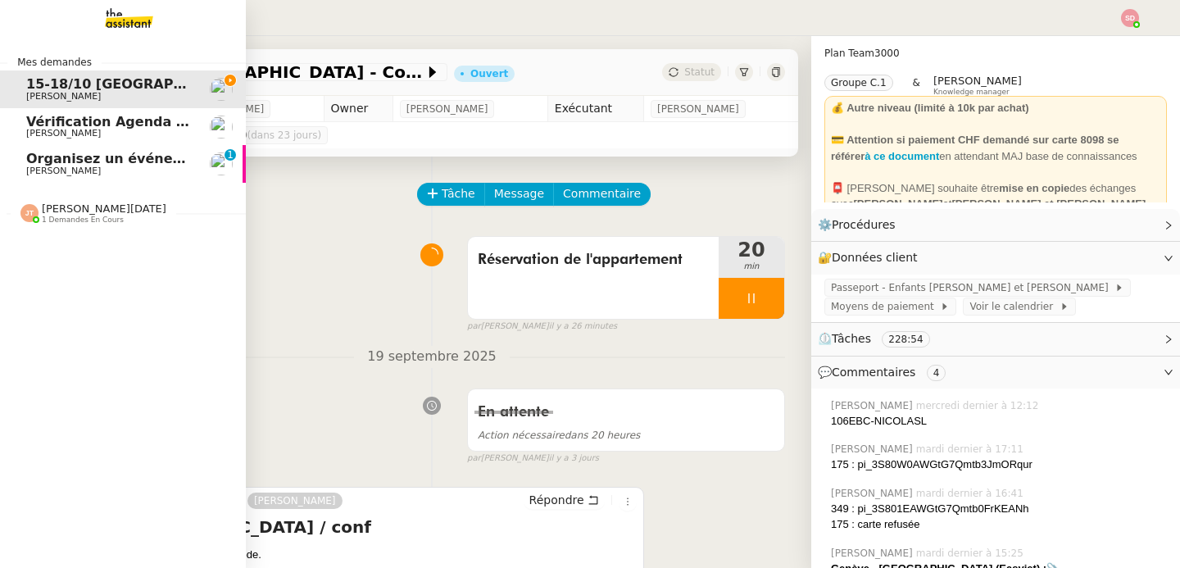
click at [26, 152] on span "Organisez un événement" at bounding box center [118, 159] width 184 height 16
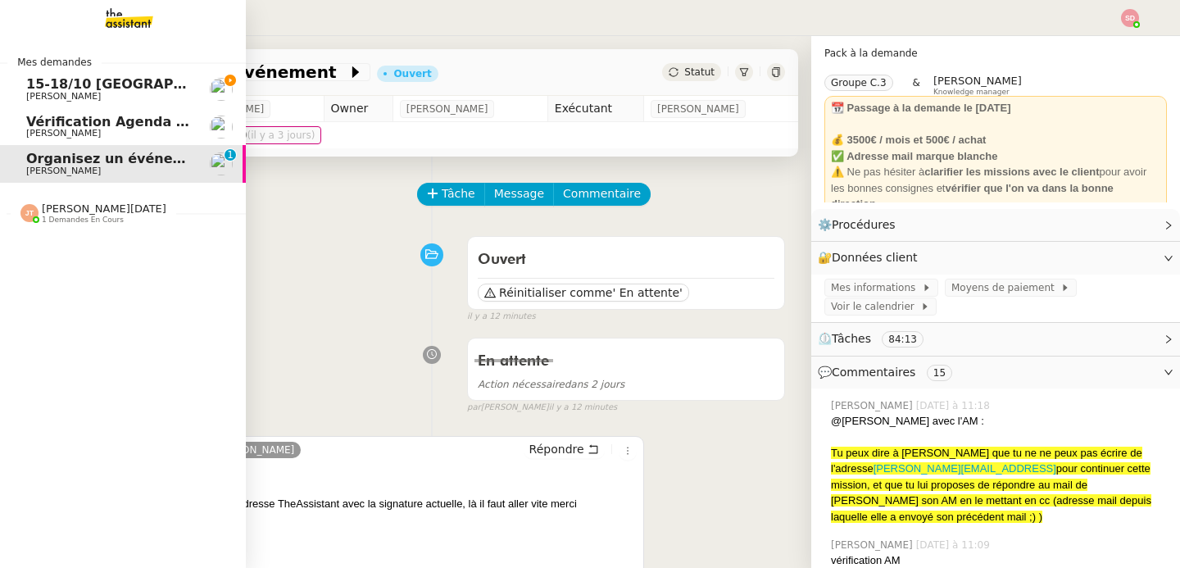
click at [47, 86] on span "15-18/10 [GEOGRAPHIC_DATA] - Conférence" at bounding box center [186, 84] width 321 height 16
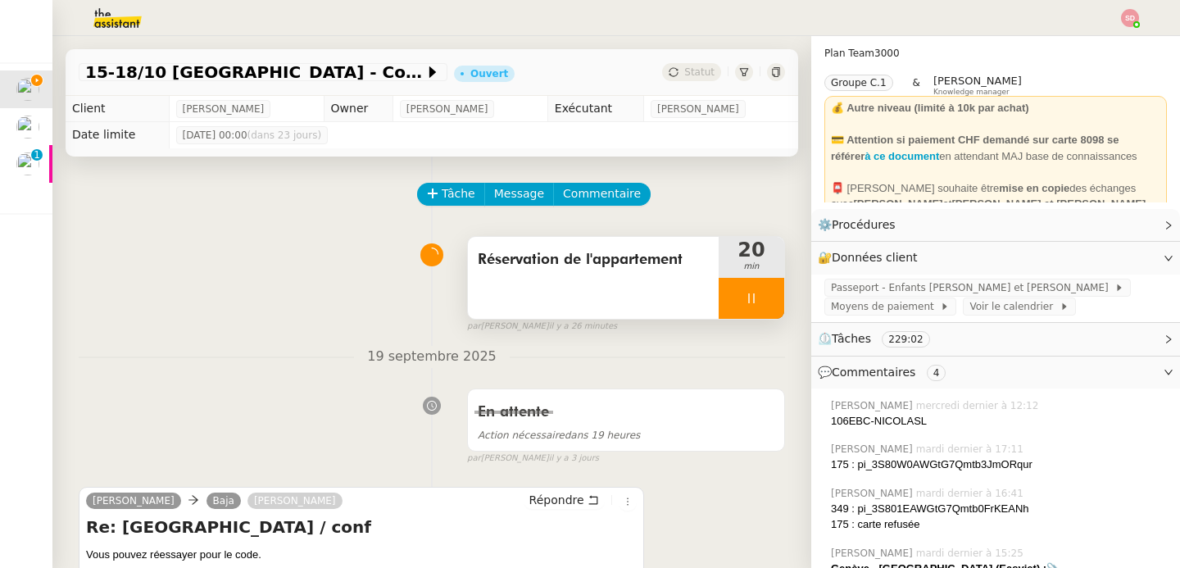
click at [737, 307] on div at bounding box center [752, 298] width 66 height 41
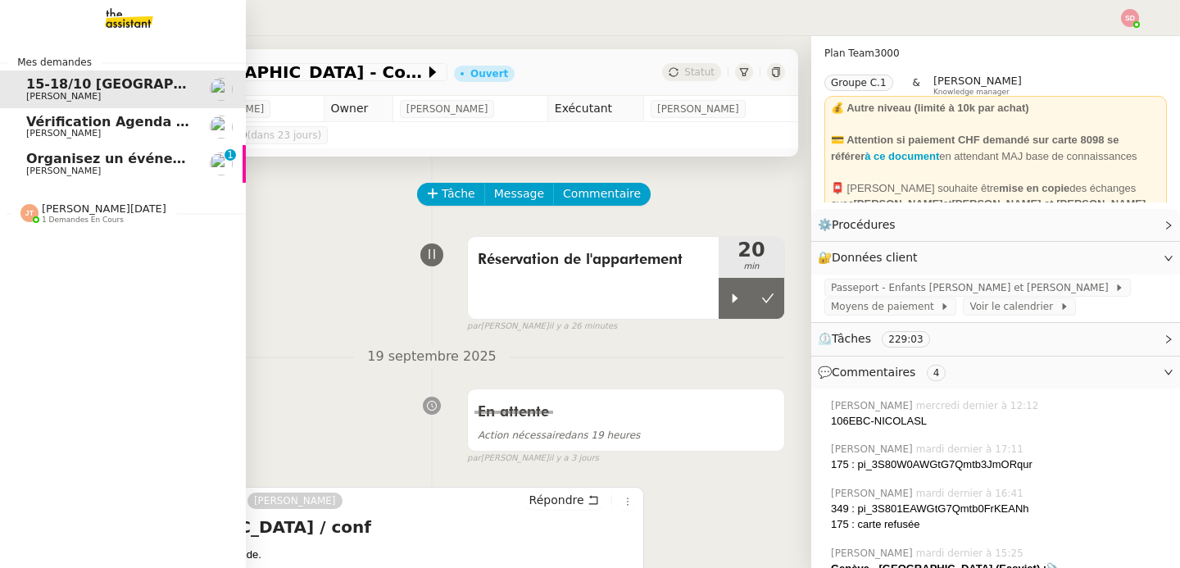
click at [26, 158] on span "Organisez un événement" at bounding box center [118, 159] width 184 height 16
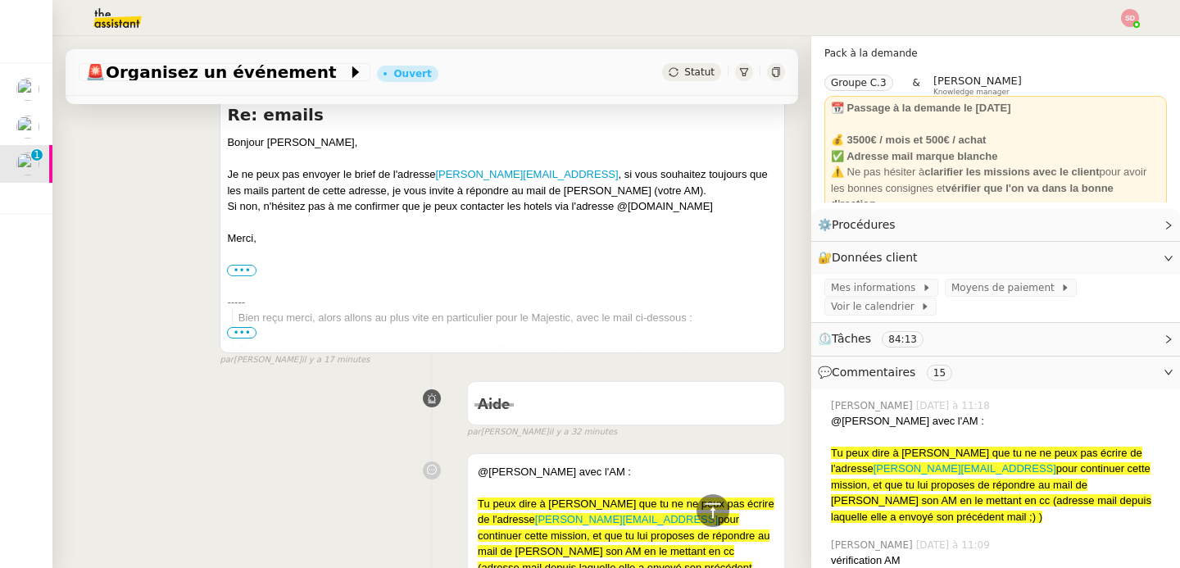
scroll to position [991, 0]
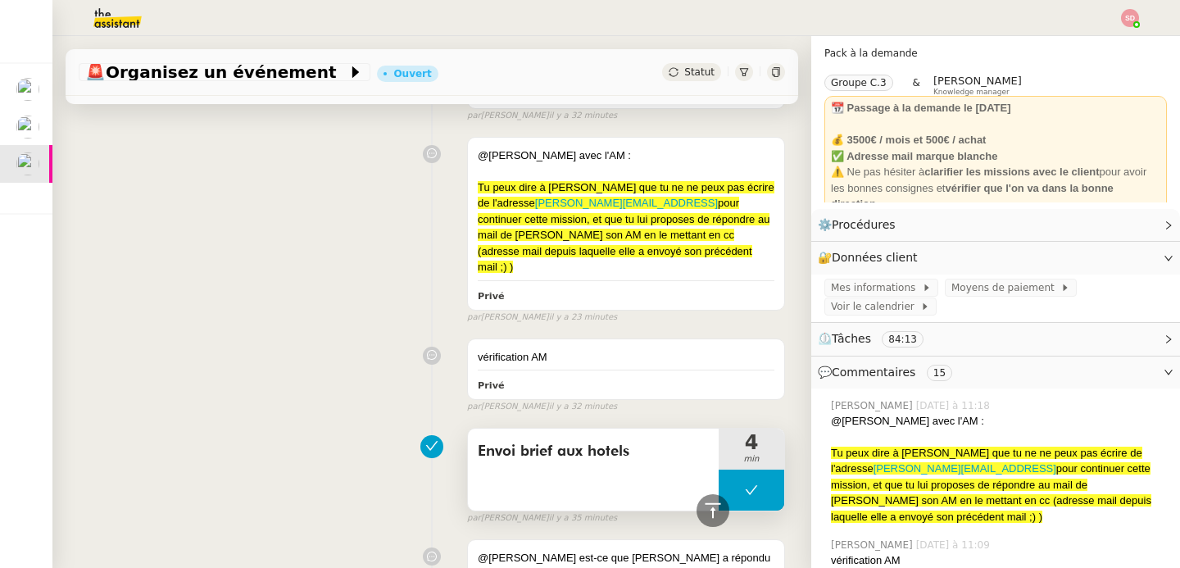
click at [719, 478] on button at bounding box center [752, 490] width 66 height 41
click at [729, 483] on icon at bounding box center [735, 489] width 13 height 13
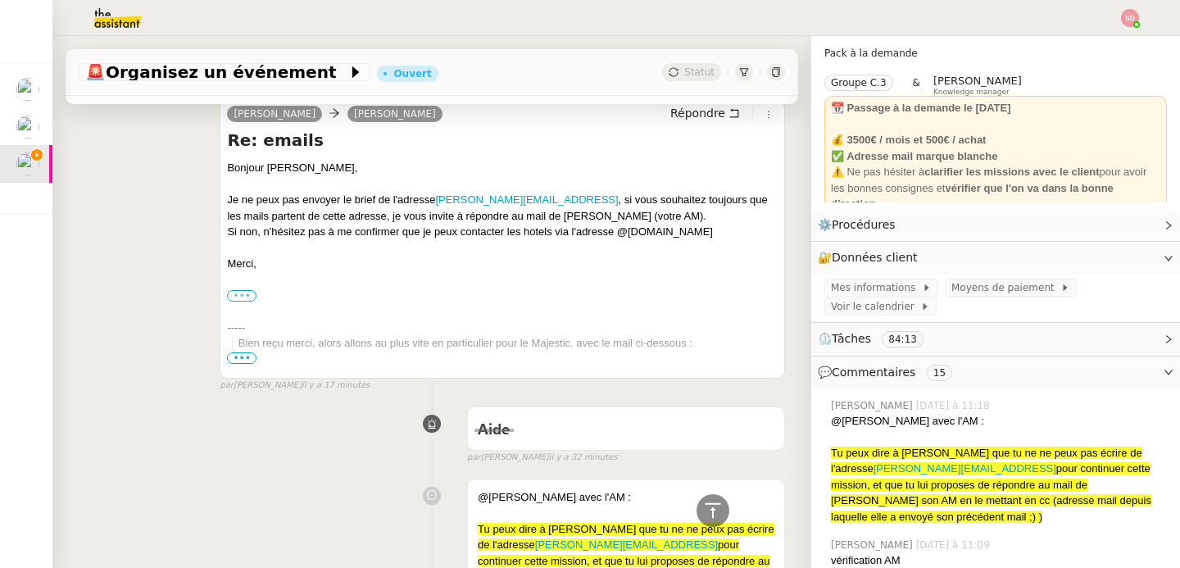
click at [243, 292] on label "•••" at bounding box center [242, 295] width 30 height 11
click at [0, 0] on input "•••" at bounding box center [0, 0] width 0 height 0
click at [239, 365] on span "EA de Maurice NDiaye • Descartes & Mauss" at bounding box center [337, 362] width 198 height 11
click at [239, 357] on span "•••" at bounding box center [242, 357] width 30 height 11
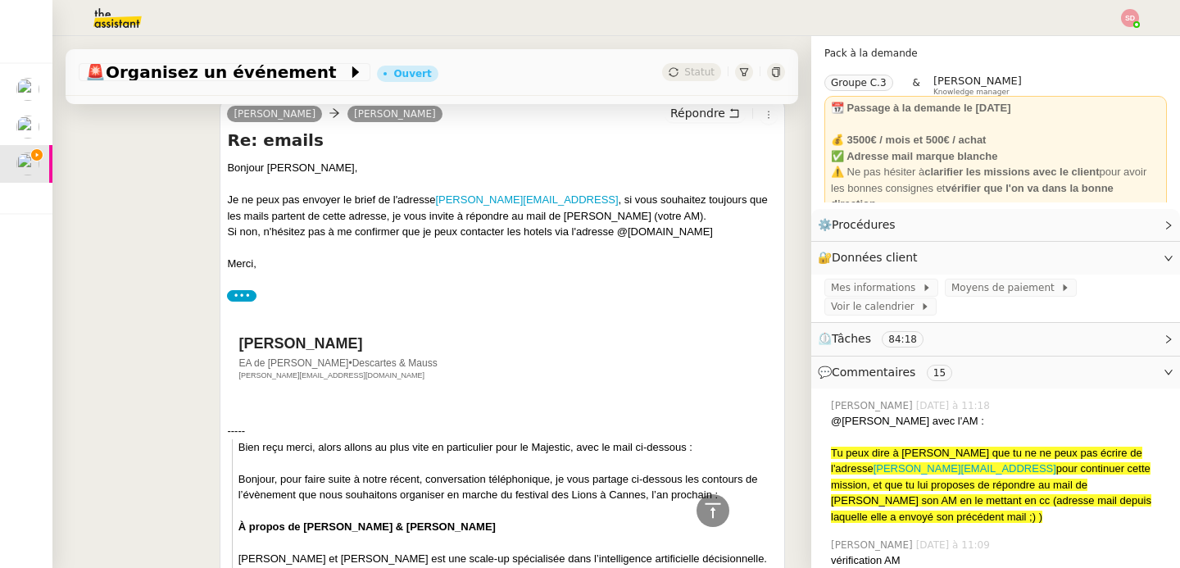
click at [245, 297] on label "•••" at bounding box center [242, 295] width 30 height 11
click at [0, 0] on input "•••" at bounding box center [0, 0] width 0 height 0
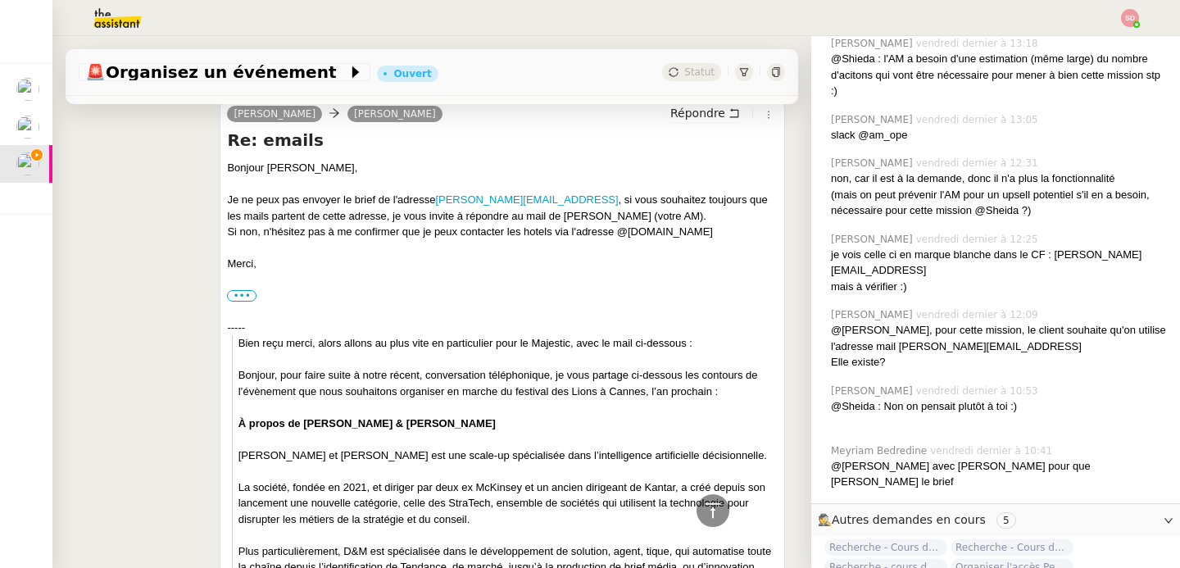
scroll to position [1110, 0]
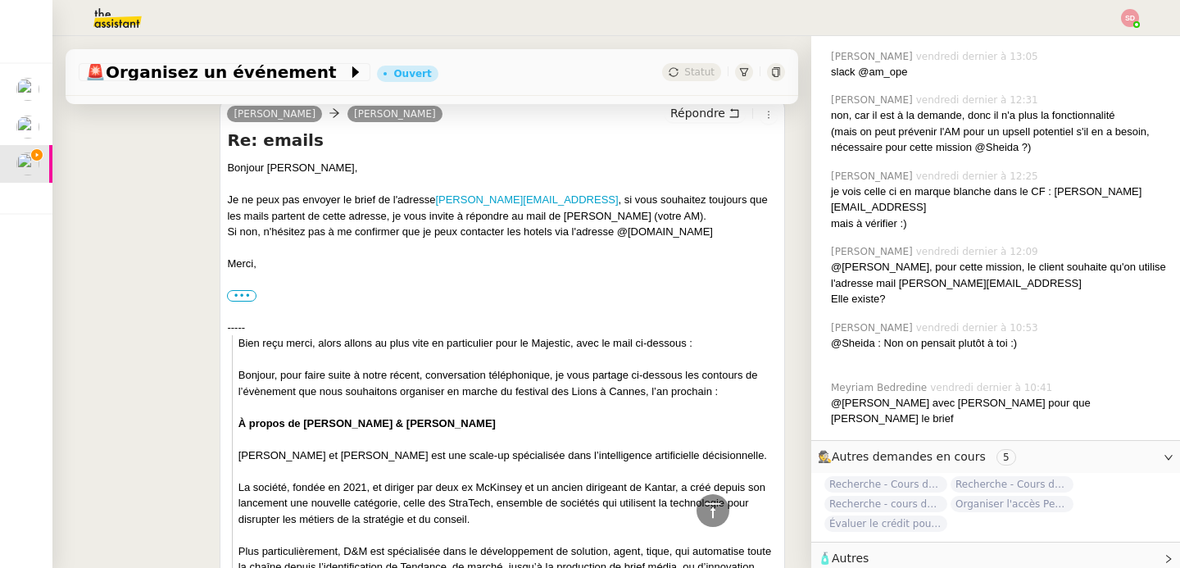
click at [923, 549] on span "🧴 Autres" at bounding box center [982, 558] width 329 height 19
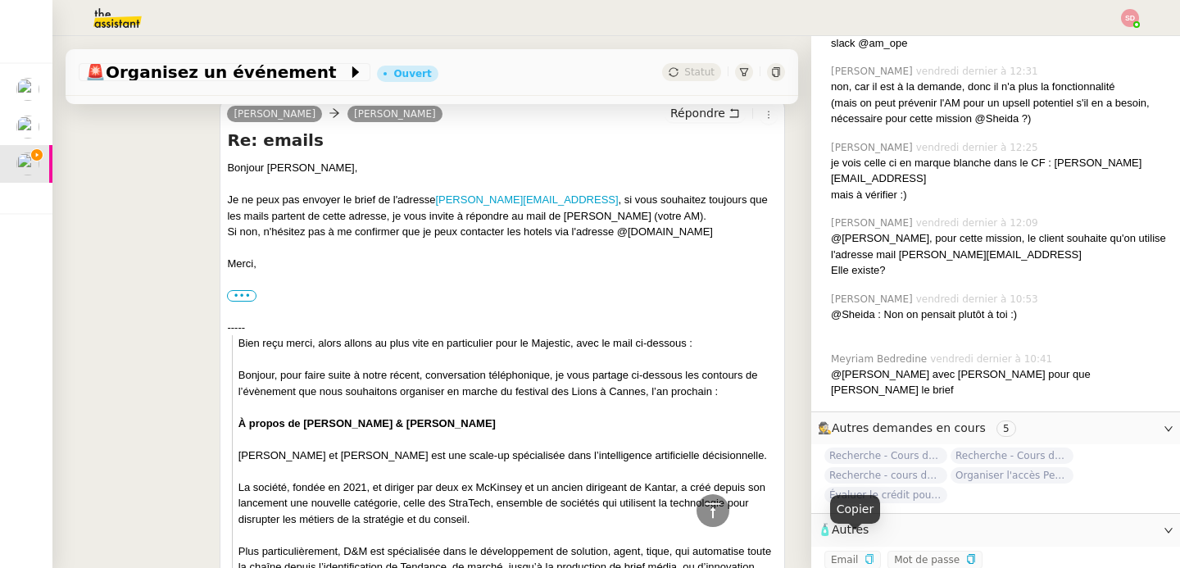
click at [865, 554] on icon "button" at bounding box center [870, 559] width 10 height 10
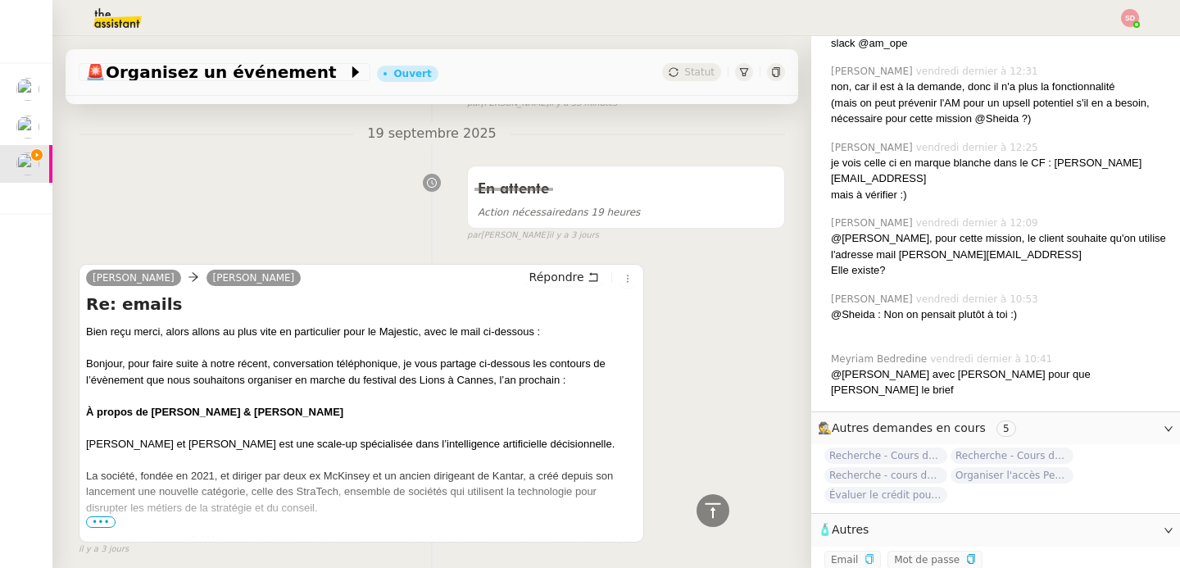
scroll to position [2484, 0]
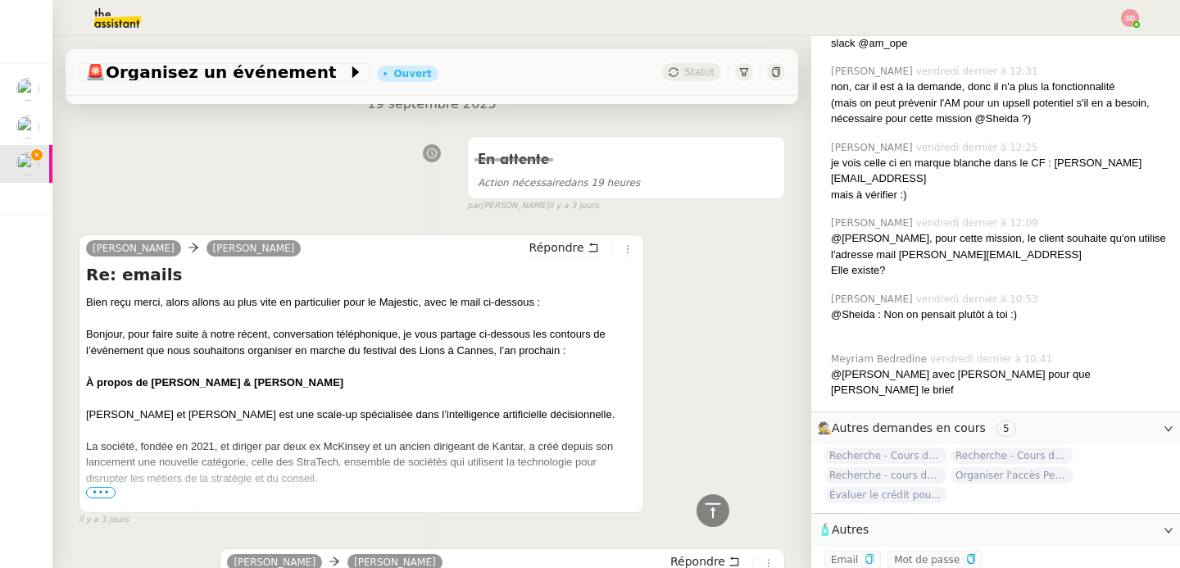
click at [98, 487] on span "•••" at bounding box center [101, 492] width 30 height 11
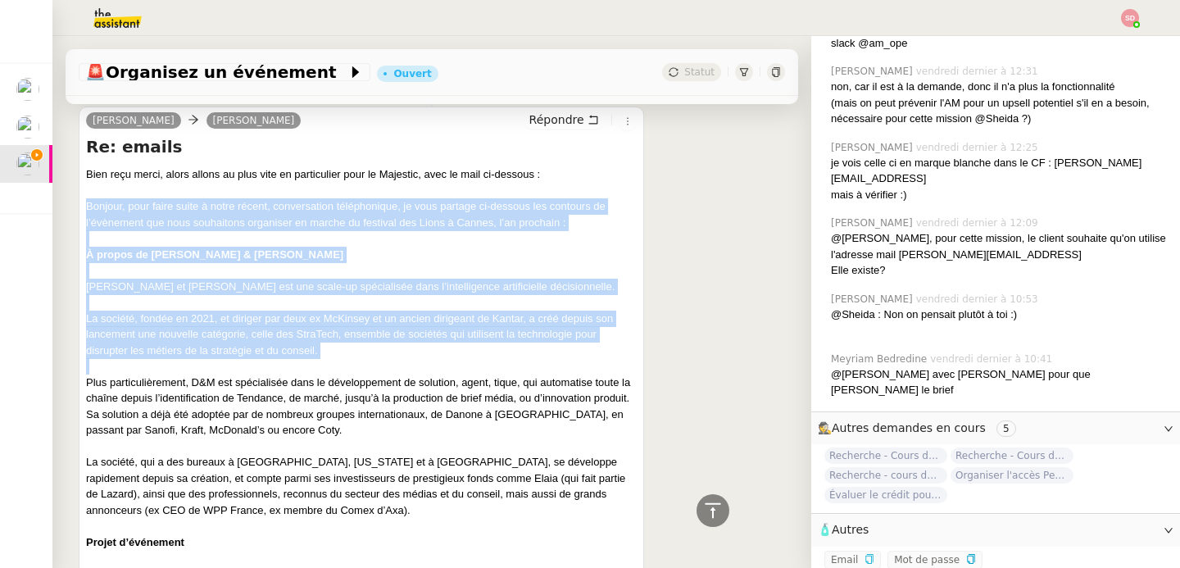
scroll to position [2889, 0]
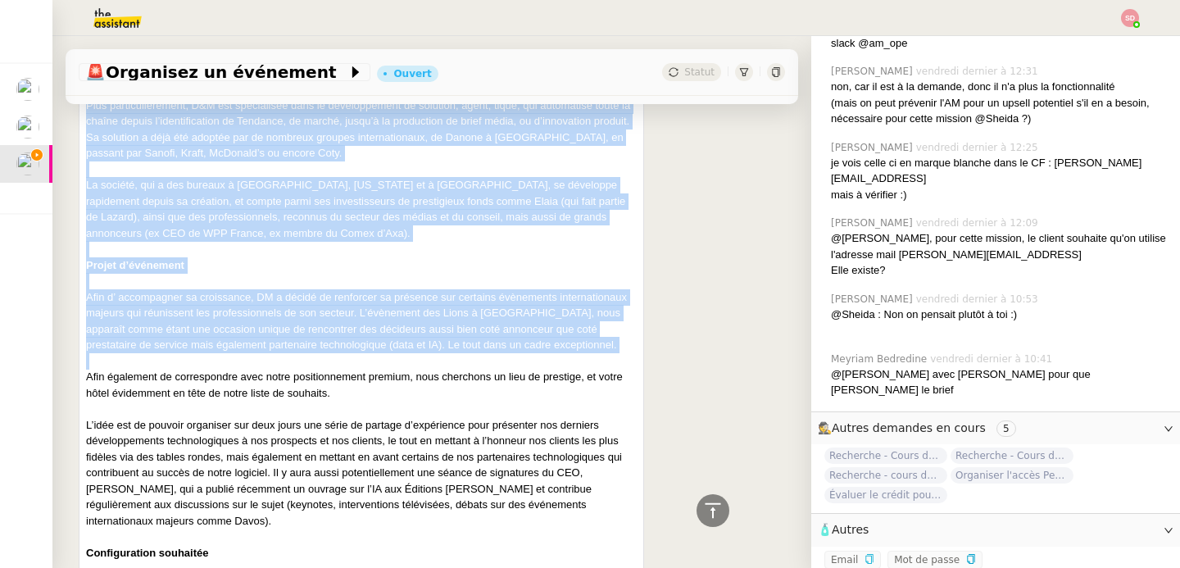
drag, startPoint x: 86, startPoint y: 317, endPoint x: 425, endPoint y: 346, distance: 340.5
click at [425, 346] on div "Bien reçu merci, alors allons au plus vite en particulier pour le Majestic, ave…" at bounding box center [361, 359] width 551 height 940
click at [425, 353] on div at bounding box center [361, 361] width 551 height 16
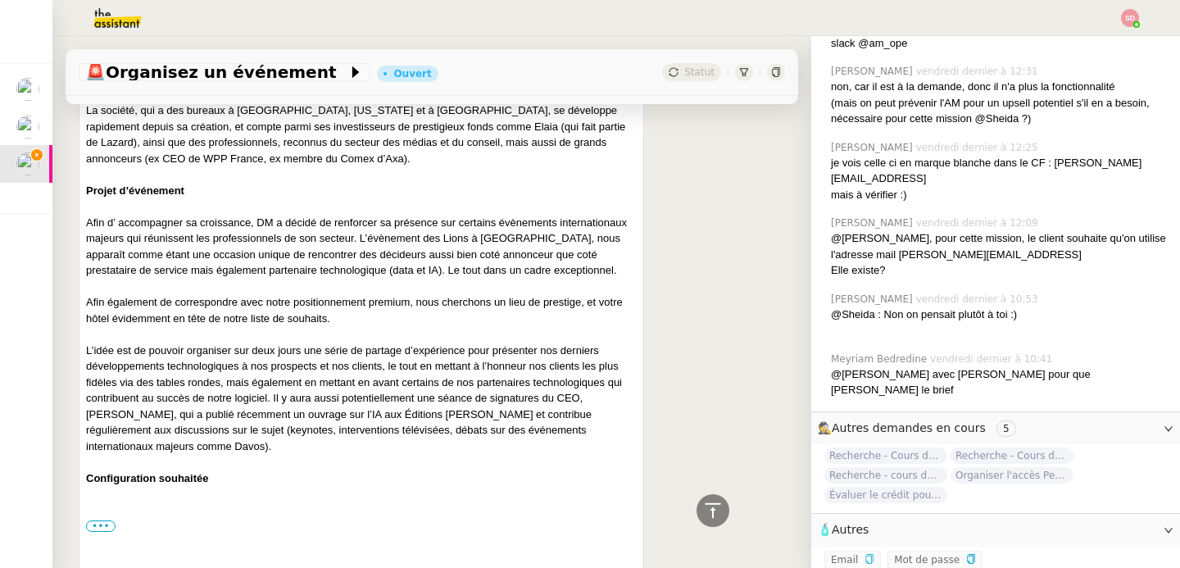
scroll to position [3026, 0]
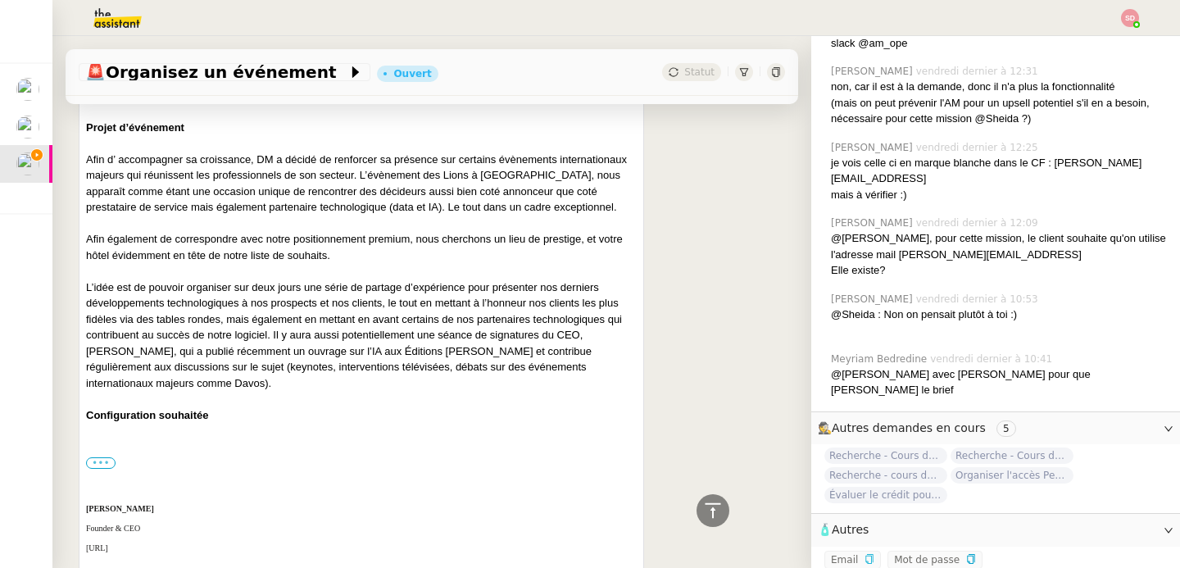
click at [108, 457] on label "•••" at bounding box center [101, 462] width 30 height 11
click at [0, 0] on input "•••" at bounding box center [0, 0] width 0 height 0
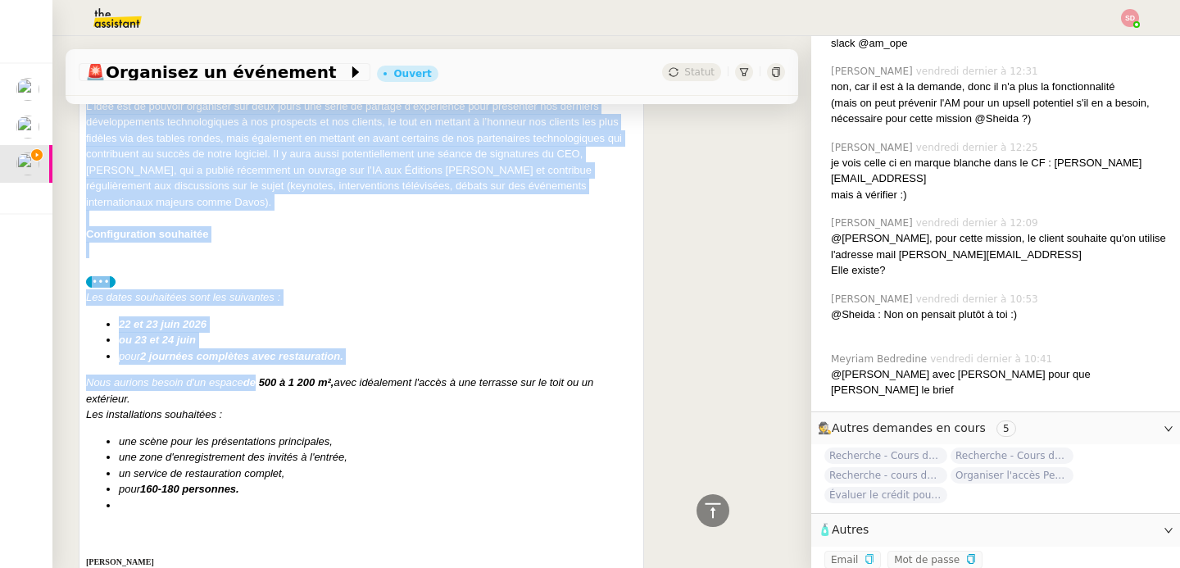
scroll to position [3281, 0]
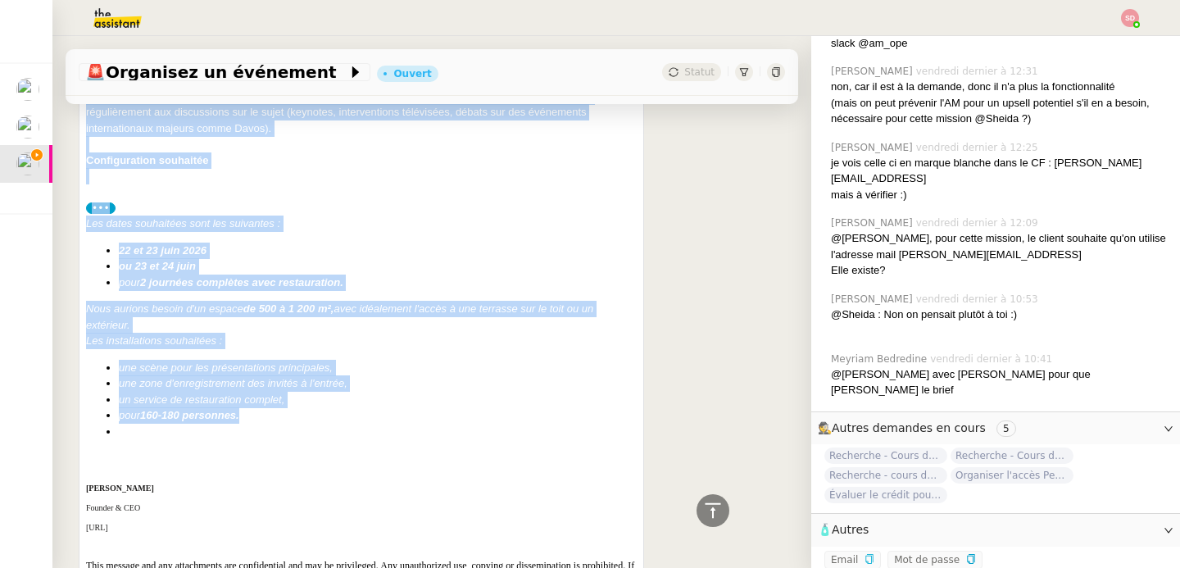
drag, startPoint x: 88, startPoint y: 285, endPoint x: 265, endPoint y: 402, distance: 211.8
click at [265, 402] on div "Bien reçu merci, alors allons au plus vite en particulier pour le Majestic, ave…" at bounding box center [361, 84] width 551 height 1174
copy div "Bonjour, pour faire suite à notre récent, conversation téléphonique, je vous pa…"
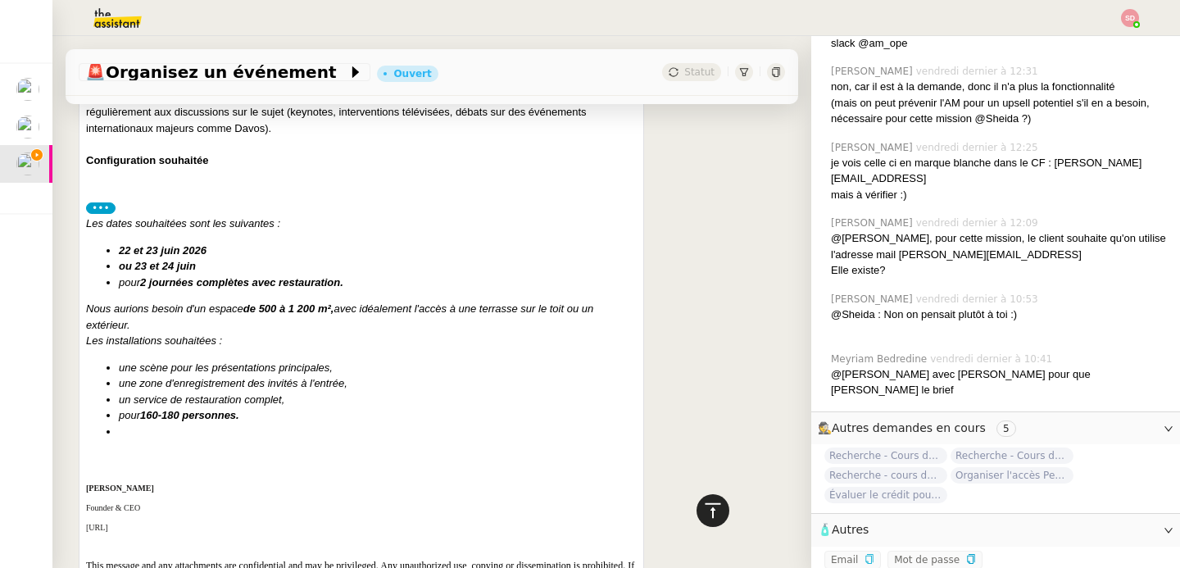
click at [703, 508] on icon at bounding box center [713, 511] width 20 height 20
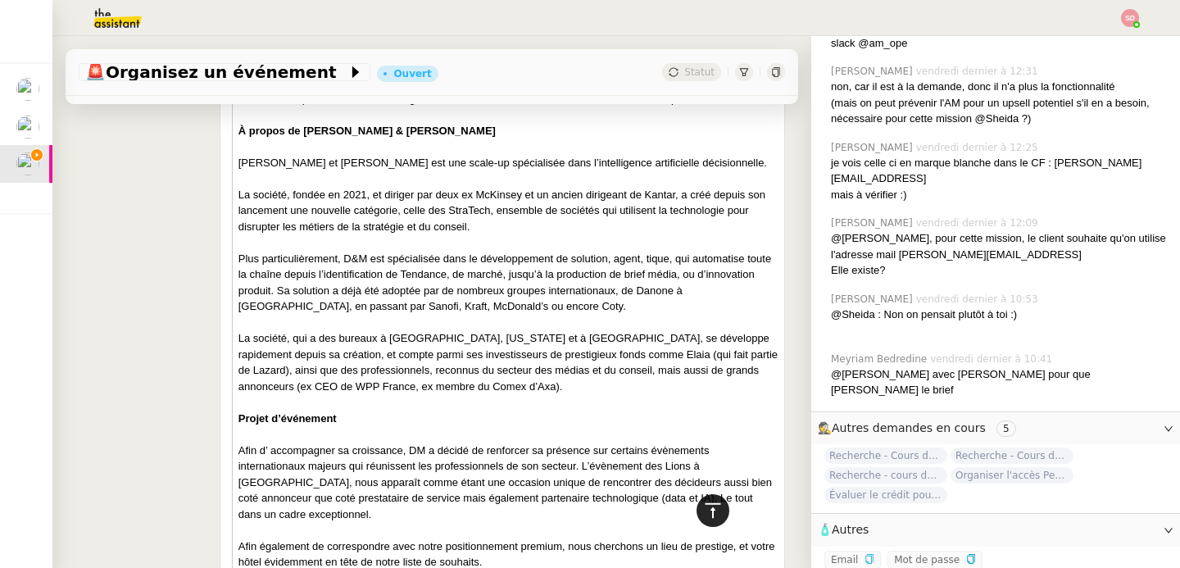
scroll to position [0, 0]
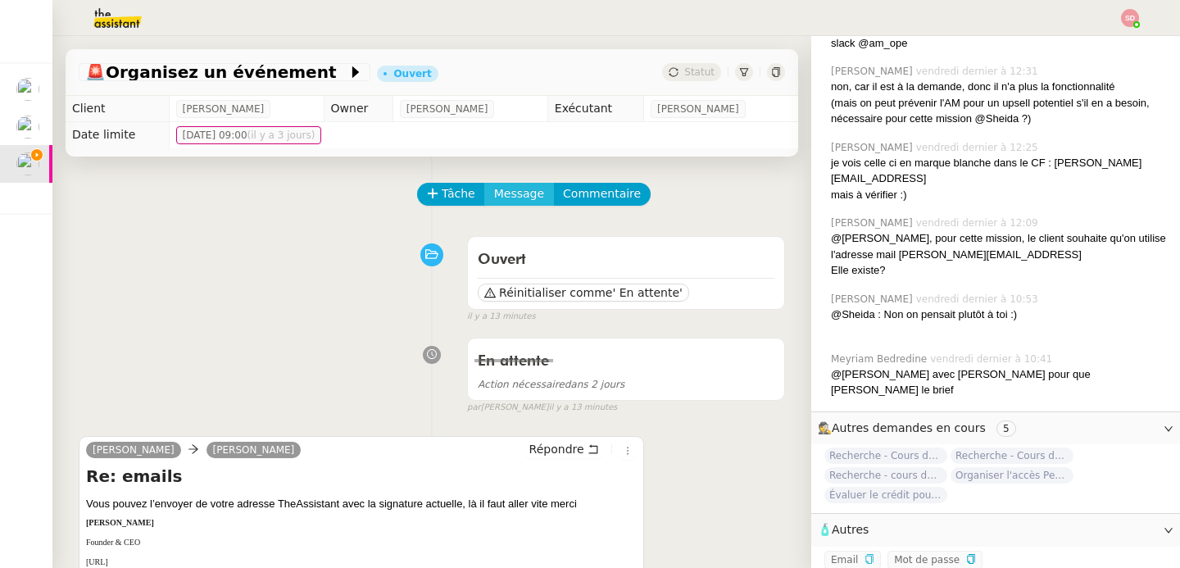
click at [513, 197] on span "Message" at bounding box center [519, 193] width 50 height 19
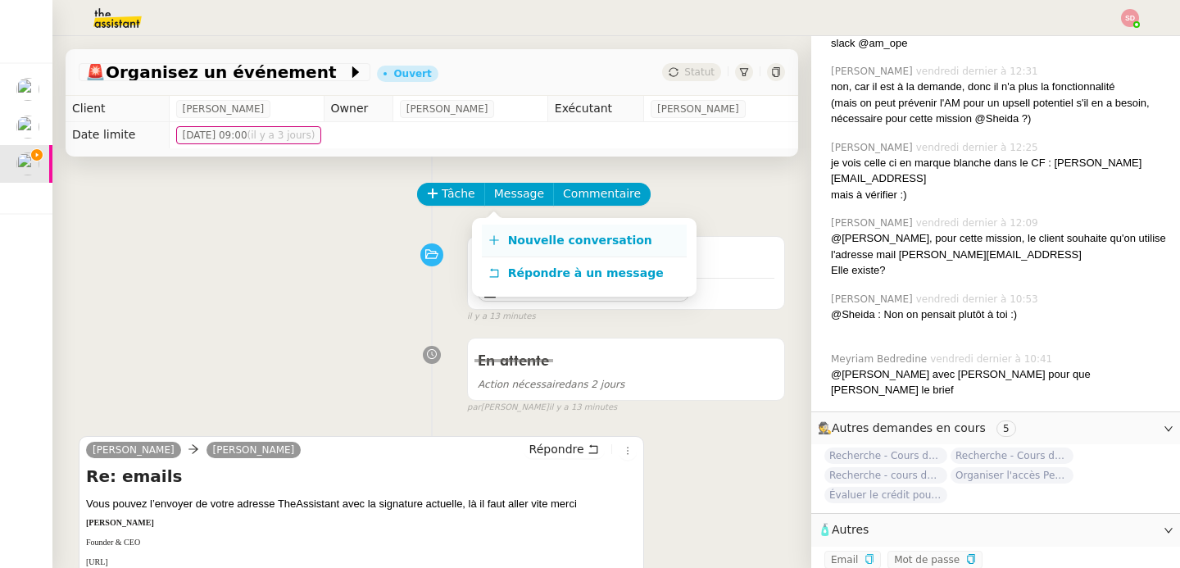
click at [508, 236] on span "Nouvelle conversation" at bounding box center [580, 240] width 144 height 13
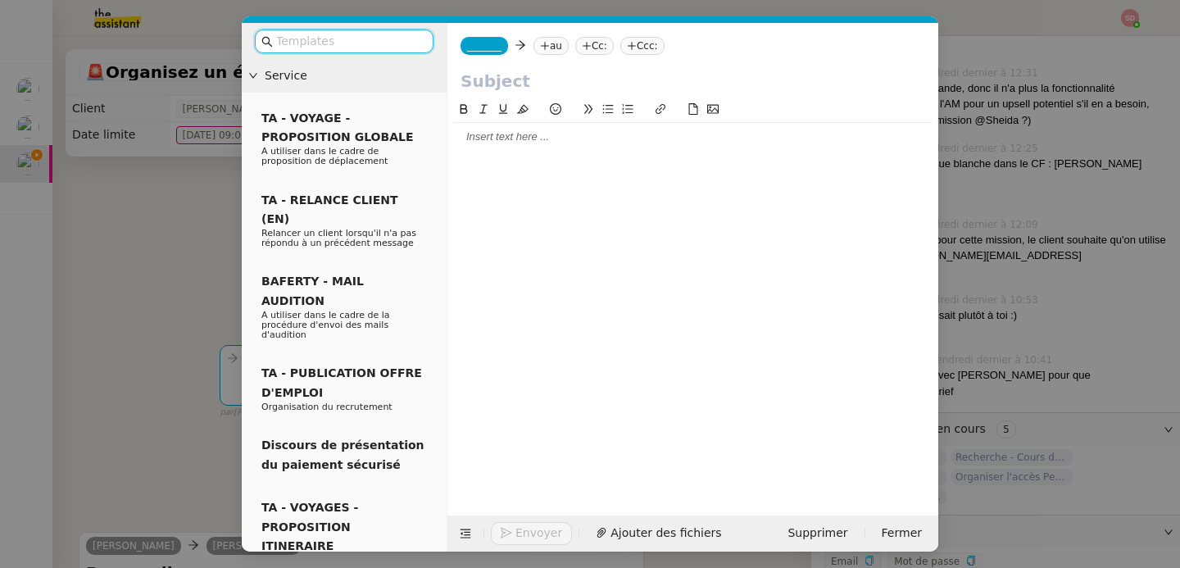
scroll to position [1140, 0]
click at [489, 148] on div at bounding box center [693, 137] width 478 height 28
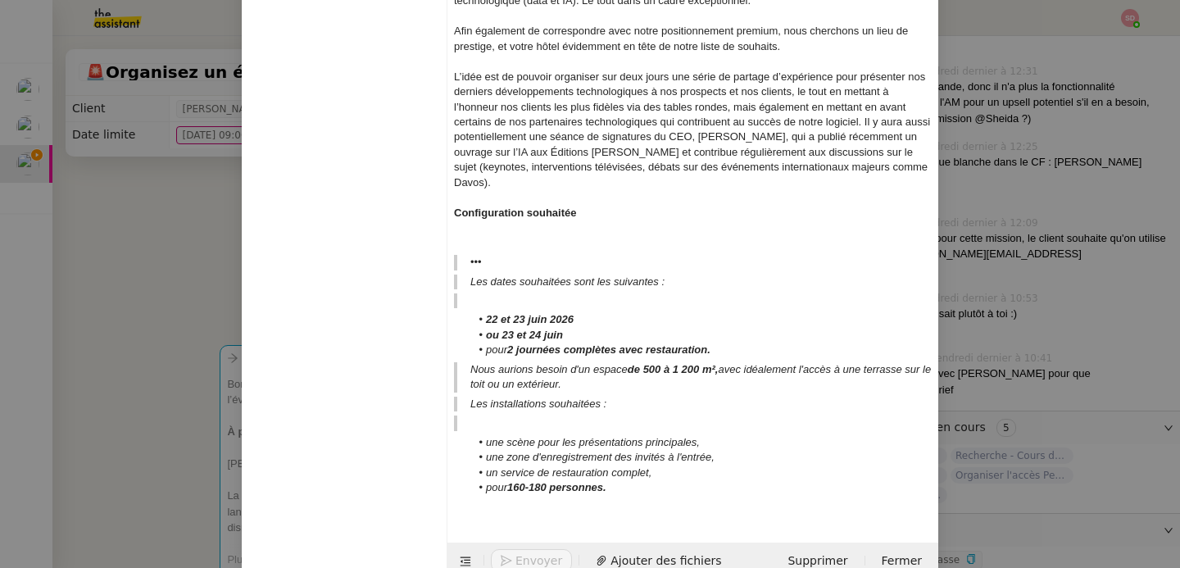
scroll to position [606, 0]
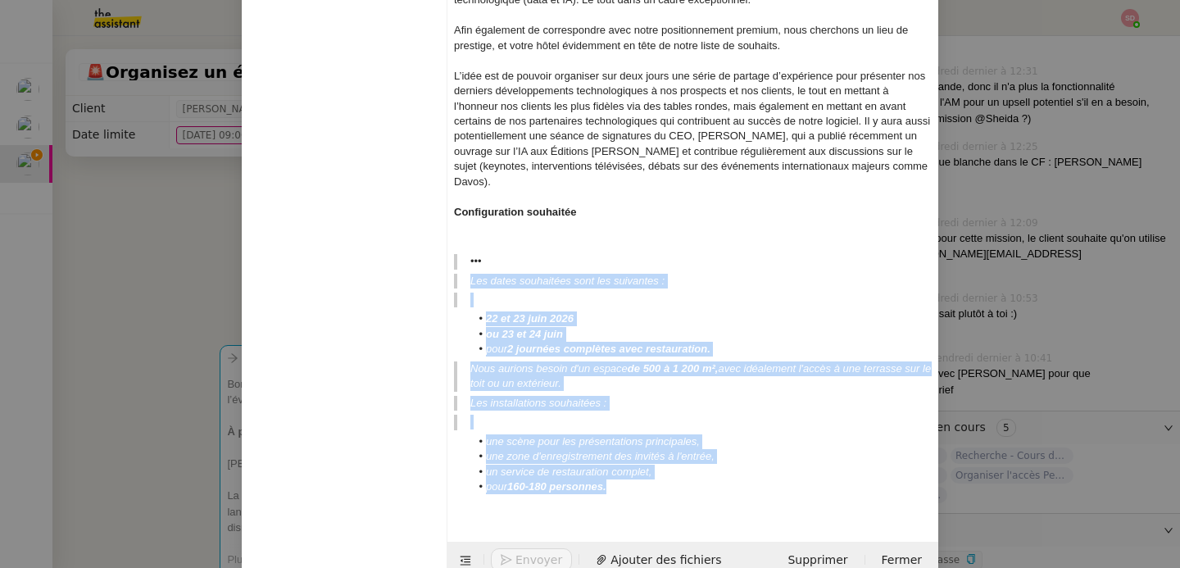
drag, startPoint x: 619, startPoint y: 457, endPoint x: 431, endPoint y: 251, distance: 279.0
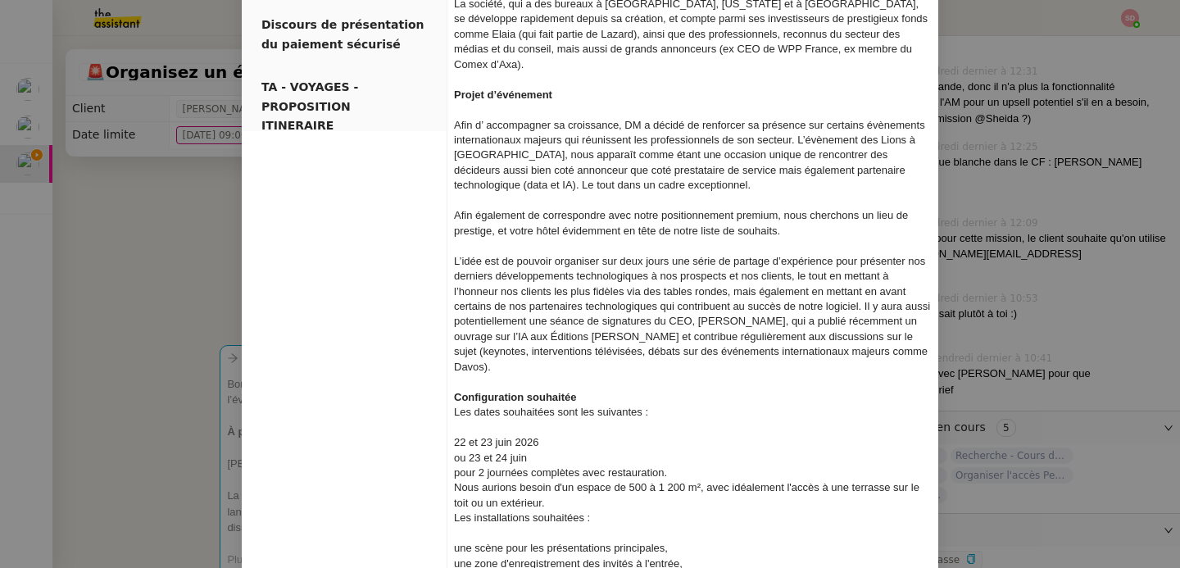
scroll to position [512, 0]
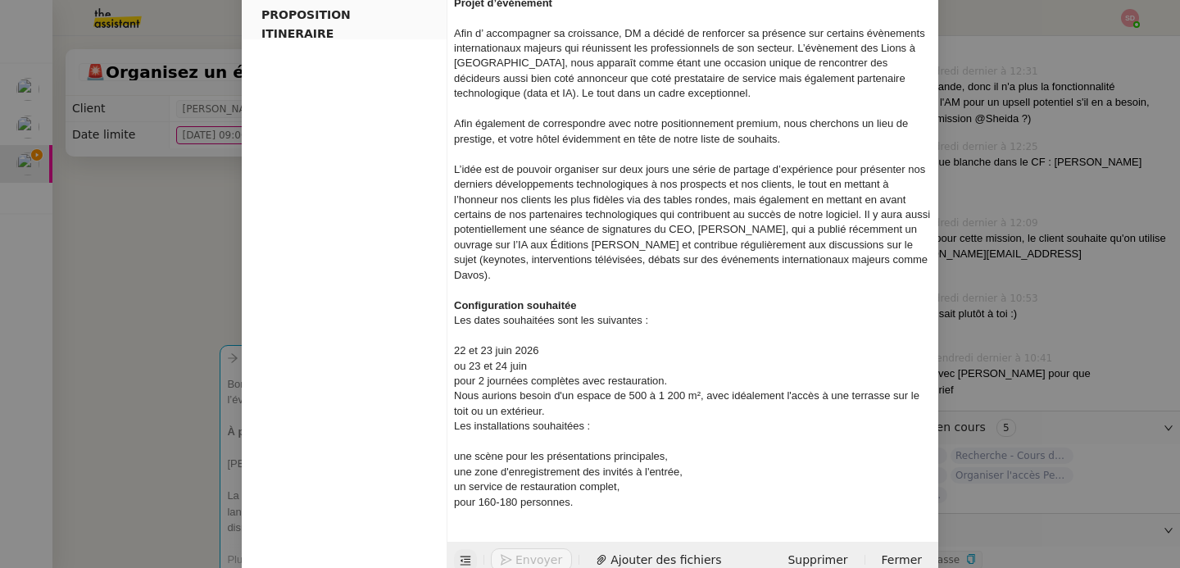
click at [463, 555] on icon at bounding box center [465, 560] width 11 height 11
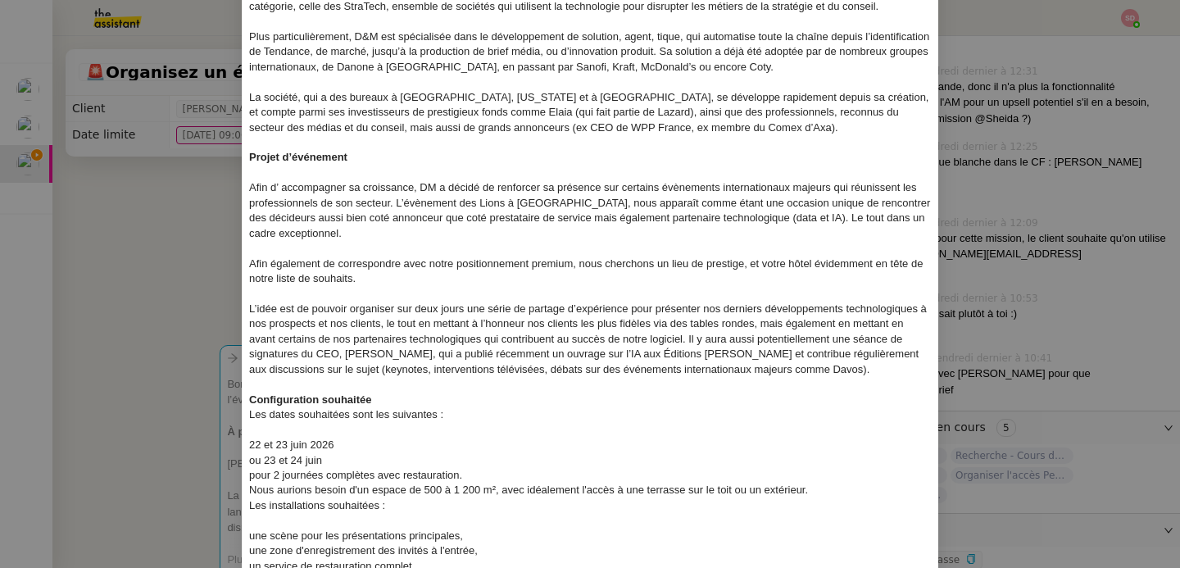
scroll to position [0, 0]
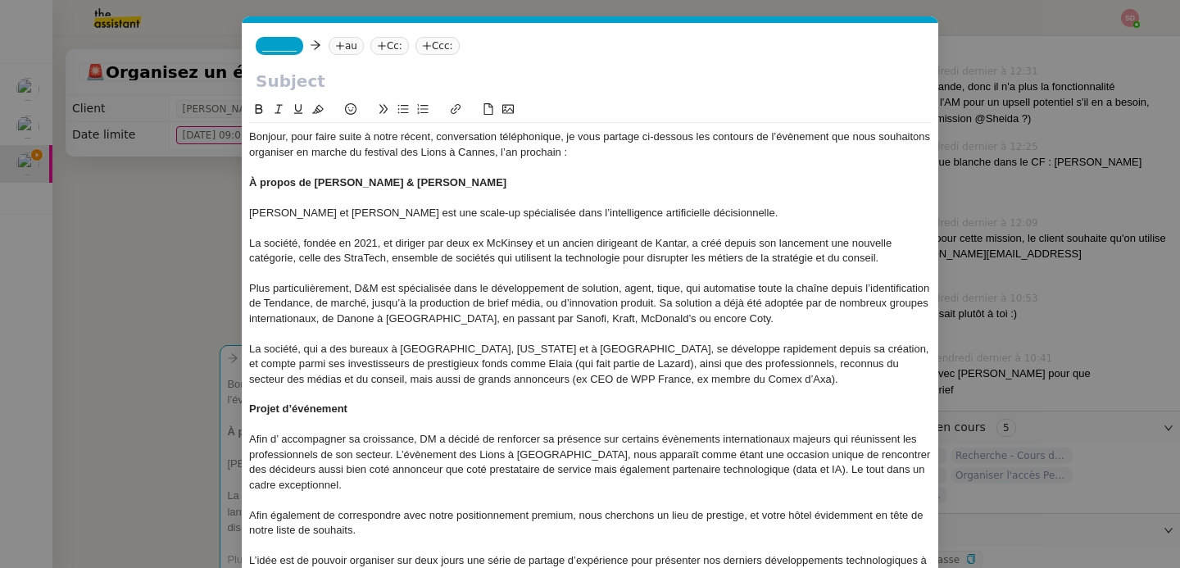
click at [286, 142] on div "Bonjour, pour faire suite à notre récent, conversation téléphonique, je vous pa…" at bounding box center [590, 144] width 683 height 30
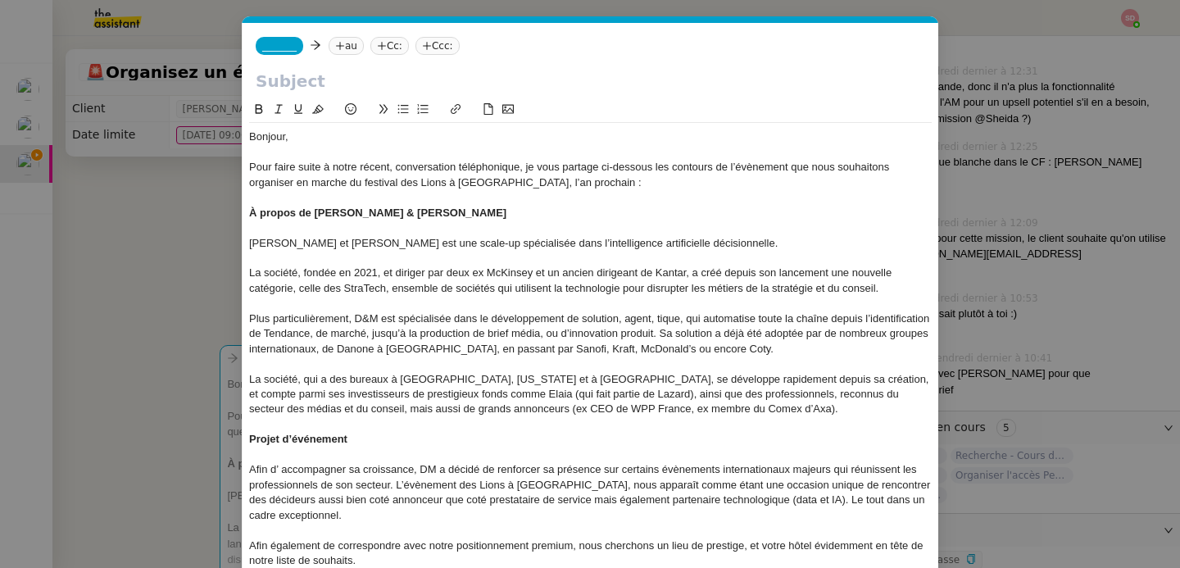
click at [384, 161] on div "Pour faire suite à notre récent, conversation téléphonique, je vous partage ci-…" at bounding box center [590, 175] width 683 height 30
click at [397, 171] on div "Pour faire suite à notre récente, conversation téléphonique, je vous partage ci…" at bounding box center [590, 175] width 683 height 30
click at [317, 182] on div "Pour faire suite à notre récente conversation téléphonique, je vous partage ci-…" at bounding box center [590, 175] width 683 height 30
click at [561, 184] on div "Pour faire suite à notre récente conversation téléphonique, je vous partage ci-…" at bounding box center [590, 175] width 683 height 30
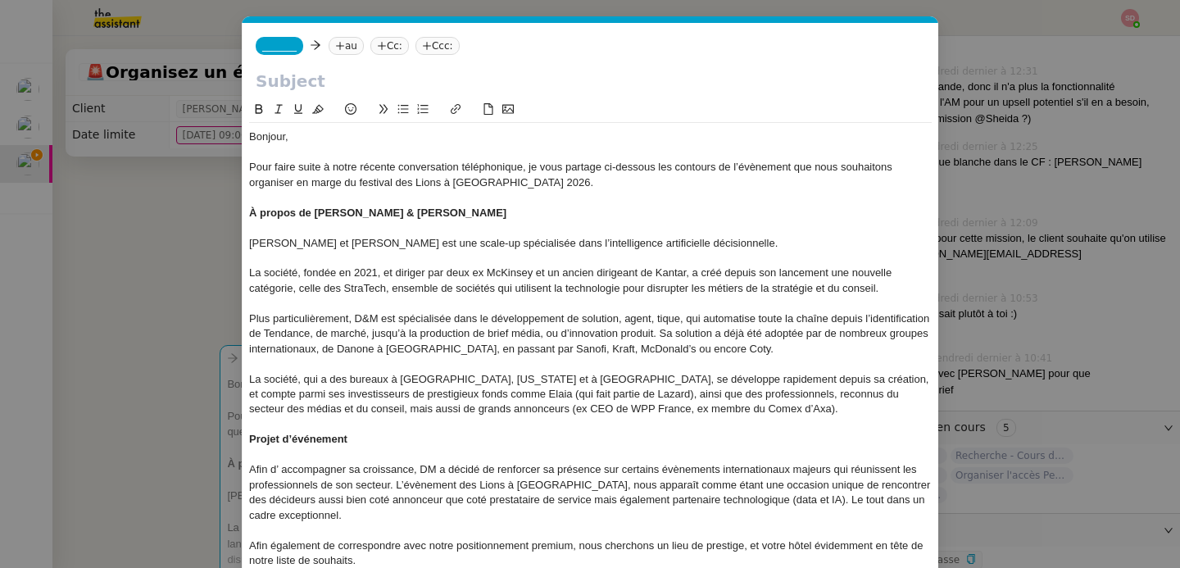
click at [329, 220] on div "À propos de [PERSON_NAME] & [PERSON_NAME]" at bounding box center [590, 213] width 683 height 15
click at [294, 110] on icon at bounding box center [298, 109] width 8 height 10
click at [286, 229] on div at bounding box center [590, 227] width 683 height 15
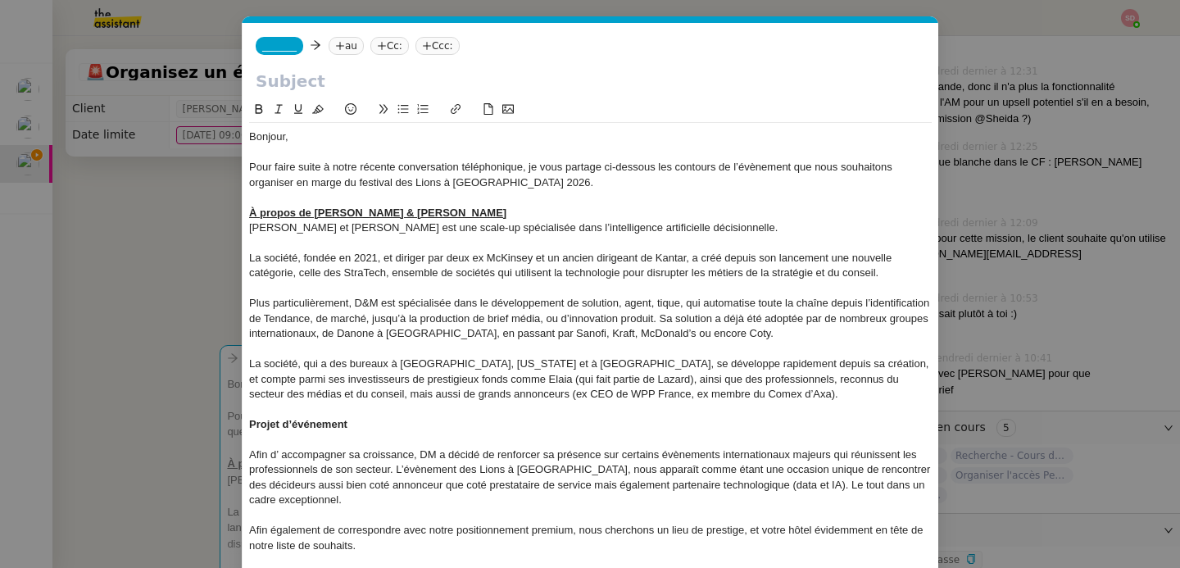
click at [306, 424] on strong "Projet d’événement" at bounding box center [298, 424] width 98 height 12
click at [293, 109] on icon at bounding box center [298, 108] width 11 height 11
click at [308, 443] on div at bounding box center [590, 439] width 683 height 15
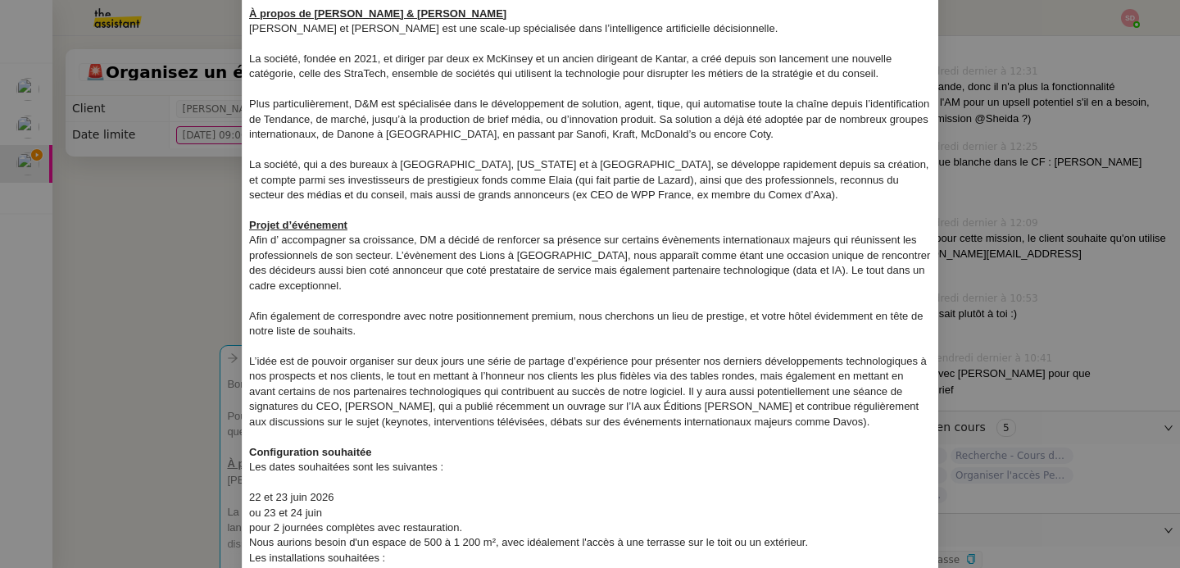
scroll to position [305, 0]
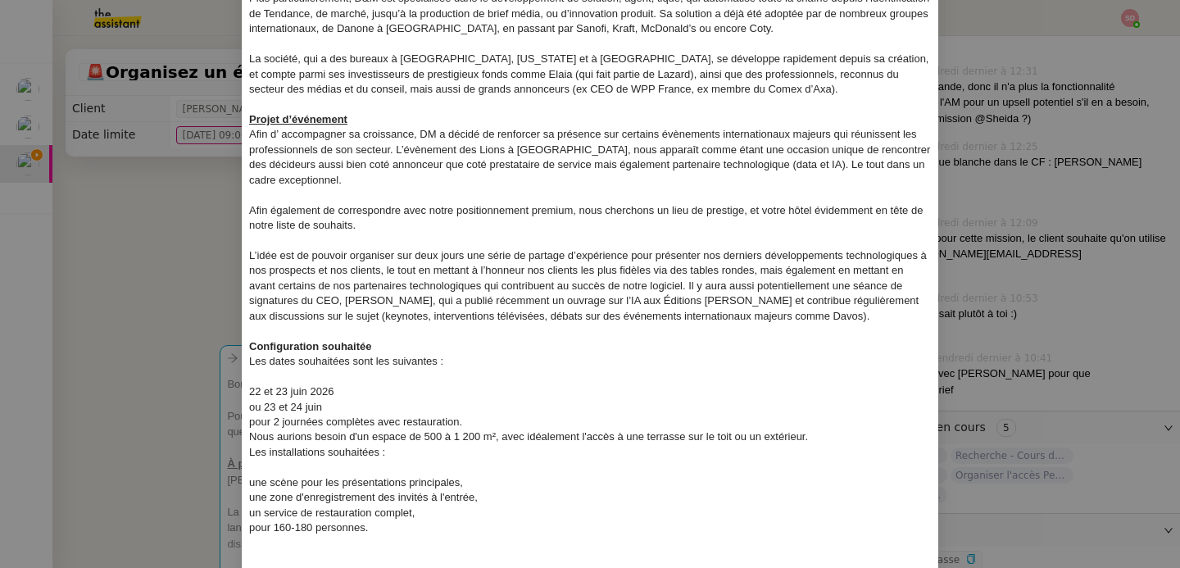
click at [311, 346] on strong "Configuration souhaitée" at bounding box center [310, 346] width 123 height 12
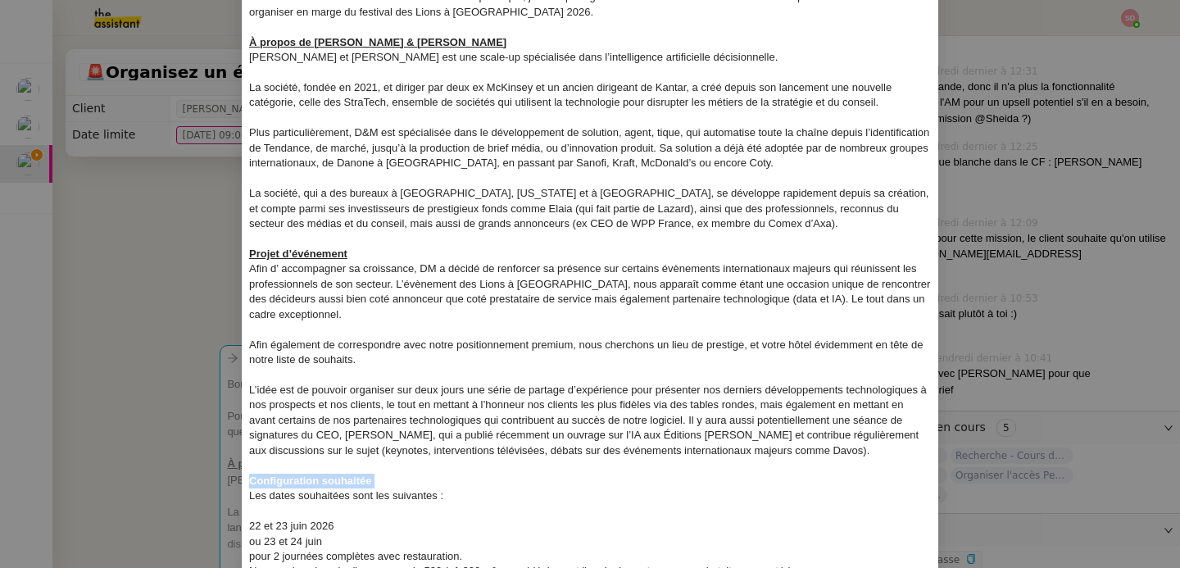
scroll to position [2, 0]
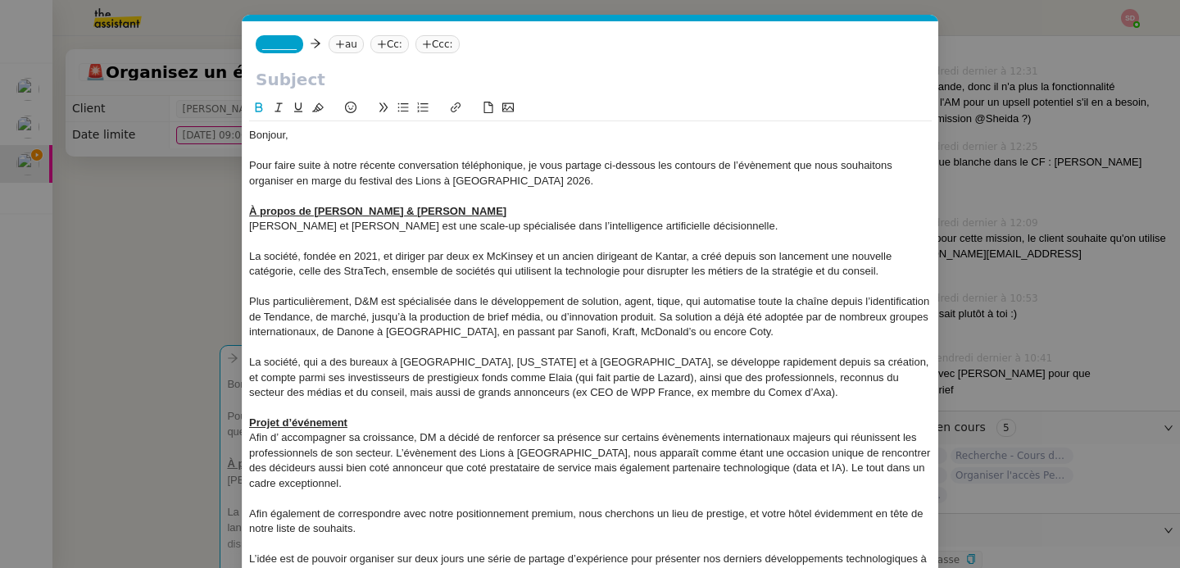
click at [293, 107] on icon at bounding box center [298, 107] width 11 height 11
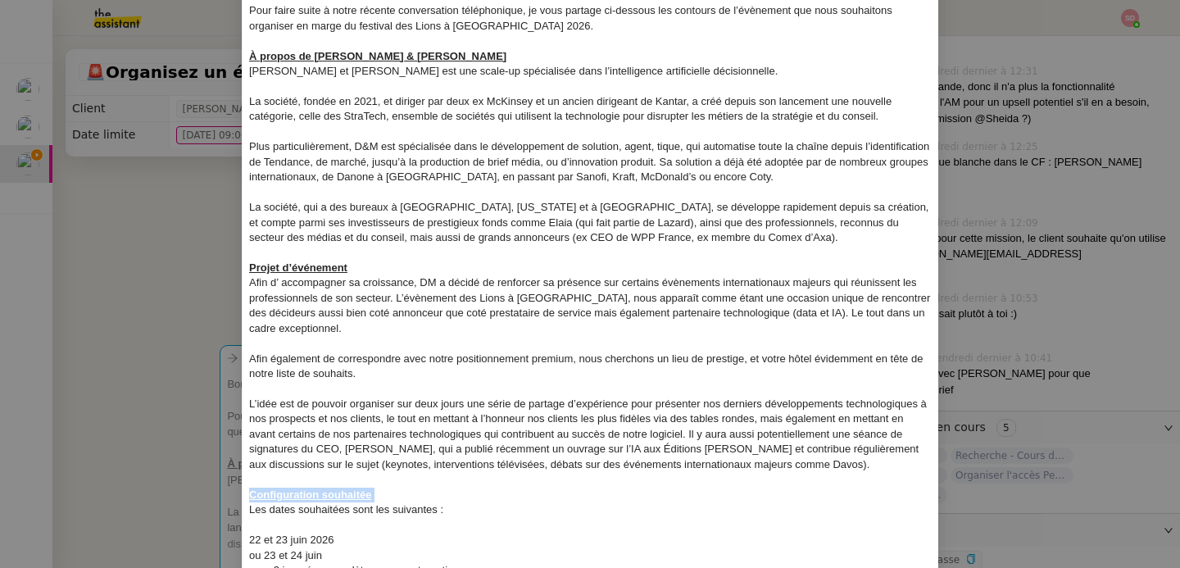
scroll to position [361, 0]
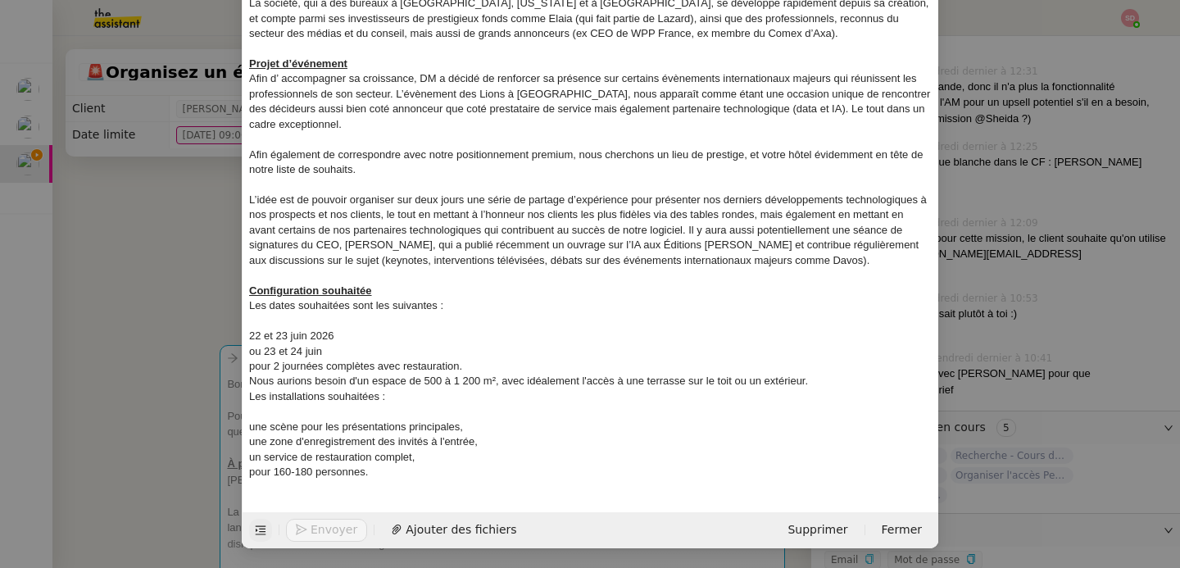
click at [372, 325] on div at bounding box center [590, 321] width 683 height 15
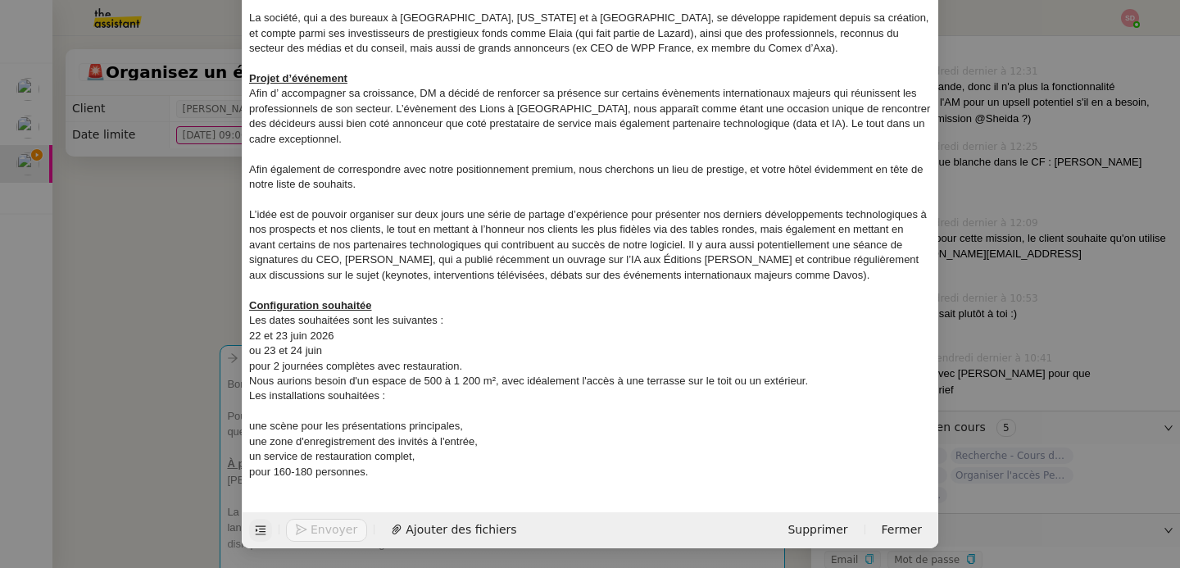
scroll to position [346, 0]
click at [816, 379] on div "Nous aurions besoin d'un espace de 500 à 1 200 m², avec idéalement l'accès à un…" at bounding box center [590, 381] width 683 height 15
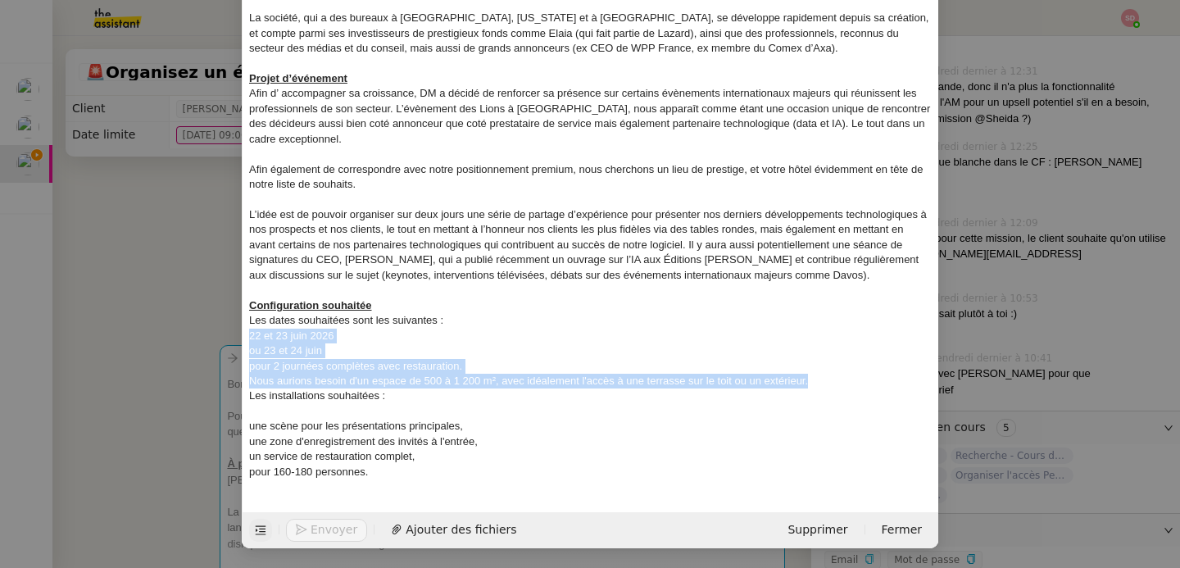
drag, startPoint x: 813, startPoint y: 383, endPoint x: 229, endPoint y: 336, distance: 585.3
click at [229, 336] on nz-modal-container "Service TA - VOYAGE - PROPOSITION GLOBALE A utiliser dans le cadre de propositi…" at bounding box center [590, 284] width 1180 height 568
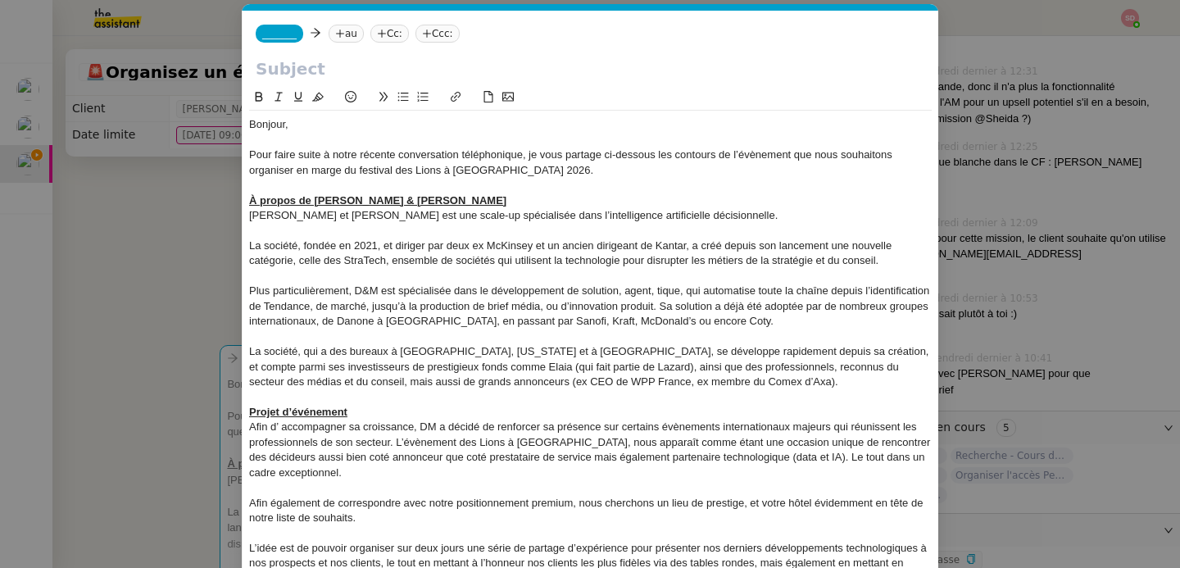
click at [401, 100] on icon at bounding box center [403, 97] width 11 height 9
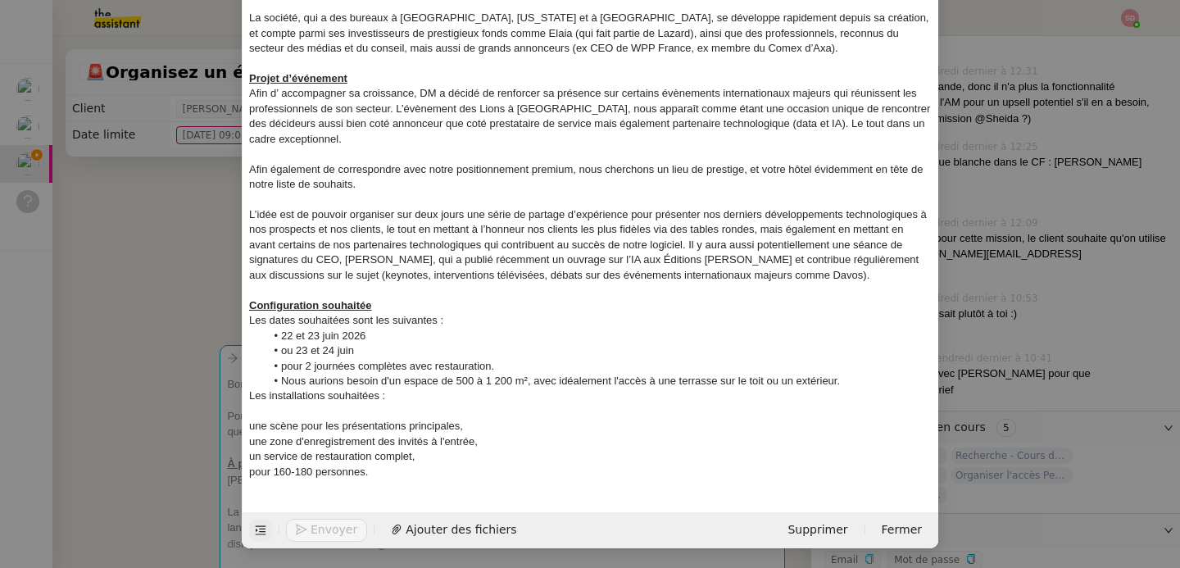
click at [468, 322] on div "Les dates souhaitées sont les suivantes :" at bounding box center [590, 320] width 683 height 15
click at [374, 409] on div at bounding box center [590, 411] width 683 height 15
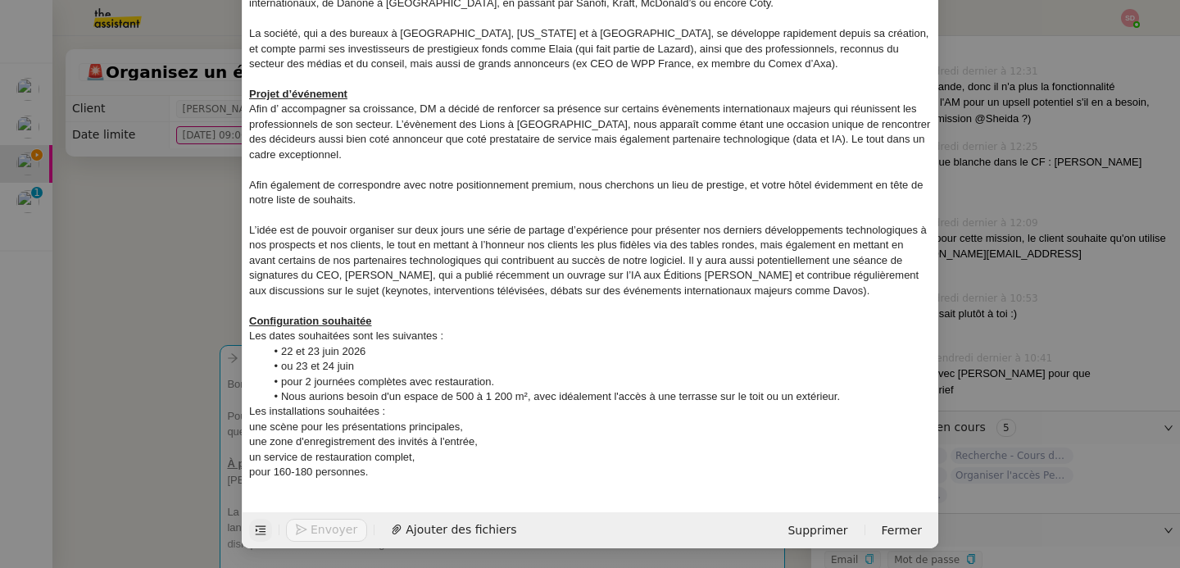
scroll to position [331, 0]
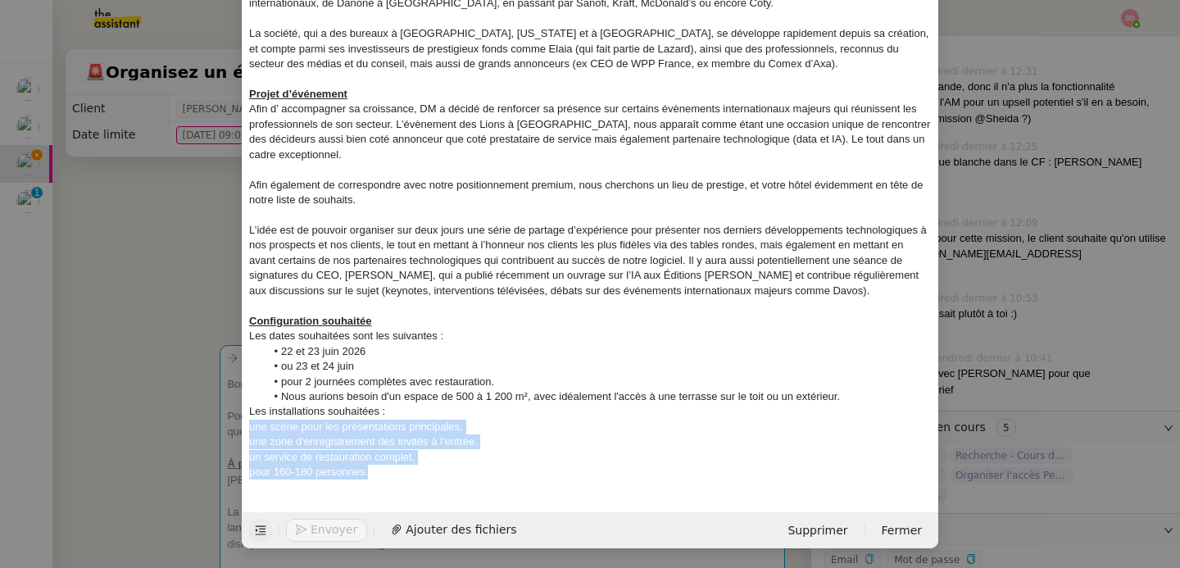
drag, startPoint x: 379, startPoint y: 480, endPoint x: 234, endPoint y: 428, distance: 153.5
click at [234, 428] on nz-modal-container "Service TA - VOYAGE - PROPOSITION GLOBALE A utiliser dans le cadre de propositi…" at bounding box center [590, 284] width 1180 height 568
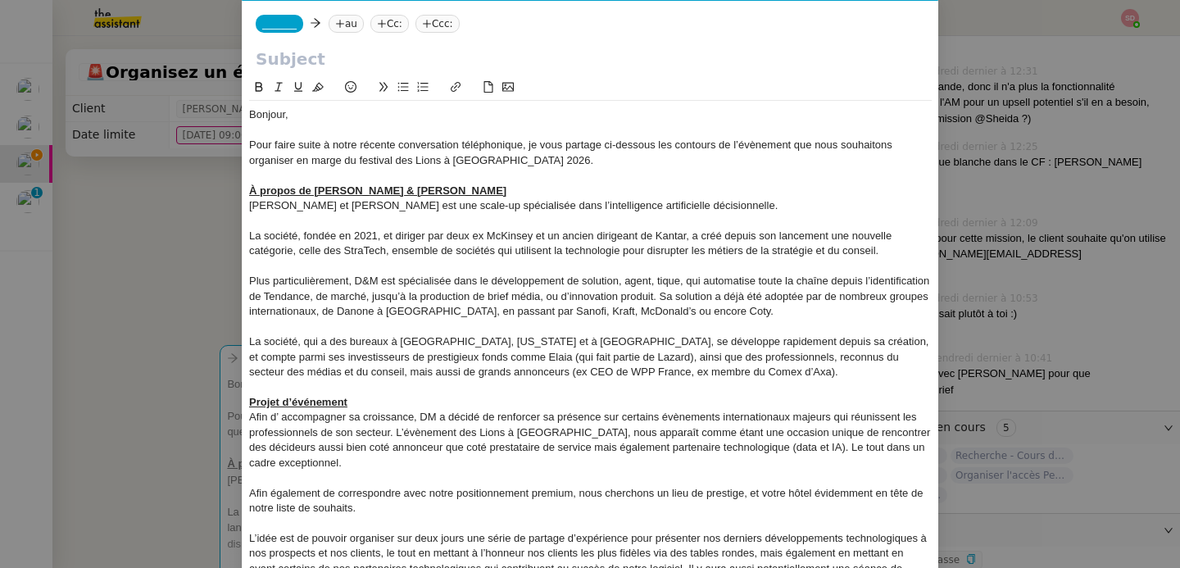
click at [393, 87] on button at bounding box center [403, 87] width 20 height 19
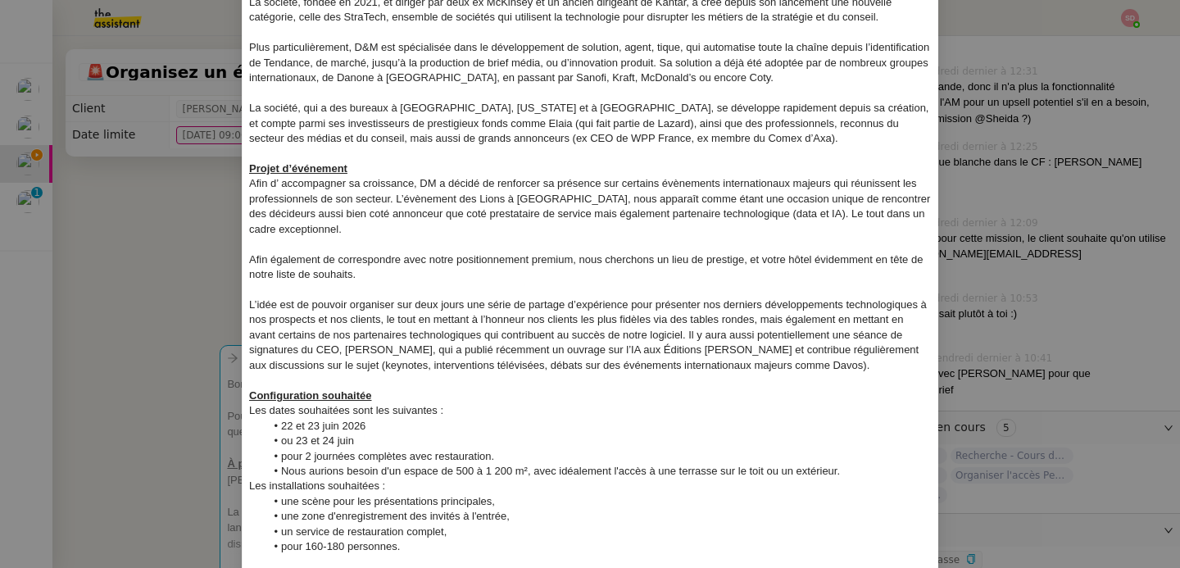
scroll to position [331, 0]
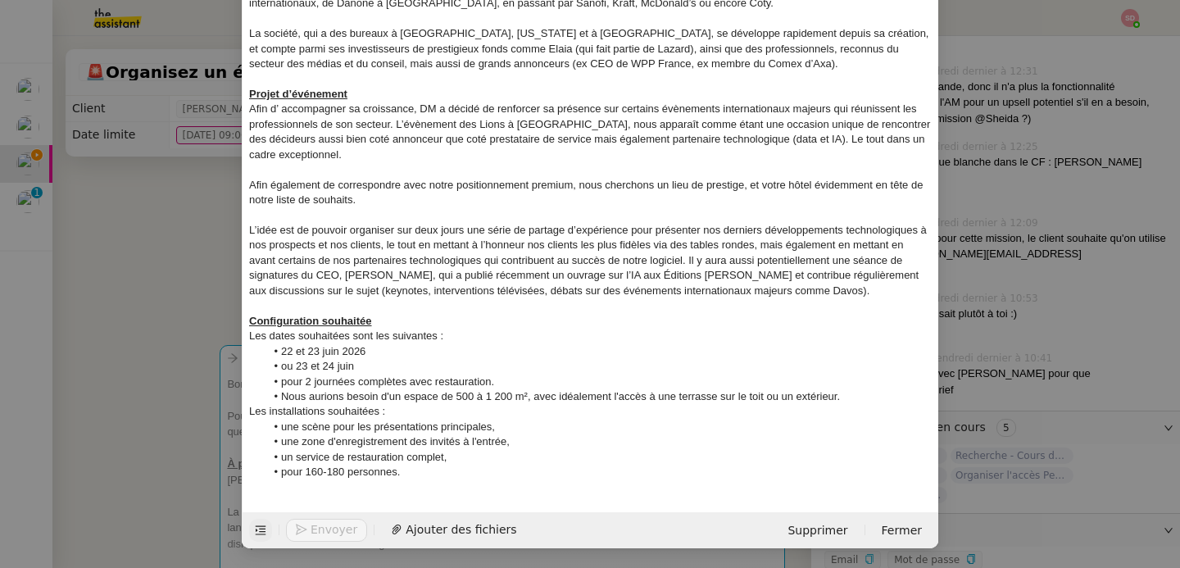
click at [520, 483] on div "Bonjour, Pour faire suite à notre récente conversation téléphonique, je vous pa…" at bounding box center [590, 139] width 683 height 693
click at [162, 266] on nz-modal-container "Service TA - VOYAGE - PROPOSITION GLOBALE A utiliser dans le cadre de propositi…" at bounding box center [590, 284] width 1180 height 568
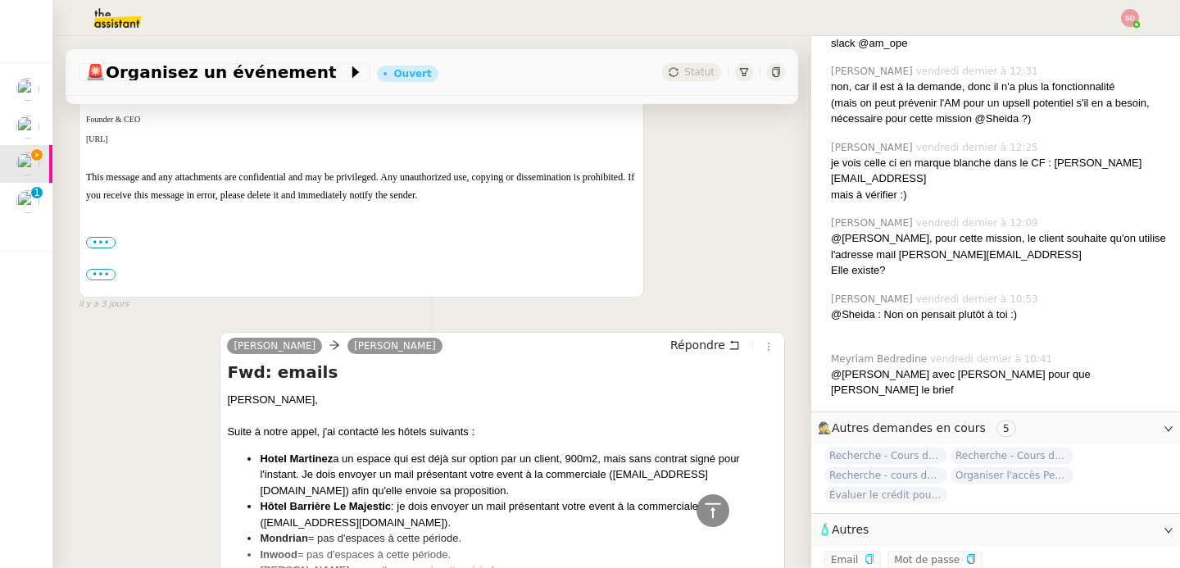
scroll to position [4317, 0]
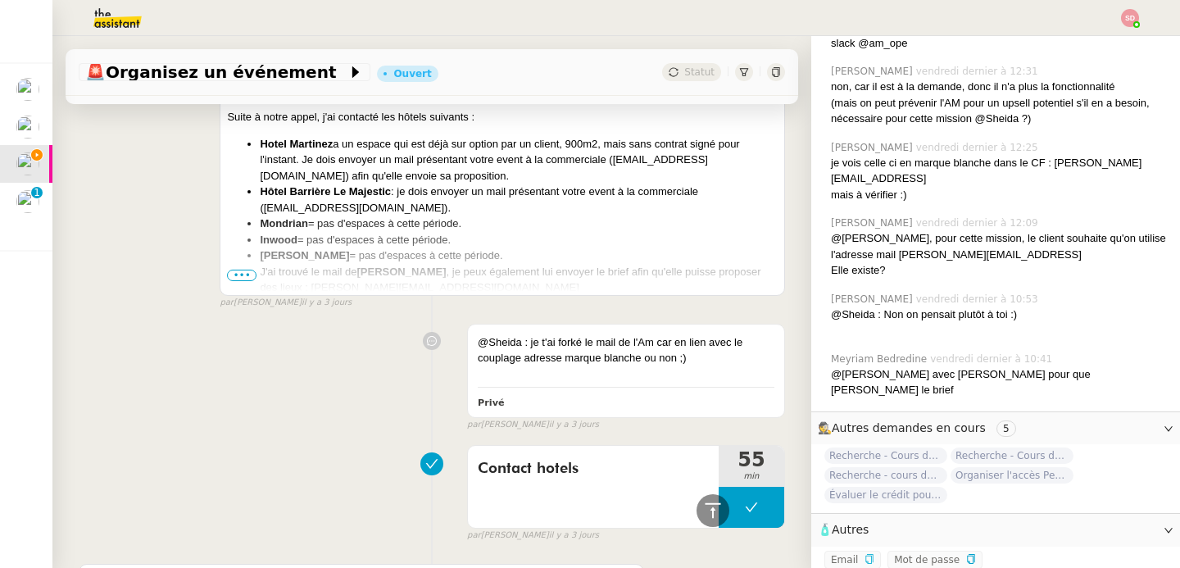
click at [236, 270] on span "•••" at bounding box center [242, 275] width 30 height 11
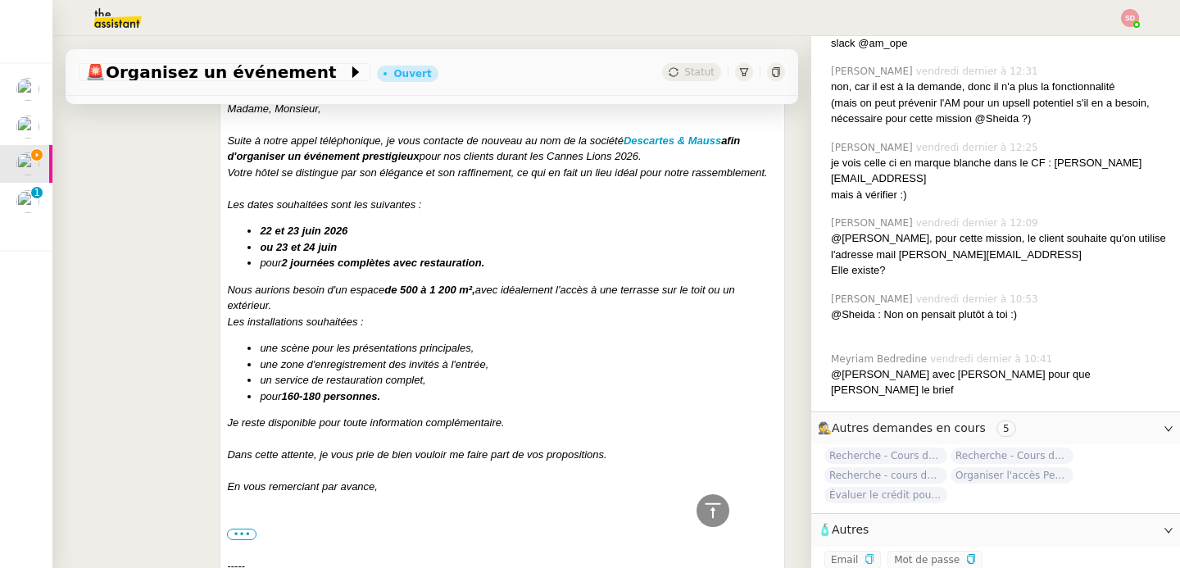
scroll to position [4868, 0]
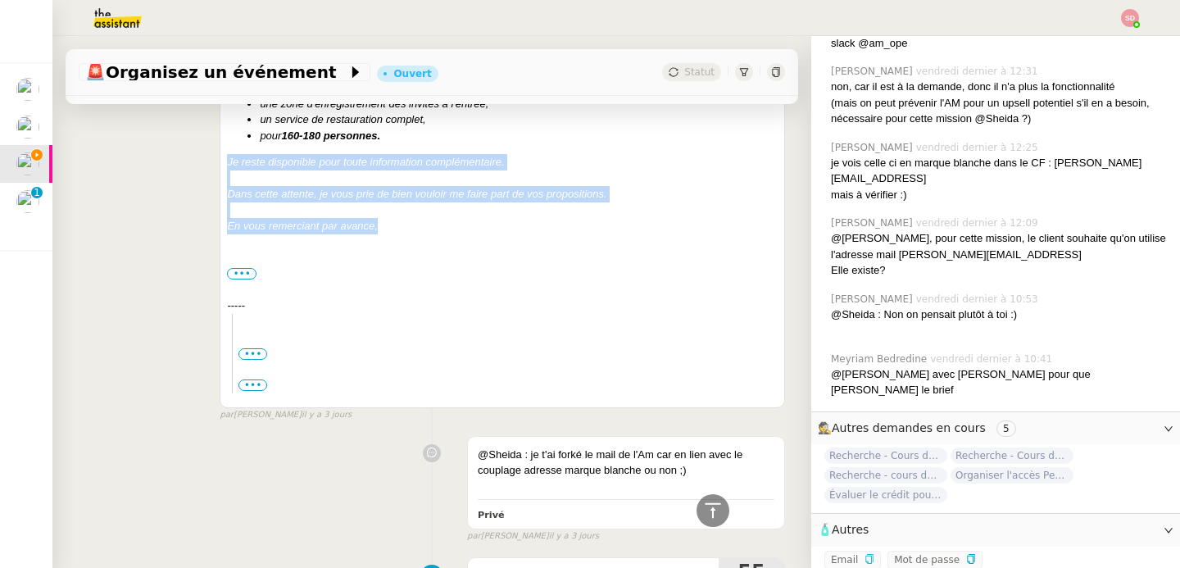
drag, startPoint x: 224, startPoint y: 163, endPoint x: 377, endPoint y: 229, distance: 166.7
copy div "Je reste disponible pour toute information complémentaire. Dans cette attente, …"
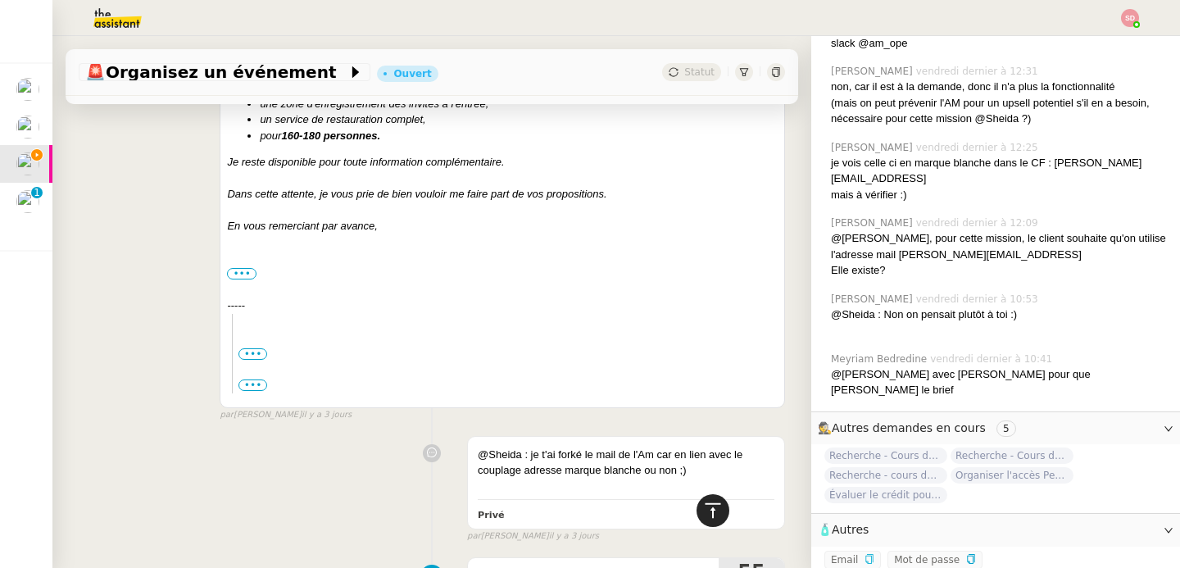
click at [705, 510] on icon at bounding box center [713, 509] width 16 height 15
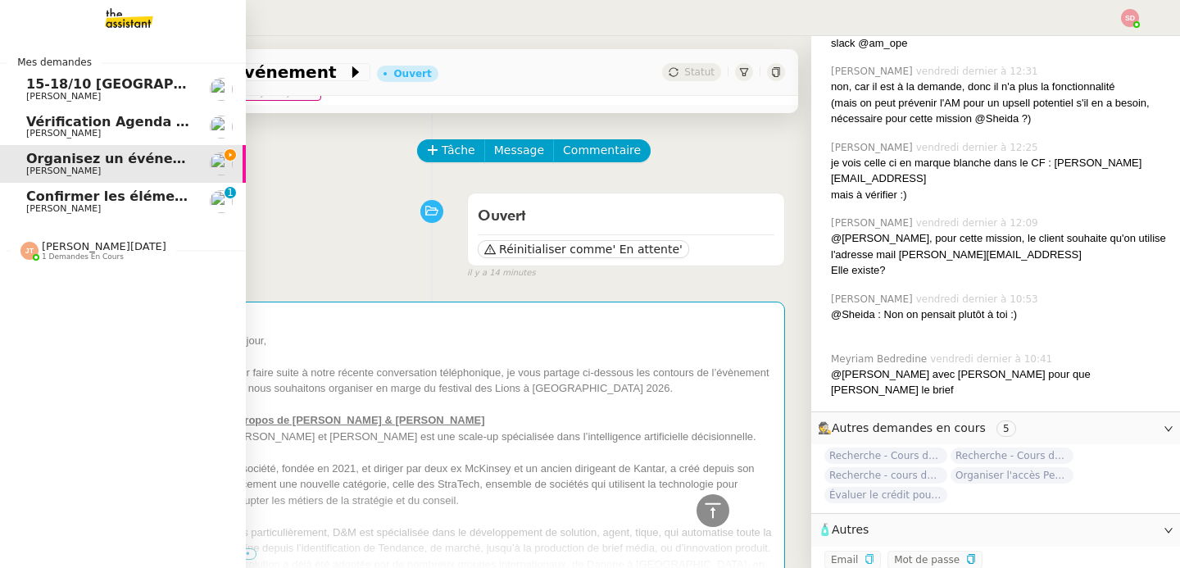
scroll to position [0, 0]
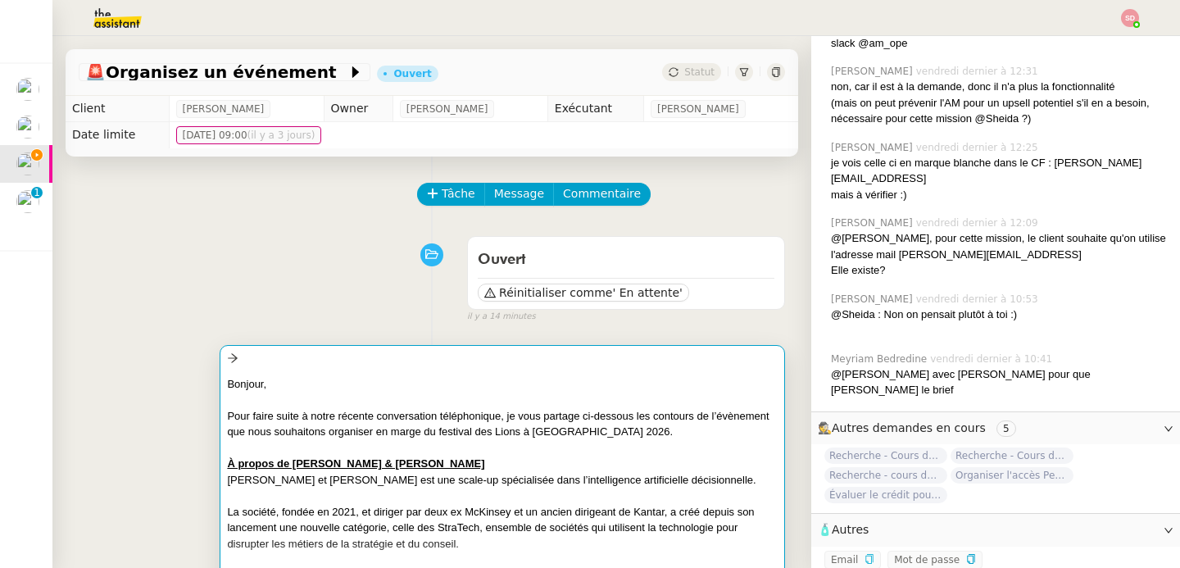
click at [667, 437] on div "Pour faire suite à notre récente conversation téléphonique, je vous partage ci-…" at bounding box center [502, 424] width 551 height 32
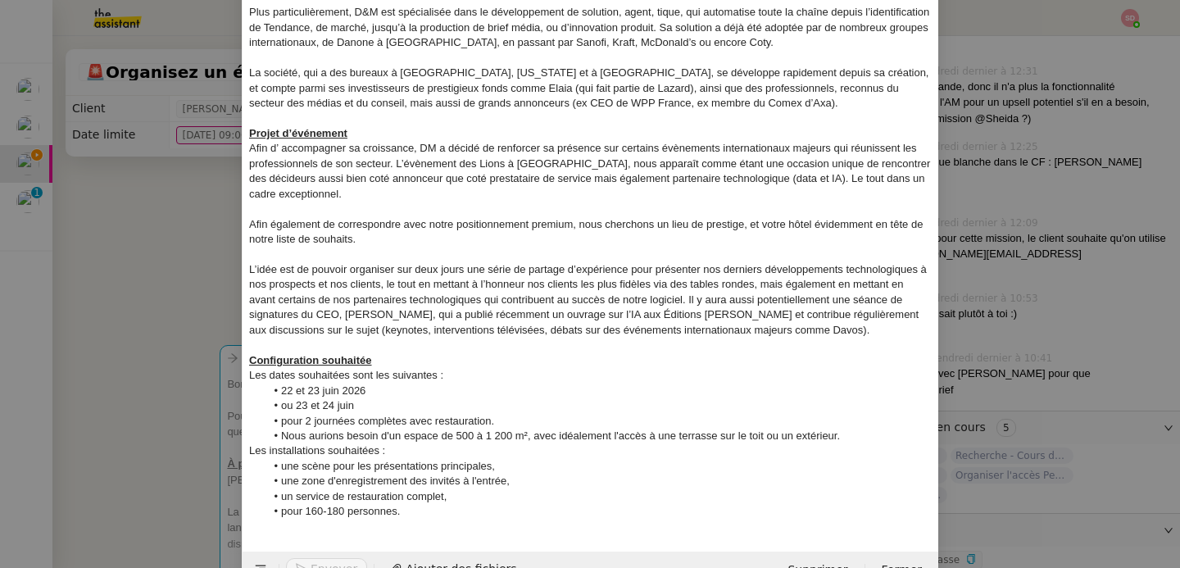
scroll to position [331, 0]
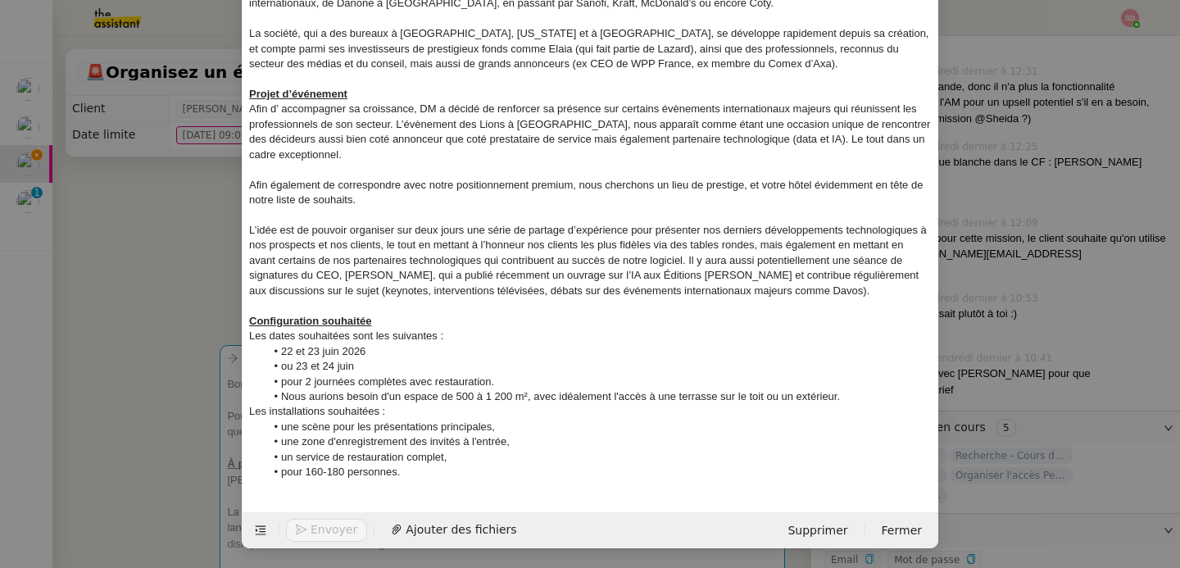
click at [559, 469] on li "pour 160-180 personnes." at bounding box center [599, 472] width 667 height 15
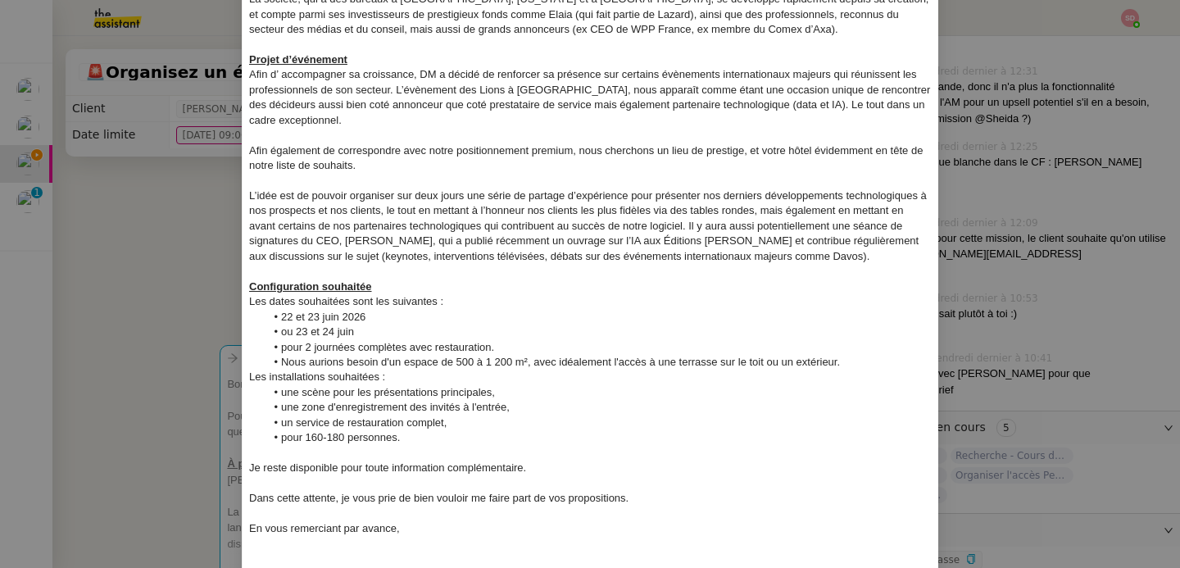
scroll to position [421, 0]
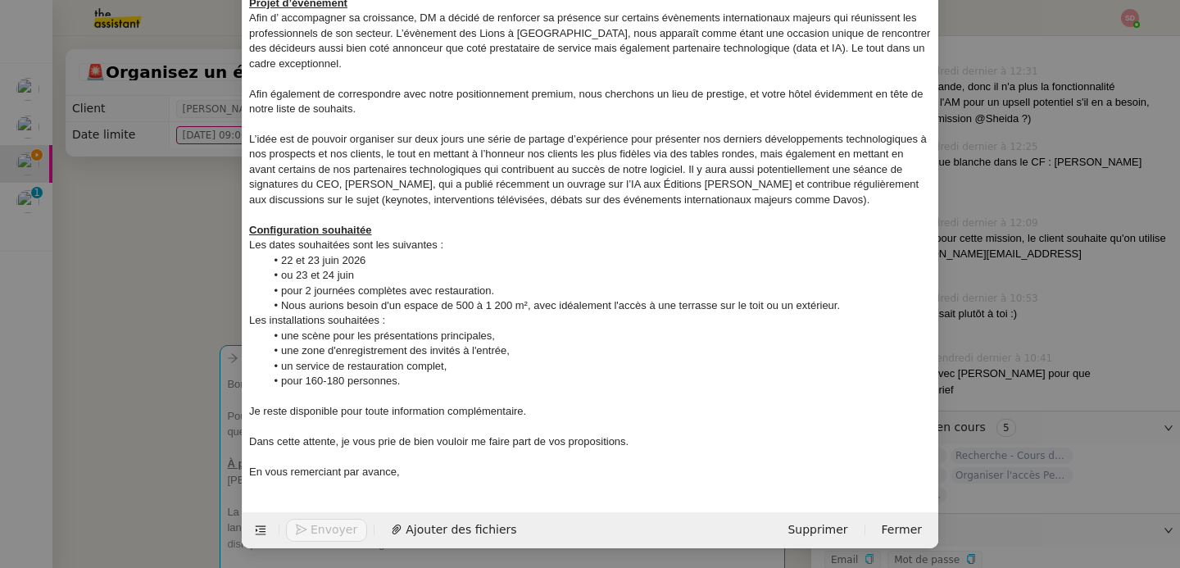
drag, startPoint x: 270, startPoint y: 259, endPoint x: 354, endPoint y: 271, distance: 85.3
click at [354, 271] on ul "22 et 23 juin 2026 ou 23 et 24 juin pour 2 journées complètes avec restauration…" at bounding box center [590, 283] width 683 height 61
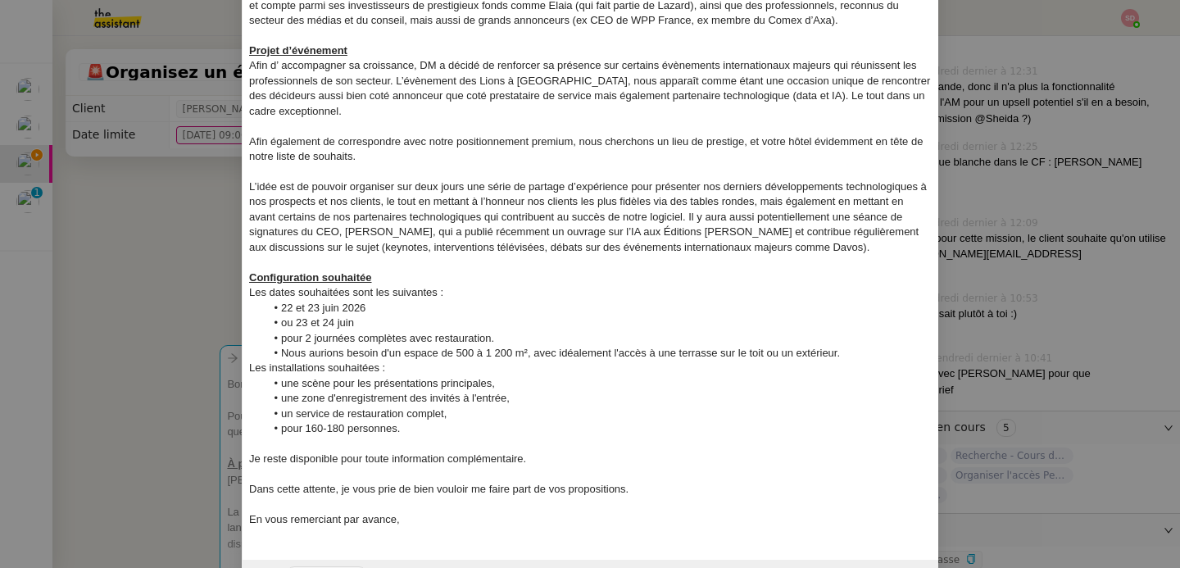
scroll to position [37, 0]
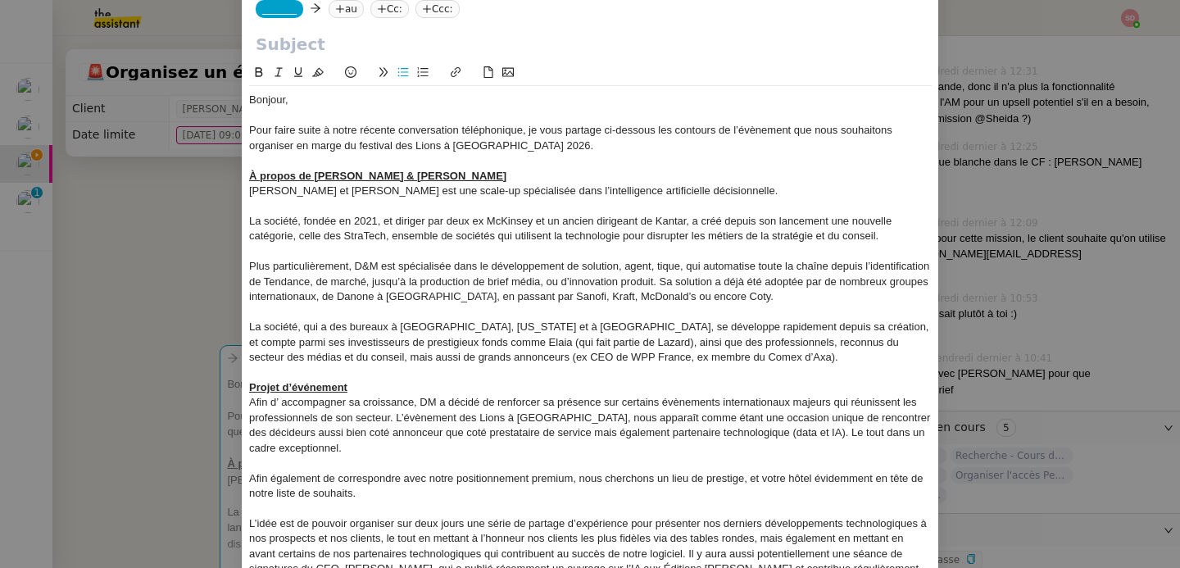
click at [257, 74] on icon at bounding box center [259, 72] width 7 height 10
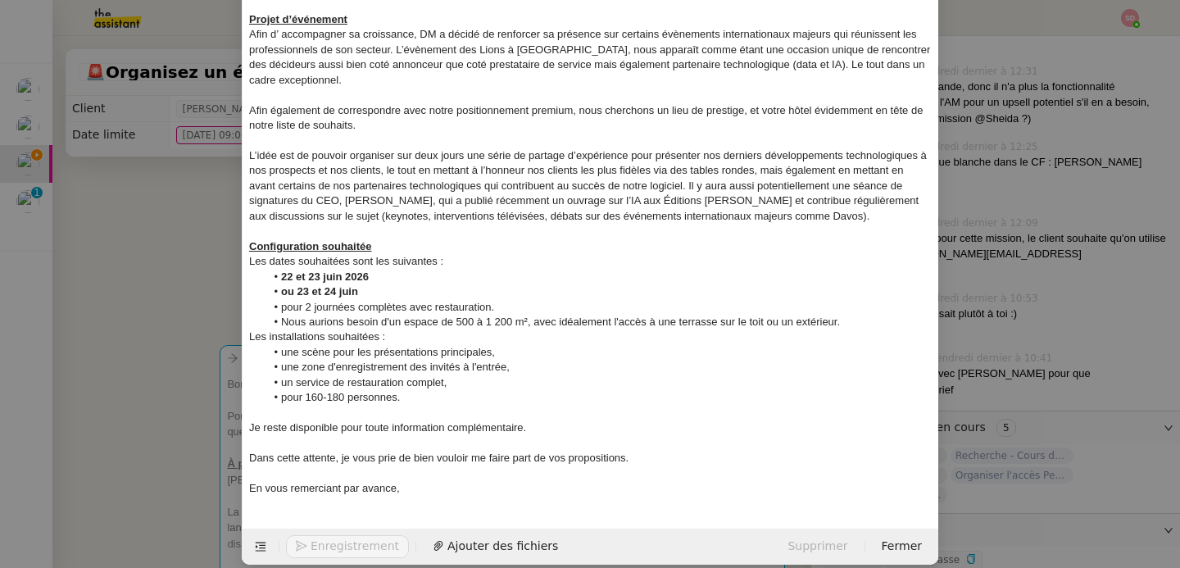
scroll to position [421, 0]
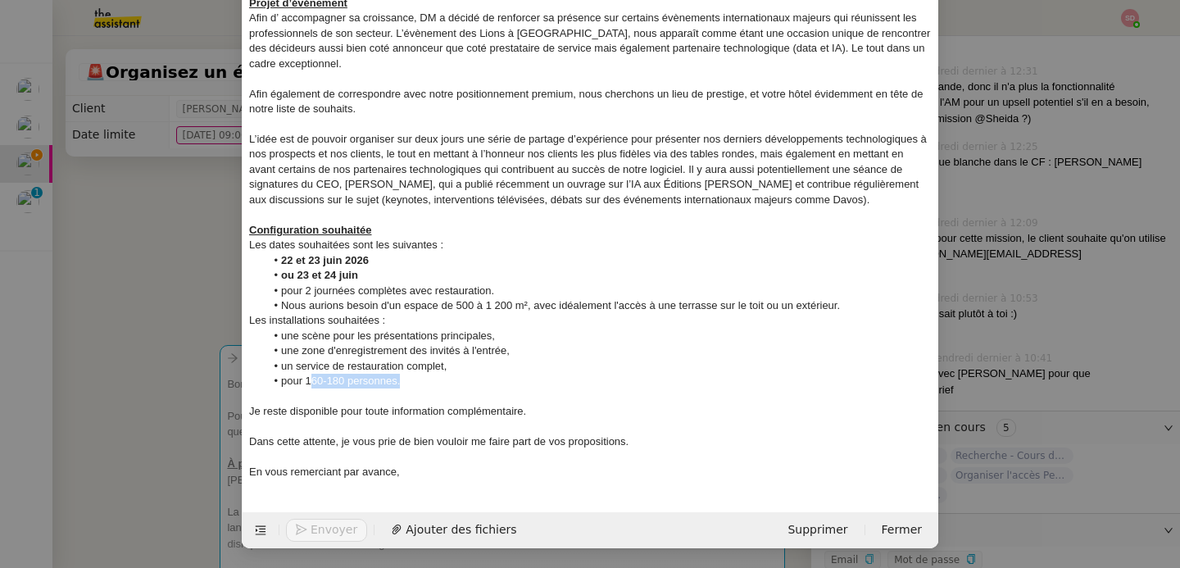
drag, startPoint x: 304, startPoint y: 379, endPoint x: 419, endPoint y: 380, distance: 114.7
click at [419, 380] on li "pour 160-180 personnes." at bounding box center [599, 381] width 667 height 15
click at [370, 379] on li "pour 160-180 personnes." at bounding box center [599, 381] width 667 height 15
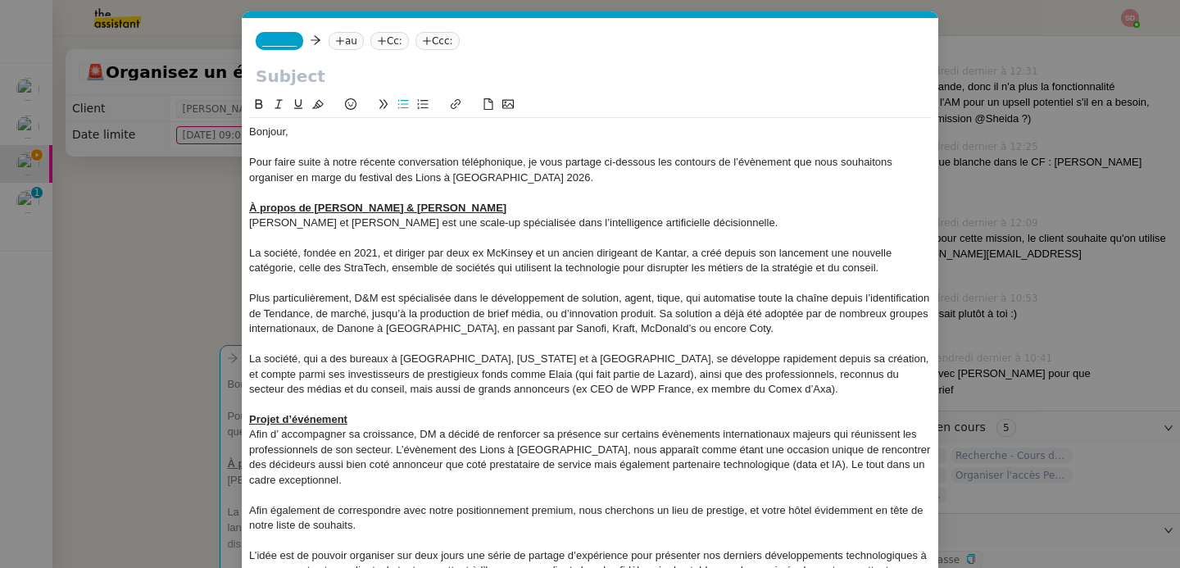
scroll to position [0, 0]
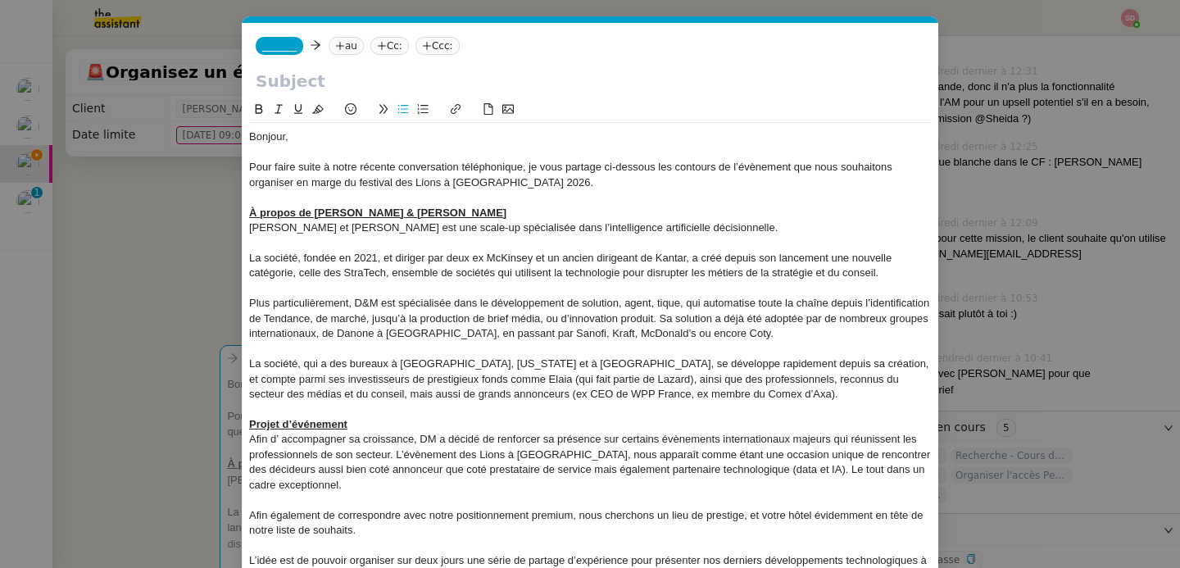
click at [255, 107] on icon at bounding box center [258, 108] width 11 height 11
click at [525, 352] on div at bounding box center [590, 349] width 683 height 15
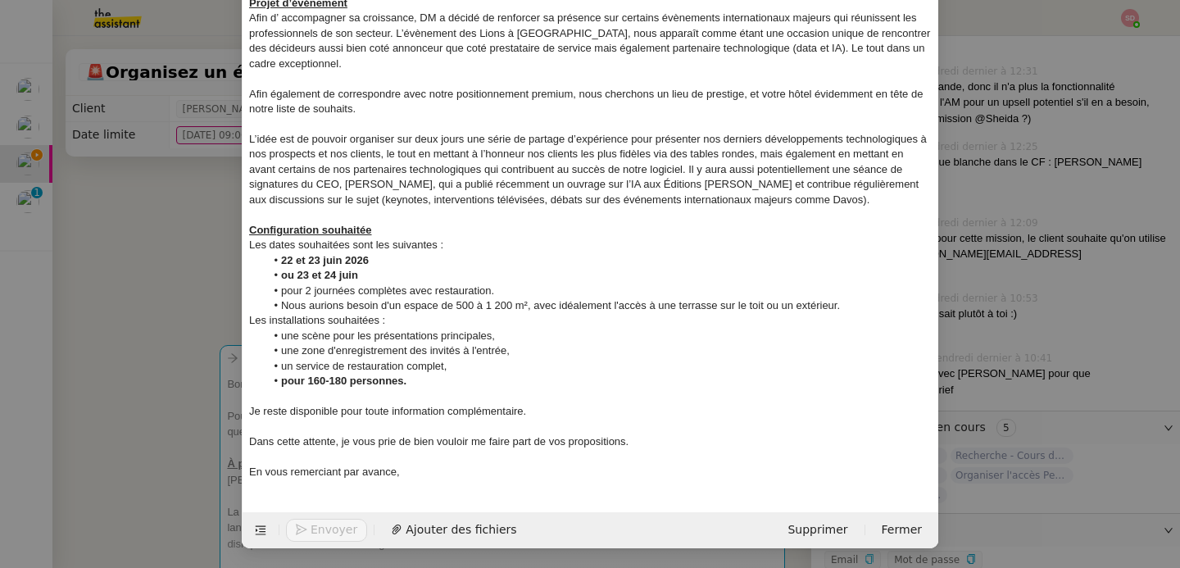
click at [479, 421] on div at bounding box center [590, 427] width 683 height 15
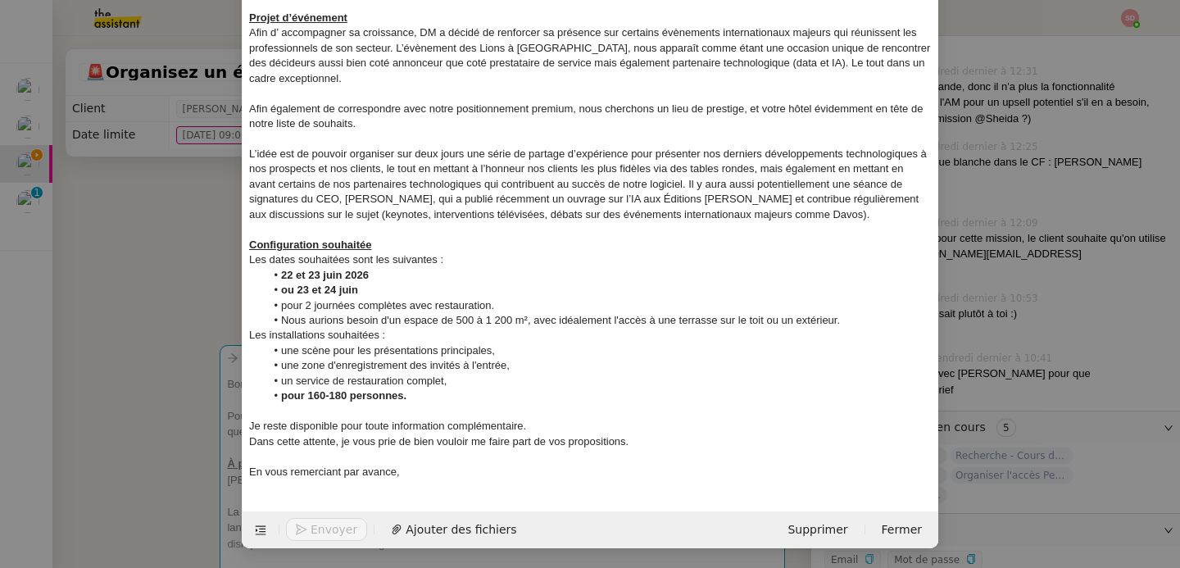
scroll to position [0, 0]
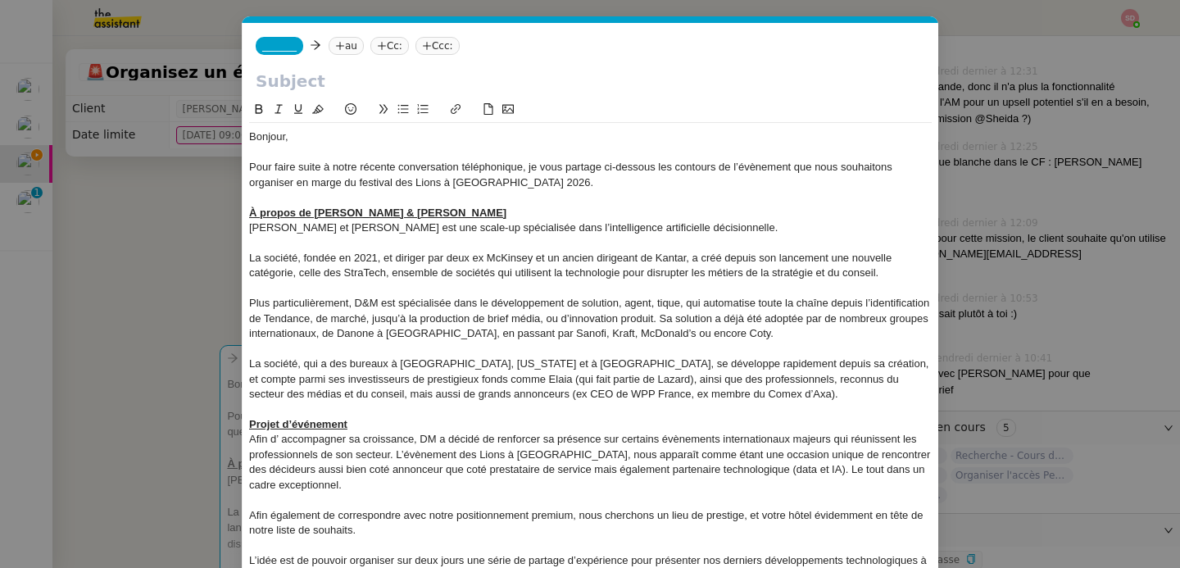
click at [286, 52] on nz-tag "_______" at bounding box center [280, 46] width 48 height 18
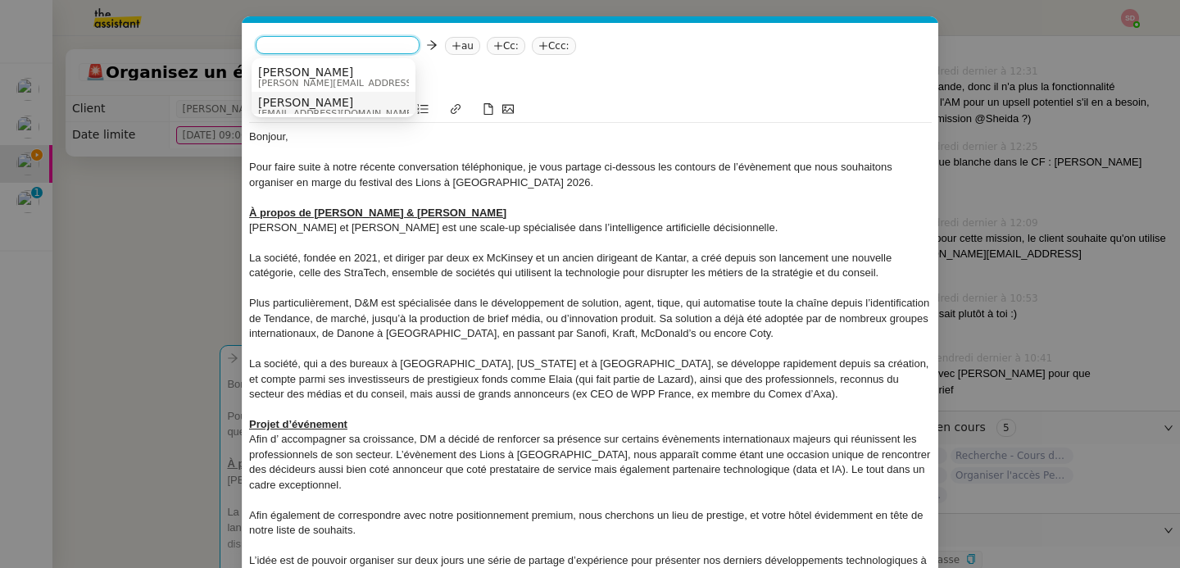
click at [306, 109] on span "alexsmith.t5rc@theassistant.com" at bounding box center [336, 113] width 157 height 9
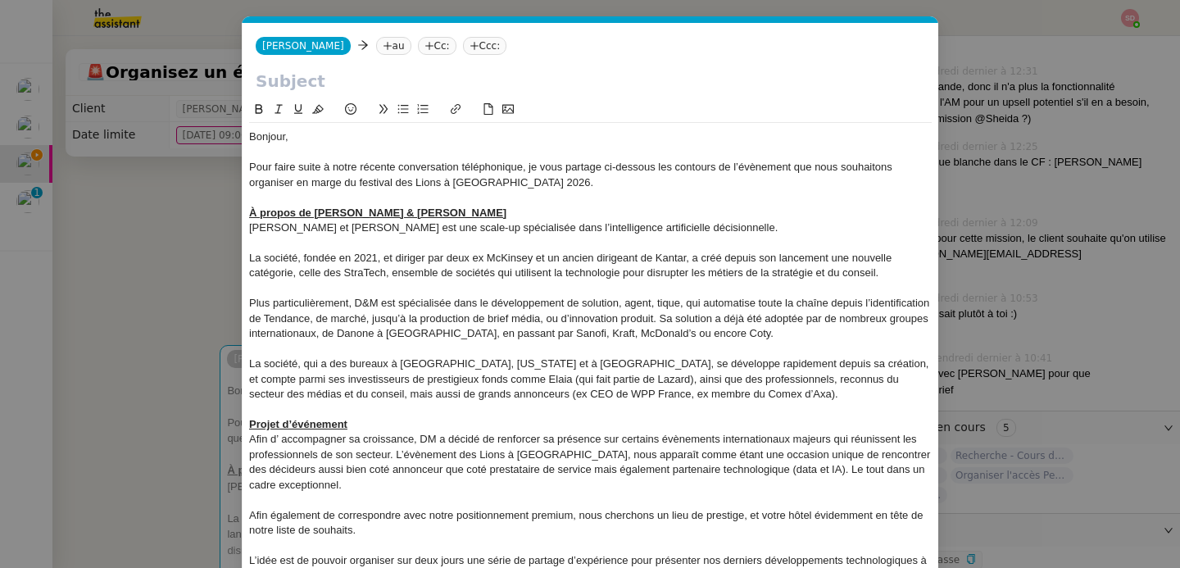
click at [157, 220] on nz-modal-container "Service TA - VOYAGE - PROPOSITION GLOBALE A utiliser dans le cadre de propositi…" at bounding box center [590, 284] width 1180 height 568
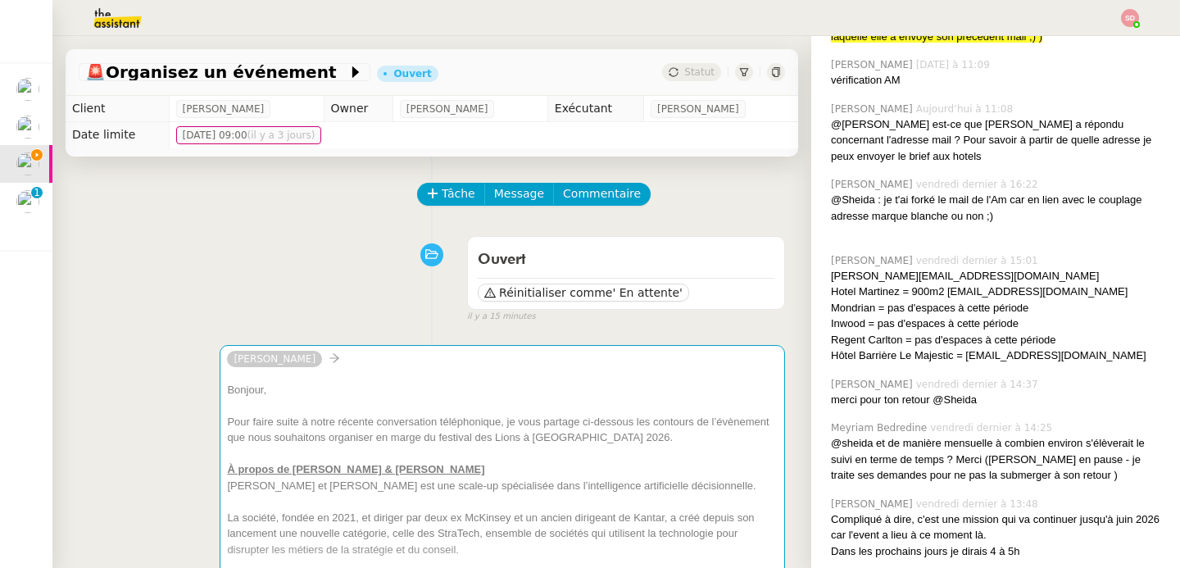
scroll to position [521, 0]
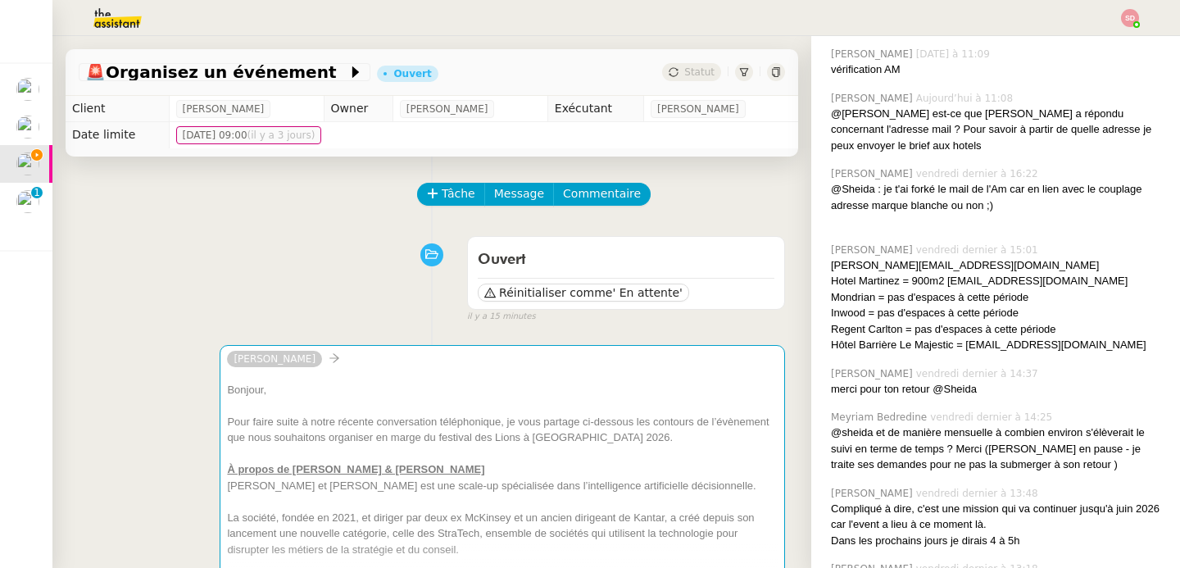
drag, startPoint x: 935, startPoint y: 284, endPoint x: 1105, endPoint y: 279, distance: 170.5
click at [1105, 279] on div "Hotel Martinez = 900m2 [EMAIL_ADDRESS][DOMAIN_NAME]" at bounding box center [999, 281] width 336 height 16
copy div "[EMAIL_ADDRESS][DOMAIN_NAME]"
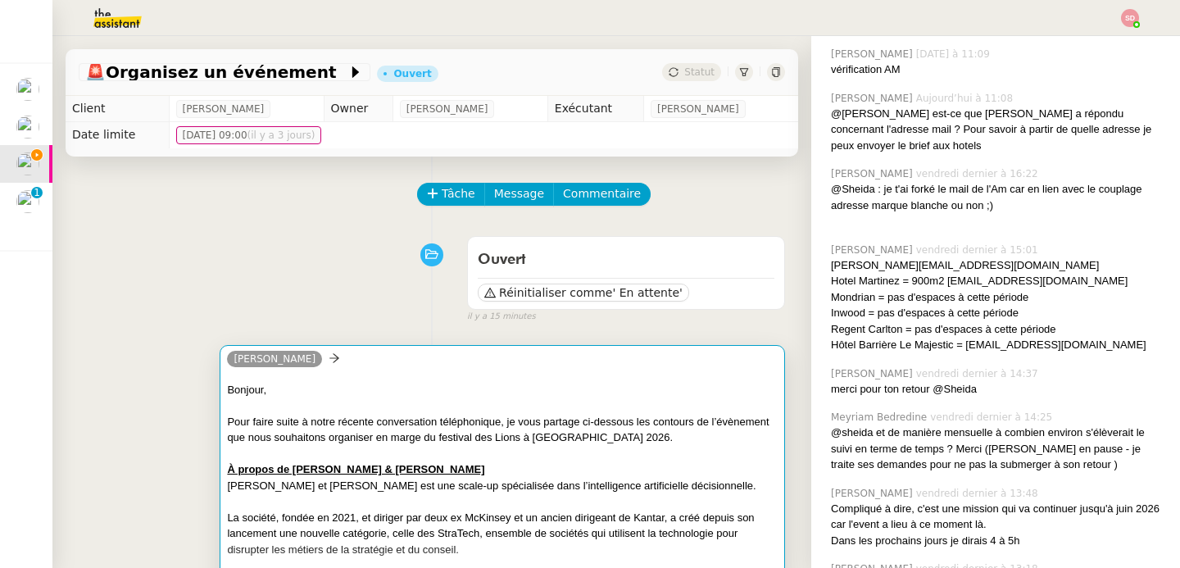
click at [523, 447] on div at bounding box center [502, 454] width 551 height 16
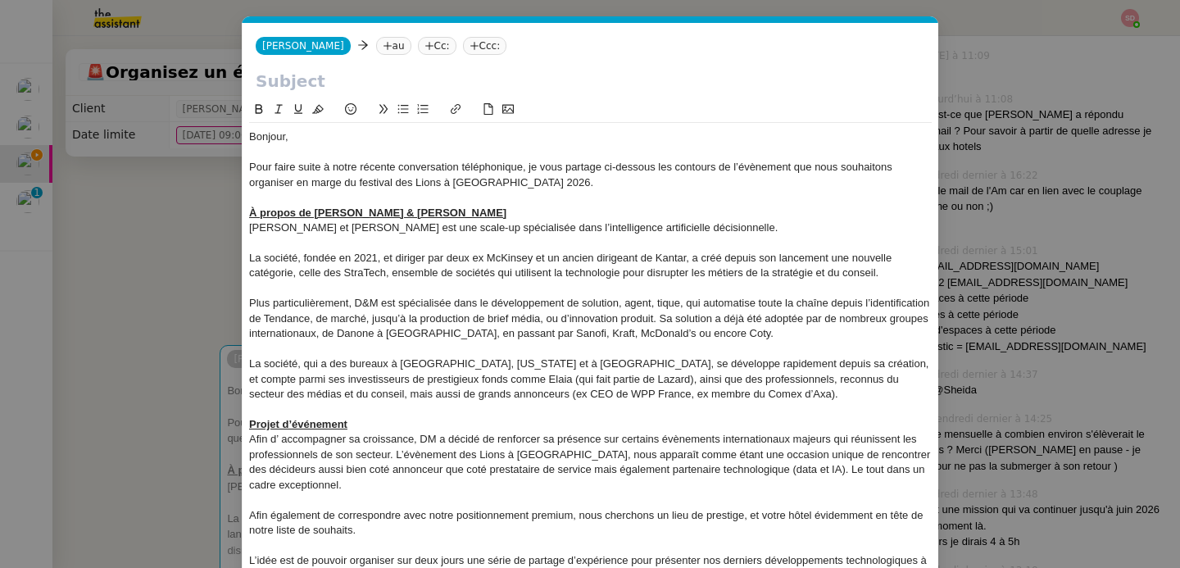
scroll to position [0, 34]
click at [383, 48] on icon at bounding box center [388, 46] width 10 height 10
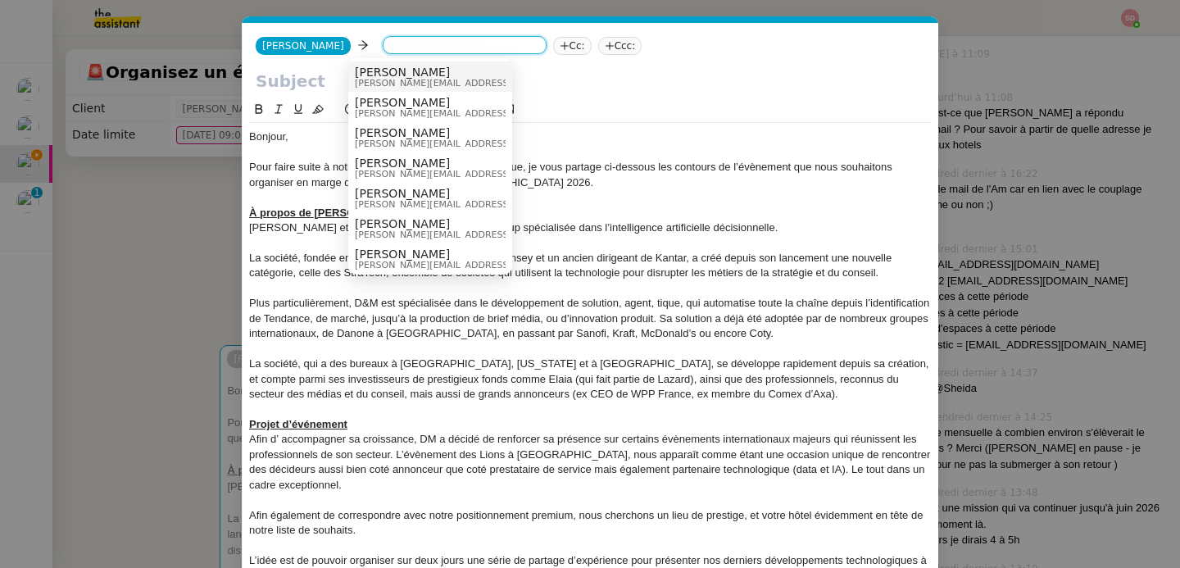
paste input "[EMAIL_ADDRESS][DOMAIN_NAME]"
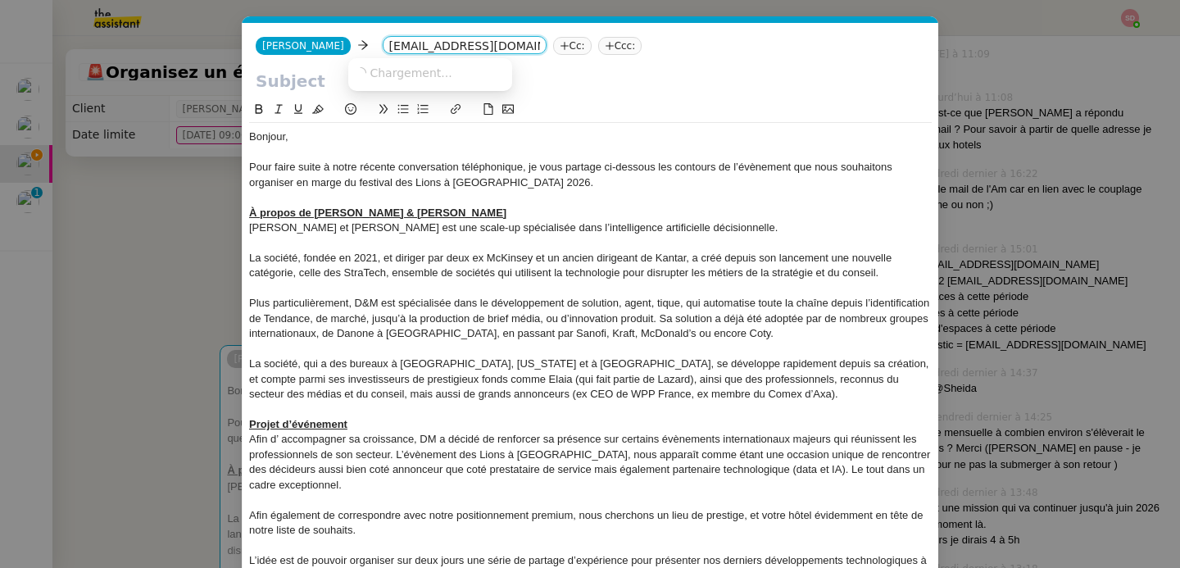
scroll to position [0, 37]
type input "[EMAIL_ADDRESS][DOMAIN_NAME]"
click at [412, 71] on span "[EMAIL_ADDRESS][DOMAIN_NAME]" at bounding box center [455, 72] width 201 height 13
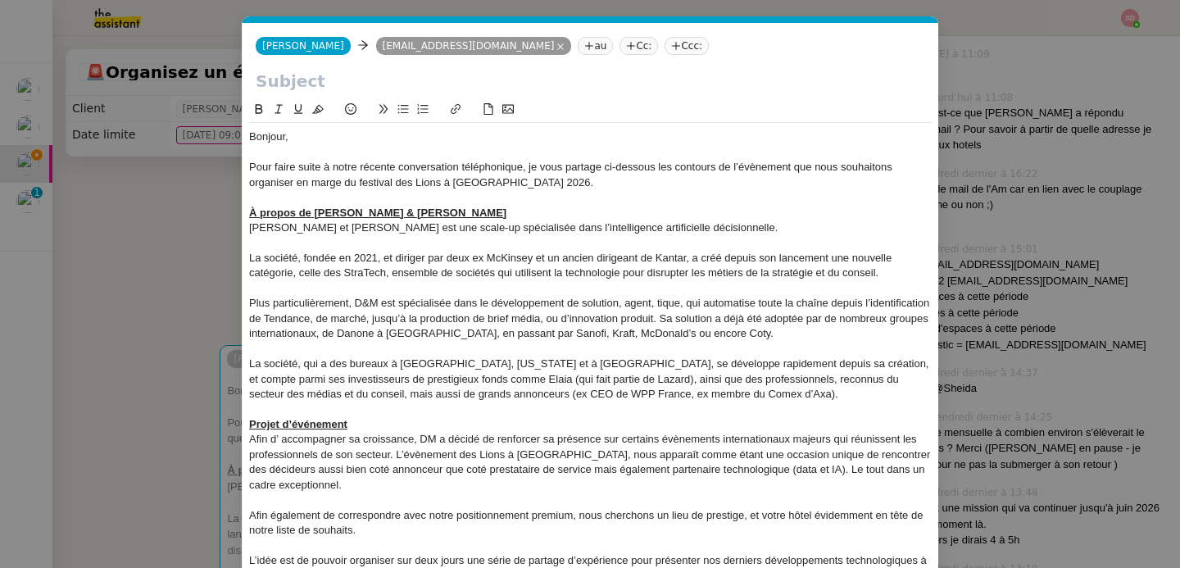
click at [410, 78] on input "text" at bounding box center [591, 81] width 670 height 25
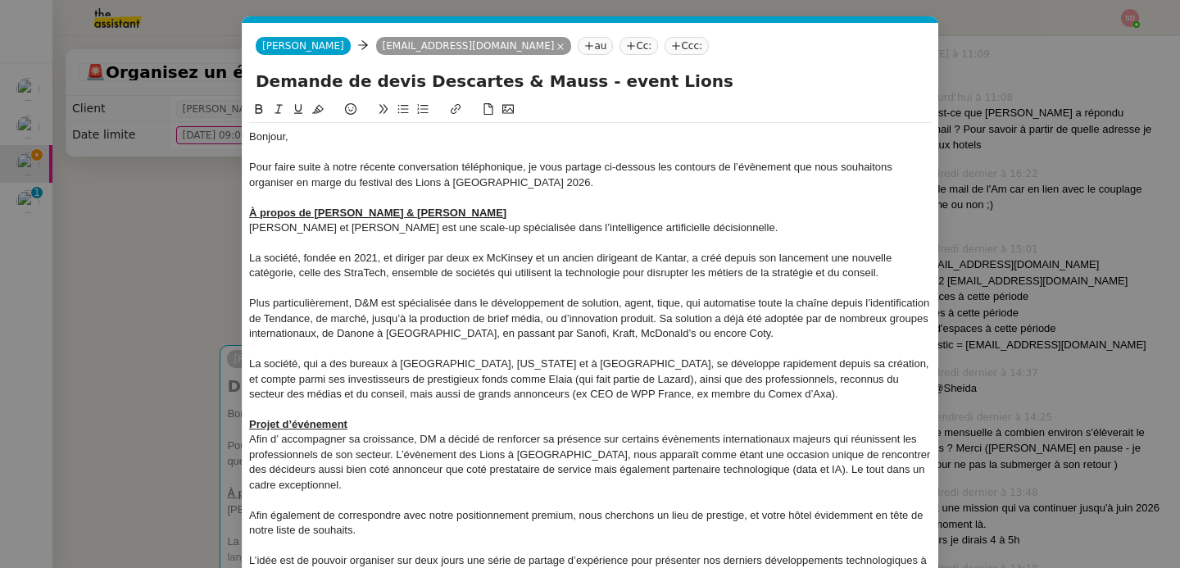
click at [571, 78] on input "Demande de devis Descartes & Mauss - event Lions" at bounding box center [591, 81] width 670 height 25
click at [636, 85] on input "Demande de devis Descartes & Mauss - Event Lions" at bounding box center [591, 81] width 670 height 25
type input "Demande de devis Descartes & Mauss - Event Cannes Lions 2026"
click at [521, 197] on div at bounding box center [590, 197] width 683 height 15
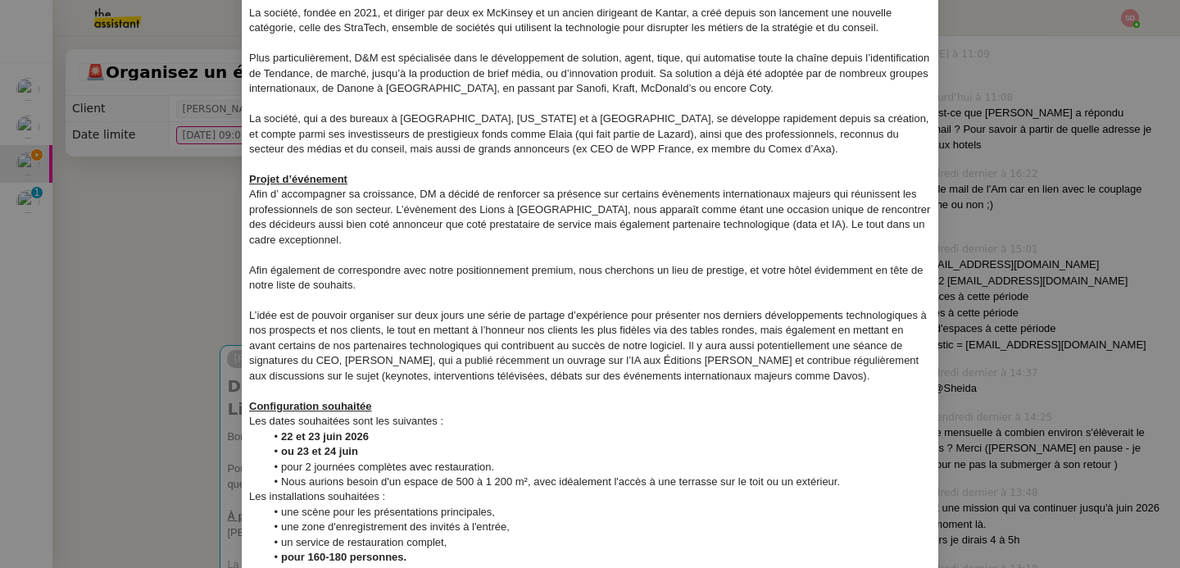
scroll to position [406, 0]
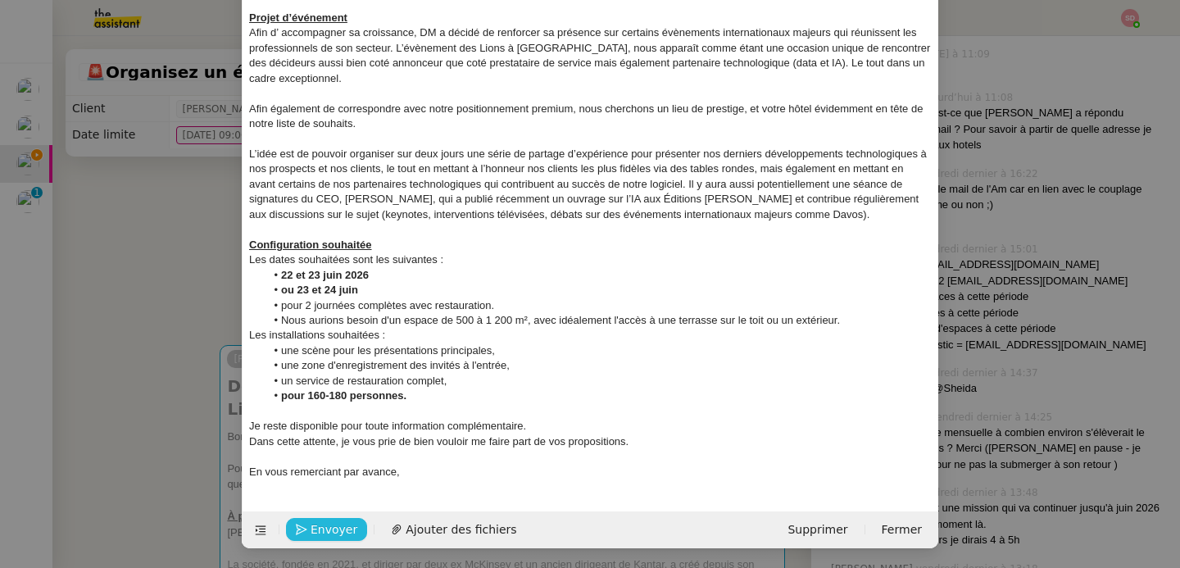
click at [343, 524] on span "Envoyer" at bounding box center [334, 529] width 47 height 19
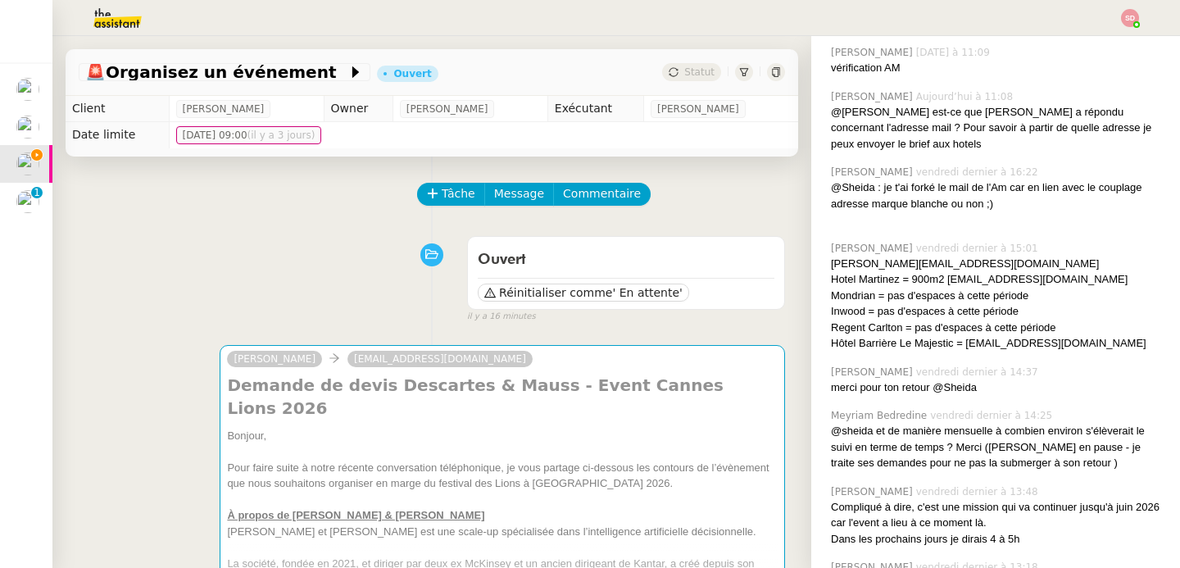
scroll to position [521, 0]
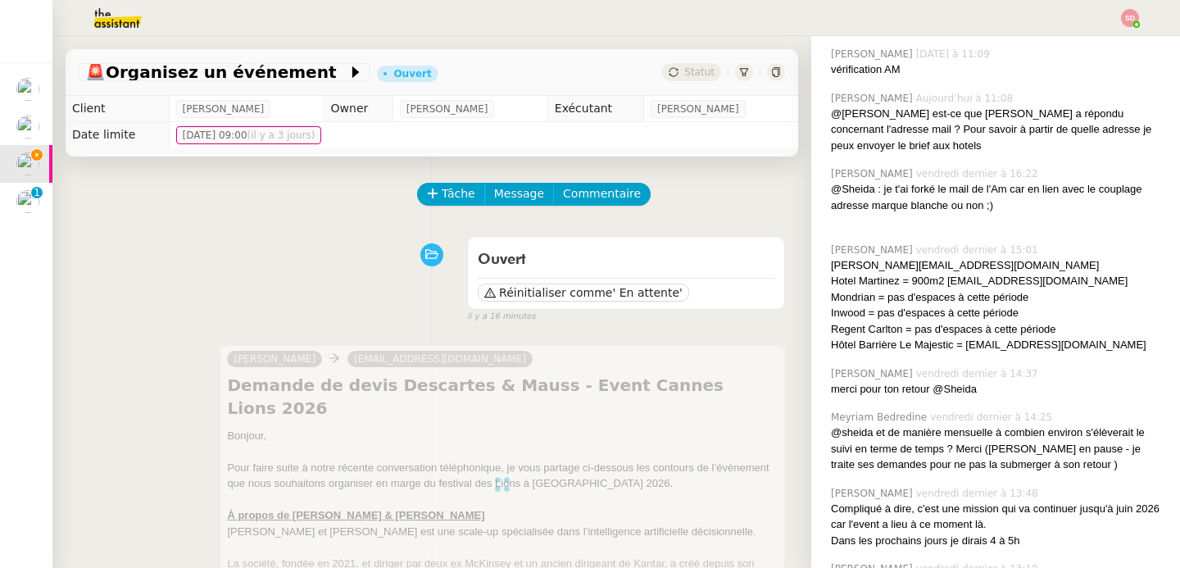
click at [901, 267] on div "[PERSON_NAME][EMAIL_ADDRESS][DOMAIN_NAME]" at bounding box center [999, 265] width 336 height 16
copy div "[PERSON_NAME][EMAIL_ADDRESS][DOMAIN_NAME]"
click at [497, 193] on span "Message" at bounding box center [519, 193] width 50 height 19
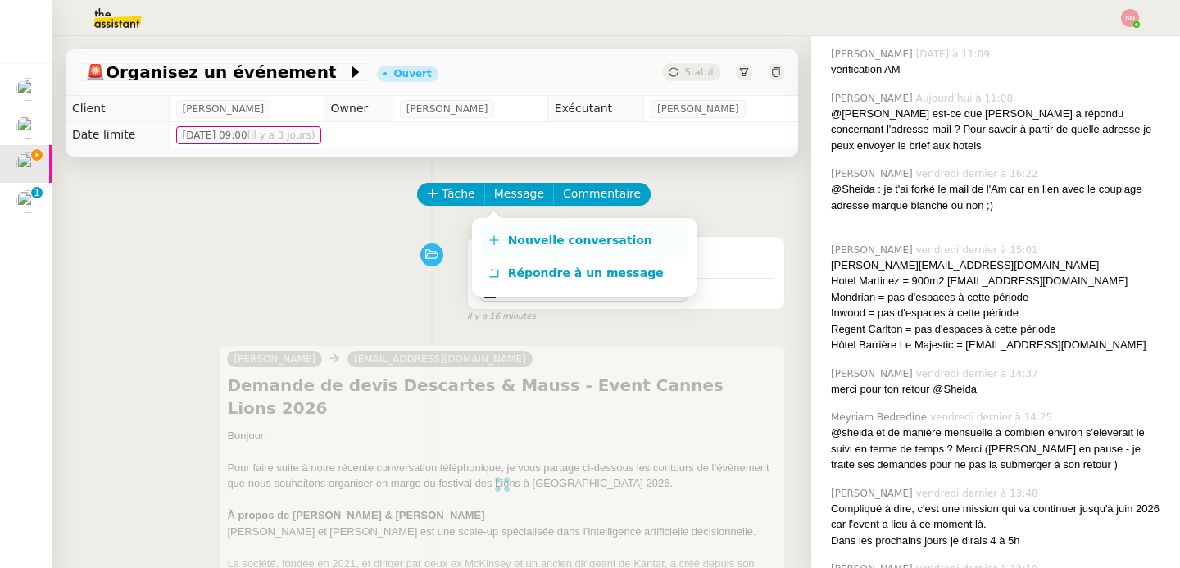
click at [497, 236] on icon at bounding box center [493, 239] width 11 height 11
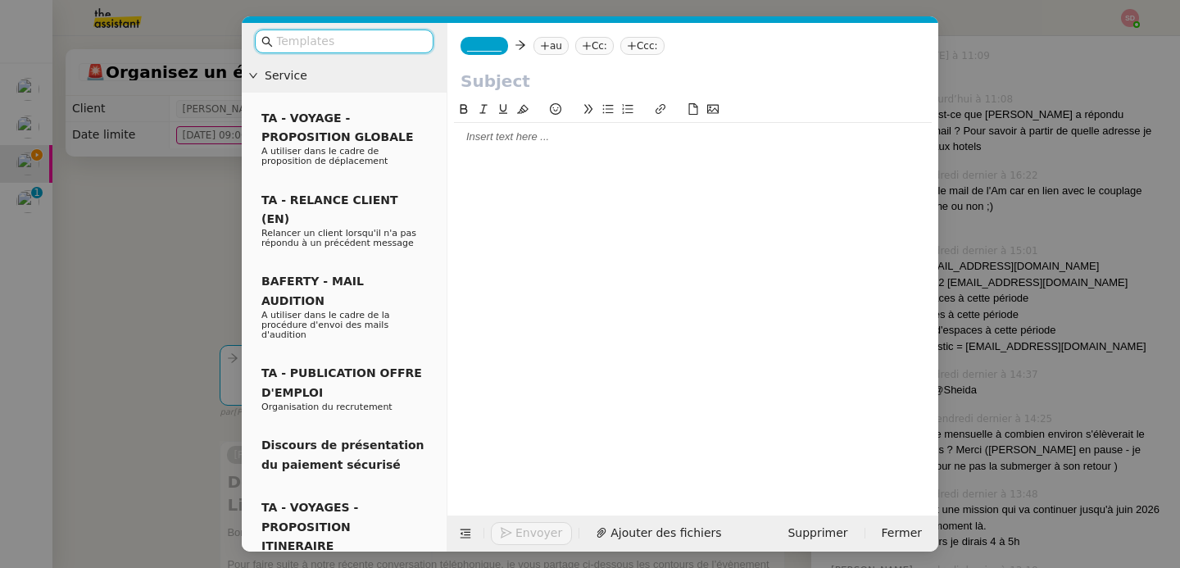
scroll to position [523, 0]
click at [479, 48] on span "_______" at bounding box center [484, 45] width 34 height 11
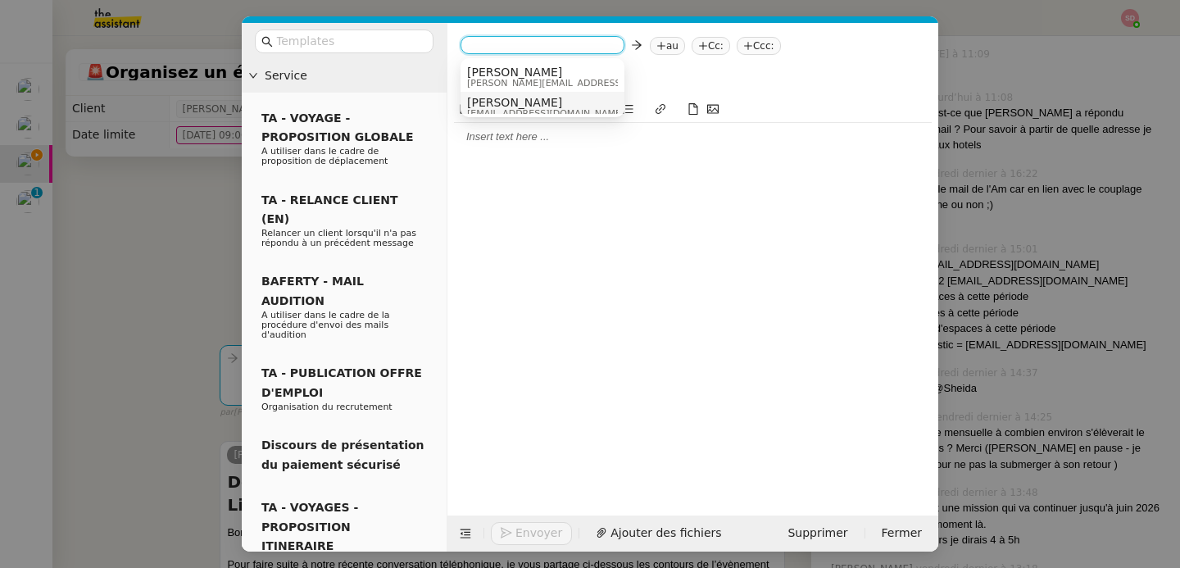
click at [493, 100] on span "[PERSON_NAME]" at bounding box center [545, 102] width 157 height 13
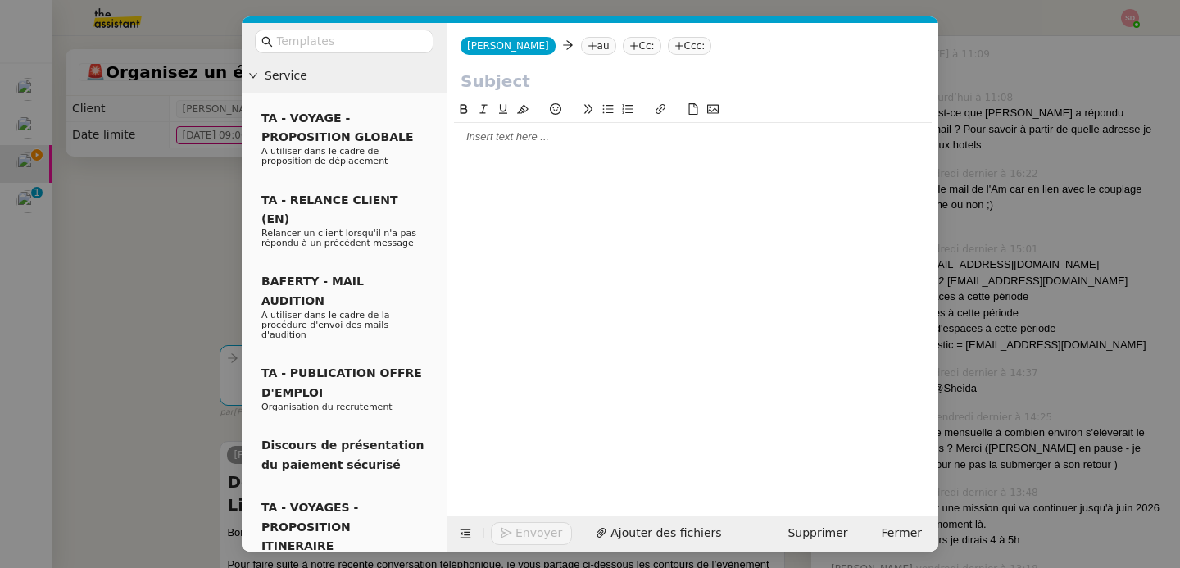
click at [581, 42] on nz-tag "au" at bounding box center [598, 46] width 35 height 18
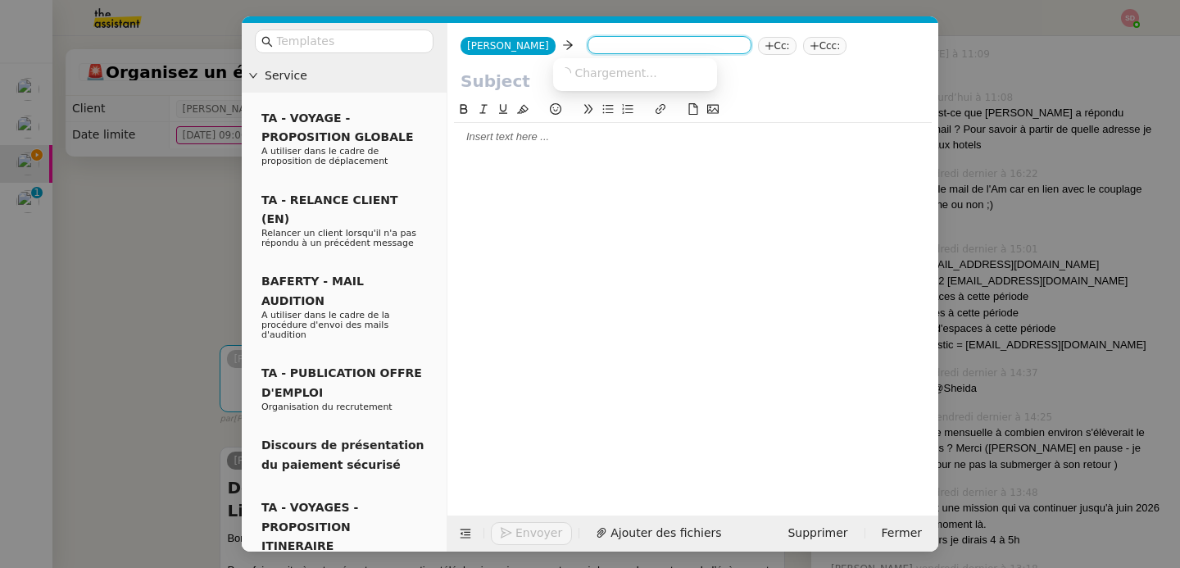
paste input "[PERSON_NAME][EMAIL_ADDRESS][DOMAIN_NAME]"
type input "[PERSON_NAME][EMAIL_ADDRESS][DOMAIN_NAME]"
click at [606, 75] on span "[PERSON_NAME][EMAIL_ADDRESS][DOMAIN_NAME]" at bounding box center [708, 72] width 296 height 13
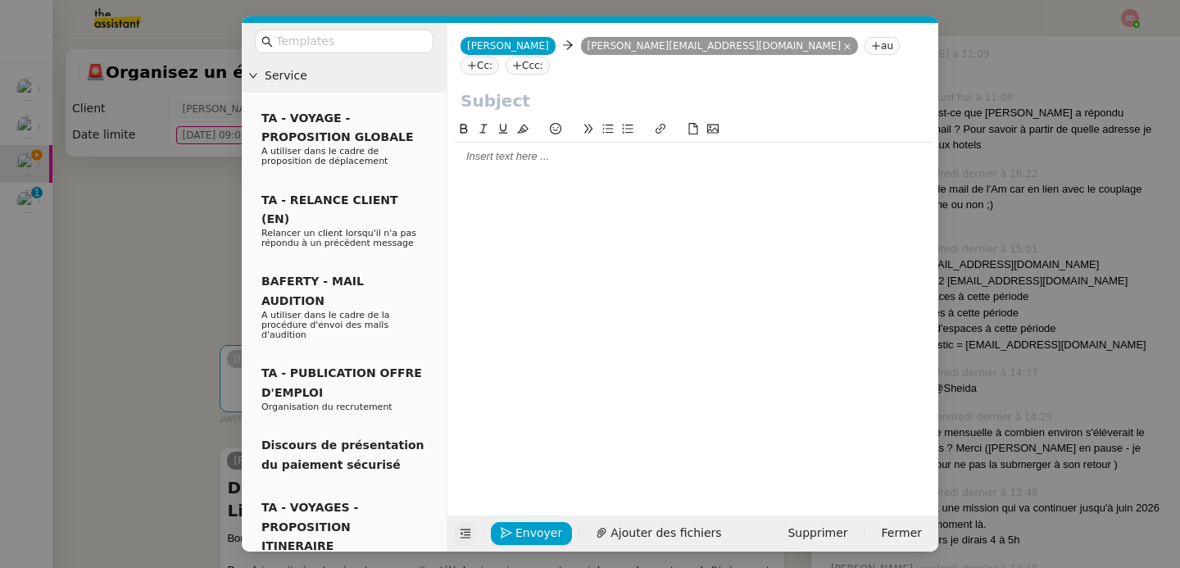
click at [463, 535] on icon at bounding box center [465, 533] width 11 height 11
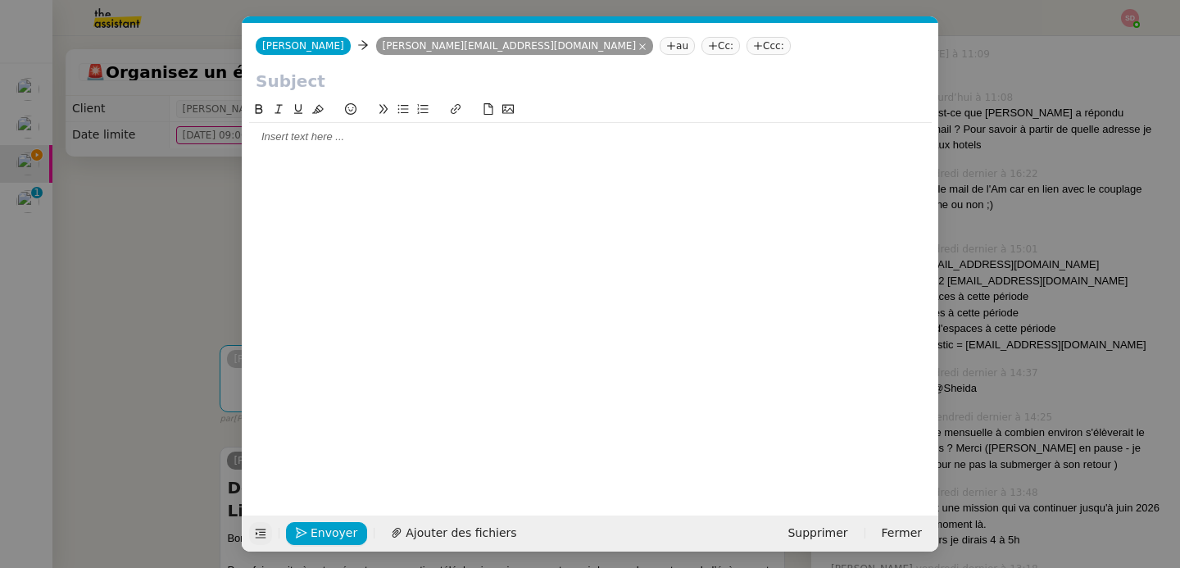
click at [70, 293] on nz-modal-container "Service TA - VOYAGE - PROPOSITION GLOBALE A utiliser dans le cadre de propositi…" at bounding box center [590, 284] width 1180 height 568
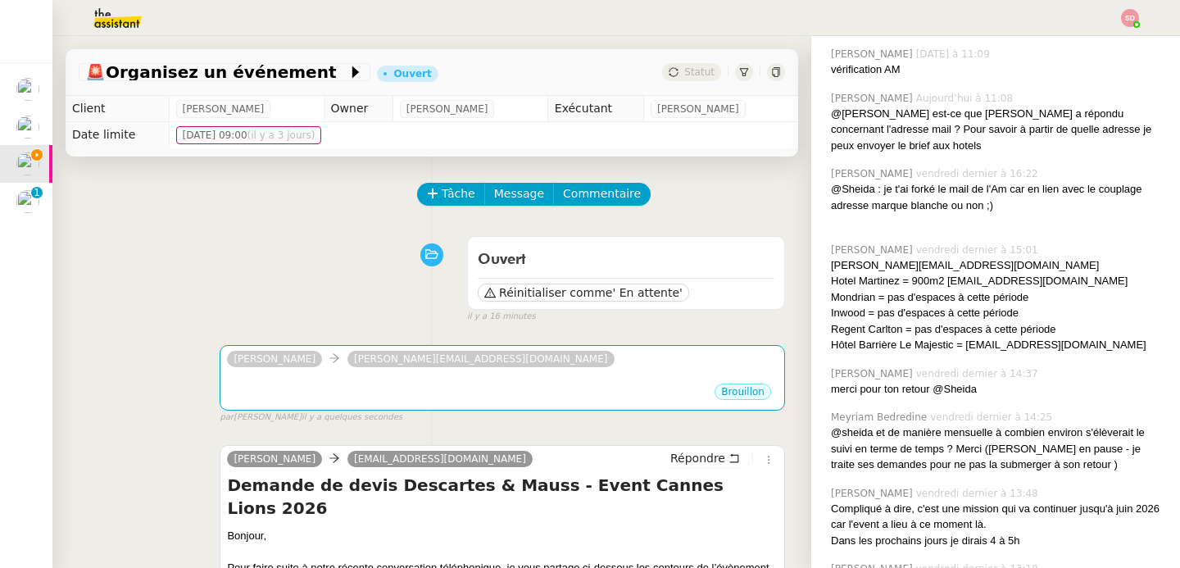
scroll to position [274, 0]
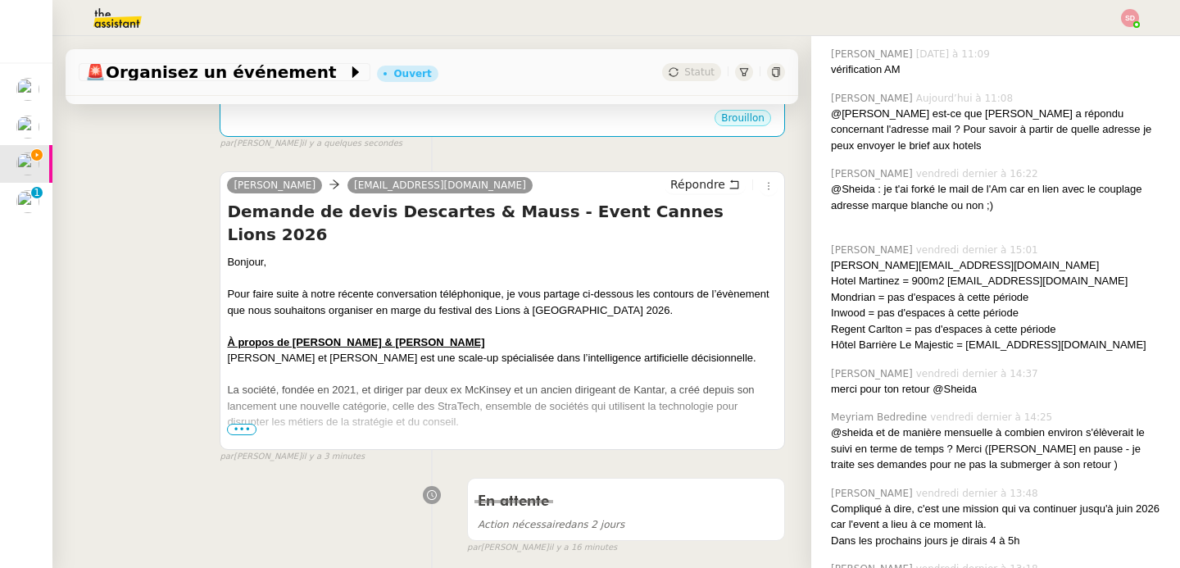
click at [236, 429] on span "•••" at bounding box center [242, 429] width 30 height 11
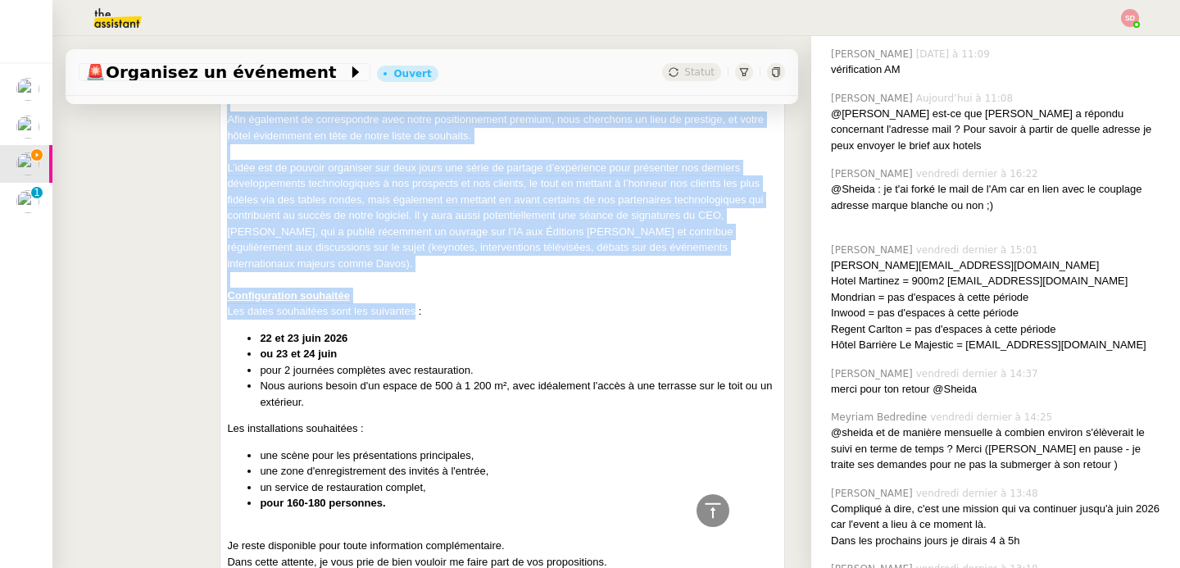
scroll to position [1179, 0]
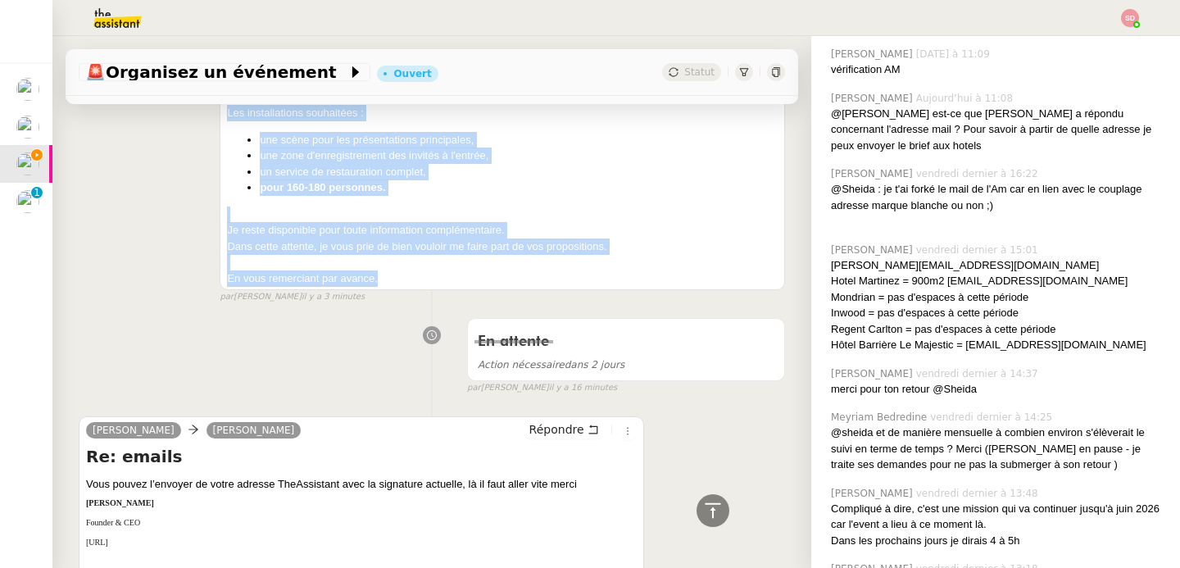
drag, startPoint x: 221, startPoint y: 211, endPoint x: 408, endPoint y: 260, distance: 193.0
copy div "Demande de devis Descartes & Mauss - Event Cannes Lions 2026 Bonjour, Pour fair…"
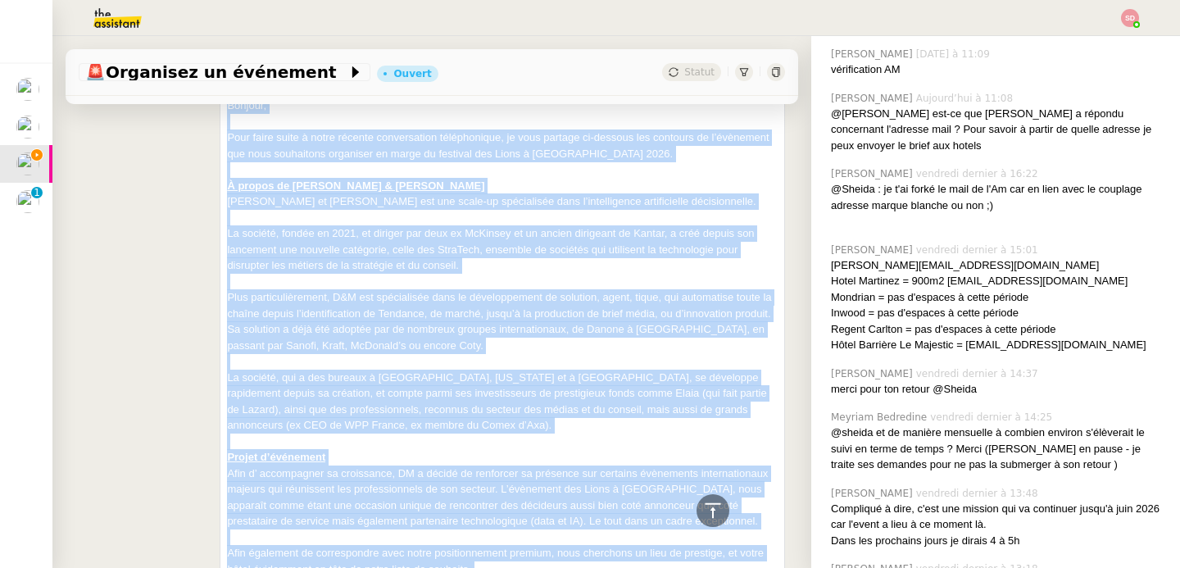
scroll to position [0, 0]
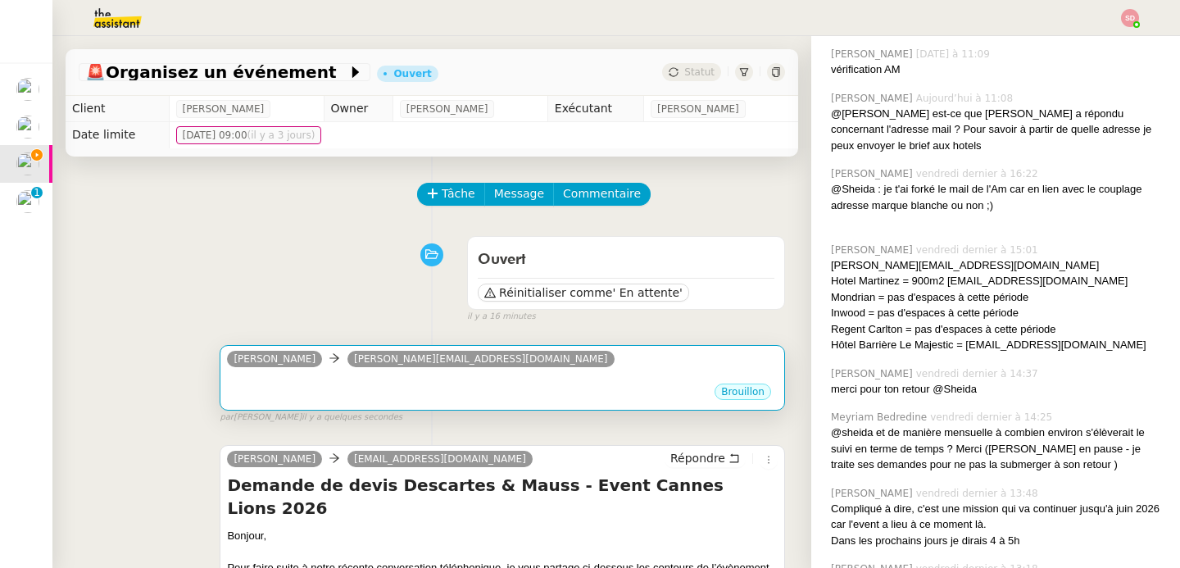
click at [494, 366] on div "Alex Smith julie.giachero@ville-cannes.fr" at bounding box center [502, 361] width 551 height 25
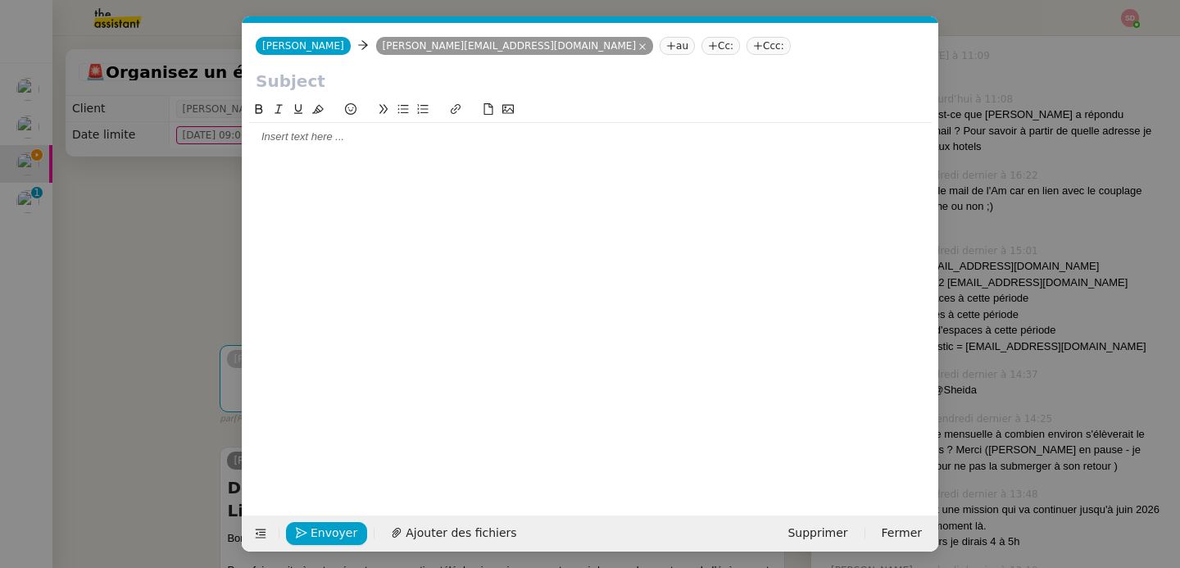
scroll to position [0, 34]
click at [361, 138] on div at bounding box center [590, 136] width 683 height 15
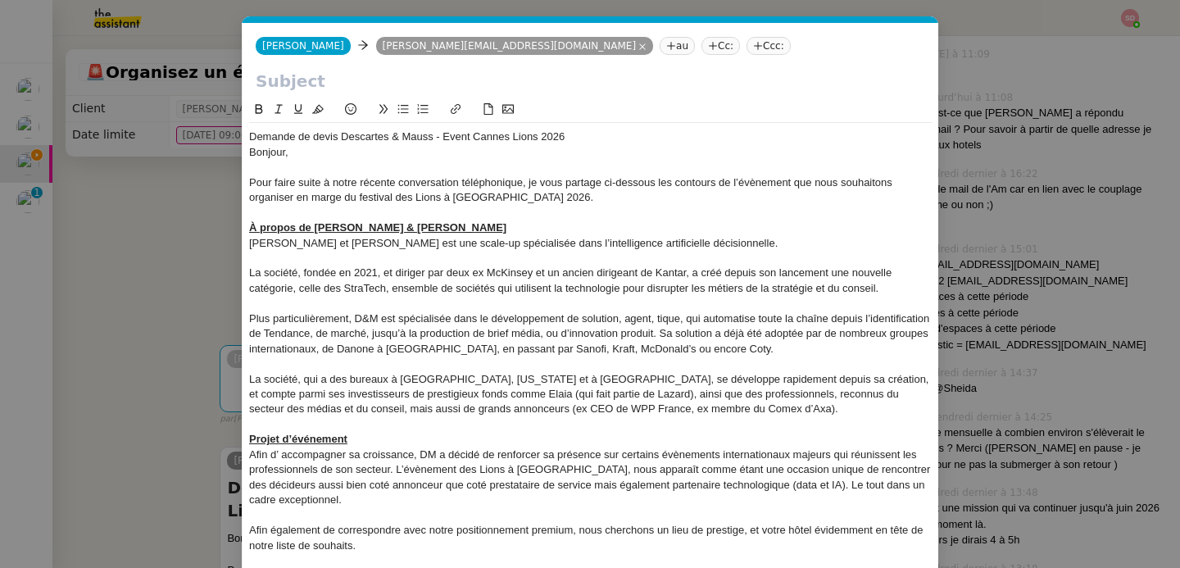
click at [359, 138] on div "Demande de devis Descartes & Mauss - Event Cannes Lions 2026" at bounding box center [590, 136] width 683 height 15
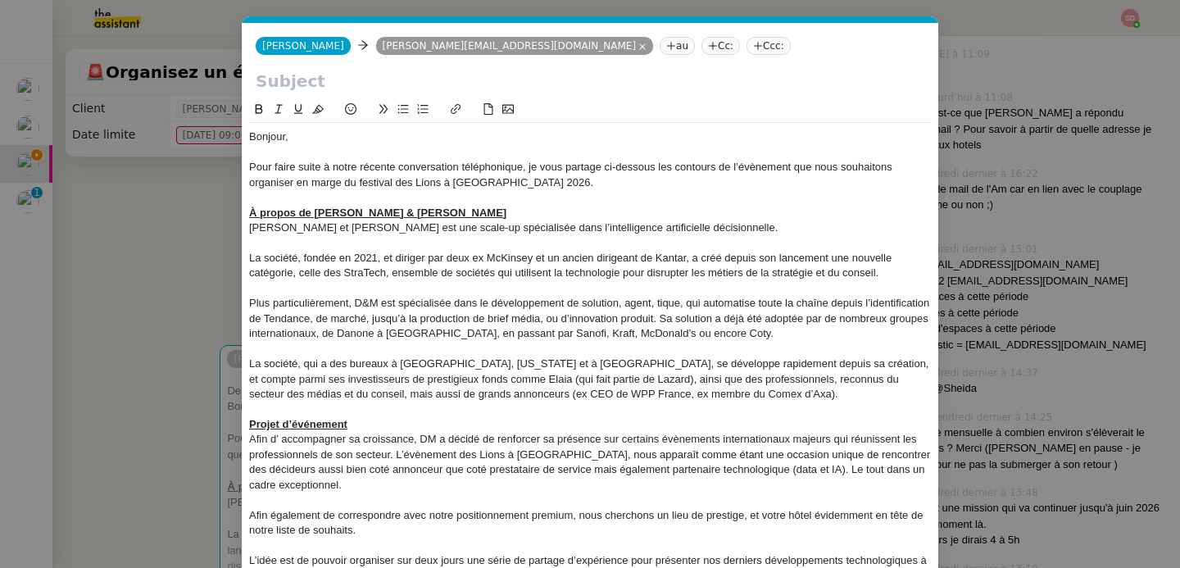
click at [327, 85] on input "text" at bounding box center [591, 81] width 670 height 25
paste input "Demande de devis Descartes & Mauss - Event Cannes Lions 2026"
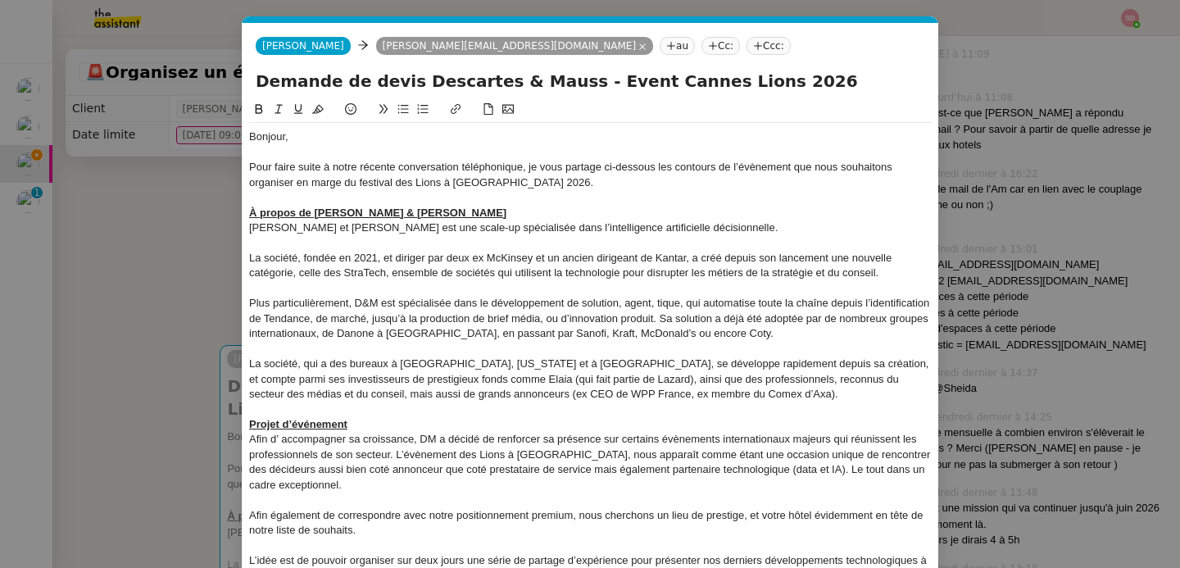
type input "Demande de devis Descartes & Mauss - Event Cannes Lions 2026"
click at [397, 168] on div "Pour faire suite à notre récente conversation téléphonique, je vous partage ci-…" at bounding box center [590, 175] width 683 height 30
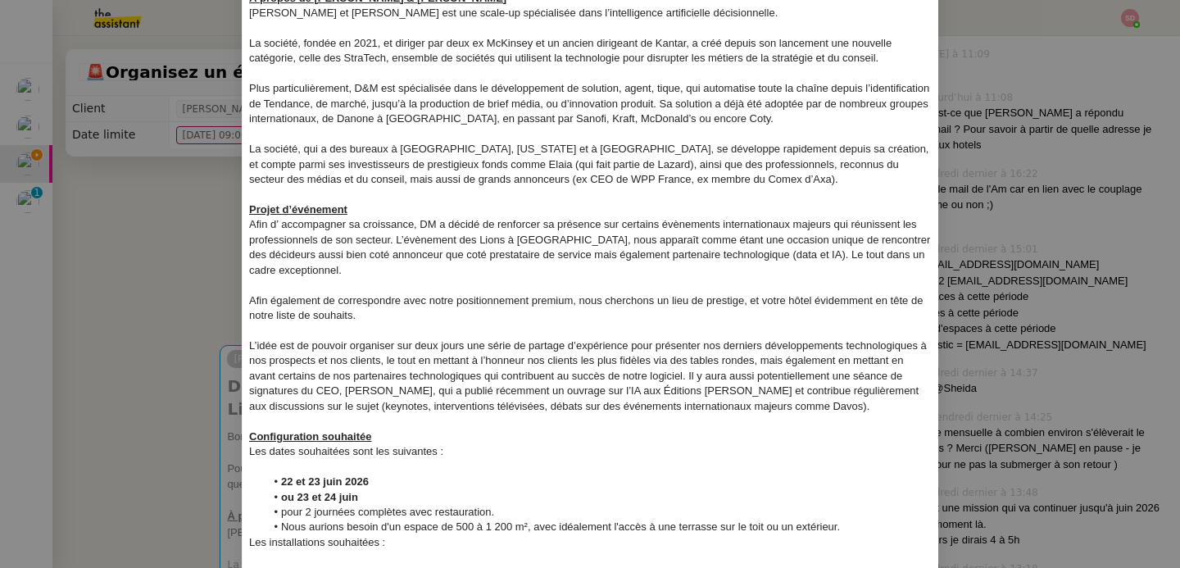
scroll to position [338, 0]
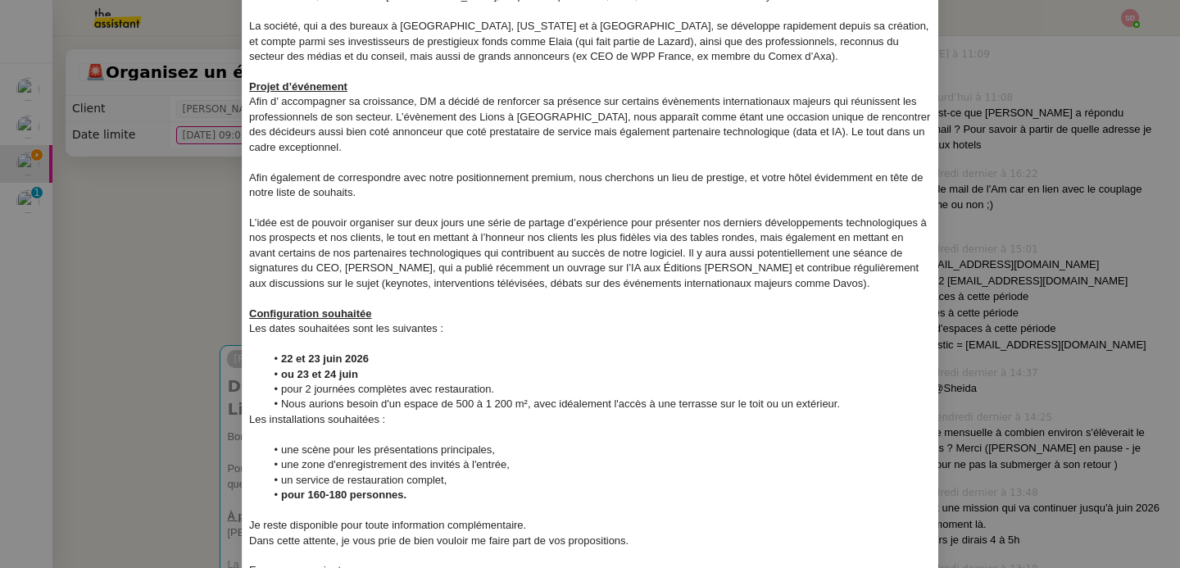
click at [380, 343] on div at bounding box center [590, 344] width 683 height 15
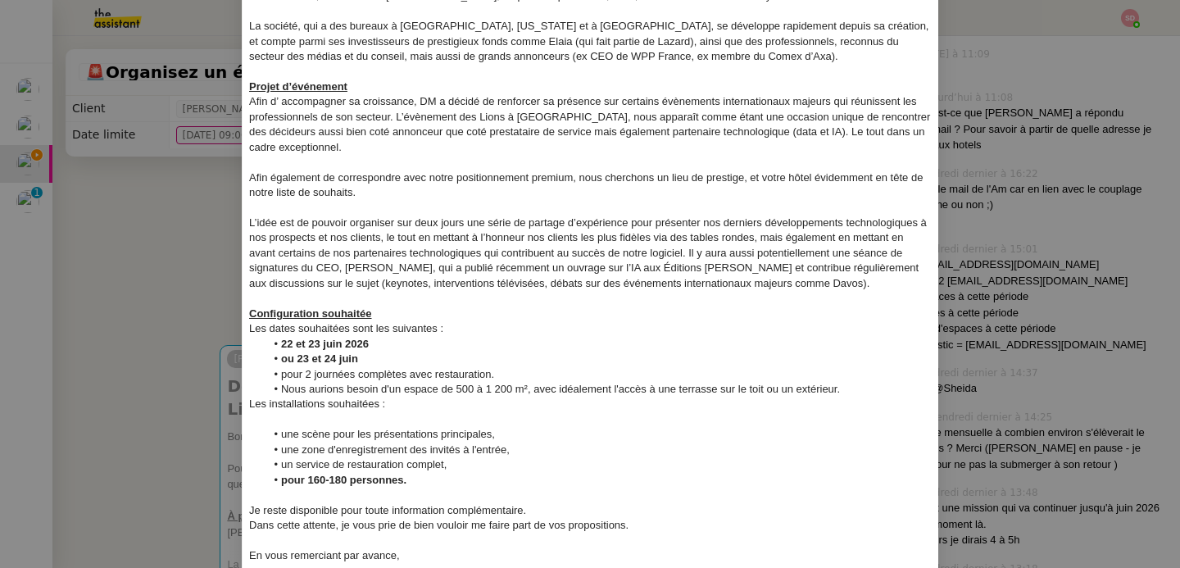
click at [351, 415] on div at bounding box center [590, 419] width 683 height 15
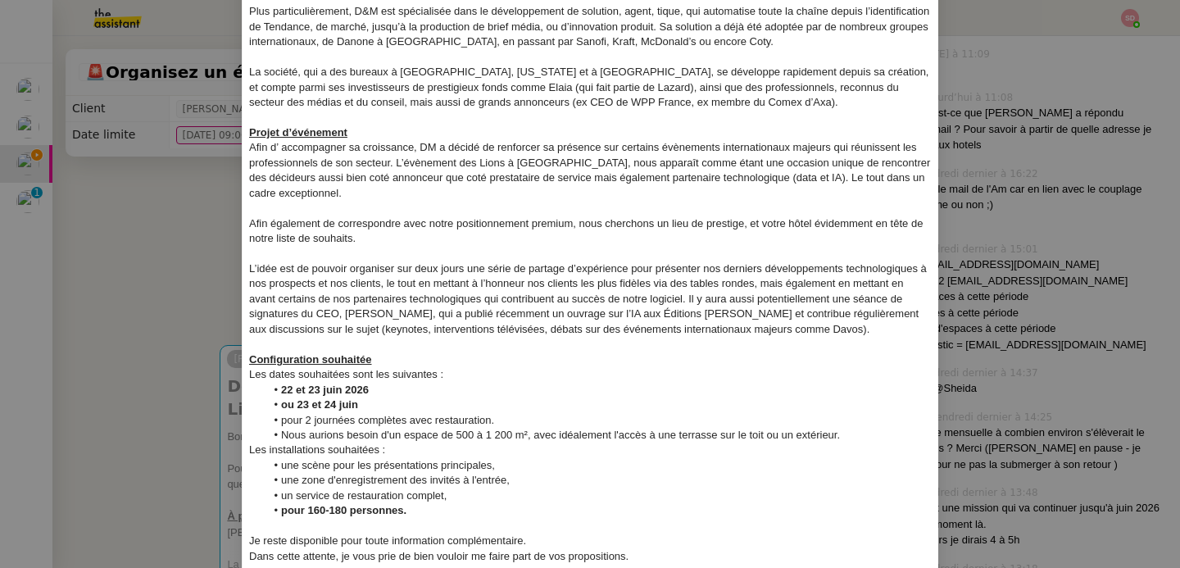
scroll to position [421, 0]
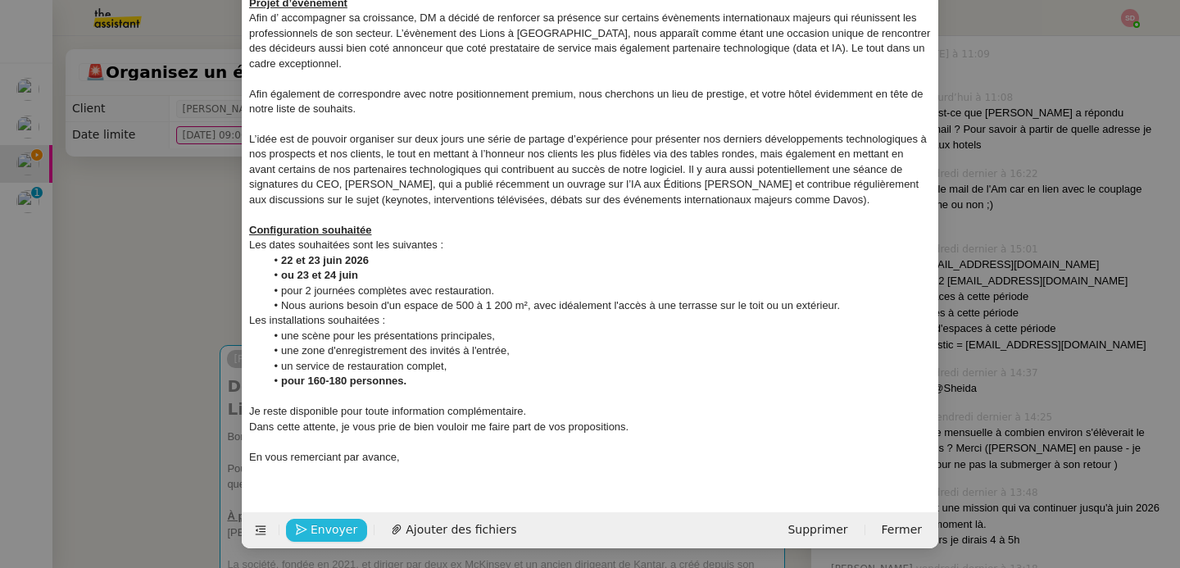
click at [321, 530] on span "Envoyer" at bounding box center [334, 529] width 47 height 19
click at [321, 530] on span "Confirmer l'envoi" at bounding box center [360, 529] width 98 height 19
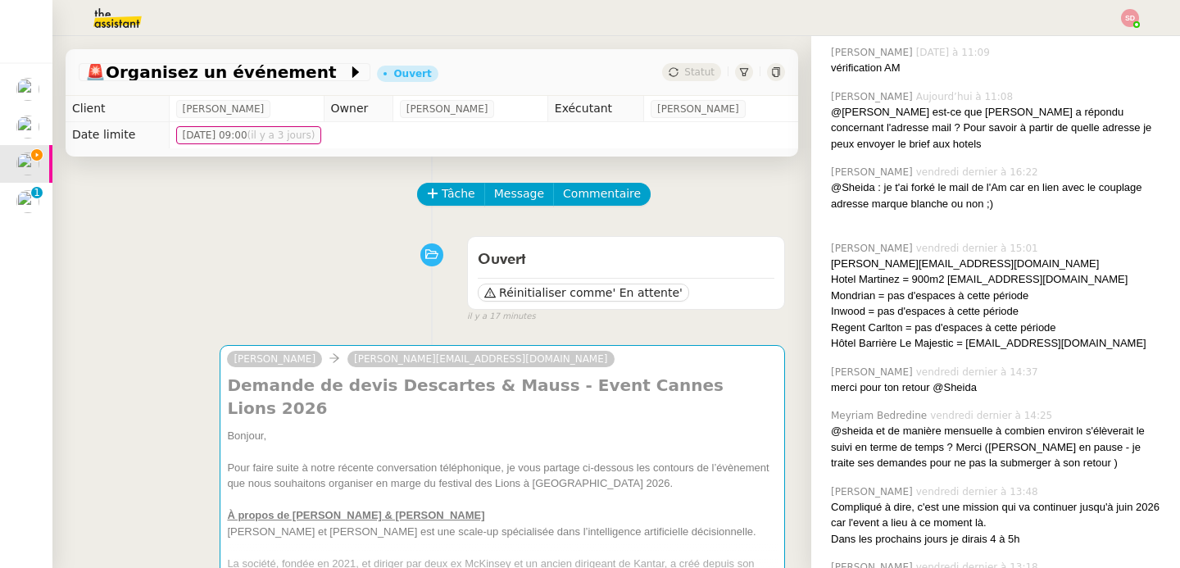
scroll to position [521, 0]
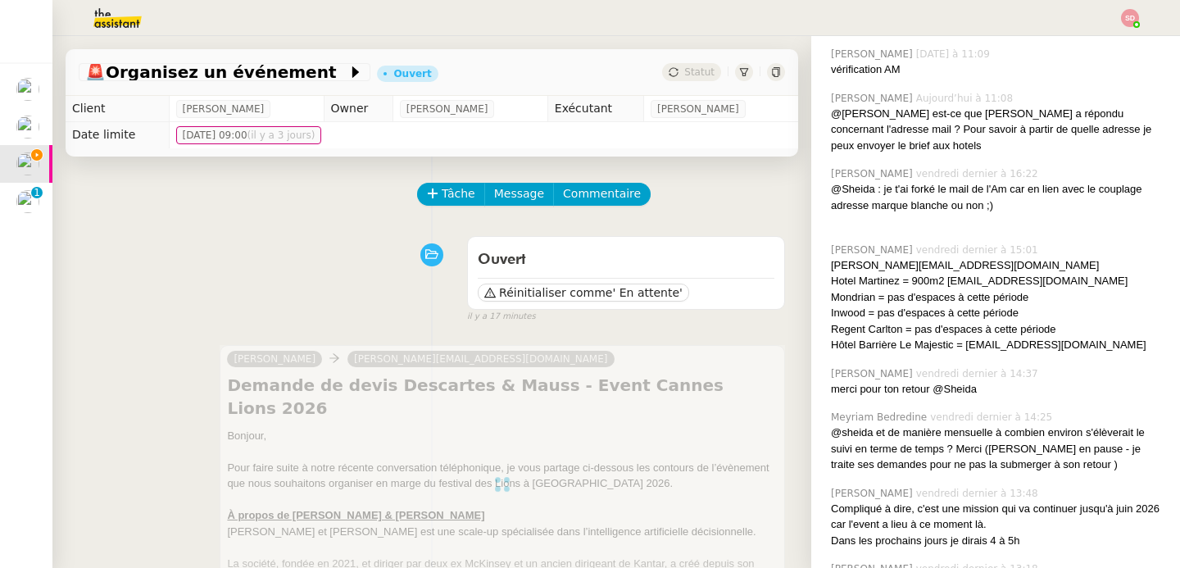
drag, startPoint x: 954, startPoint y: 347, endPoint x: 1133, endPoint y: 345, distance: 178.7
click at [1133, 345] on div "Hôtel Barrière Le Majestic = [EMAIL_ADDRESS][DOMAIN_NAME]" at bounding box center [999, 345] width 336 height 16
drag, startPoint x: 1132, startPoint y: 345, endPoint x: 975, endPoint y: 343, distance: 156.5
click at [975, 343] on div "Hôtel Barrière Le Majestic = [EMAIL_ADDRESS][DOMAIN_NAME]" at bounding box center [999, 345] width 336 height 16
click at [511, 196] on span "Message" at bounding box center [519, 193] width 50 height 19
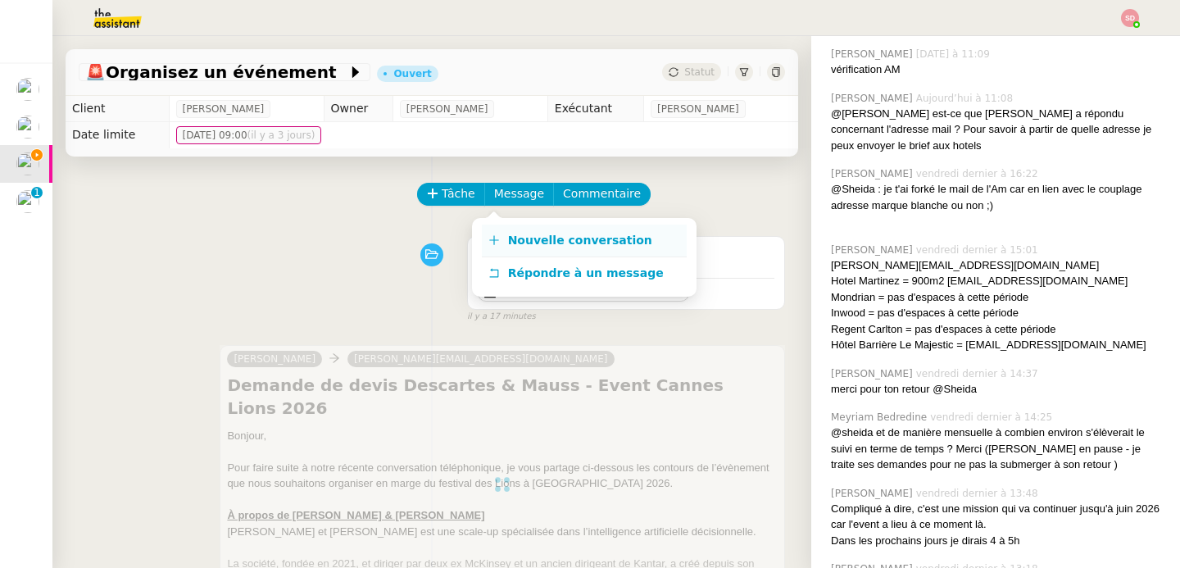
click at [508, 239] on span "Nouvelle conversation" at bounding box center [580, 240] width 144 height 13
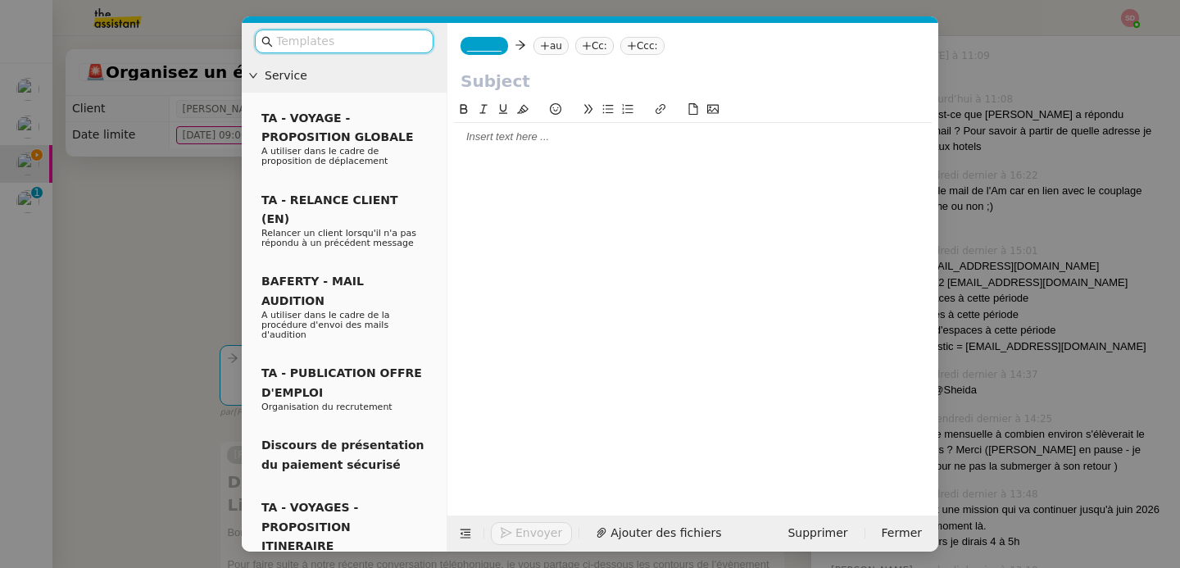
scroll to position [523, 0]
click at [483, 45] on span "_______" at bounding box center [484, 45] width 34 height 11
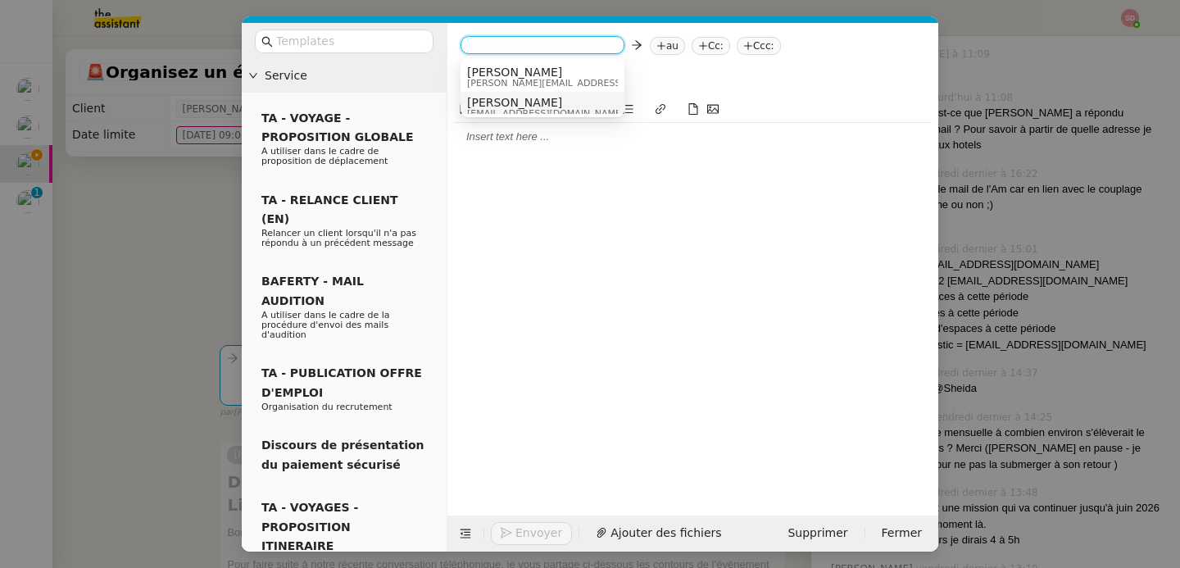
click at [488, 109] on span "alexsmith.t5rc@theassistant.com" at bounding box center [545, 113] width 157 height 9
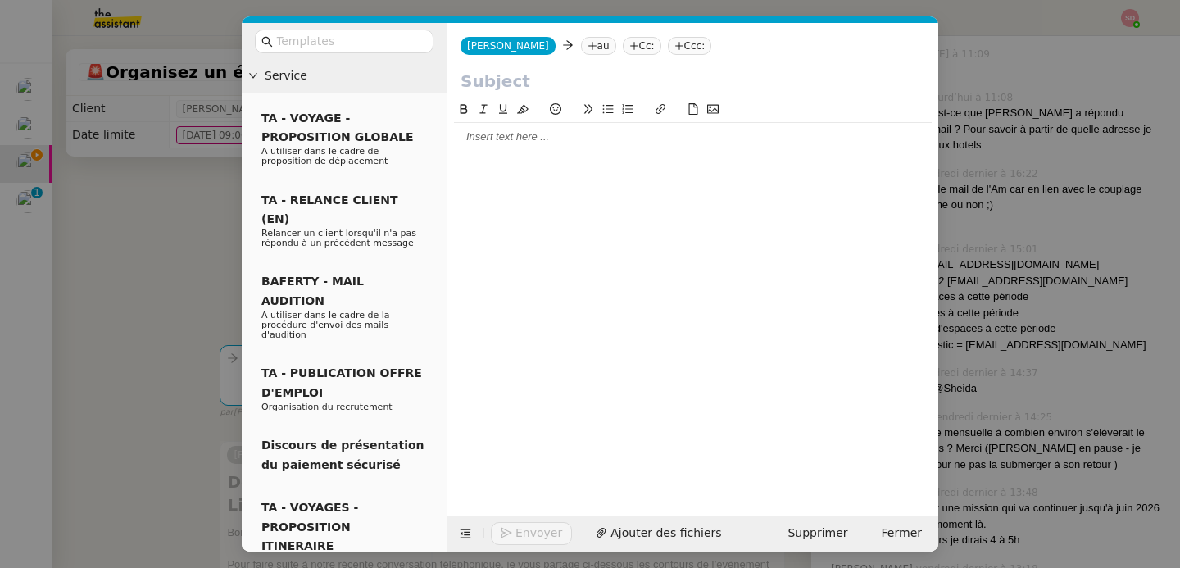
click at [581, 49] on nz-tag "au" at bounding box center [598, 46] width 35 height 18
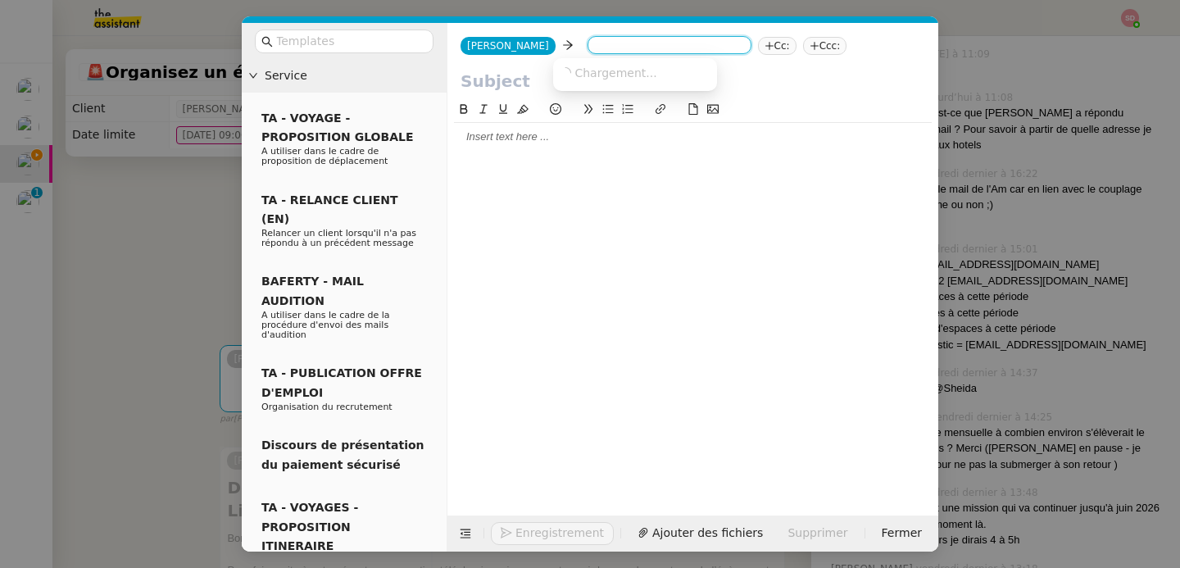
paste input "[EMAIL_ADDRESS][DOMAIN_NAME]"
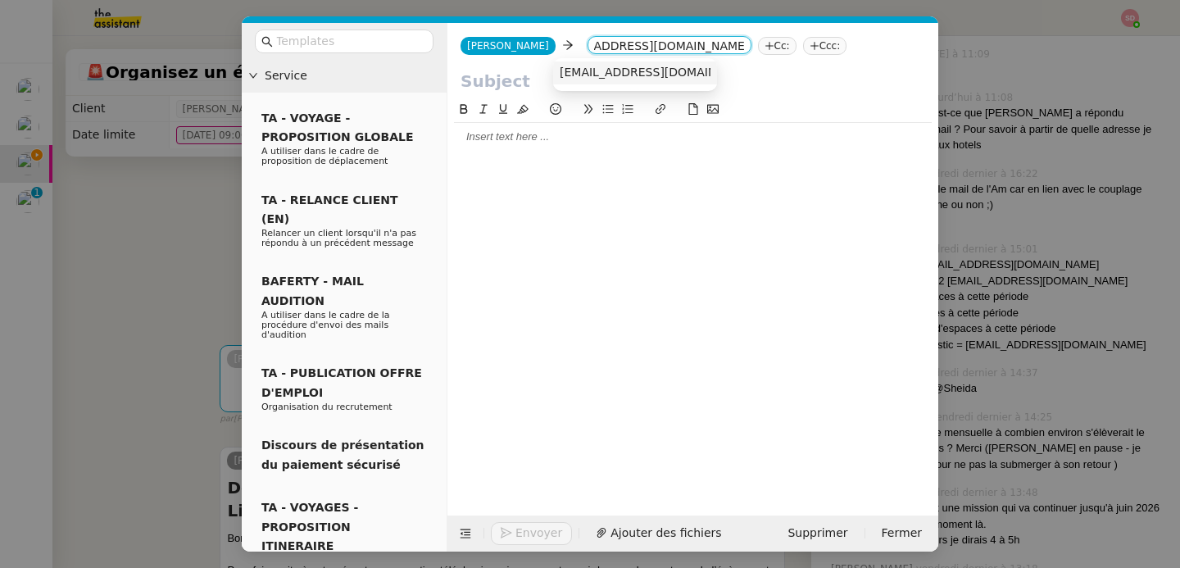
type input "[EMAIL_ADDRESS][DOMAIN_NAME]"
click at [585, 70] on span "[EMAIL_ADDRESS][DOMAIN_NAME]" at bounding box center [660, 72] width 201 height 13
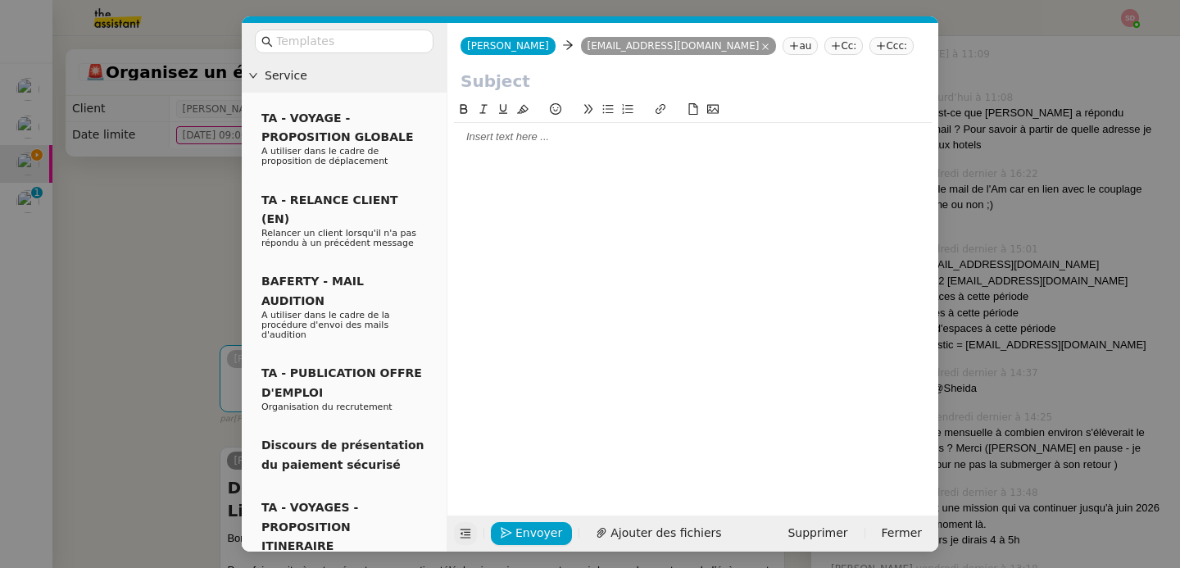
click at [468, 539] on button at bounding box center [465, 533] width 23 height 23
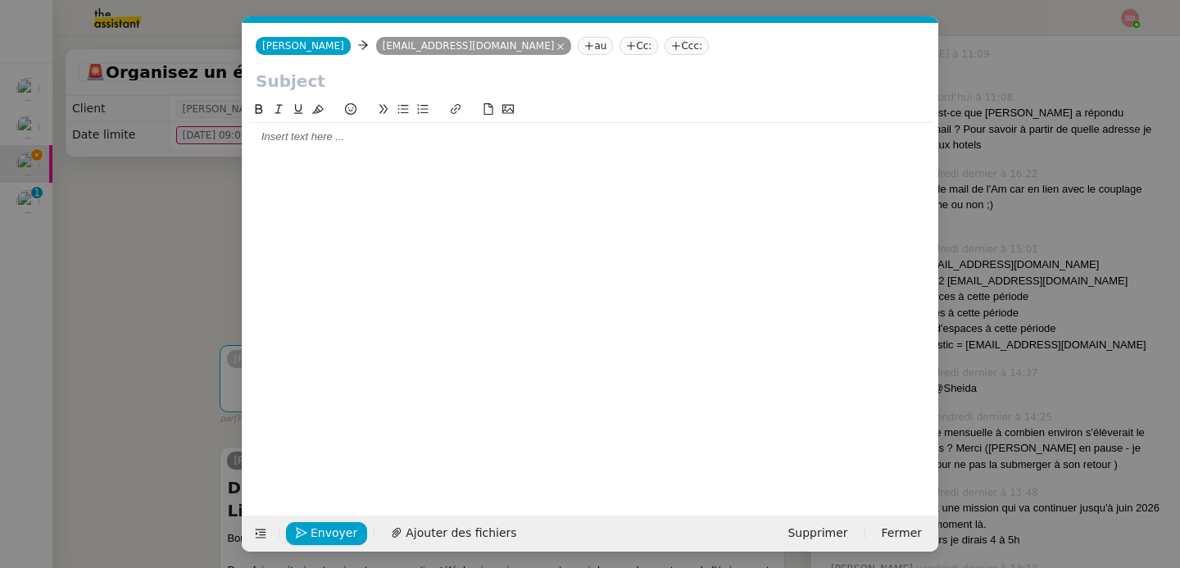
click at [107, 316] on nz-modal-container "Service TA - VOYAGE - PROPOSITION GLOBALE A utiliser dans le cadre de propositi…" at bounding box center [590, 284] width 1180 height 568
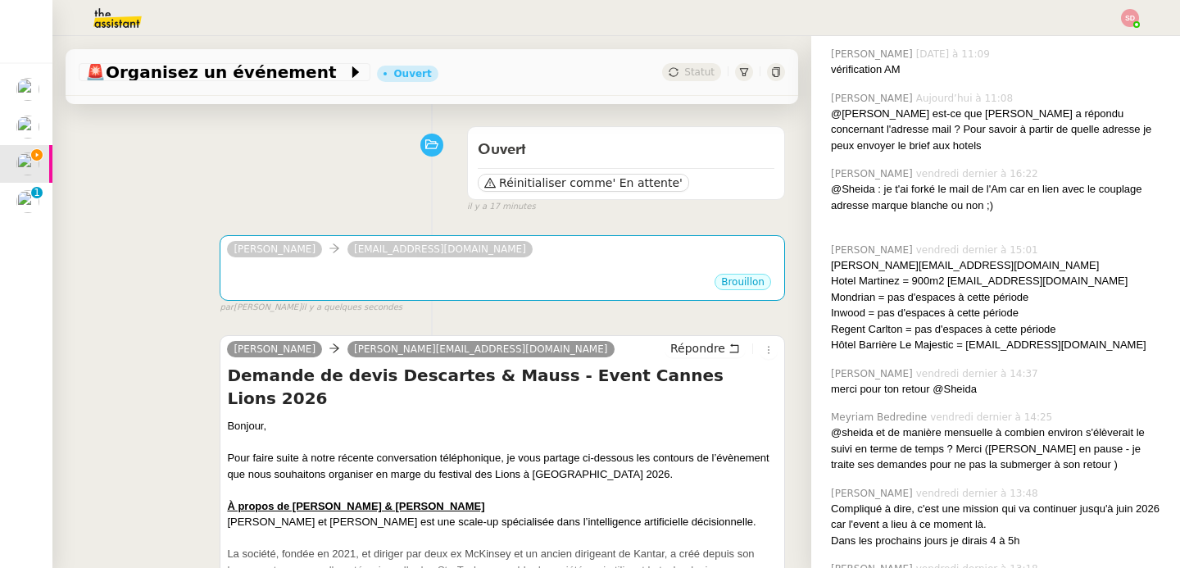
scroll to position [238, 0]
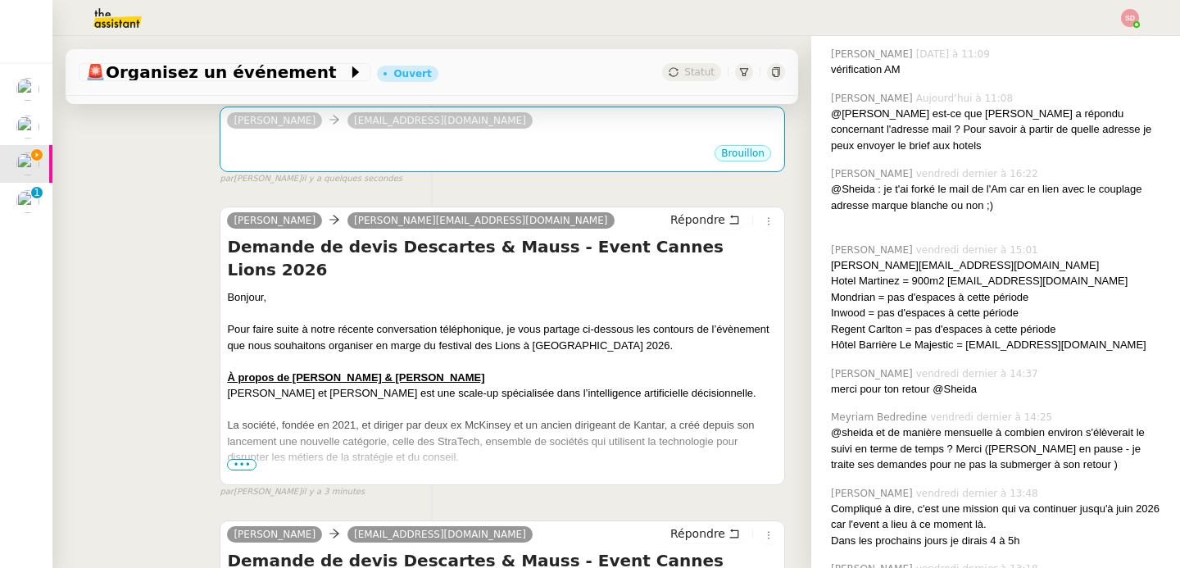
click at [238, 468] on span "•••" at bounding box center [242, 464] width 30 height 11
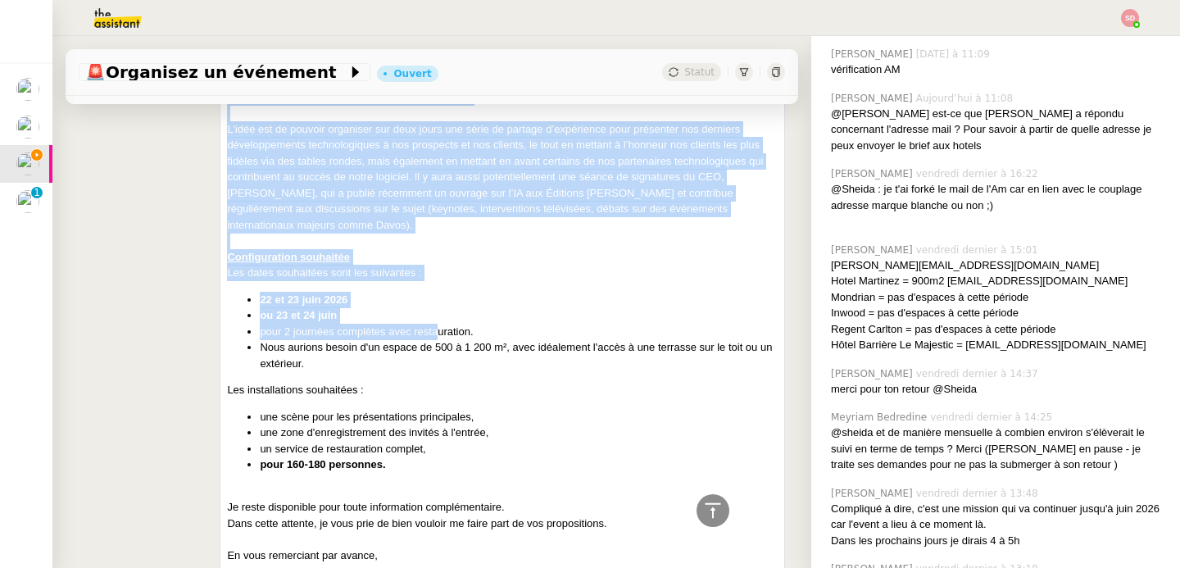
scroll to position [937, 0]
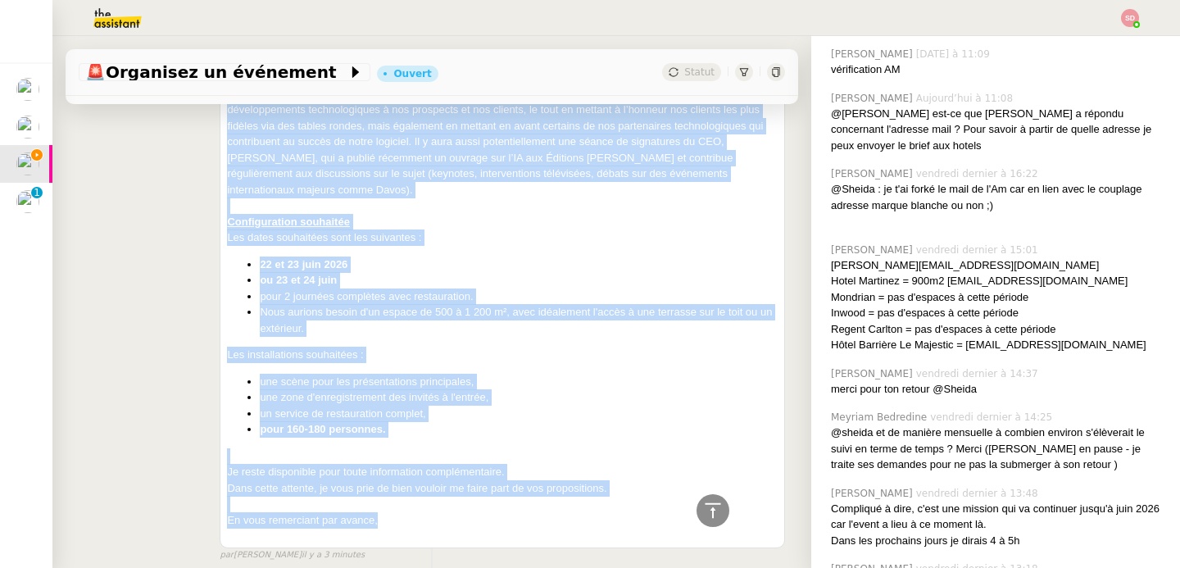
drag, startPoint x: 224, startPoint y: 244, endPoint x: 457, endPoint y: 498, distance: 345.1
click at [457, 498] on div "Demande de devis Descartes & Mauss - Event Cannes Lions 2026 Bonjour, Pour fair…" at bounding box center [502, 40] width 551 height 1008
copy div "Demande de devis Descartes & Mauss - Event Cannes Lions 2026 Bonjour, Pour fair…"
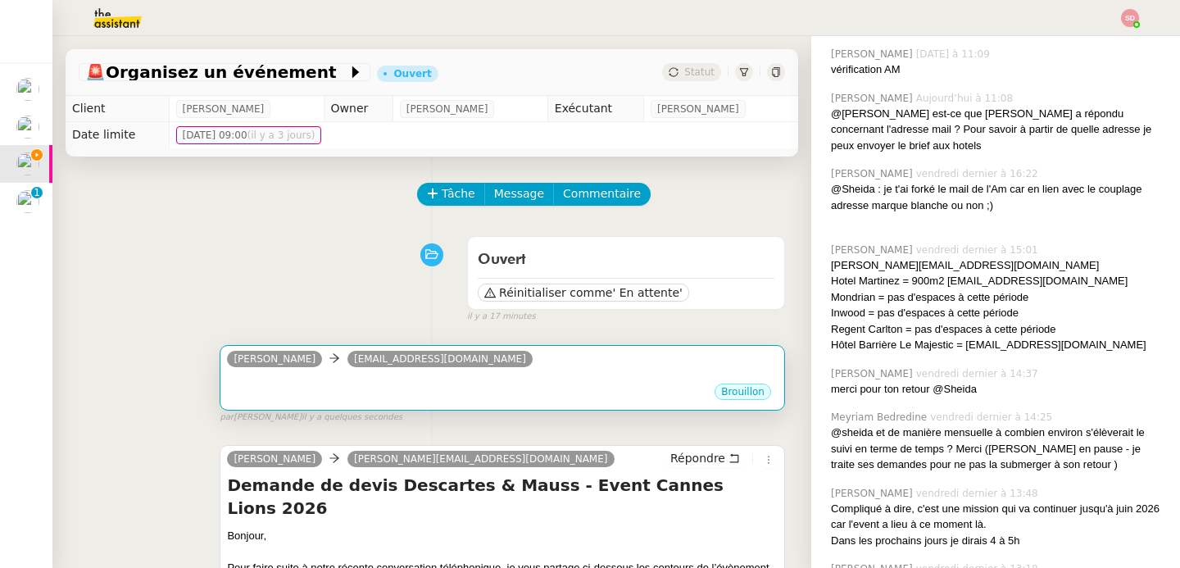
click at [568, 388] on div "Brouillon" at bounding box center [502, 394] width 551 height 25
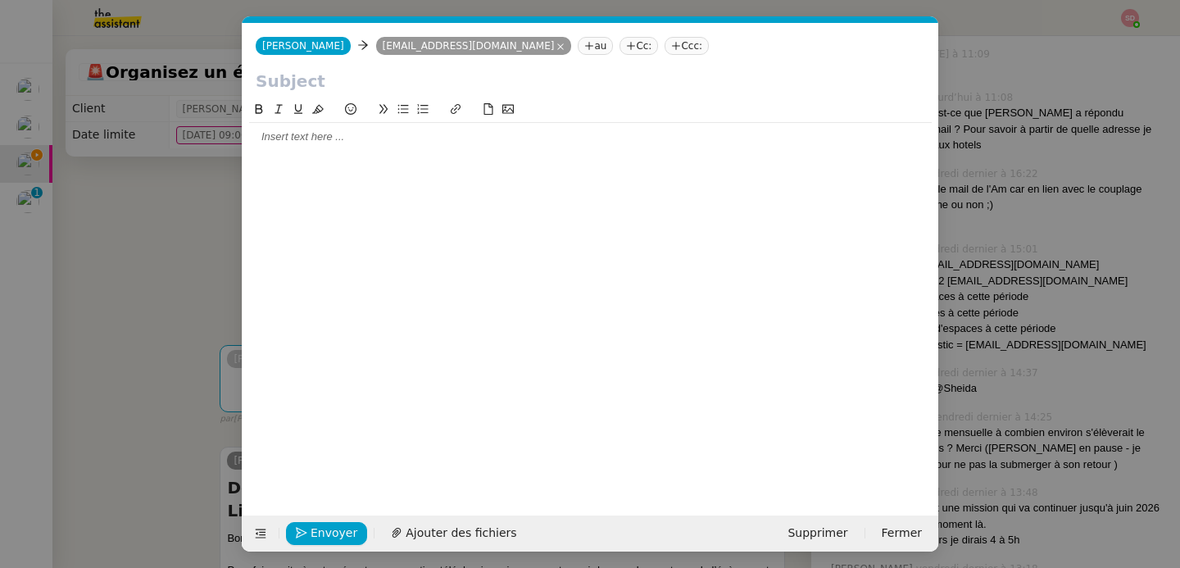
scroll to position [523, 0]
click at [362, 134] on div at bounding box center [590, 136] width 683 height 15
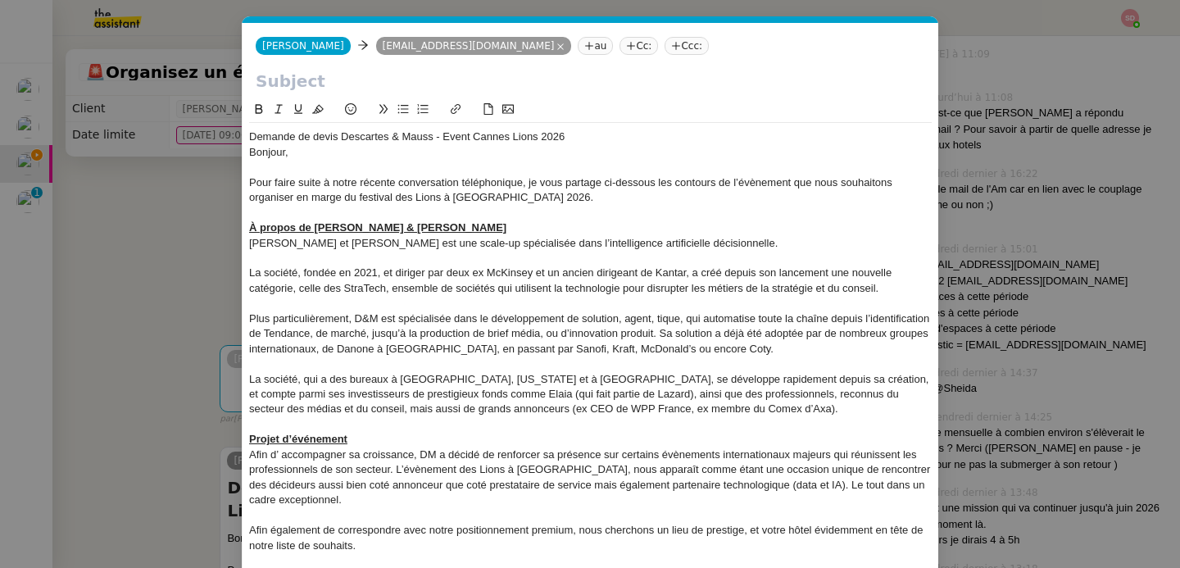
scroll to position [0, 0]
click at [346, 137] on div "Demande de devis Descartes & Mauss - Event Cannes Lions 2026" at bounding box center [590, 136] width 683 height 15
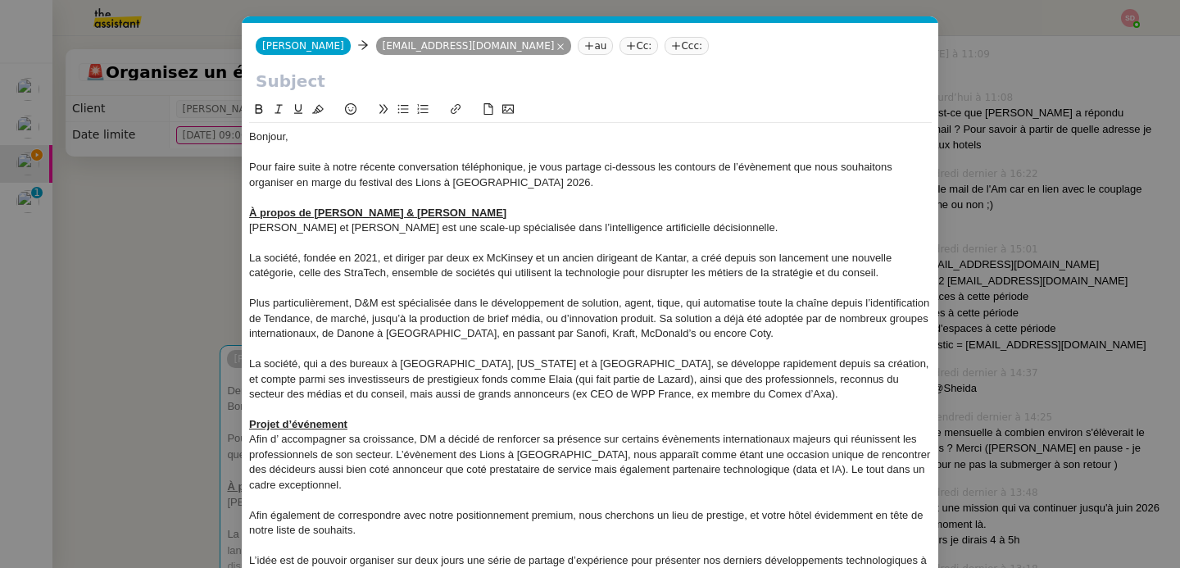
click at [306, 85] on input "text" at bounding box center [591, 81] width 670 height 25
paste input "Demande de devis Descartes & Mauss - Event Cannes Lions 2026"
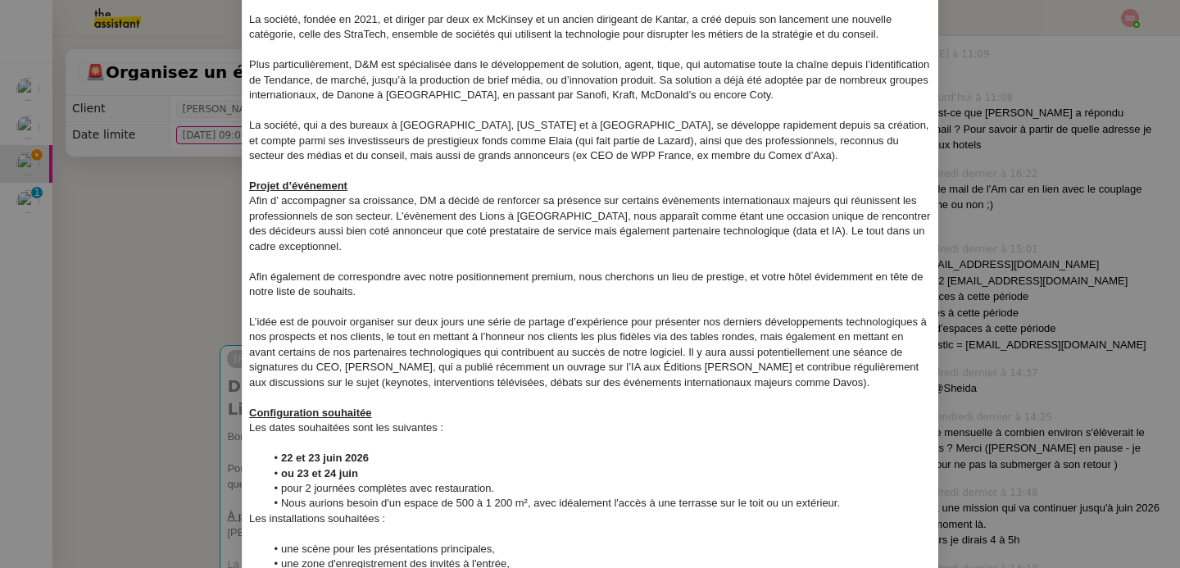
scroll to position [356, 0]
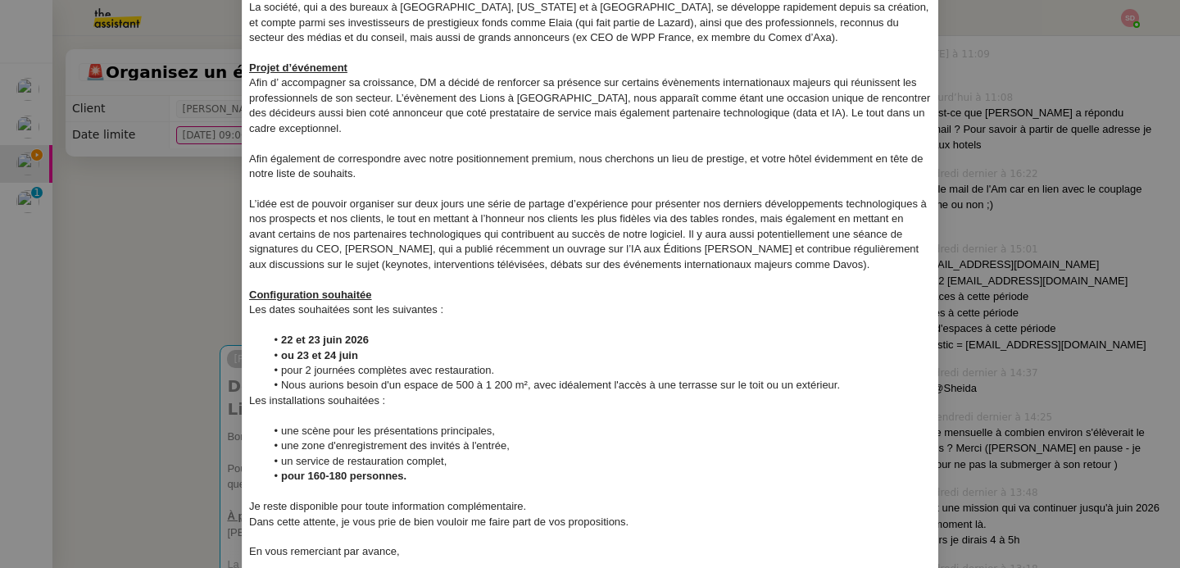
type input "Demande de devis Descartes & Mauss - Event Cannes Lions 2026"
click at [370, 328] on div at bounding box center [590, 325] width 683 height 15
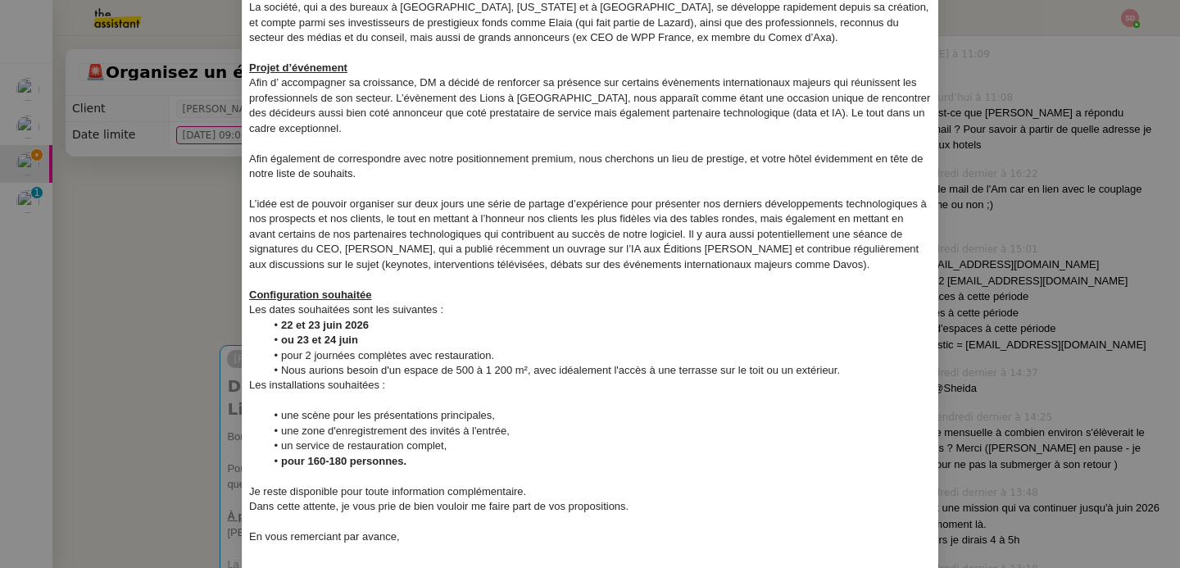
click at [354, 400] on div at bounding box center [590, 400] width 683 height 15
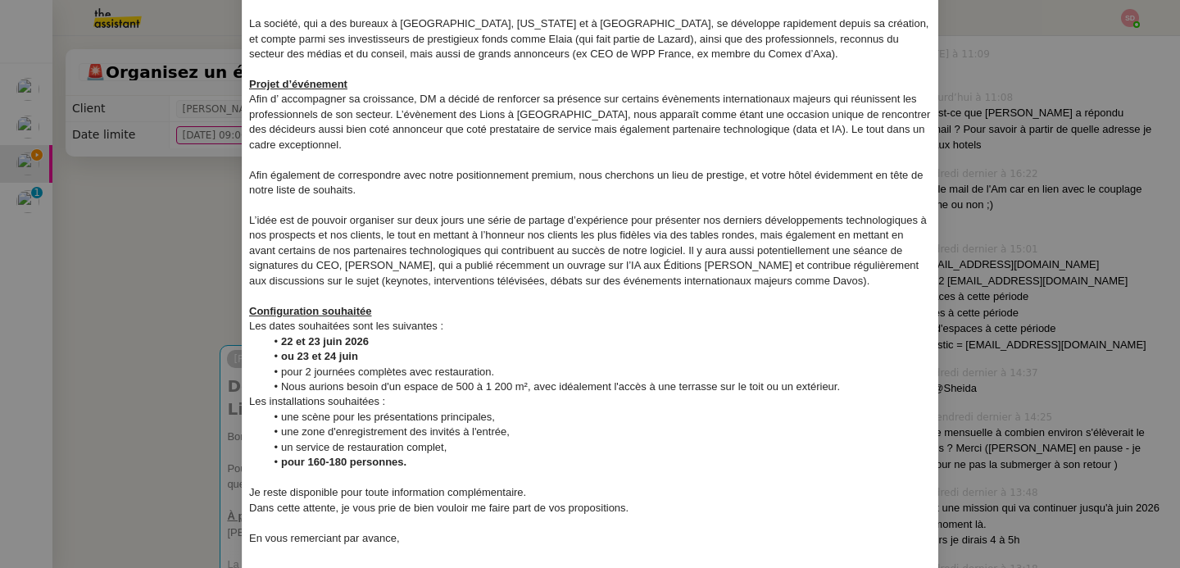
scroll to position [421, 0]
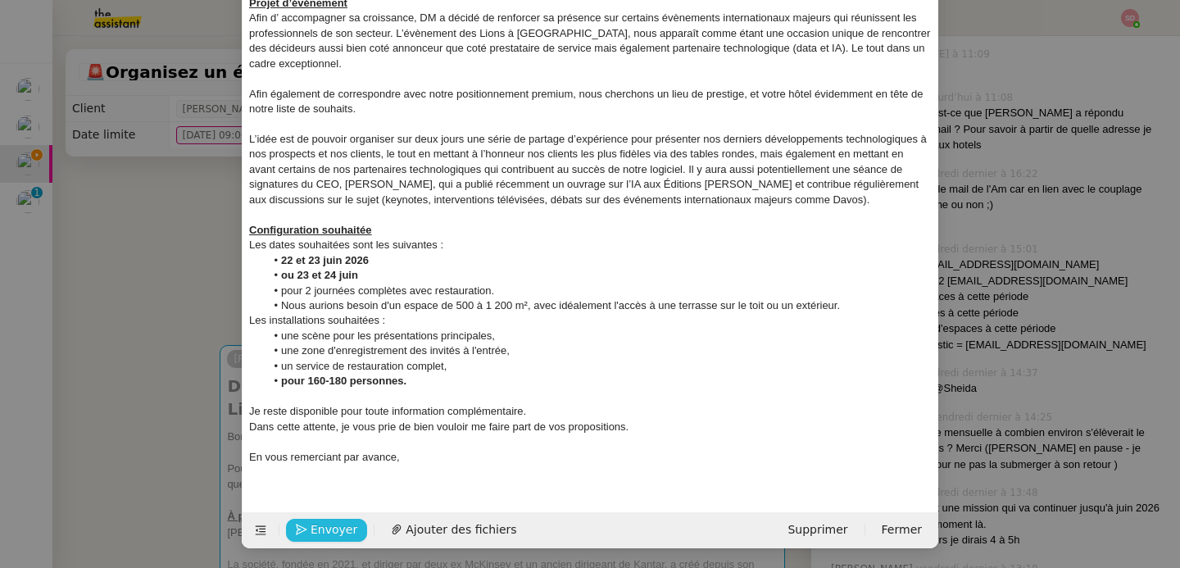
click at [338, 524] on span "Envoyer" at bounding box center [334, 529] width 47 height 19
click at [338, 524] on span "Confirmer l'envoi" at bounding box center [360, 529] width 98 height 19
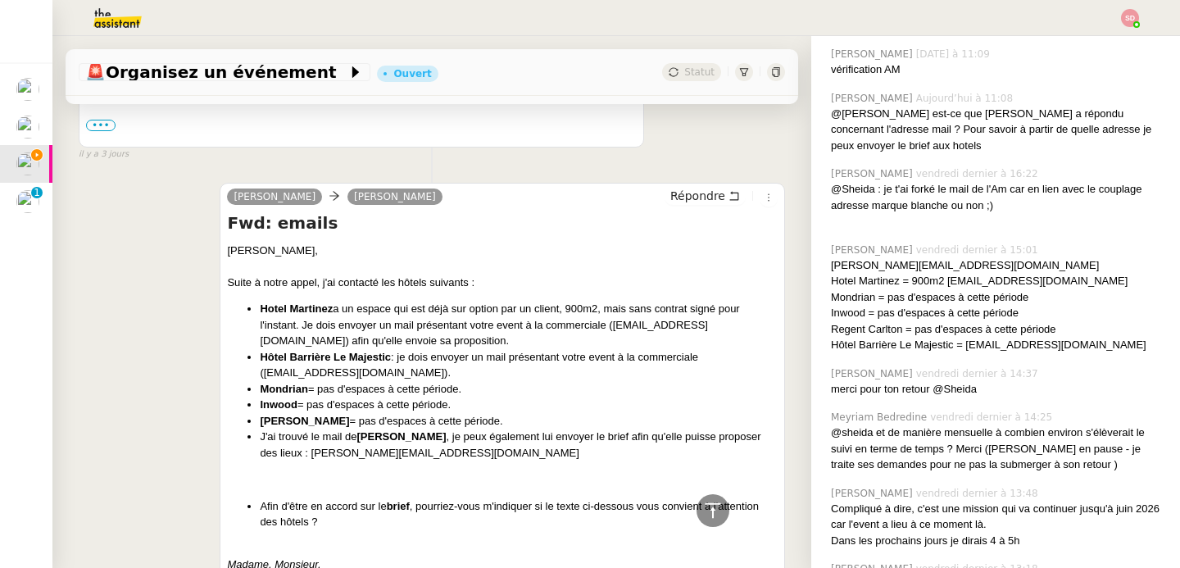
scroll to position [6318, 0]
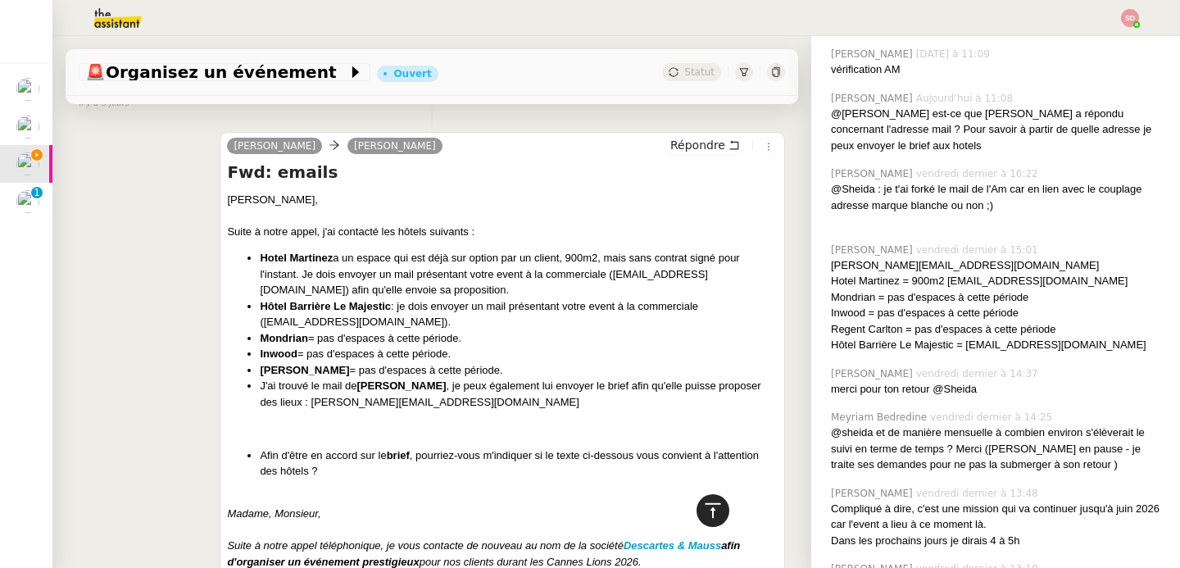
click at [707, 512] on icon at bounding box center [713, 511] width 20 height 20
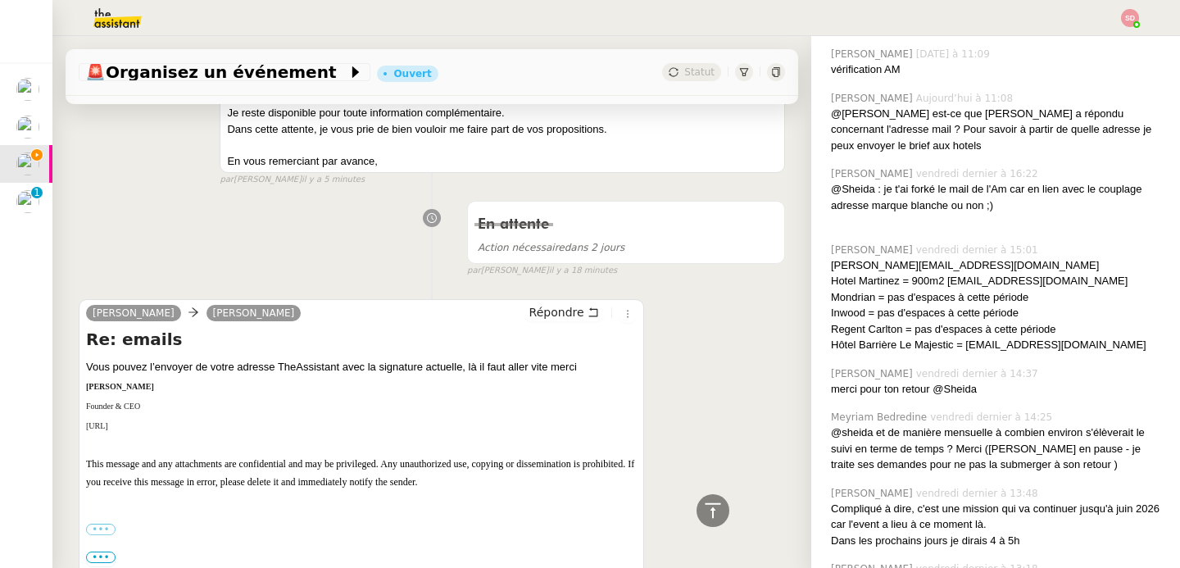
scroll to position [2608, 0]
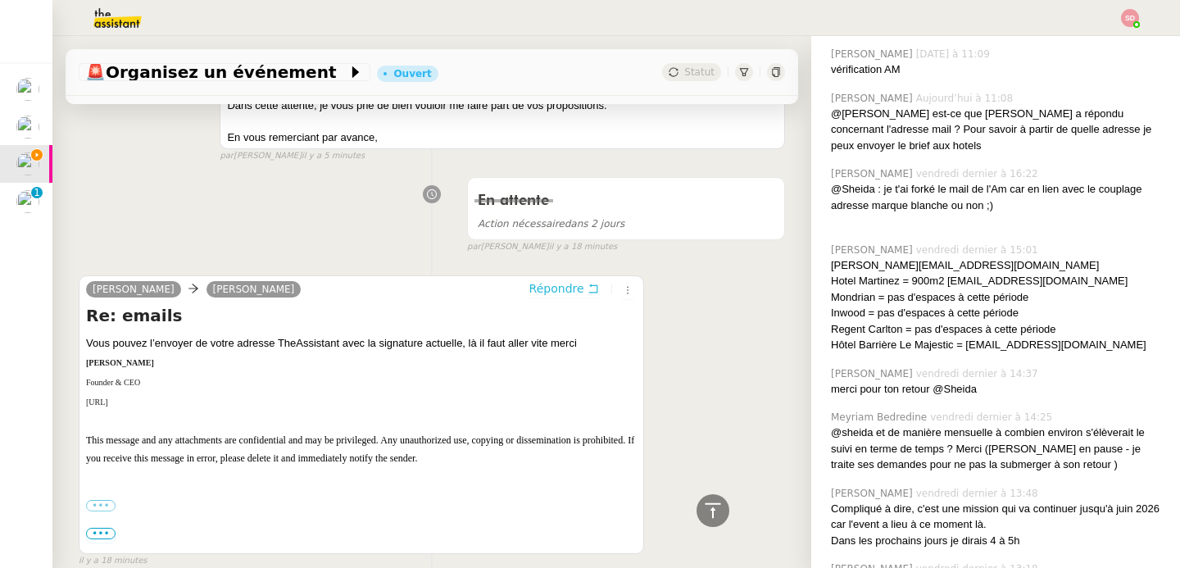
click at [529, 280] on span "Répondre" at bounding box center [556, 288] width 55 height 16
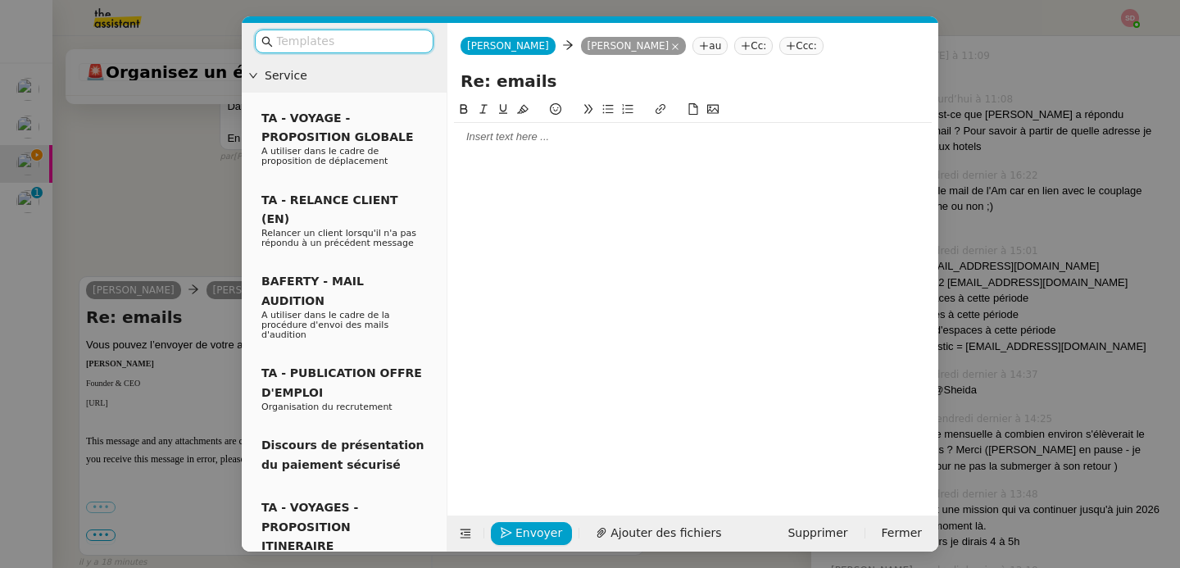
scroll to position [2735, 0]
click at [547, 142] on div at bounding box center [693, 136] width 478 height 15
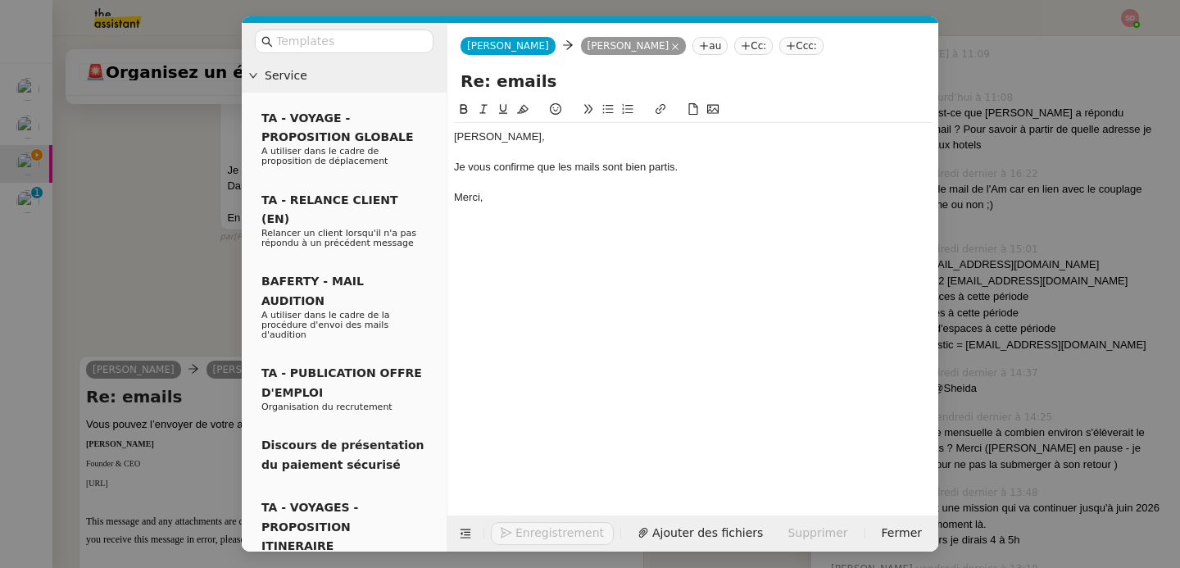
scroll to position [2816, 0]
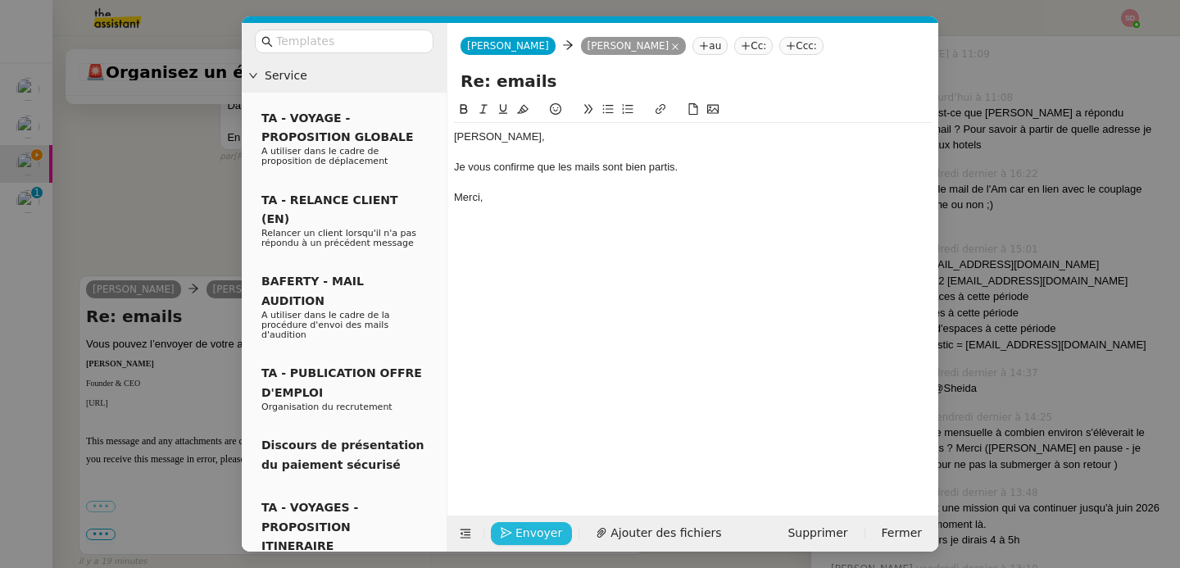
click at [525, 530] on span "Envoyer" at bounding box center [538, 533] width 47 height 19
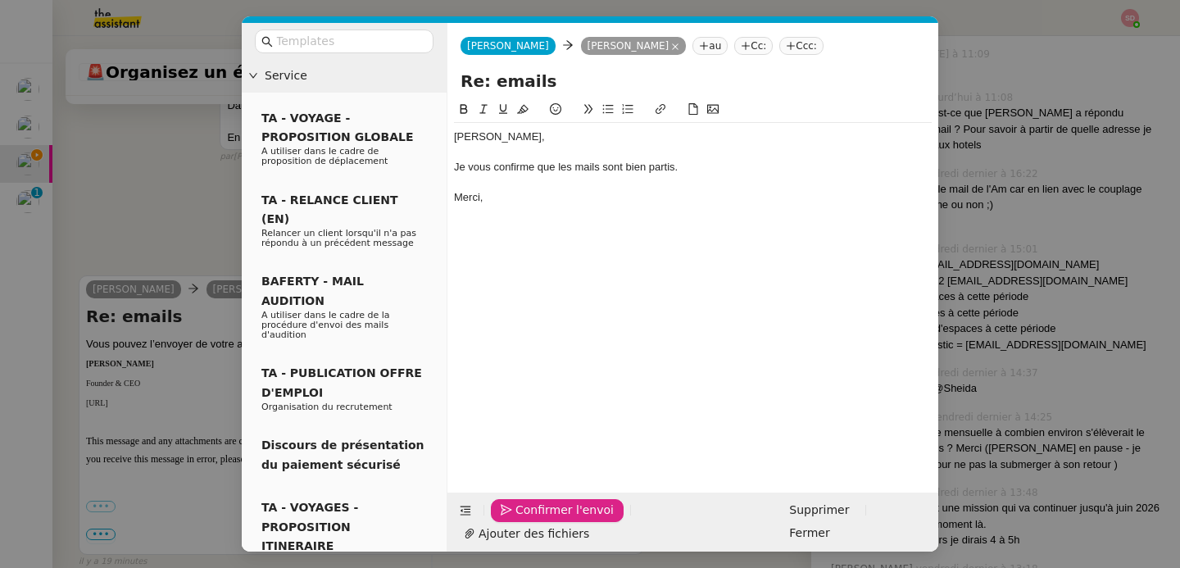
click at [525, 520] on span "Confirmer l'envoi" at bounding box center [564, 510] width 98 height 19
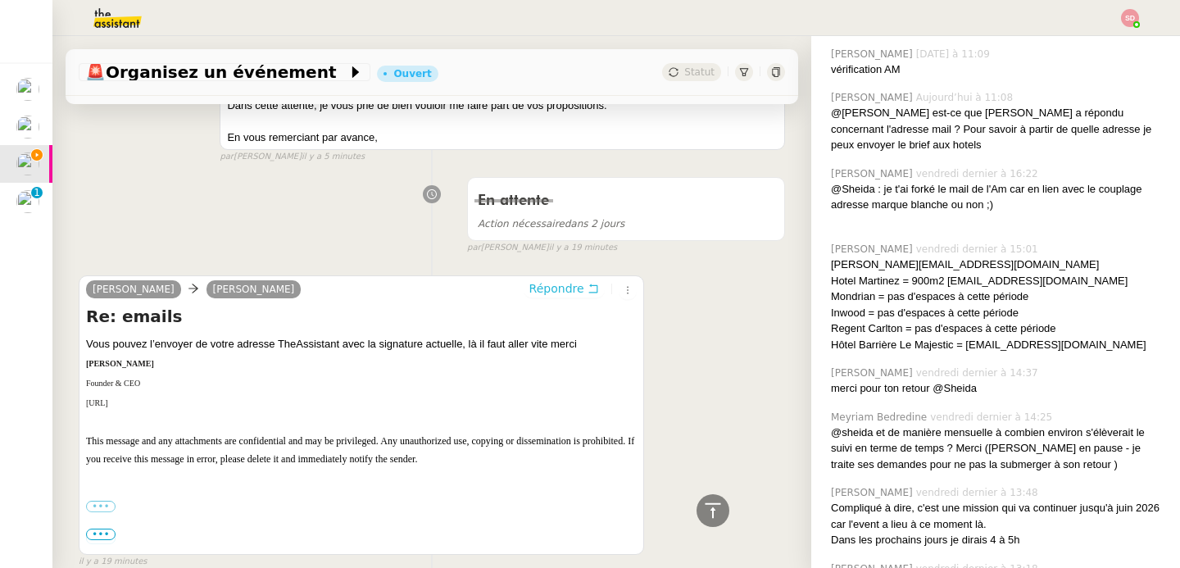
scroll to position [521, 0]
click at [703, 515] on icon at bounding box center [713, 511] width 20 height 20
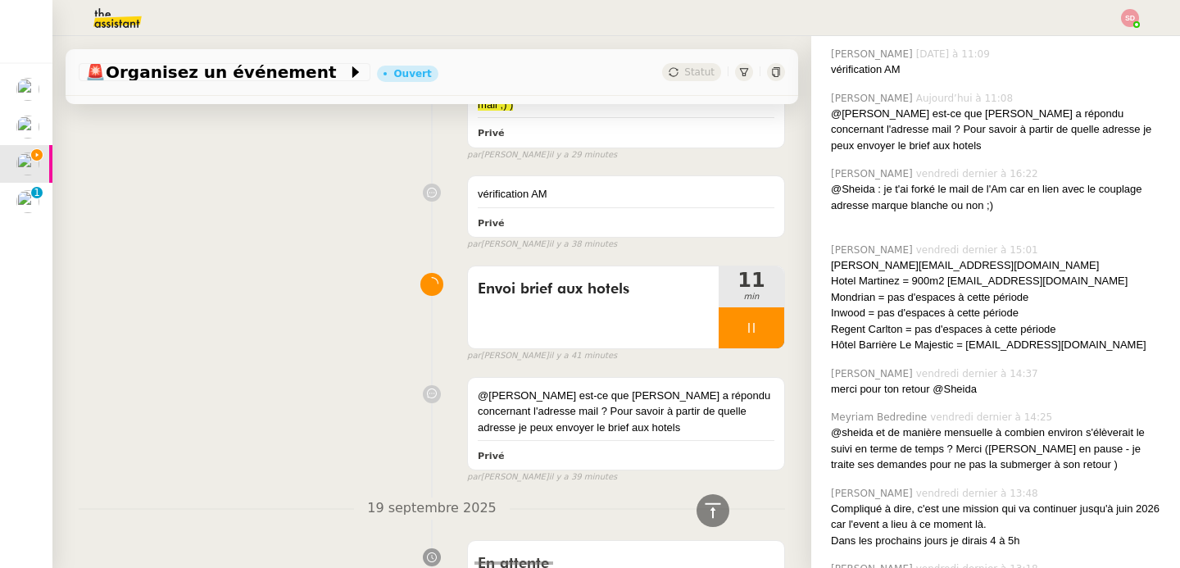
scroll to position [4593, 0]
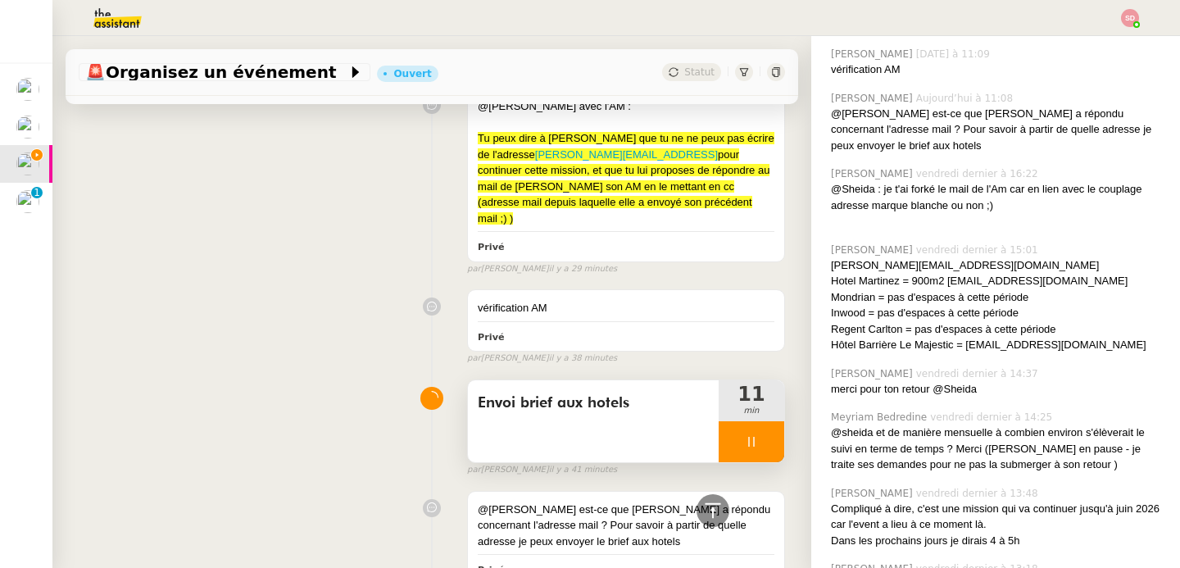
click at [747, 421] on div at bounding box center [752, 441] width 66 height 41
click at [751, 421] on button at bounding box center [767, 441] width 33 height 41
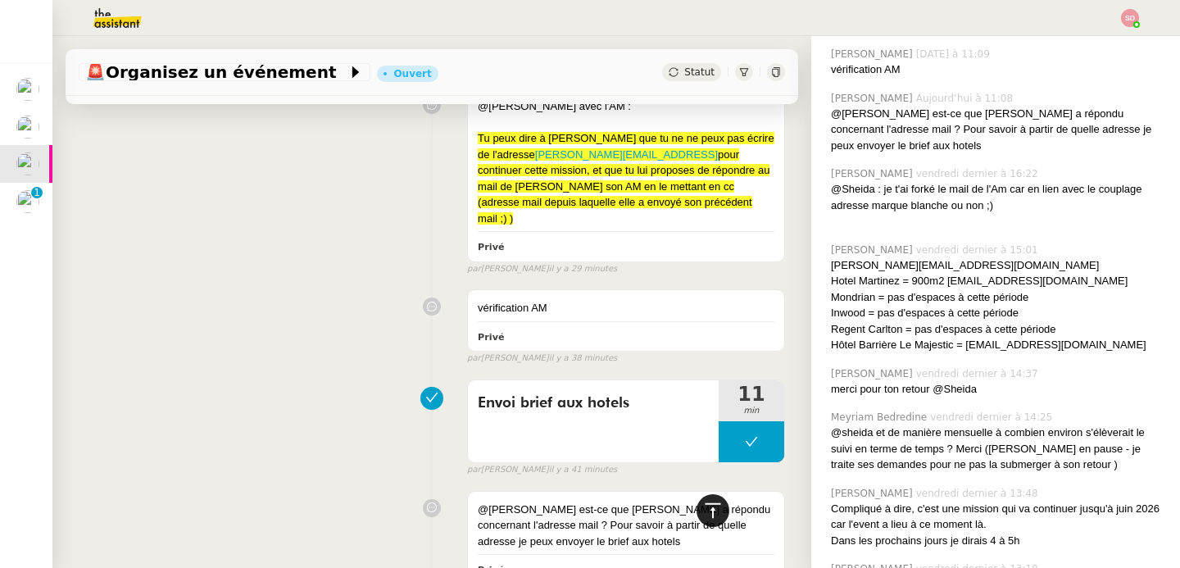
click at [706, 506] on icon at bounding box center [713, 511] width 20 height 20
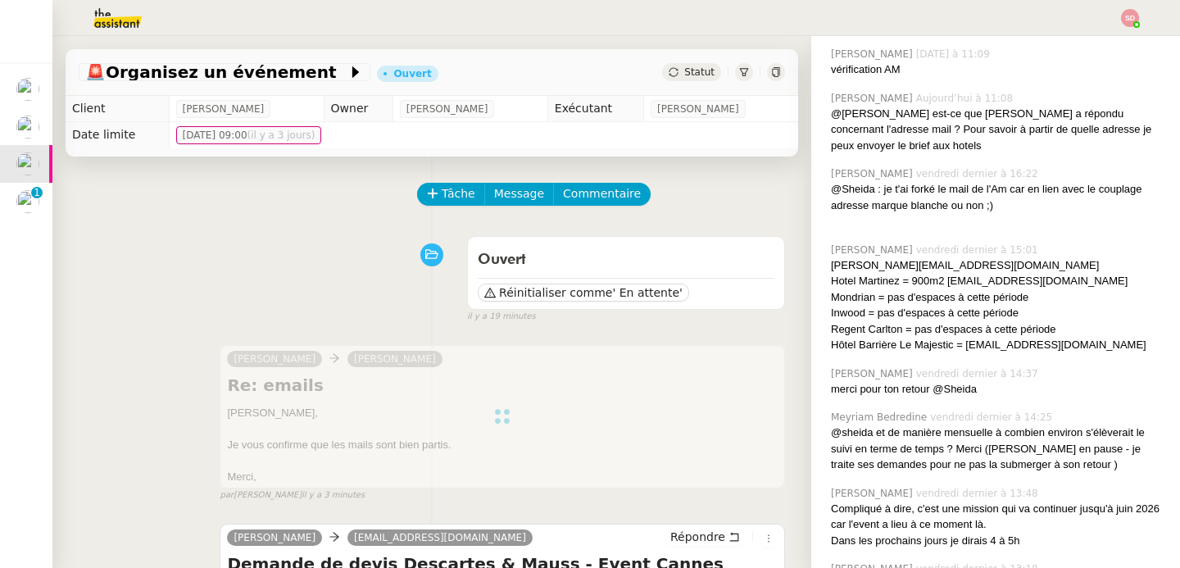
scroll to position [0, 0]
click at [563, 292] on span "Réinitialiser comme" at bounding box center [555, 292] width 113 height 16
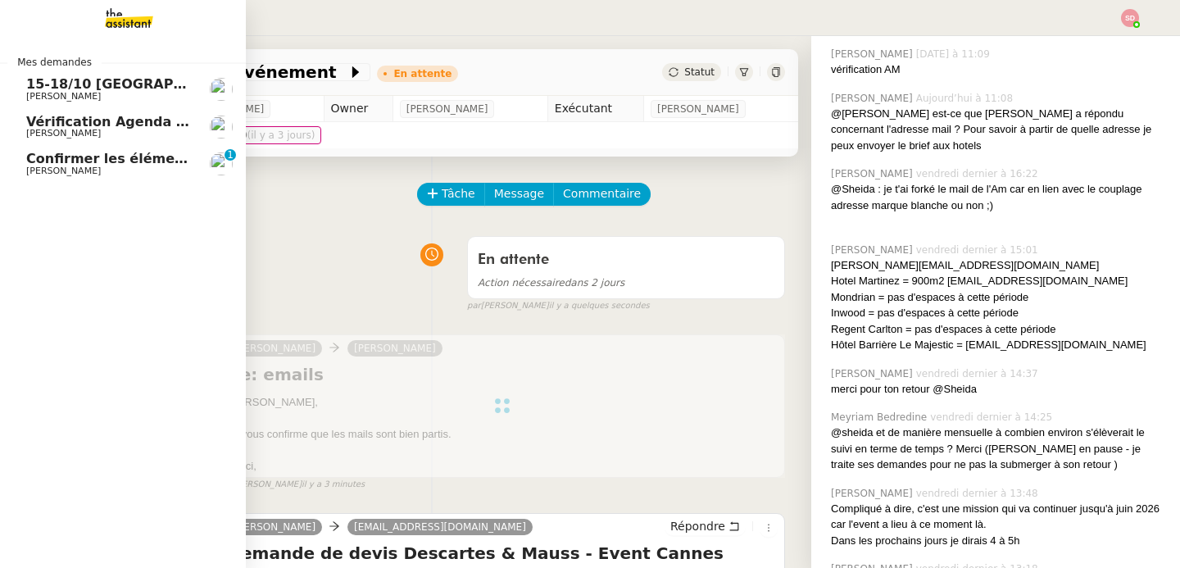
click at [53, 160] on span "Confirmer les éléments de TVA" at bounding box center [140, 159] width 228 height 16
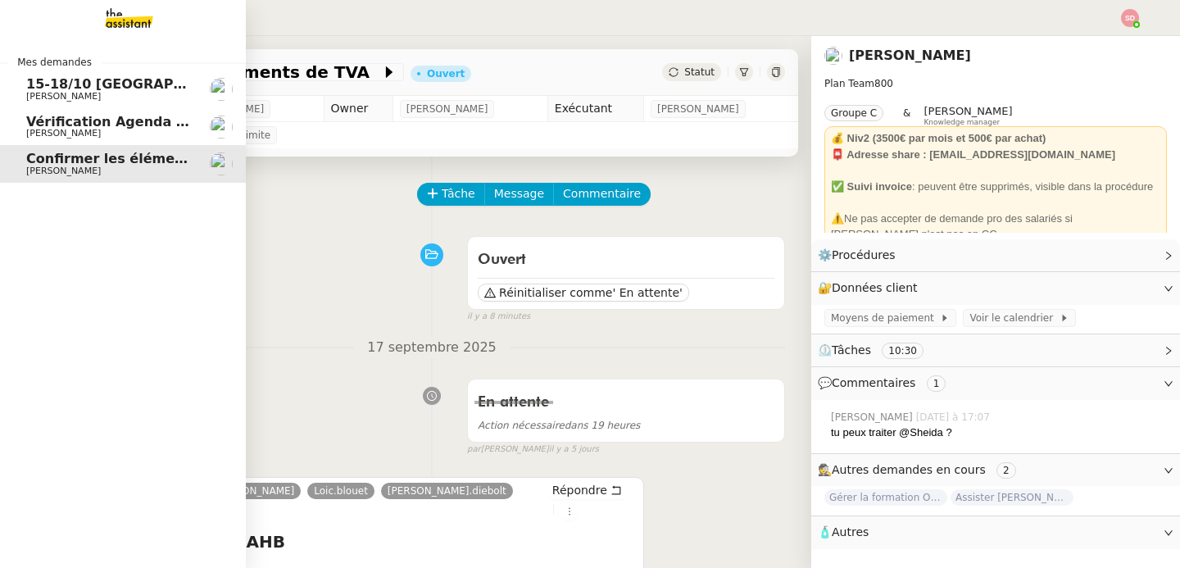
click at [26, 89] on span "15-18/10 [GEOGRAPHIC_DATA] - Conférence" at bounding box center [186, 84] width 321 height 16
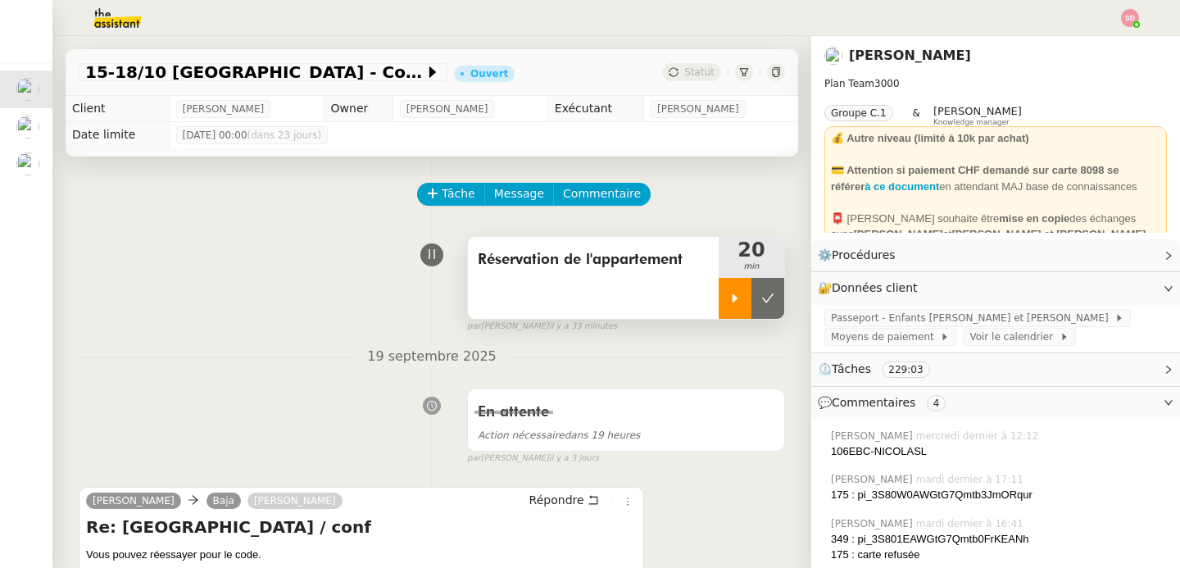
click at [733, 297] on icon at bounding box center [736, 297] width 6 height 9
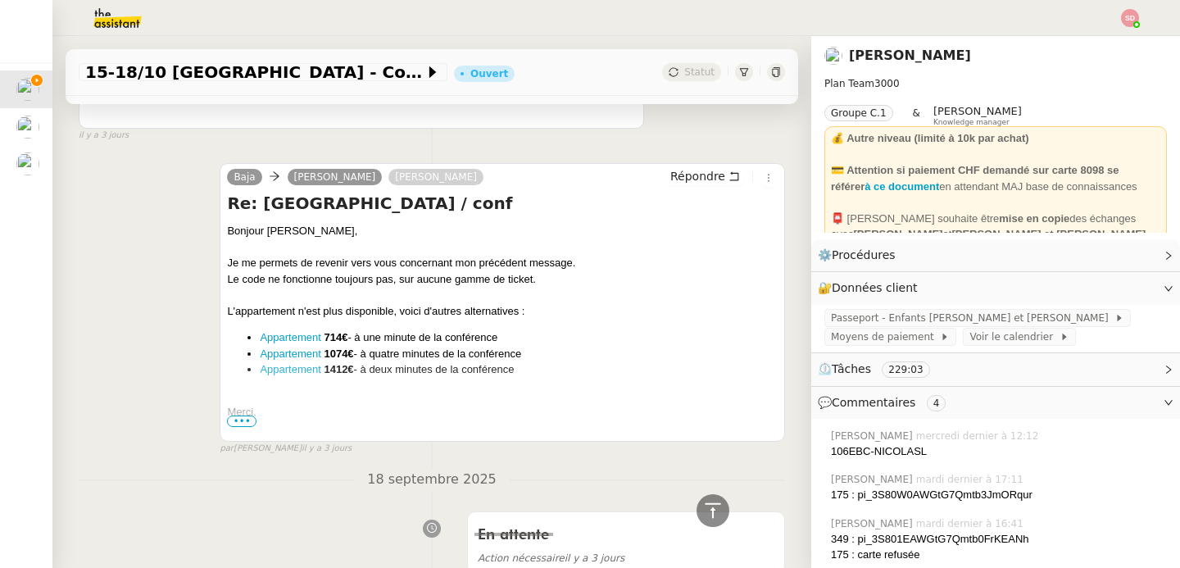
scroll to position [593, 0]
click at [287, 338] on link "Appartement" at bounding box center [290, 336] width 61 height 12
click at [288, 355] on link "Appartement" at bounding box center [290, 353] width 61 height 12
click at [287, 370] on link "Appartement" at bounding box center [290, 368] width 61 height 12
click at [293, 338] on link "Appartement" at bounding box center [290, 336] width 61 height 12
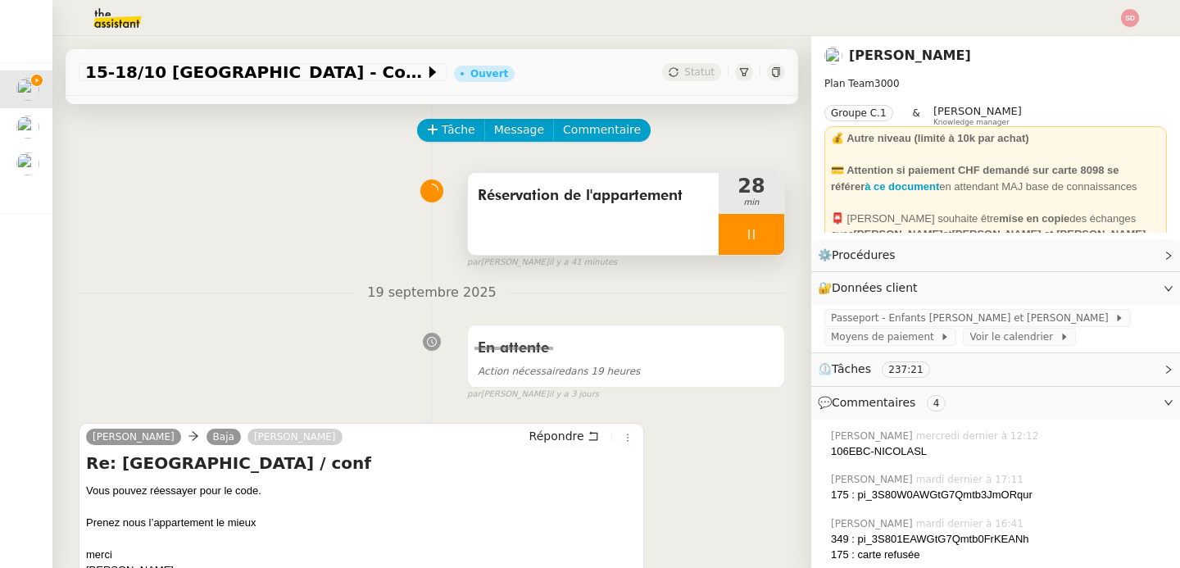
scroll to position [0, 0]
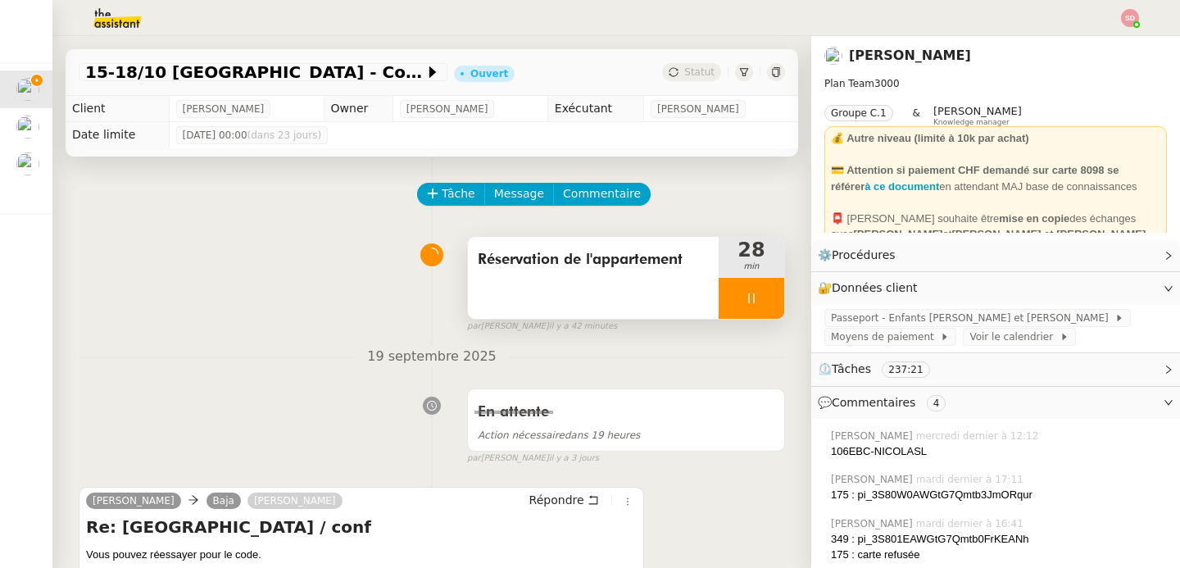
click at [743, 288] on div at bounding box center [752, 298] width 66 height 41
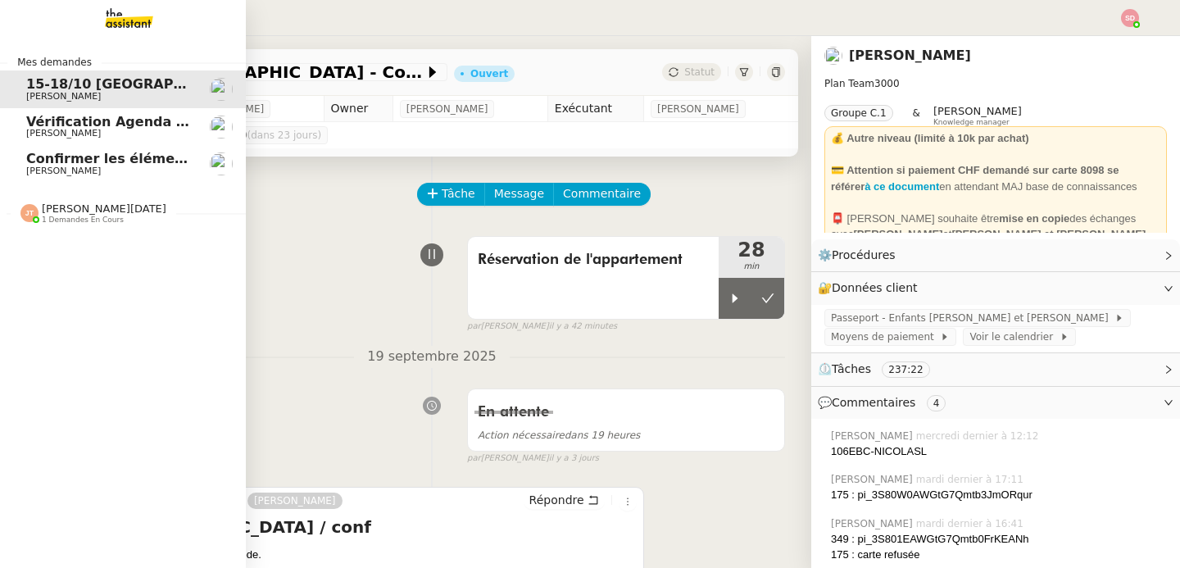
click at [49, 173] on span "[PERSON_NAME]" at bounding box center [63, 171] width 75 height 11
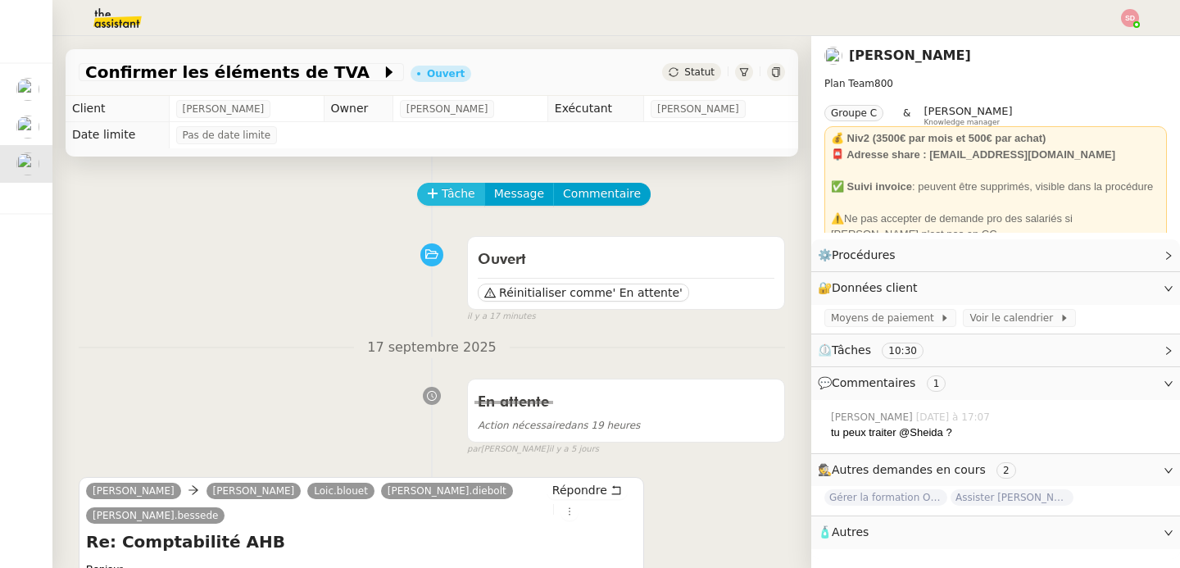
click at [442, 196] on span "Tâche" at bounding box center [459, 193] width 34 height 19
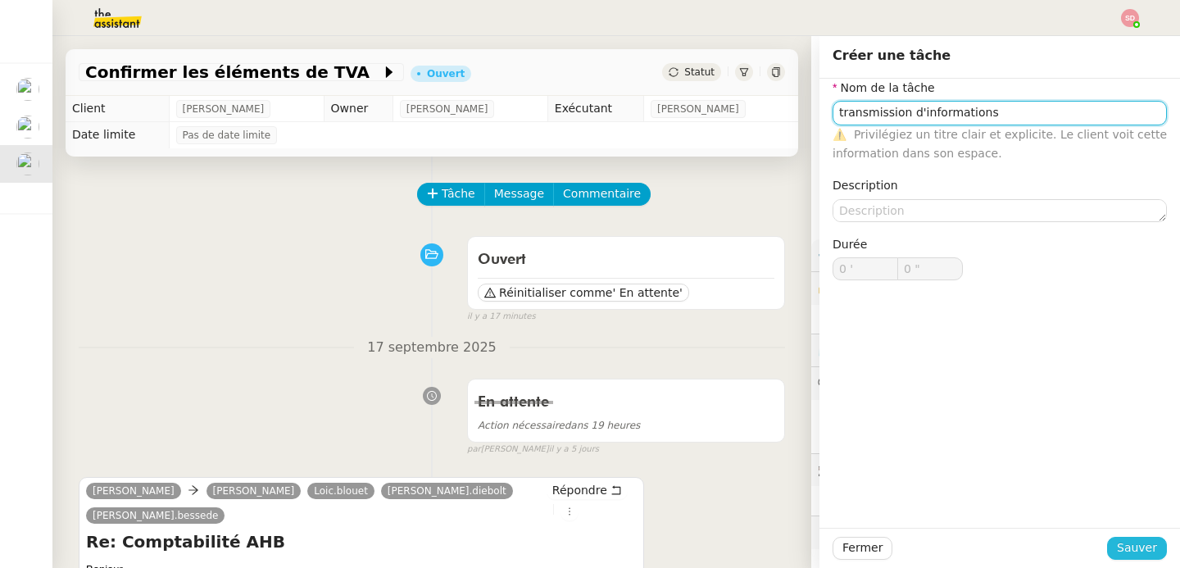
type input "transmission d'informations"
click at [1121, 552] on span "Sauver" at bounding box center [1137, 547] width 40 height 19
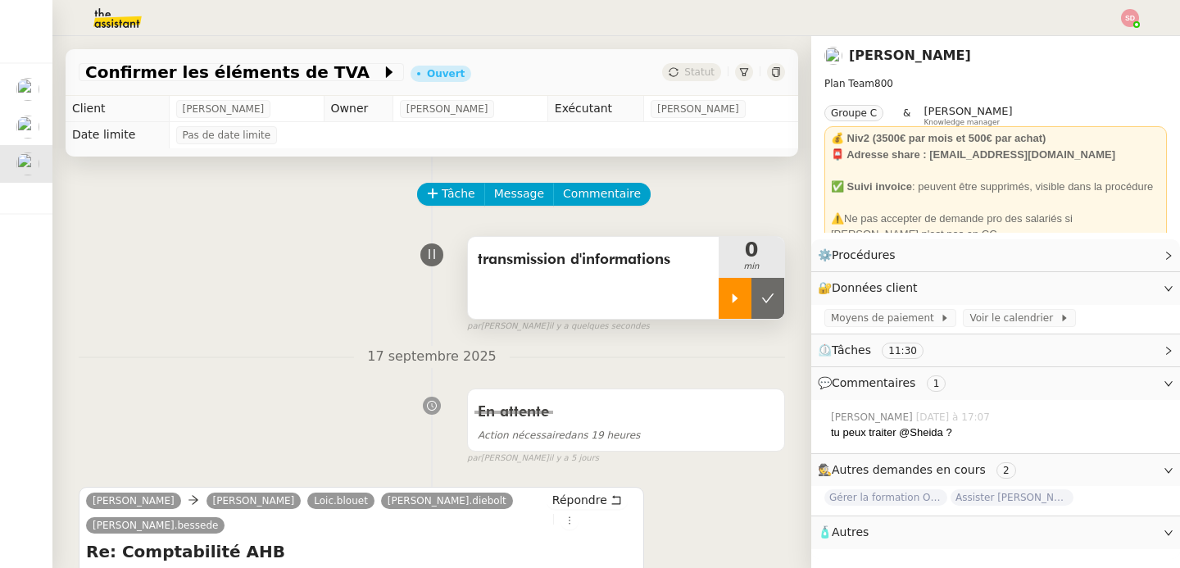
click at [729, 294] on icon at bounding box center [735, 298] width 13 height 13
click at [734, 284] on div at bounding box center [752, 298] width 66 height 41
click at [751, 285] on button at bounding box center [767, 298] width 33 height 41
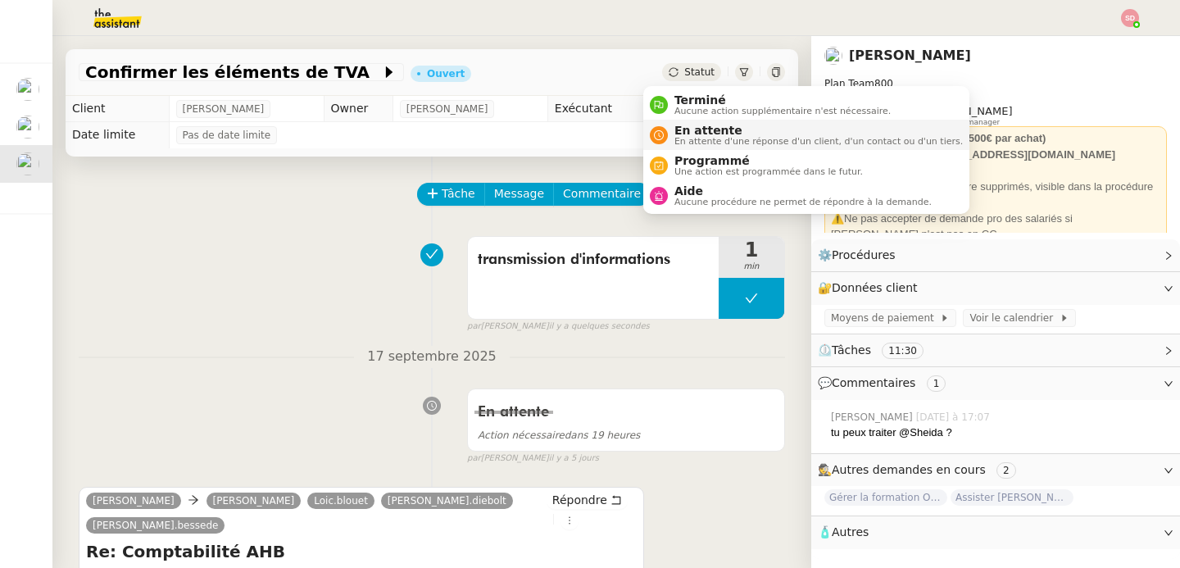
click at [661, 137] on icon at bounding box center [659, 135] width 10 height 10
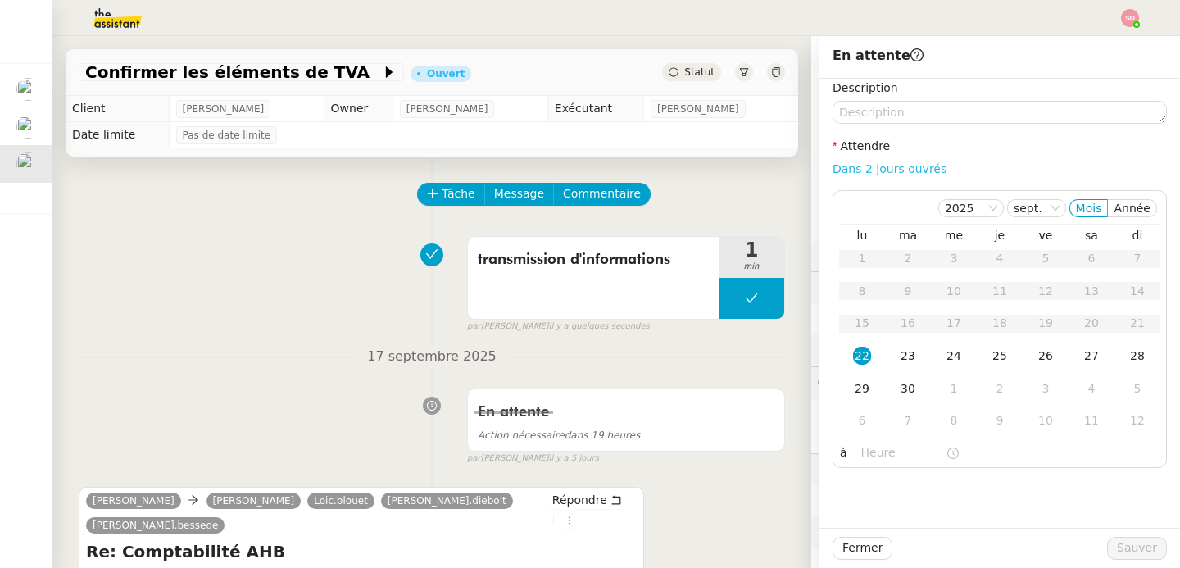
click at [897, 171] on link "Dans 2 jours ouvrés" at bounding box center [890, 168] width 114 height 13
type input "07:00"
click at [1140, 552] on span "Sauver" at bounding box center [1137, 547] width 40 height 19
